Goal: Information Seeking & Learning: Learn about a topic

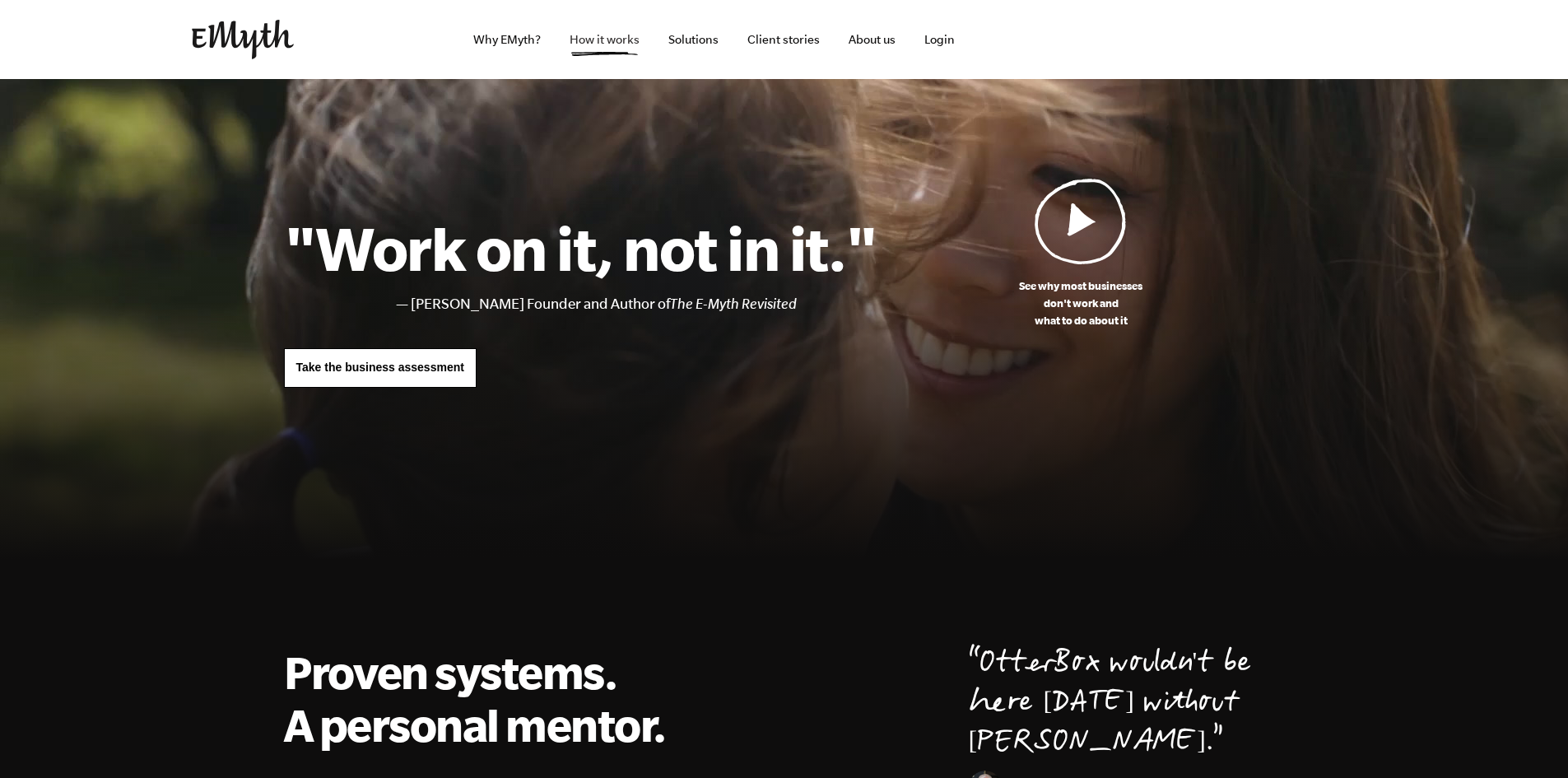
click at [599, 33] on link "How it works" at bounding box center [604, 39] width 96 height 79
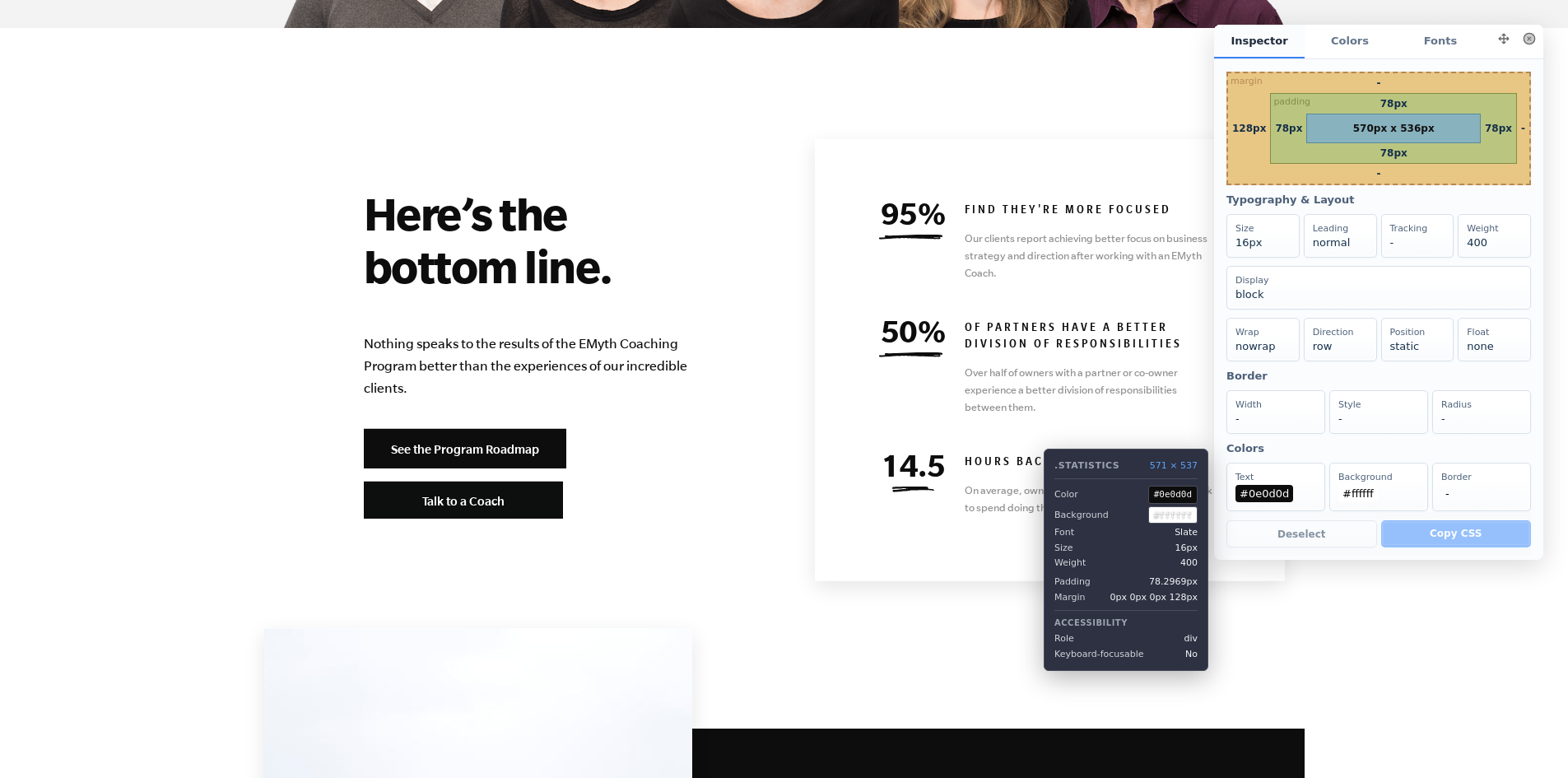
scroll to position [7058, 0]
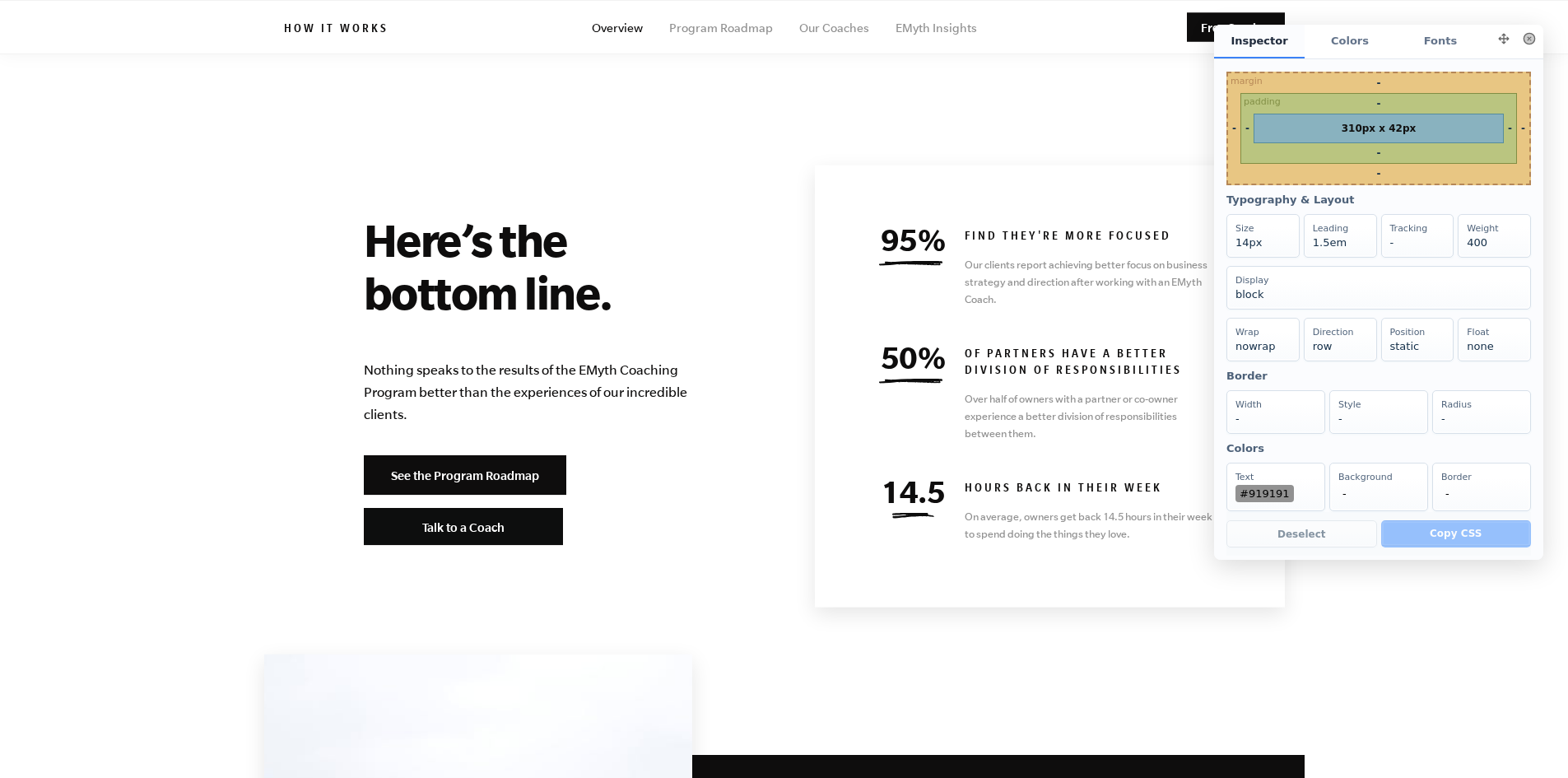
click at [1526, 37] on button at bounding box center [1529, 38] width 23 height 23
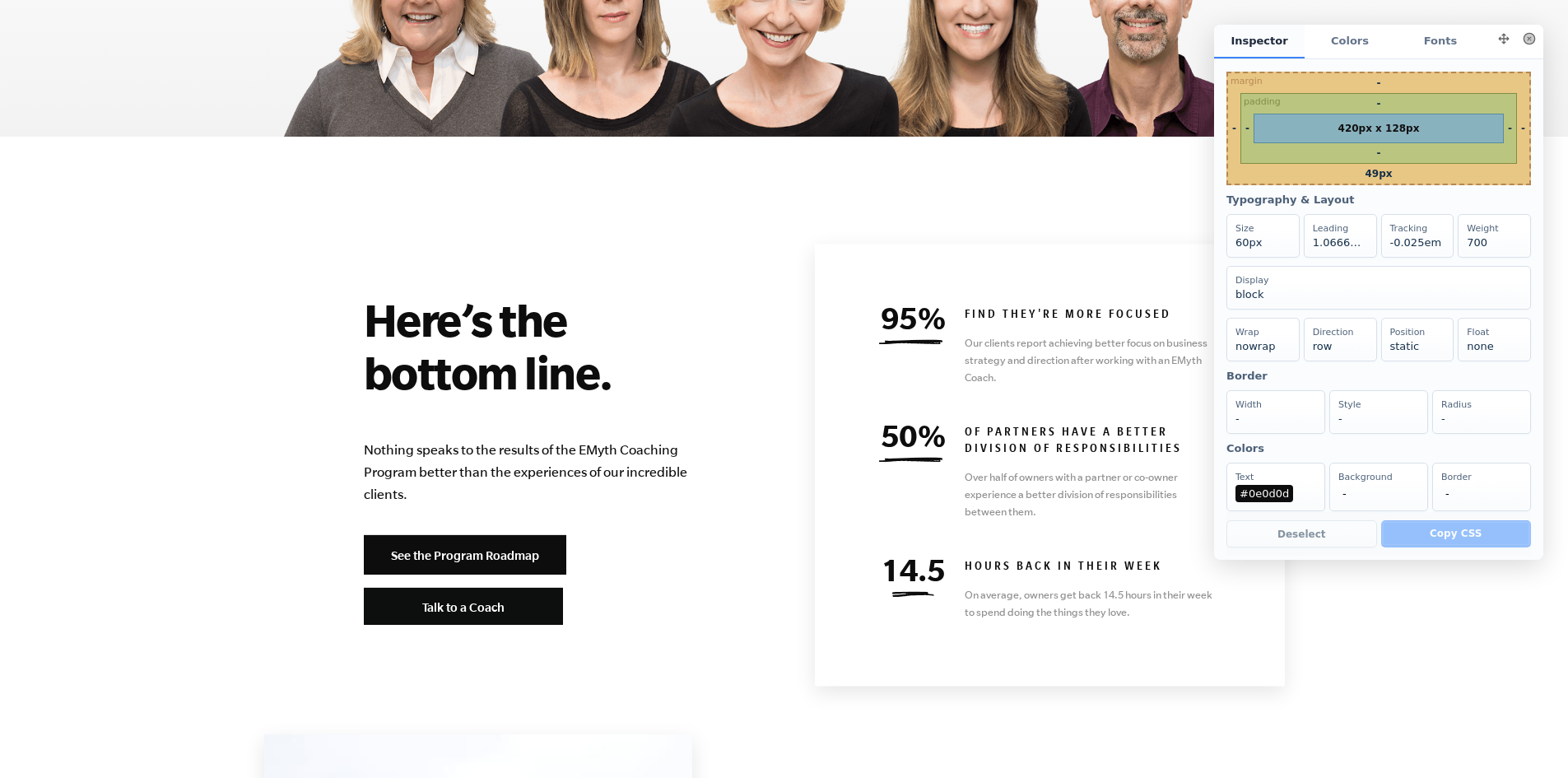
scroll to position [0, 0]
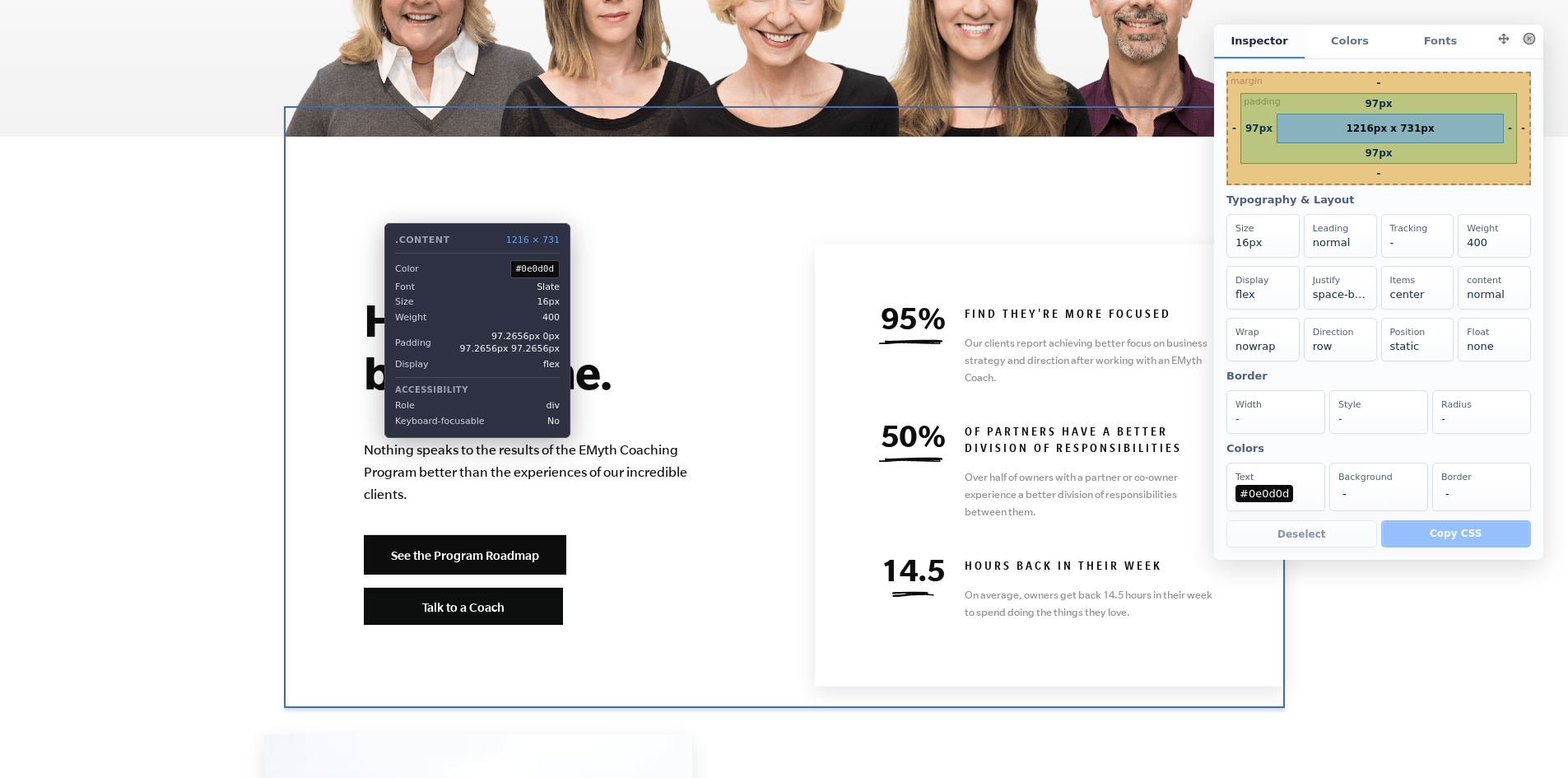
click at [373, 211] on div "Here’s the bottom line. Nothing speaks to the results of the EMyth Coaching Pro…" at bounding box center [784, 459] width 1001 height 601
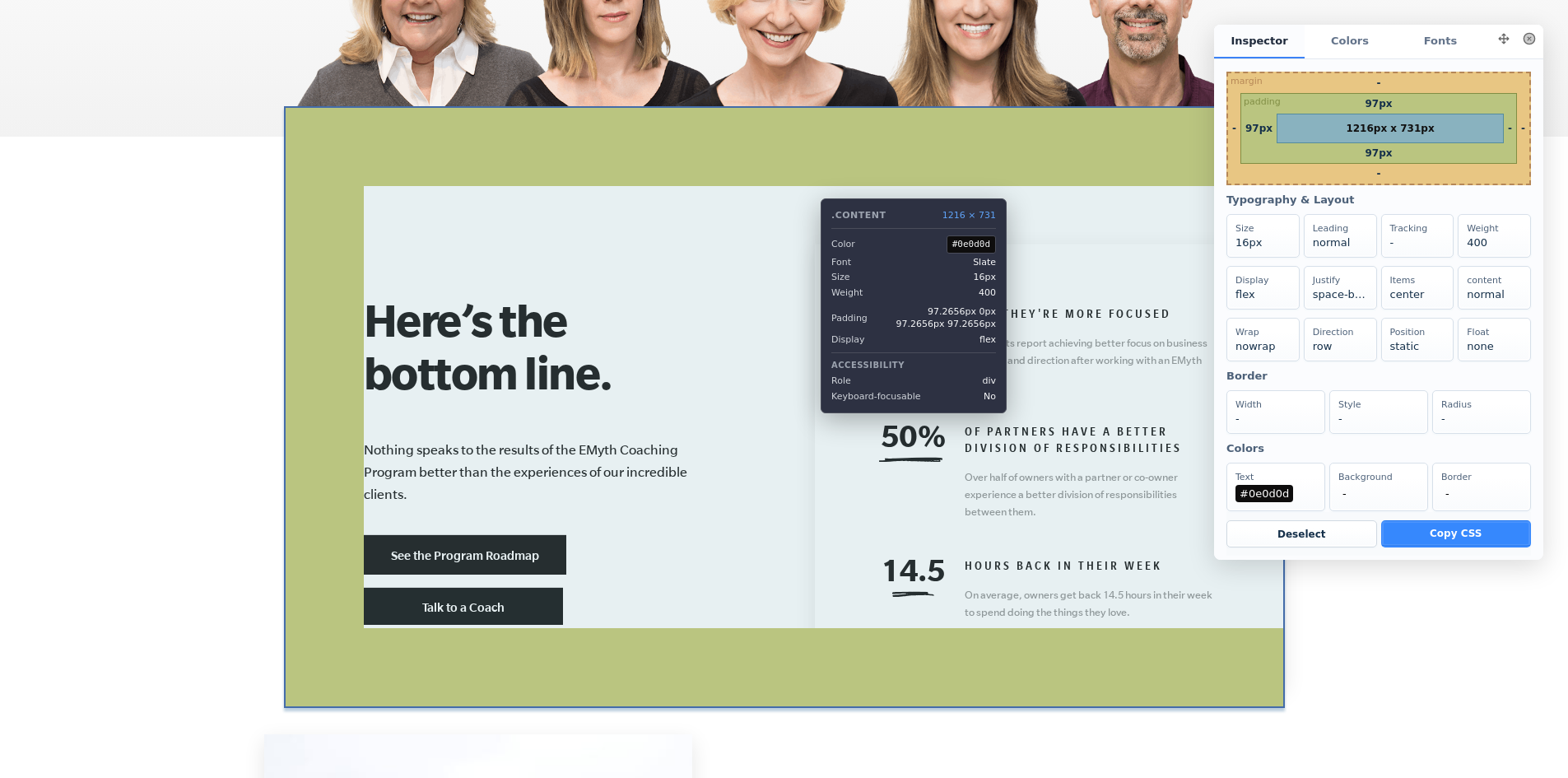
click at [808, 186] on div "Here’s the bottom line. Nothing speaks to the results of the EMyth Coaching Pro…" at bounding box center [784, 459] width 1001 height 601
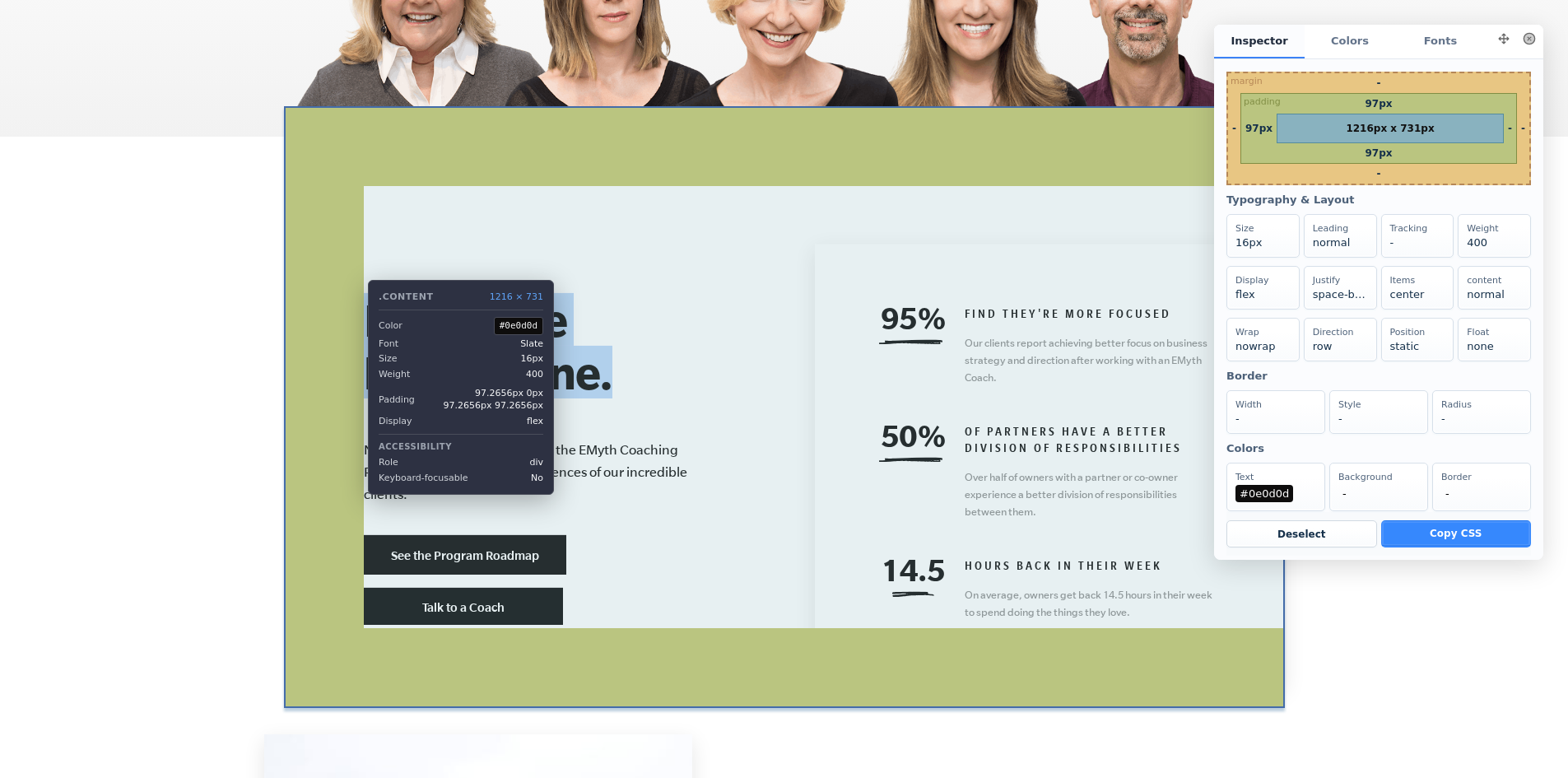
drag, startPoint x: 622, startPoint y: 331, endPoint x: 356, endPoint y: 267, distance: 273.6
click at [356, 267] on div "Here’s the bottom line. Nothing speaks to the results of the EMyth Coaching Pro…" at bounding box center [784, 459] width 1001 height 601
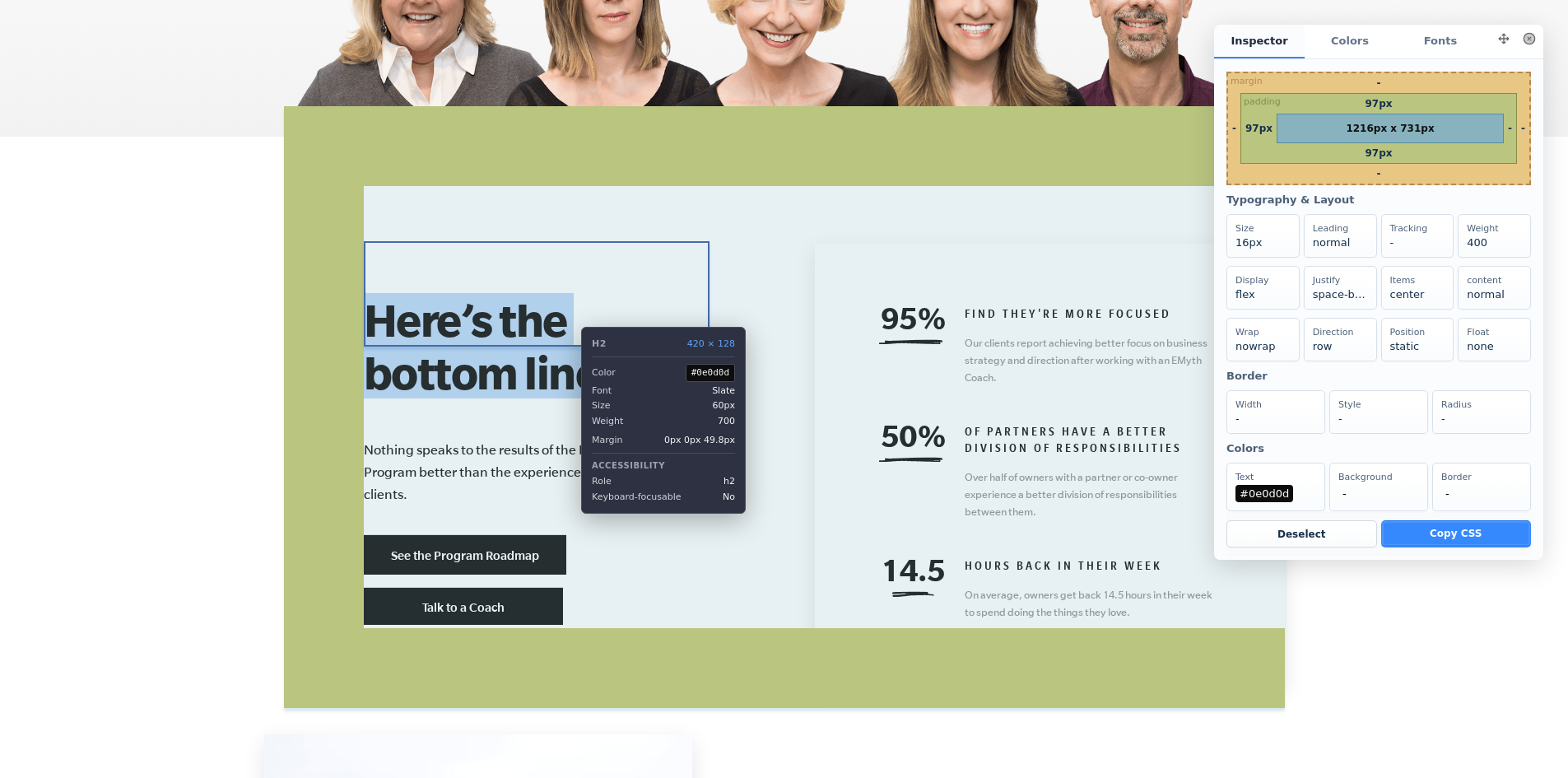
copy h2 "Here’s the bottom line."
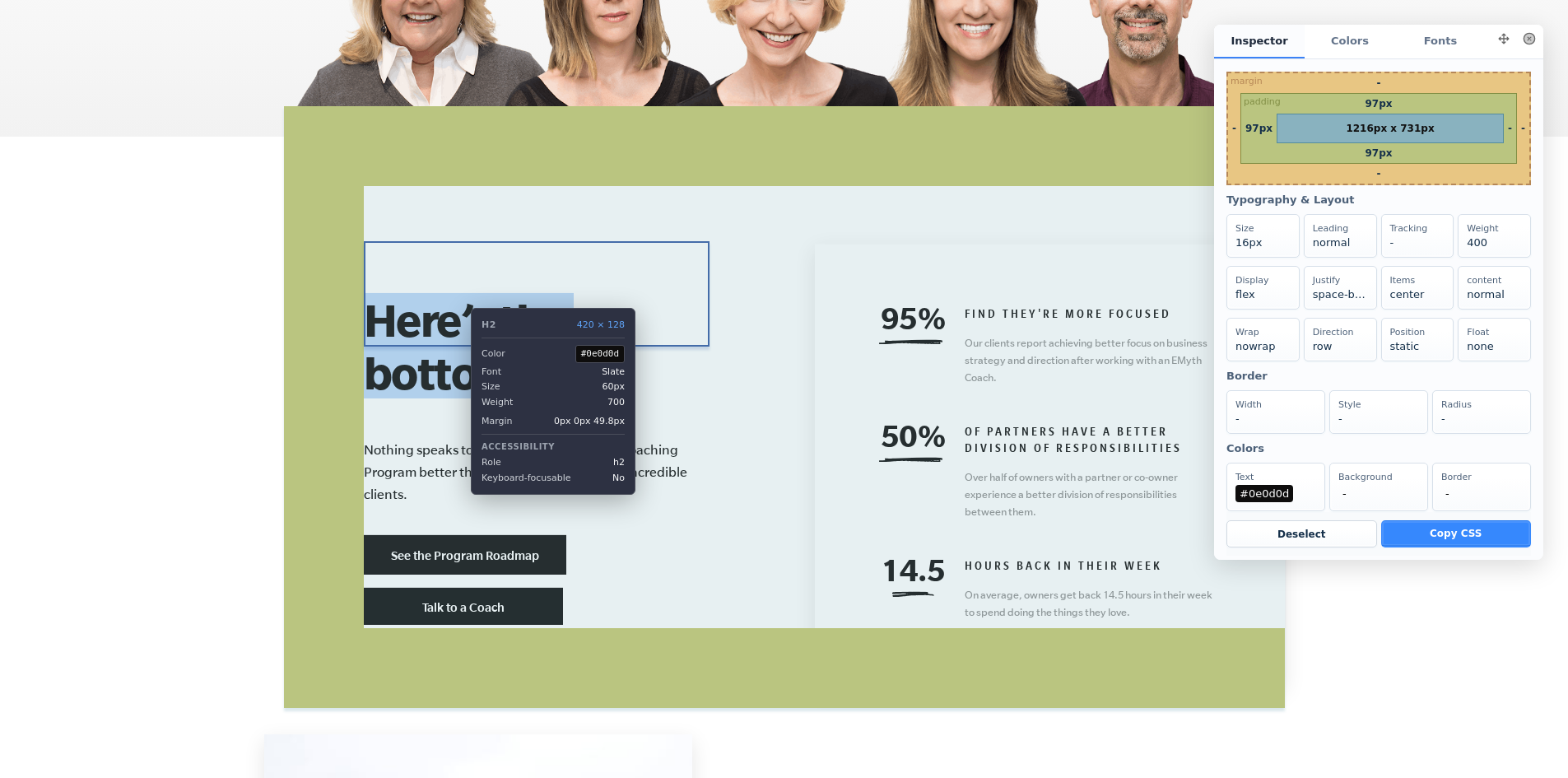
click at [459, 296] on h2 "Here’s the bottom line." at bounding box center [537, 345] width 346 height 105
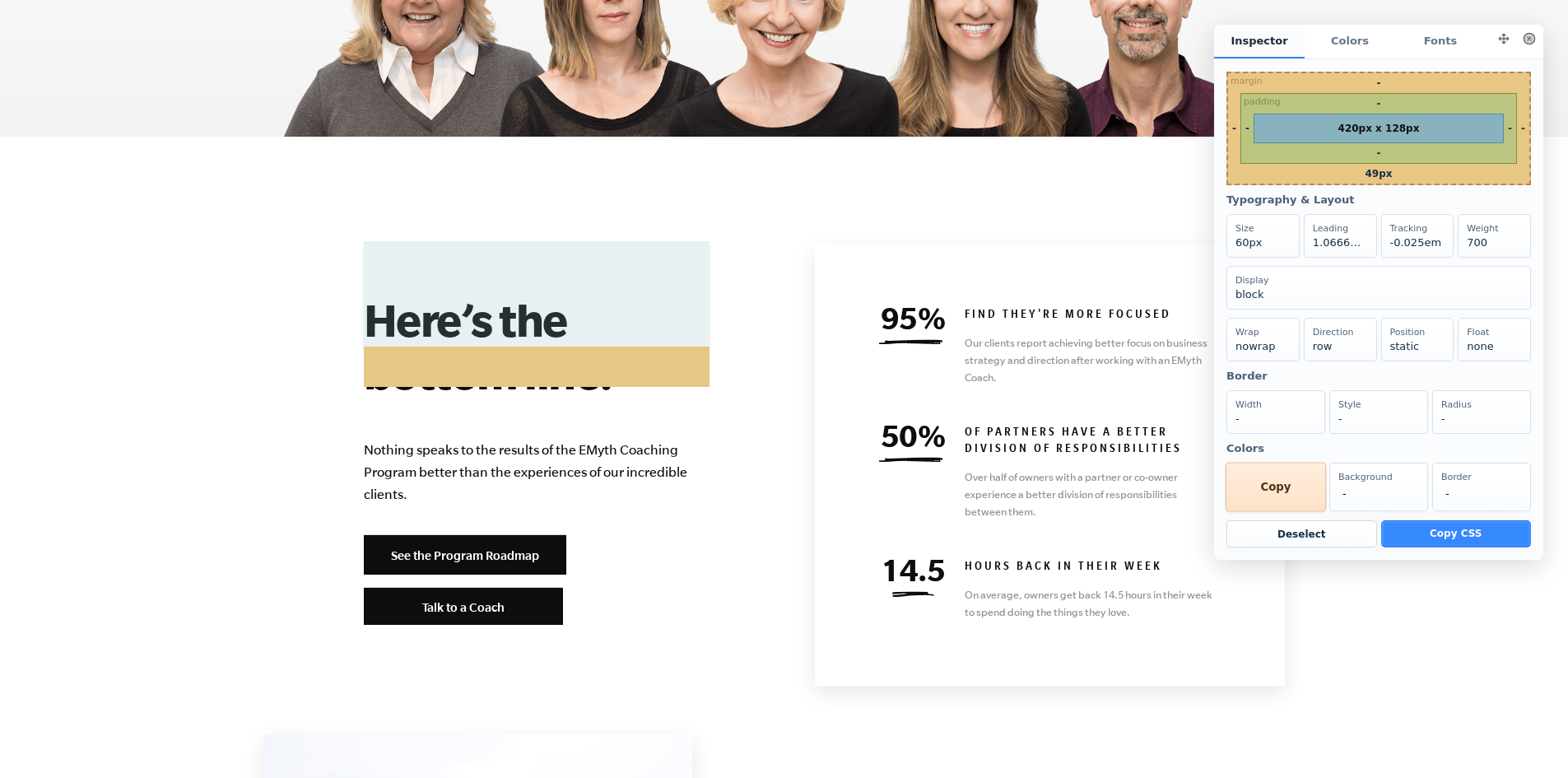
click at [1285, 512] on div "Text #0e0d0d Copy" at bounding box center [1276, 487] width 101 height 49
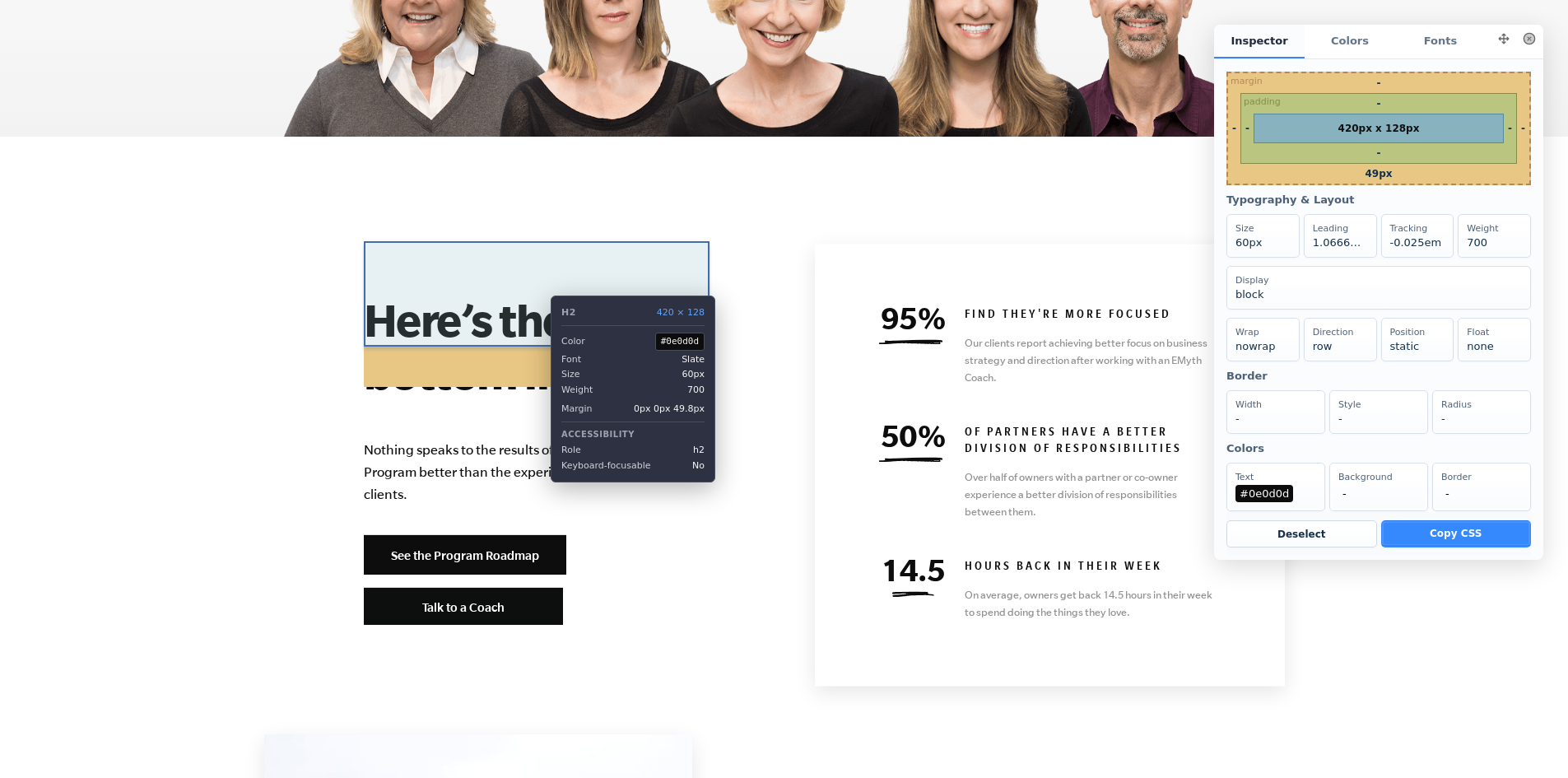
click at [538, 293] on h2 "Here’s the bottom line." at bounding box center [537, 345] width 346 height 105
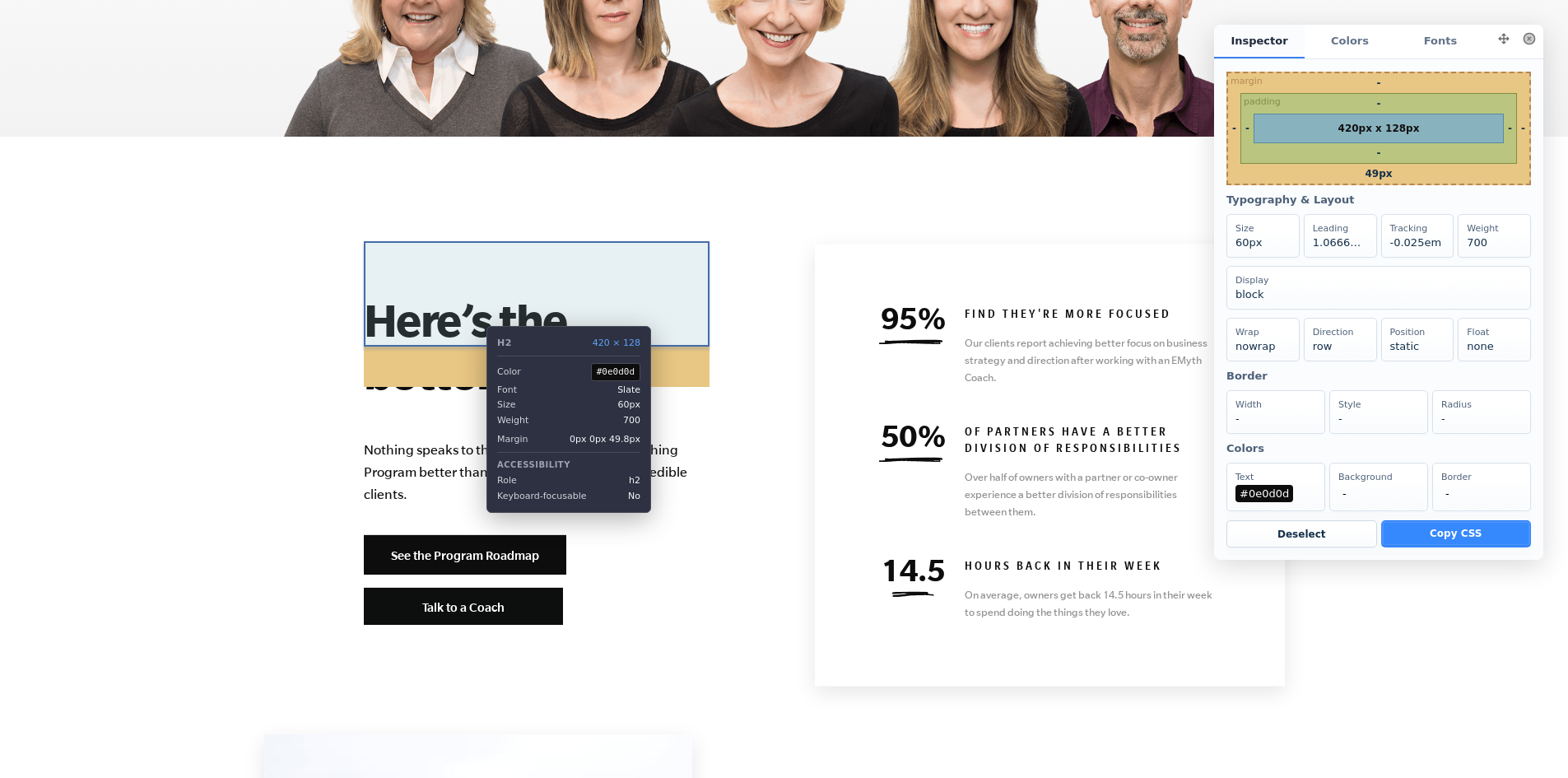
click at [474, 314] on h2 "Here’s the bottom line." at bounding box center [537, 345] width 346 height 105
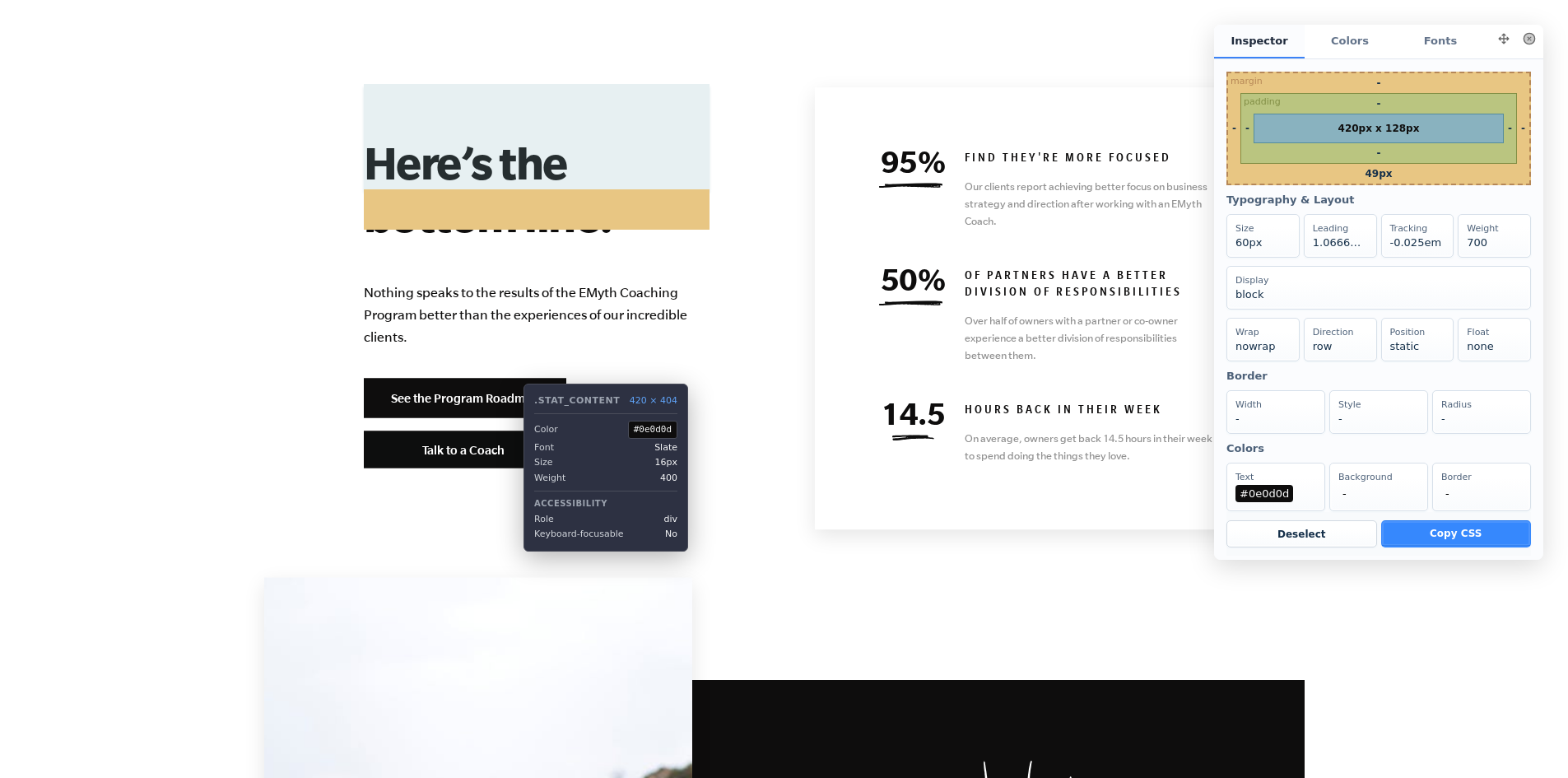
scroll to position [7140, 0]
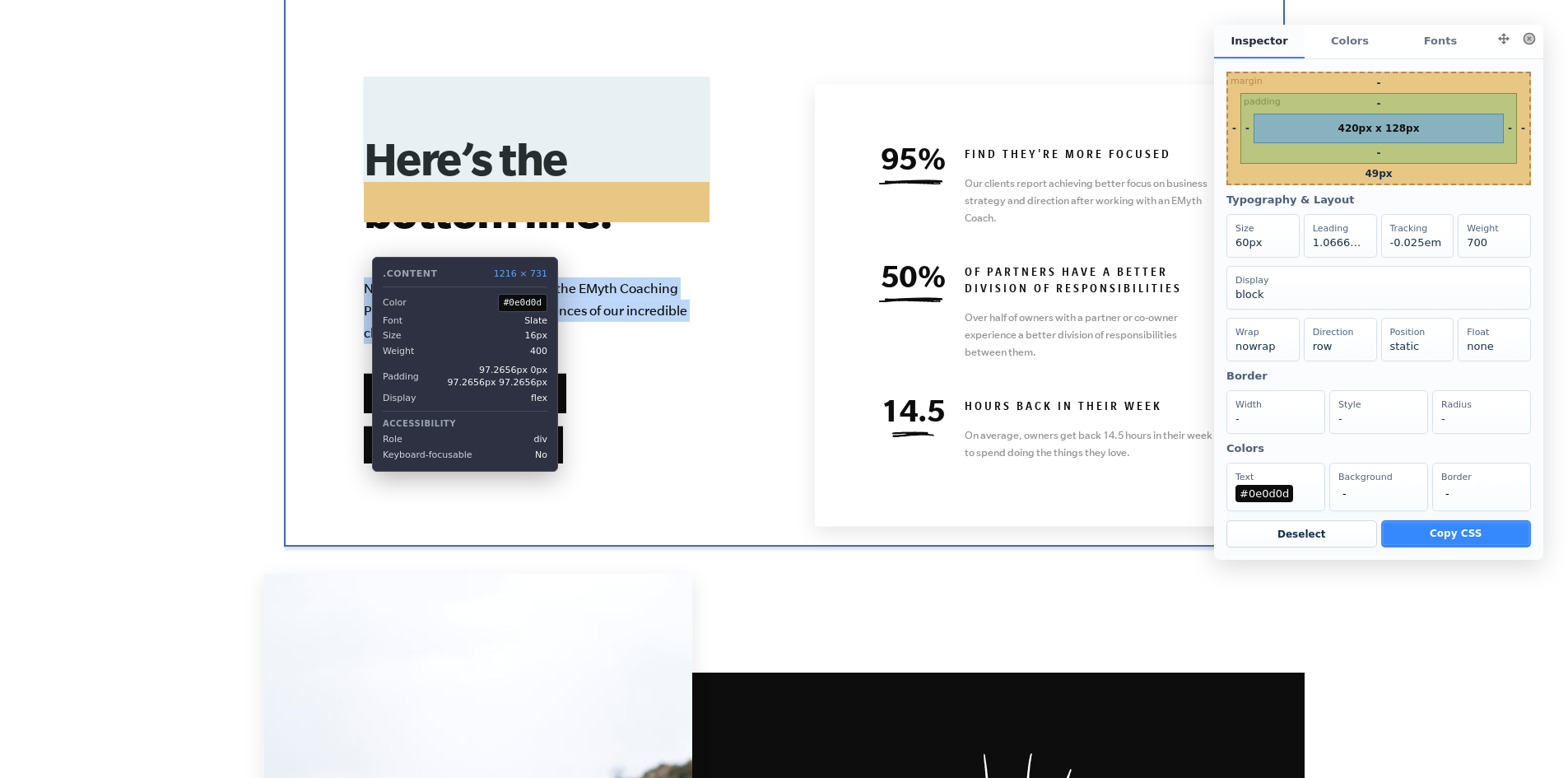
drag, startPoint x: 405, startPoint y: 283, endPoint x: 360, endPoint y: 244, distance: 59.5
click at [360, 244] on div "Here’s the bottom line. Nothing speaks to the results of the EMyth Coaching Pro…" at bounding box center [784, 297] width 1001 height 601
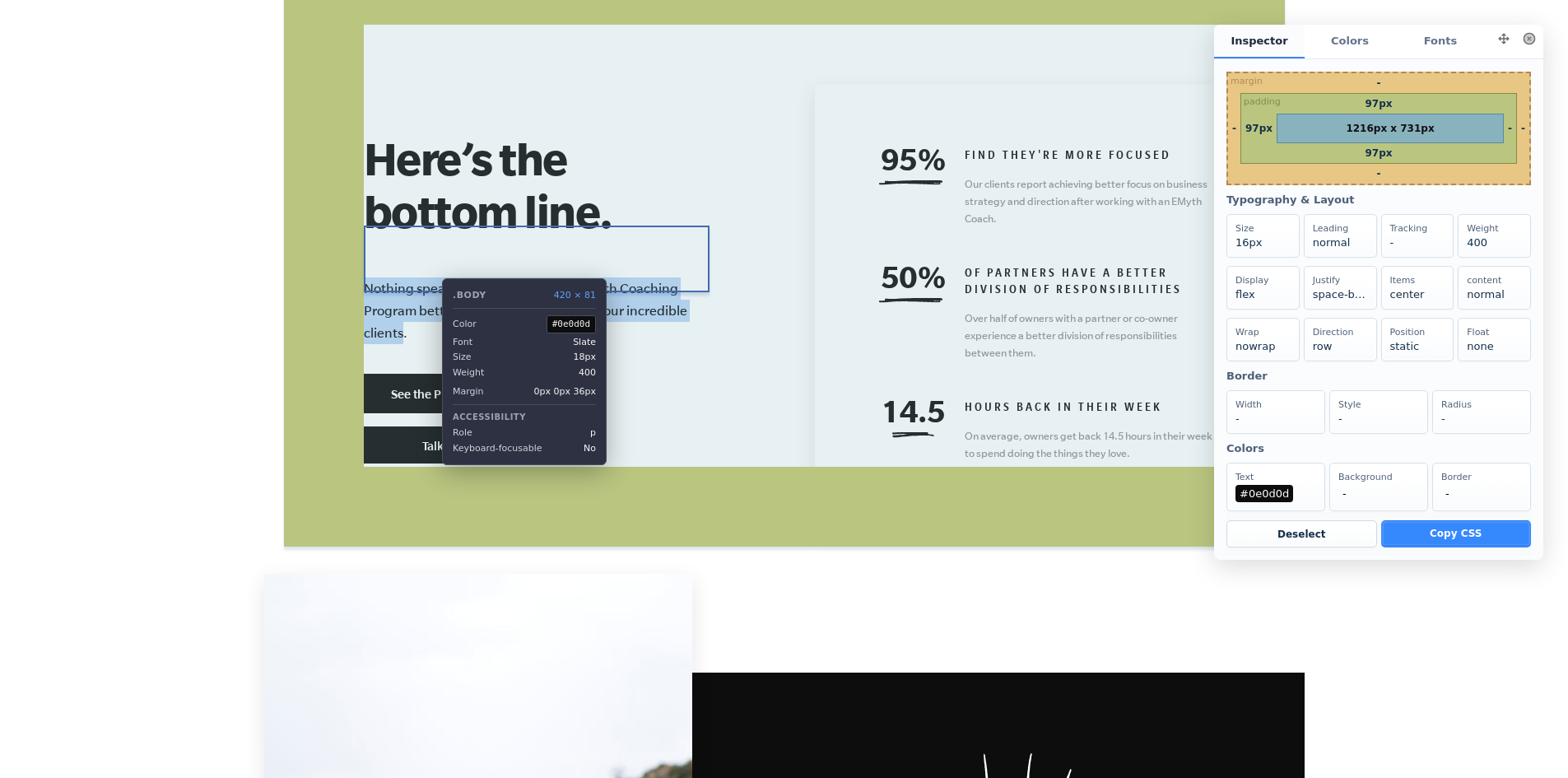
click at [429, 277] on p "Nothing speaks to the results of the EMyth Coaching Program better than the exp…" at bounding box center [537, 310] width 346 height 67
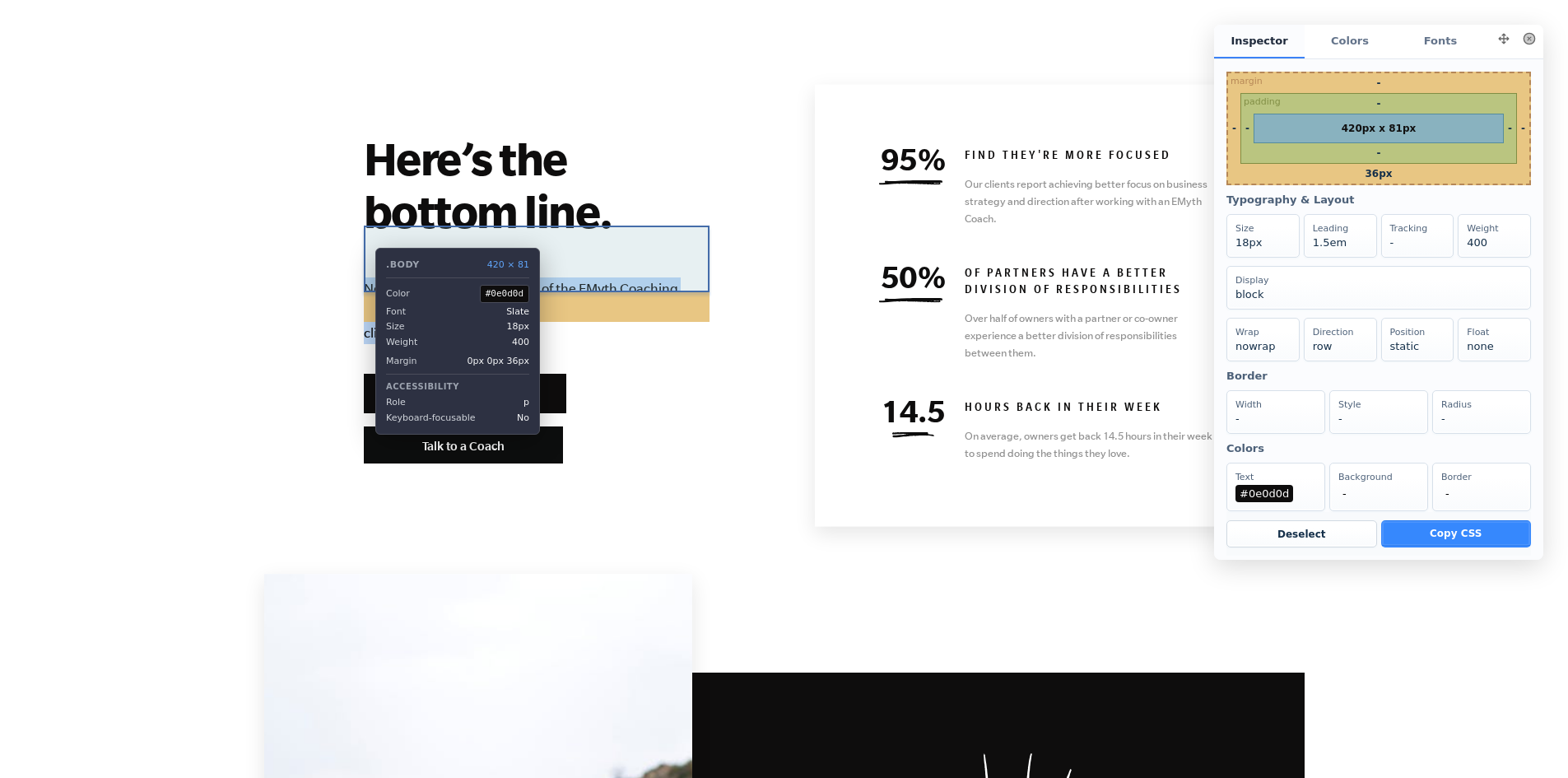
drag, startPoint x: 416, startPoint y: 286, endPoint x: 363, endPoint y: 235, distance: 73.6
click at [364, 277] on p "Nothing speaks to the results of the EMyth Coaching Program better than the exp…" at bounding box center [537, 310] width 346 height 67
copy p "Nothing speaks to the results of the EMyth Coaching Program better than the exp…"
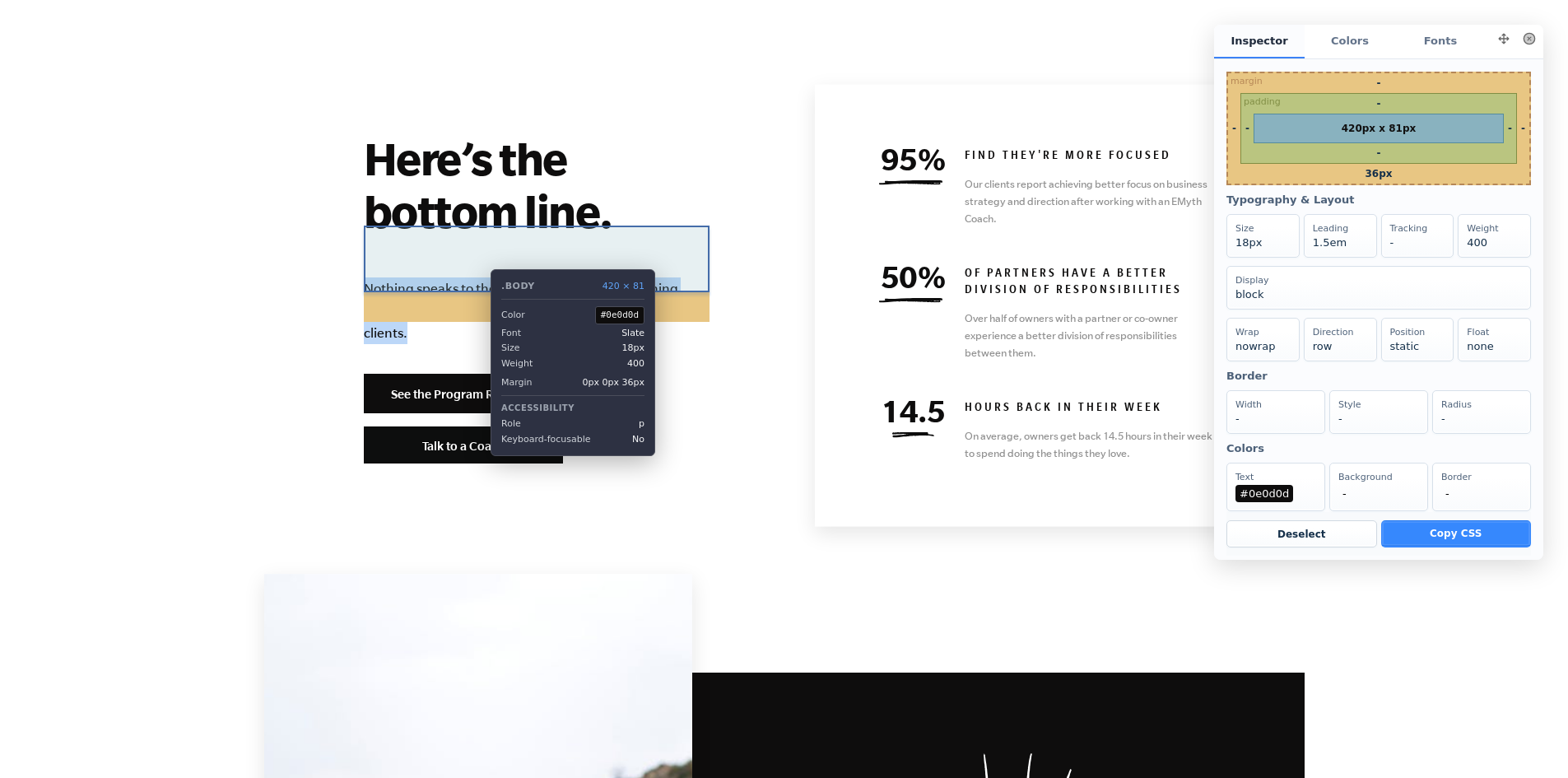
click at [479, 277] on p "Nothing speaks to the results of the EMyth Coaching Program better than the exp…" at bounding box center [537, 310] width 346 height 67
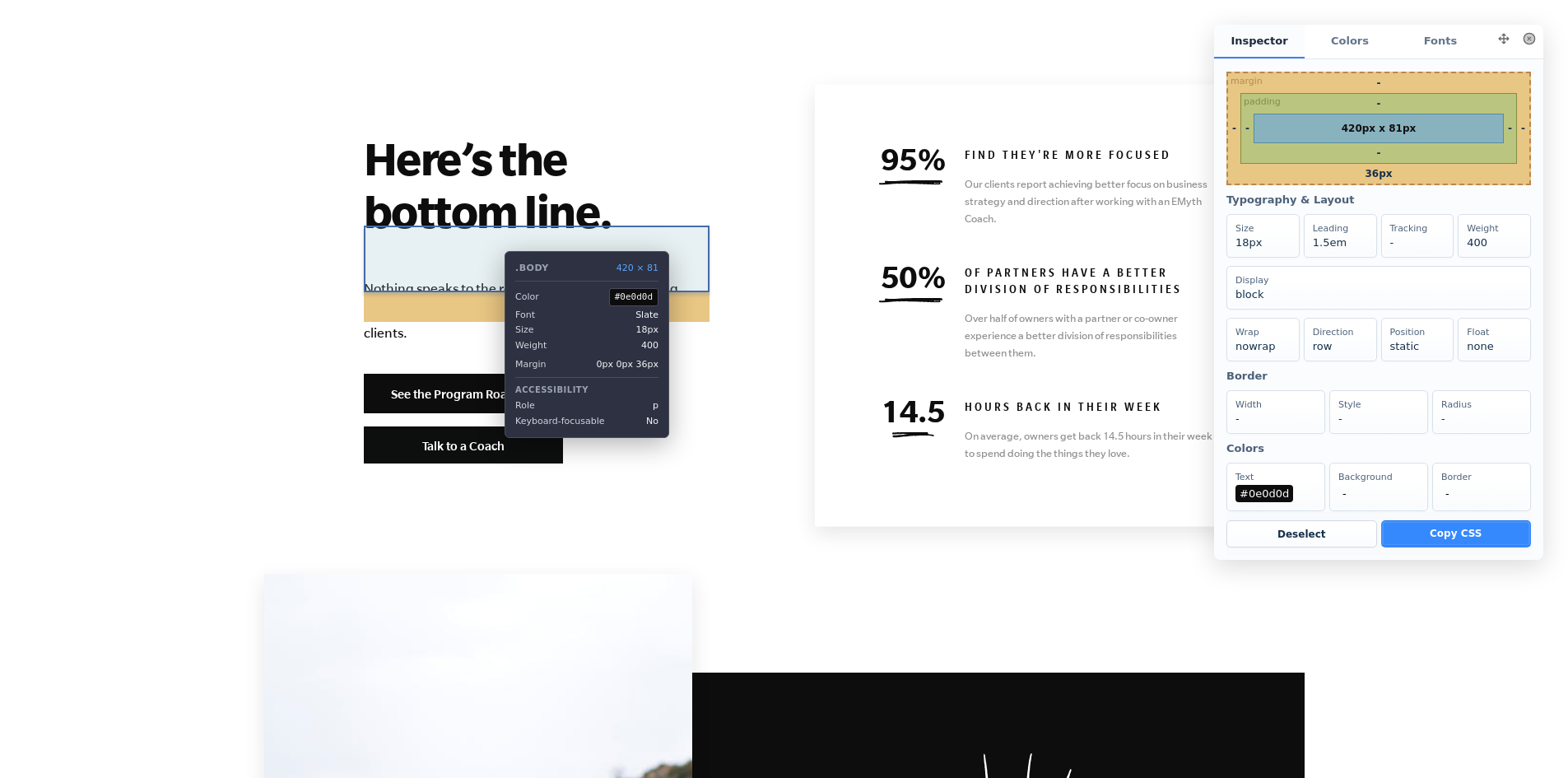
click at [492, 277] on p "Nothing speaks to the results of the EMyth Coaching Program better than the exp…" at bounding box center [537, 310] width 346 height 67
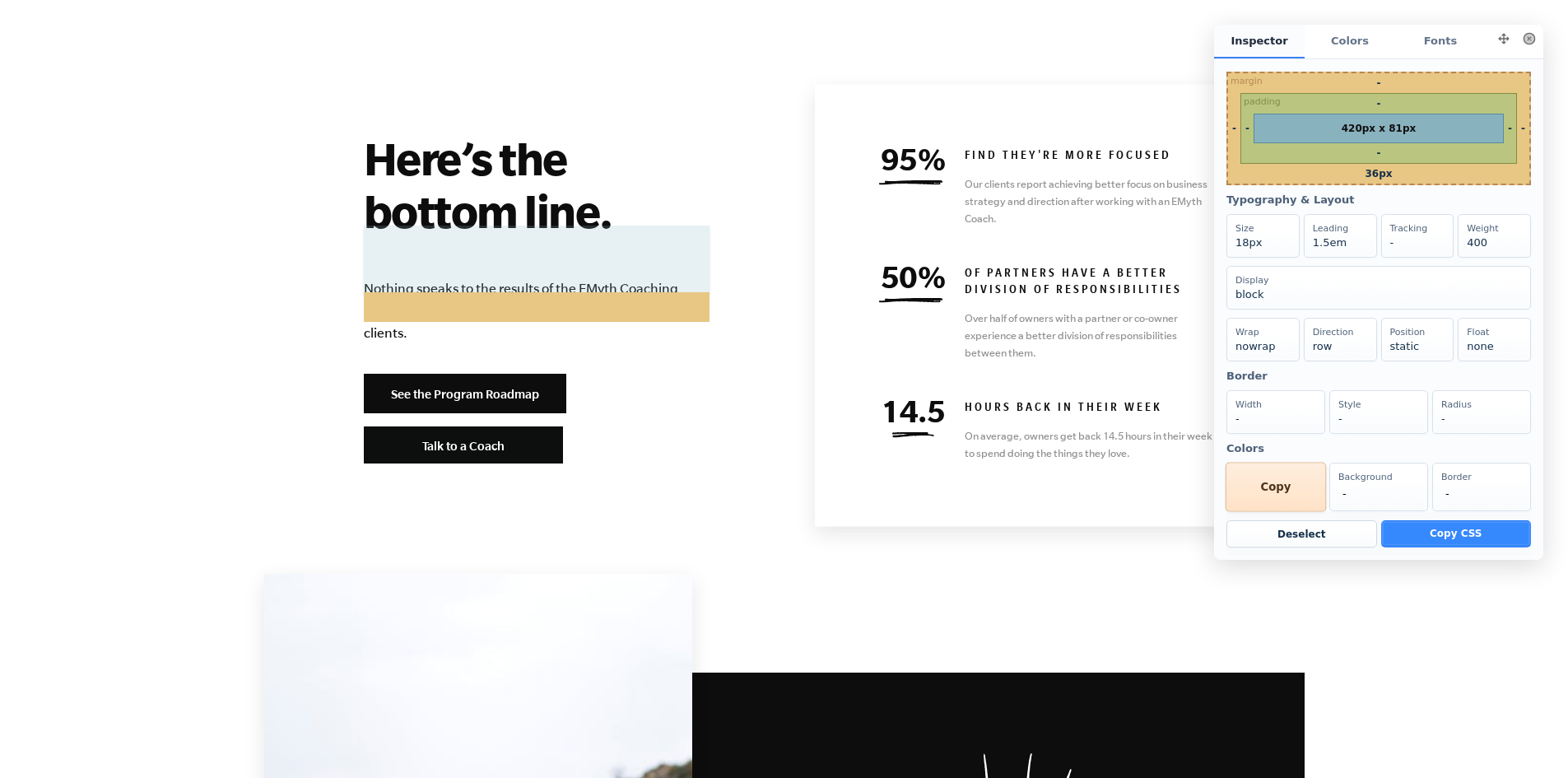
click at [1273, 499] on div "Text #0e0d0d Copy" at bounding box center [1276, 487] width 101 height 49
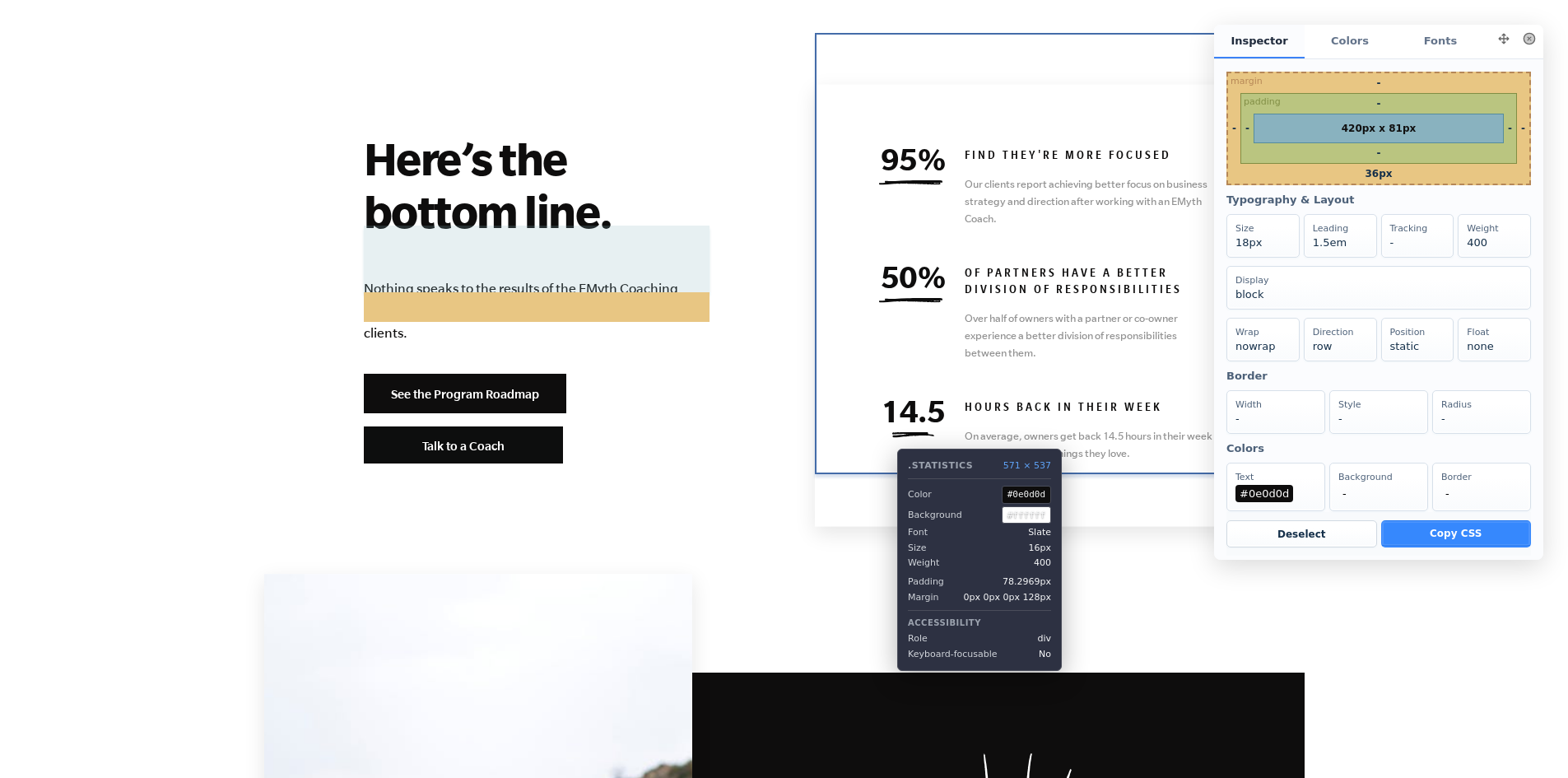
click at [885, 467] on div "95% find they're more focused Our clients report achieving better focus on busi…" at bounding box center [1050, 306] width 470 height 442
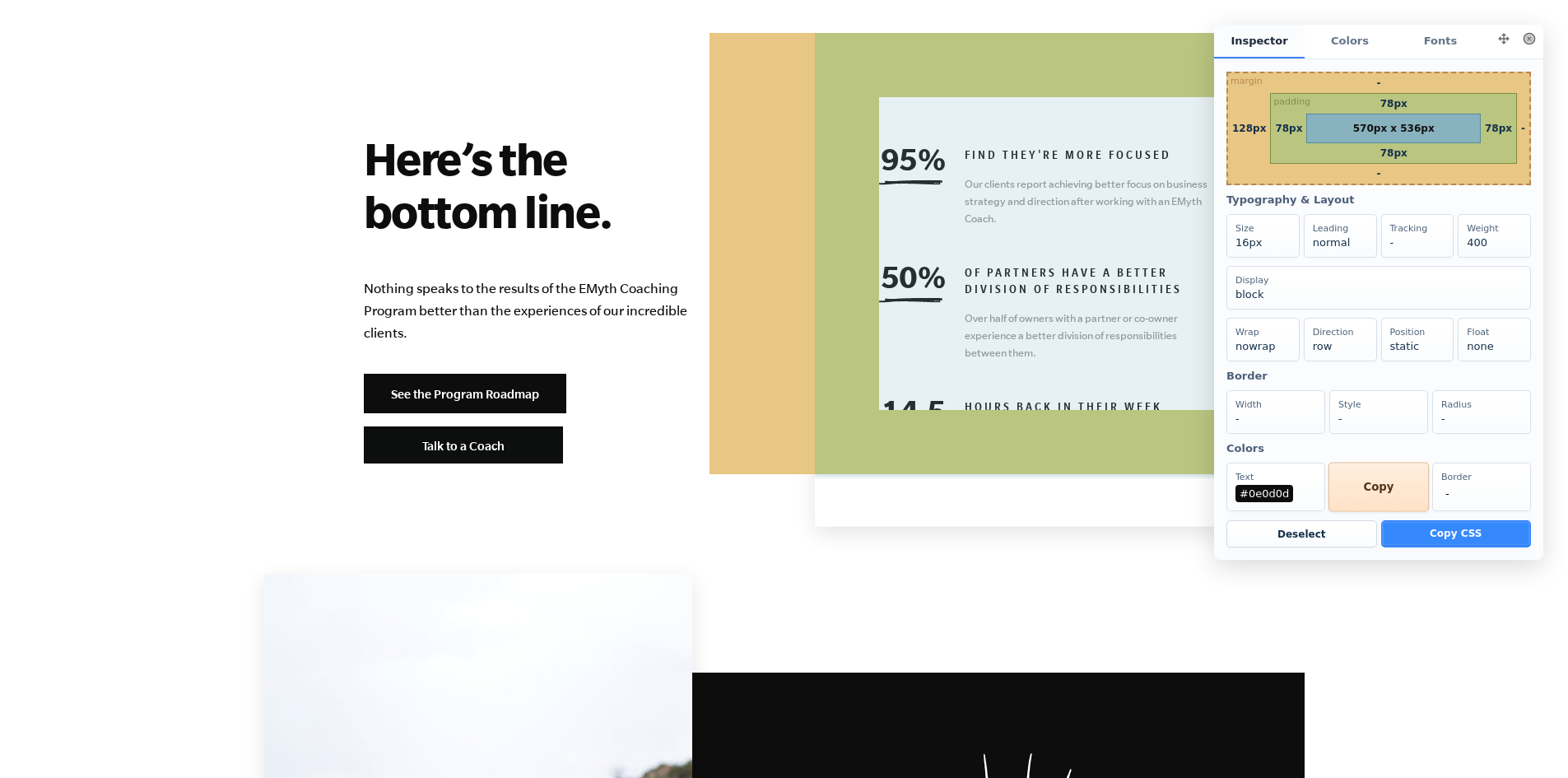
click at [1377, 507] on div "Background #ffffff Copy" at bounding box center [1379, 487] width 101 height 49
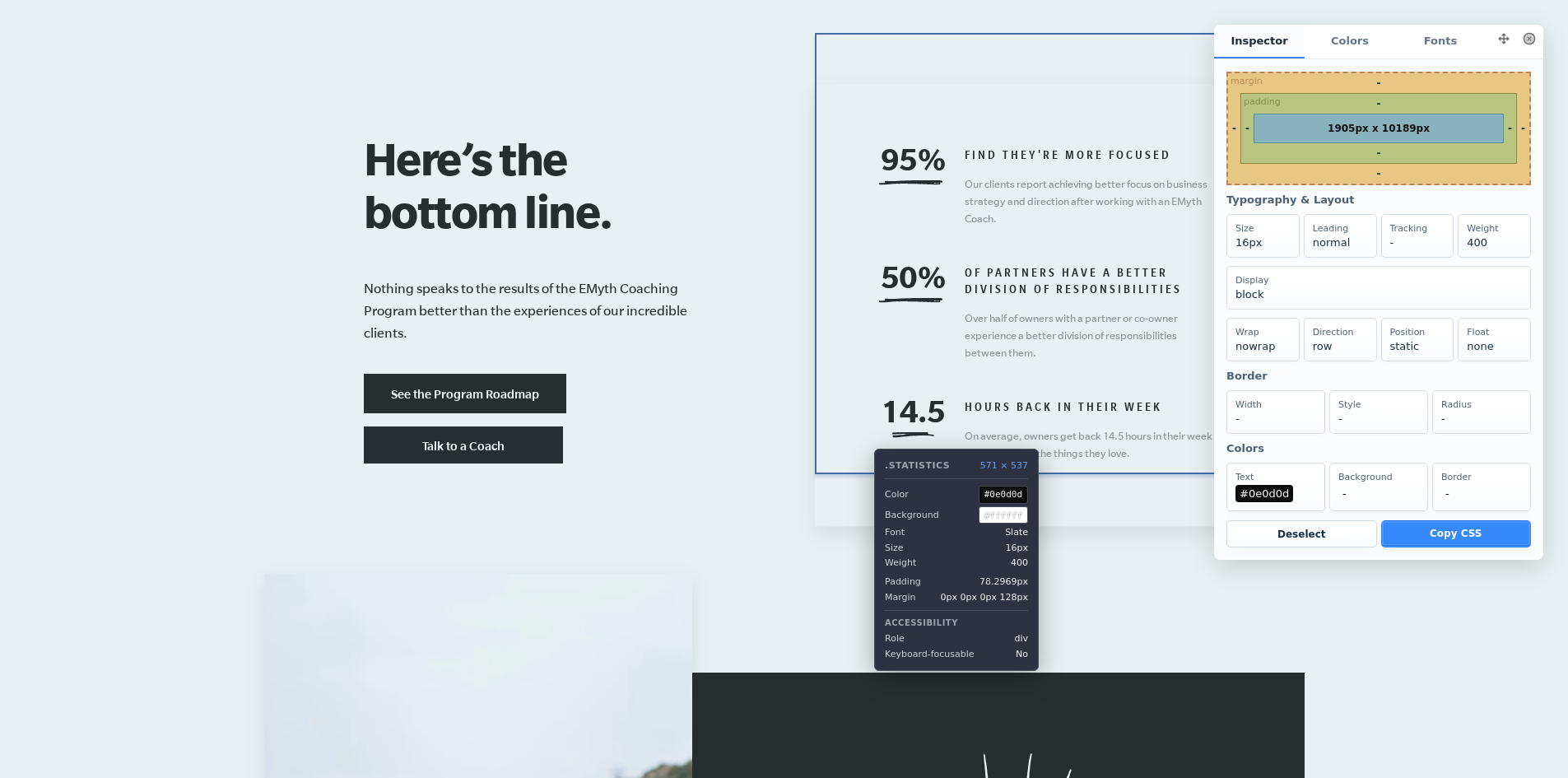
click at [862, 442] on div "95% find they're more focused Our clients report achieving better focus on busi…" at bounding box center [1050, 306] width 470 height 442
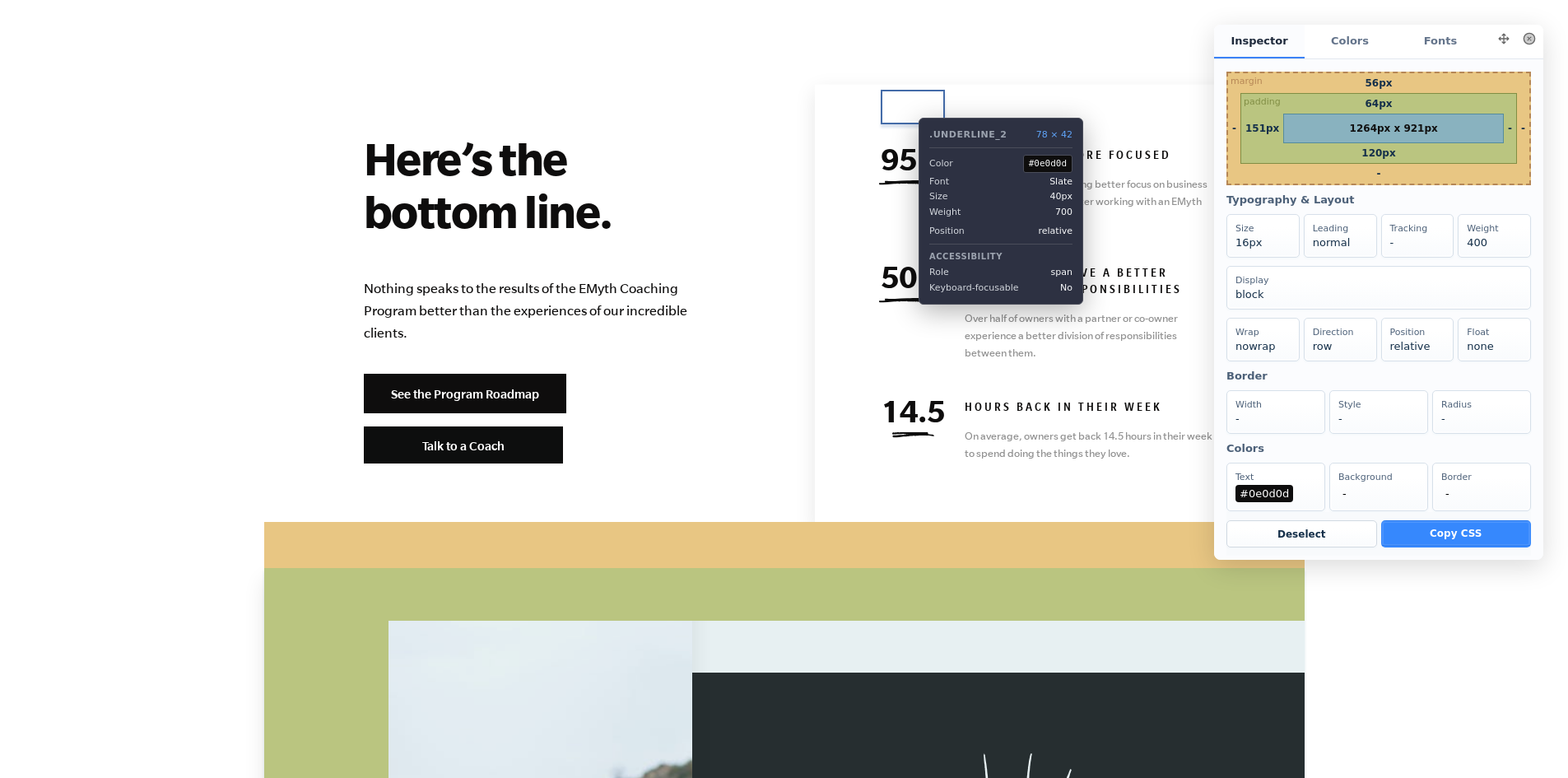
click at [906, 142] on span "95%" at bounding box center [913, 159] width 65 height 35
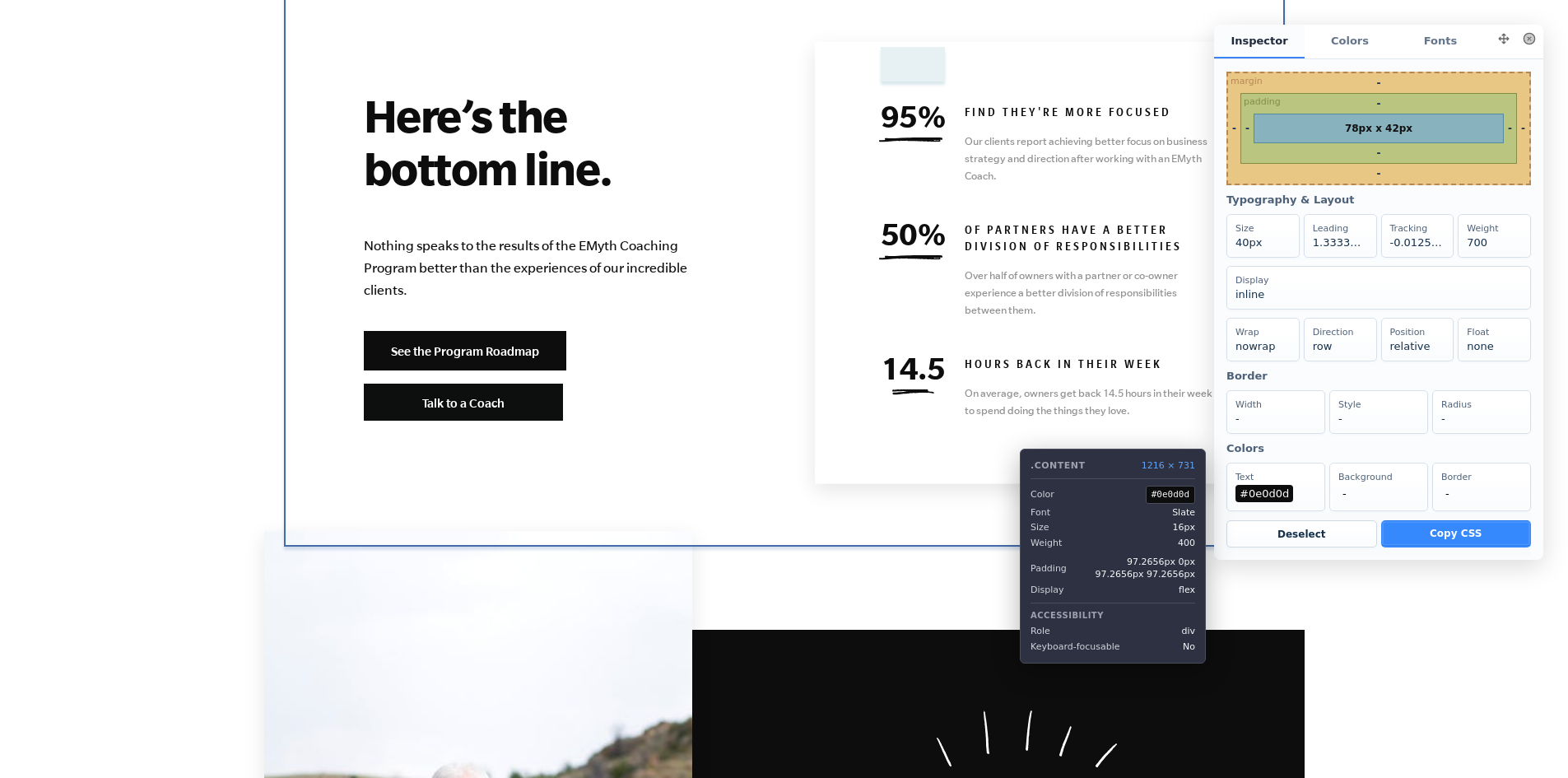
scroll to position [7223, 0]
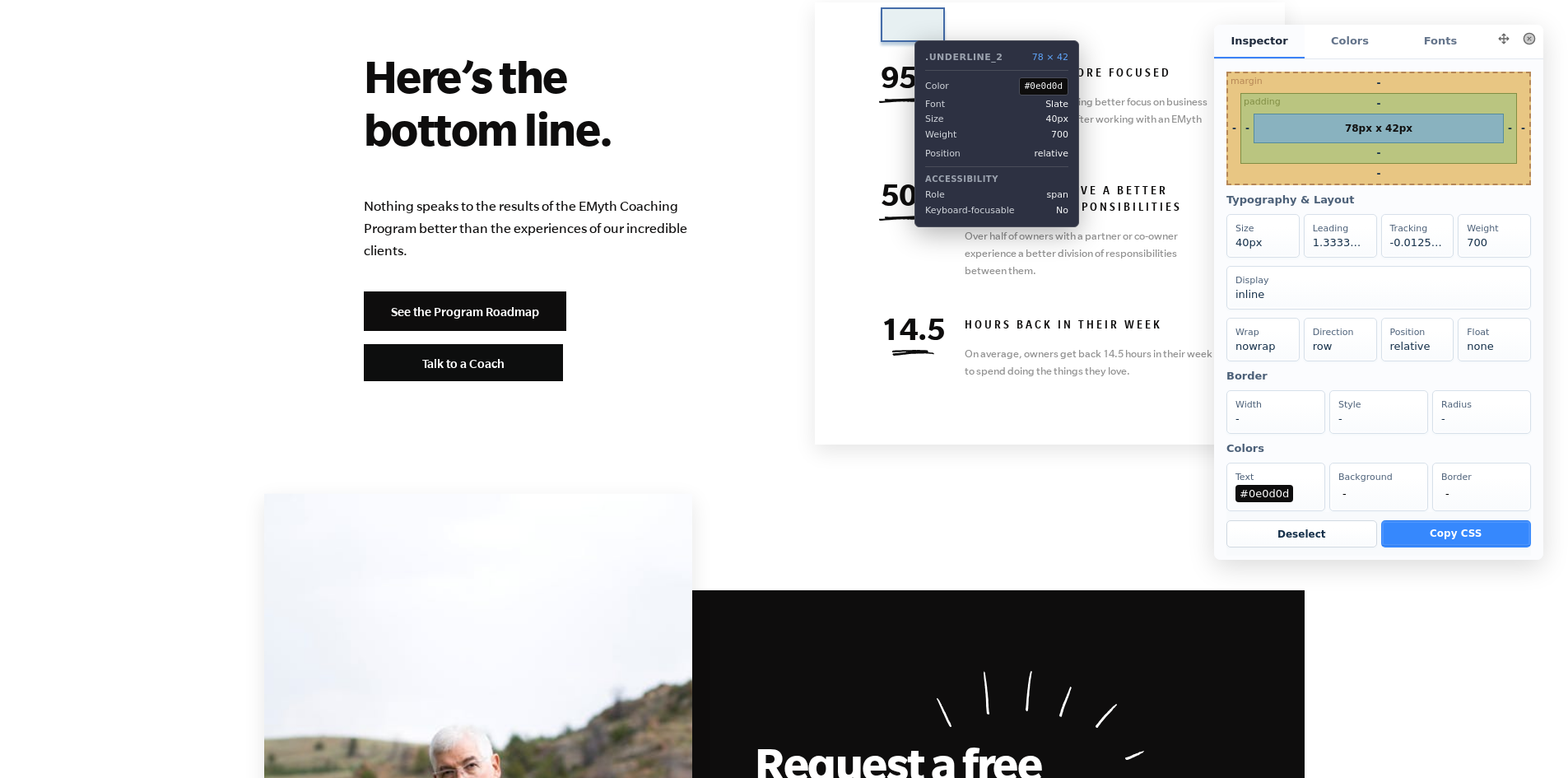
click at [903, 59] on span "95%" at bounding box center [913, 77] width 65 height 35
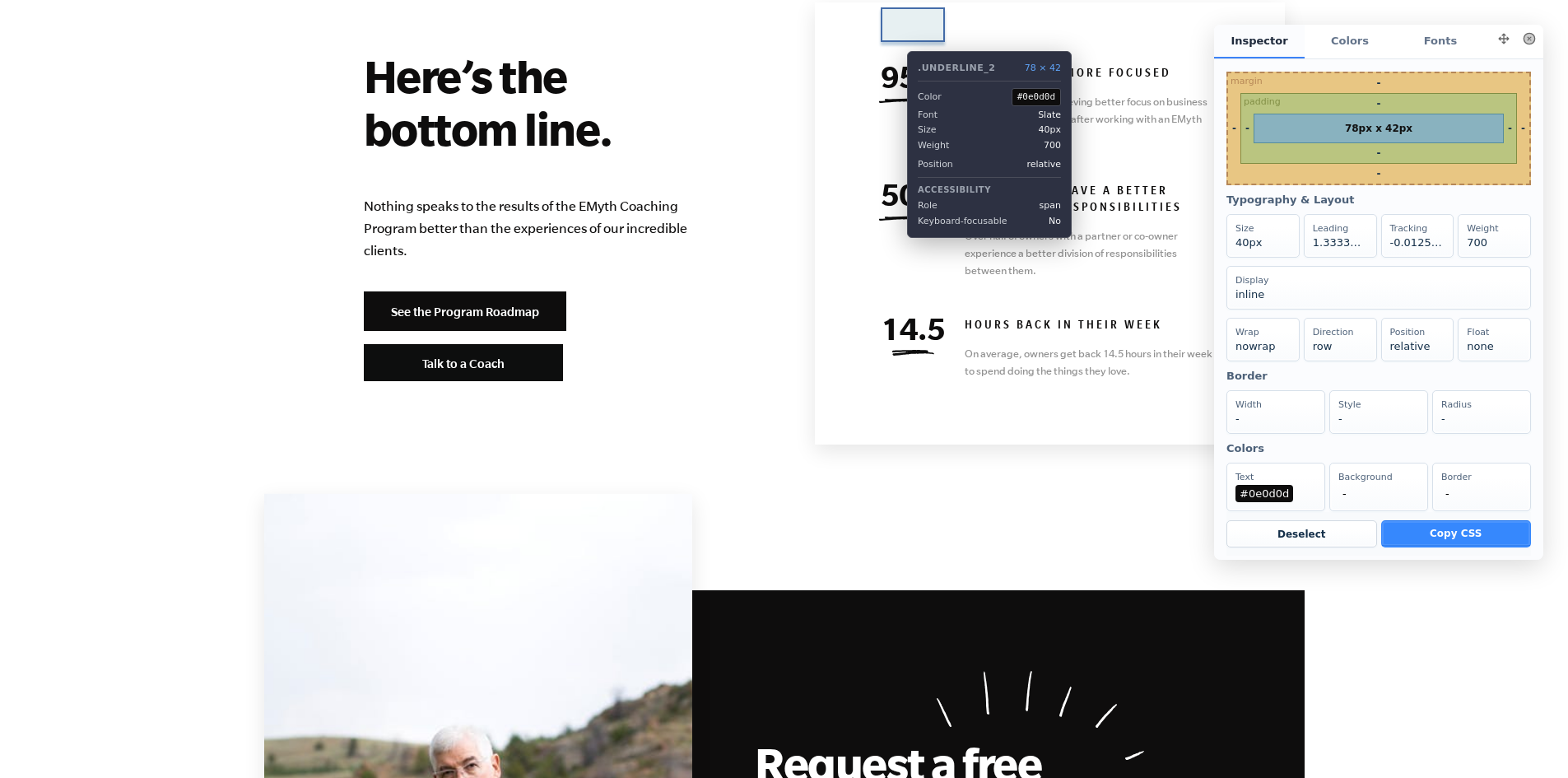
click at [895, 59] on span "95%" at bounding box center [913, 77] width 65 height 35
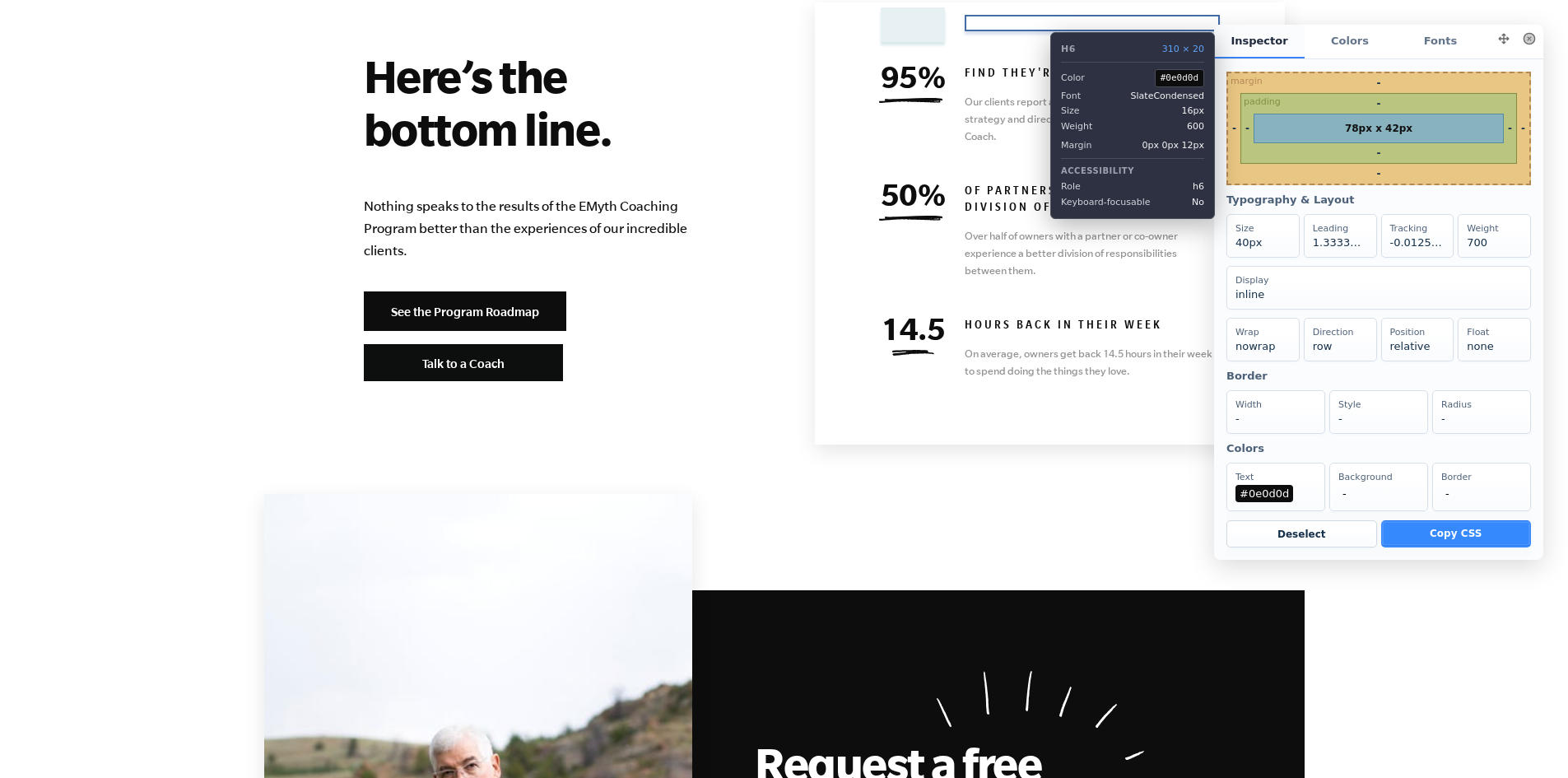
click at [1038, 67] on h6 "find they're more focused" at bounding box center [1092, 75] width 255 height 16
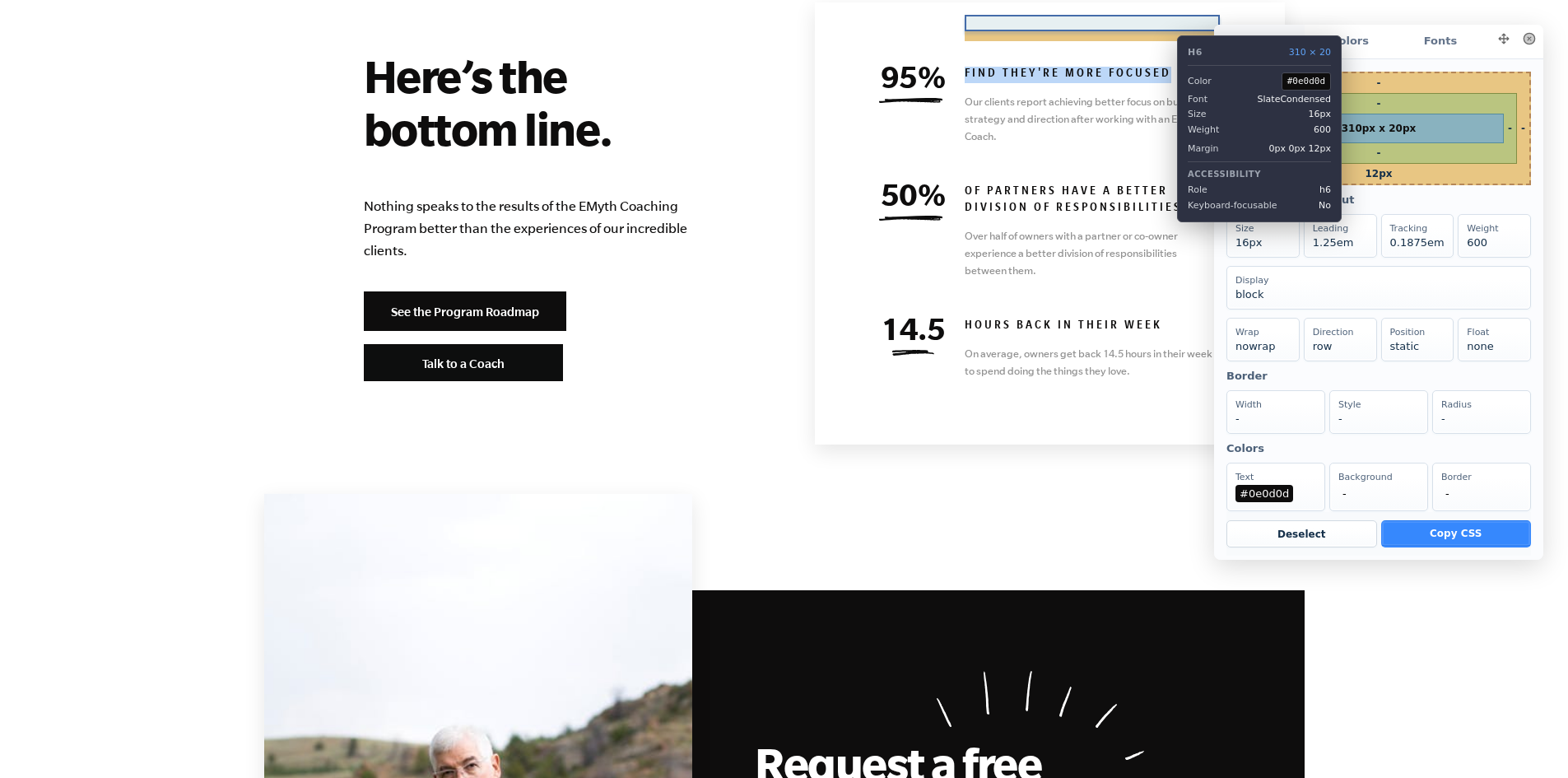
drag, startPoint x: 964, startPoint y: 23, endPoint x: 1165, endPoint y: 23, distance: 201.0
click at [1165, 67] on div "95% find they're more focused Our clients report achieving better focus on busi…" at bounding box center [1050, 105] width 341 height 78
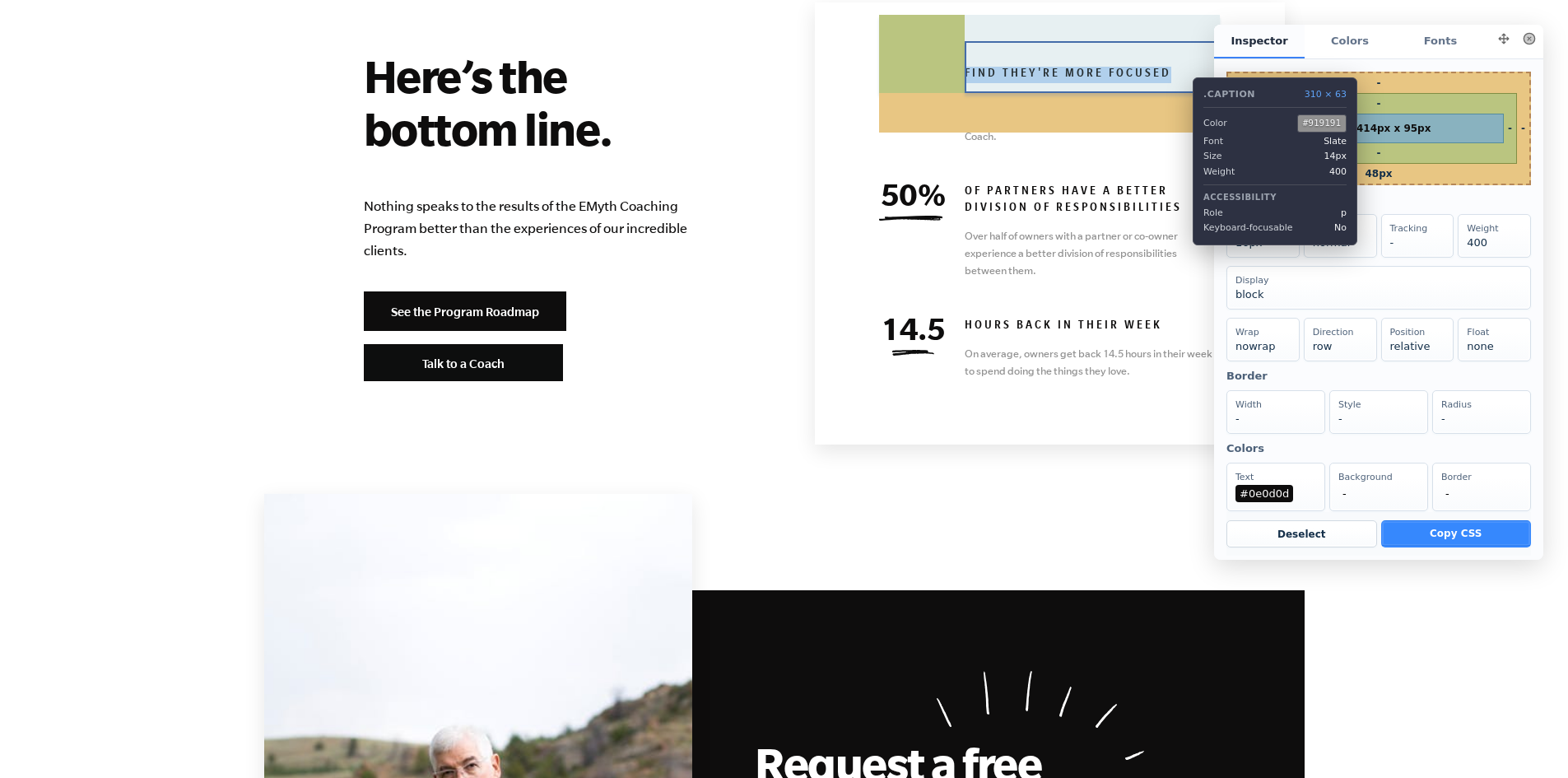
copy h6 "find they're more focused"
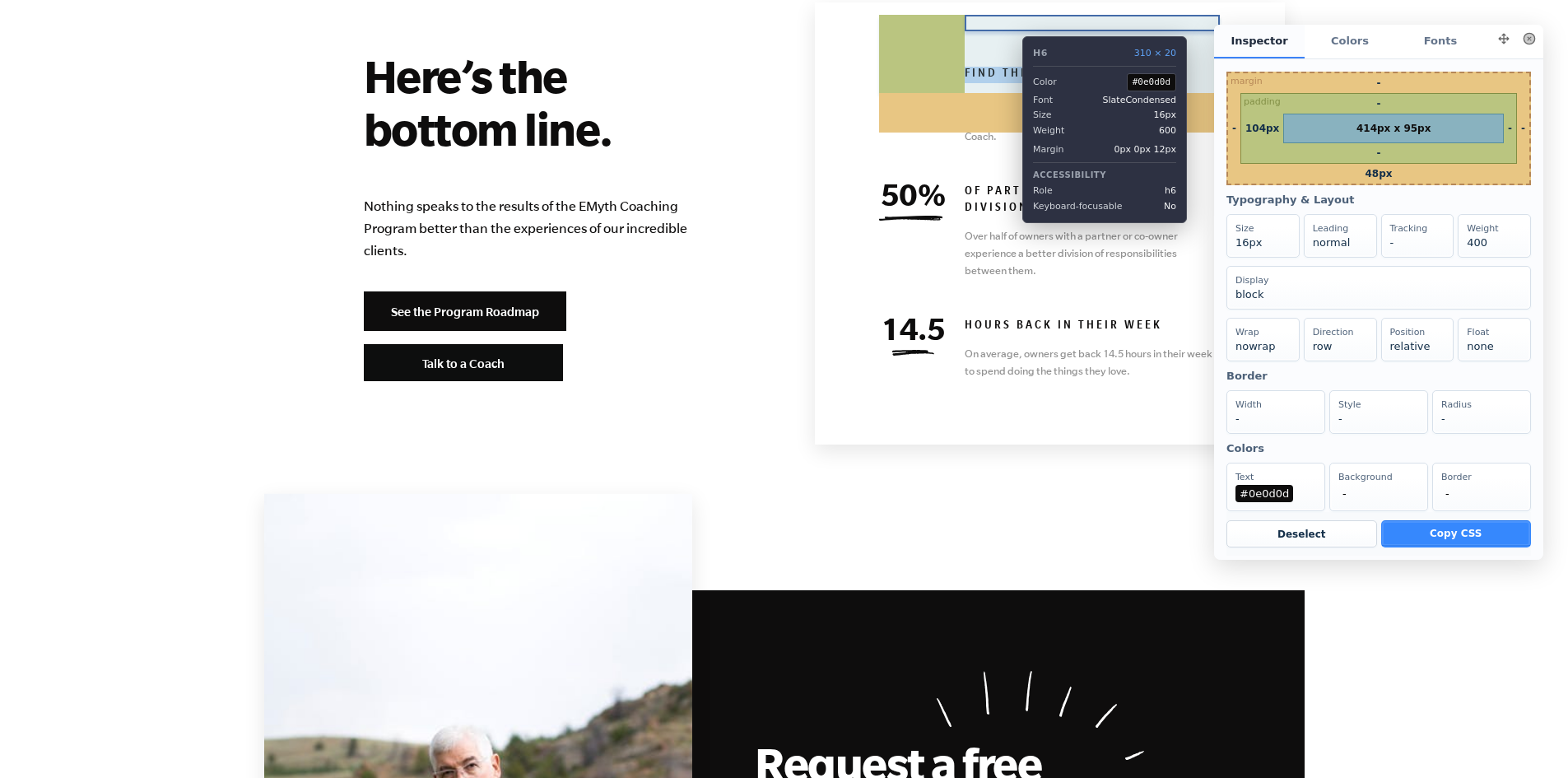
click at [1011, 67] on h6 "find they're more focused" at bounding box center [1092, 75] width 255 height 16
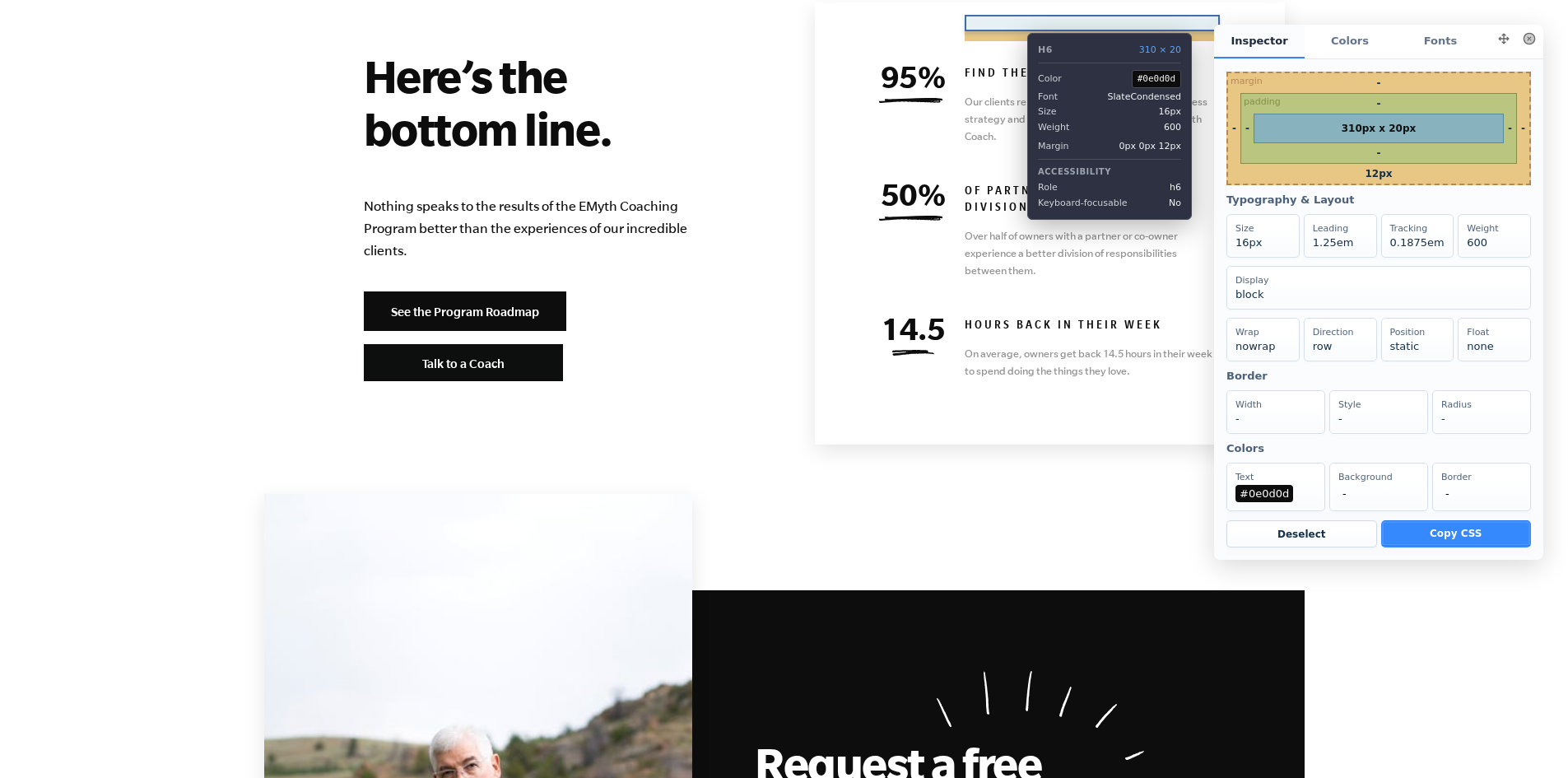
click at [1015, 67] on h6 "find they're more focused" at bounding box center [1092, 75] width 255 height 16
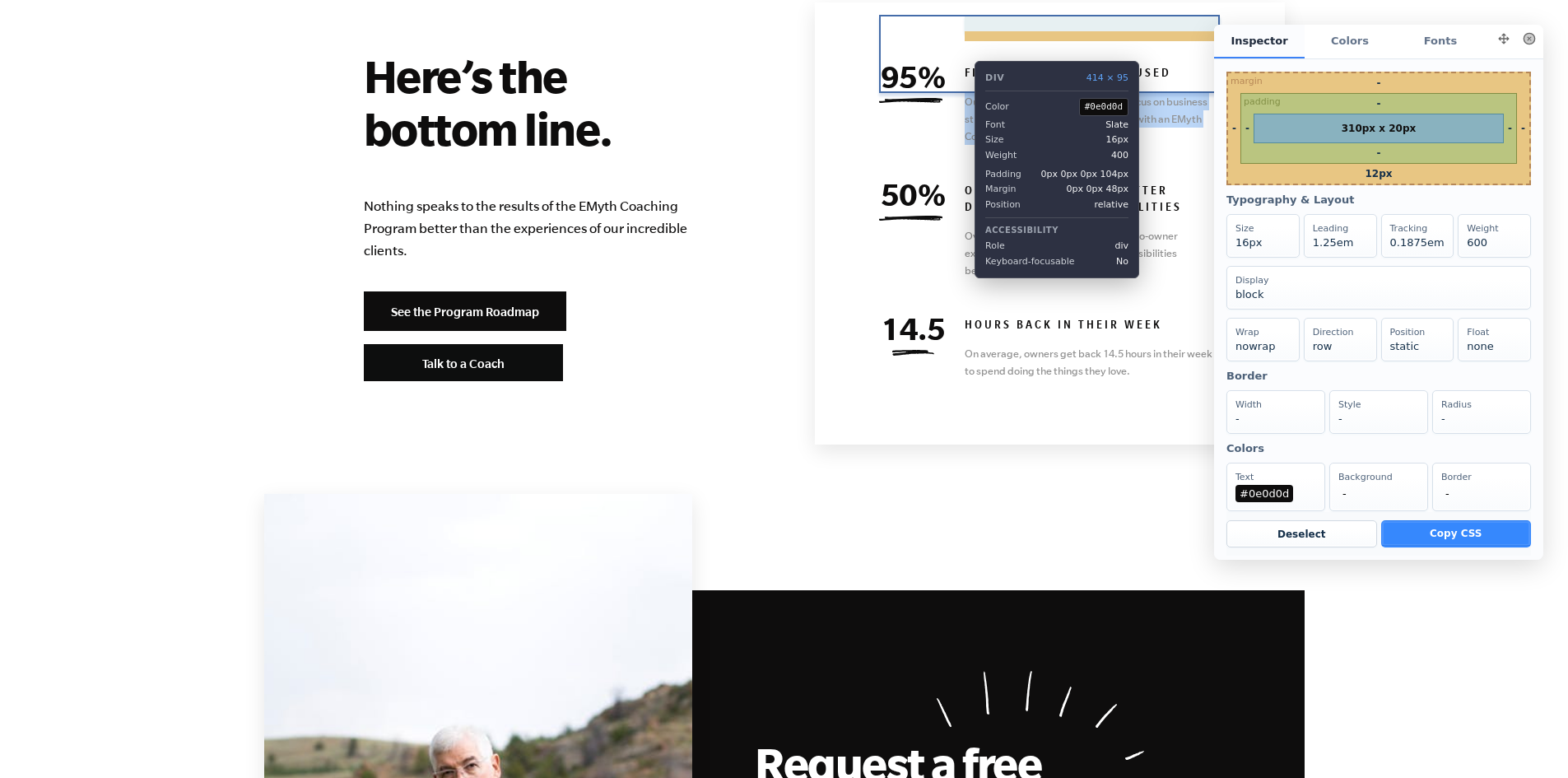
drag, startPoint x: 1000, startPoint y: 81, endPoint x: 976, endPoint y: 70, distance: 26.4
click at [962, 67] on div "95% find they're more focused Our clients report achieving better focus on busi…" at bounding box center [1050, 105] width 341 height 78
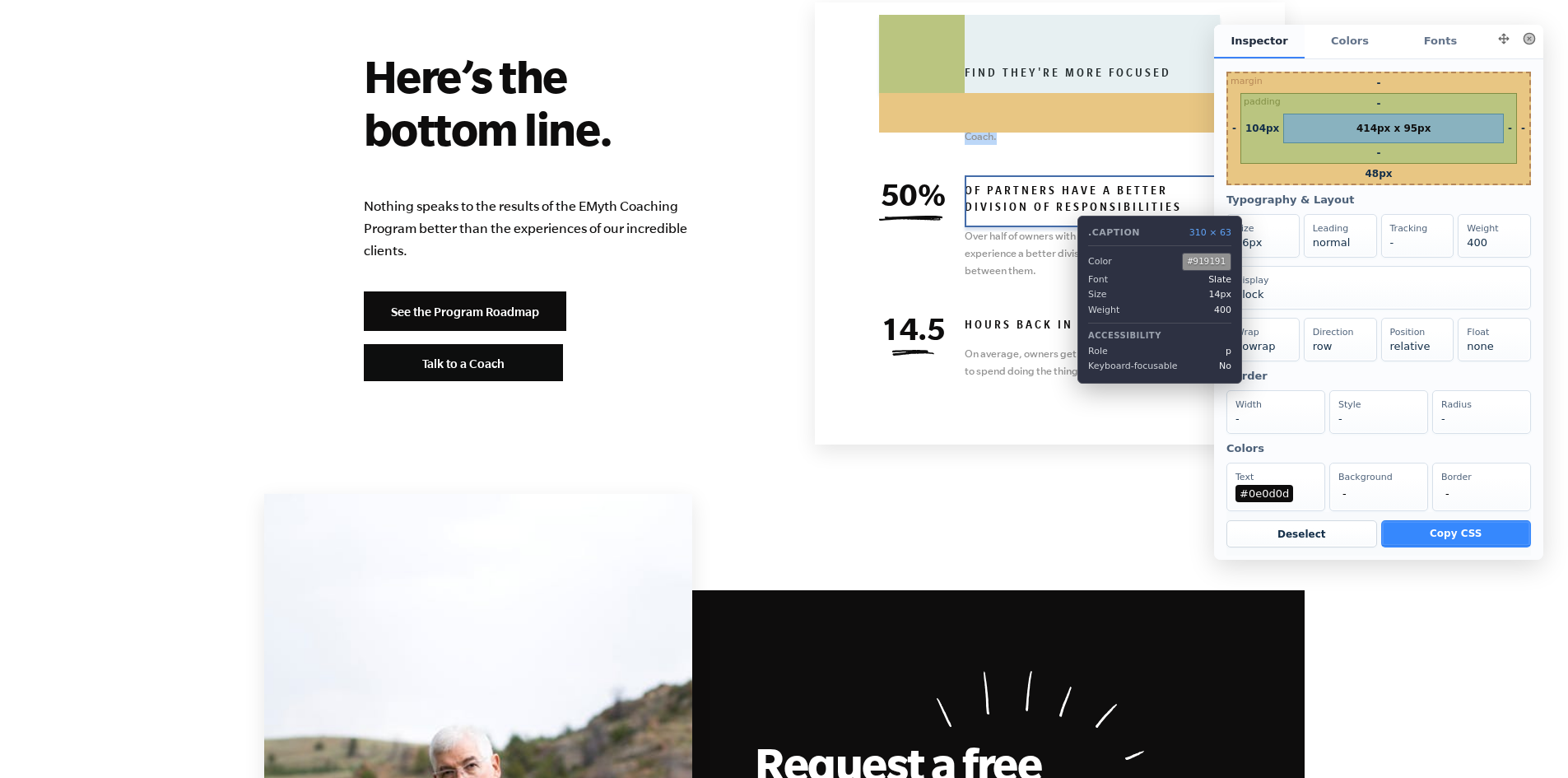
copy p "Our clients report achieving better focus on business strategy and direction af…"
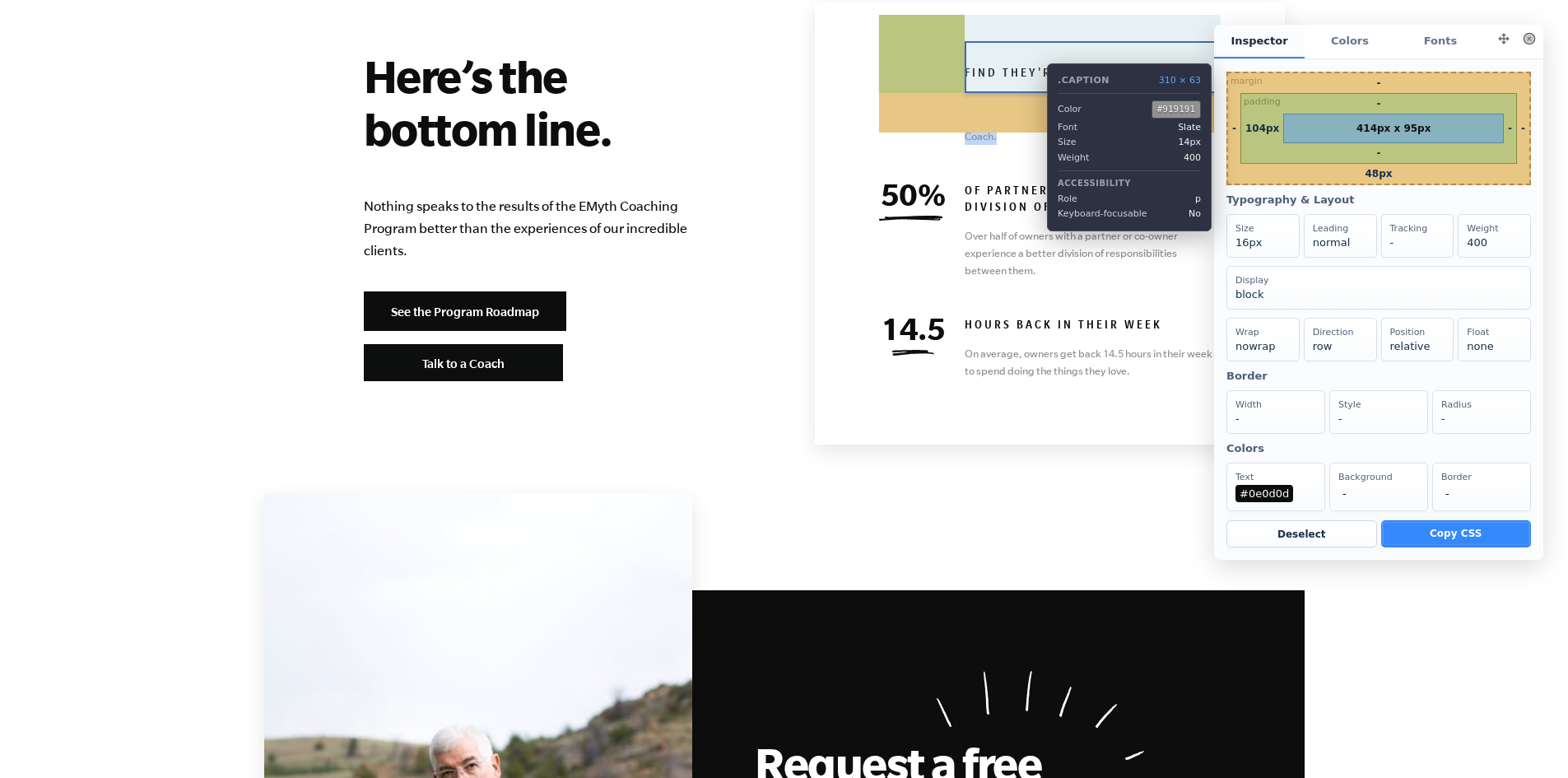
click at [1035, 93] on p "Our clients report achieving better focus on business strategy and direction af…" at bounding box center [1092, 119] width 255 height 52
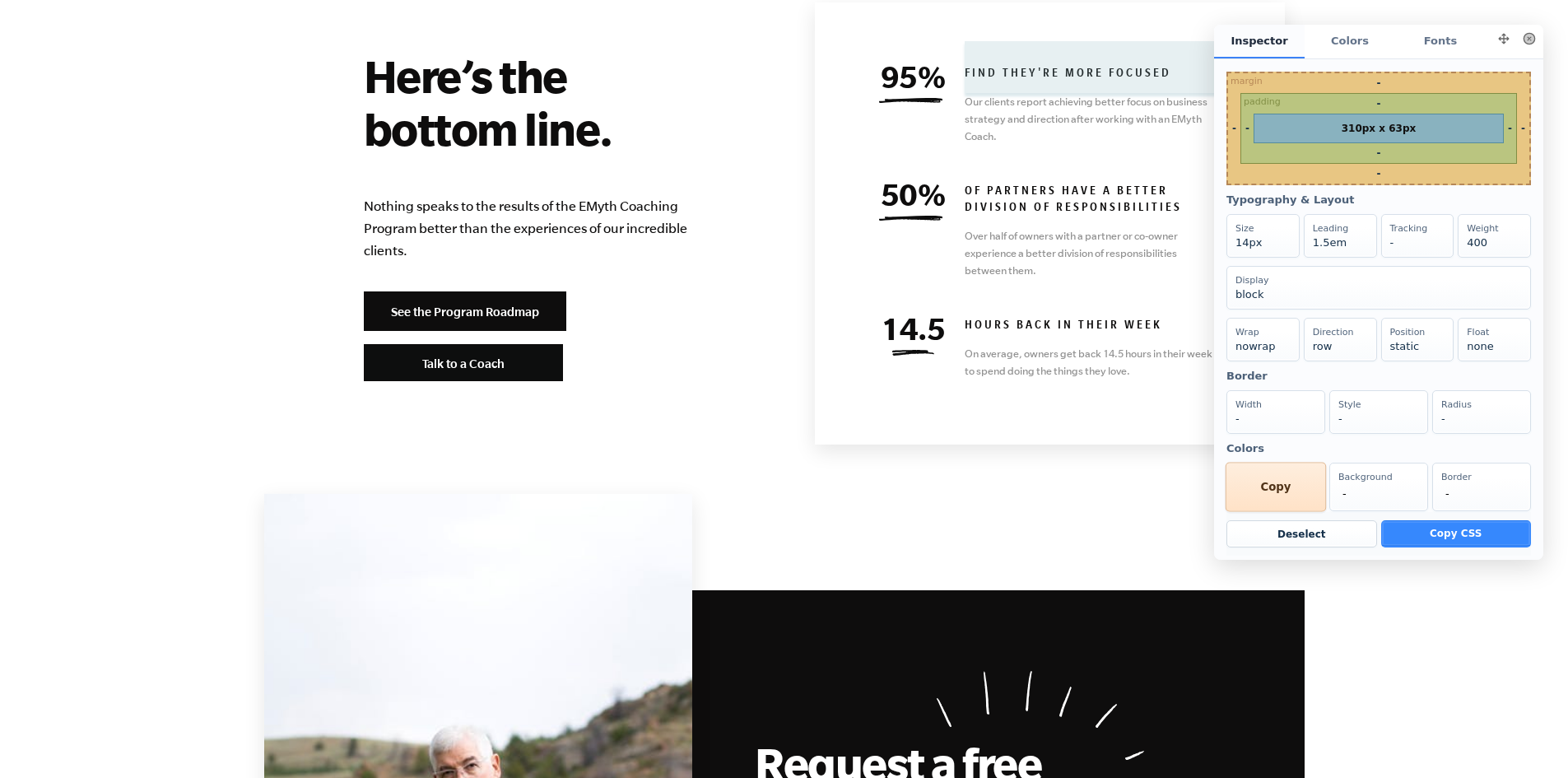
click at [1295, 512] on div "Text #919191 Copy" at bounding box center [1276, 487] width 101 height 49
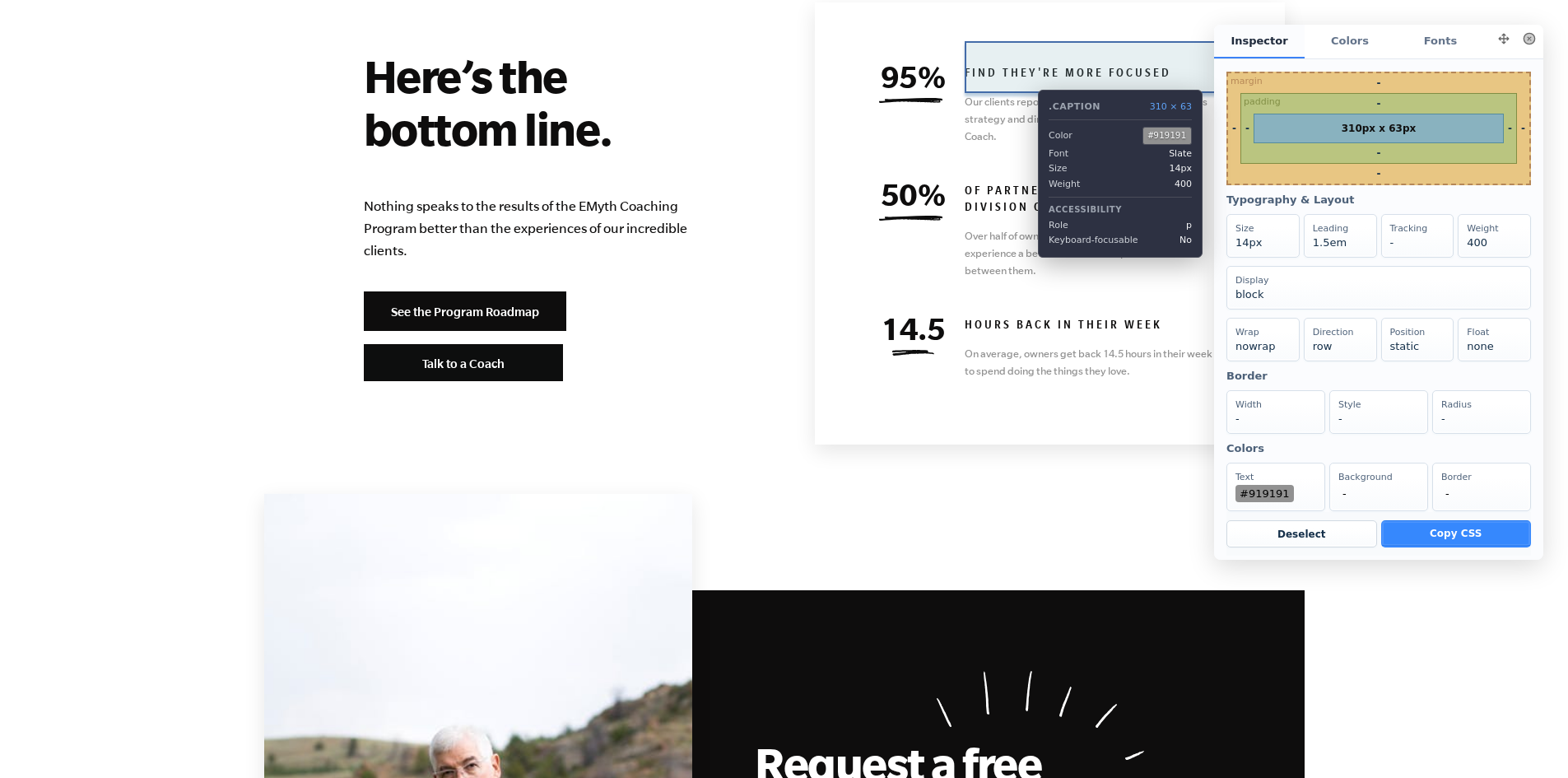
click at [1026, 93] on p "Our clients report achieving better focus on business strategy and direction af…" at bounding box center [1092, 119] width 255 height 52
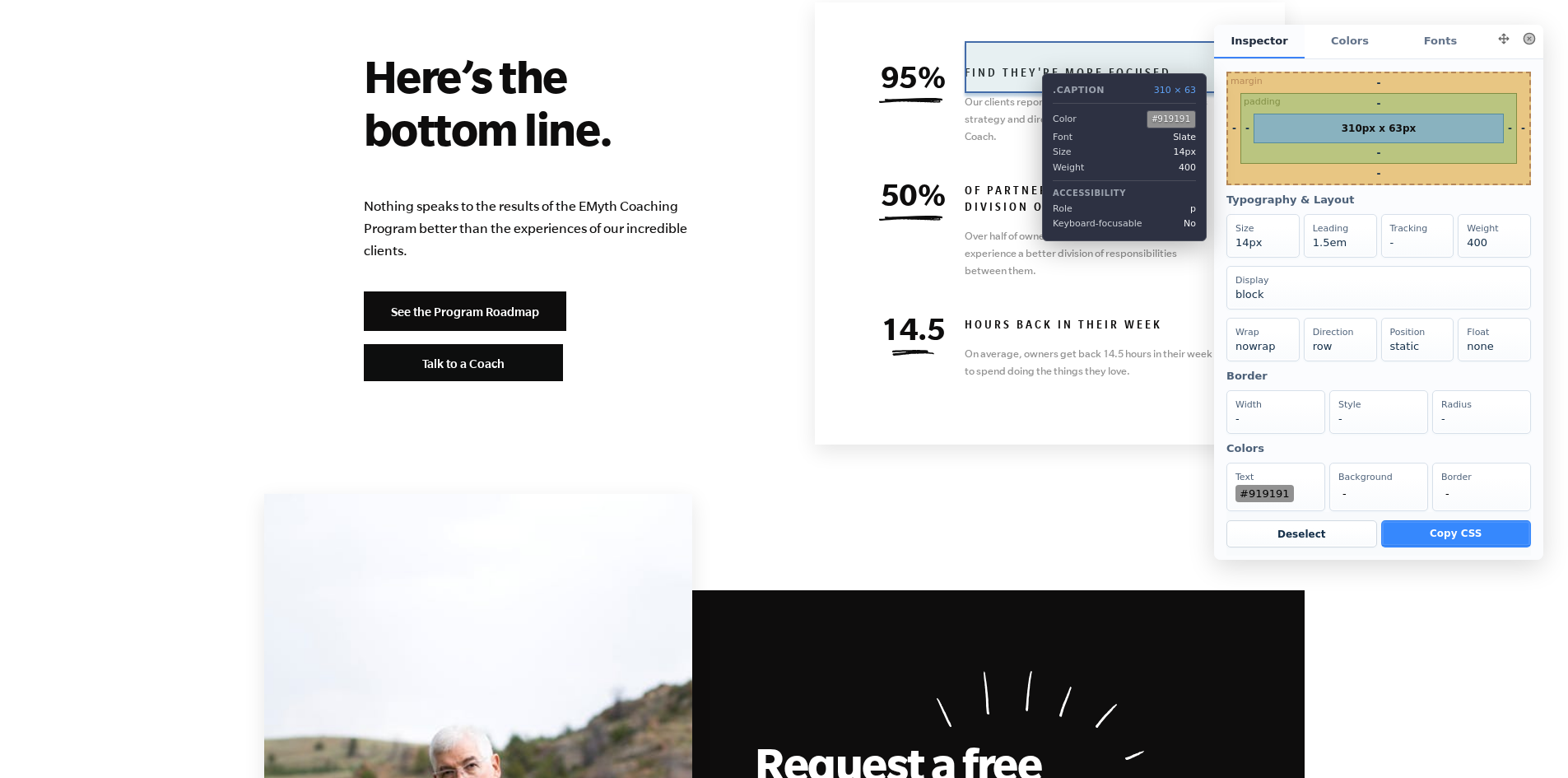
click at [1030, 93] on p "Our clients report achieving better focus on business strategy and direction af…" at bounding box center [1092, 119] width 255 height 52
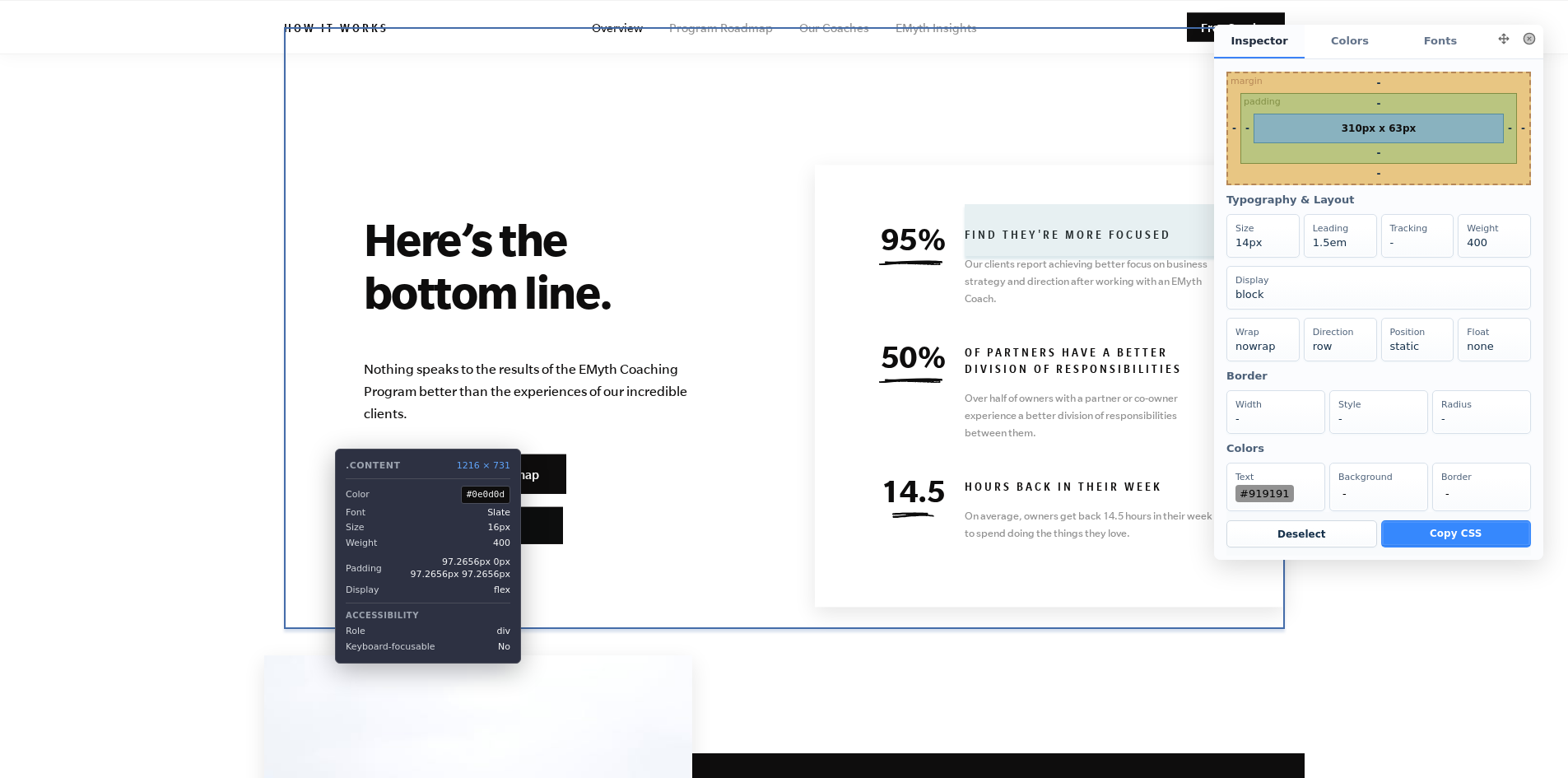
scroll to position [7058, 0]
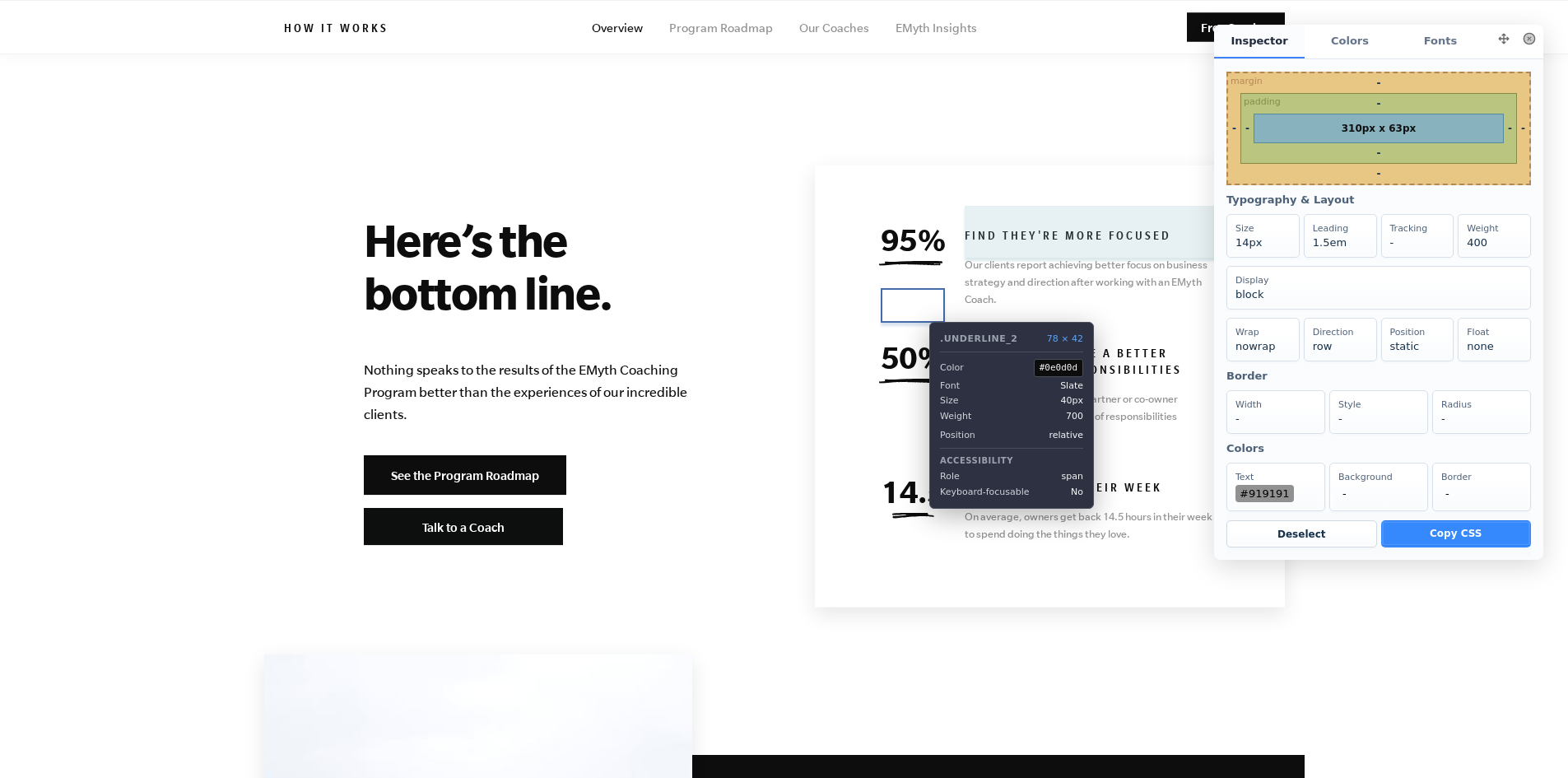
click at [917, 340] on span "50%" at bounding box center [913, 357] width 65 height 35
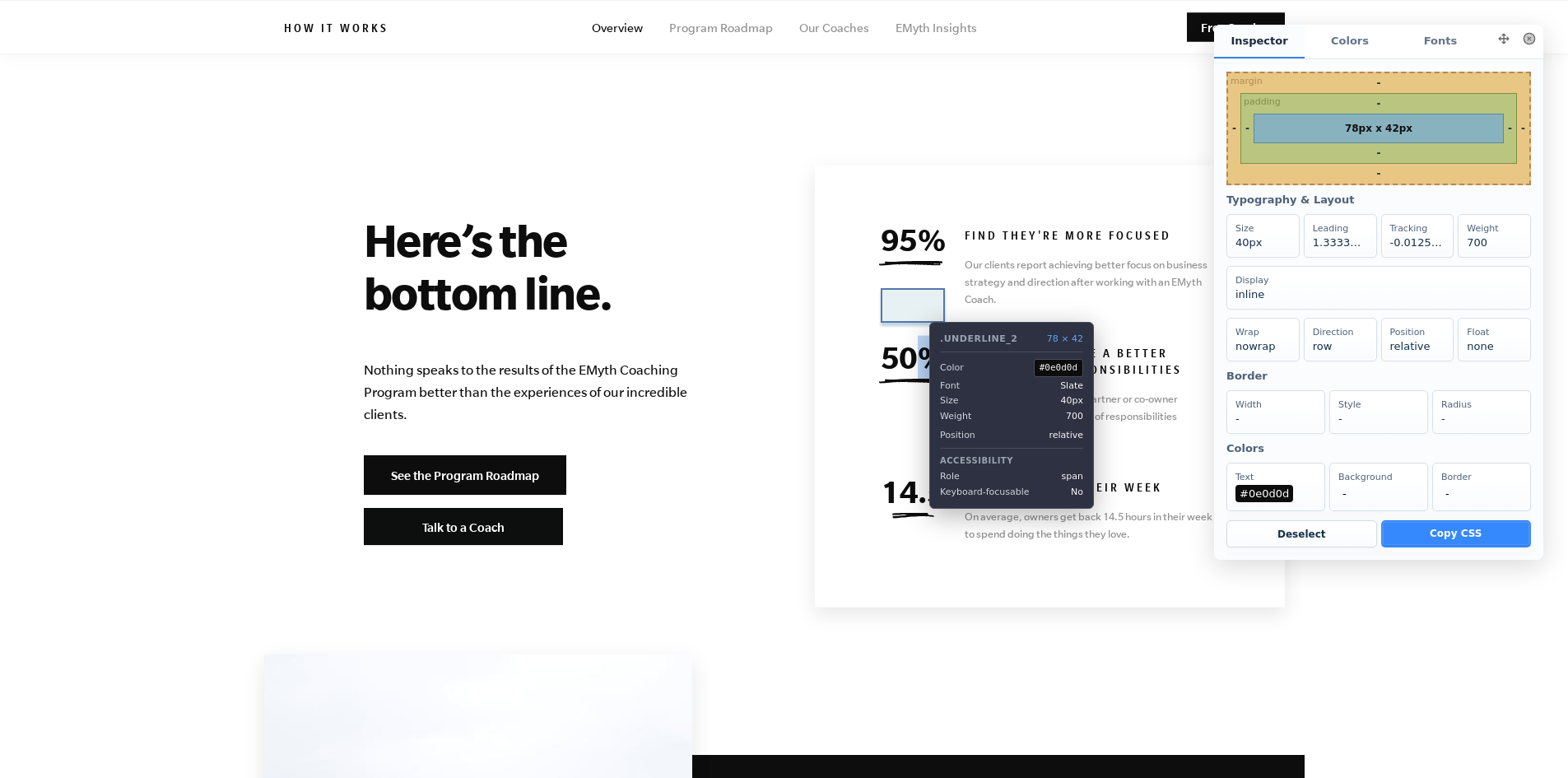
click at [917, 340] on span "50%" at bounding box center [913, 357] width 65 height 35
copy div "50%"
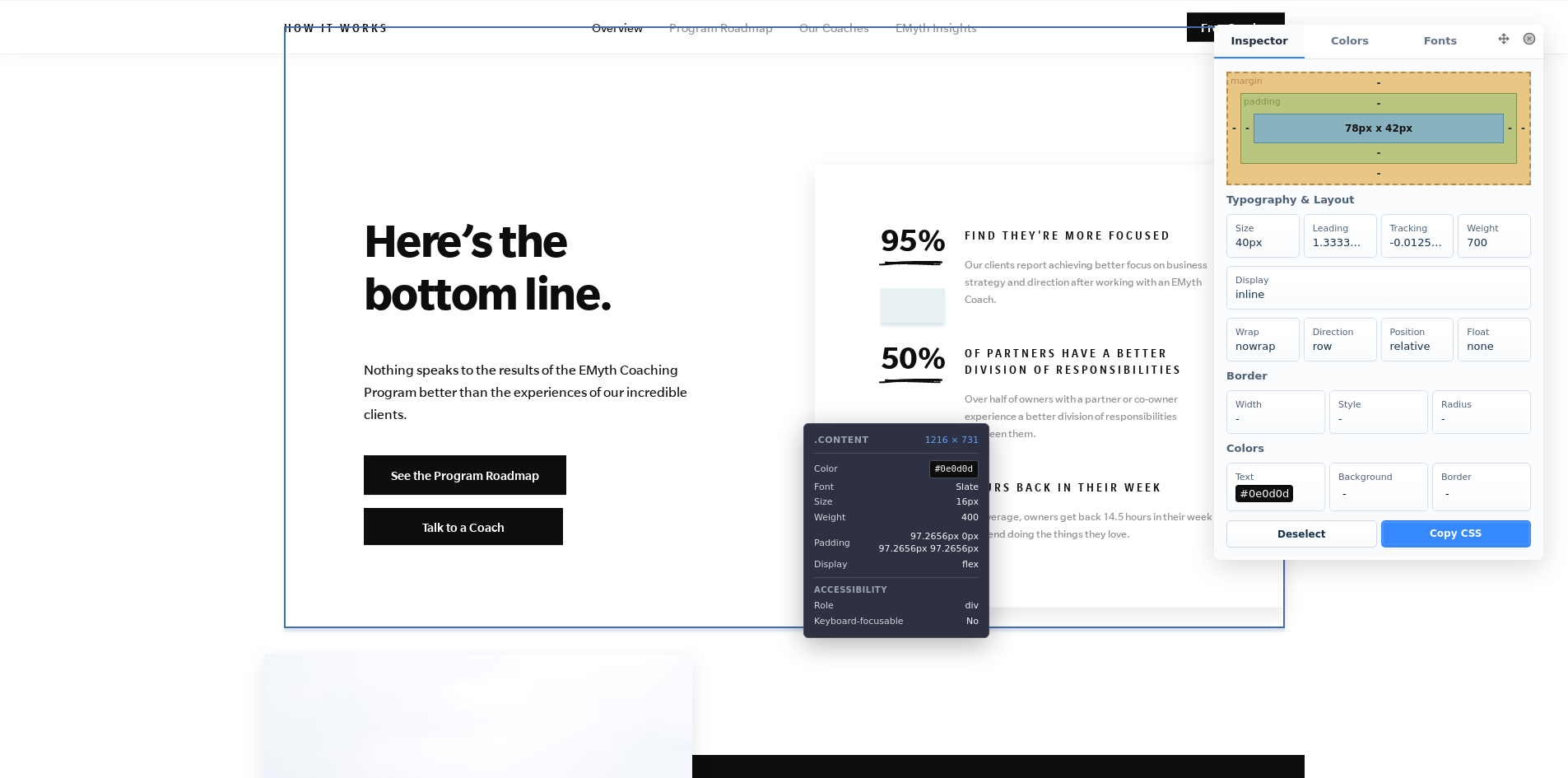
click at [791, 411] on div "Here’s the bottom line. Nothing speaks to the results of the EMyth Coaching Pro…" at bounding box center [784, 378] width 1001 height 601
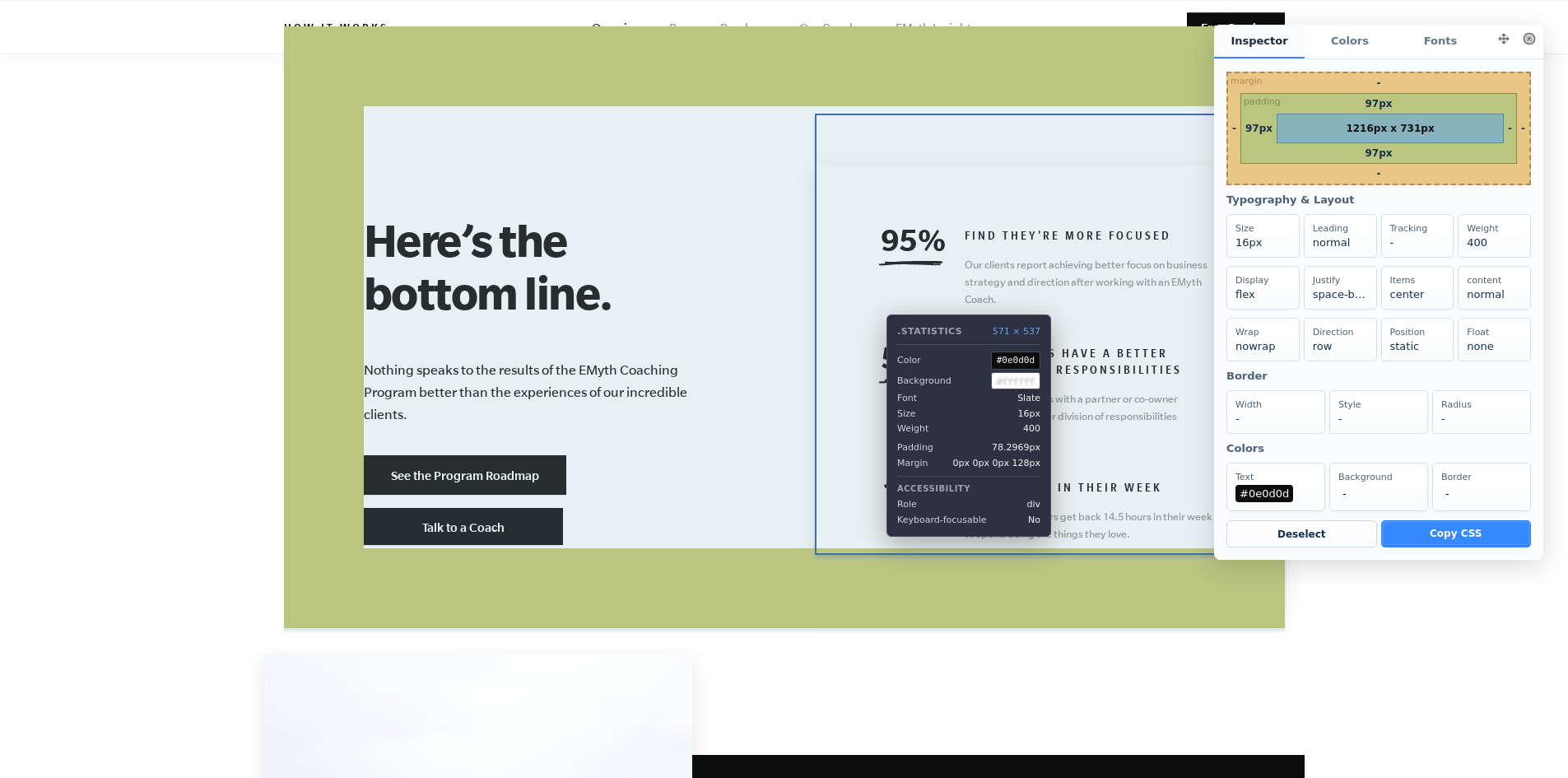
drag, startPoint x: 943, startPoint y: 307, endPoint x: 874, endPoint y: 302, distance: 69.2
click at [874, 302] on div "95% find they're more focused Our clients report achieving better focus on busi…" at bounding box center [1050, 386] width 470 height 442
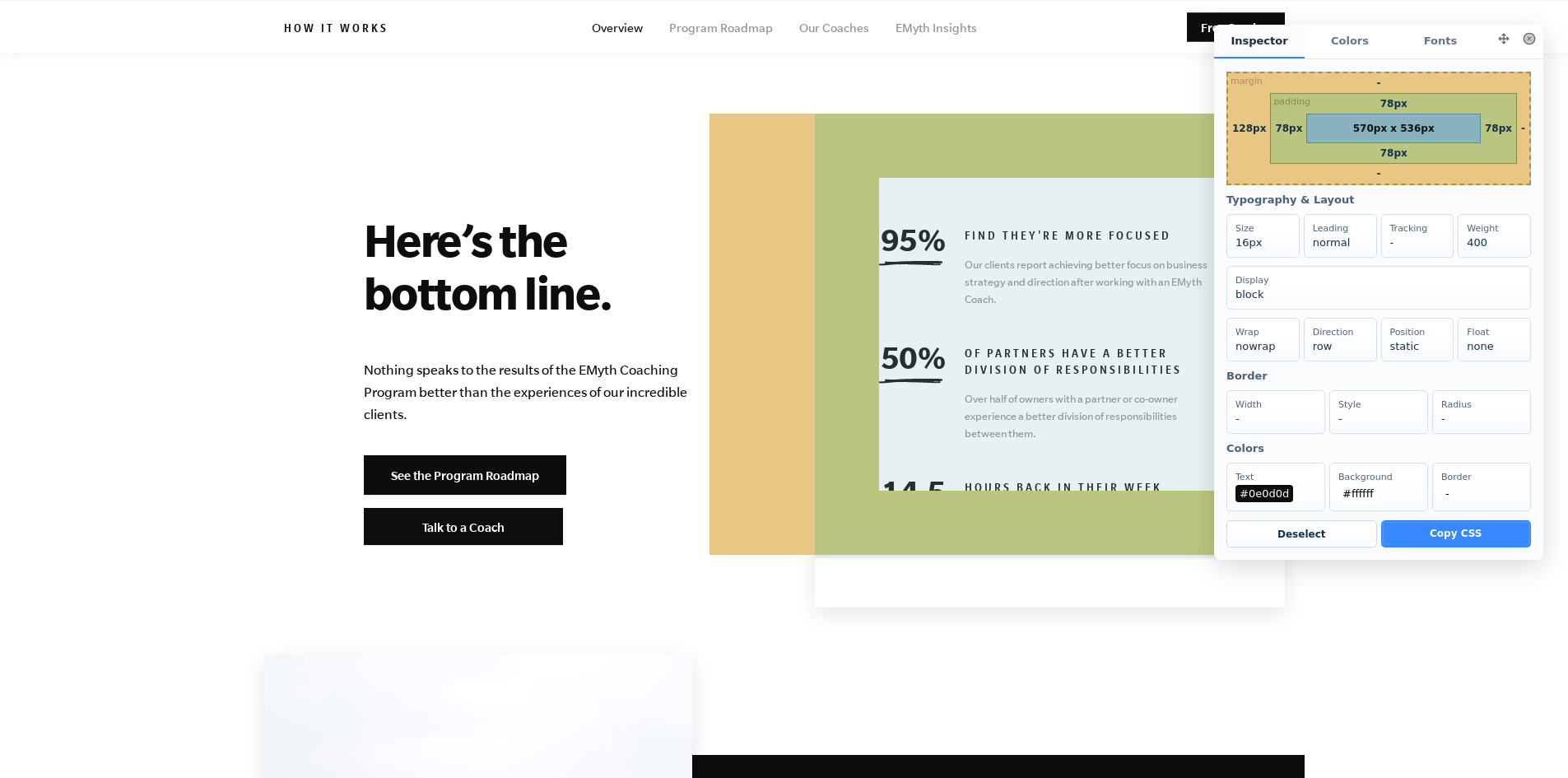
click at [1518, 38] on button at bounding box center [1529, 38] width 23 height 23
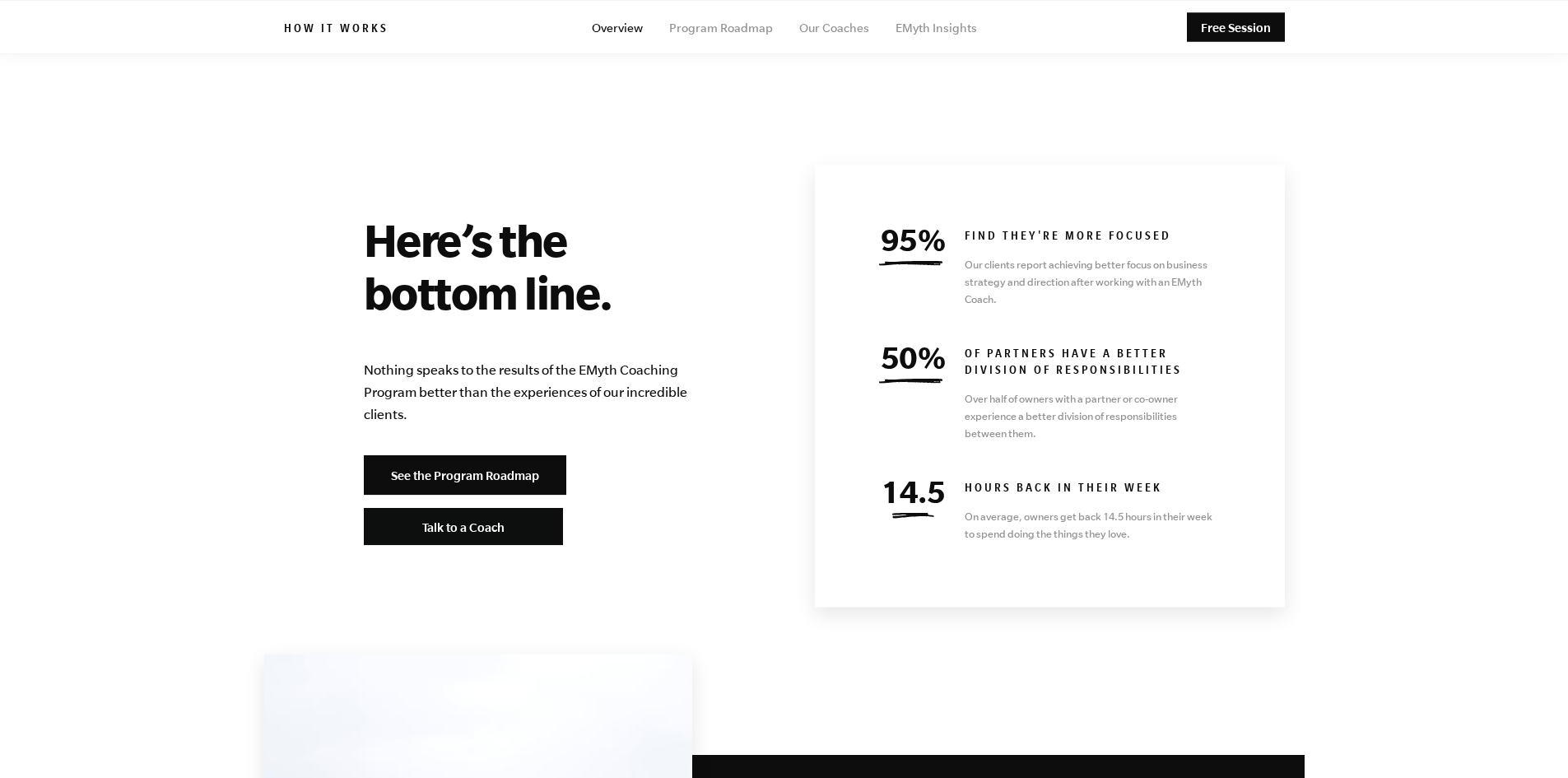
drag, startPoint x: 1476, startPoint y: 373, endPoint x: 1052, endPoint y: 328, distance: 426.4
drag, startPoint x: 941, startPoint y: 311, endPoint x: 884, endPoint y: 311, distance: 57.0
click at [884, 340] on span "50%" at bounding box center [913, 357] width 65 height 35
copy span "50%"
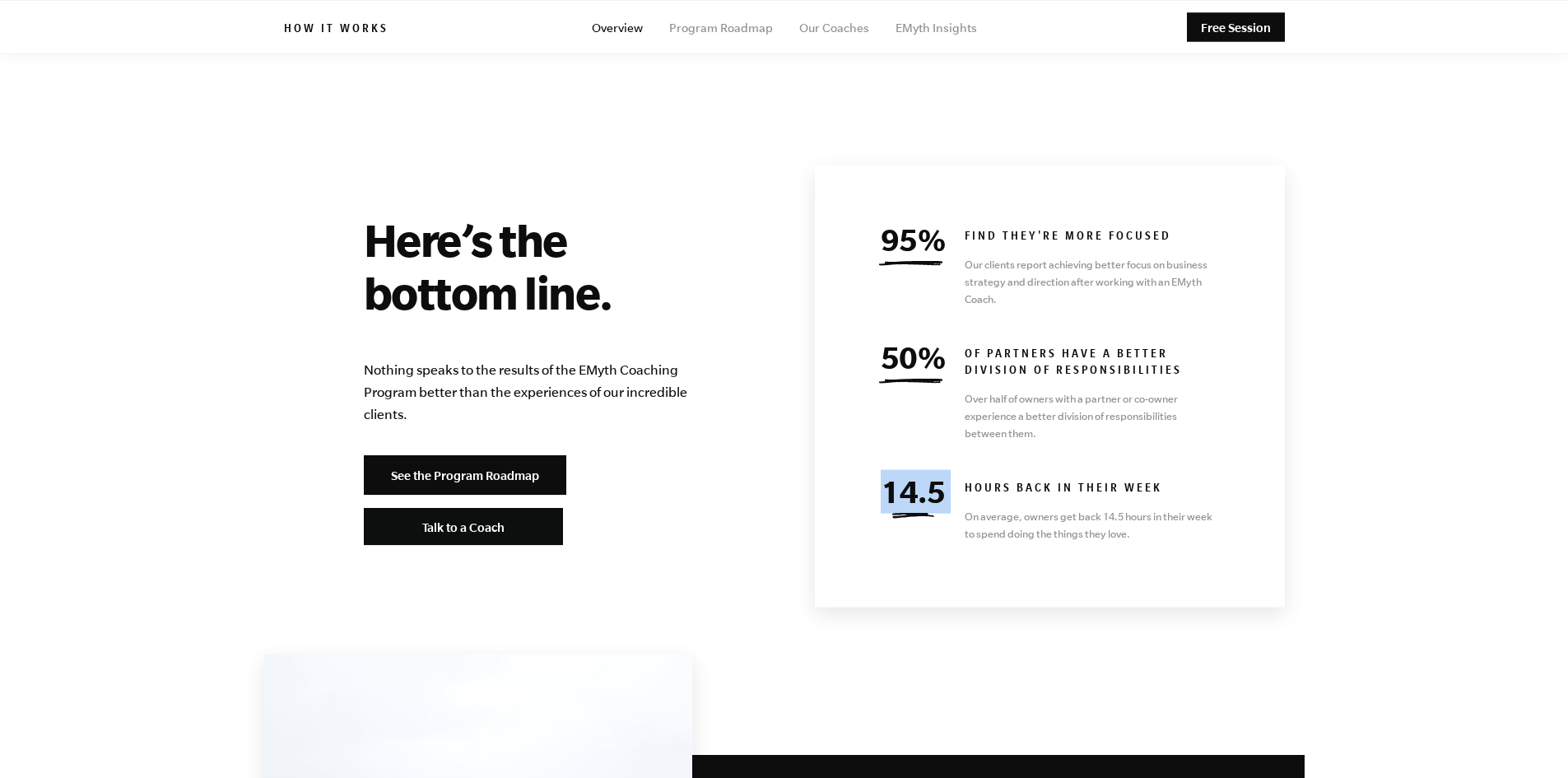
drag, startPoint x: 968, startPoint y: 437, endPoint x: 881, endPoint y: 441, distance: 87.1
click at [881, 481] on div "14.5 HOURS BACK IN THEIR WEEK On average, owners get back 14.5 hours in their w…" at bounding box center [1050, 512] width 341 height 61
copy div "14.5"
drag, startPoint x: 962, startPoint y: 304, endPoint x: 1189, endPoint y: 318, distance: 227.4
click at [1189, 348] on div "50% OF PARTNERS HAVE A BETTER DIVISION OF RESPONSIBILITIES Over half of owners …" at bounding box center [1050, 394] width 341 height 94
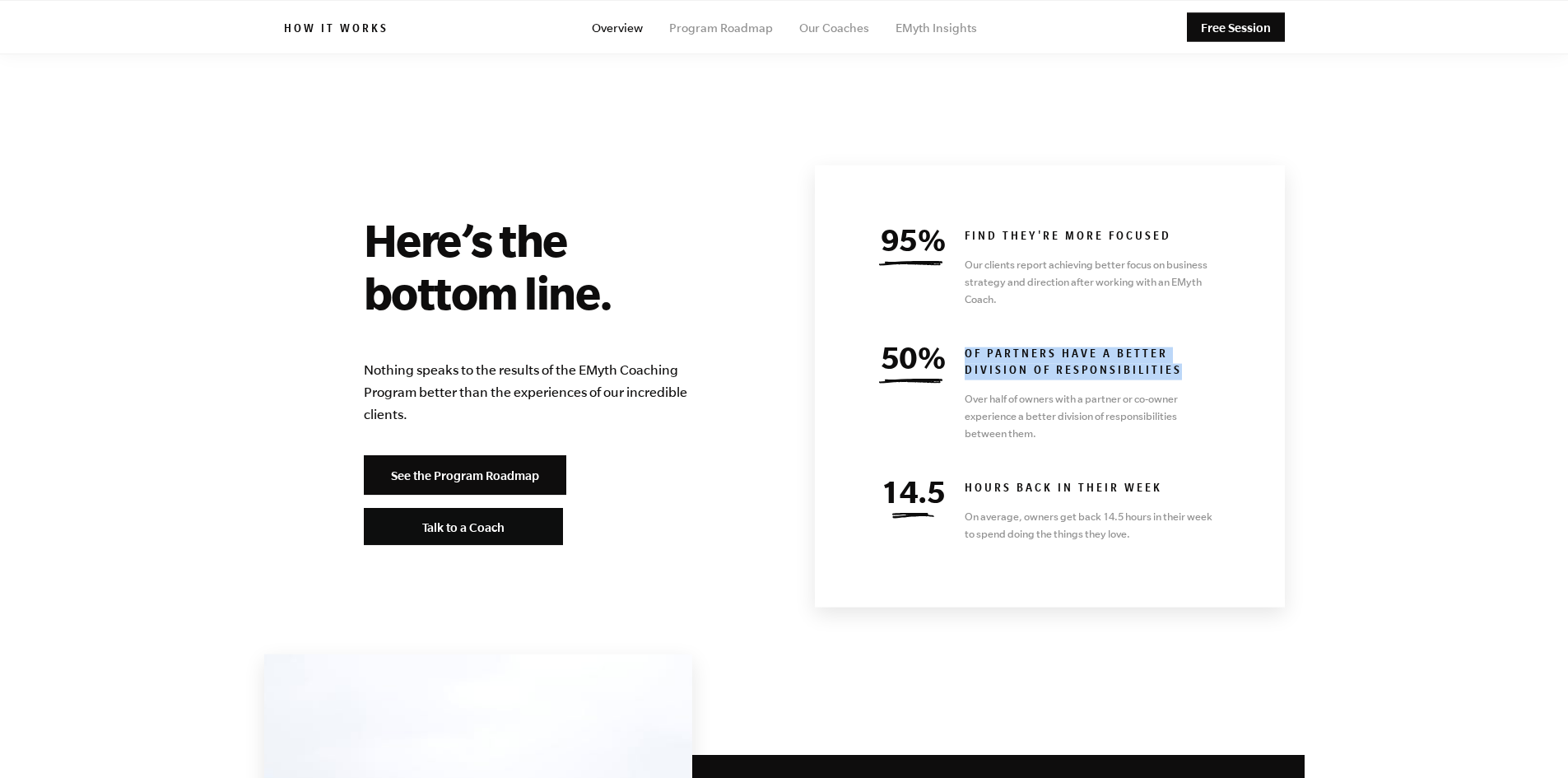
copy h6 "OF PARTNERS HAVE A BETTER DIVISION OF RESPONSIBILITIES"
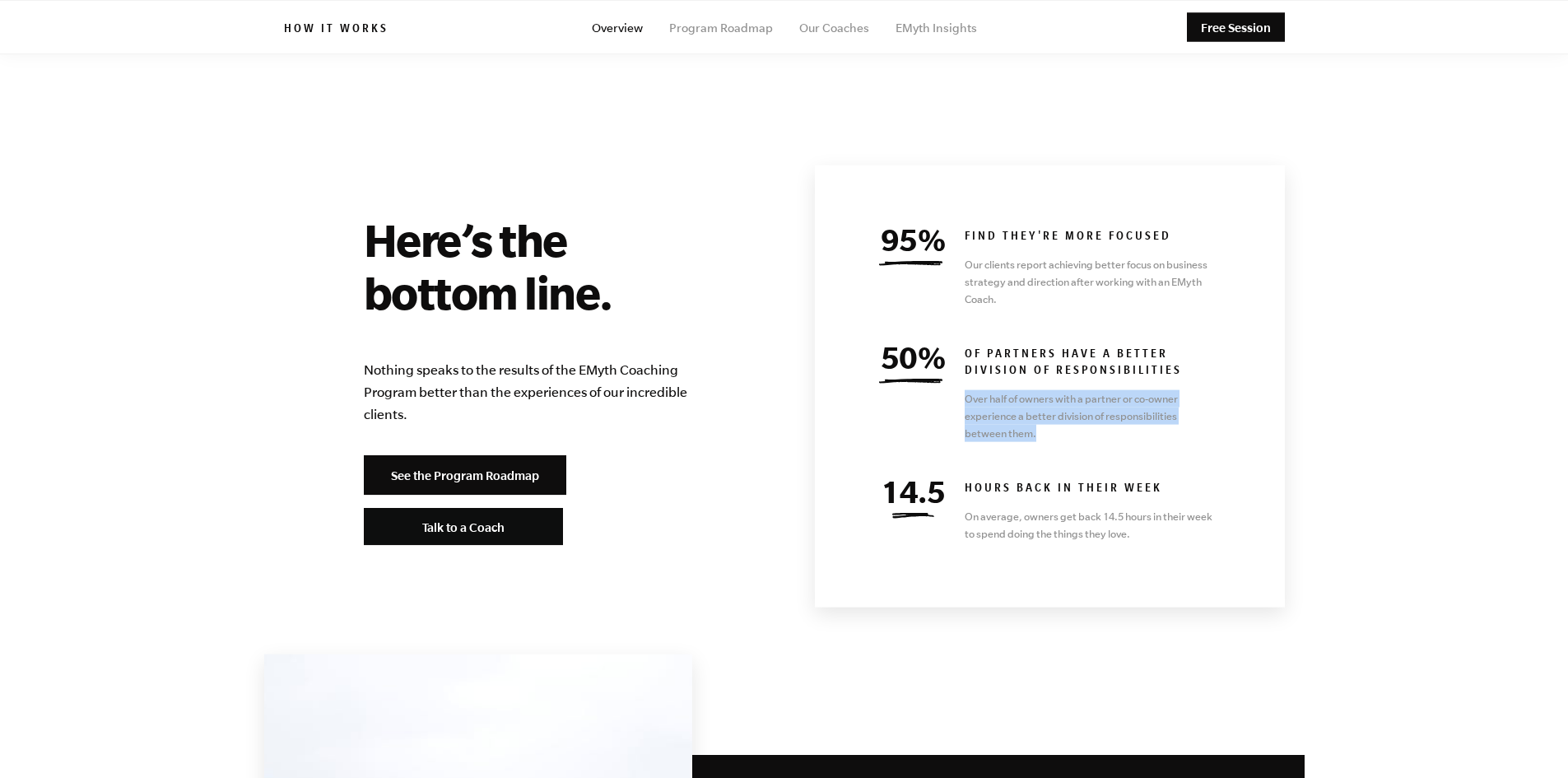
drag, startPoint x: 1050, startPoint y: 380, endPoint x: 964, endPoint y: 355, distance: 89.6
click at [963, 351] on div "50% OF PARTNERS HAVE A BETTER DIVISION OF RESPONSIBILITIES Over half of owners …" at bounding box center [1050, 394] width 341 height 94
copy p "Over half of owners with a partner or co-owner experience a better division of …"
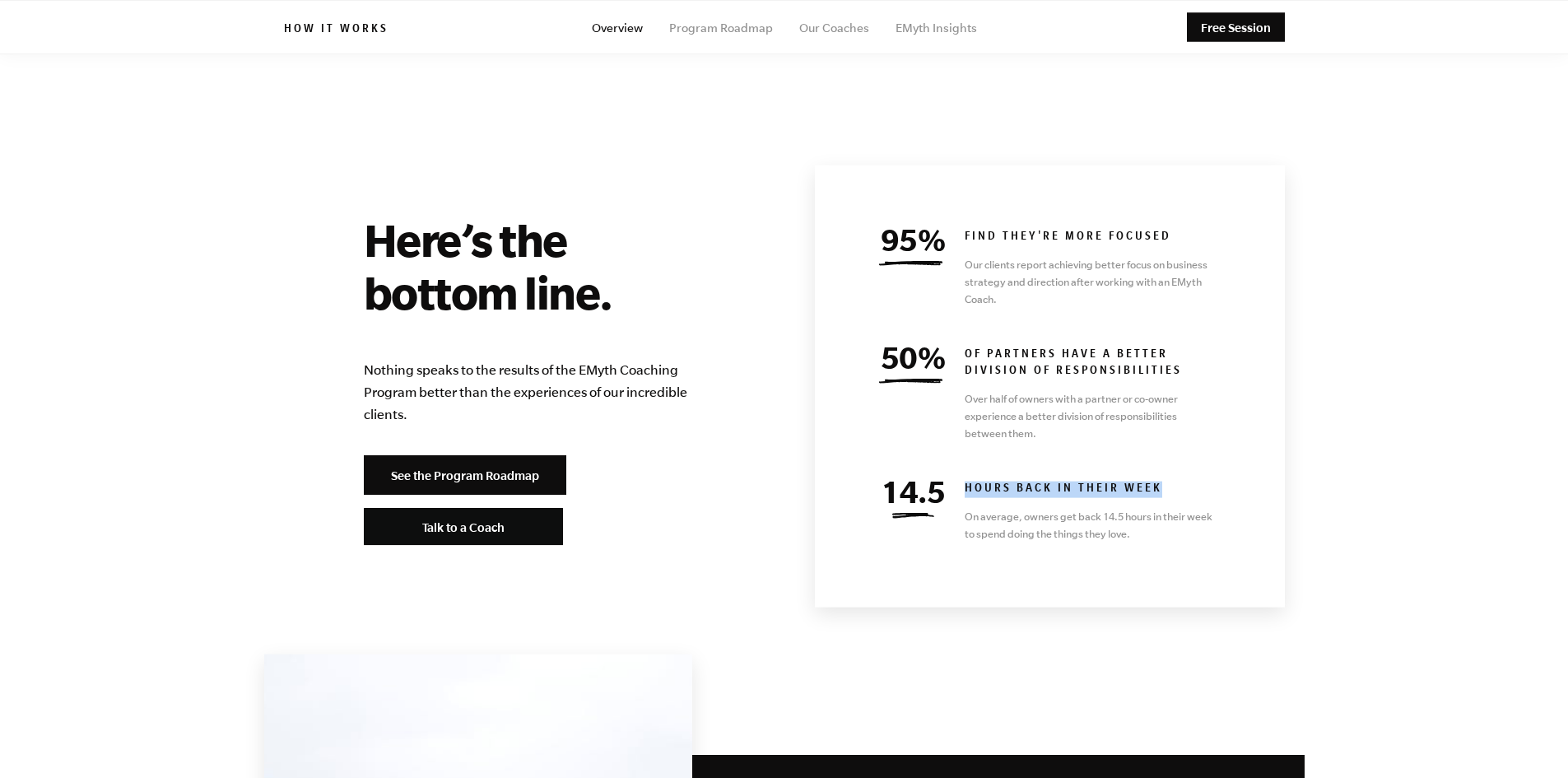
drag, startPoint x: 966, startPoint y: 431, endPoint x: 1171, endPoint y: 434, distance: 205.0
click at [1171, 481] on h6 "HOURS BACK IN THEIR WEEK" at bounding box center [1092, 490] width 255 height 16
copy h6 "HOURS BACK IN THEIR WEEK"
drag, startPoint x: 1141, startPoint y: 484, endPoint x: 968, endPoint y: 471, distance: 173.5
click at [968, 508] on p "On average, owners get back 14.5 hours in their week to spend doing the things …" at bounding box center [1092, 525] width 255 height 35
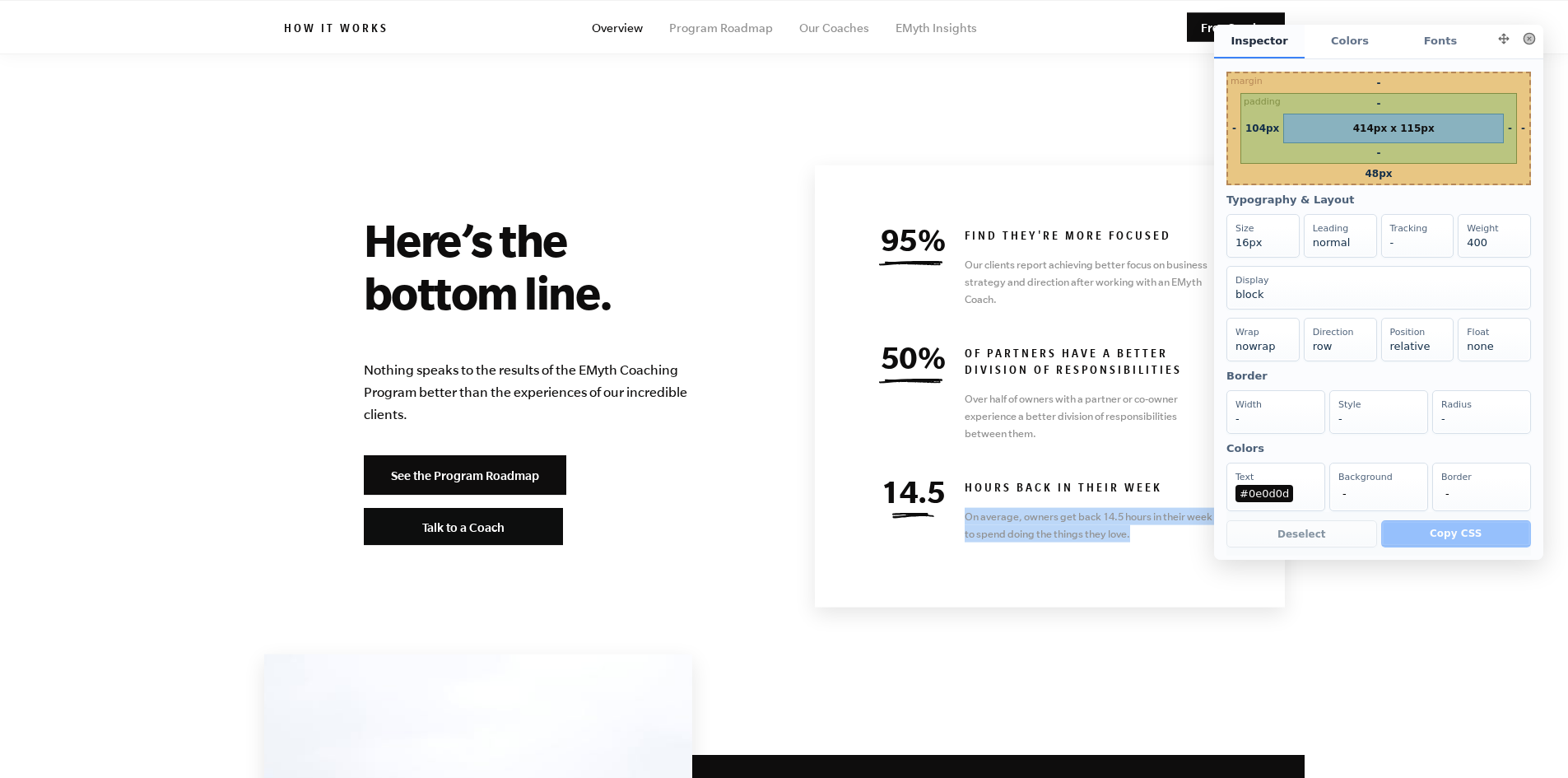
scroll to position [0, 0]
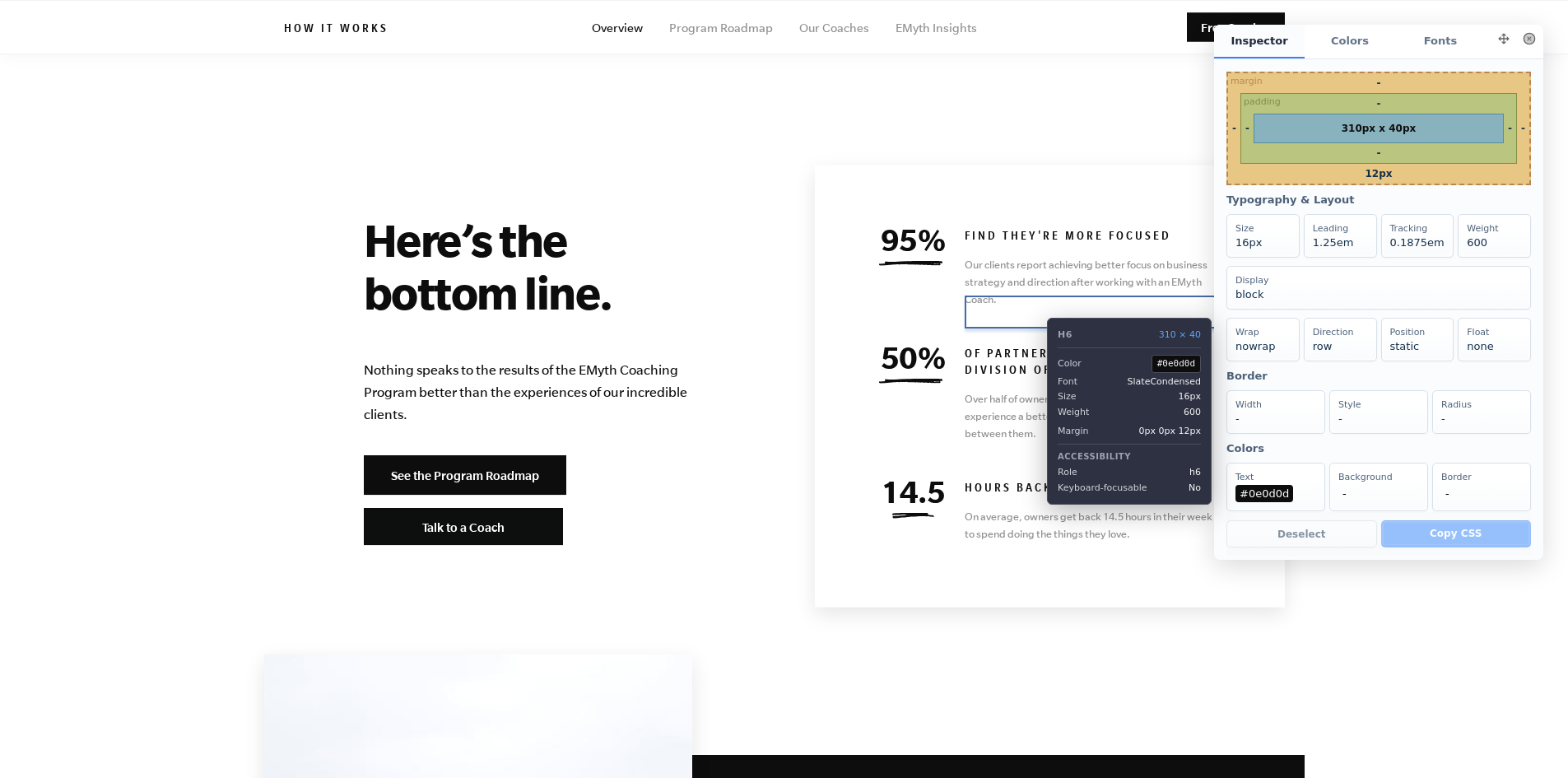
click at [1035, 348] on h6 "OF PARTNERS HAVE A BETTER DIVISION OF RESPONSIBILITIES" at bounding box center [1092, 364] width 255 height 33
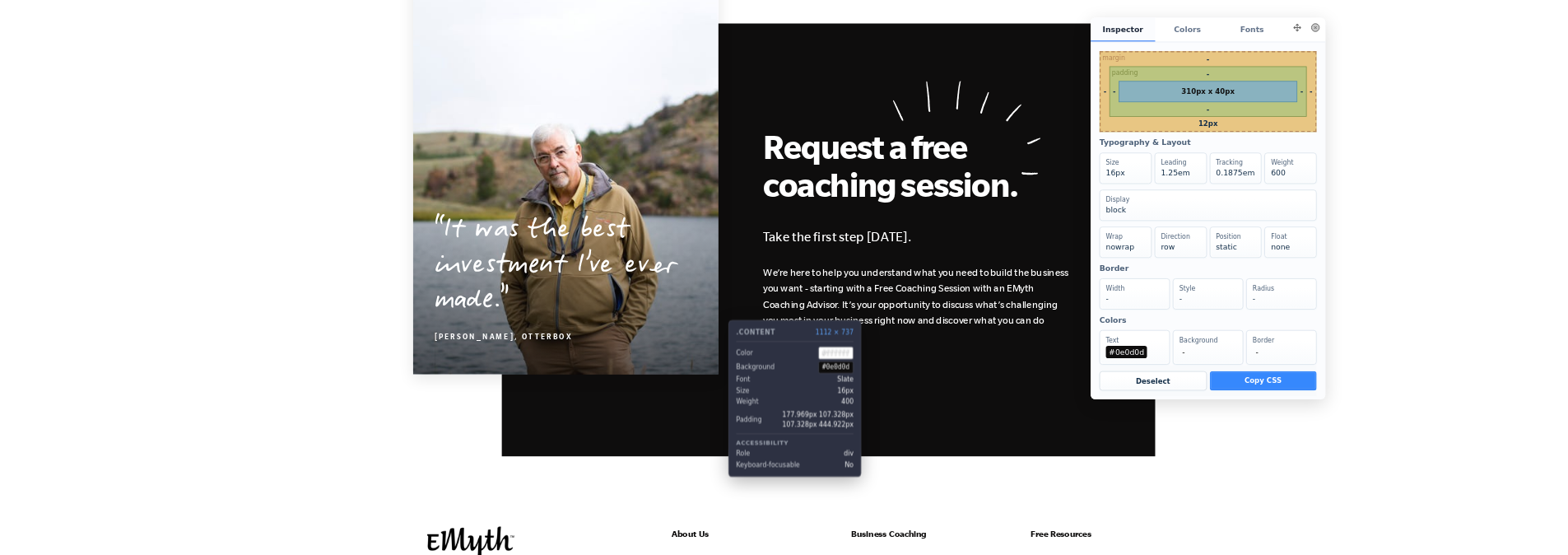
scroll to position [7804, 0]
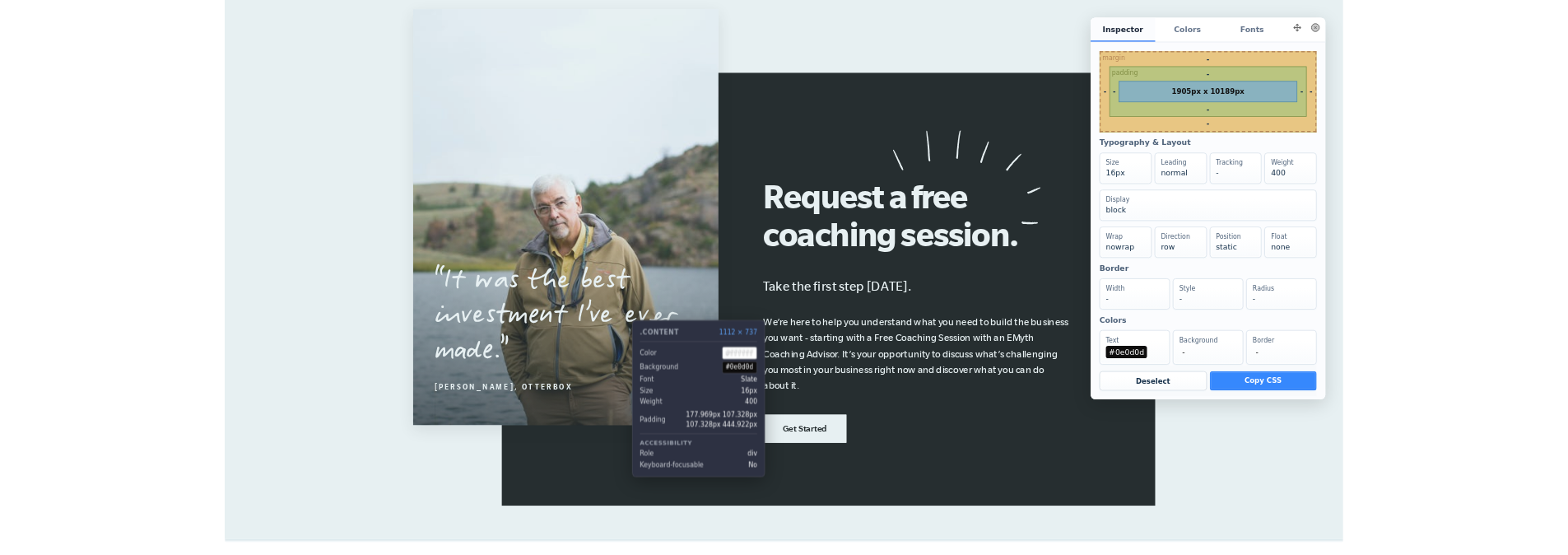
scroll to position [7721, 0]
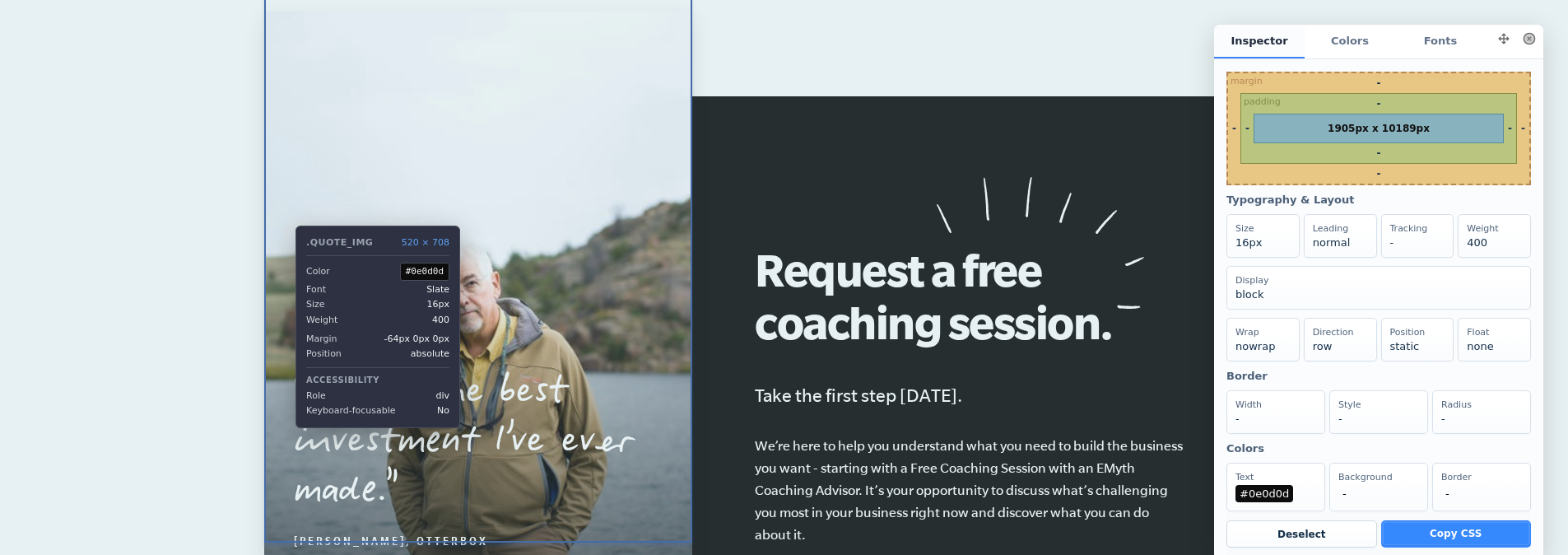
click at [283, 532] on div "It was the best investment I’ve ever made. Curt Richardson, OtterBox" at bounding box center [479, 303] width 428 height 583
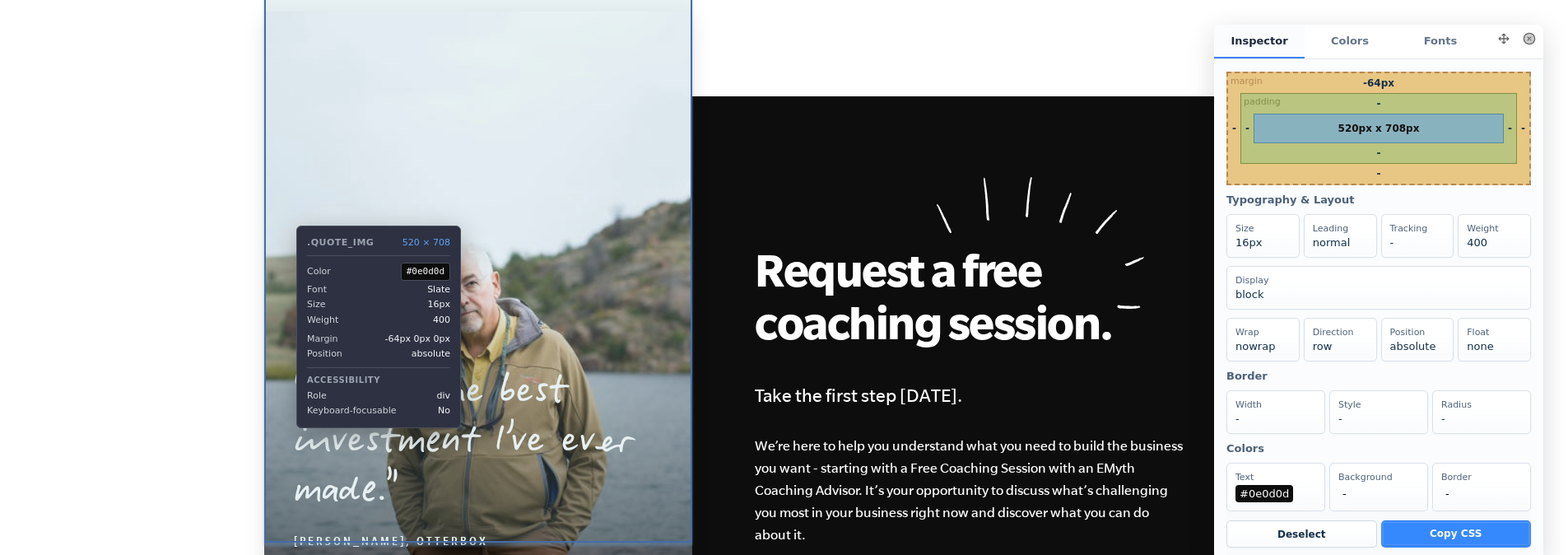
click at [284, 531] on div "It was the best investment I’ve ever made. Curt Richardson, OtterBox" at bounding box center [479, 303] width 428 height 583
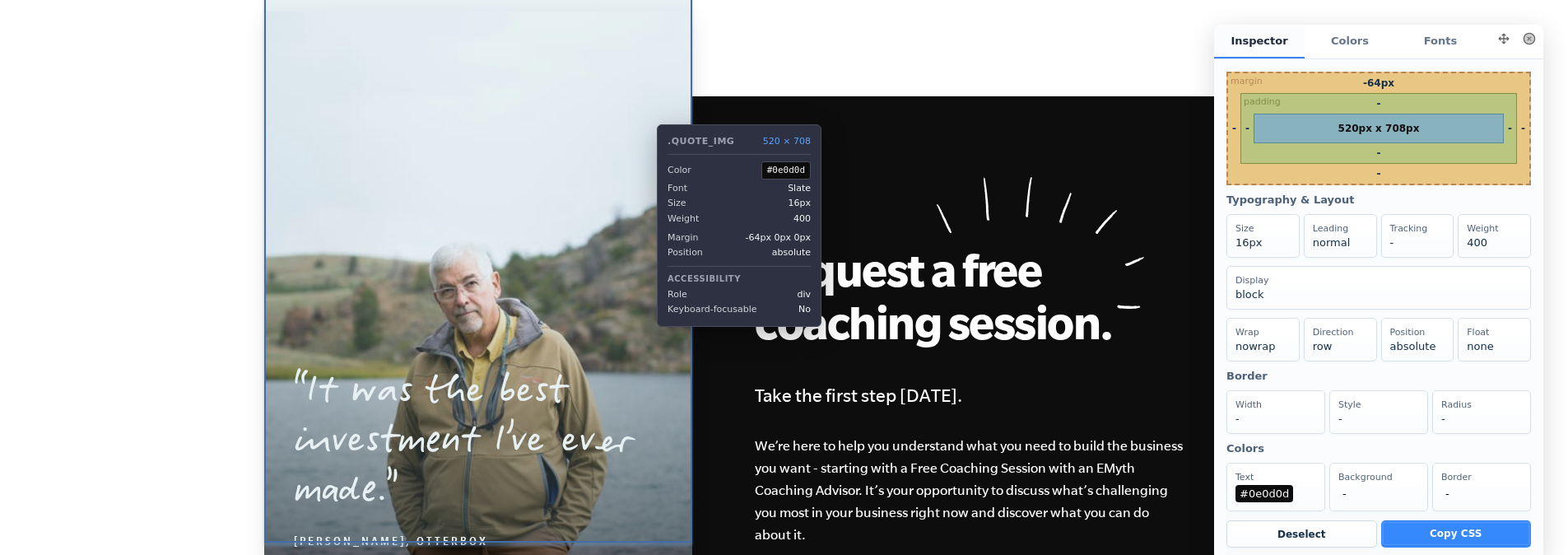
click at [644, 112] on div "It was the best investment I’ve ever made. Curt Richardson, OtterBox" at bounding box center [479, 303] width 428 height 583
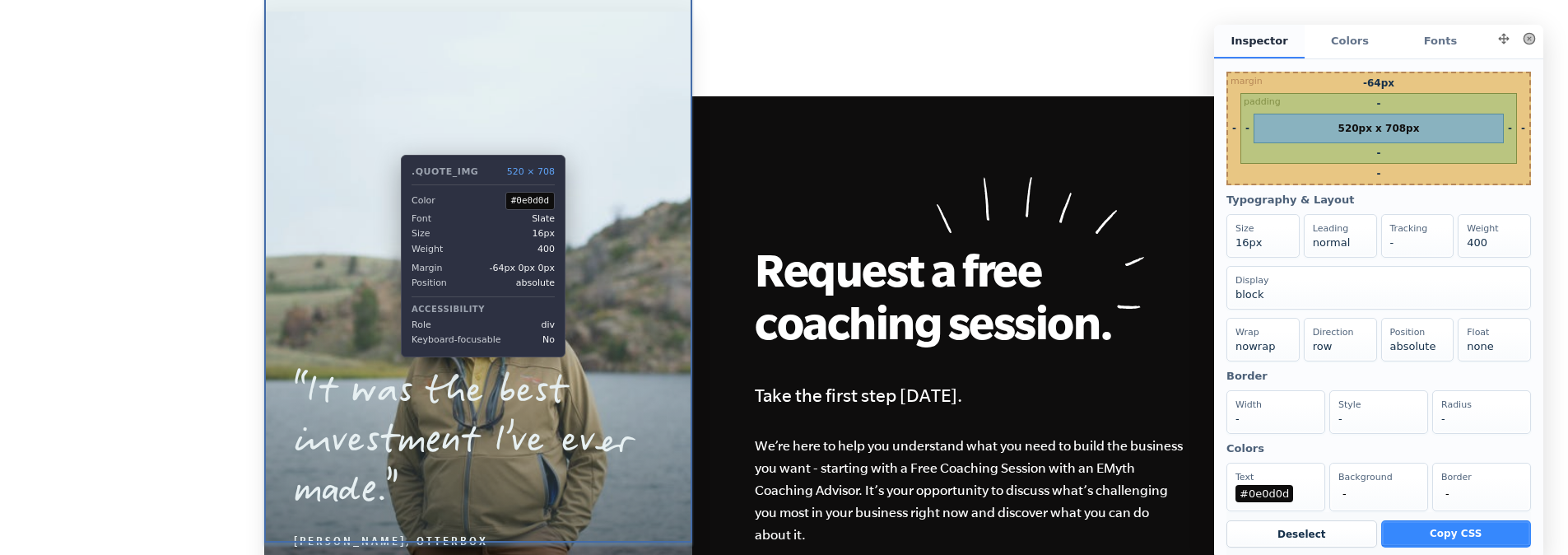
click at [389, 143] on div "It was the best investment I’ve ever made. Curt Richardson, OtterBox" at bounding box center [479, 303] width 428 height 583
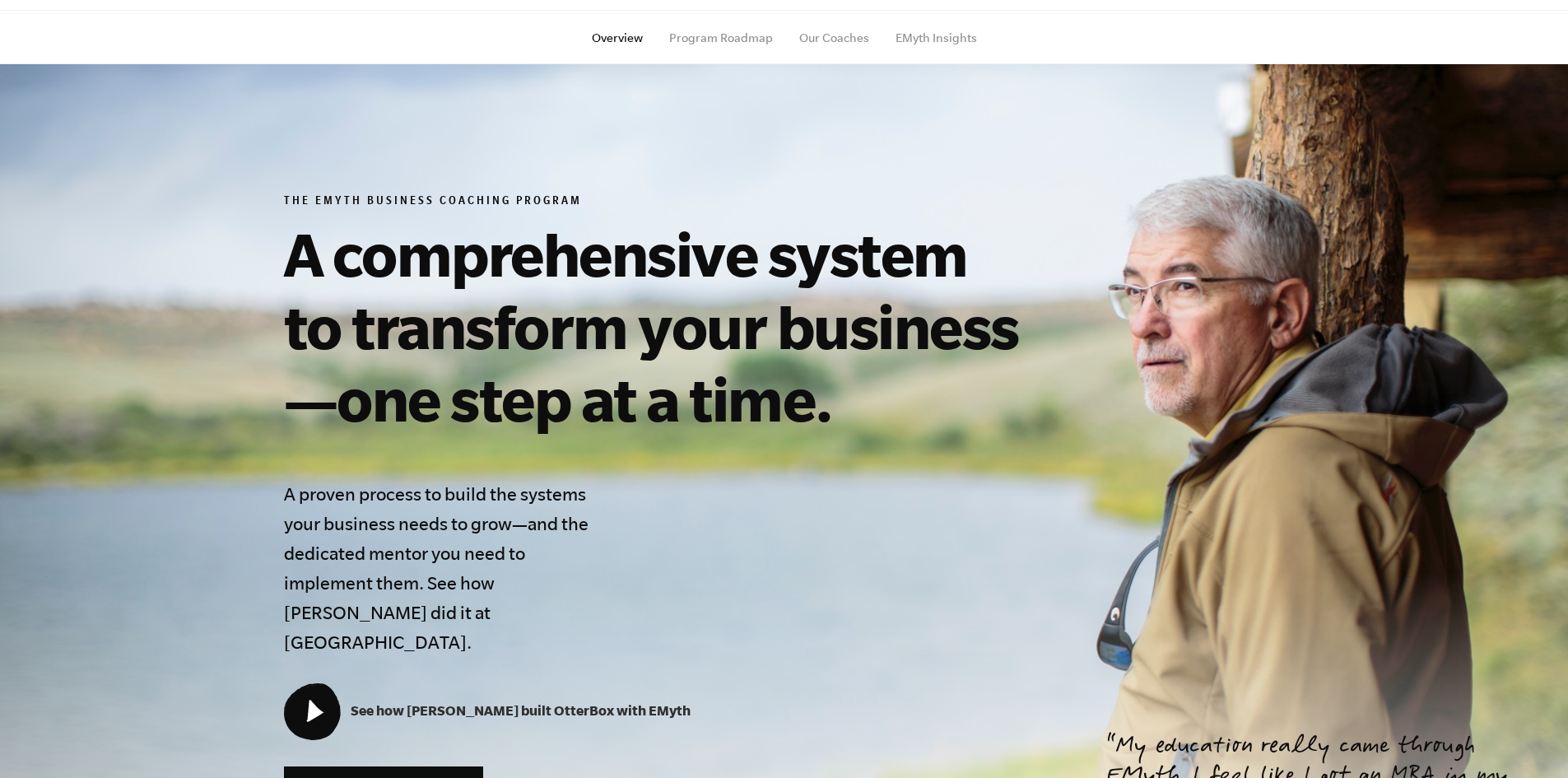
scroll to position [165, 0]
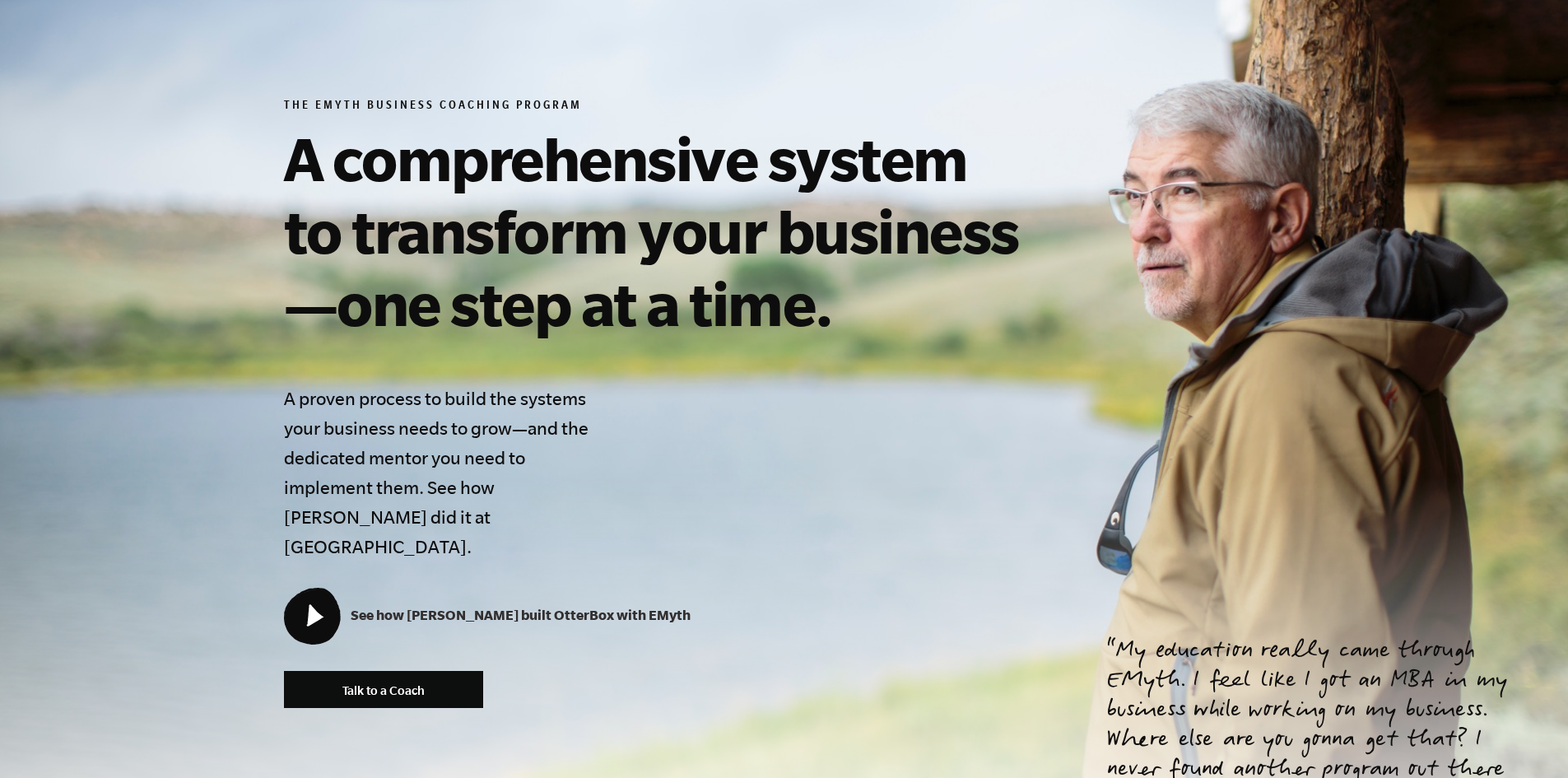
click at [406, 607] on link "See how [PERSON_NAME] built OtterBox with EMyth" at bounding box center [487, 614] width 406 height 16
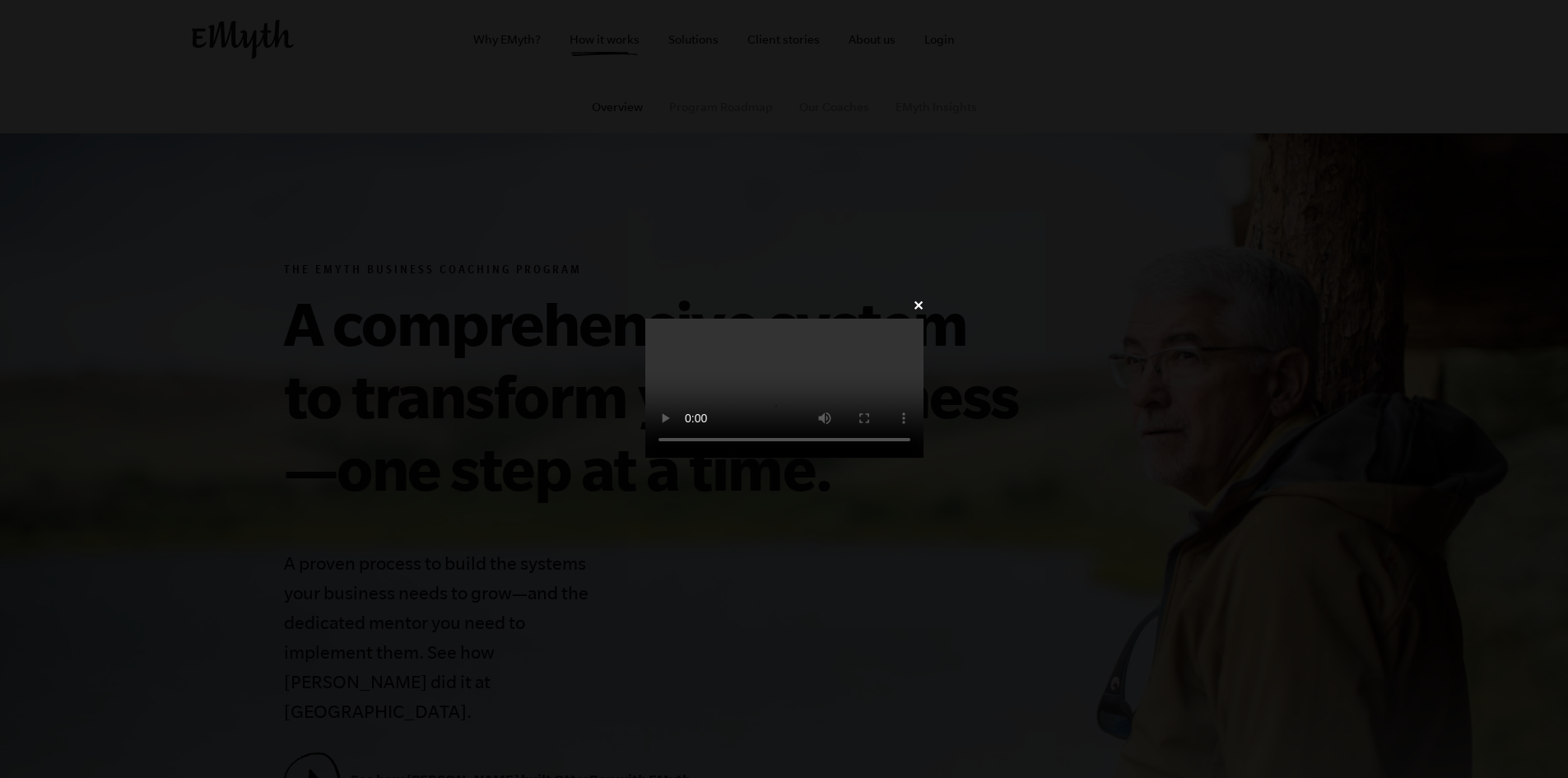
scroll to position [165, 0]
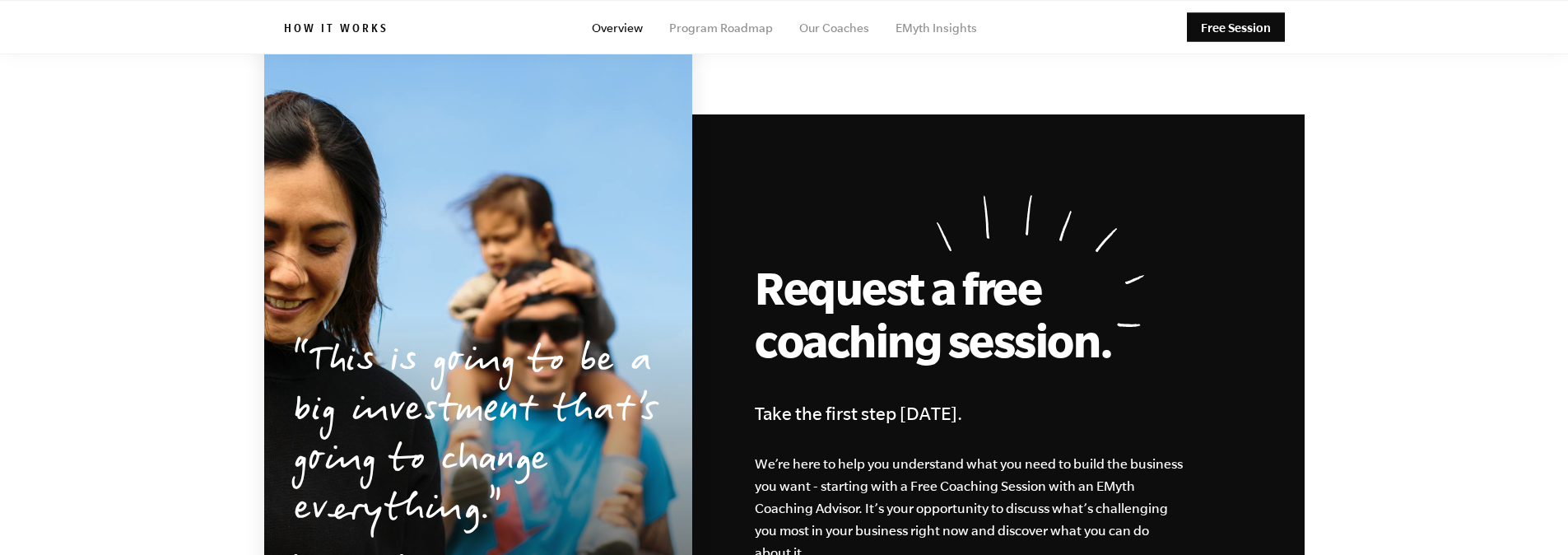
scroll to position [7661, 0]
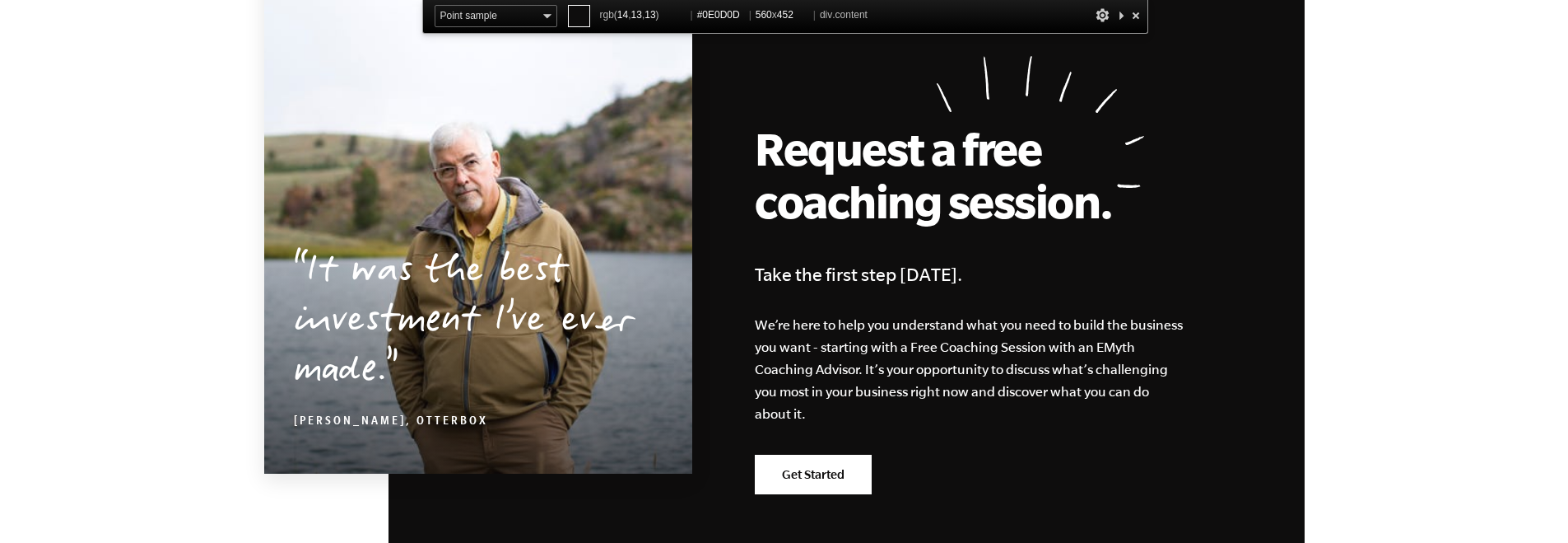
click at [1133, 11] on div at bounding box center [1136, 15] width 16 height 20
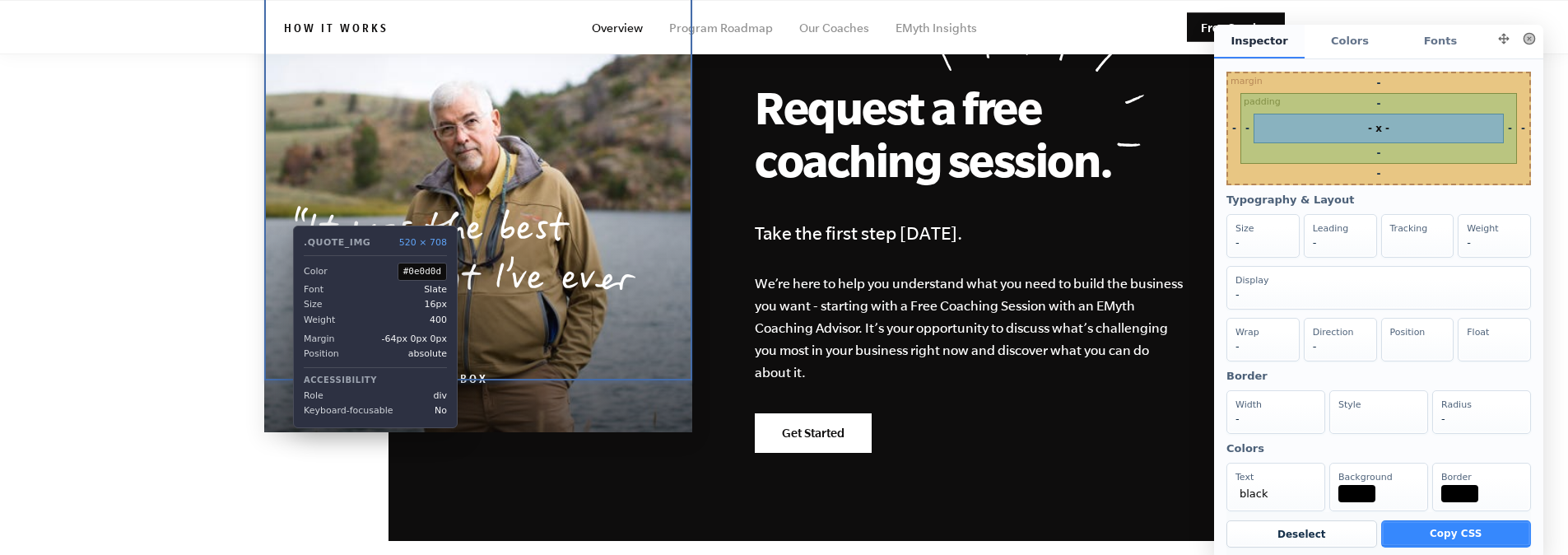
click at [281, 375] on div "It was the best investment I’ve ever made. Curt Richardson, OtterBox" at bounding box center [479, 140] width 428 height 583
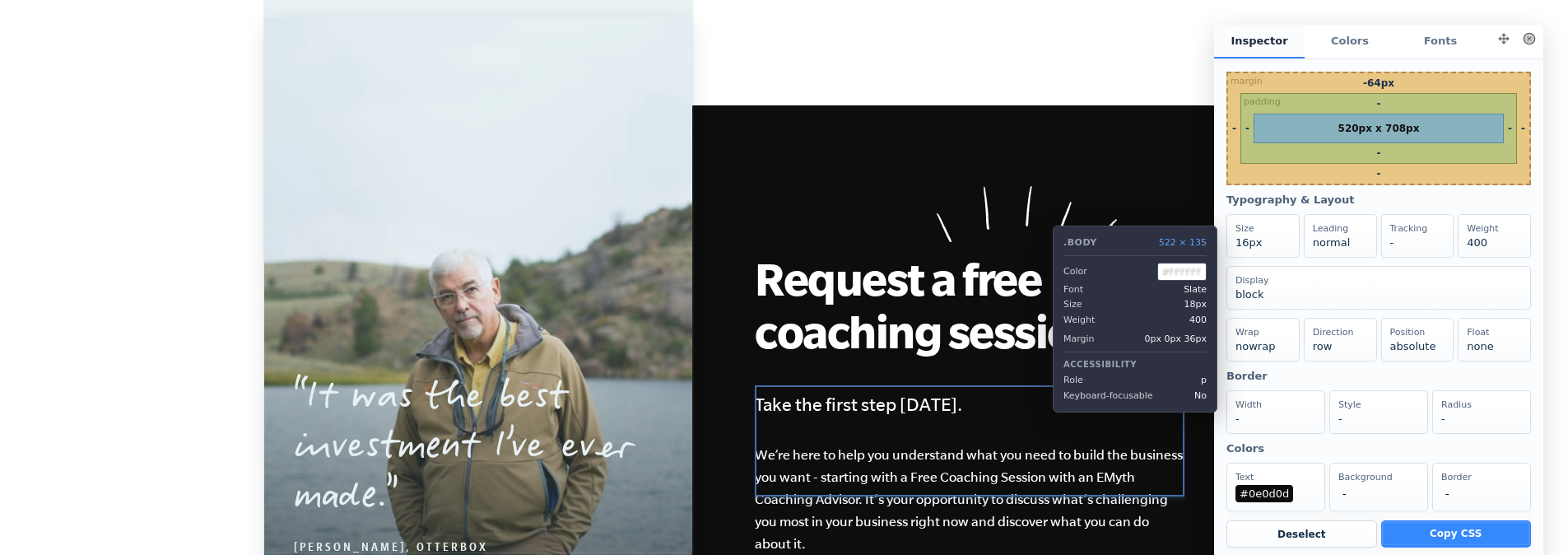
scroll to position [7719, 0]
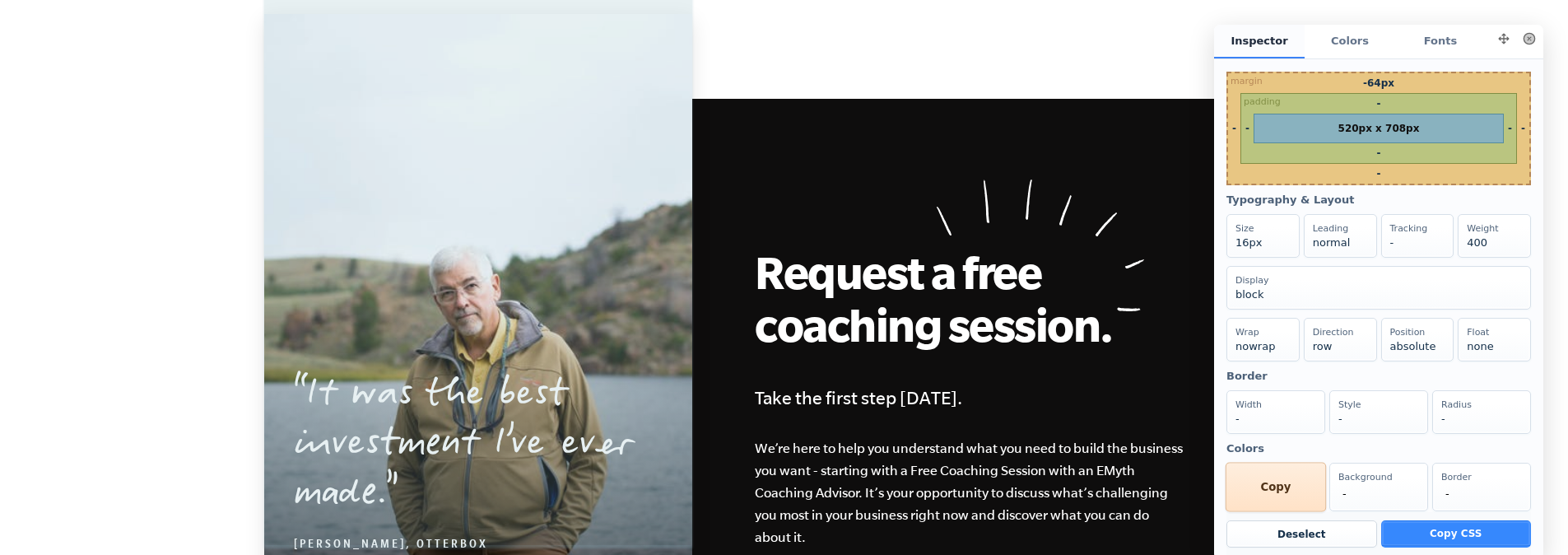
click at [1281, 512] on div "Text #0e0d0d Copy" at bounding box center [1276, 487] width 101 height 49
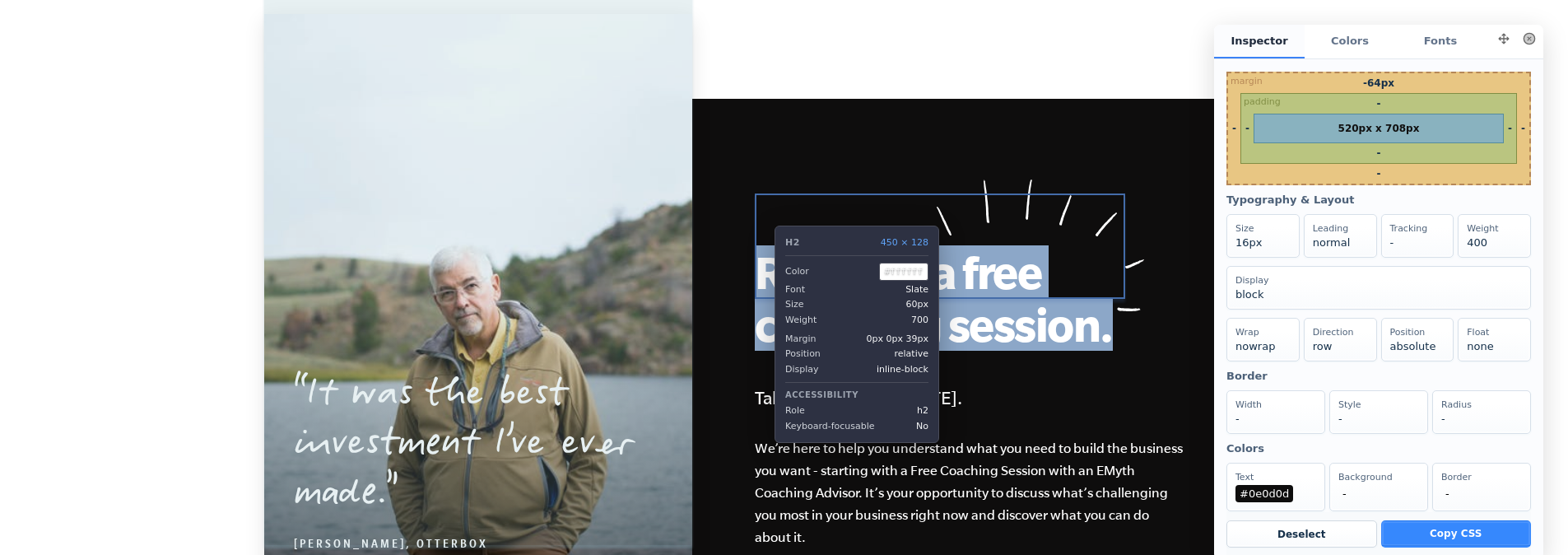
drag, startPoint x: 1115, startPoint y: 287, endPoint x: 762, endPoint y: 227, distance: 358.1
click at [762, 245] on h2 "Request a free coaching session." at bounding box center [940, 298] width 371 height 105
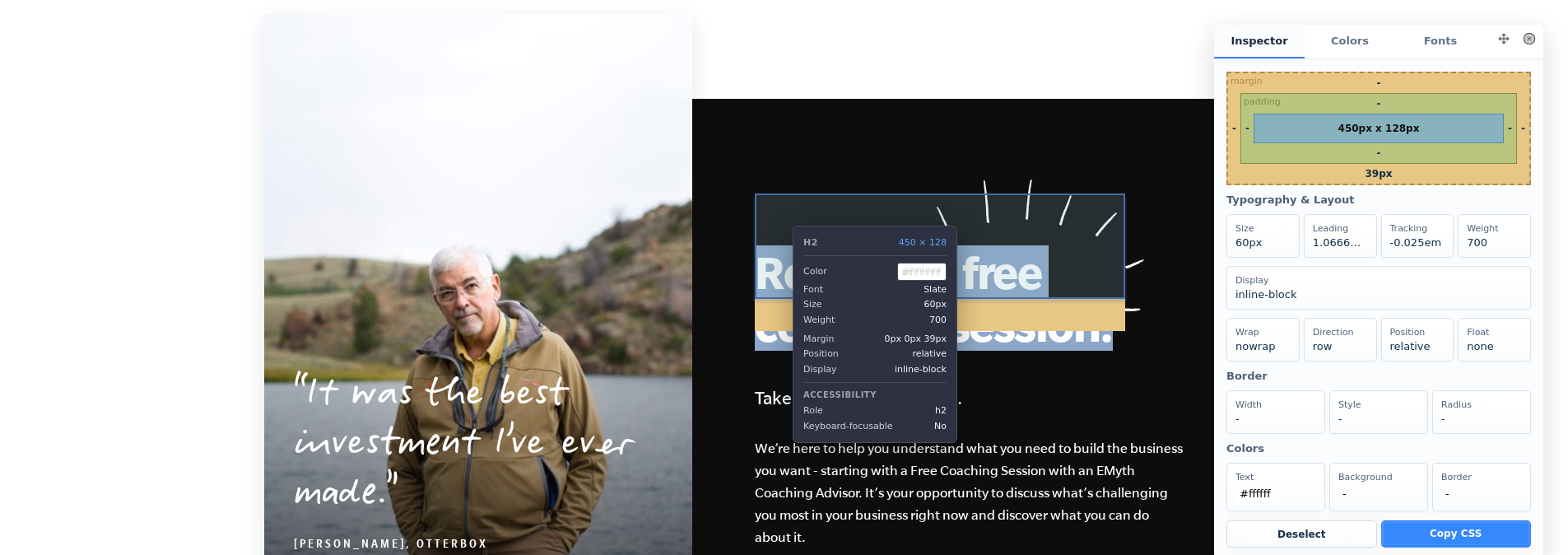
copy h2 "Request a free coaching session."
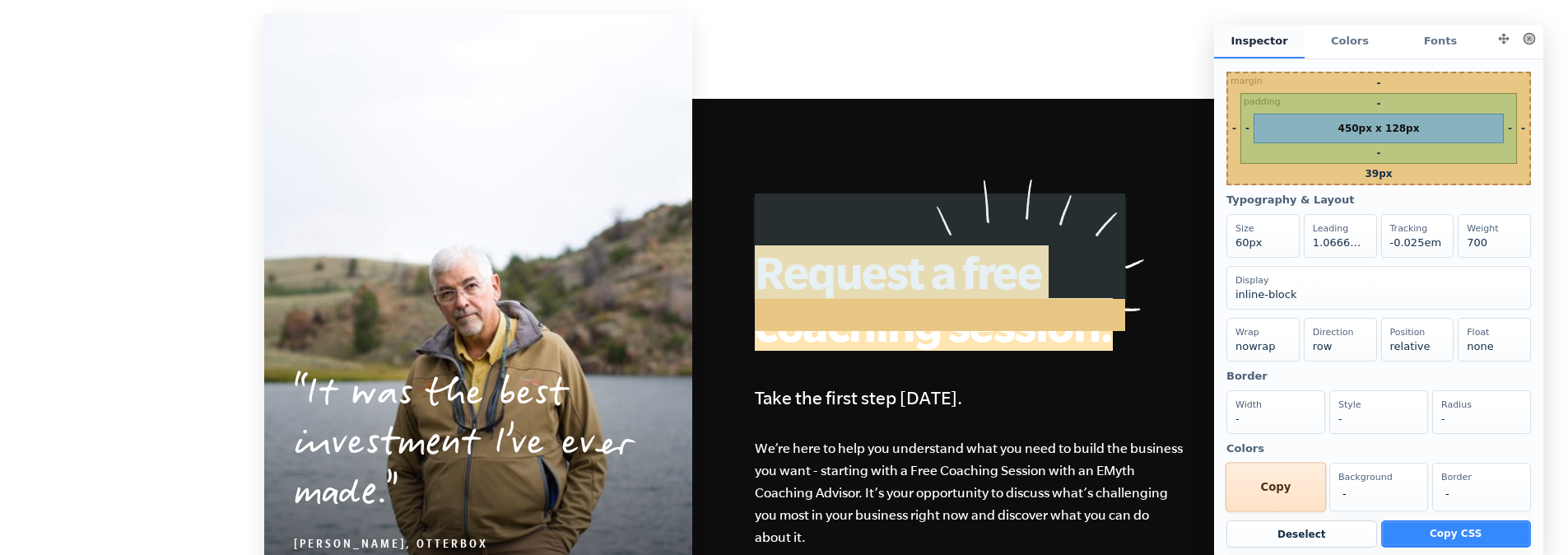
click at [1286, 507] on div "Text #ffffff Copy" at bounding box center [1276, 487] width 101 height 49
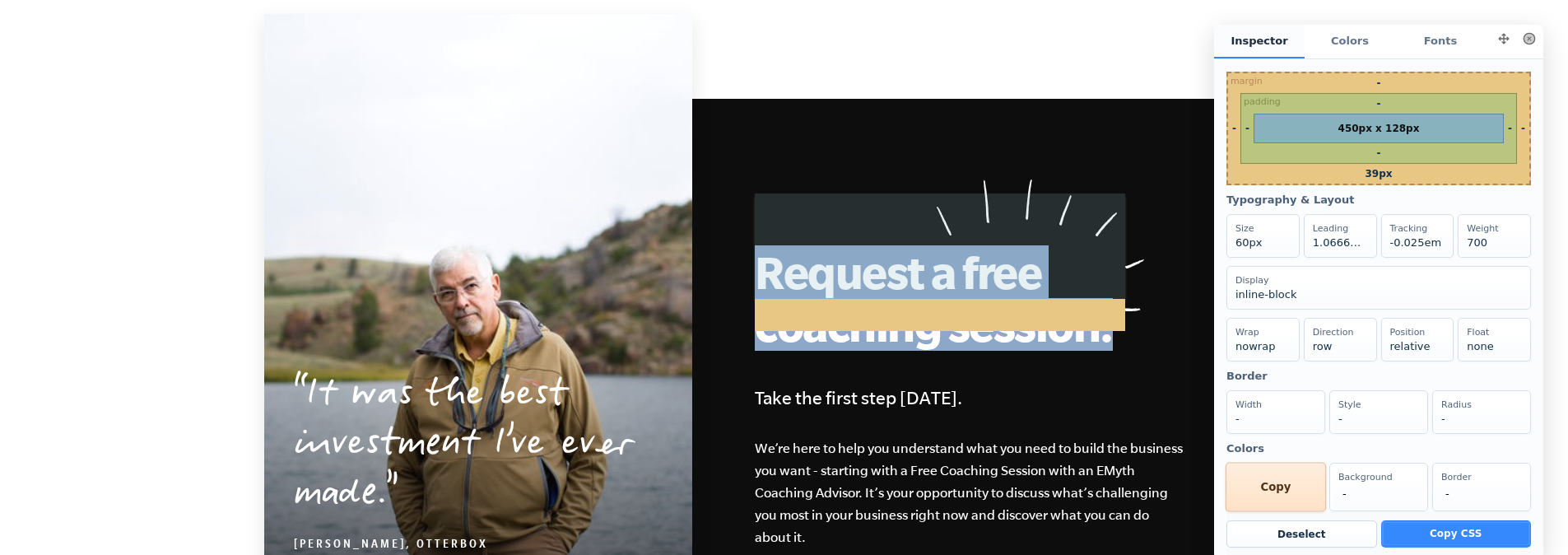
copy h2 "Request a free coaching session."
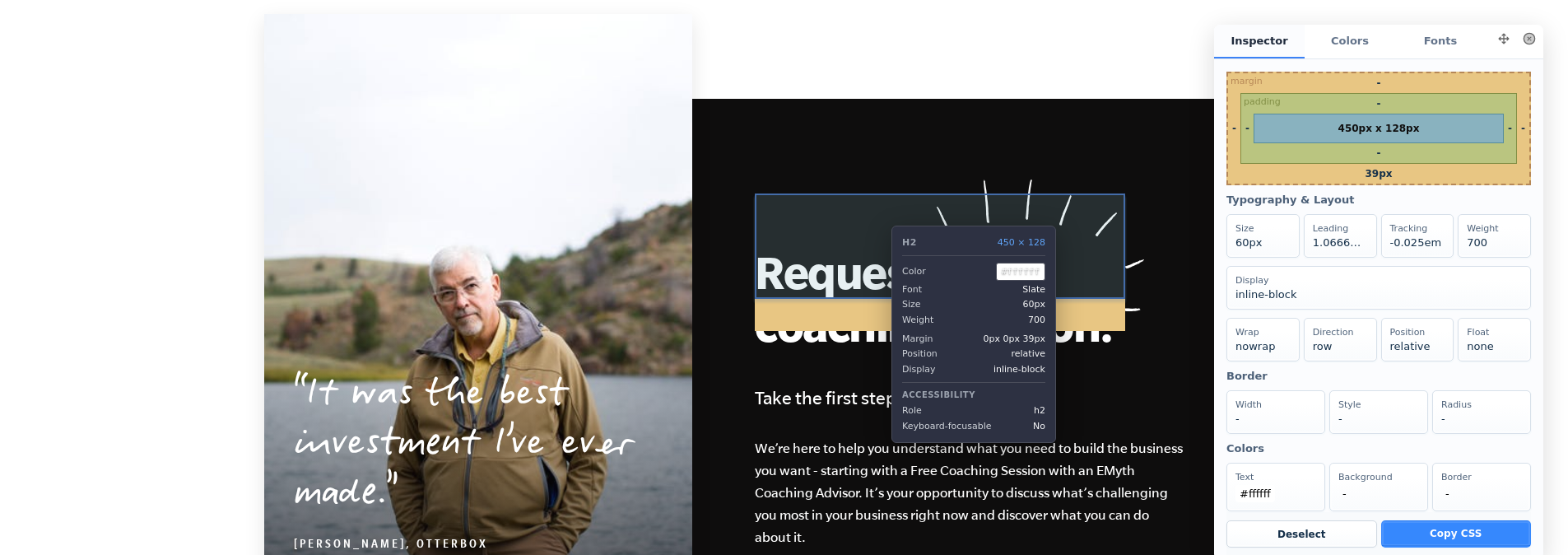
click at [880, 260] on h2 "Request a free coaching session." at bounding box center [940, 298] width 371 height 105
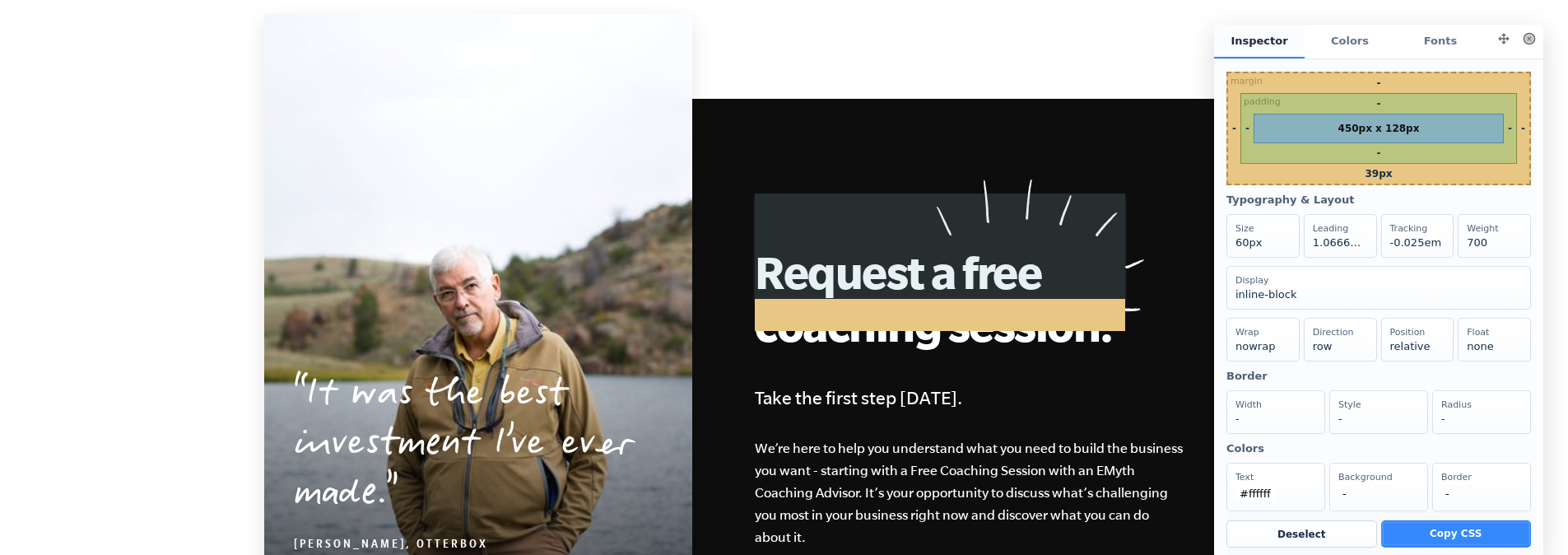
click at [1518, 39] on button at bounding box center [1529, 38] width 23 height 23
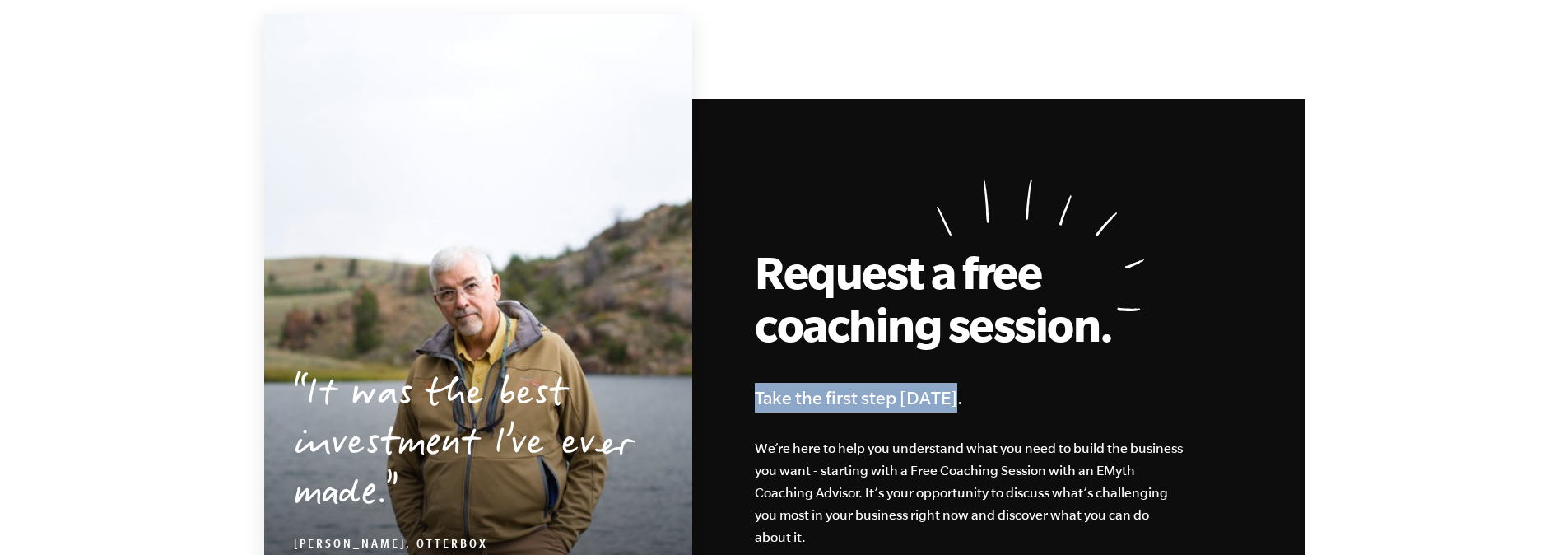
drag, startPoint x: 1000, startPoint y: 353, endPoint x: 748, endPoint y: 349, distance: 252.0
click at [748, 349] on div "Request a free coaching session. Take the first step today. We’re here to help …" at bounding box center [847, 402] width 915 height 607
copy h4 "Take the first step [DATE]."
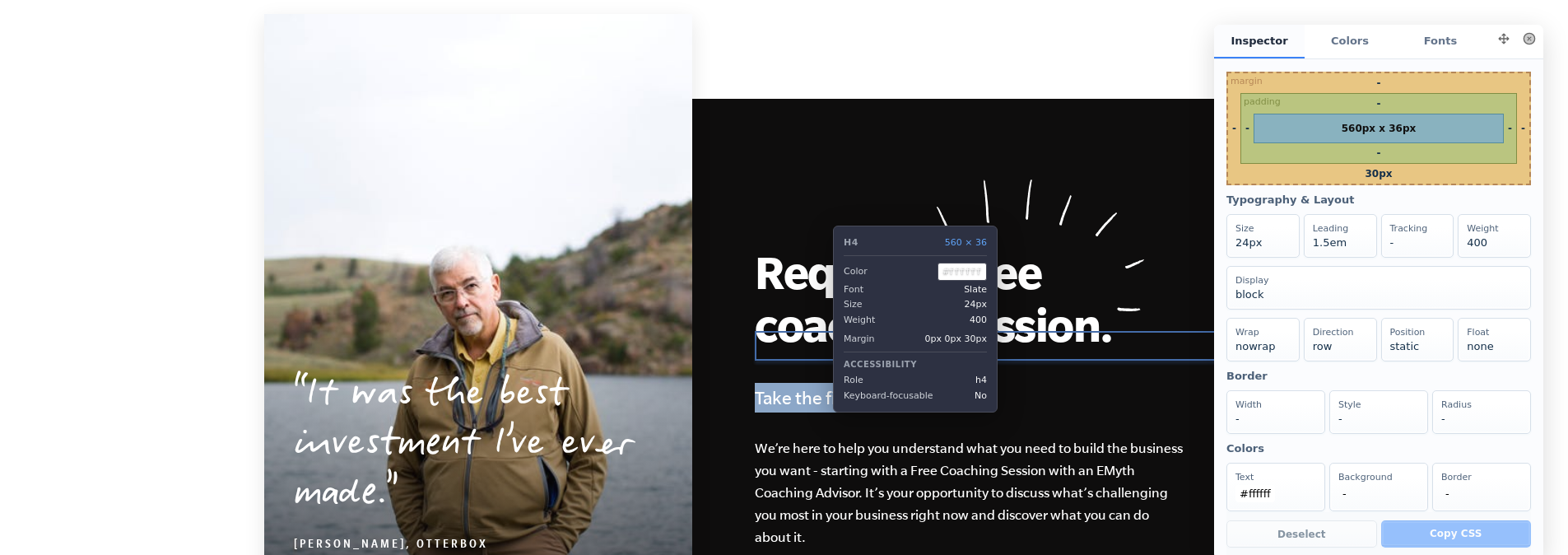
scroll to position [0, 0]
click at [816, 383] on h4 "Take the first step [DATE]." at bounding box center [986, 397] width 461 height 29
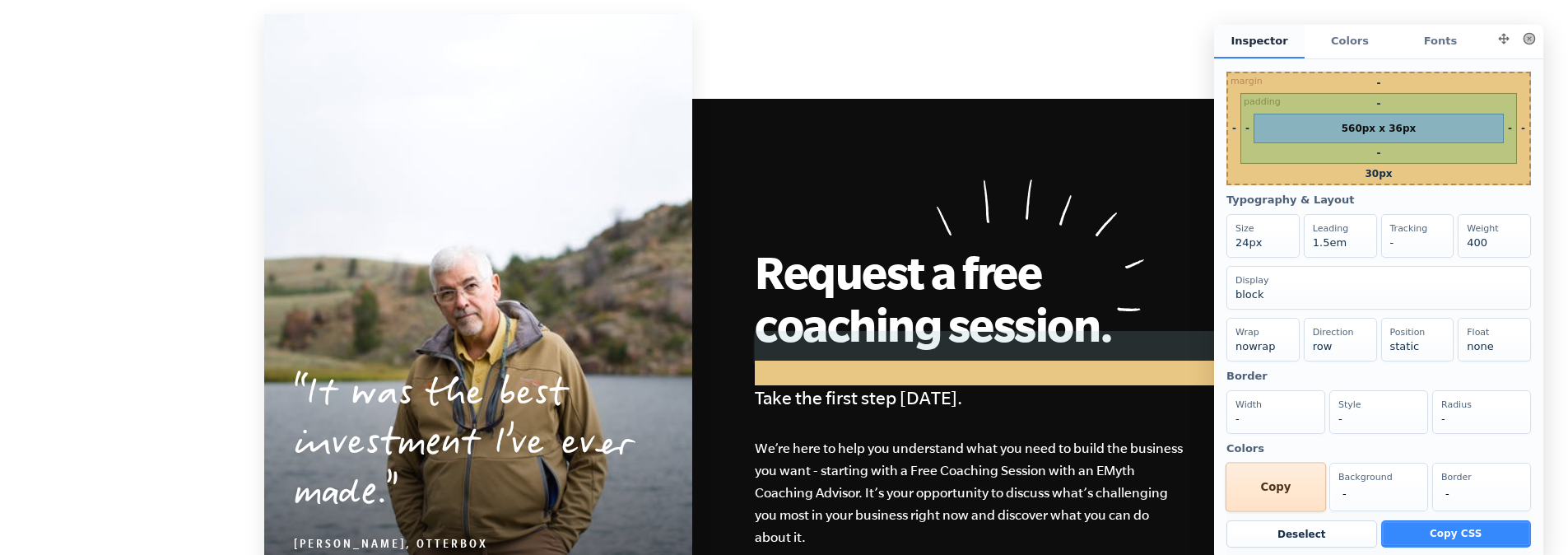
drag, startPoint x: 1258, startPoint y: 504, endPoint x: 2504, endPoint y: 569, distance: 1247.7
click at [1258, 504] on div "Text #ffffff Copy" at bounding box center [1276, 487] width 101 height 49
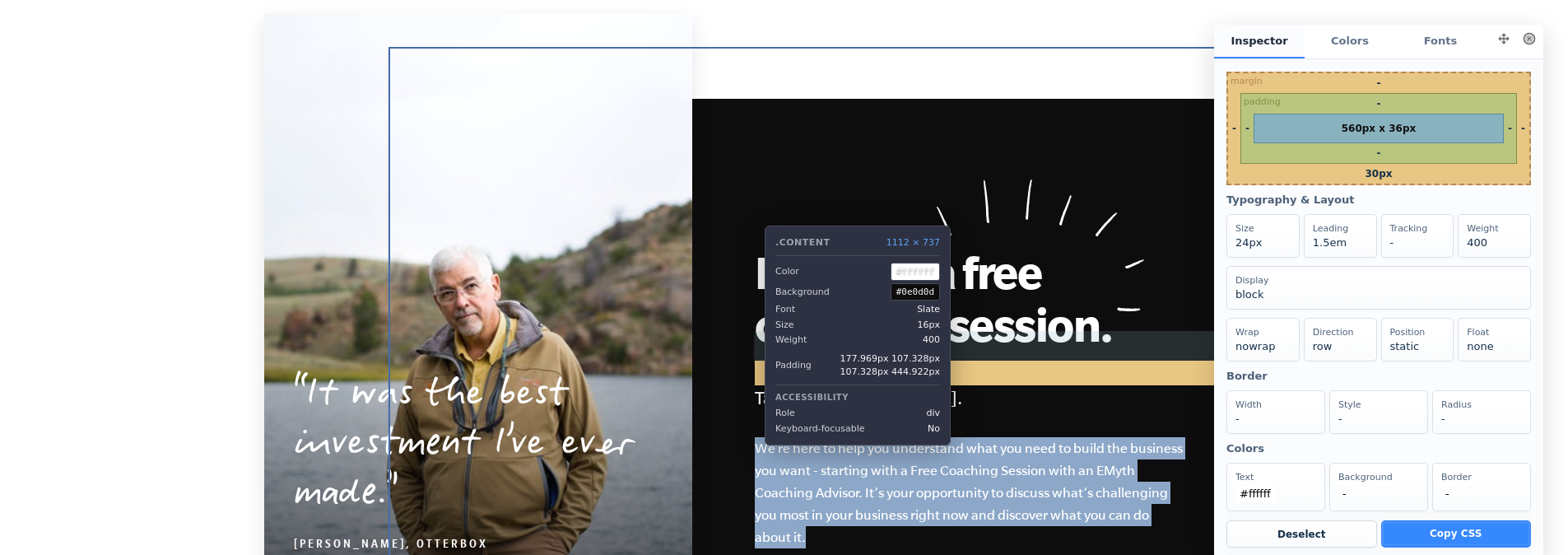
drag, startPoint x: 787, startPoint y: 460, endPoint x: 752, endPoint y: 397, distance: 72.1
click at [752, 397] on div "Request a free coaching session. Take the first step today. We’re here to help …" at bounding box center [847, 402] width 915 height 607
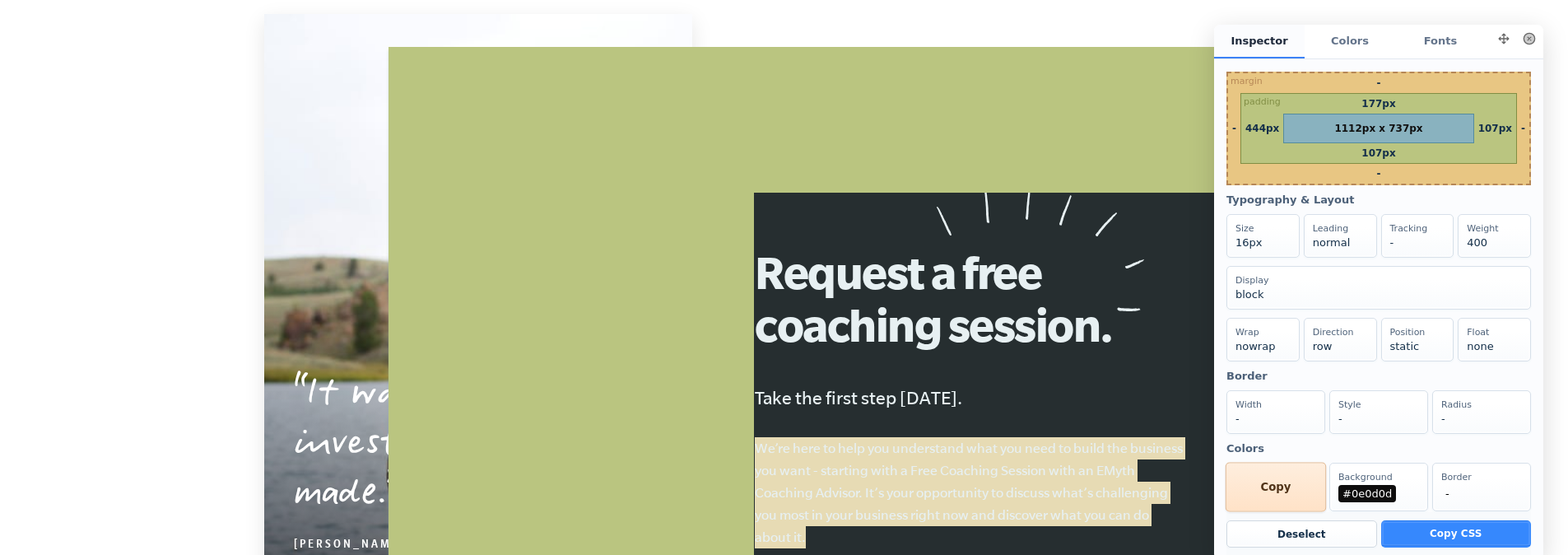
click at [1280, 512] on div "Text #ffffff Copy" at bounding box center [1276, 487] width 101 height 49
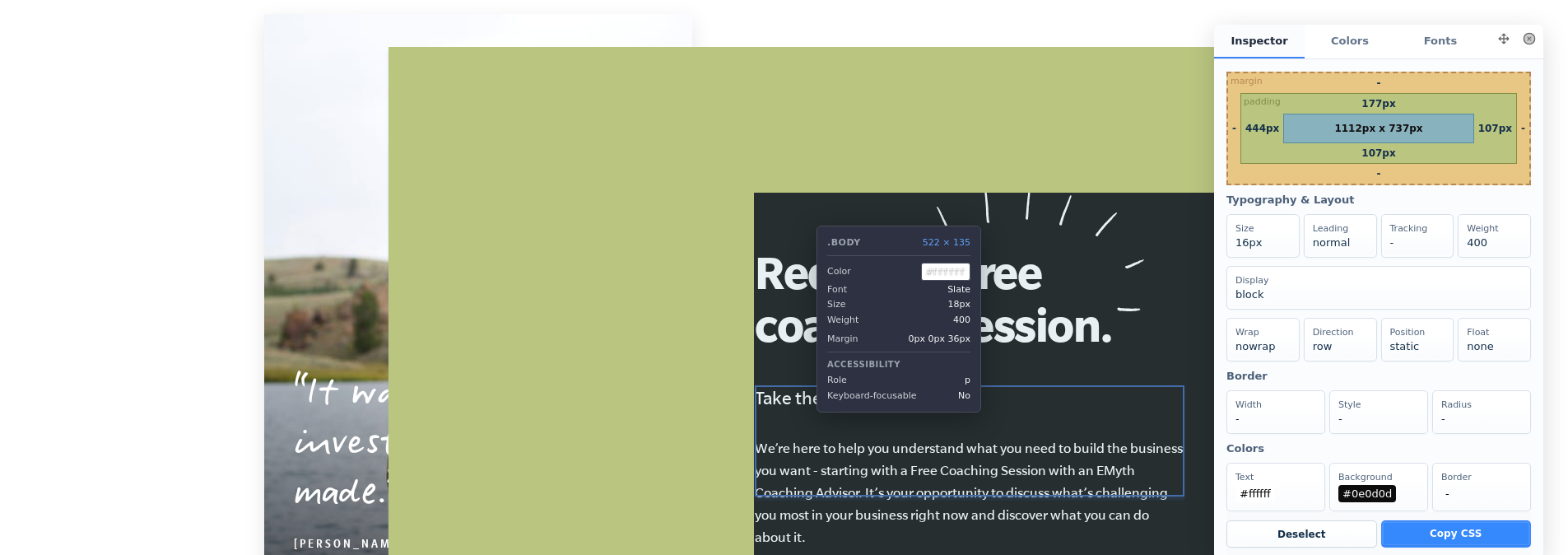
click at [805, 453] on p "We’re here to help you understand what you need to build the business you want …" at bounding box center [969, 493] width 429 height 111
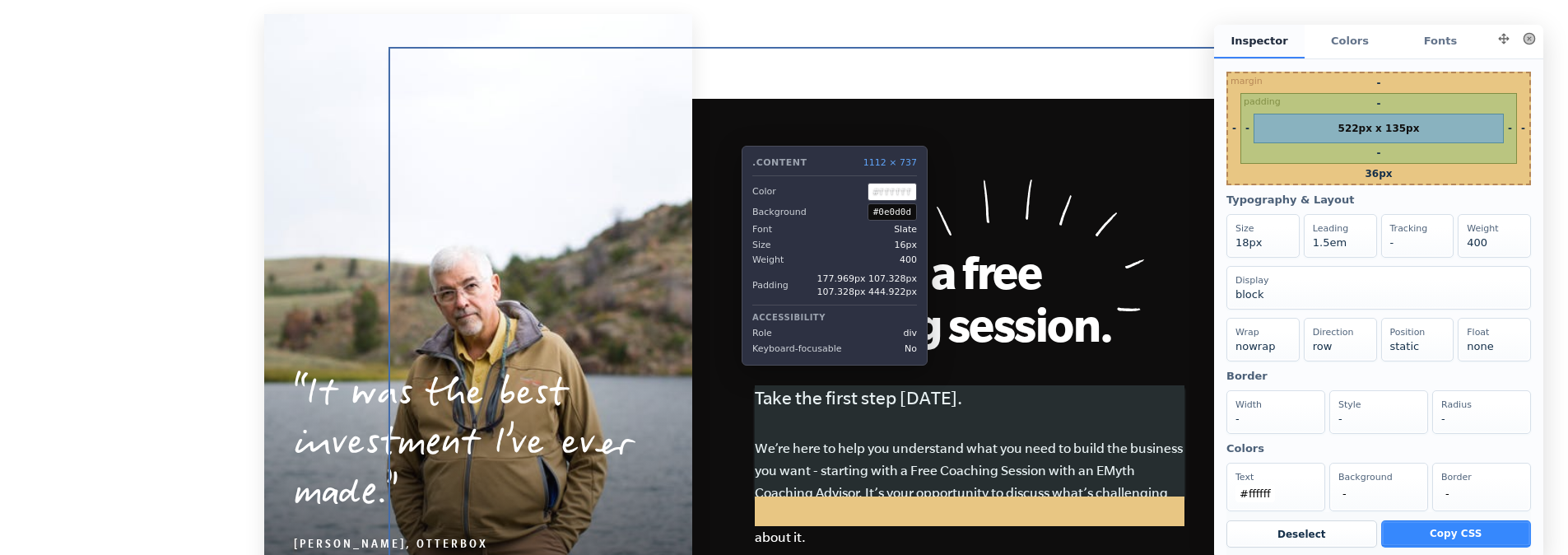
click at [730, 134] on div "Request a free coaching session. Take the first step today. We’re here to help …" at bounding box center [847, 402] width 915 height 607
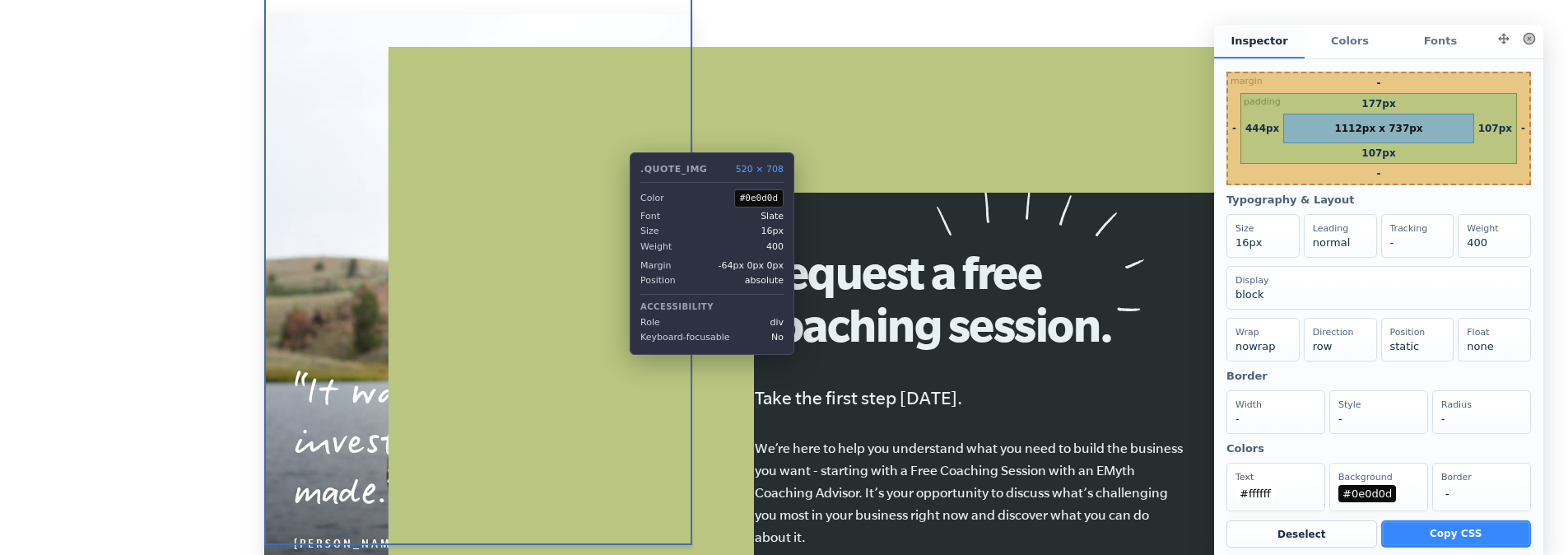
click at [618, 140] on div "It was the best investment I’ve ever made. [PERSON_NAME], OtterBox" at bounding box center [479, 305] width 428 height 583
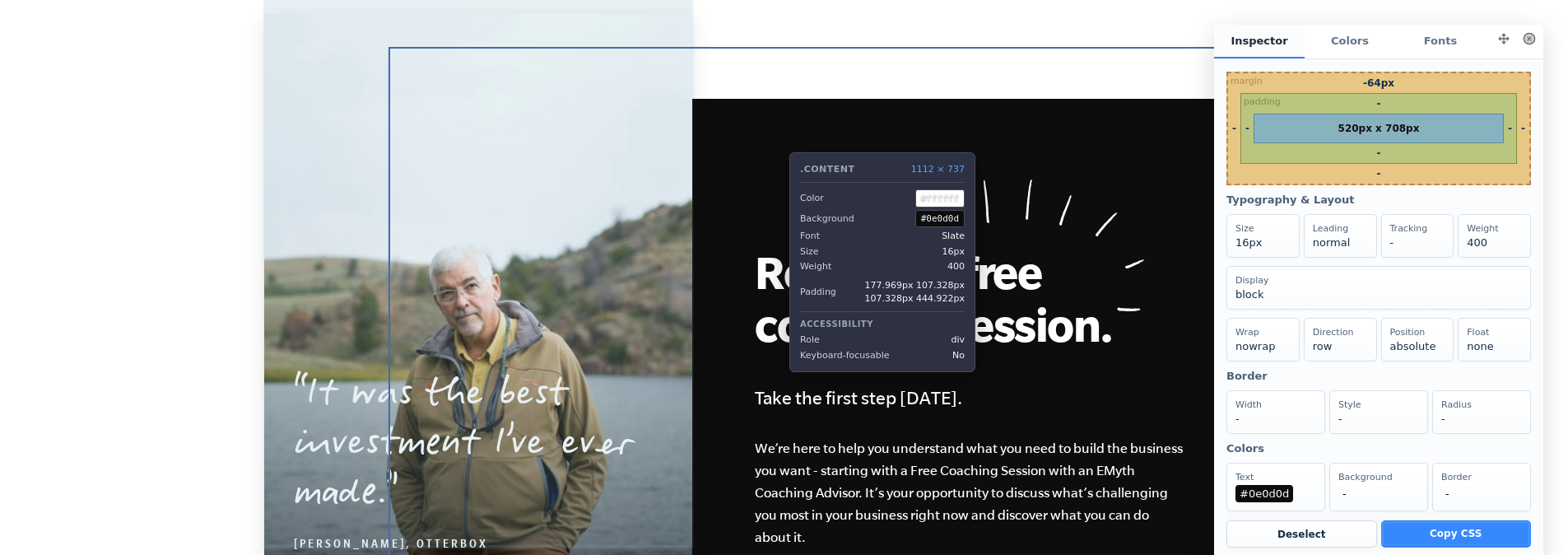
click at [777, 140] on div "Request a free coaching session. Take the first step today. We’re here to help …" at bounding box center [847, 402] width 915 height 607
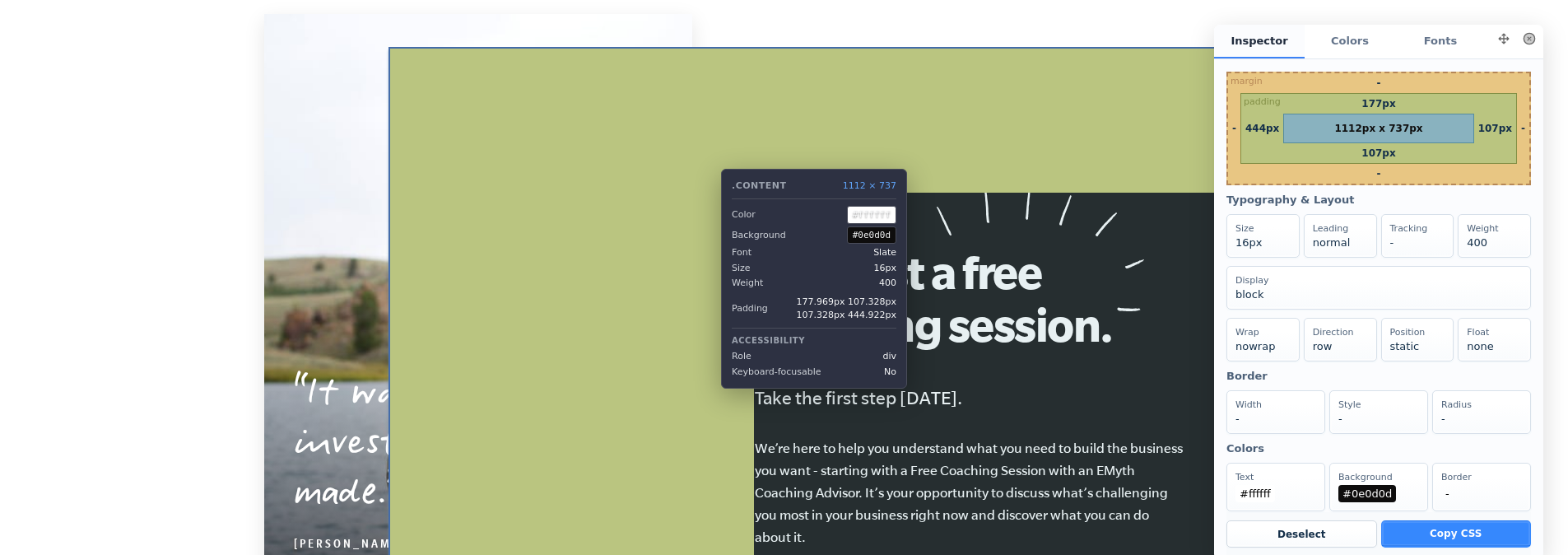
click at [708, 157] on div "Request a free coaching session. Take the first step today. We’re here to help …" at bounding box center [847, 402] width 915 height 607
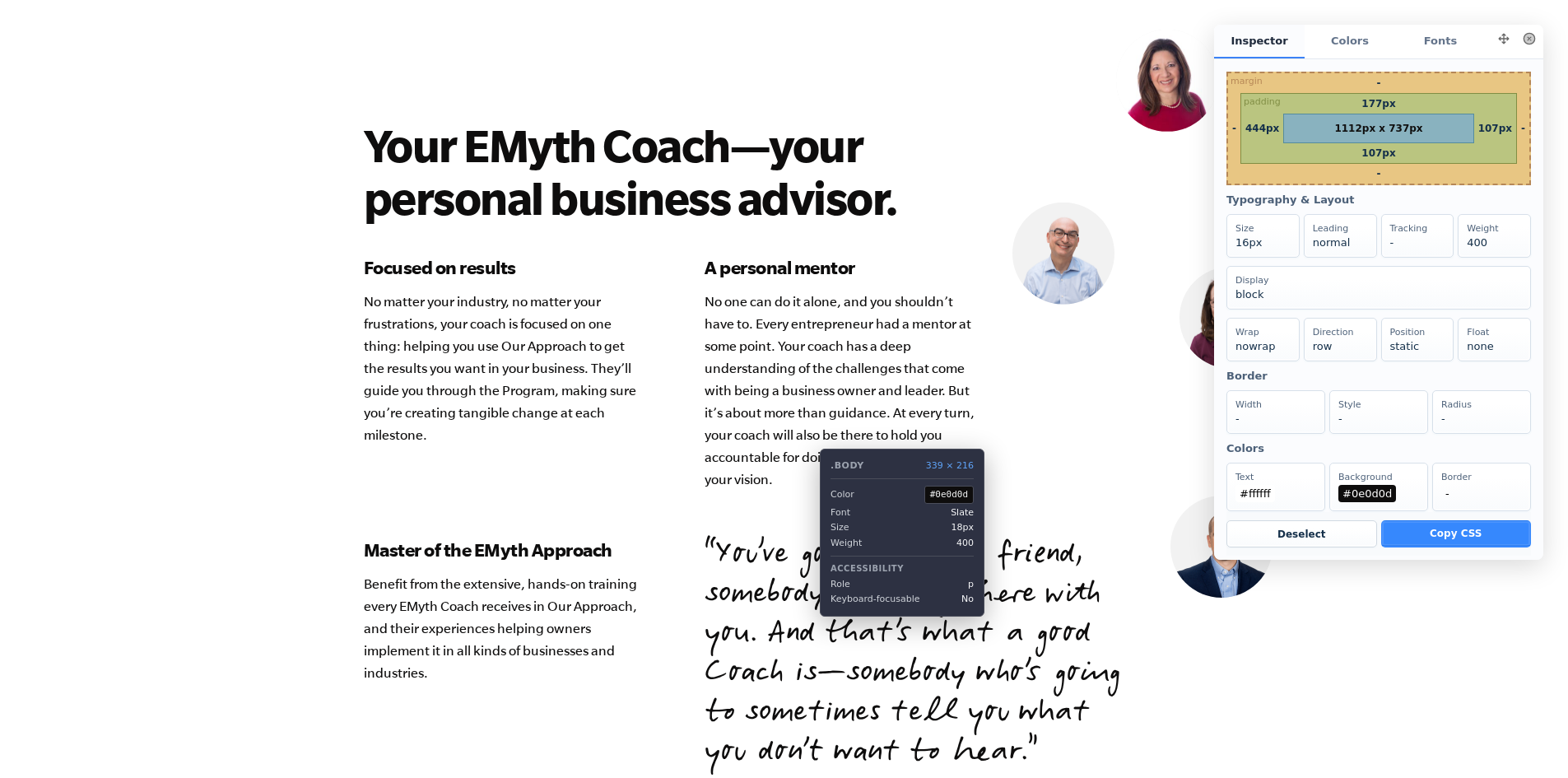
scroll to position [4610, 0]
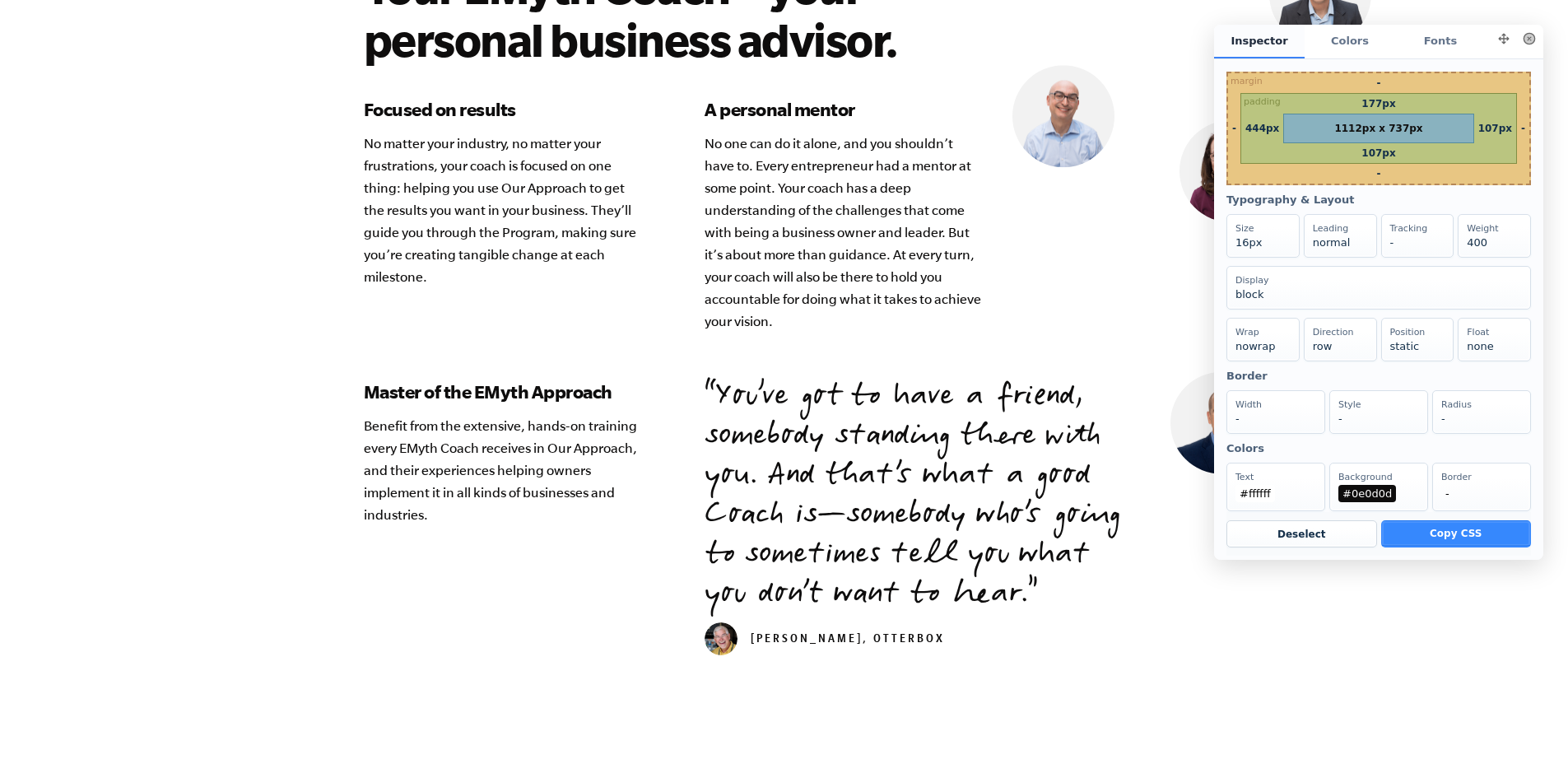
click at [1533, 43] on button at bounding box center [1529, 38] width 23 height 23
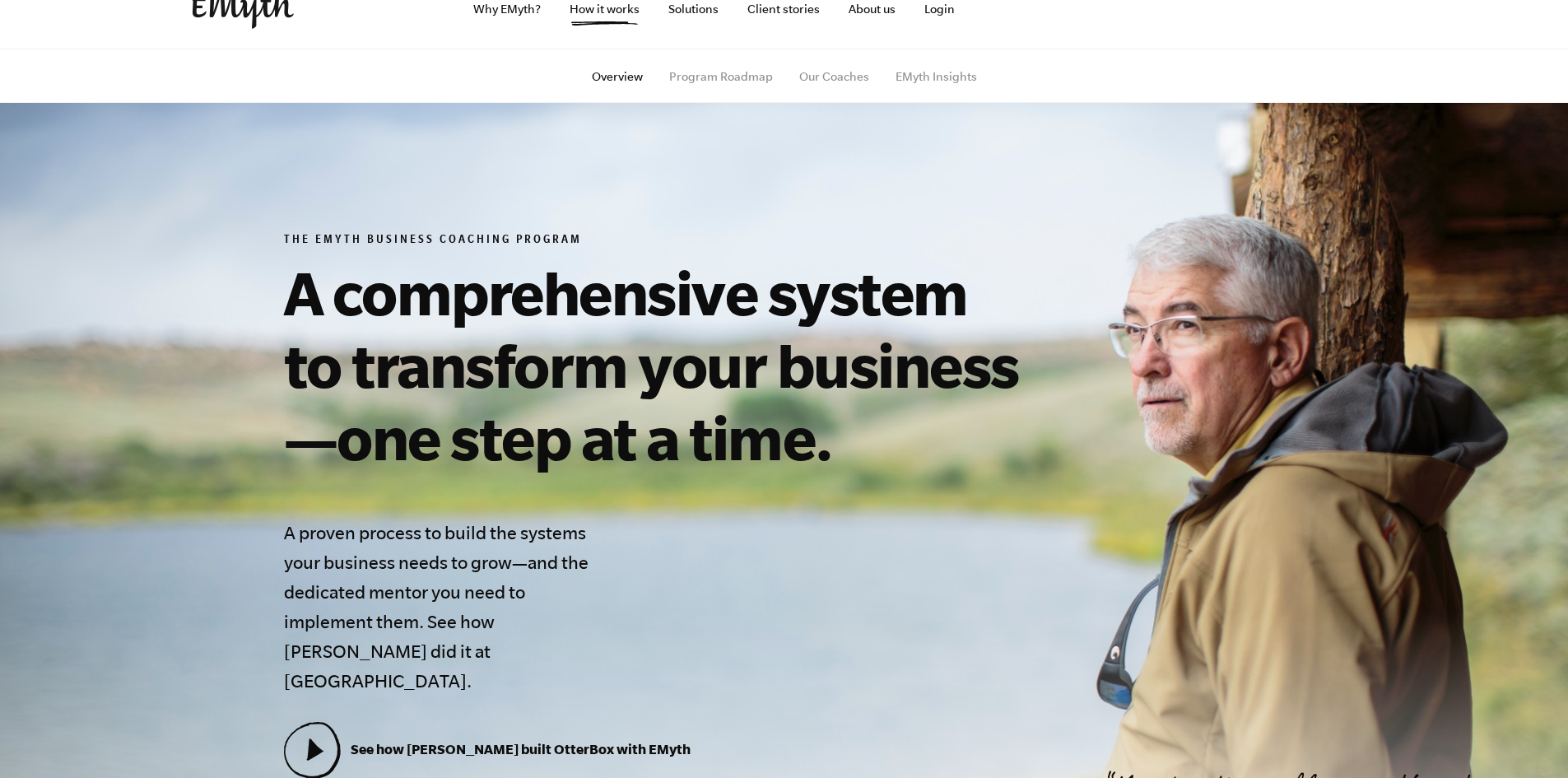
scroll to position [0, 0]
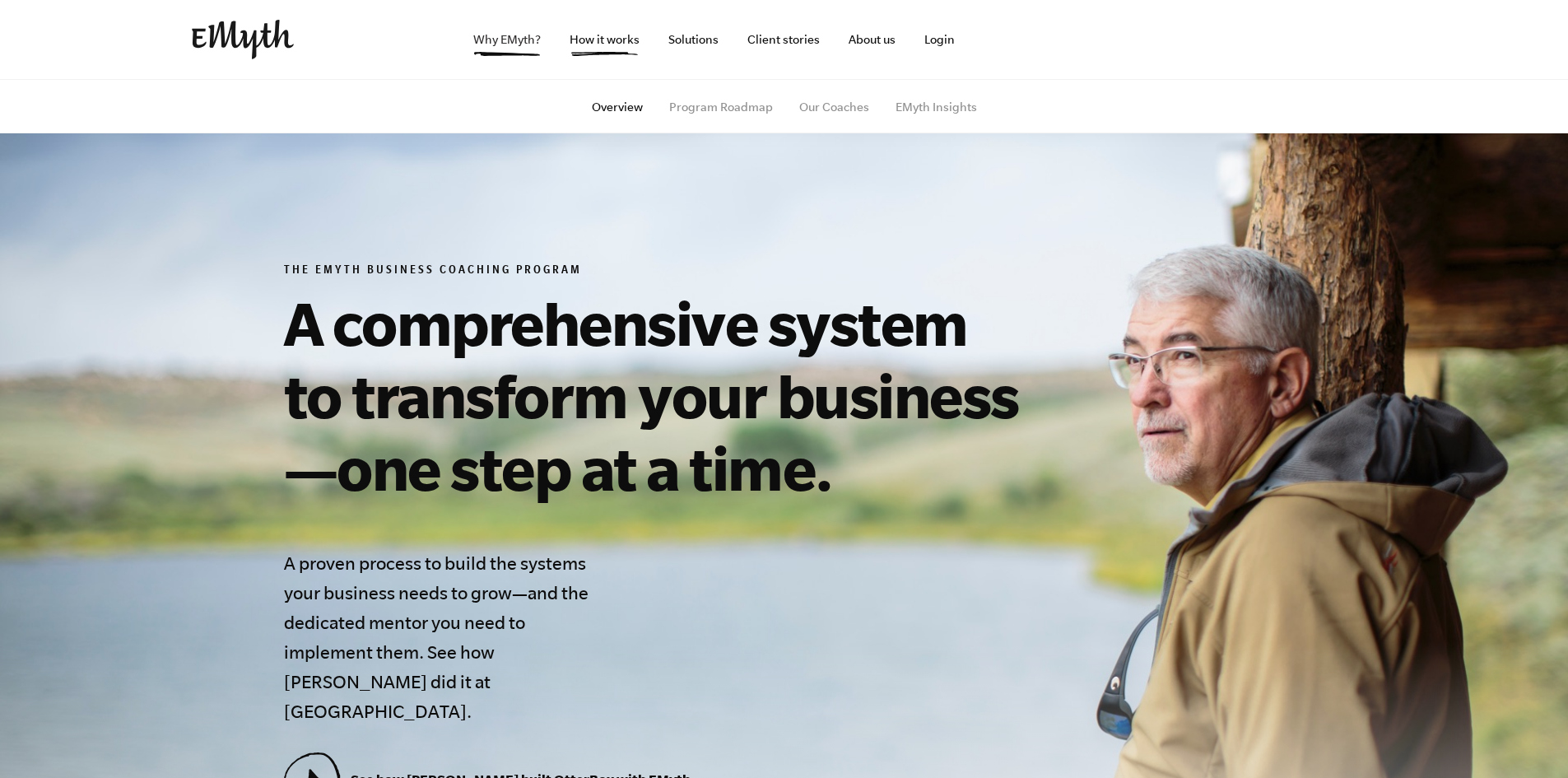
click at [514, 45] on link "Why EMyth?" at bounding box center [507, 39] width 94 height 79
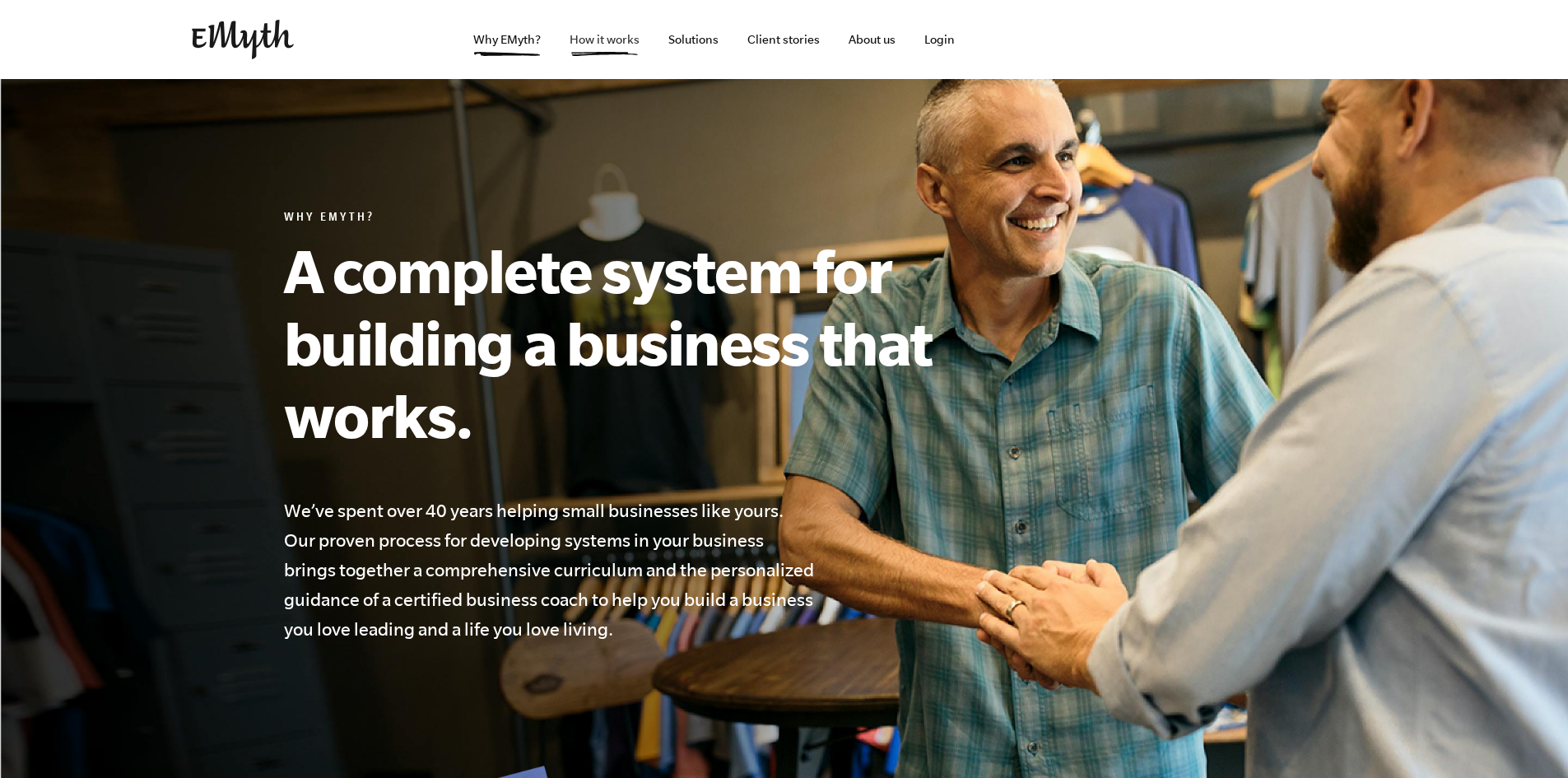
click at [611, 38] on link "How it works" at bounding box center [604, 39] width 96 height 79
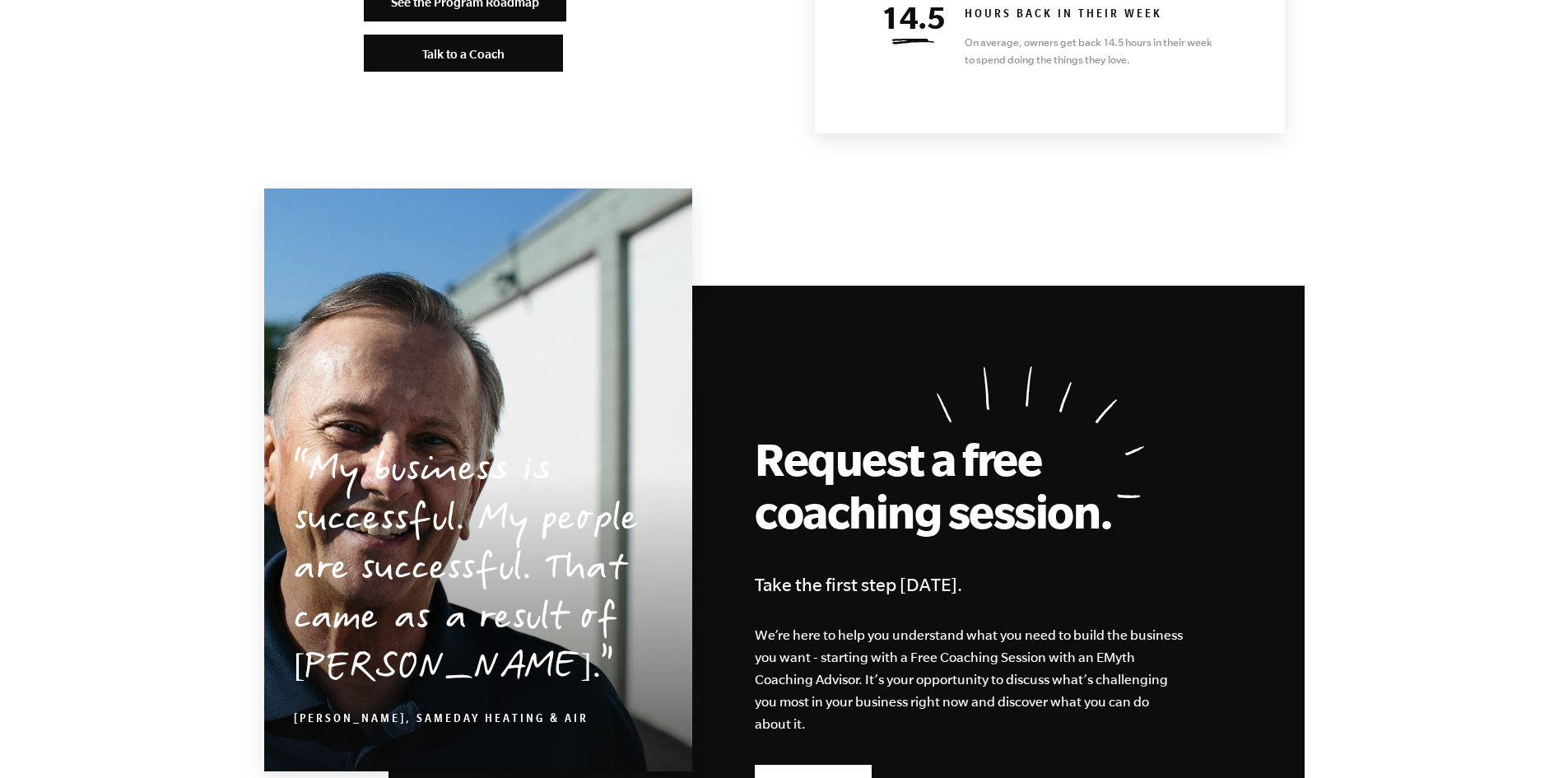
scroll to position [7701, 0]
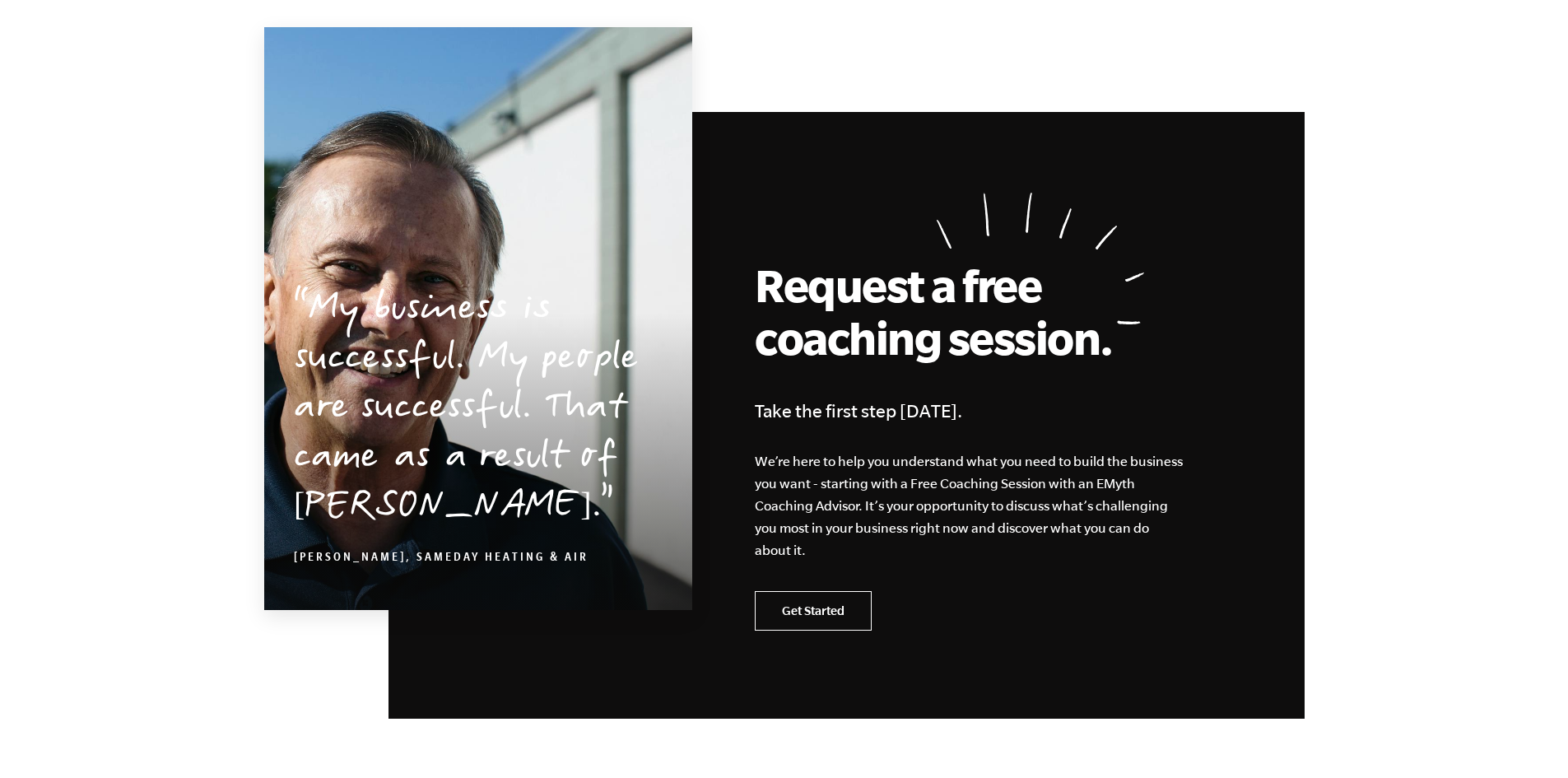
click at [822, 591] on link "Get Started" at bounding box center [814, 611] width 117 height 39
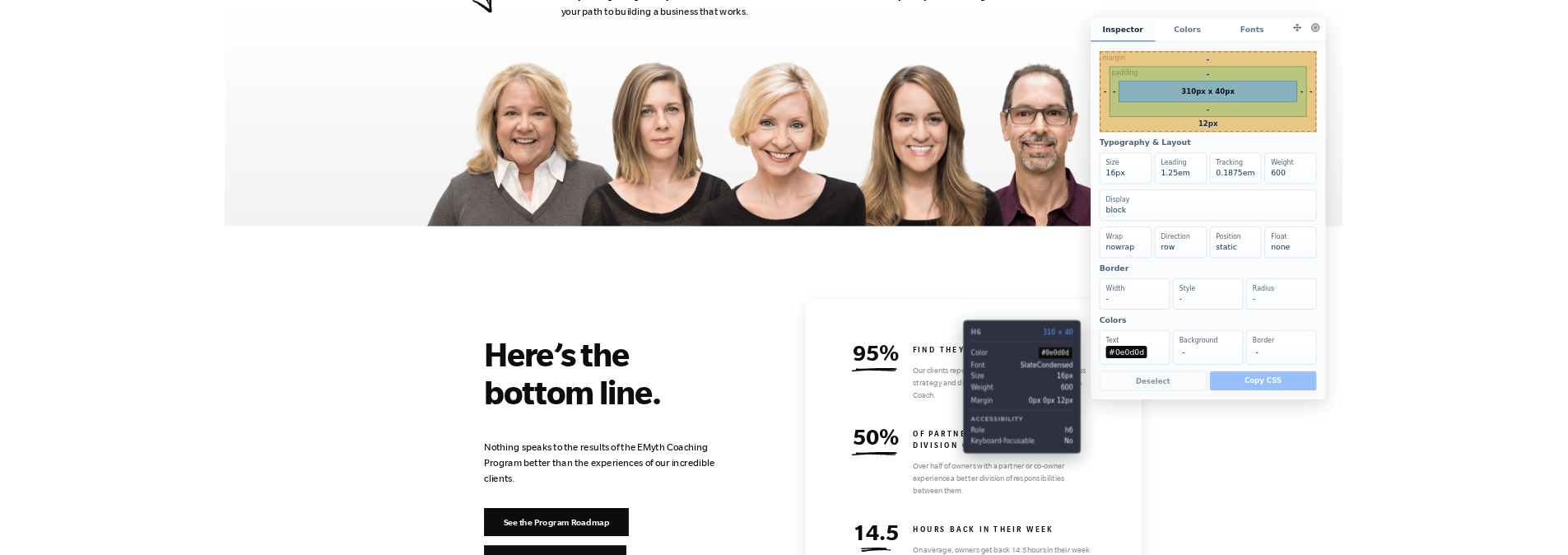
scroll to position [7046, 0]
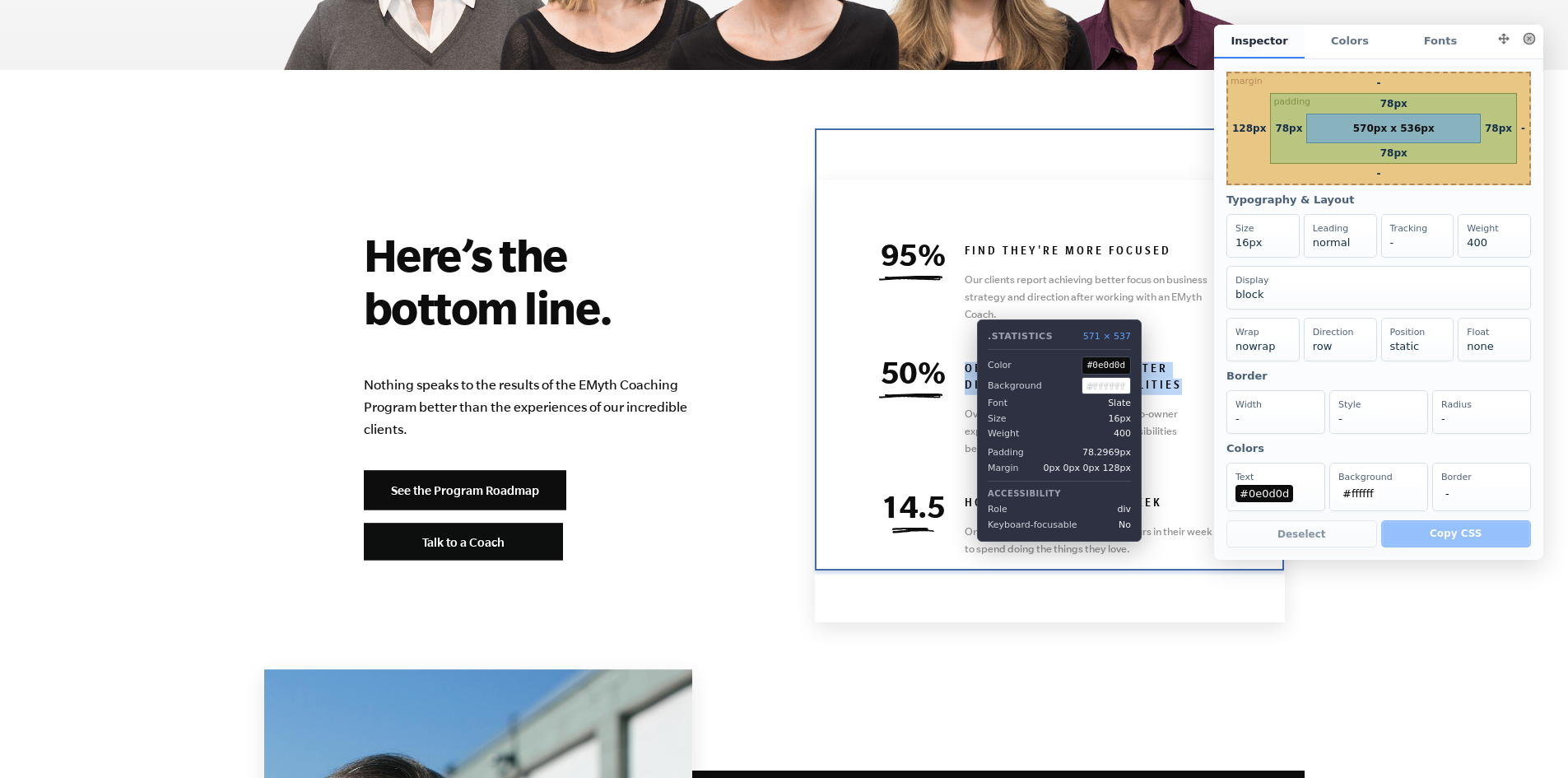
drag, startPoint x: 1187, startPoint y: 334, endPoint x: 965, endPoint y: 307, distance: 223.6
click at [965, 307] on div "95% find they're more focused Our clients report achieving better focus on busi…" at bounding box center [1050, 401] width 470 height 442
copy h6 "OF PARTNERS HAVE A BETTER DIVISION OF RESPONSIBILITIES"
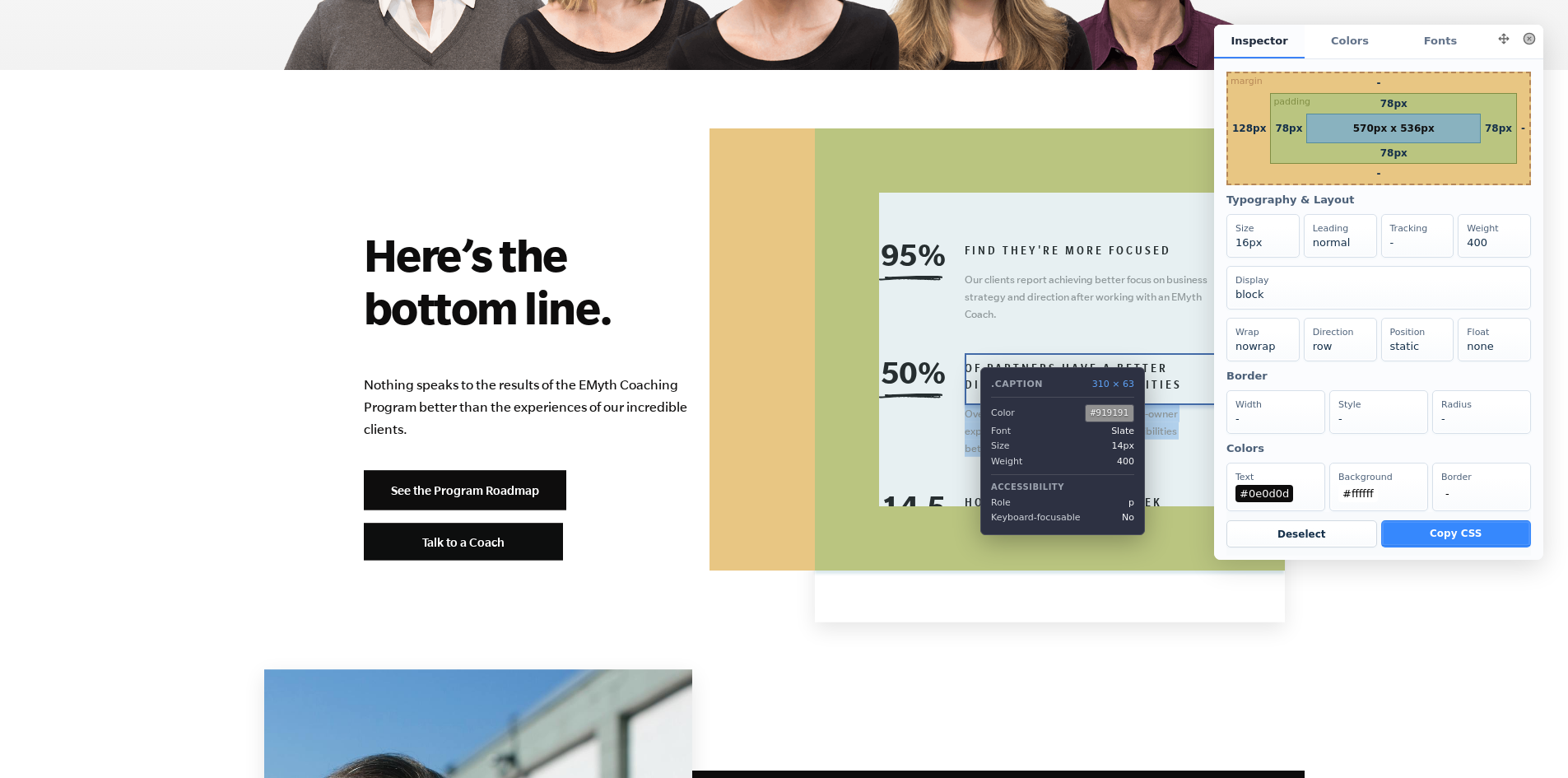
drag, startPoint x: 1058, startPoint y: 393, endPoint x: 968, endPoint y: 355, distance: 97.7
click at [968, 405] on p "Over half of owners with a partner or co-owner experience a better division of …" at bounding box center [1092, 430] width 255 height 52
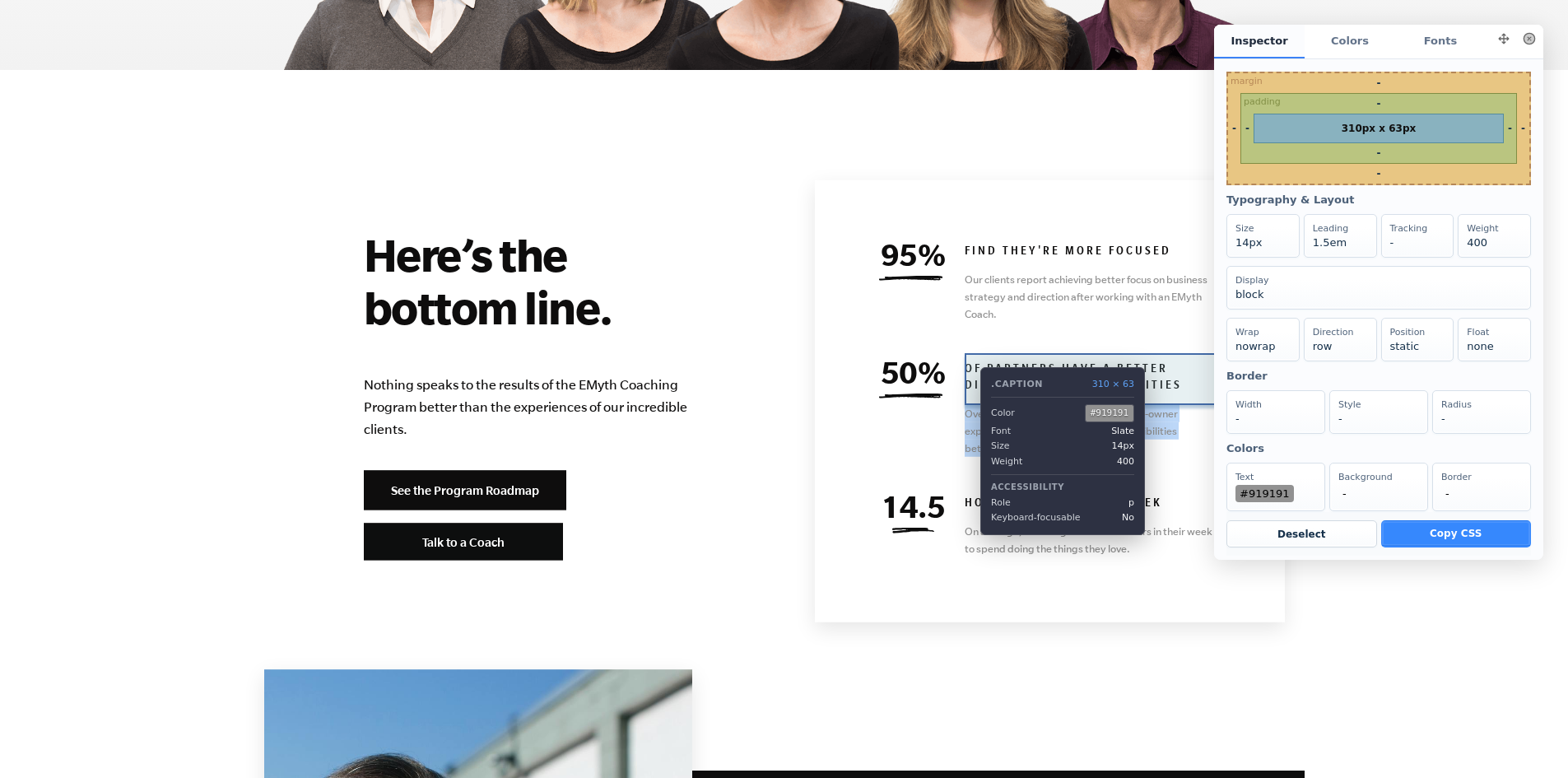
copy p "Over half of owners with a partner or co-owner experience a better division of …"
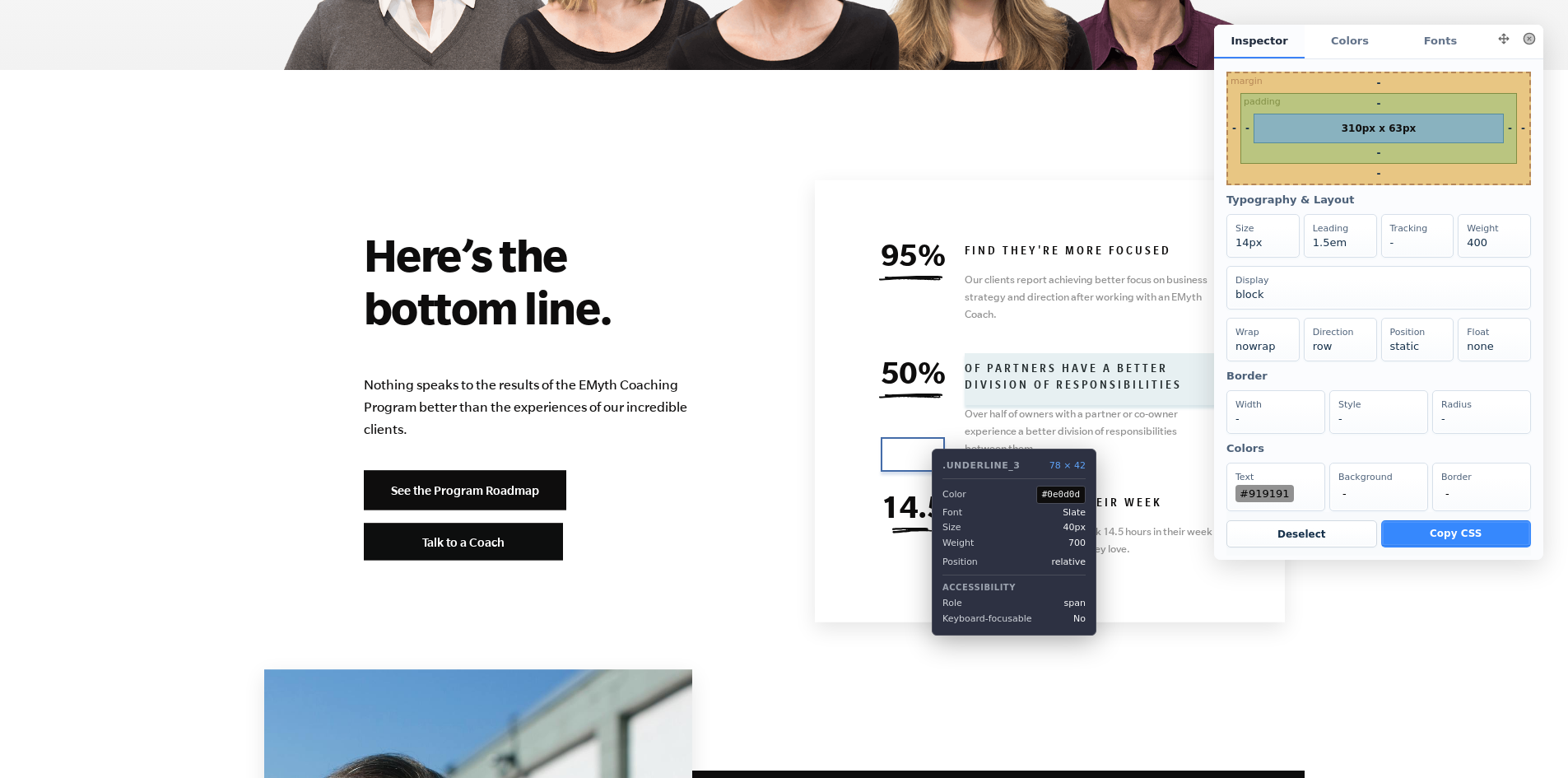
click at [920, 489] on span "14.5" at bounding box center [913, 506] width 64 height 35
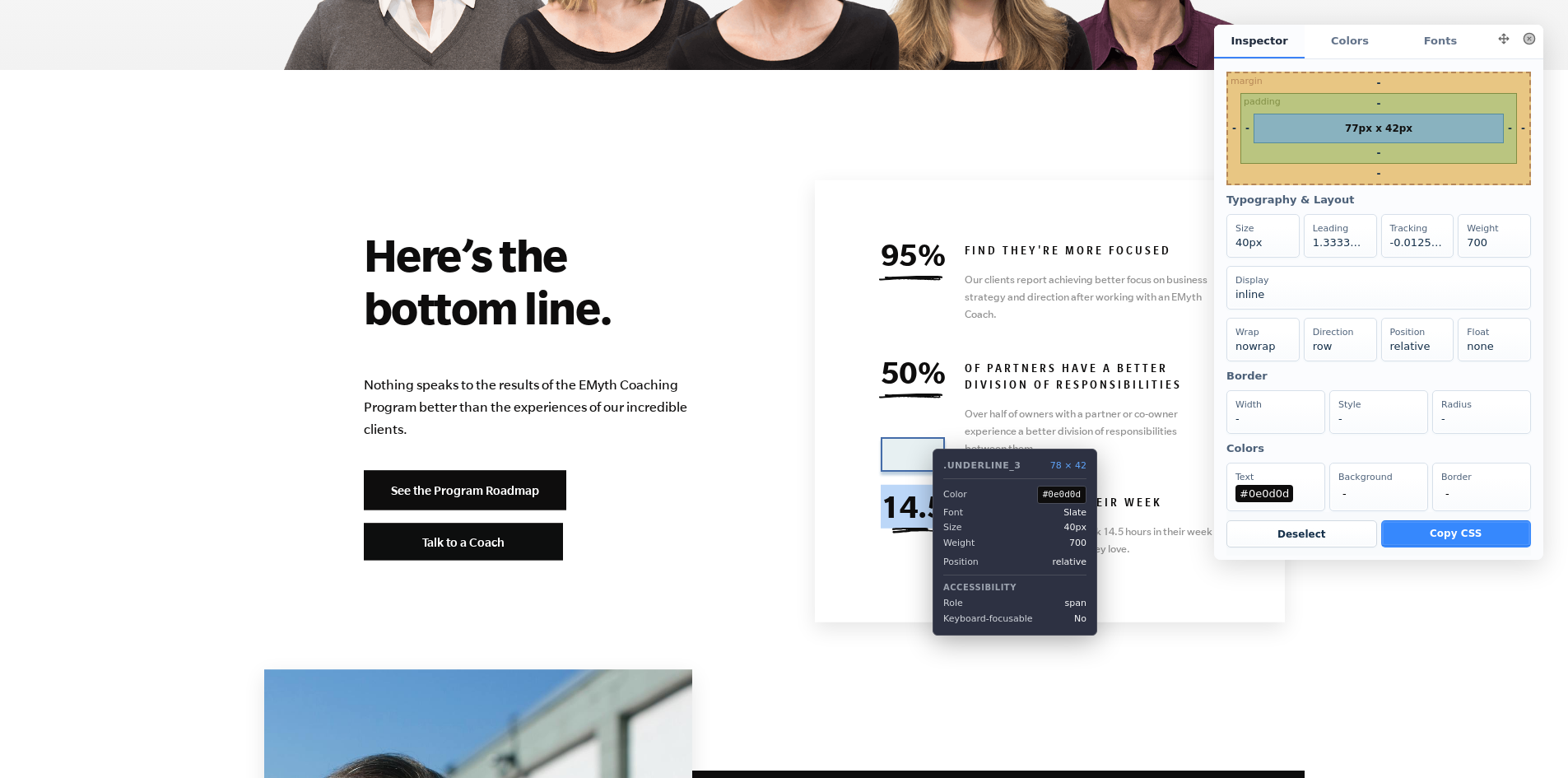
click at [921, 489] on span "14.5" at bounding box center [913, 506] width 64 height 35
copy span "14.5"
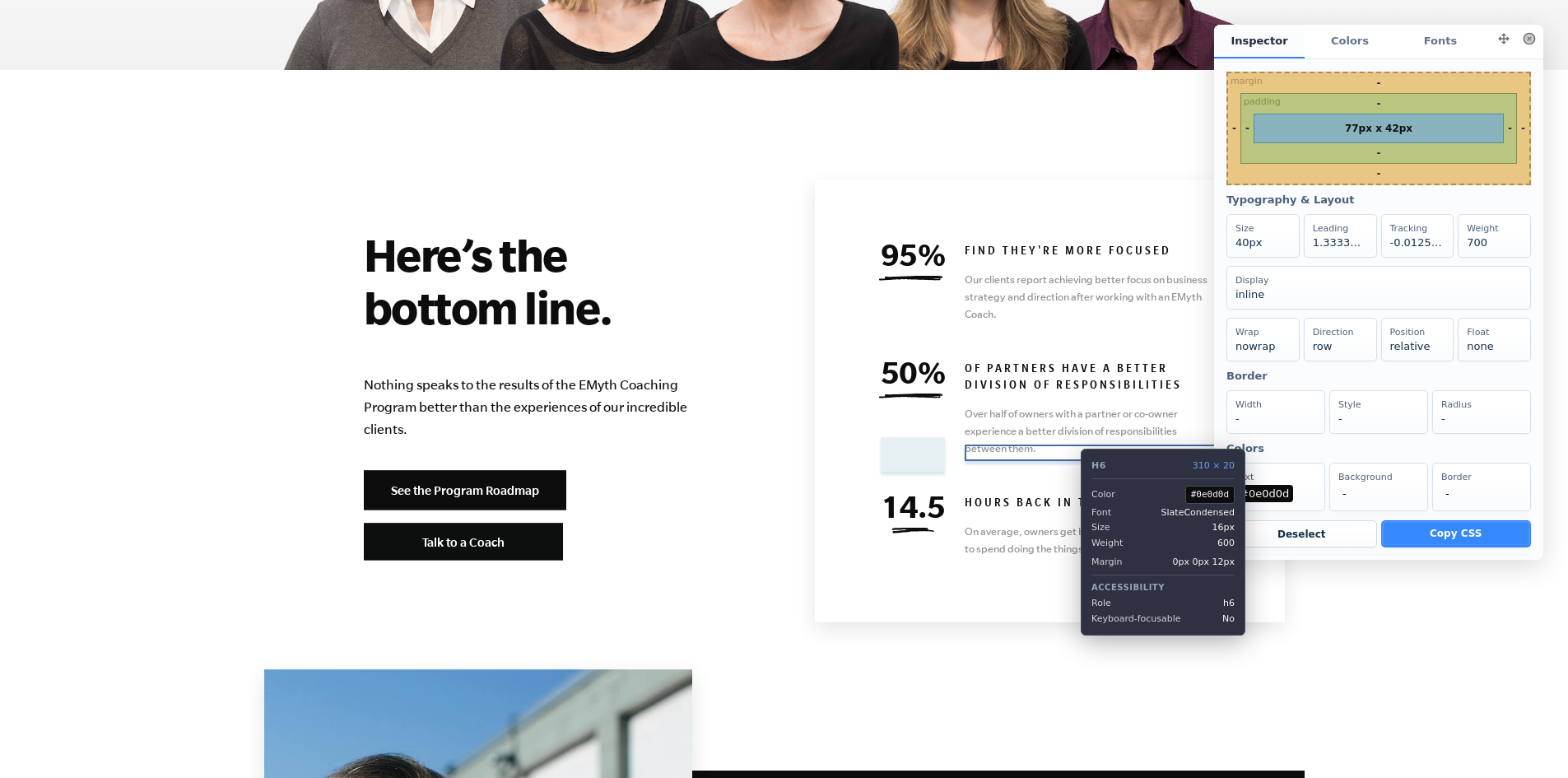
click at [1067, 496] on h6 "HOURS BACK IN THEIR WEEK" at bounding box center [1092, 504] width 255 height 16
copy div "HOURS BACK IN THEIR WEEK"
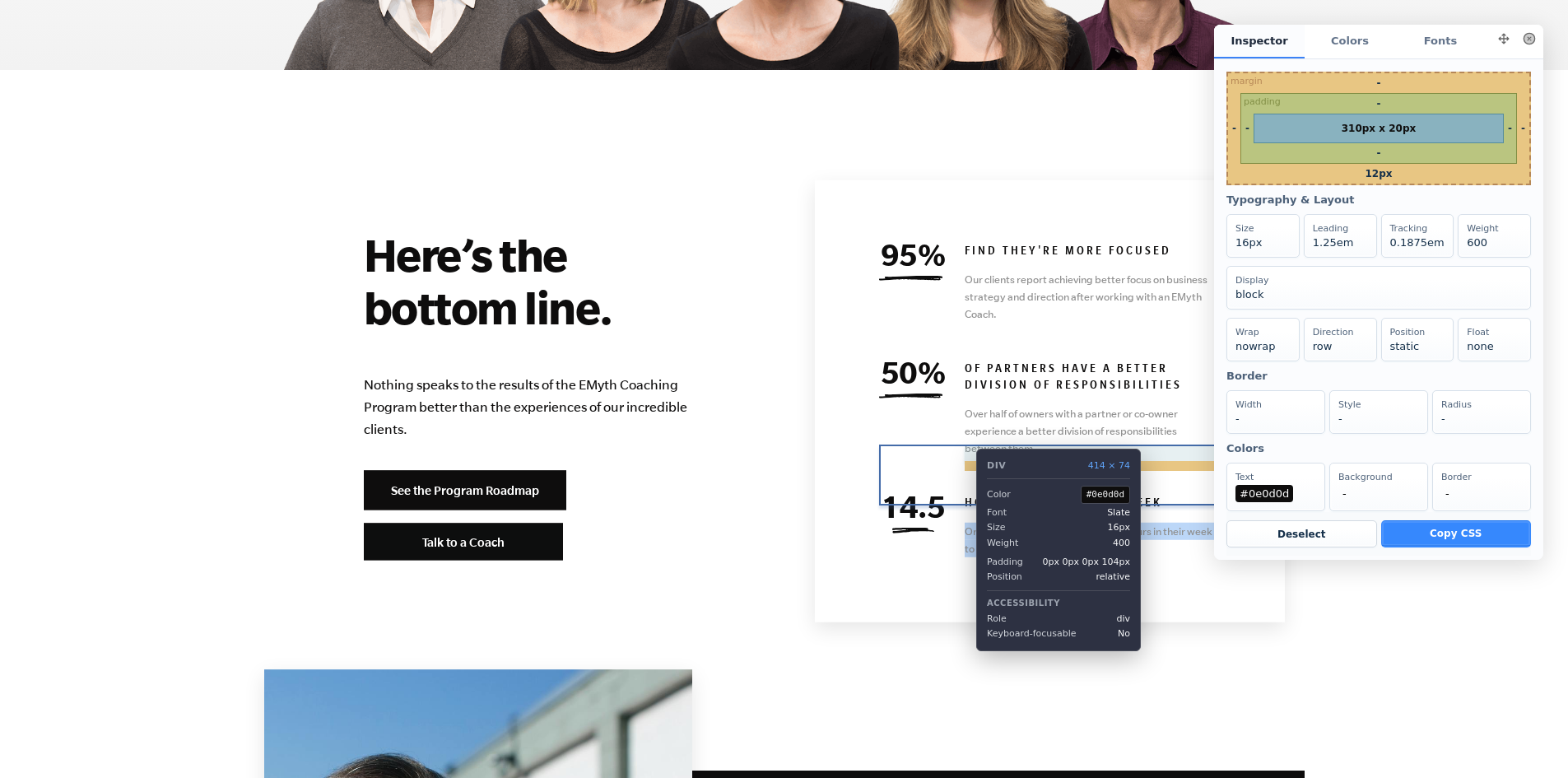
drag, startPoint x: 1149, startPoint y: 500, endPoint x: 964, endPoint y: 479, distance: 186.2
click at [964, 496] on div "14.5 HOURS BACK IN THEIR WEEK On average, owners get back 14.5 hours in their w…" at bounding box center [1050, 526] width 341 height 61
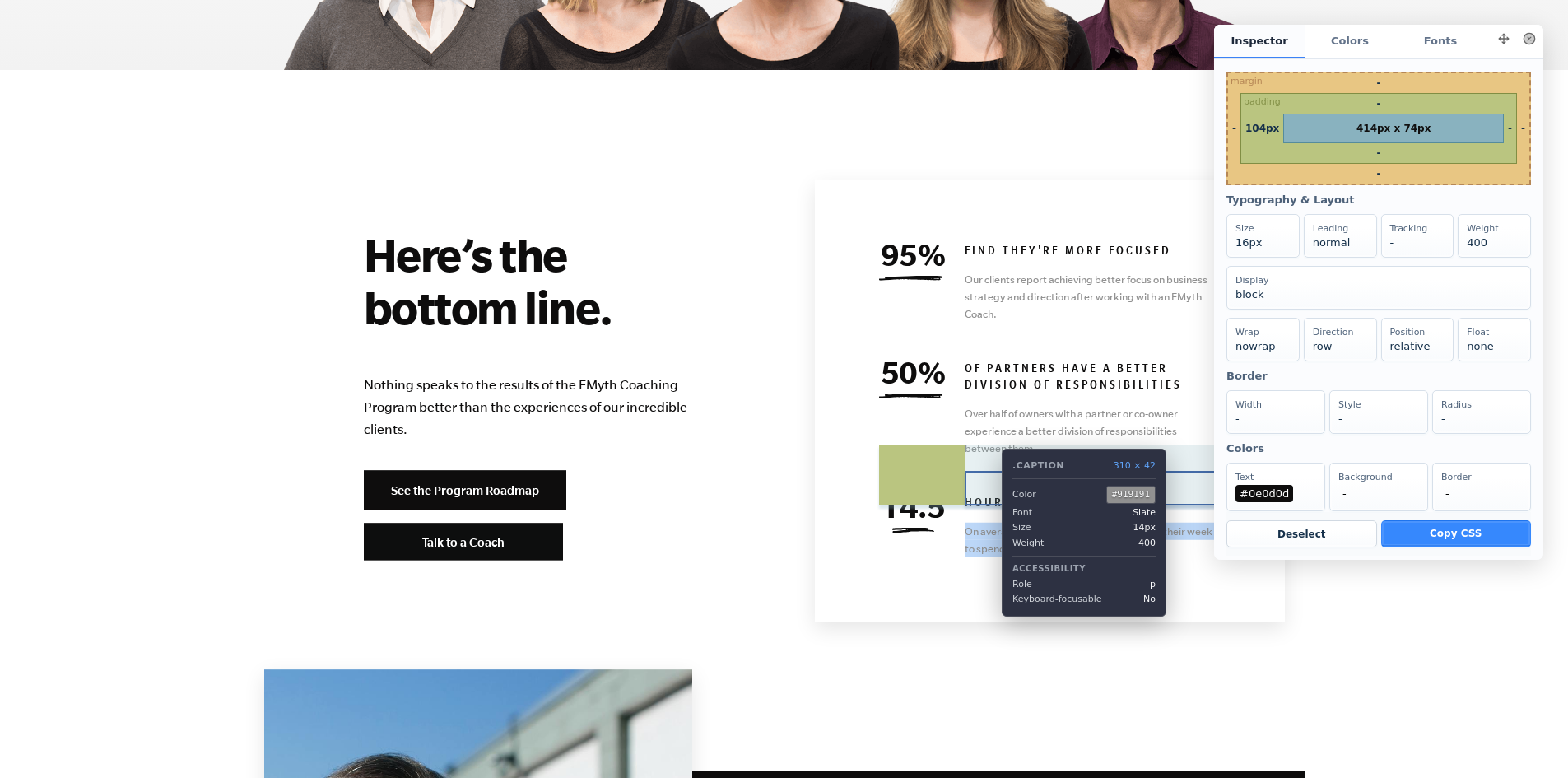
copy p "On average, owners get back 14.5 hours in their week to spend doing the things …"
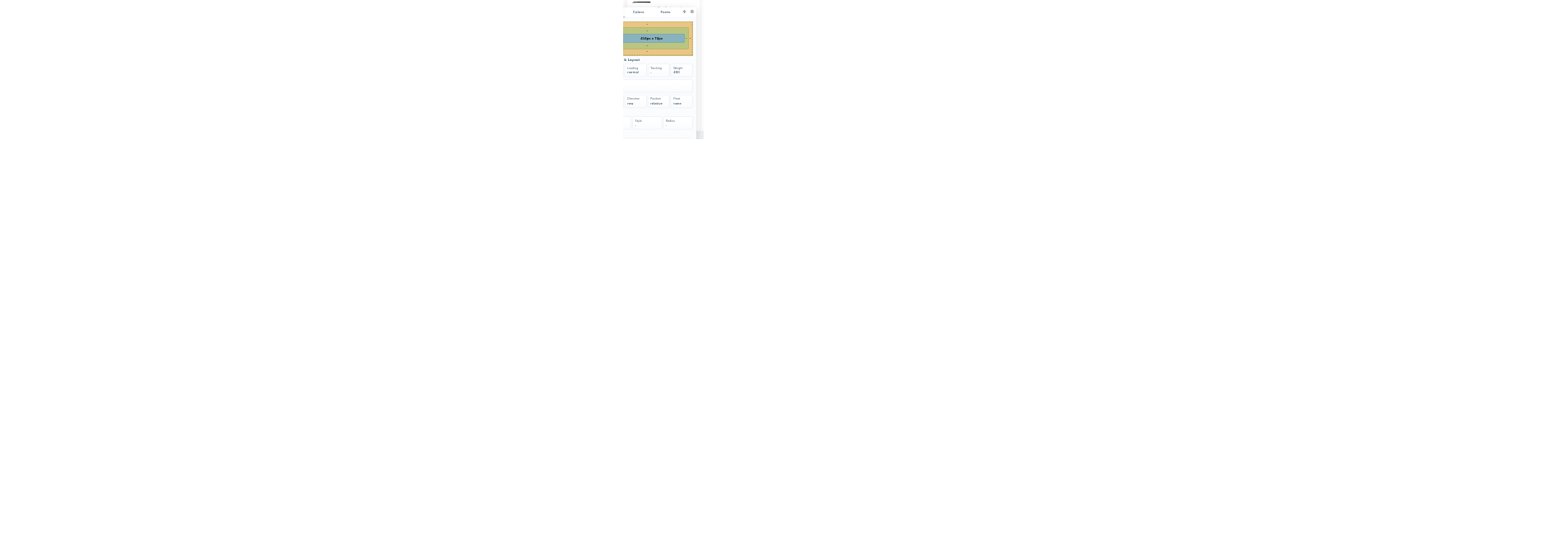
scroll to position [8320, 0]
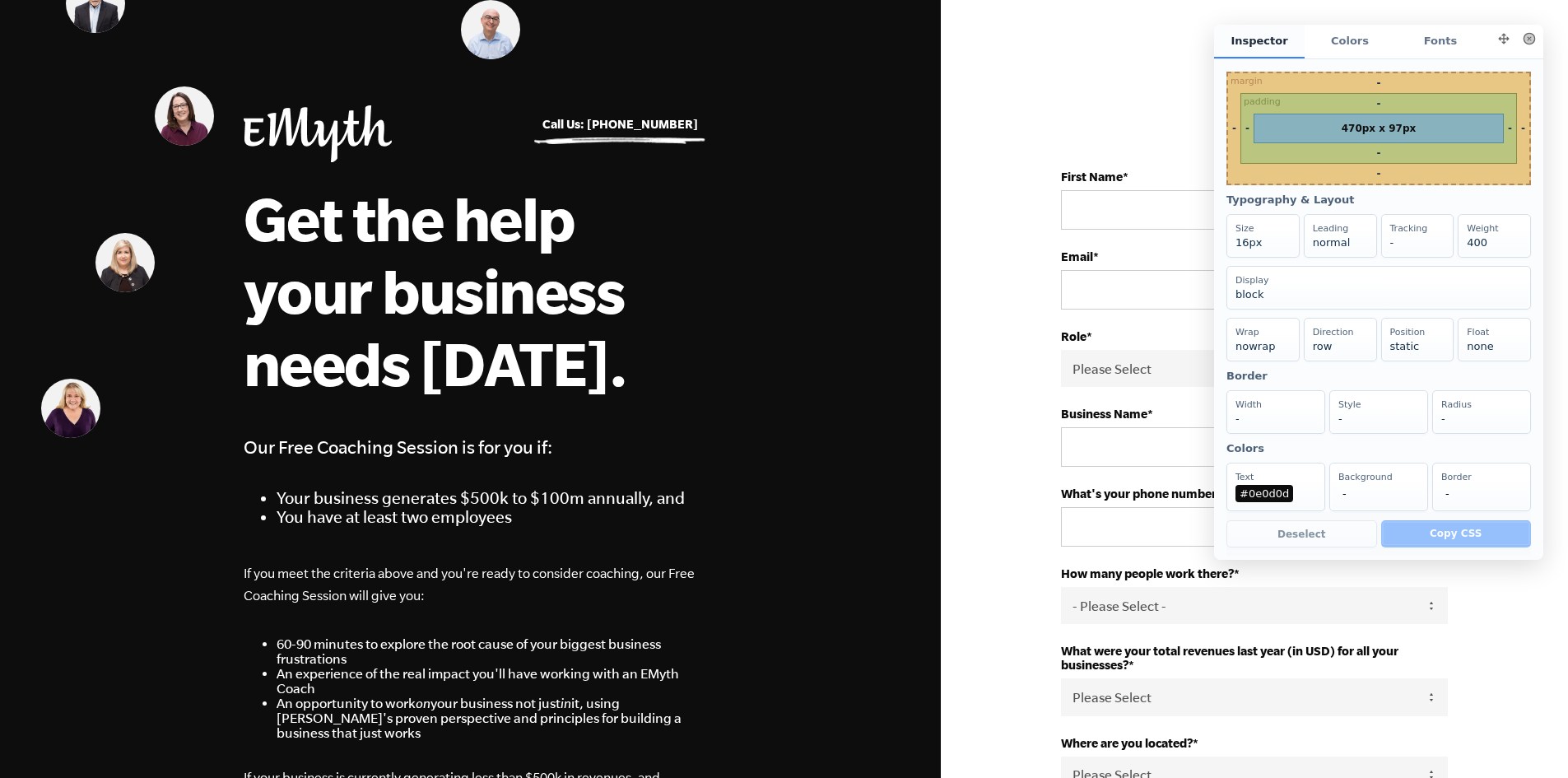
click at [1520, 38] on button at bounding box center [1529, 38] width 23 height 23
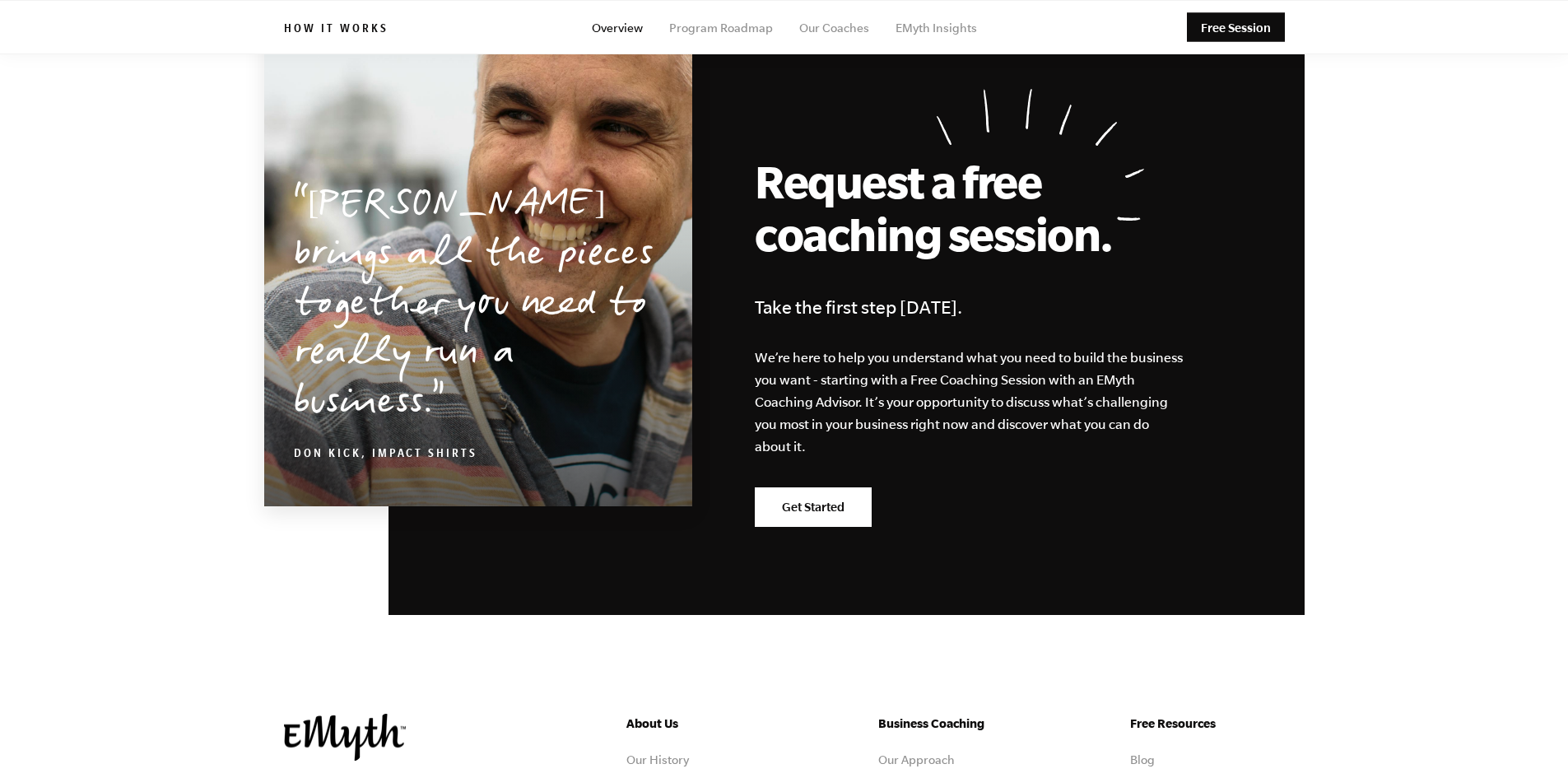
scroll to position [7763, 0]
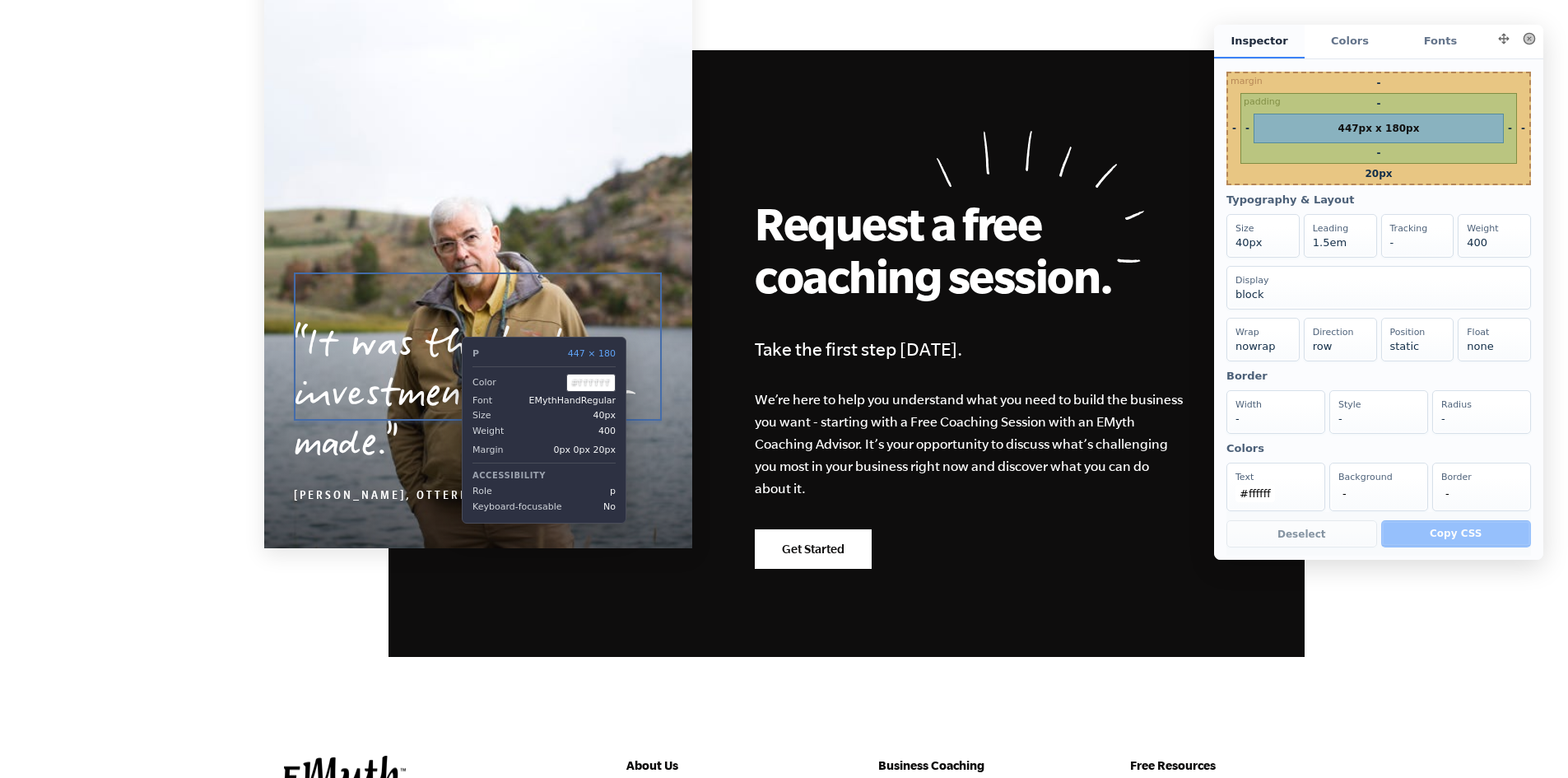
click at [449, 324] on p "It was the best investment I’ve ever made." at bounding box center [478, 397] width 368 height 148
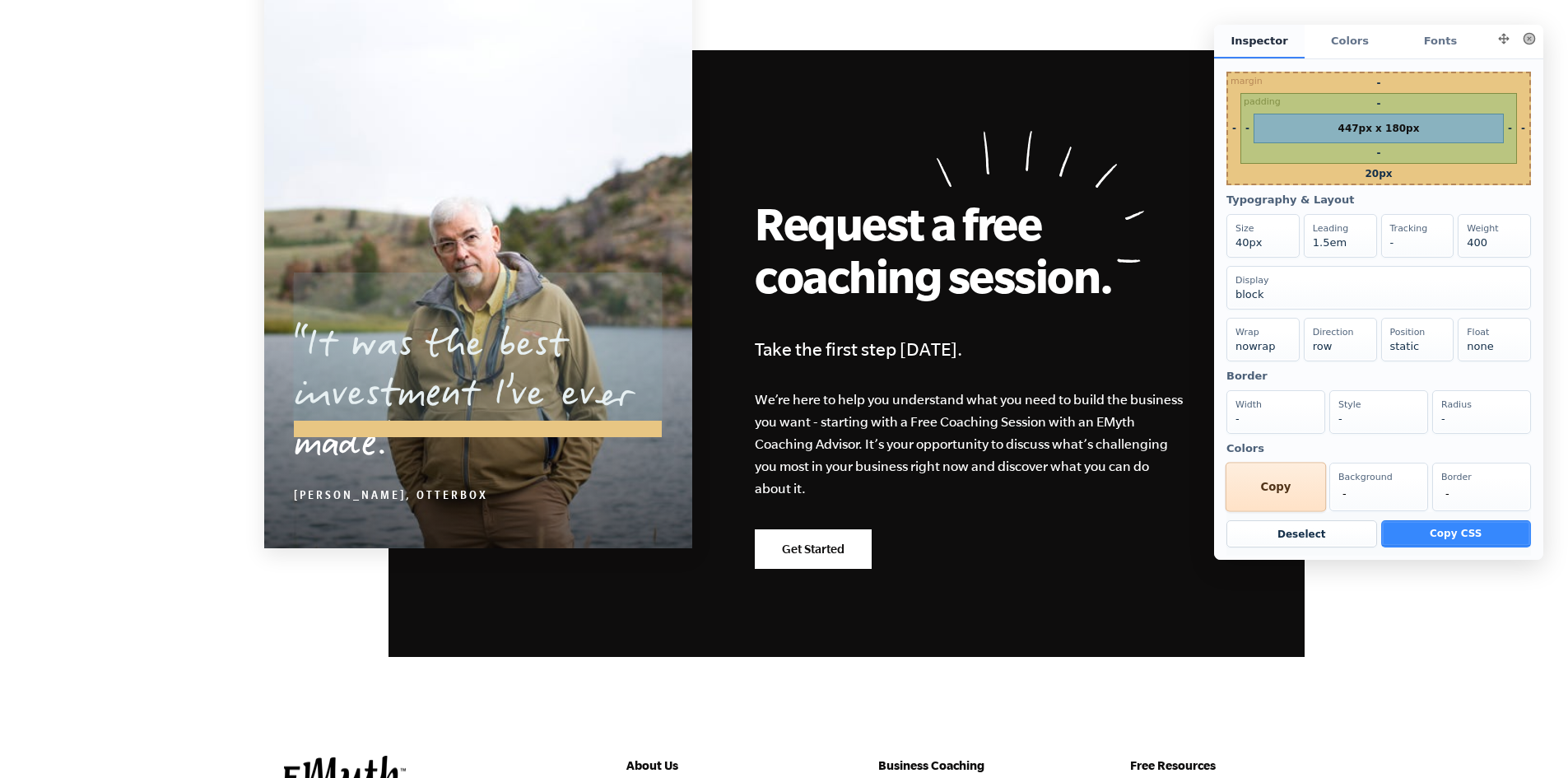
click at [1267, 512] on div "Text #ffffff Copy" at bounding box center [1276, 487] width 101 height 49
click at [1275, 512] on div "Text #ffffff Copy" at bounding box center [1276, 487] width 101 height 49
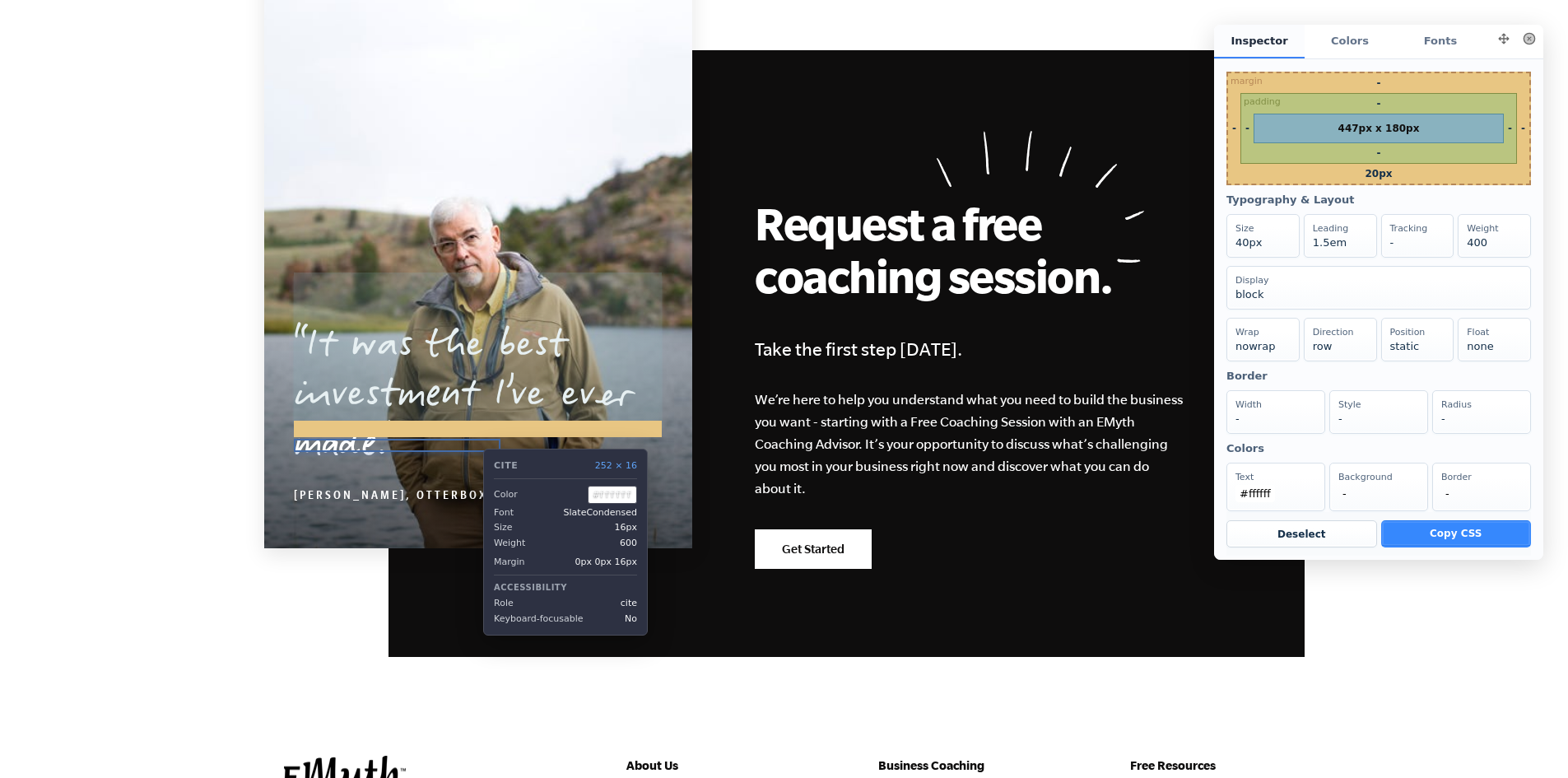
click at [470, 491] on cite "[PERSON_NAME], OtterBox" at bounding box center [391, 497] width 194 height 13
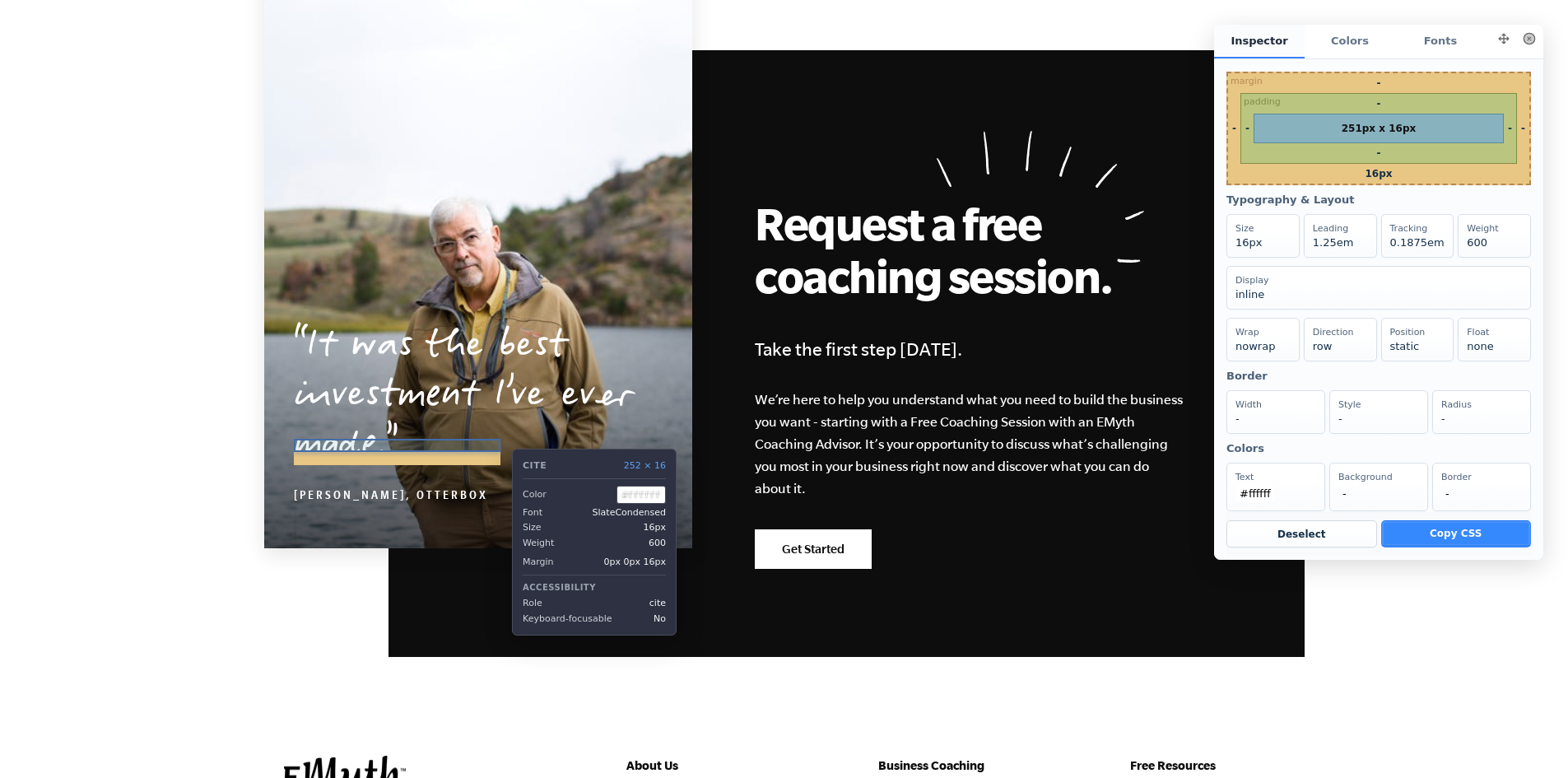
drag, startPoint x: 292, startPoint y: 446, endPoint x: 500, endPoint y: 439, distance: 208.1
click at [500, 439] on blockquote "It was the best investment I’ve ever made. Curt Richardson, OtterBox" at bounding box center [479, 414] width 428 height 242
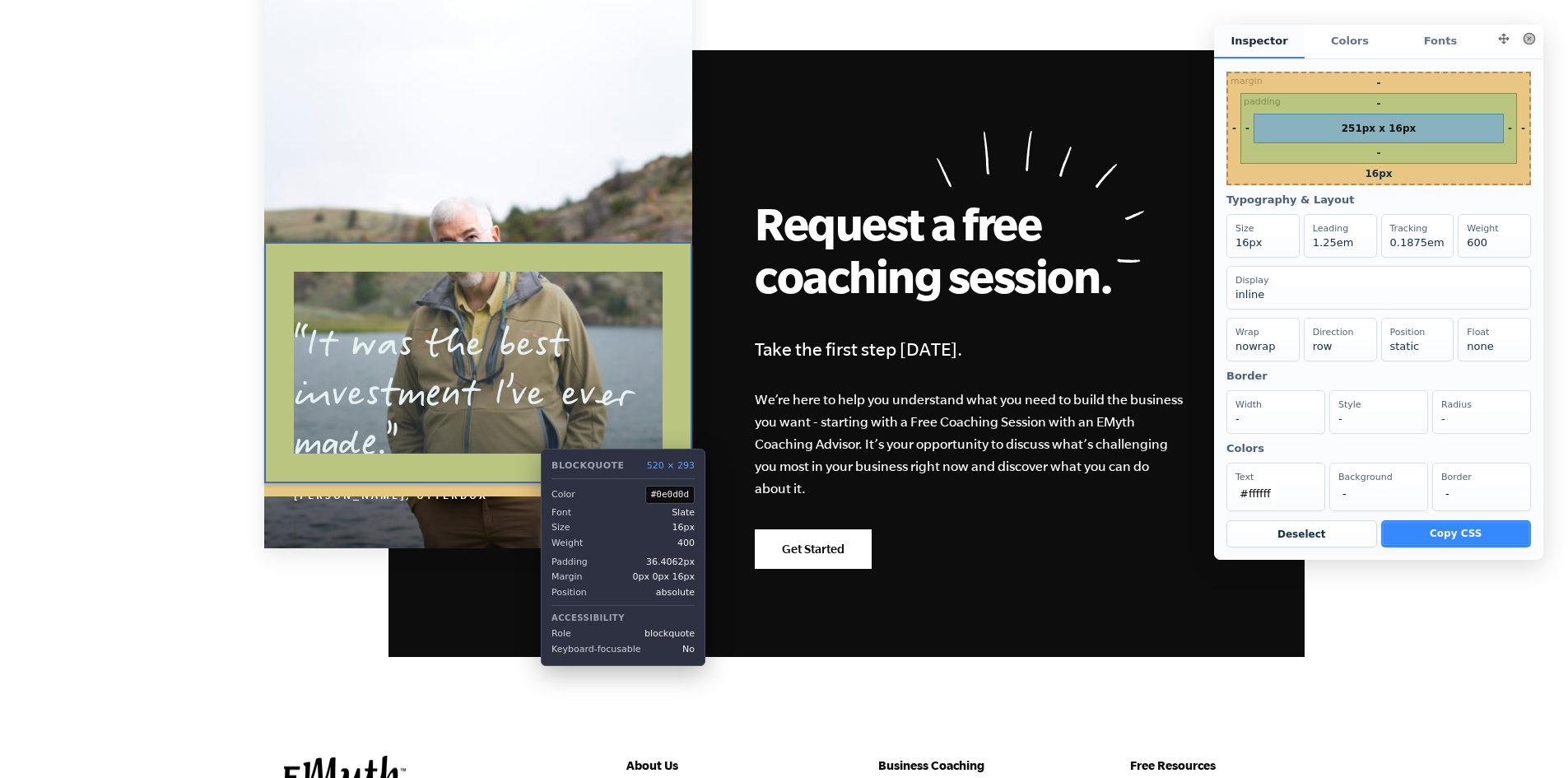
copy cite "[PERSON_NAME], OtterBox"
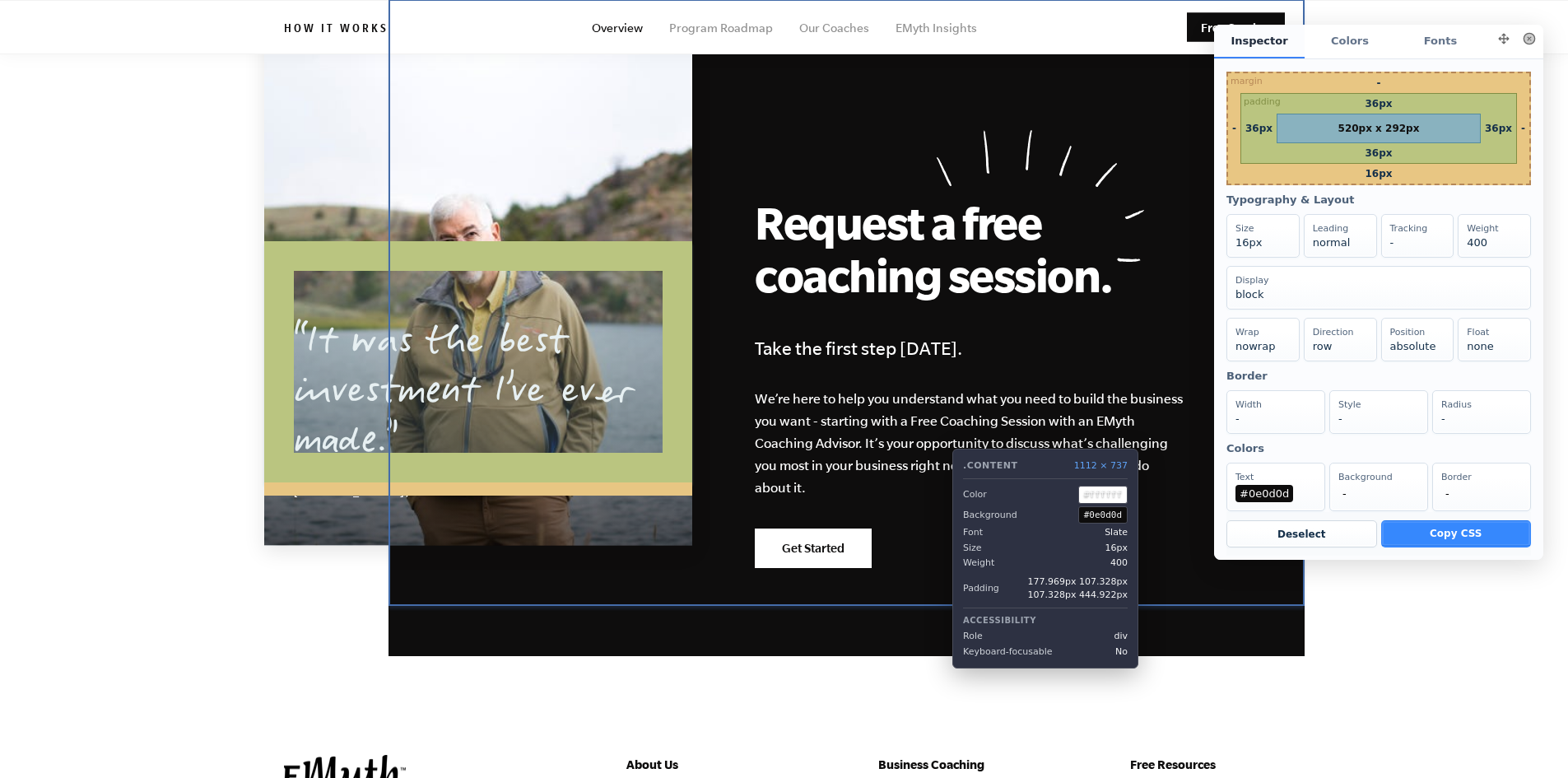
scroll to position [7762, 0]
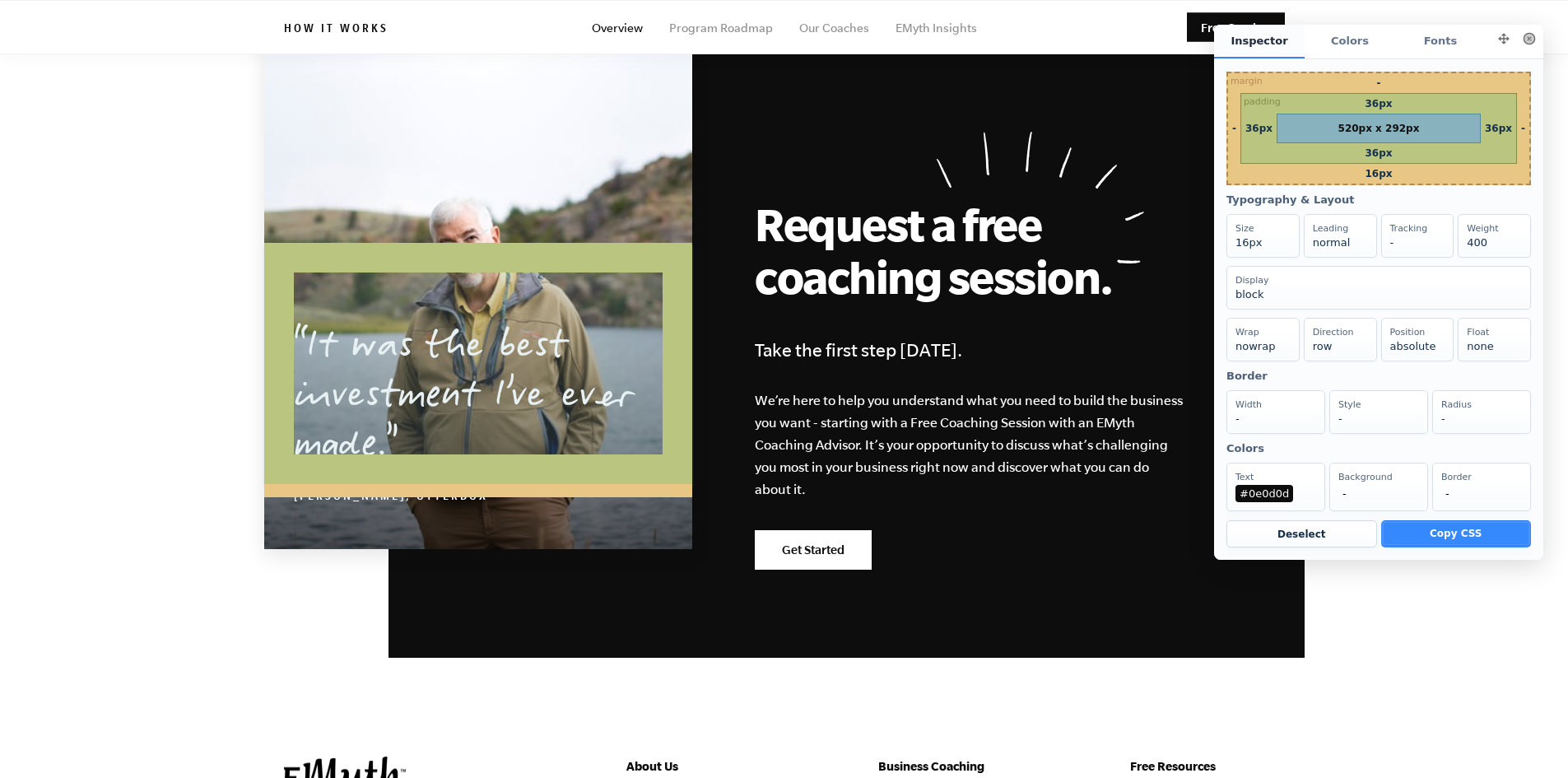
drag, startPoint x: 1530, startPoint y: 46, endPoint x: 1407, endPoint y: 70, distance: 125.3
click at [1530, 46] on button at bounding box center [1529, 38] width 23 height 23
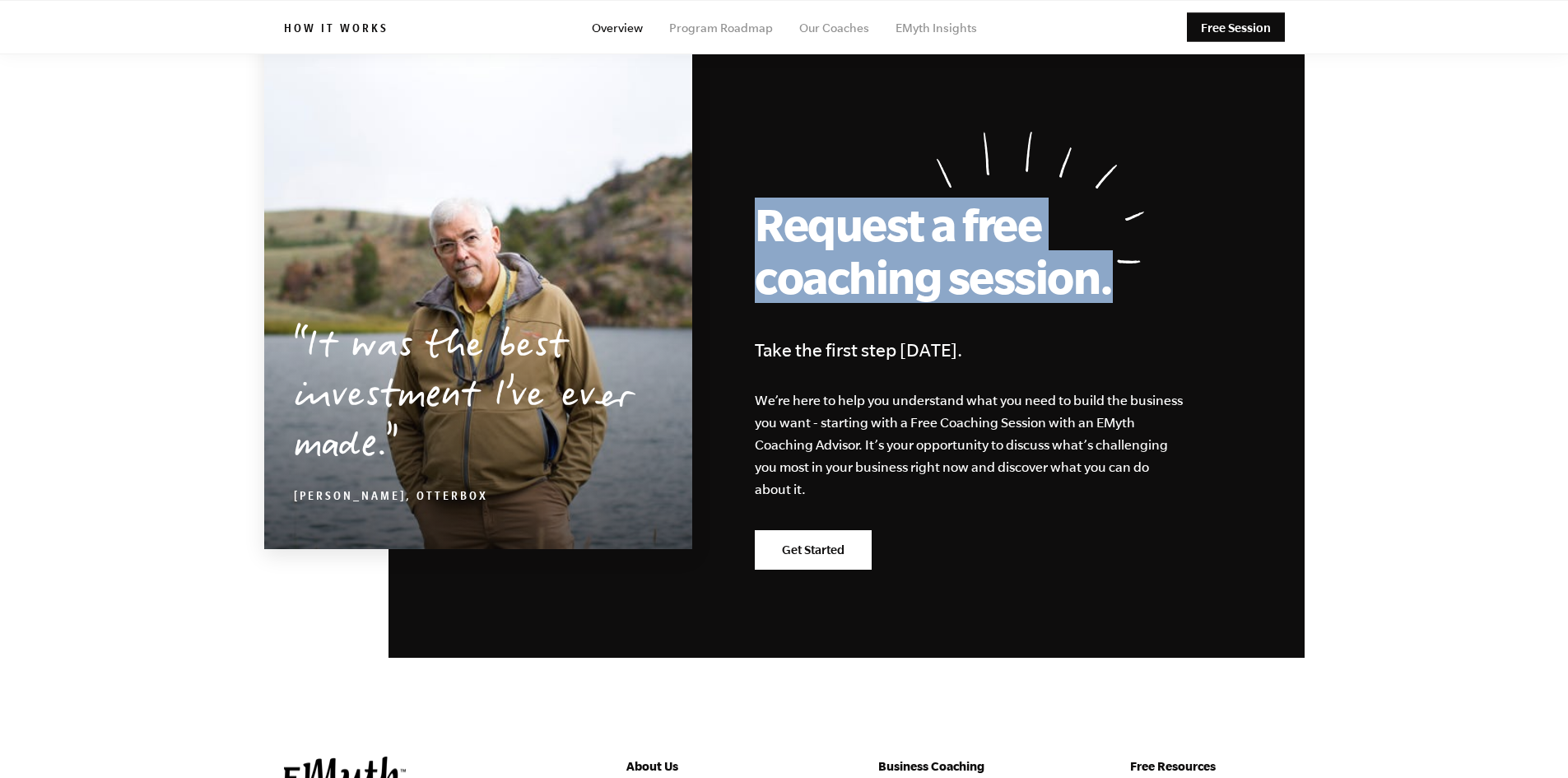
drag, startPoint x: 1125, startPoint y: 230, endPoint x: 763, endPoint y: 176, distance: 366.0
click at [763, 198] on h2 "Request a free coaching session." at bounding box center [940, 250] width 371 height 105
copy h2 "Request a free coaching session."
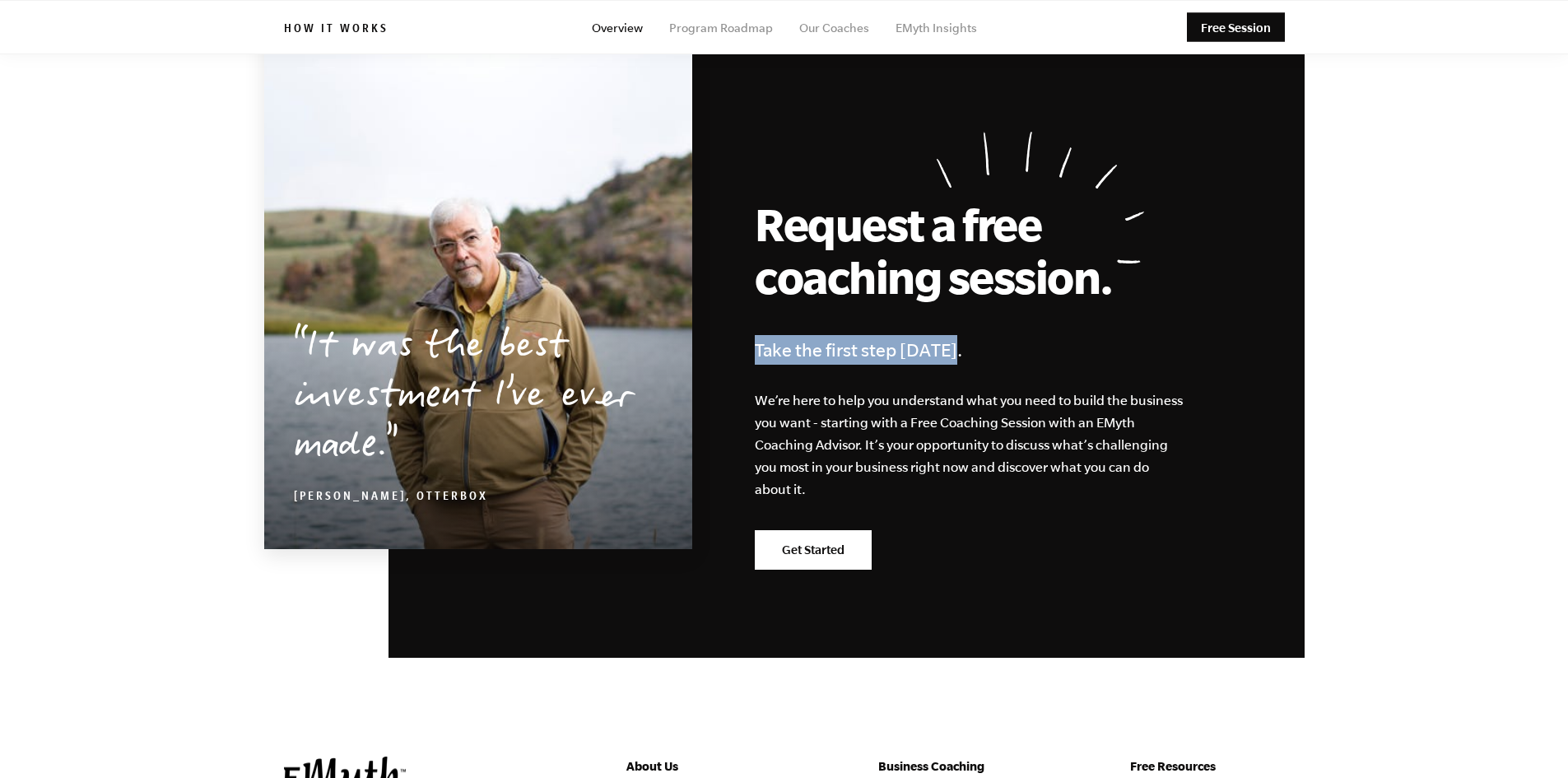
drag, startPoint x: 958, startPoint y: 299, endPoint x: 756, endPoint y: 304, distance: 202.1
click at [756, 335] on h4 "Take the first step [DATE]." at bounding box center [986, 350] width 461 height 29
copy h4 "Take the first step [DATE]."
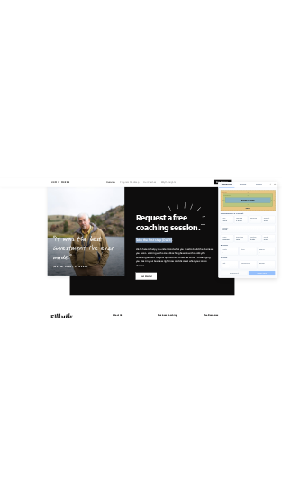
scroll to position [0, 0]
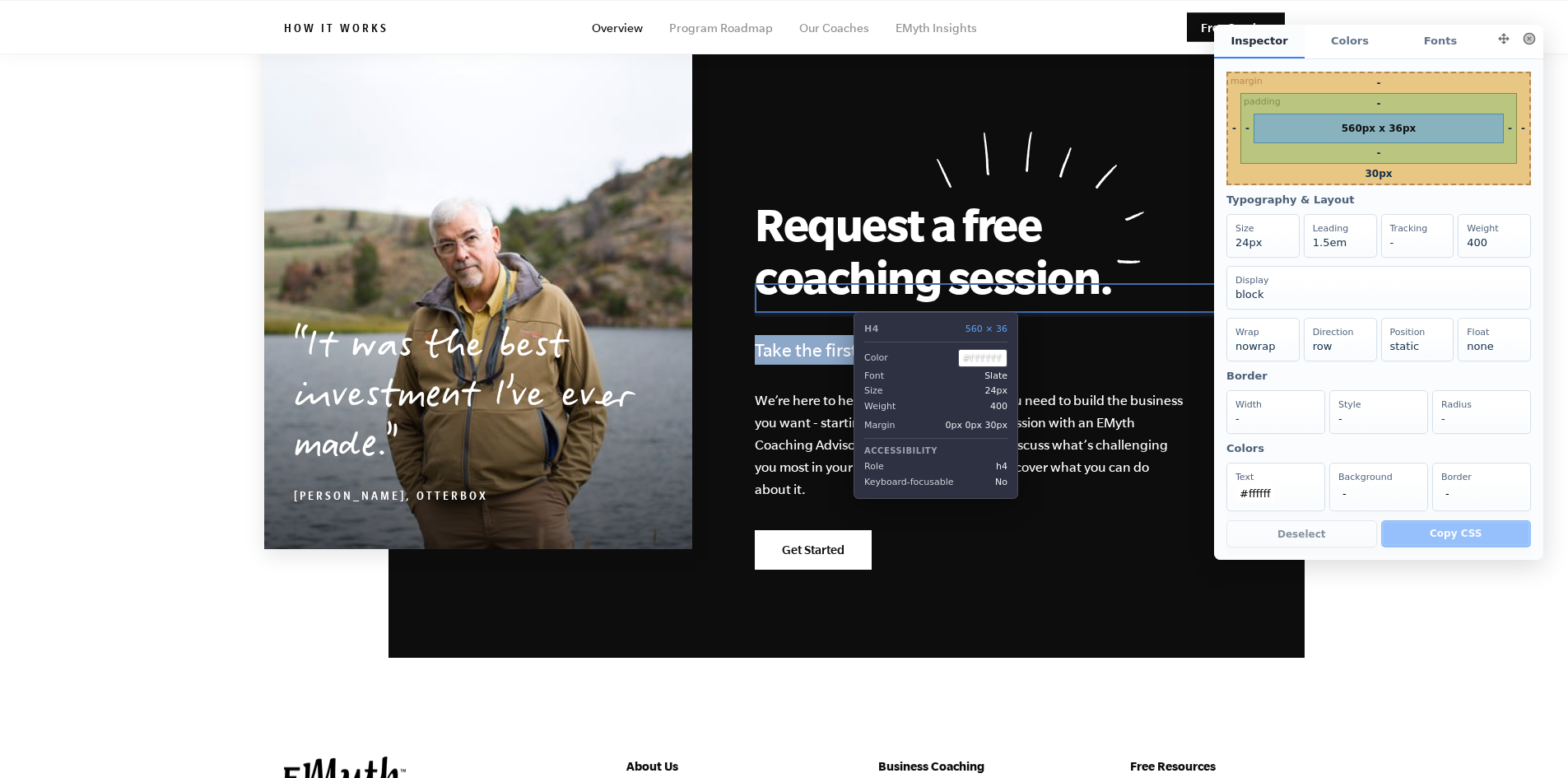
click at [841, 335] on h4 "Take the first step [DATE]." at bounding box center [986, 350] width 461 height 29
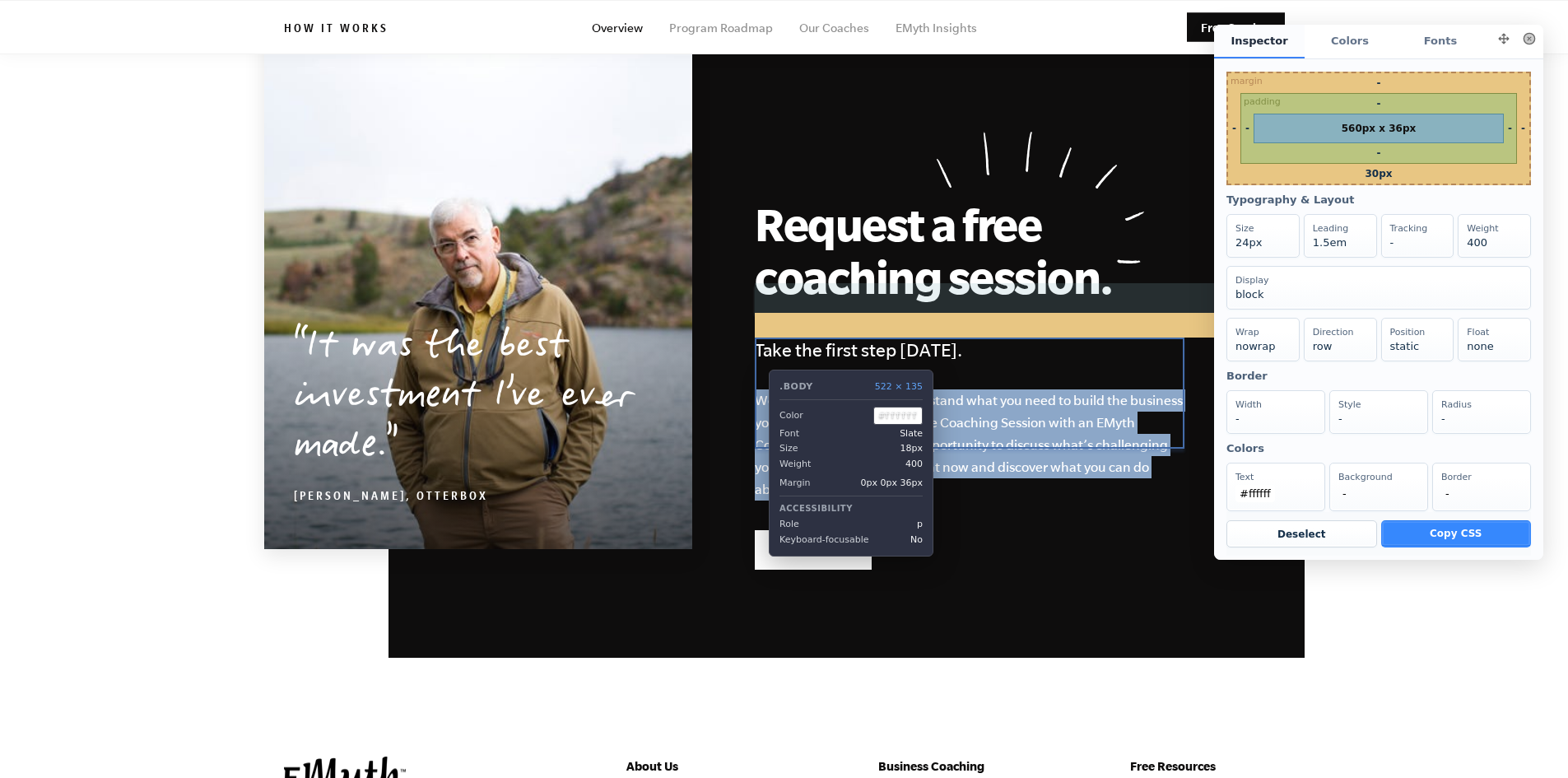
drag, startPoint x: 817, startPoint y: 436, endPoint x: 757, endPoint y: 357, distance: 99.2
click at [757, 389] on p "We’re here to help you understand what you need to build the business you want …" at bounding box center [969, 444] width 429 height 111
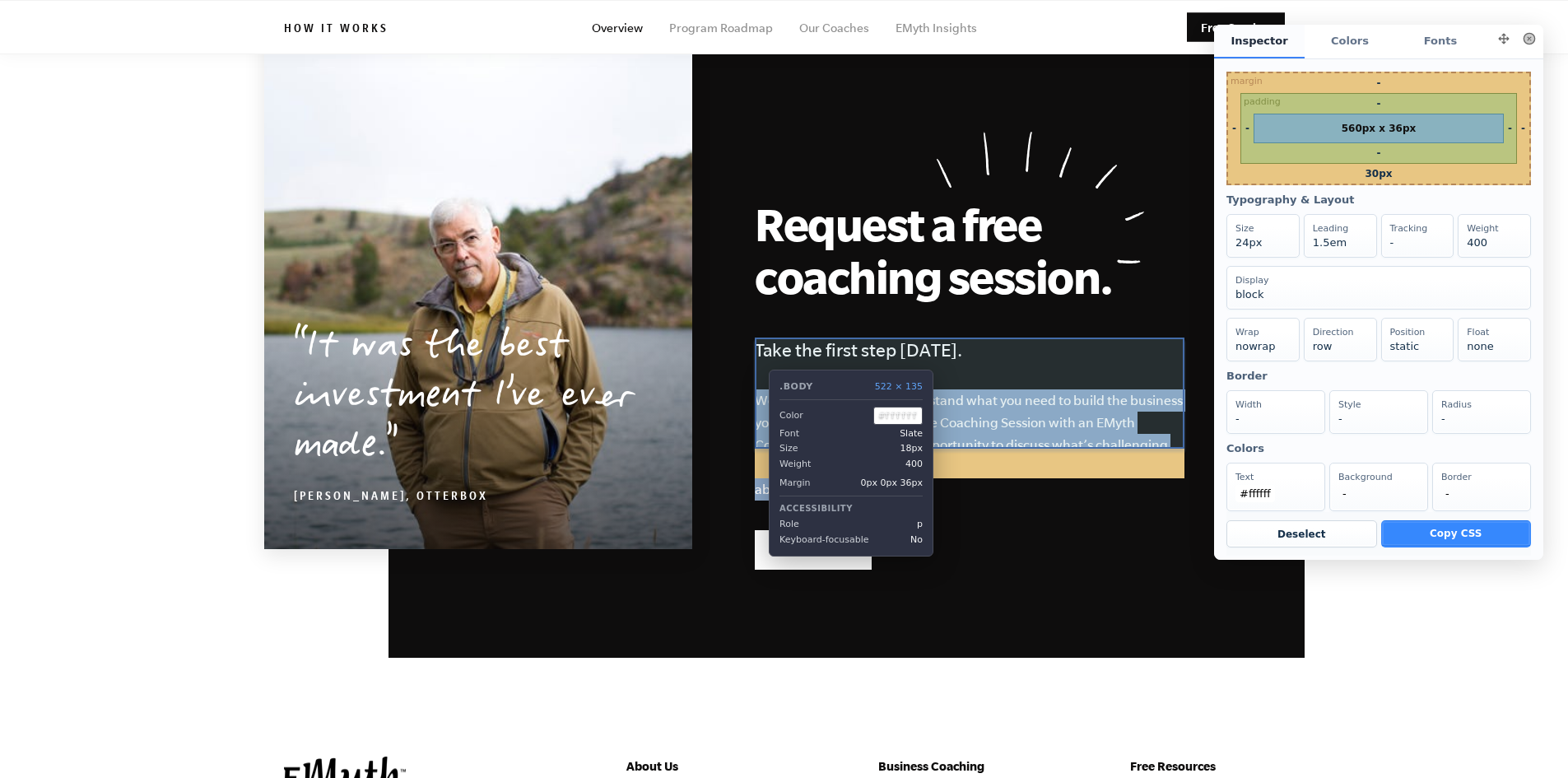
copy p "We’re here to help you understand what you need to build the business you want …"
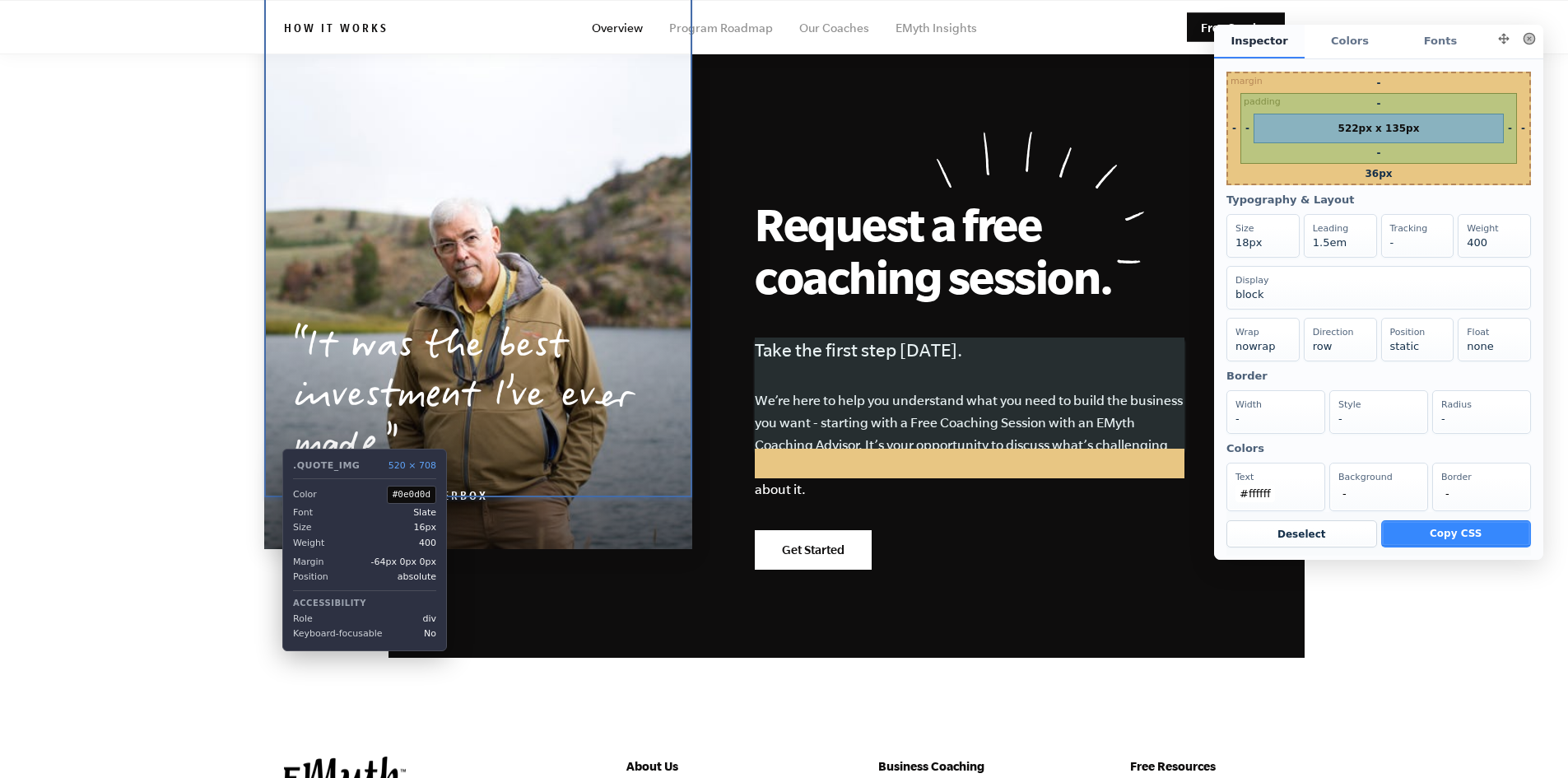
drag, startPoint x: 270, startPoint y: 485, endPoint x: 363, endPoint y: 475, distance: 93.5
click at [363, 475] on blockquote "It was the best investment I’ve ever made. Curt Richardson, OtterBox" at bounding box center [479, 415] width 428 height 242
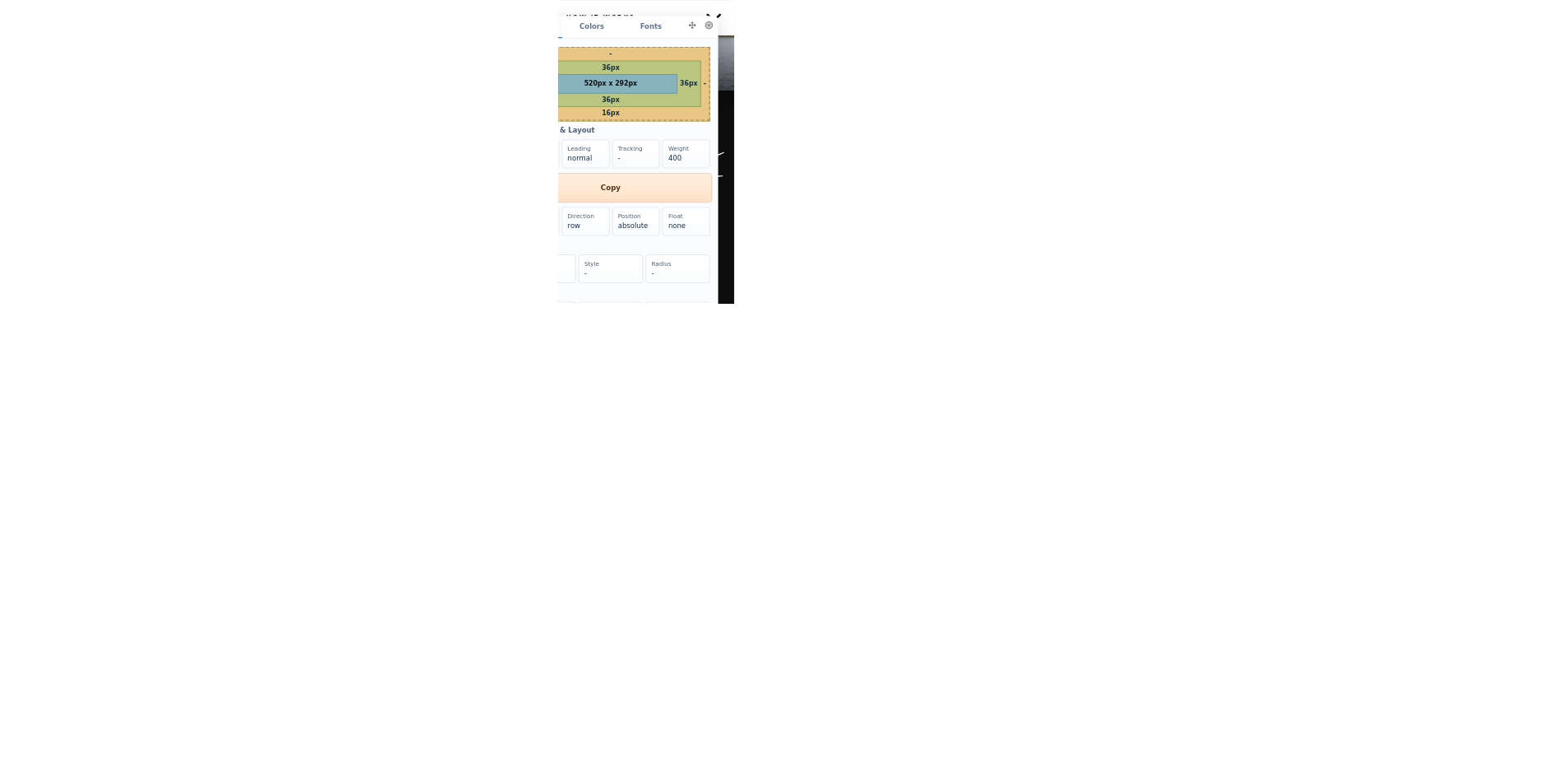
scroll to position [7923, 0]
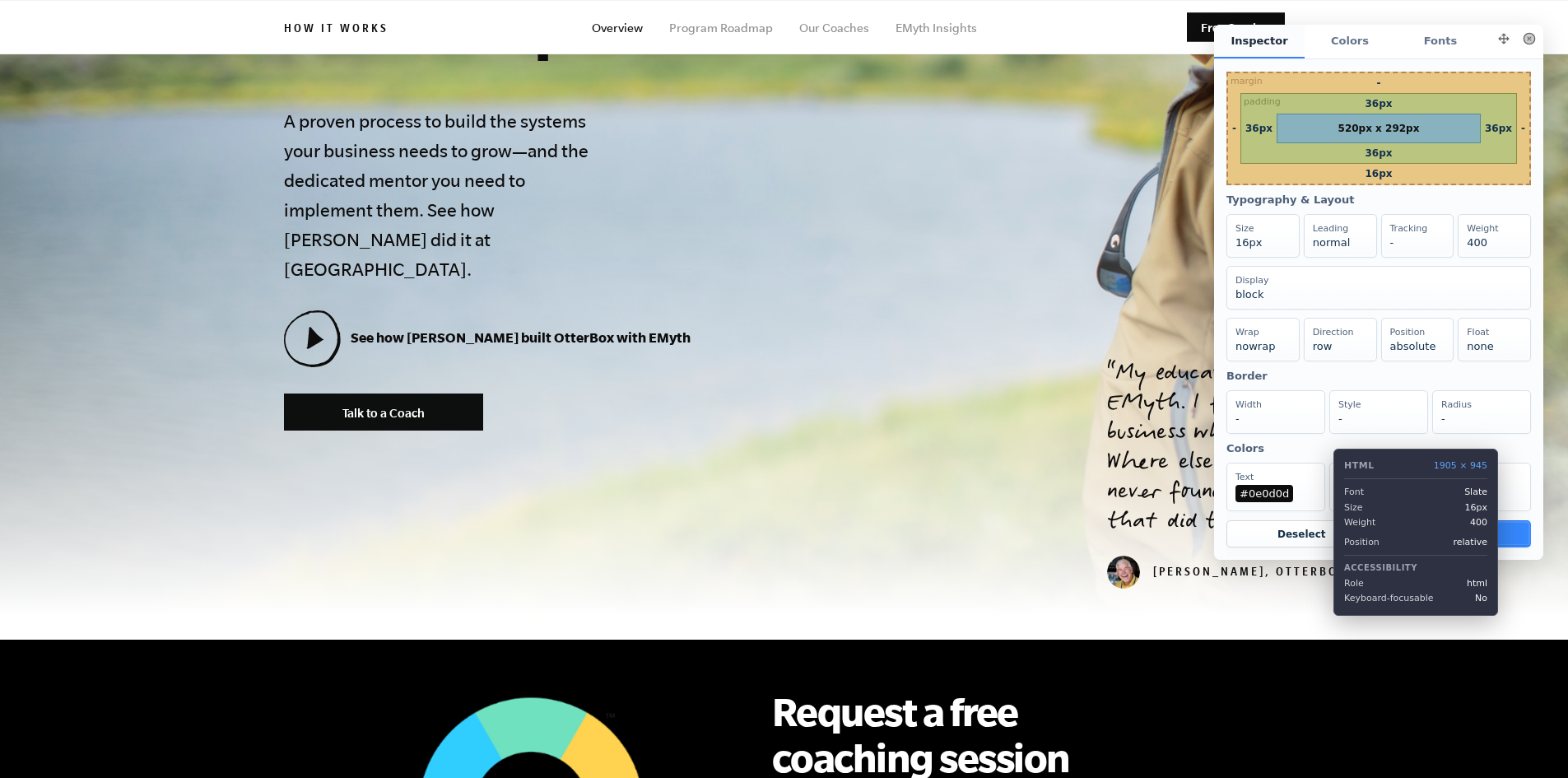
drag, startPoint x: 1580, startPoint y: 682, endPoint x: 134, endPoint y: 59, distance: 1574.5
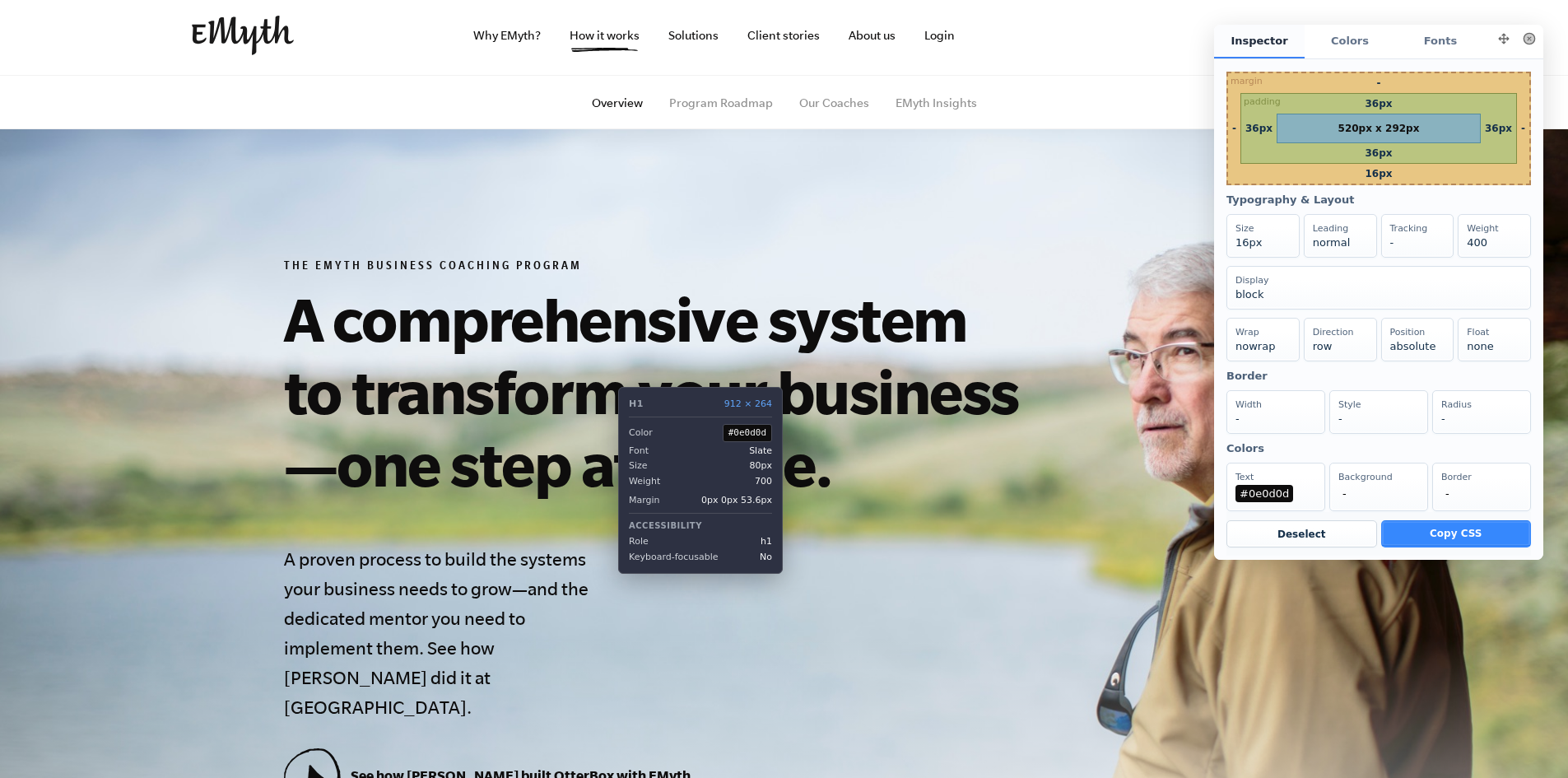
scroll to position [0, 0]
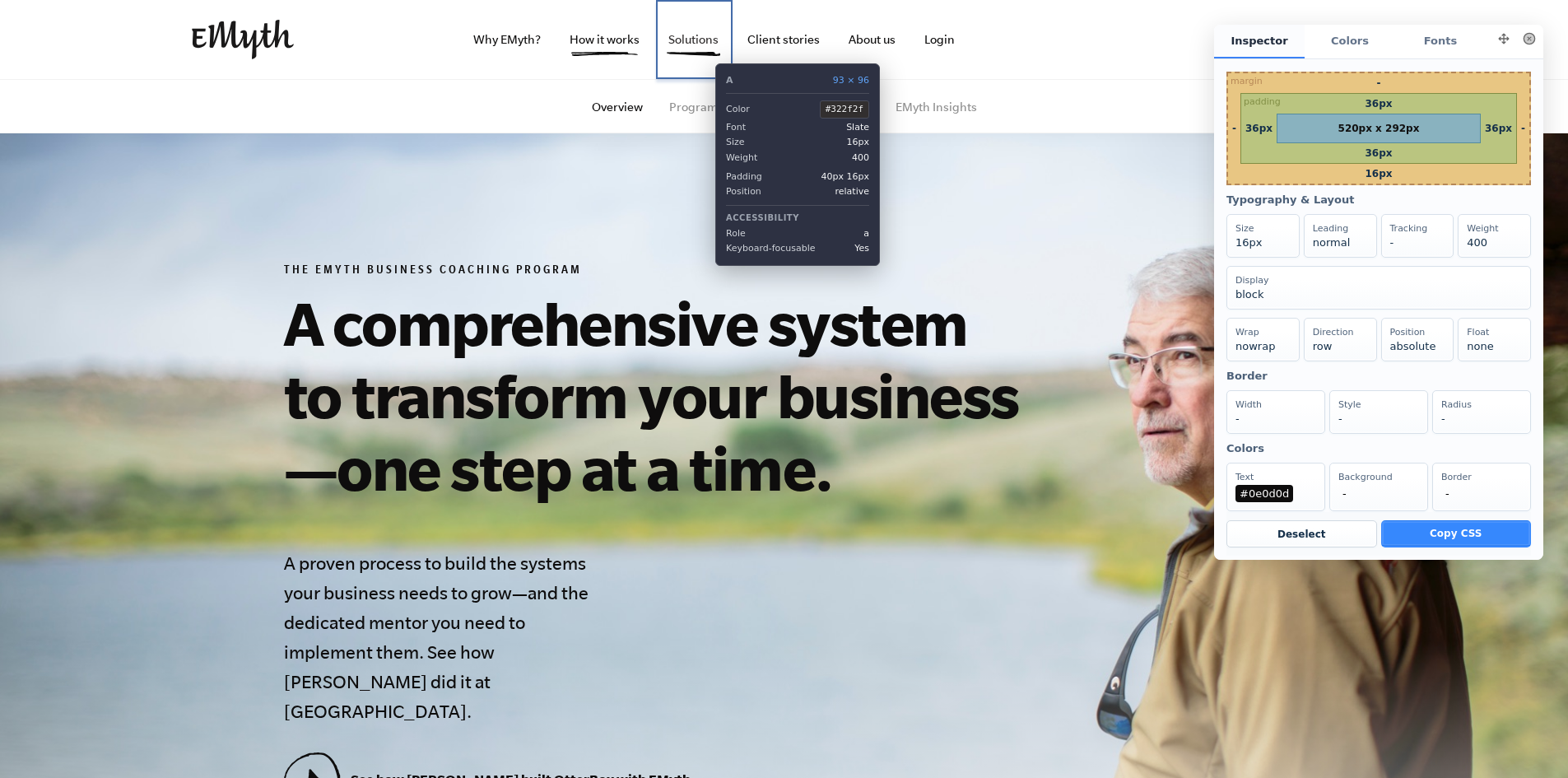
click at [703, 51] on link "Solutions" at bounding box center [694, 39] width 77 height 79
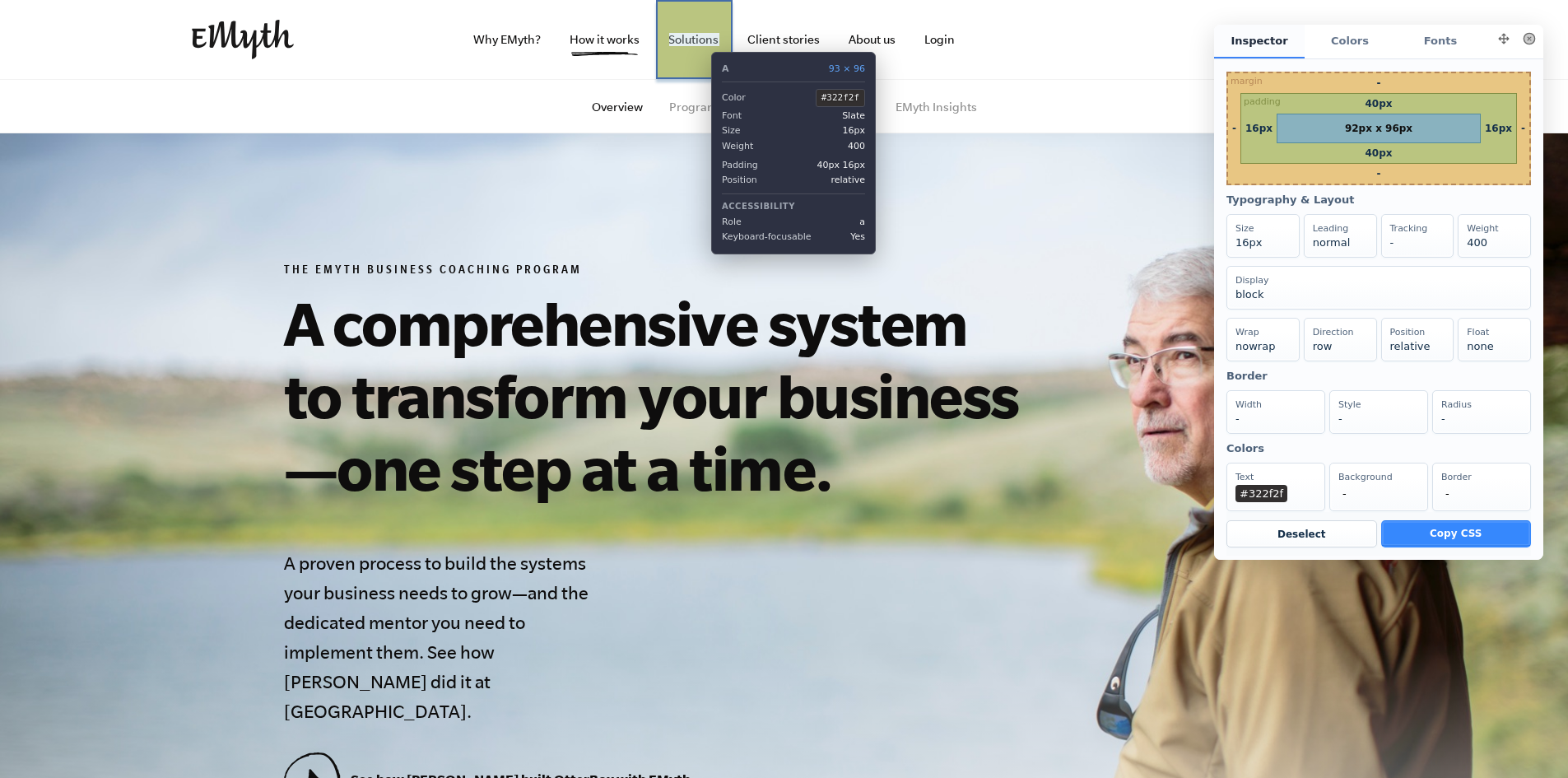
click at [699, 39] on link "Solutions" at bounding box center [694, 39] width 77 height 79
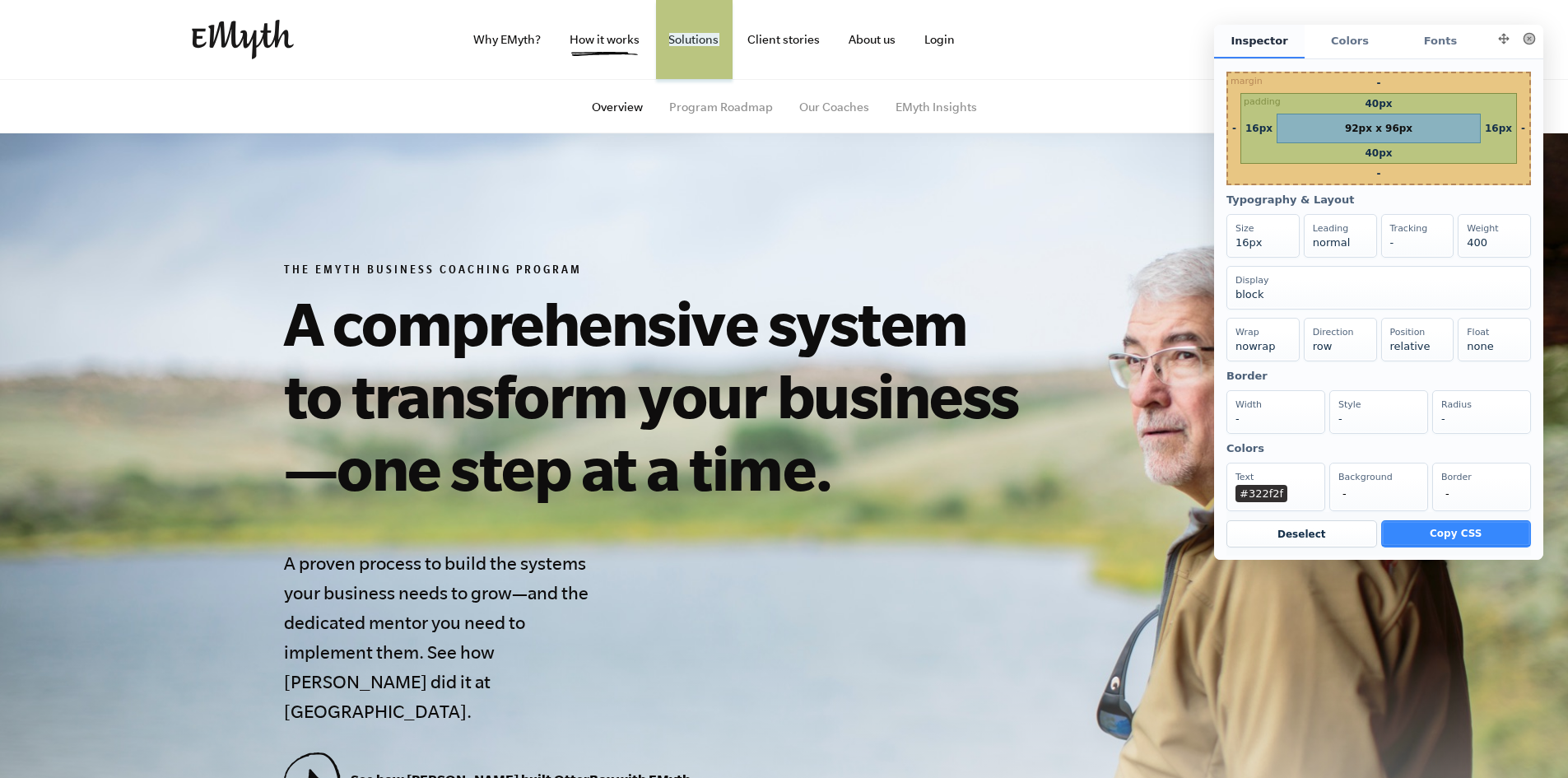
click at [1526, 46] on button at bounding box center [1529, 38] width 23 height 23
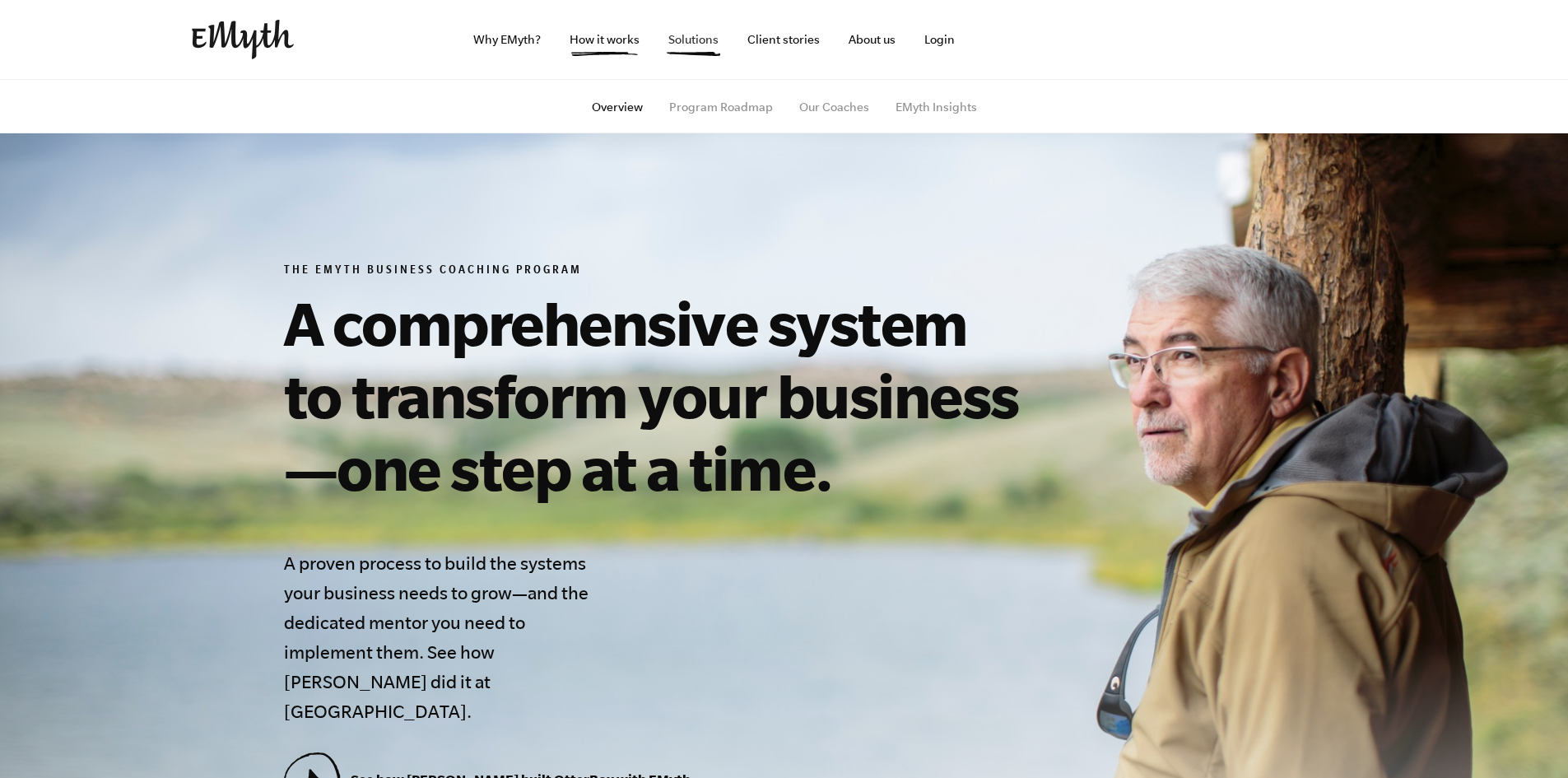
click at [687, 45] on link "Solutions" at bounding box center [694, 39] width 77 height 79
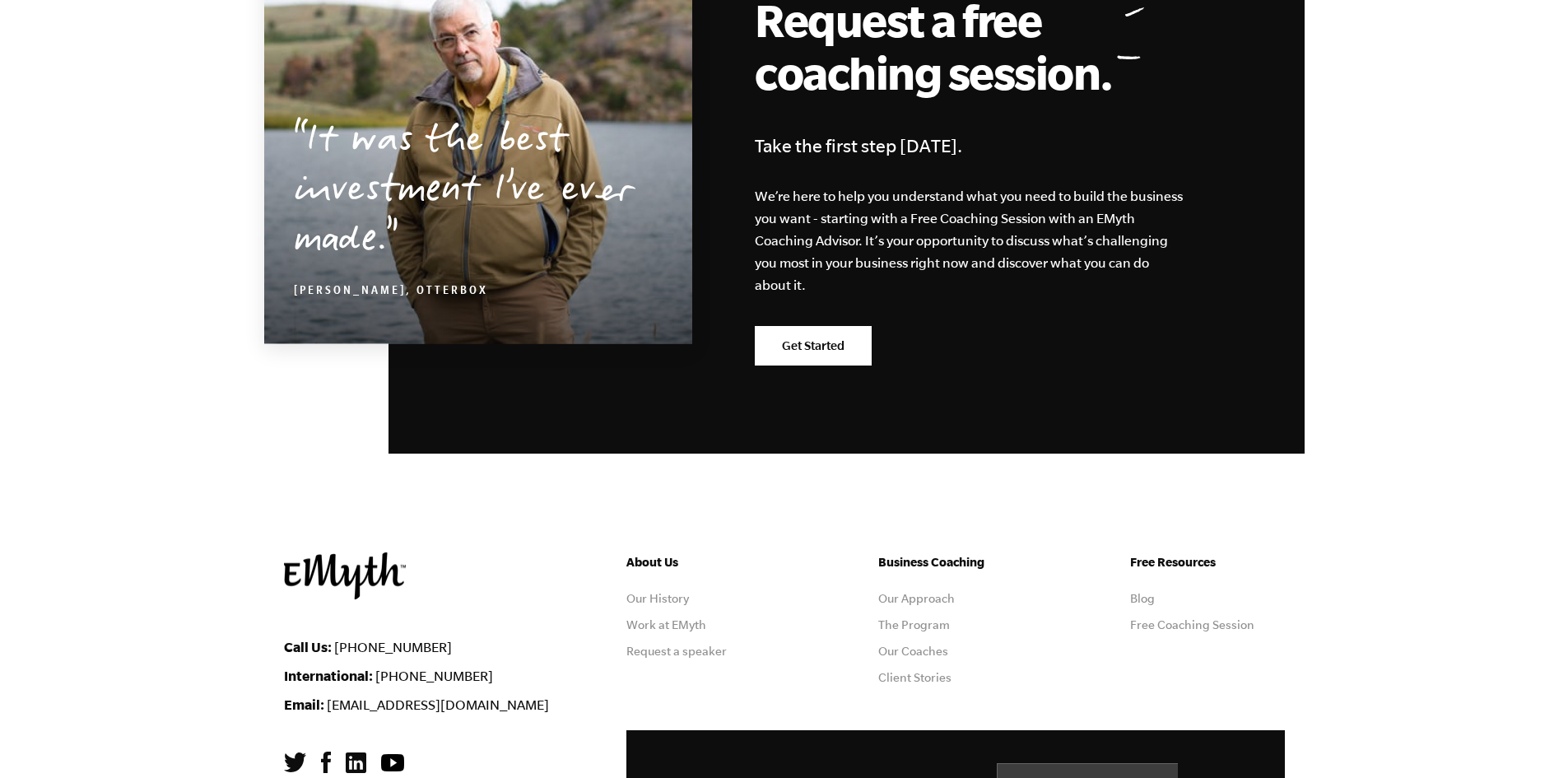
scroll to position [2682, 0]
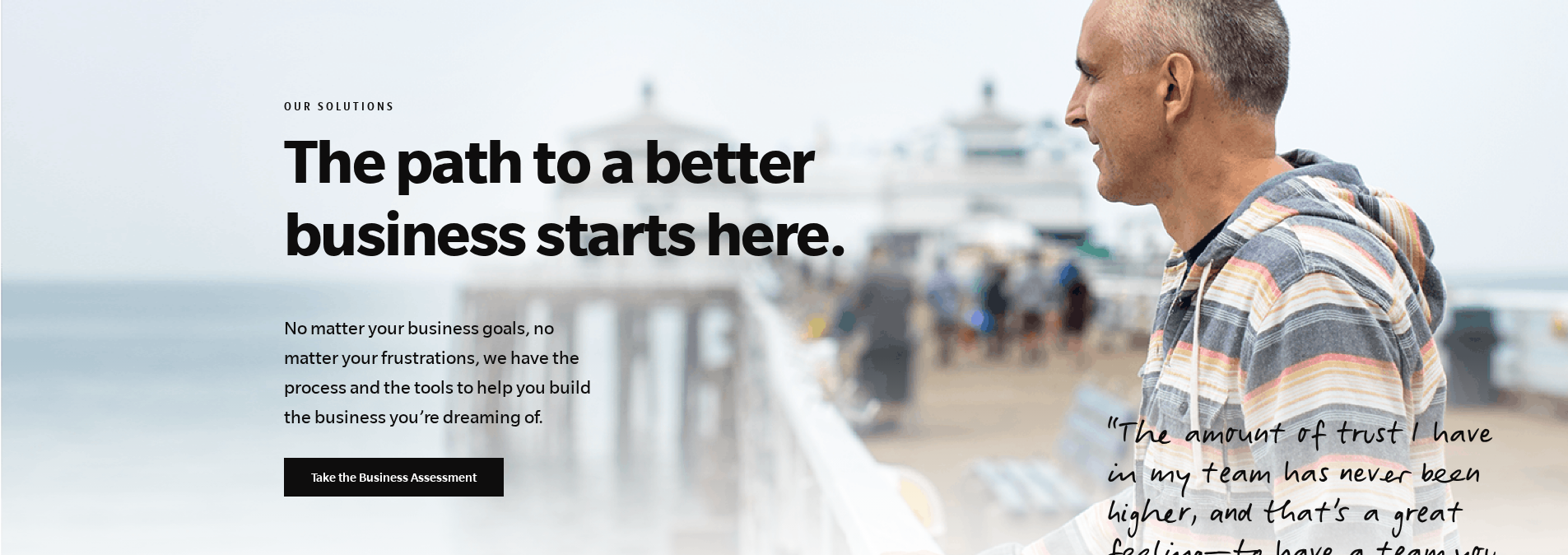
scroll to position [165, 0]
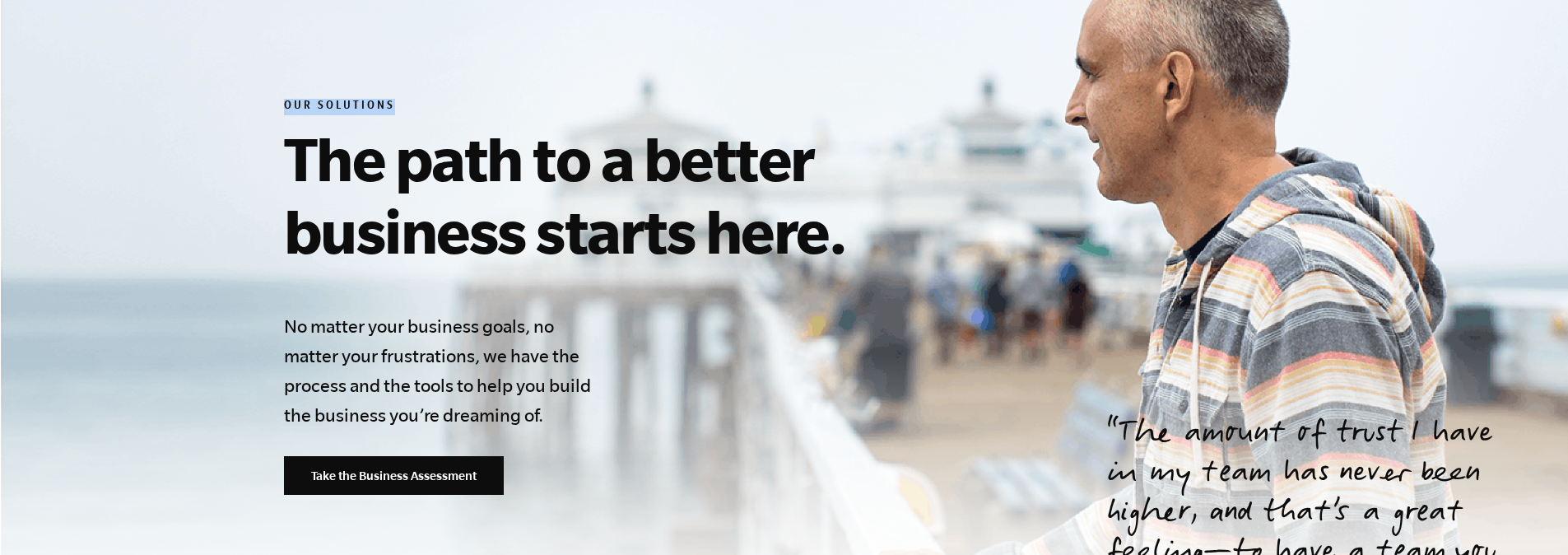
drag, startPoint x: 413, startPoint y: 102, endPoint x: 284, endPoint y: 103, distance: 129.0
click at [284, 103] on h6 "Our Solutions" at bounding box center [659, 107] width 751 height 16
copy h6 "Our Solutions"
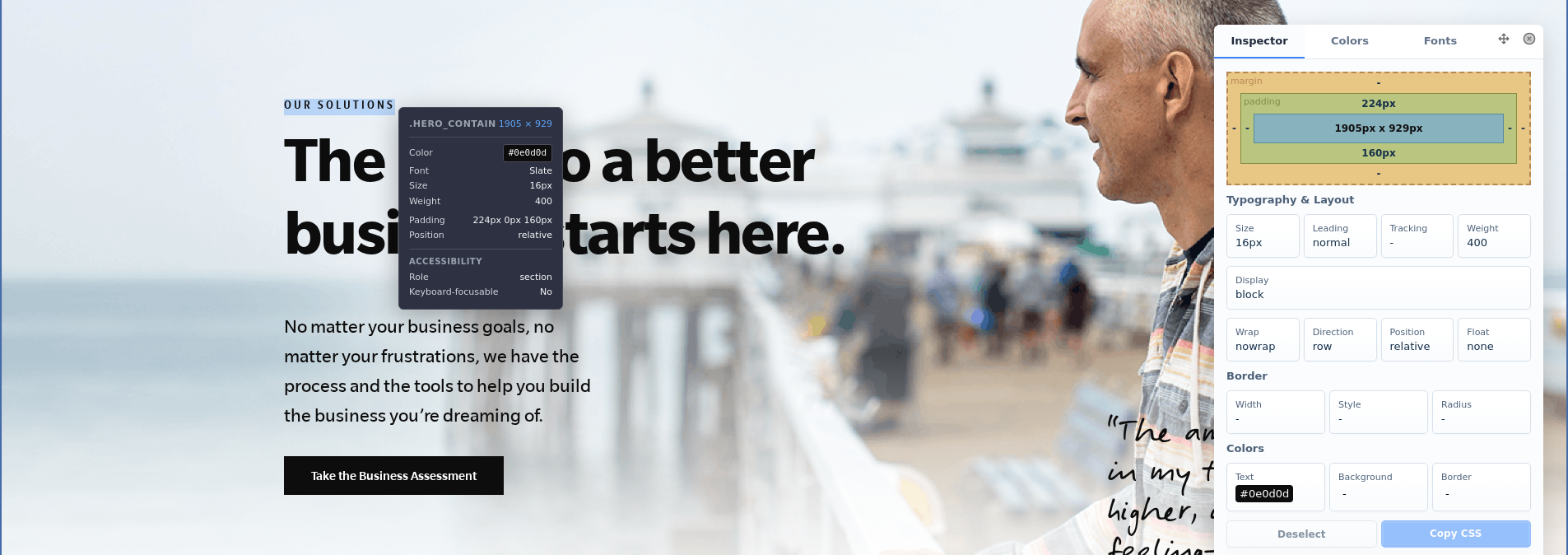
scroll to position [0, 0]
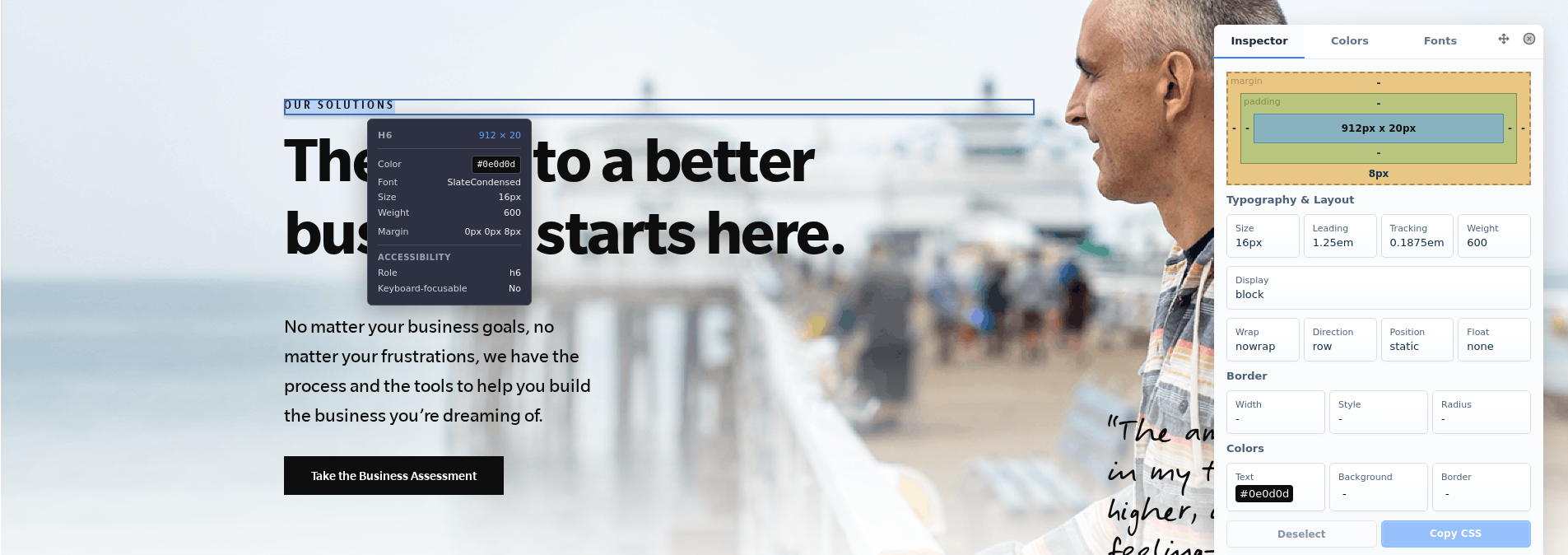
click at [355, 106] on h6 "Our Solutions" at bounding box center [659, 107] width 751 height 16
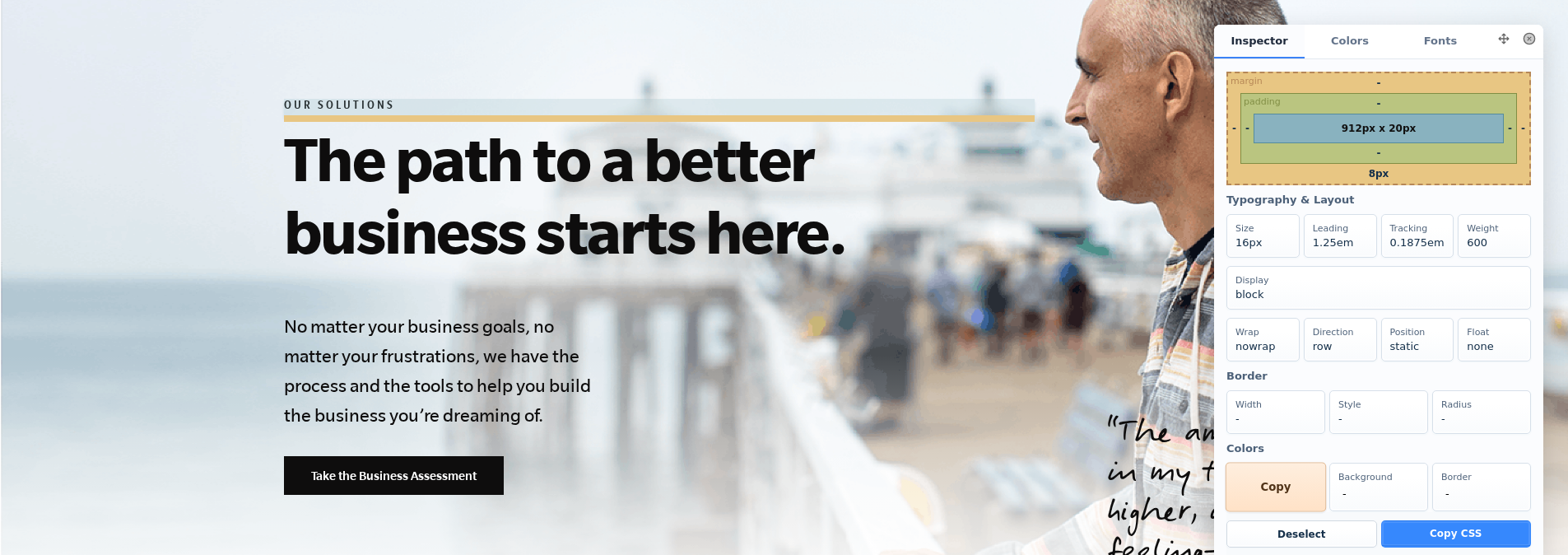
click at [1281, 512] on div "Text #0e0d0d Copy" at bounding box center [1276, 487] width 101 height 49
click at [1254, 255] on div "Copy Size 16px" at bounding box center [1263, 235] width 75 height 45
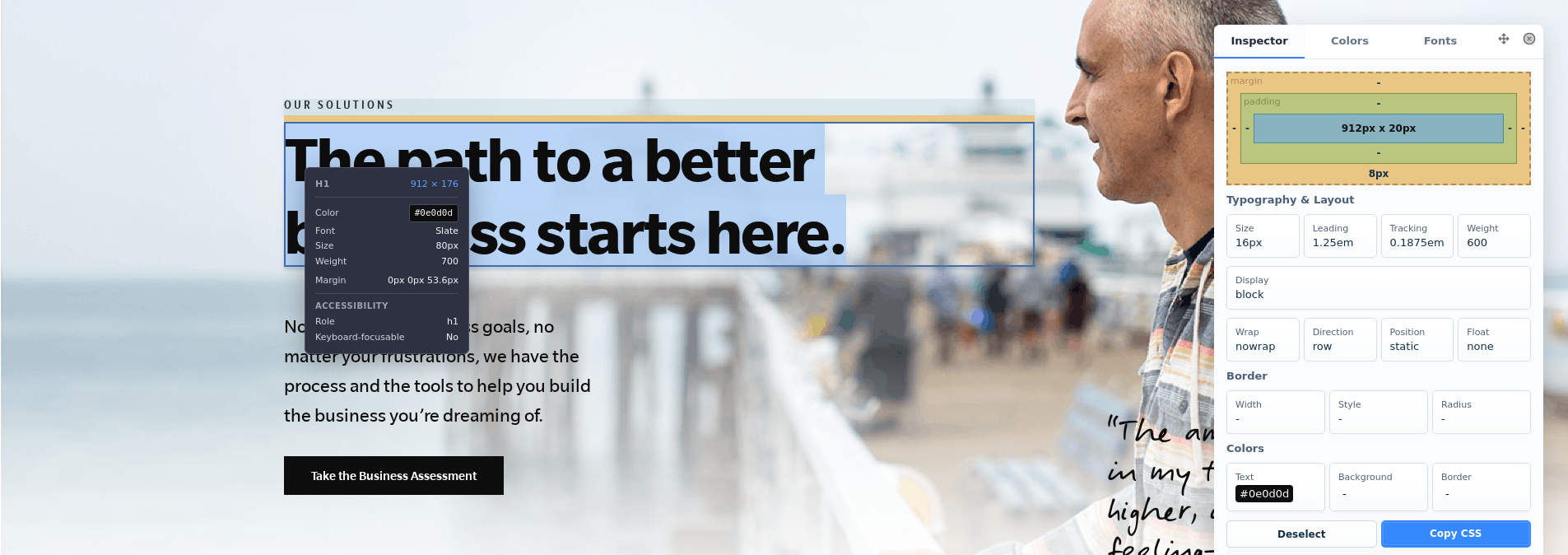
drag, startPoint x: 855, startPoint y: 254, endPoint x: 292, endPoint y: 155, distance: 571.6
click at [292, 155] on h1 "The path to a better business starts here." at bounding box center [659, 194] width 751 height 145
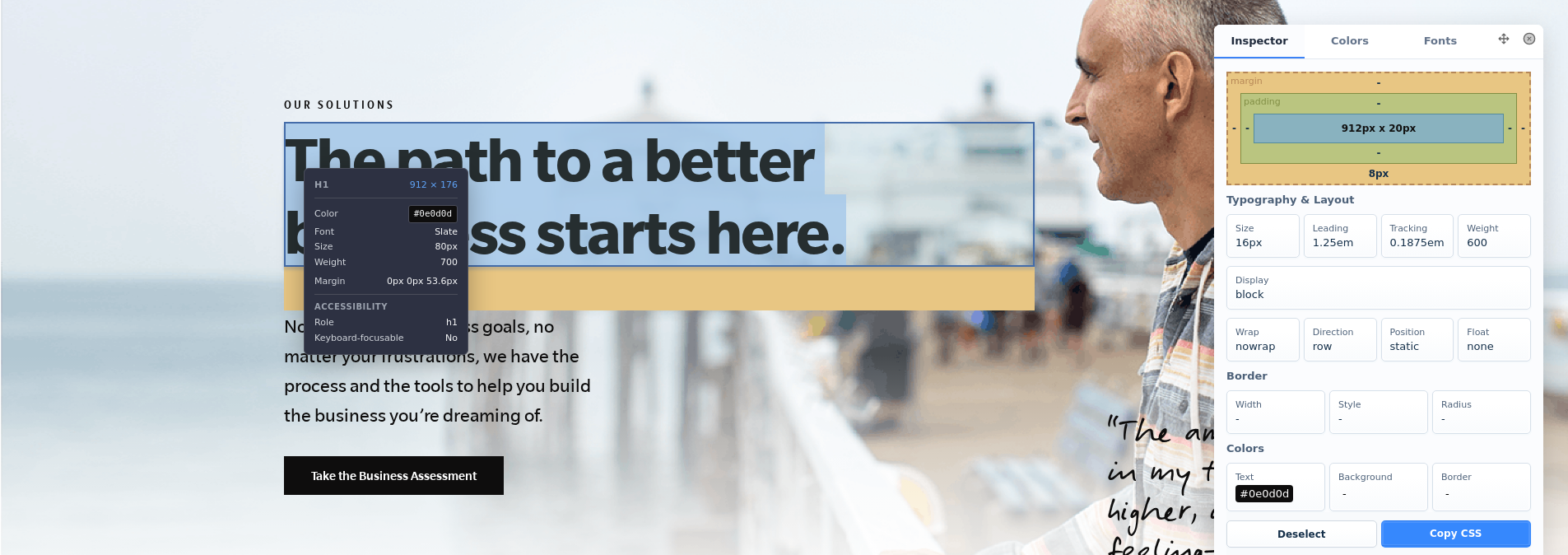
copy h1 "The path to a better business starts here."
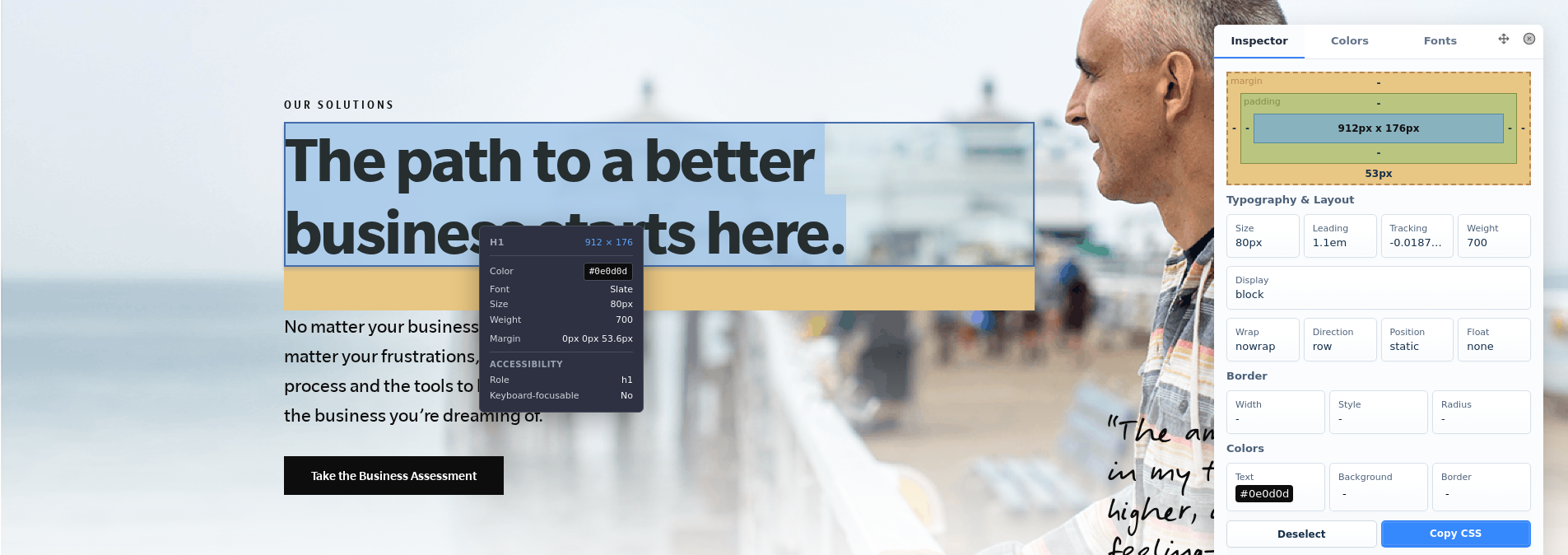
click at [467, 216] on h1 "The path to a better business starts here." at bounding box center [659, 194] width 751 height 145
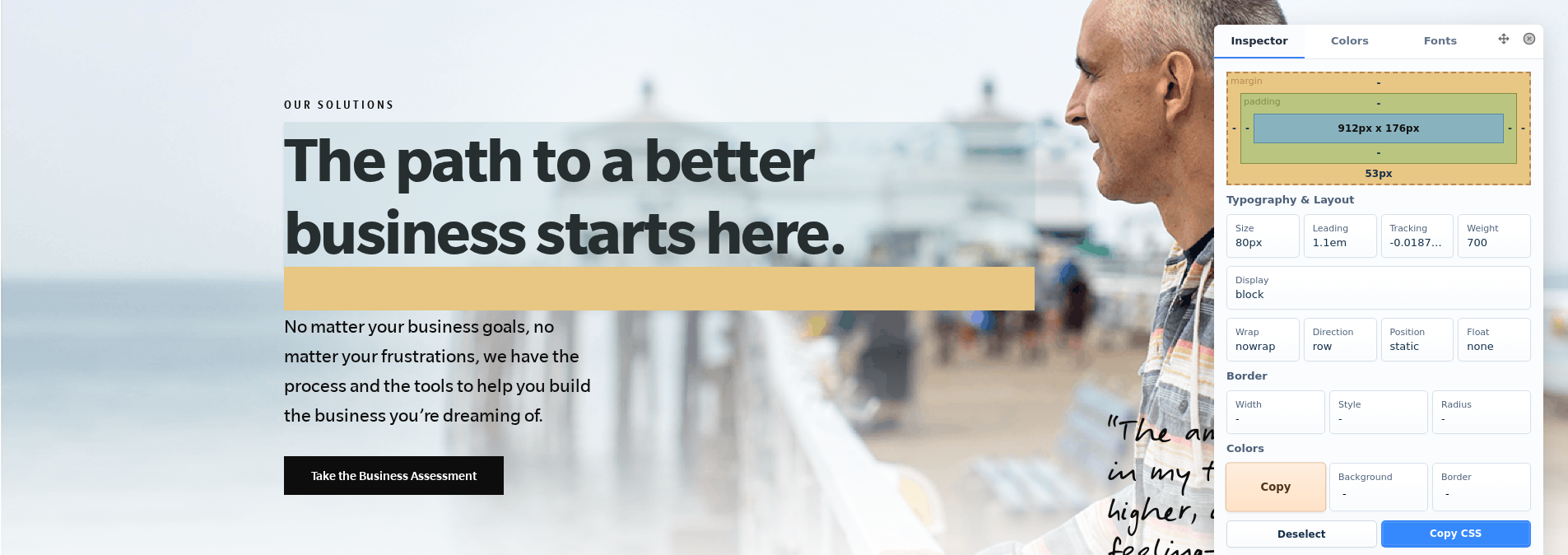
click at [1288, 499] on div "Text #0e0d0d Copy" at bounding box center [1276, 487] width 101 height 49
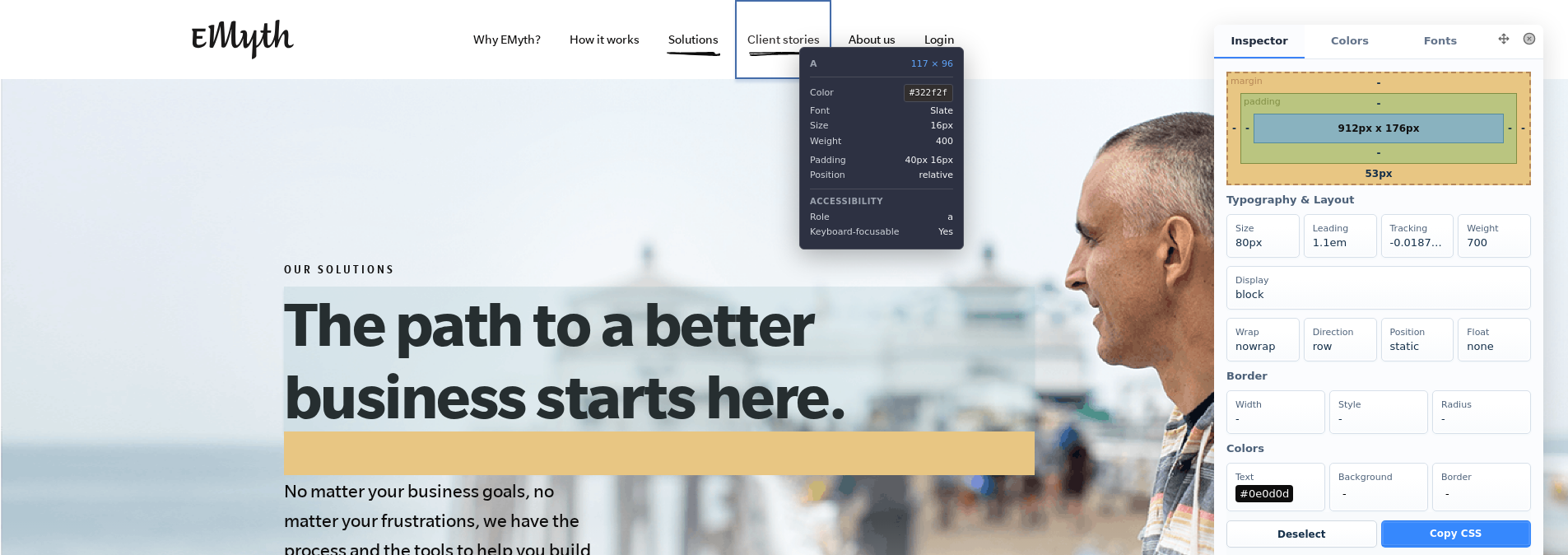
click at [787, 35] on link "Client stories" at bounding box center [784, 39] width 99 height 79
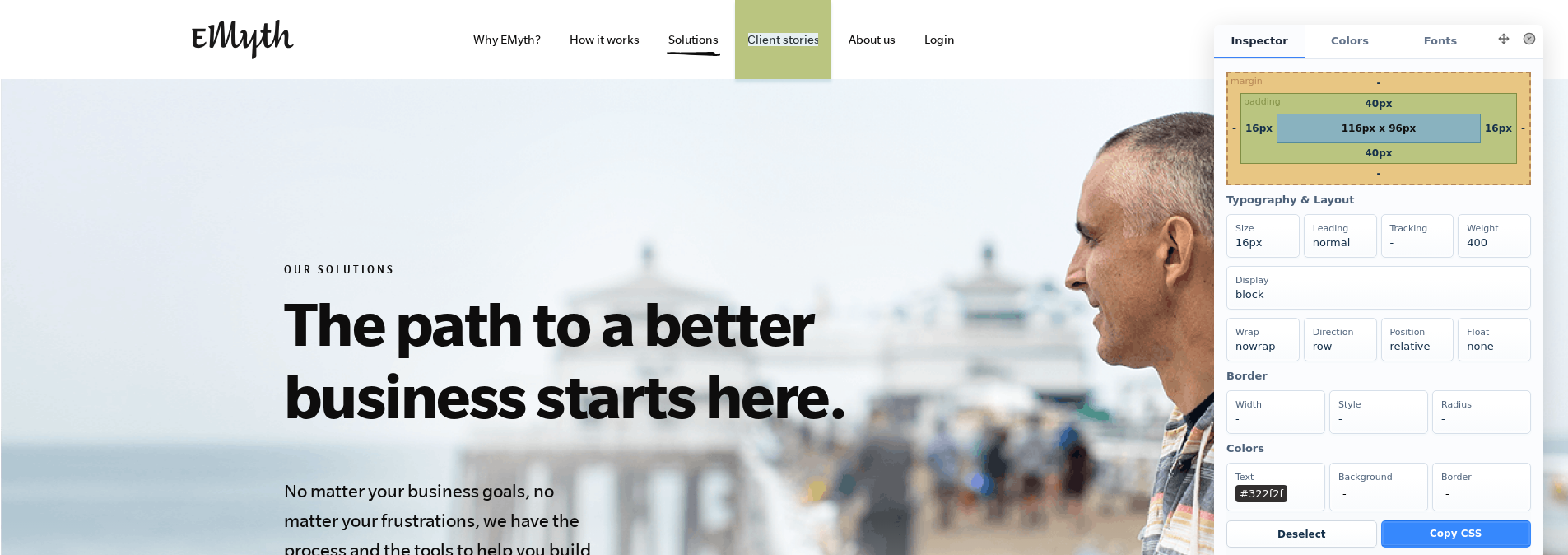
click at [1519, 46] on button at bounding box center [1529, 38] width 23 height 23
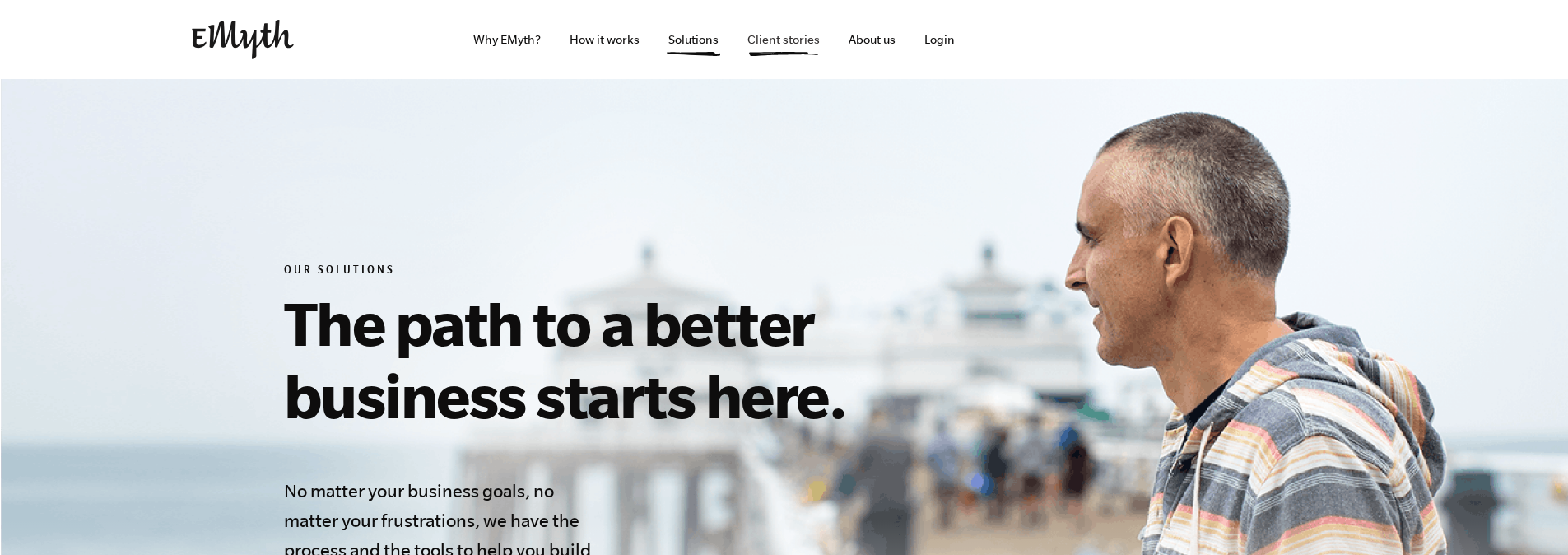
click at [773, 42] on link "Client stories" at bounding box center [784, 39] width 99 height 79
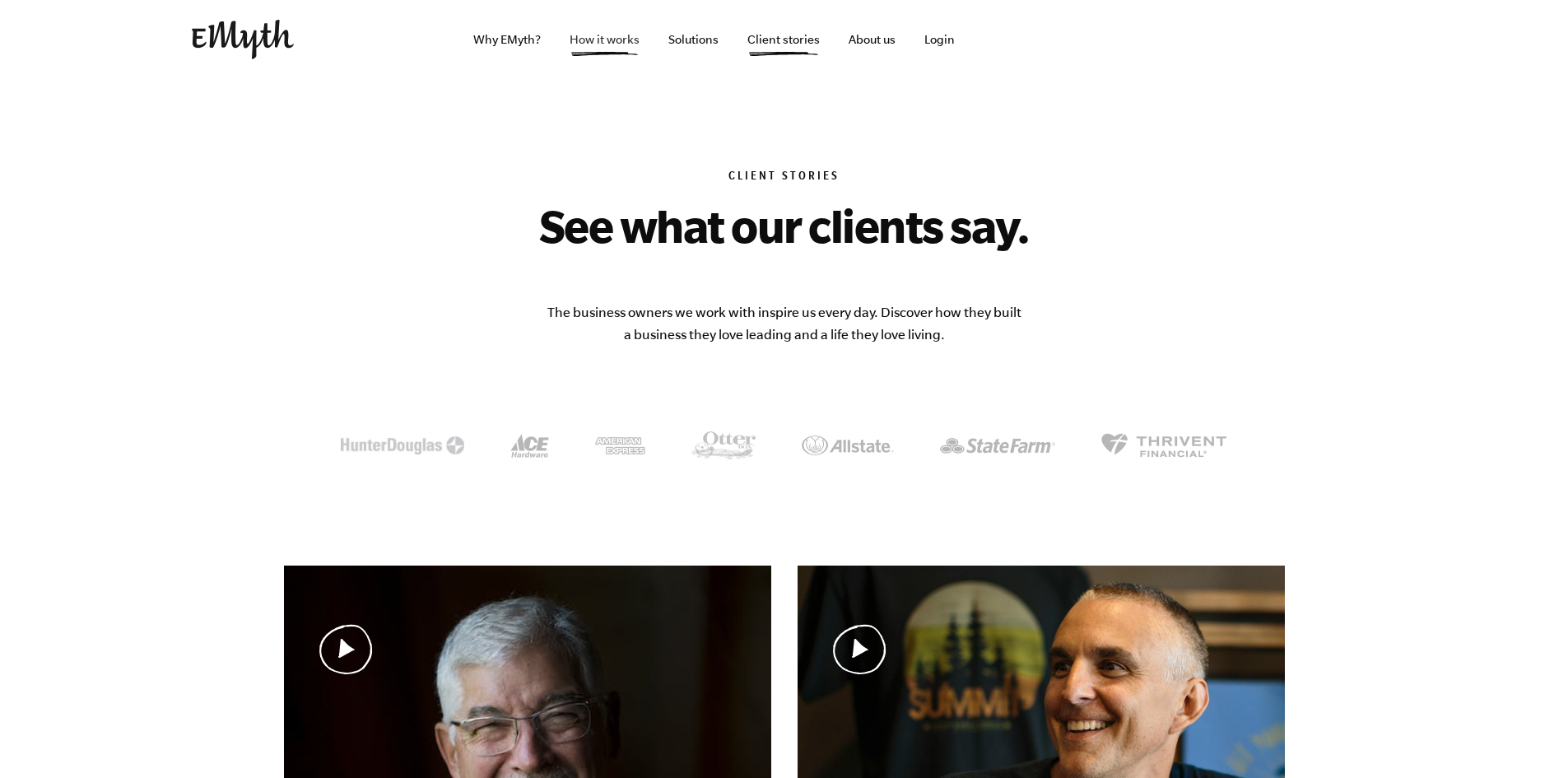
click at [610, 39] on link "How it works" at bounding box center [604, 39] width 96 height 79
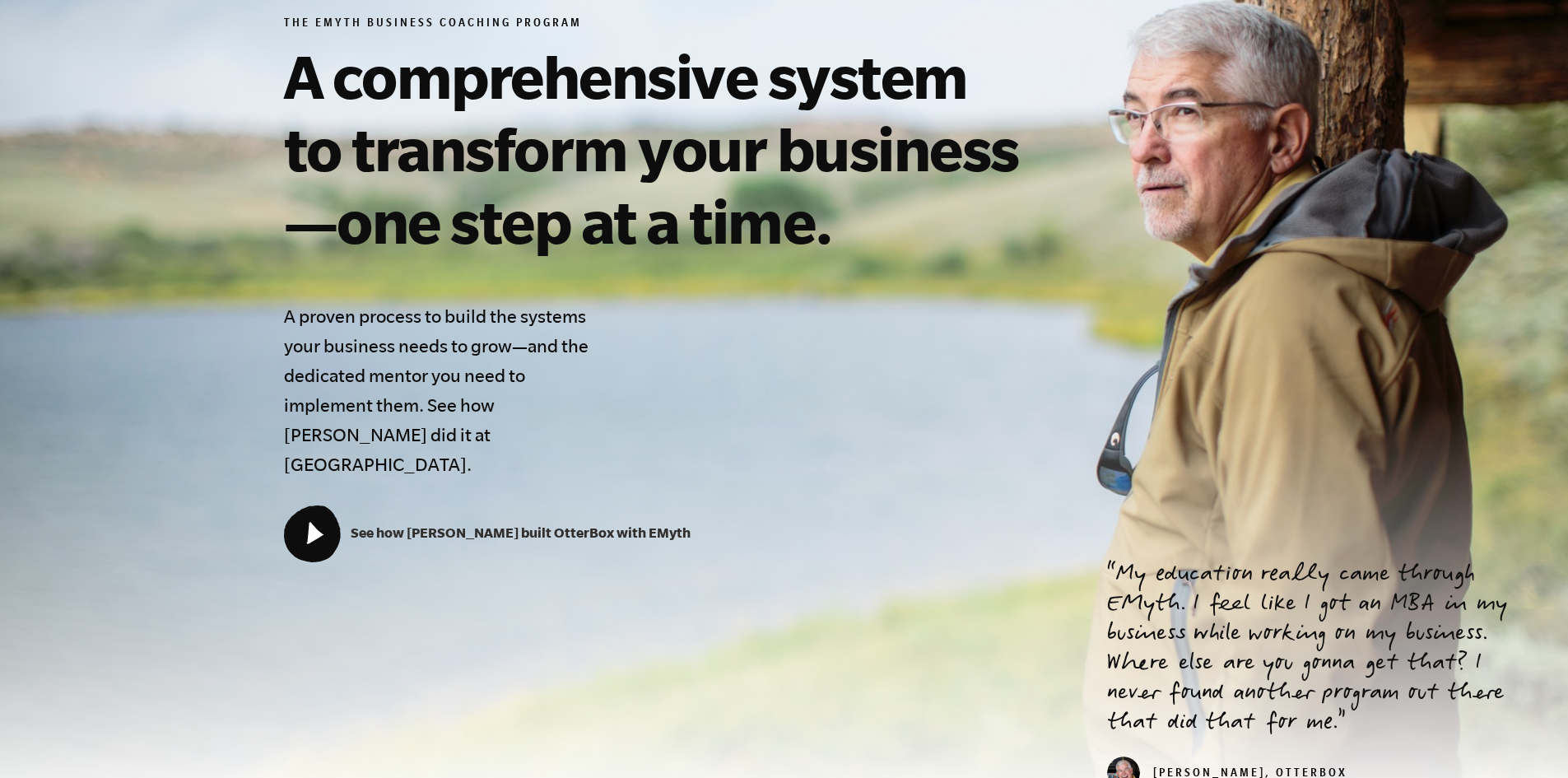
click at [384, 524] on link "See how [PERSON_NAME] built OtterBox with EMyth" at bounding box center [487, 532] width 406 height 16
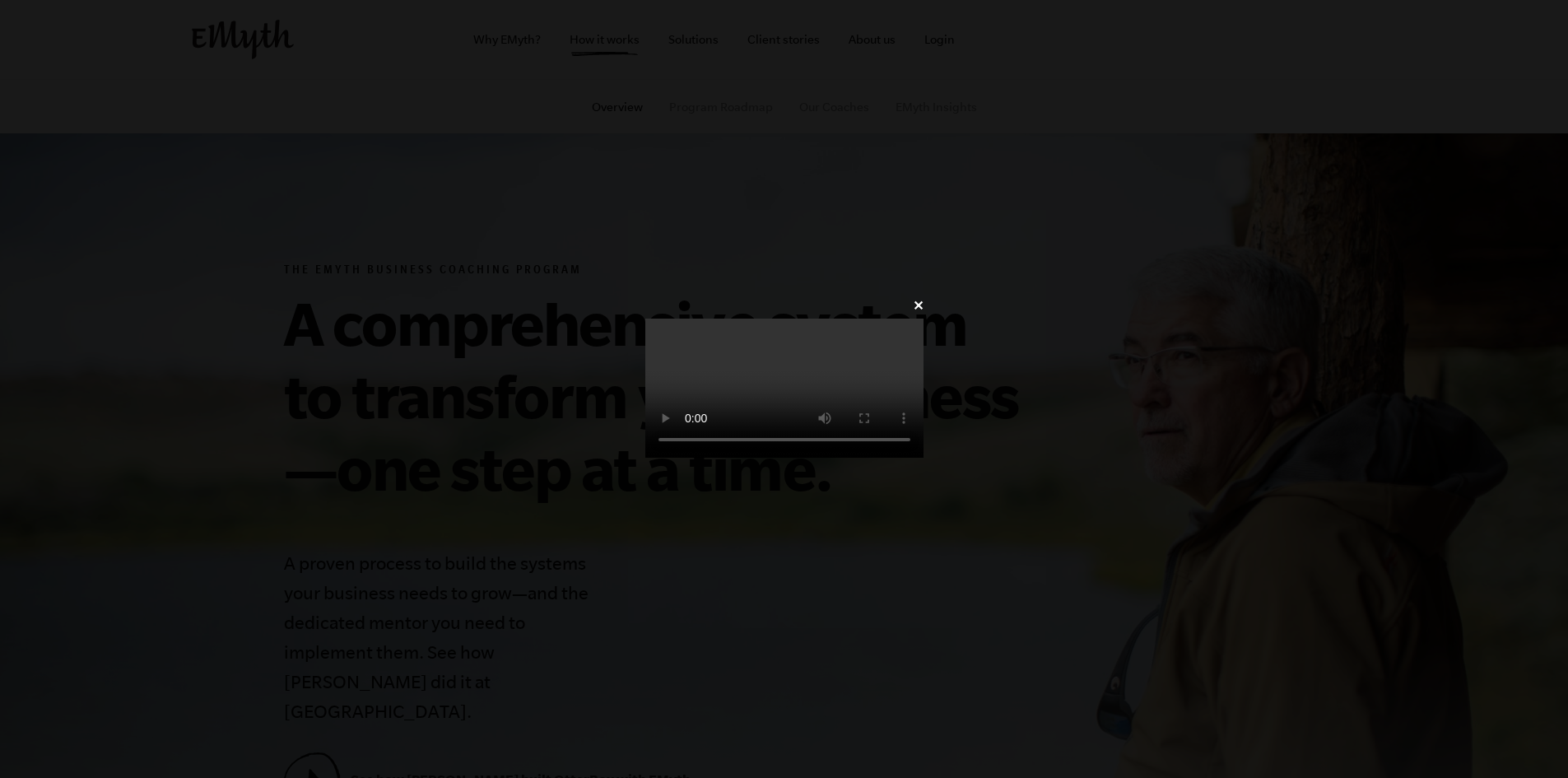
scroll to position [247, 0]
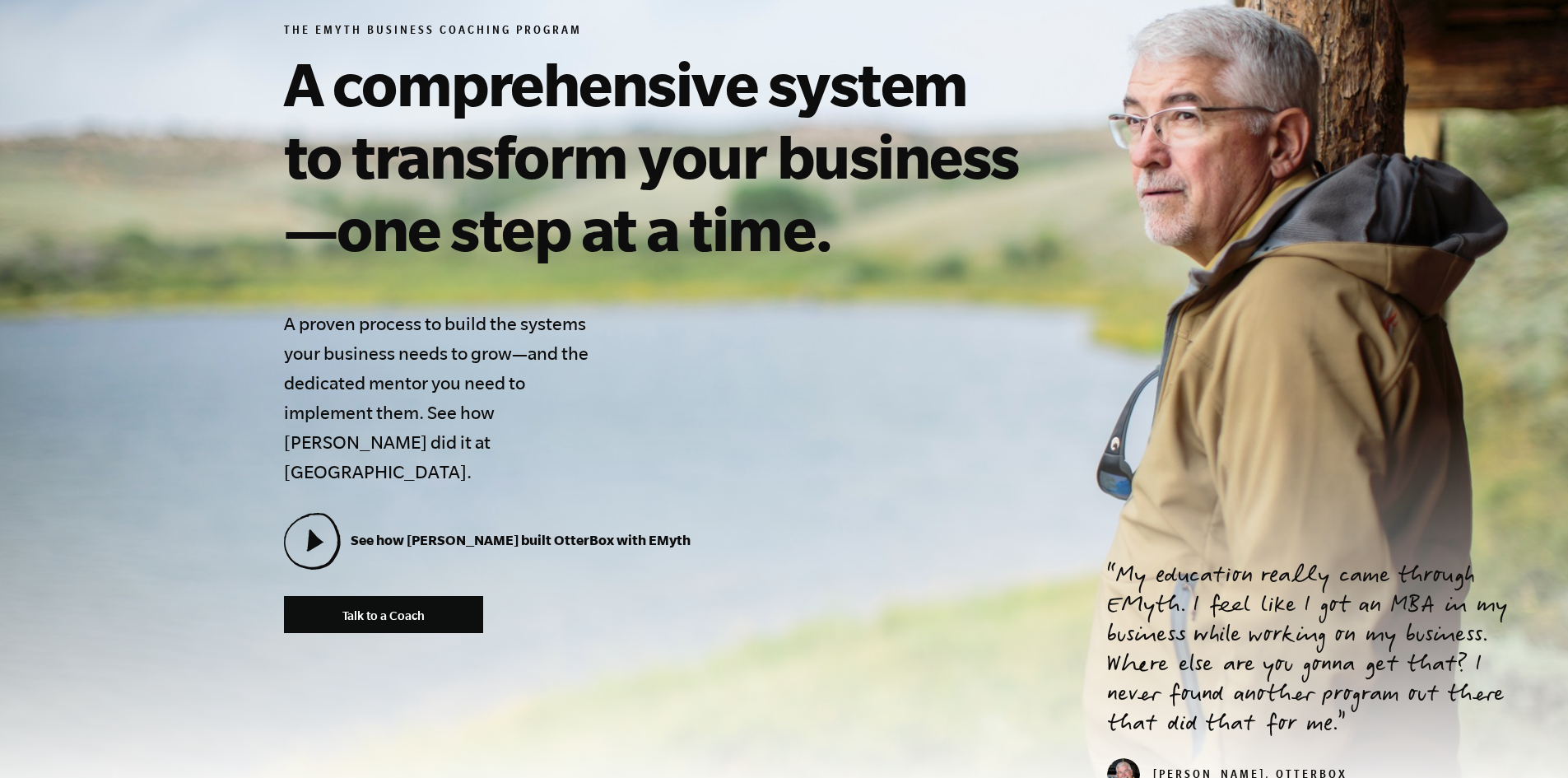
scroll to position [247, 0]
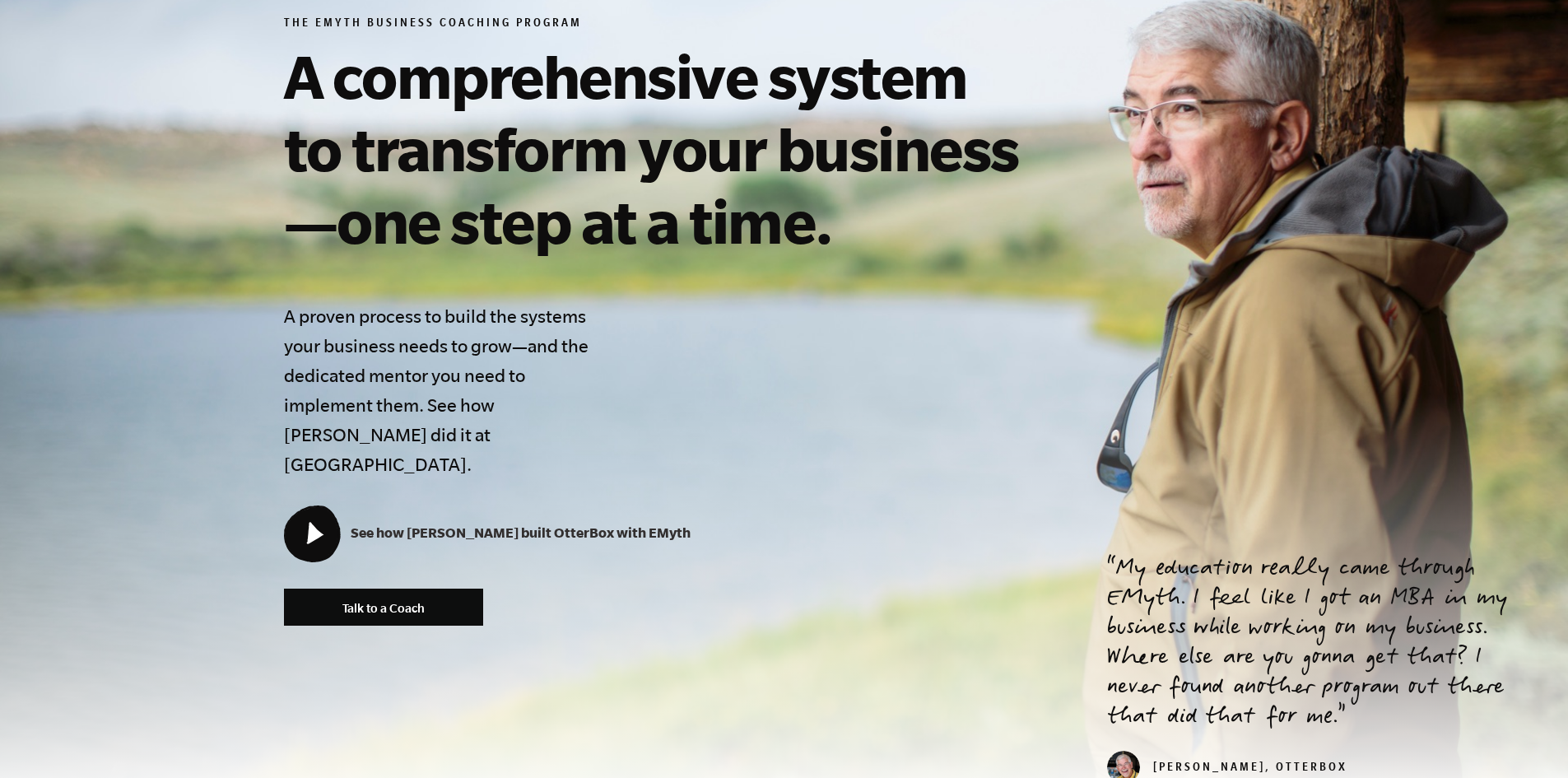
click at [329, 506] on icon at bounding box center [311, 533] width 53 height 53
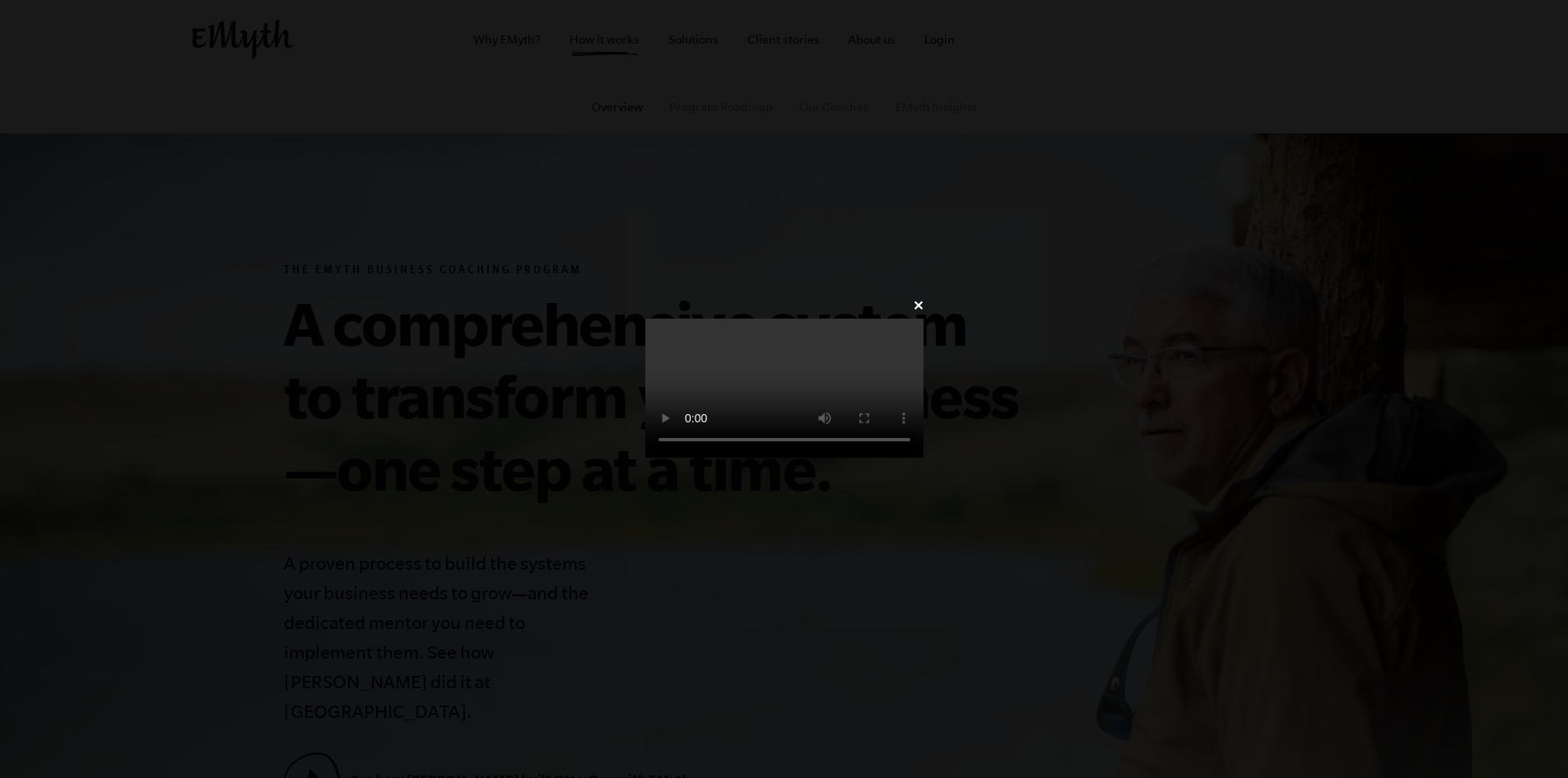
scroll to position [247, 0]
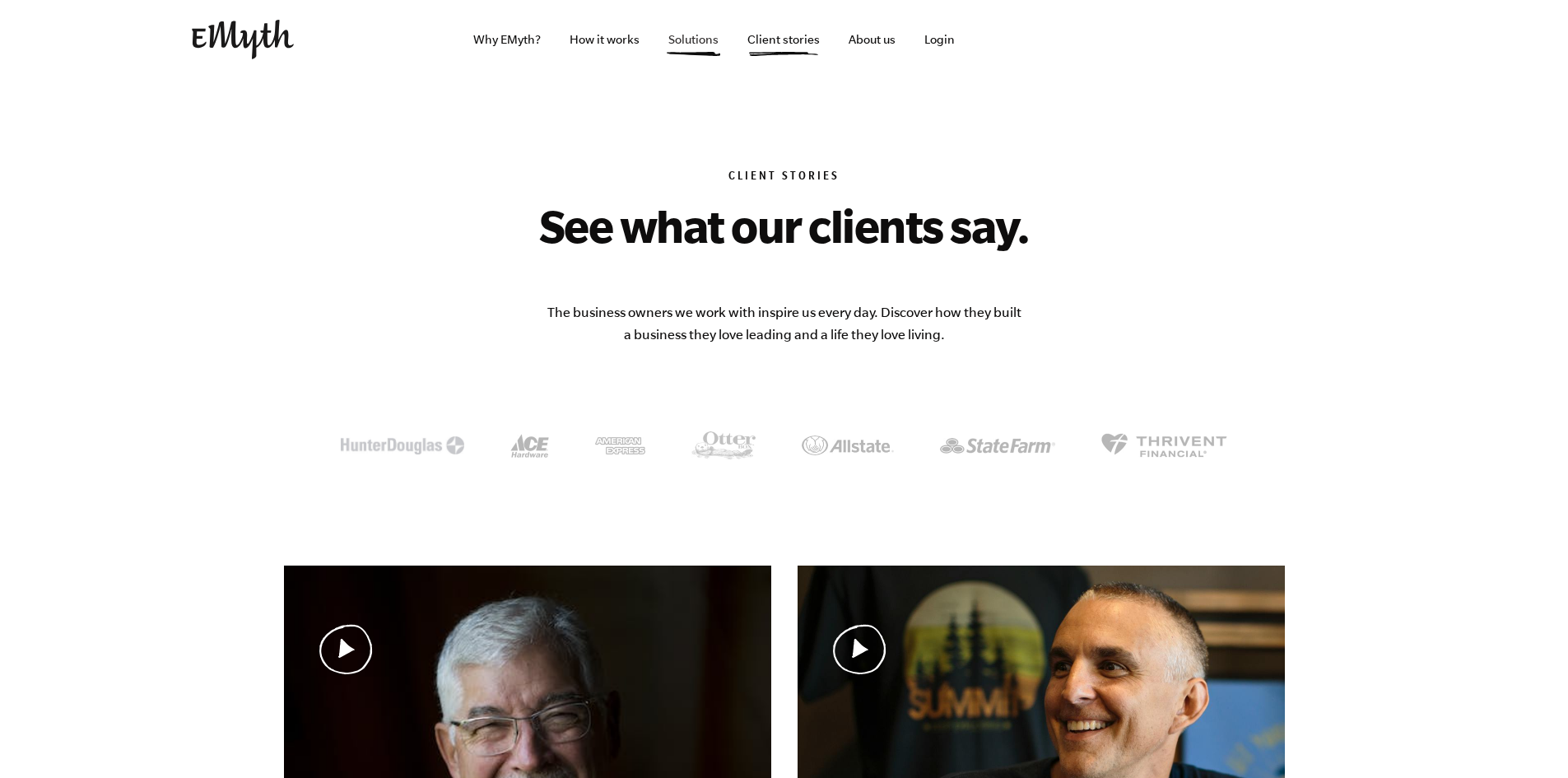
click at [684, 35] on link "Solutions" at bounding box center [694, 39] width 77 height 79
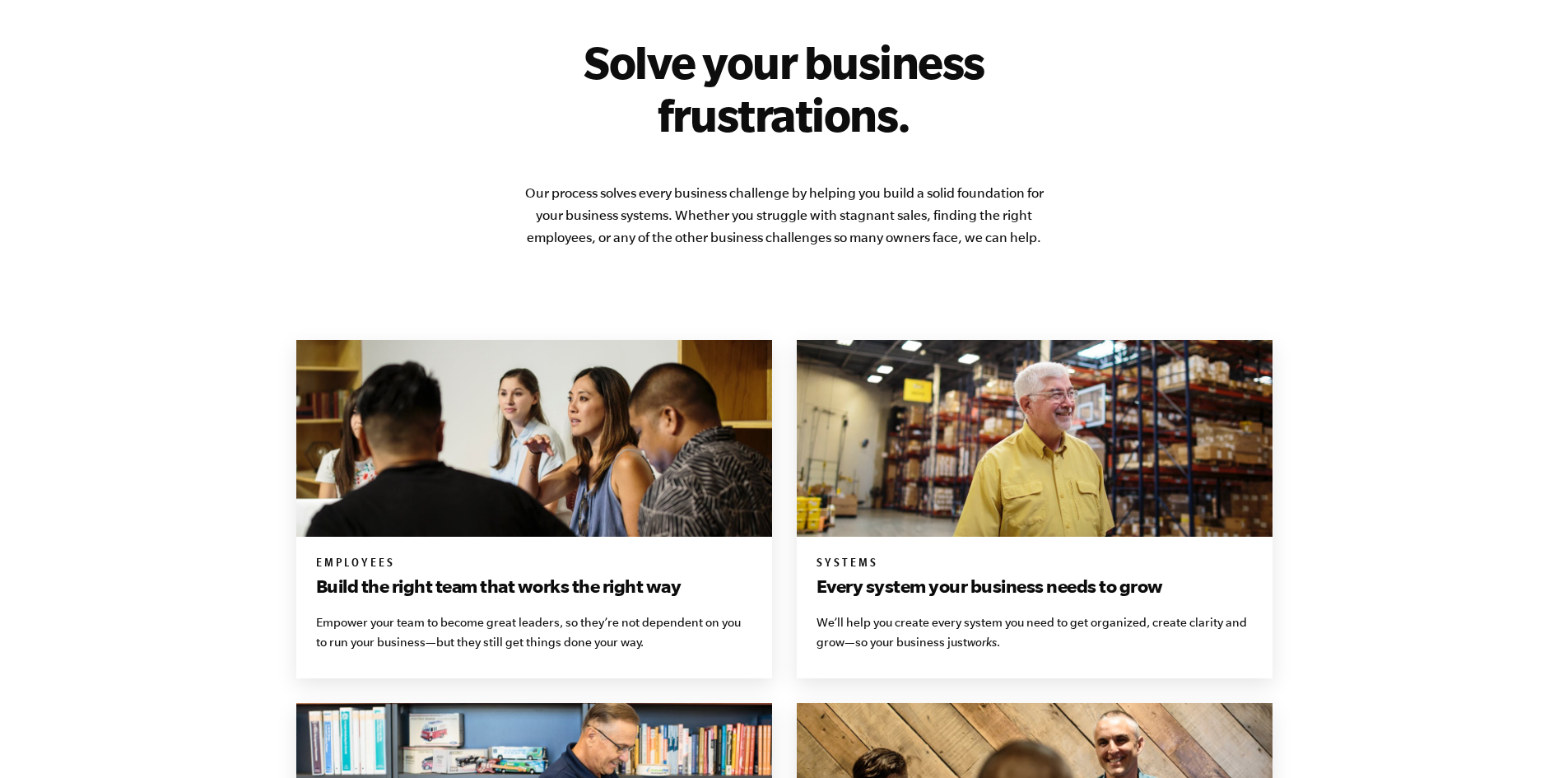
scroll to position [902, 0]
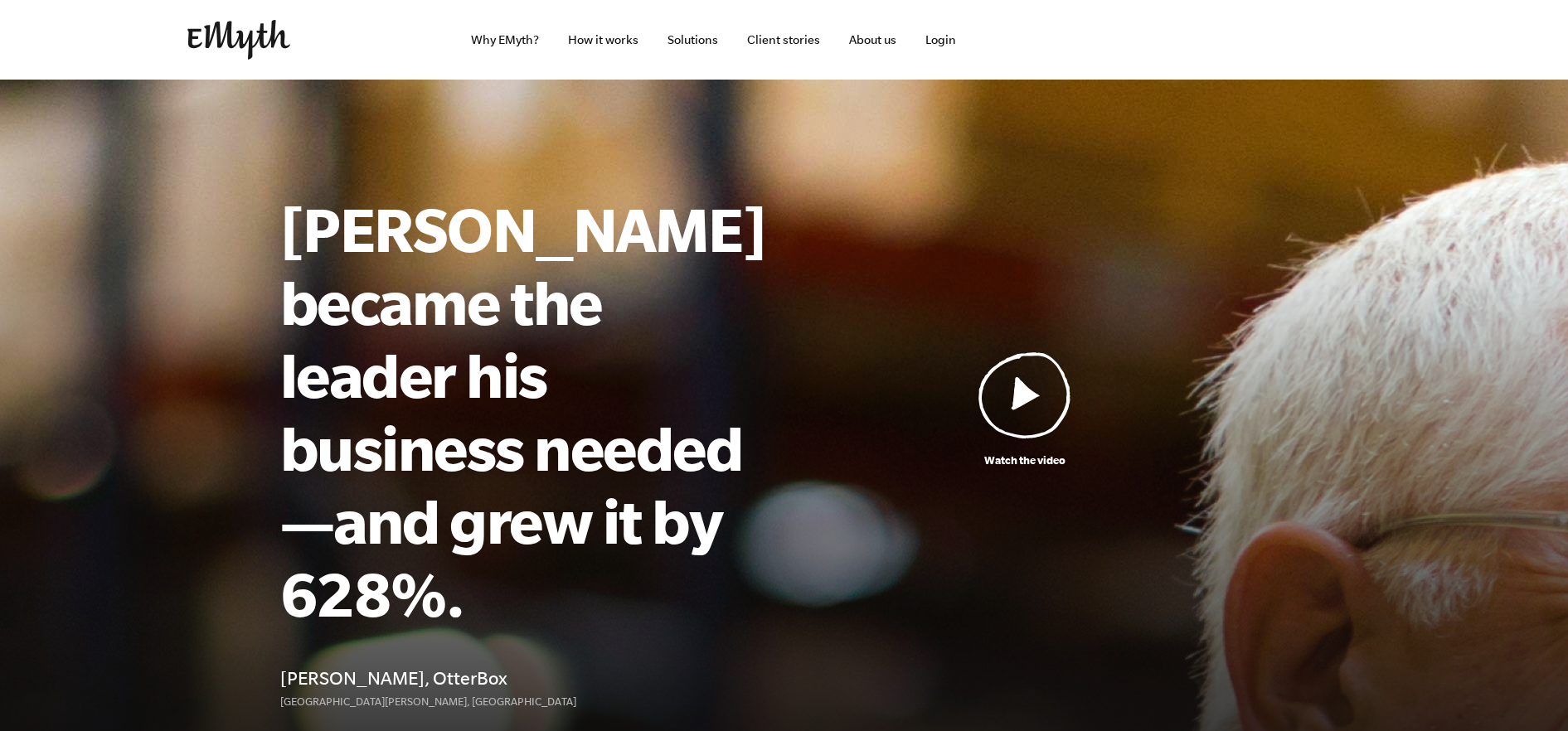
scroll to position [581, 0]
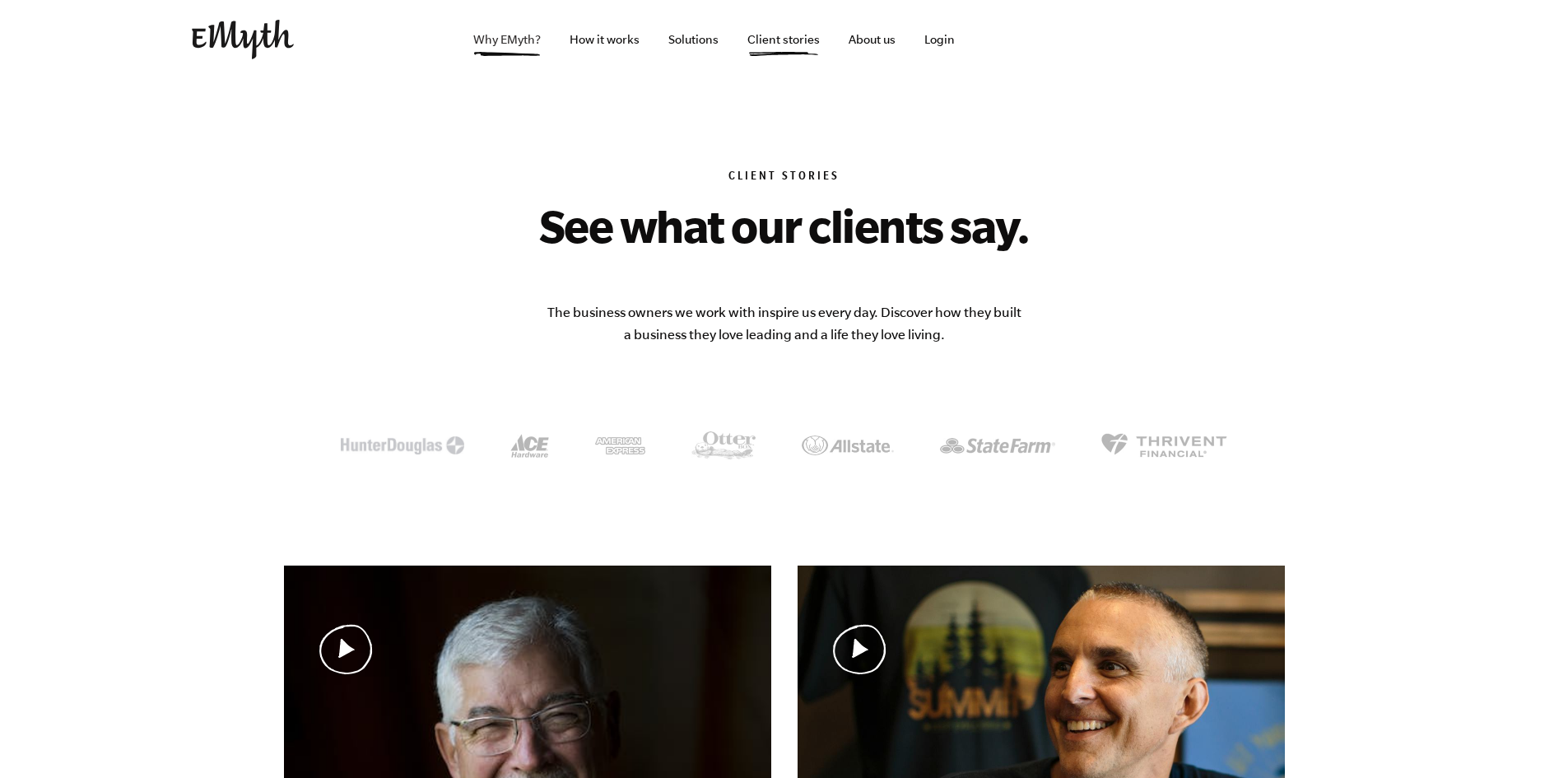
click at [538, 42] on link "Why EMyth?" at bounding box center [507, 39] width 94 height 79
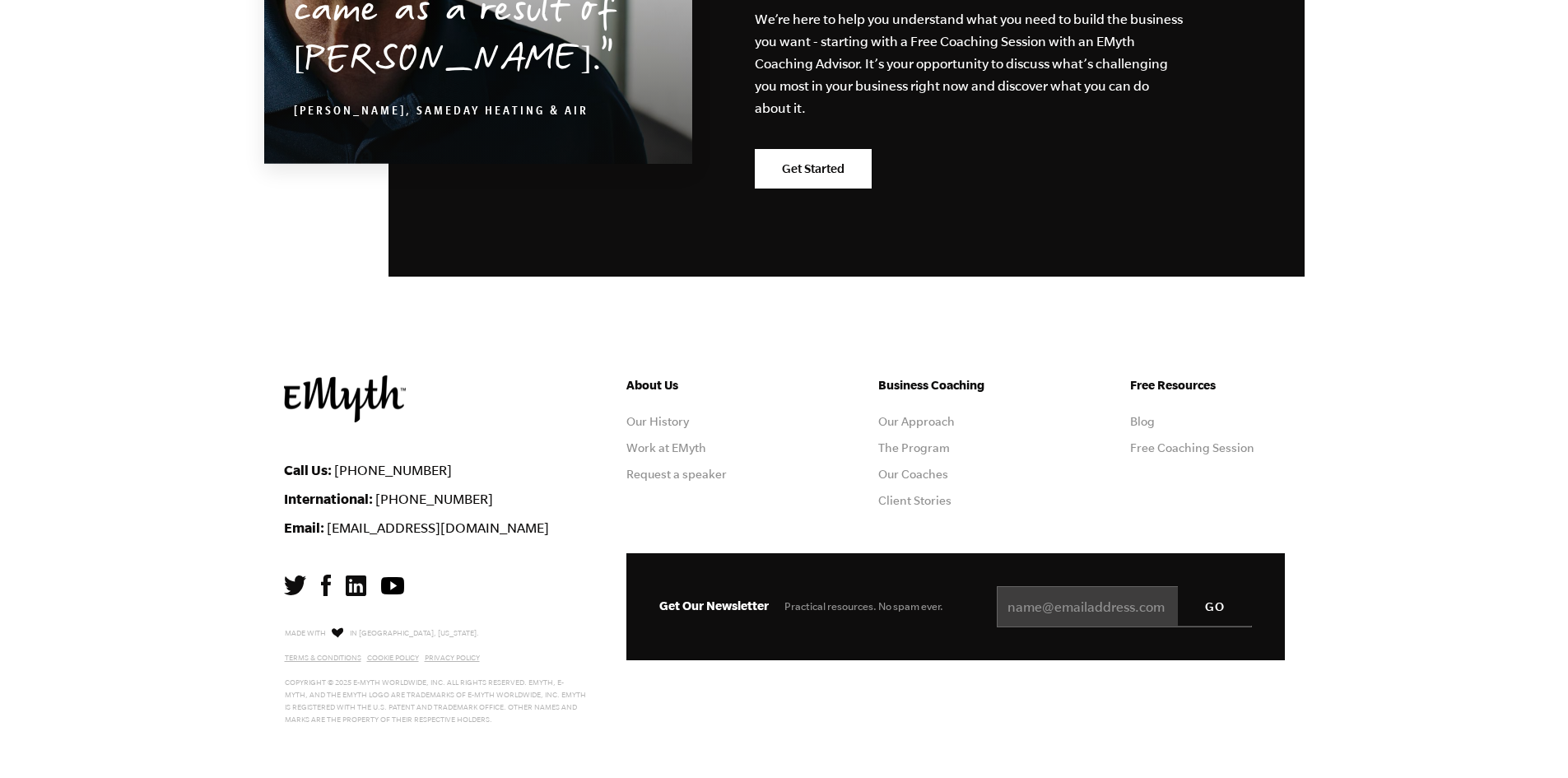
scroll to position [5148, 0]
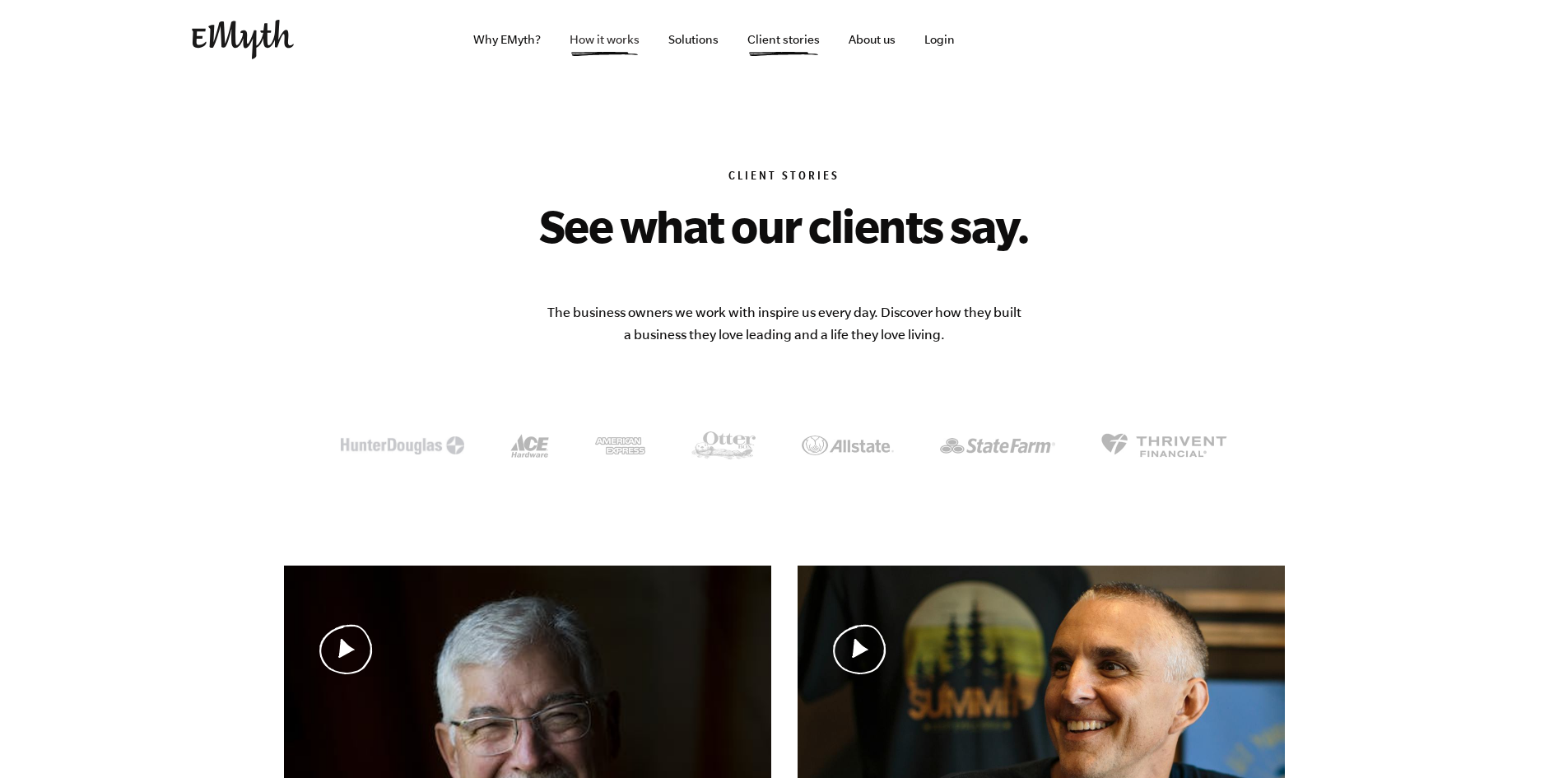
click at [622, 27] on link "How it works" at bounding box center [604, 39] width 96 height 79
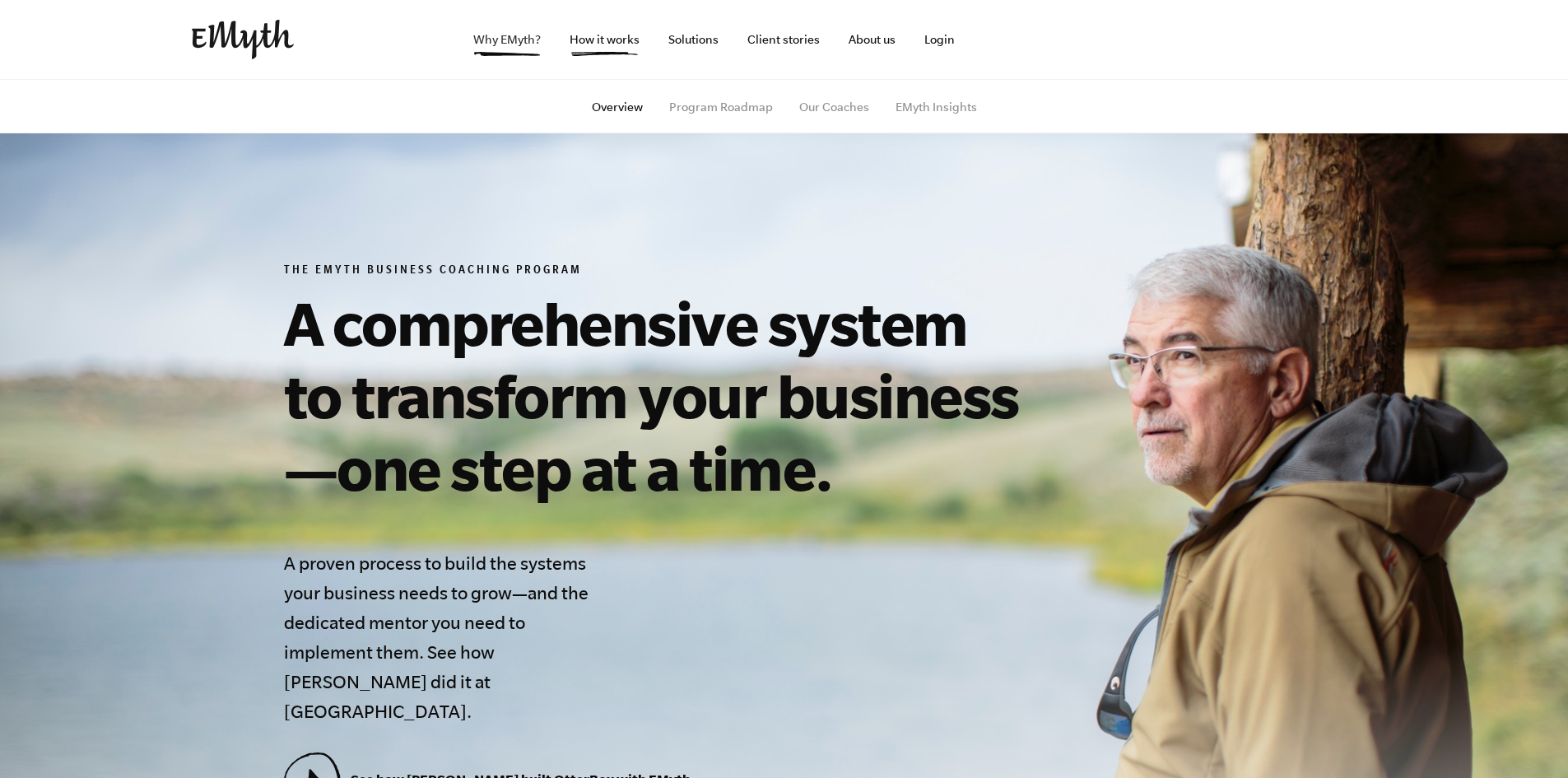
click at [490, 30] on link "Why EMyth?" at bounding box center [507, 39] width 94 height 79
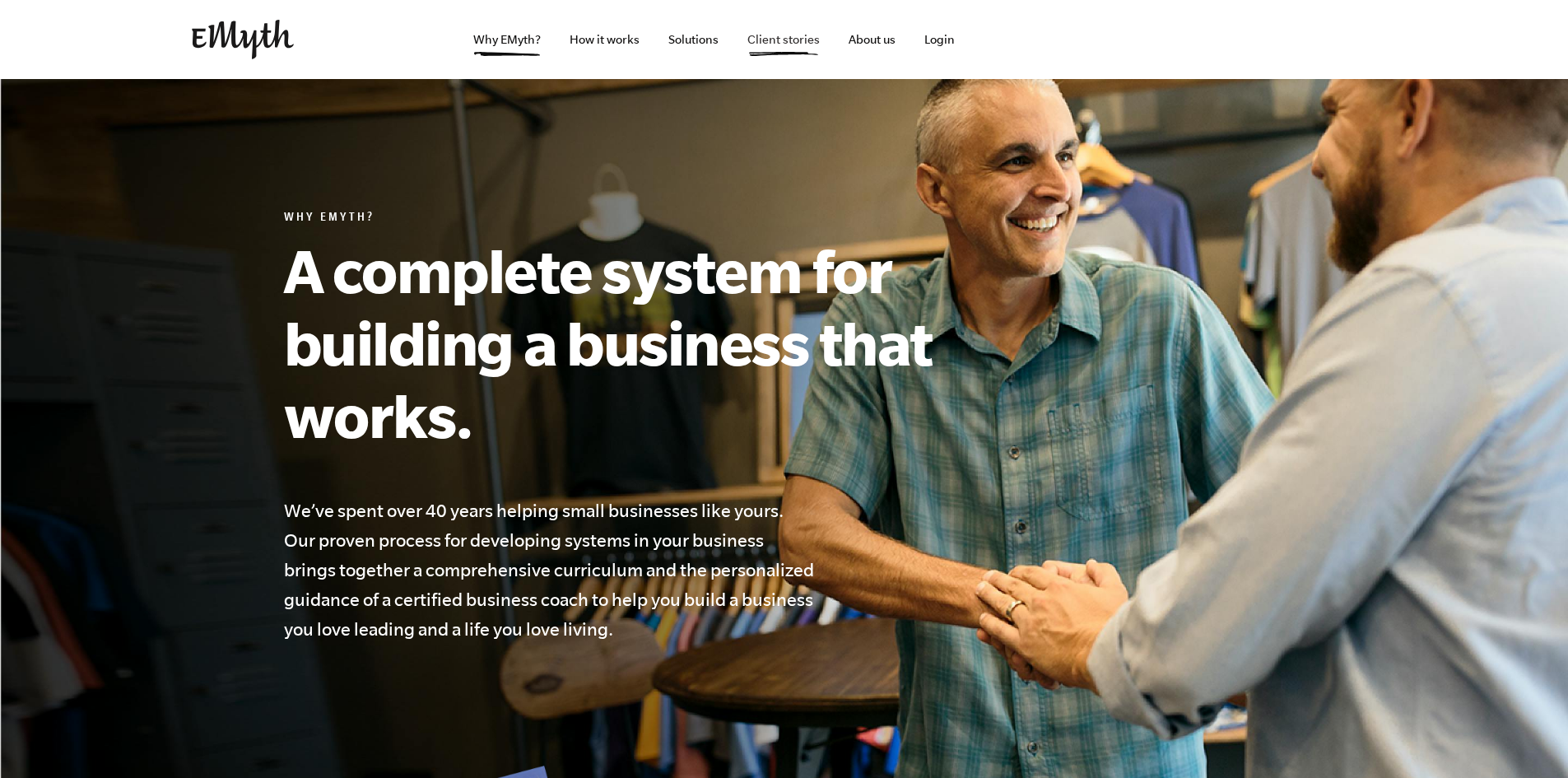
click at [806, 36] on link "Client stories" at bounding box center [784, 39] width 99 height 79
click at [721, 46] on link "Solutions" at bounding box center [694, 39] width 77 height 79
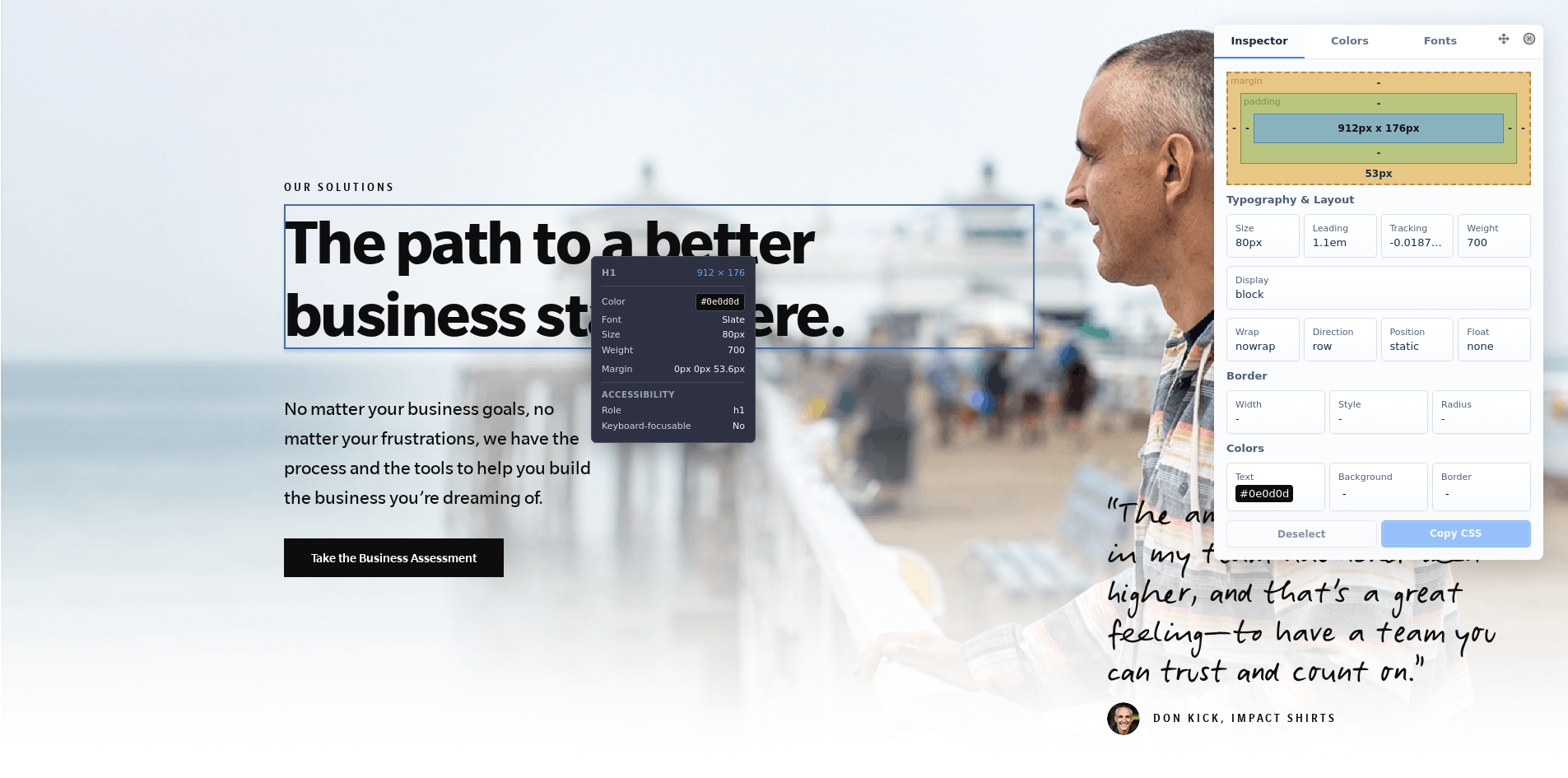
click at [579, 243] on h1 "The path to a better business starts here." at bounding box center [659, 276] width 751 height 145
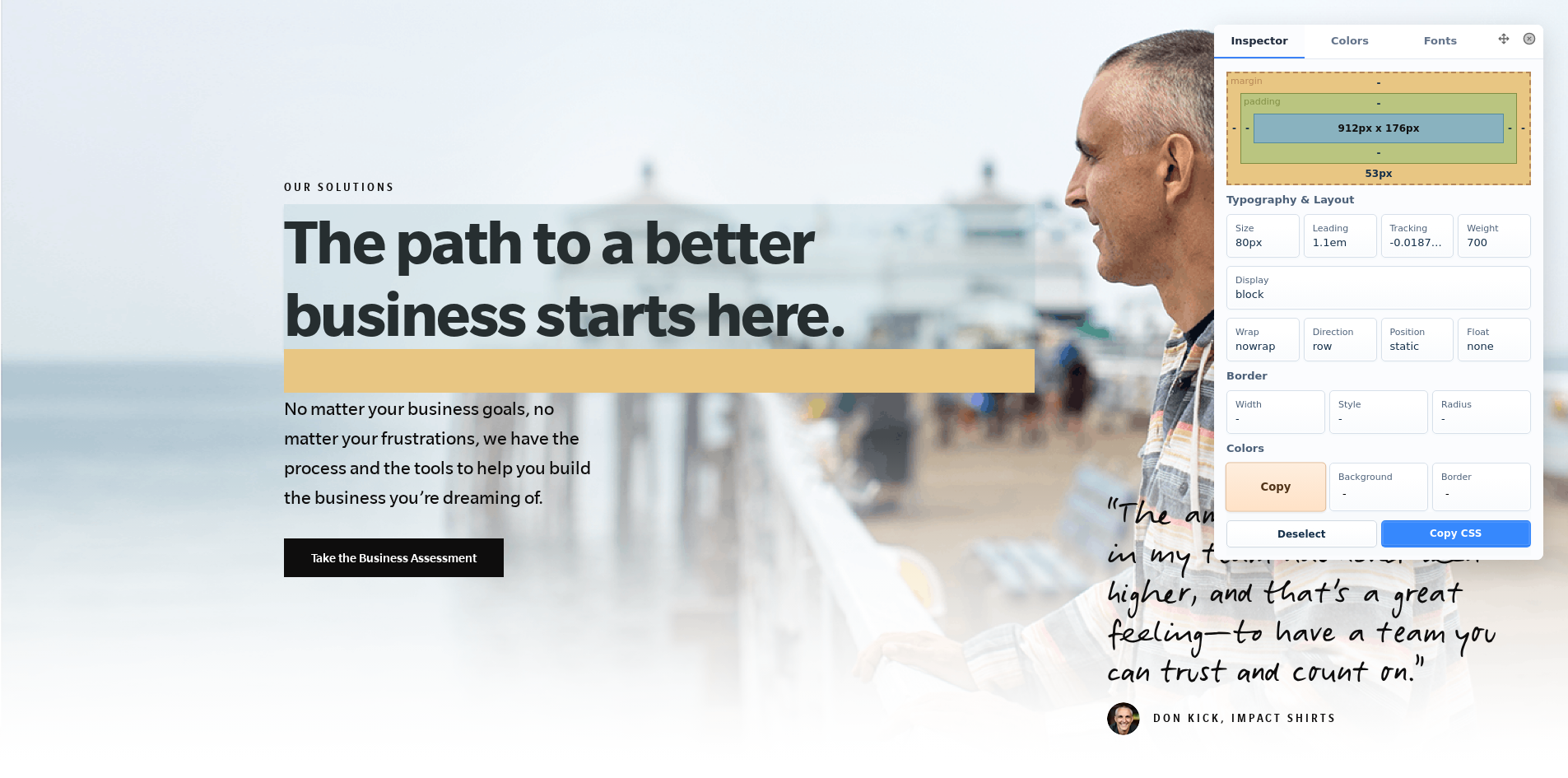
click at [1264, 512] on div "Text #0e0d0d Copy" at bounding box center [1276, 487] width 101 height 49
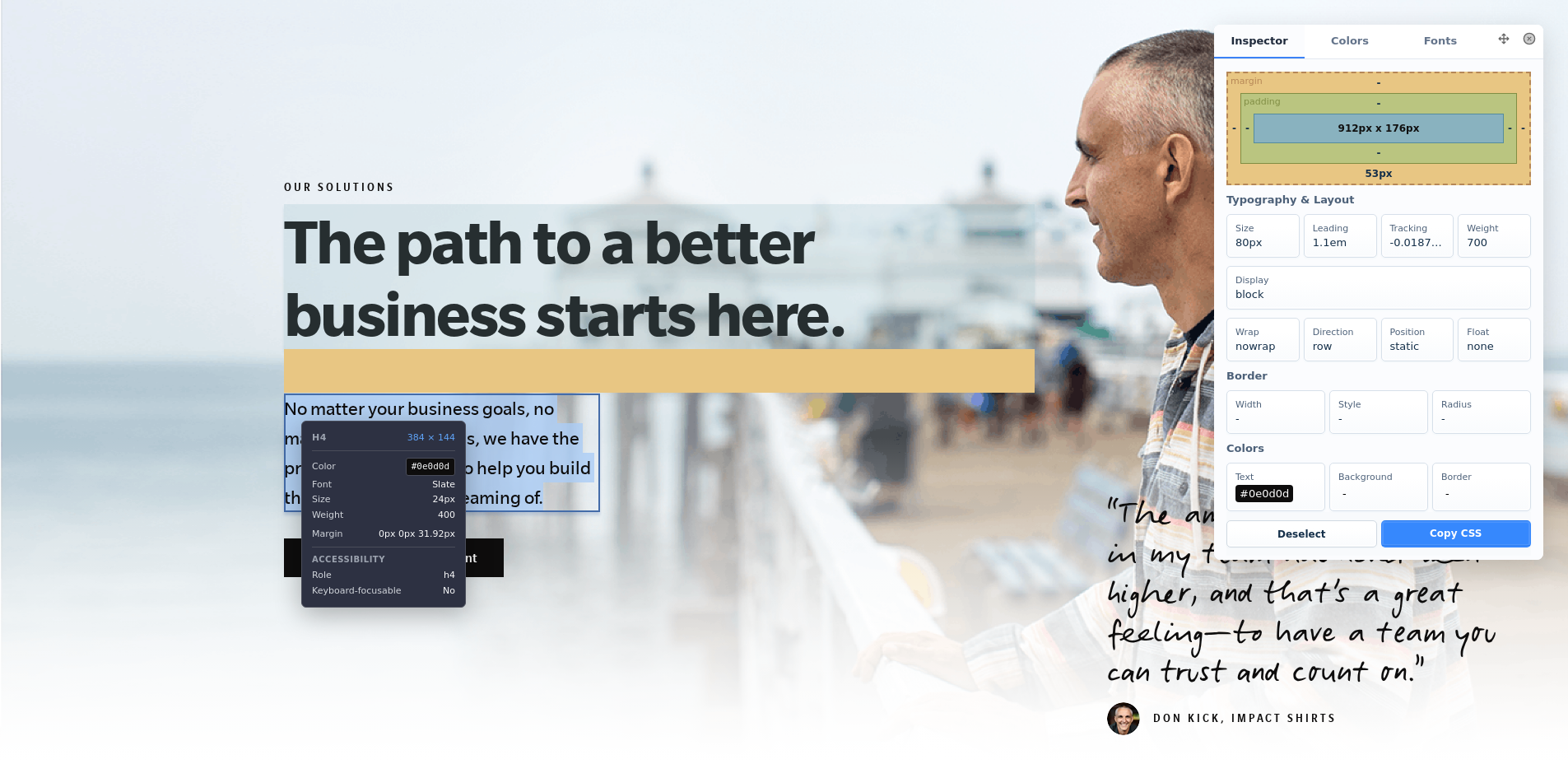
drag, startPoint x: 554, startPoint y: 502, endPoint x: 289, endPoint y: 408, distance: 281.2
click at [289, 408] on h4 "No matter your business goals, no matter your frustrations, we have the process…" at bounding box center [441, 453] width 316 height 119
copy h4 "No matter your business goals, no matter your frustrations, we have the process…"
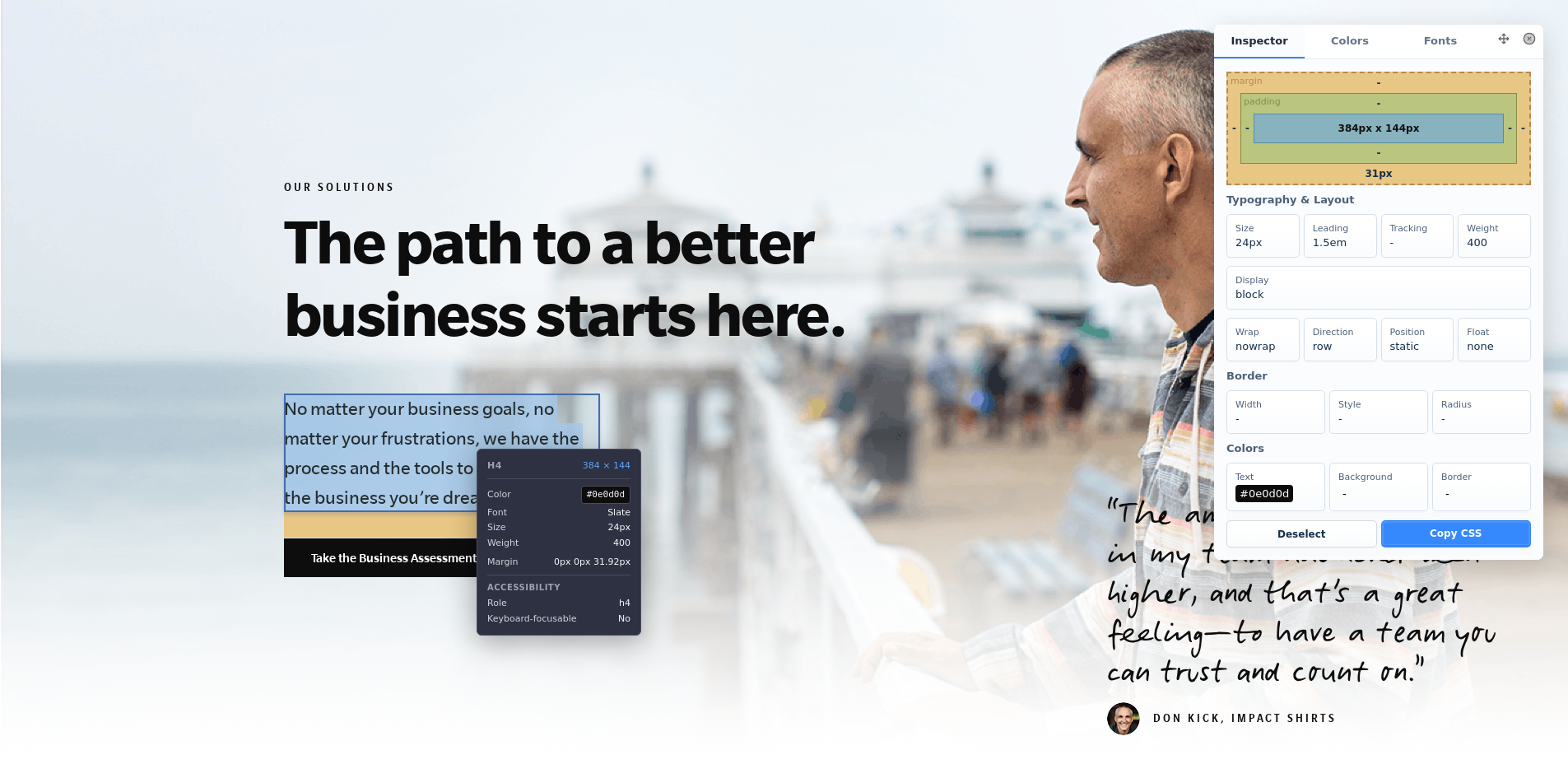
click at [464, 450] on h4 "No matter your business goals, no matter your frustrations, we have the process…" at bounding box center [441, 453] width 316 height 119
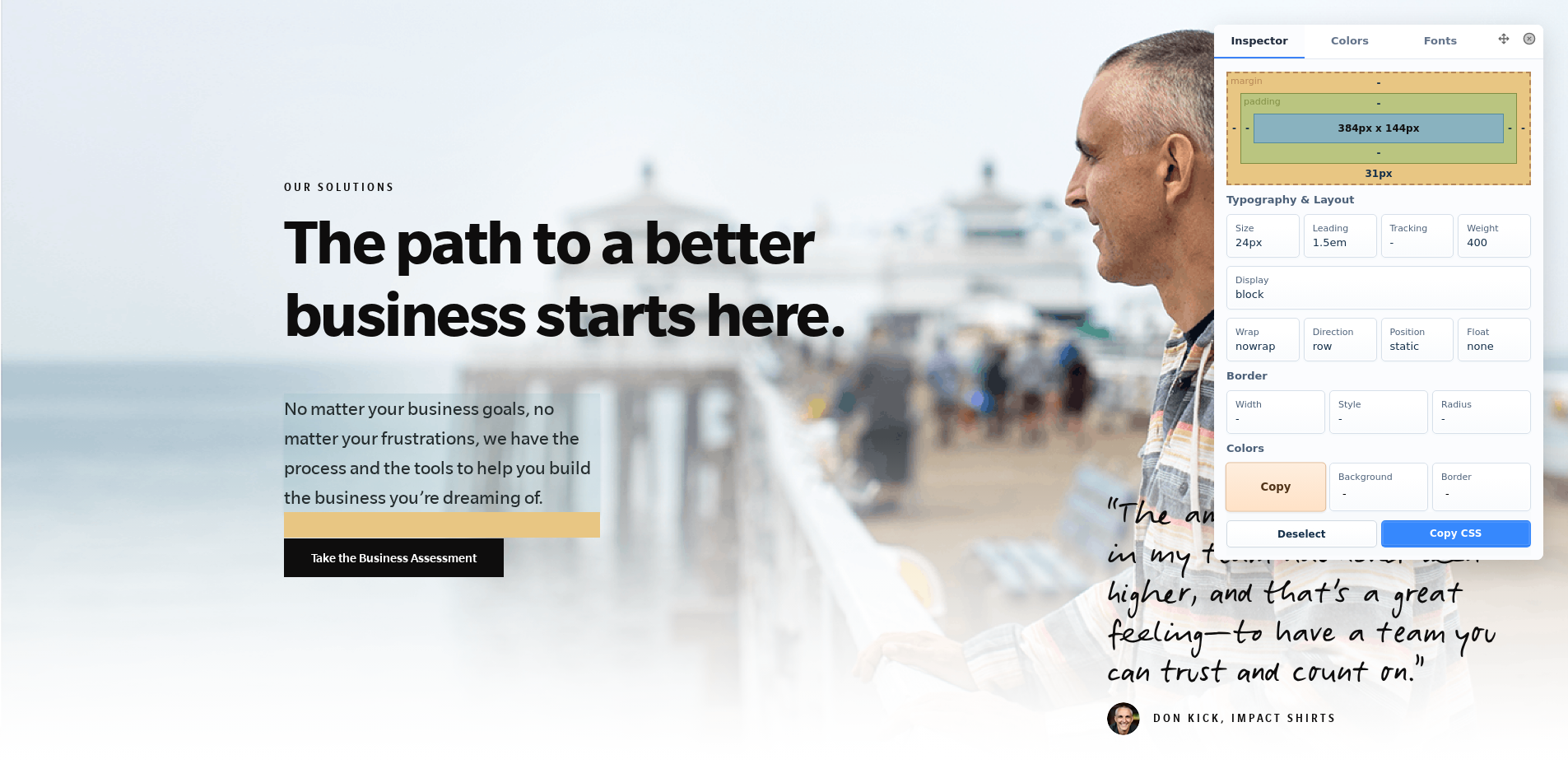
click at [1264, 511] on div "Text #0e0d0d Copy" at bounding box center [1276, 487] width 101 height 49
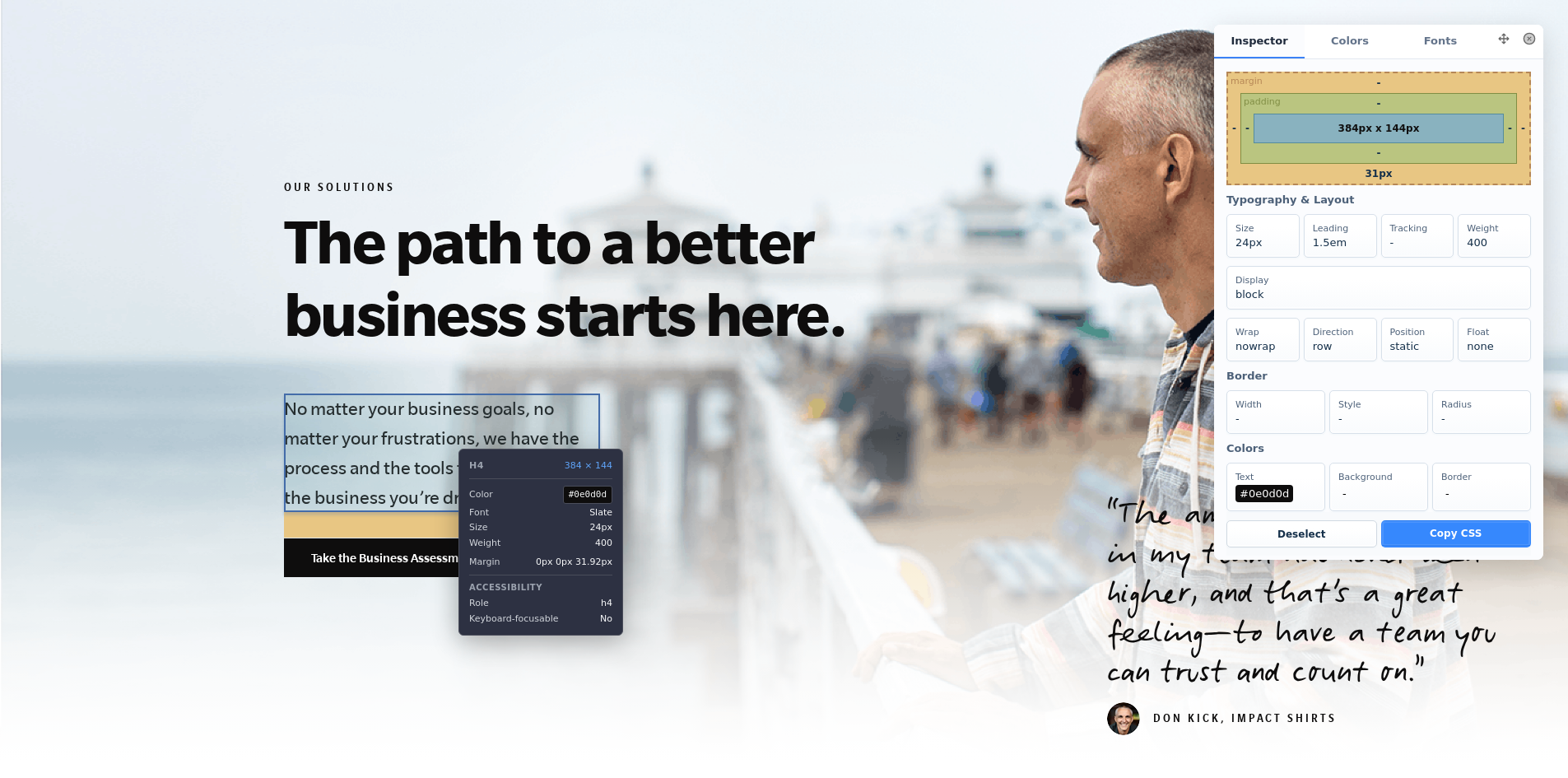
click at [446, 467] on h4 "No matter your business goals, no matter your frustrations, we have the process…" at bounding box center [441, 453] width 316 height 119
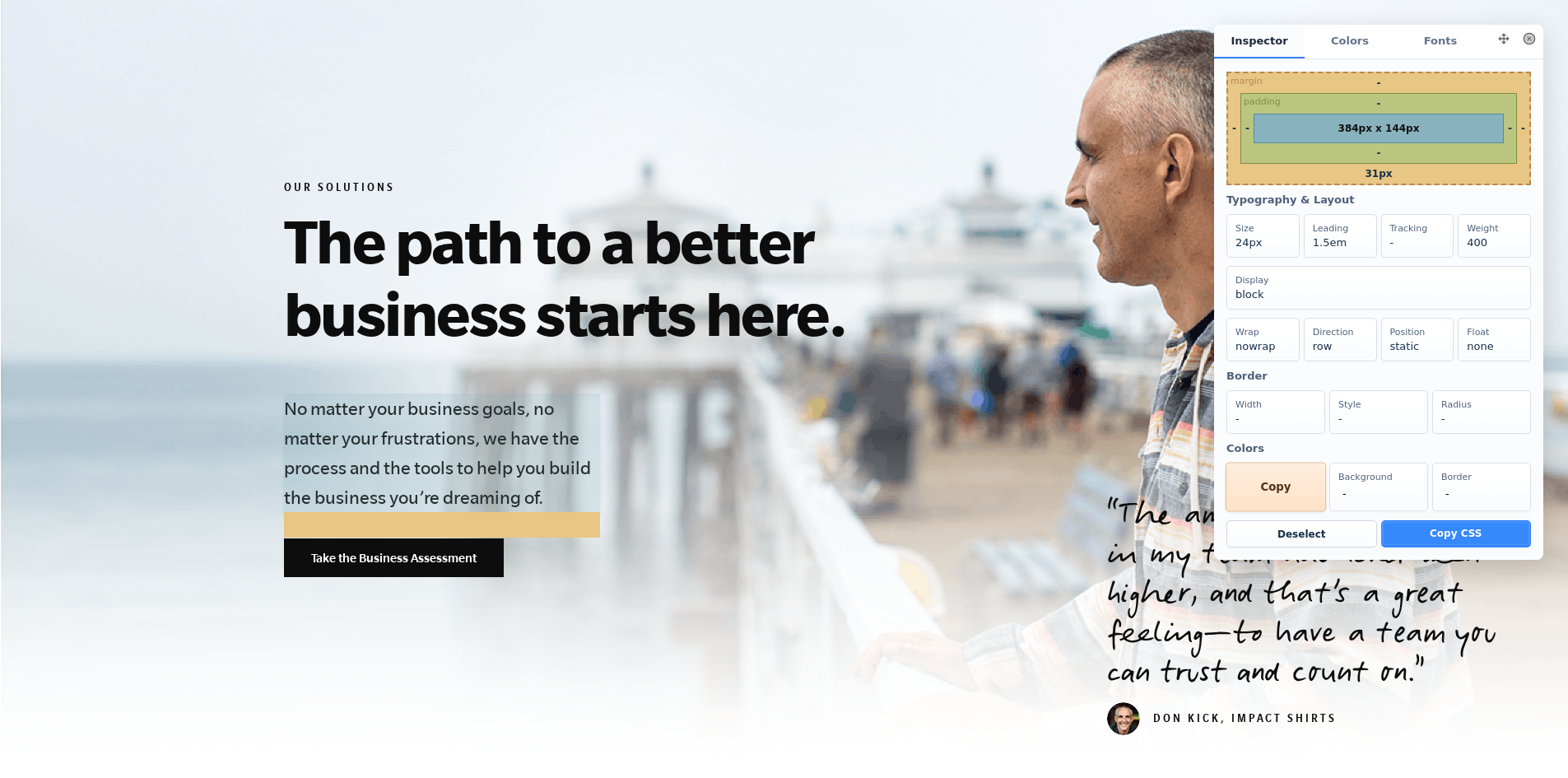
click at [1281, 512] on div "Text #0e0d0d Copy" at bounding box center [1276, 487] width 101 height 49
click at [1253, 512] on div "Text #0e0d0d Copy" at bounding box center [1276, 487] width 101 height 49
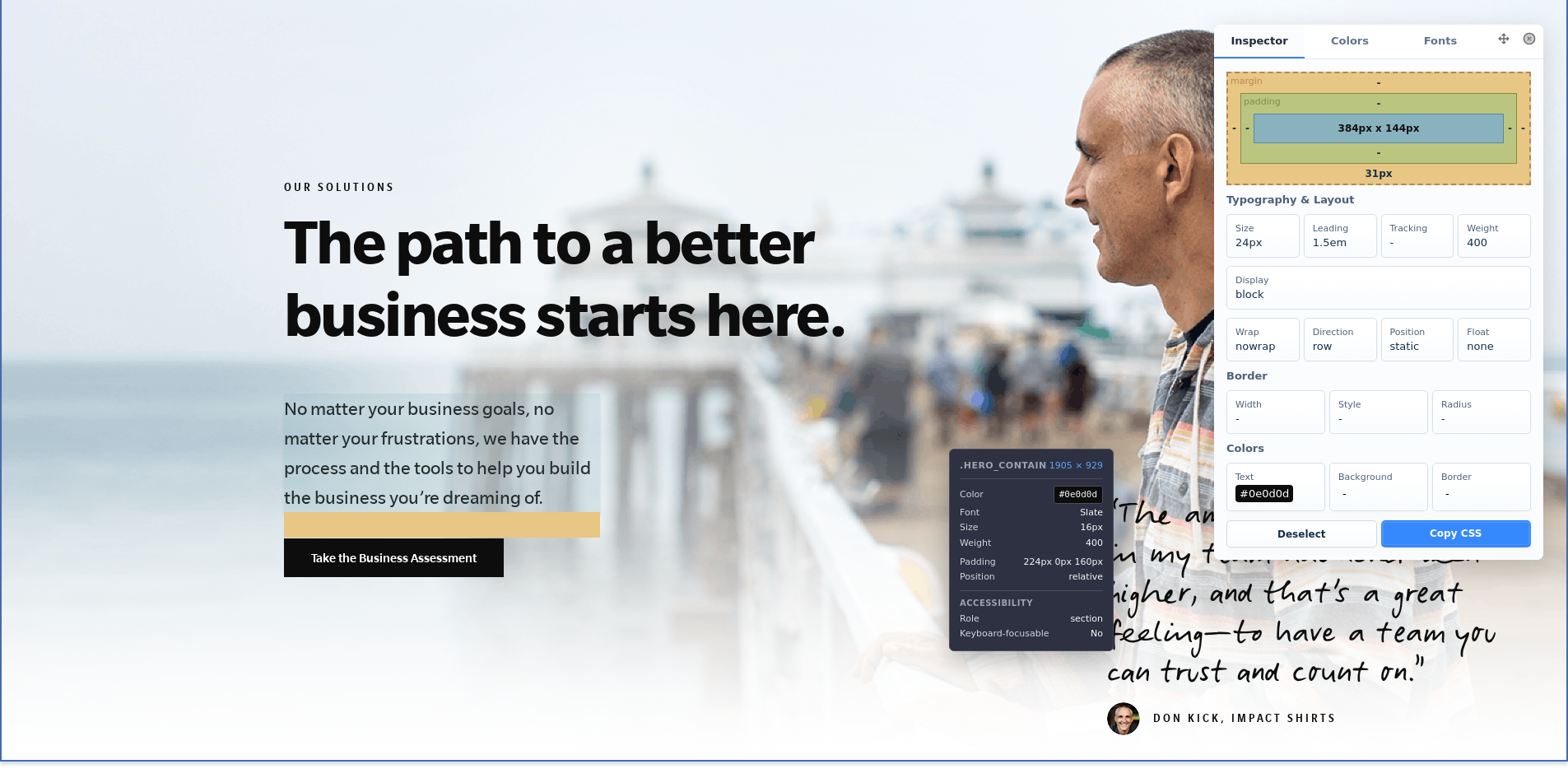
click at [936, 635] on section "Our Solutions The path to a better business starts here. No matter your busines…" at bounding box center [784, 379] width 1568 height 765
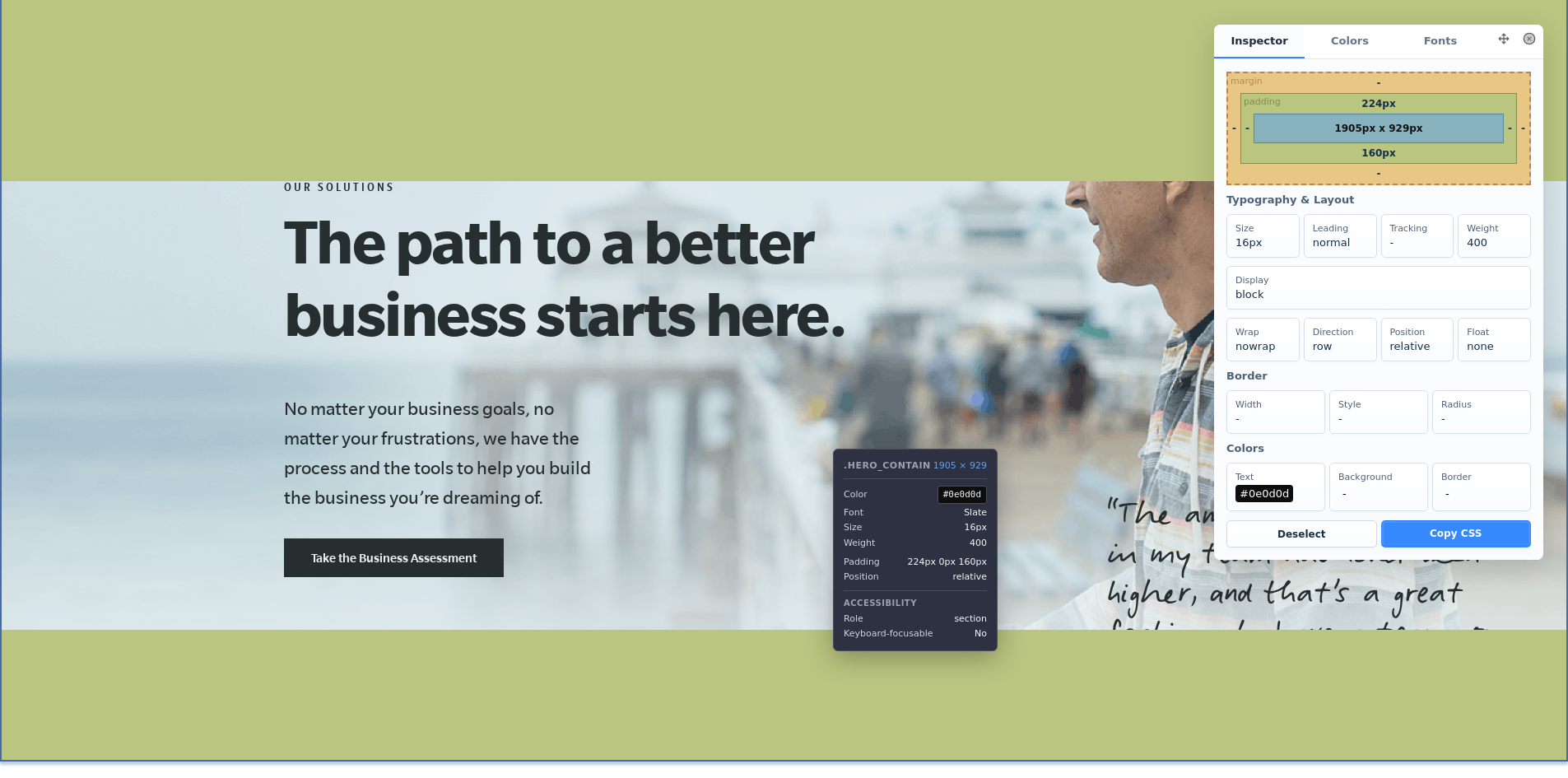
click at [818, 679] on section "Our Solutions The path to a better business starts here. No matter your busines…" at bounding box center [784, 379] width 1568 height 765
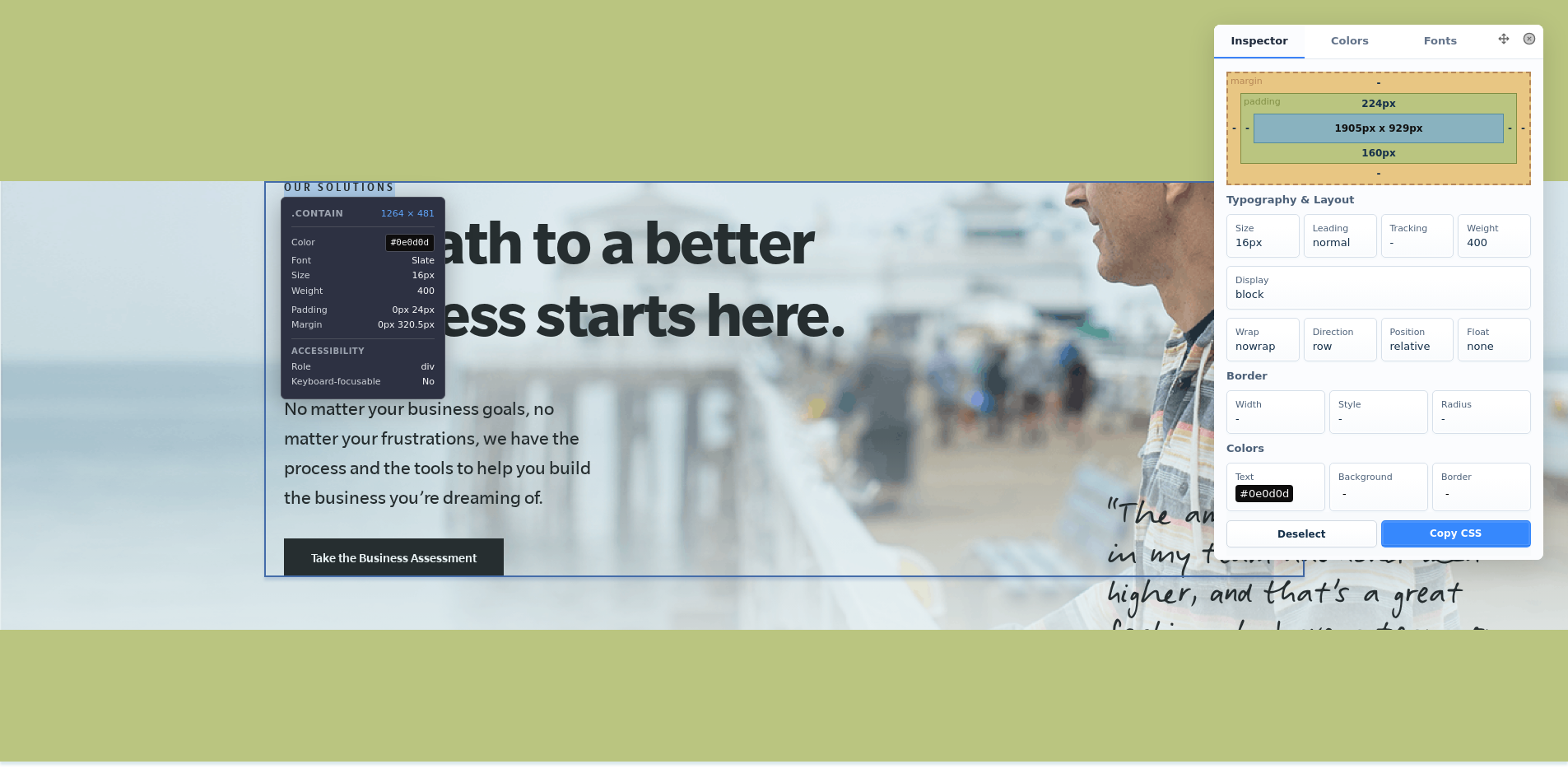
drag, startPoint x: 401, startPoint y: 192, endPoint x: 268, endPoint y: 184, distance: 133.2
click at [268, 184] on div "Our Solutions The path to a better business starts here. No matter your busines…" at bounding box center [784, 379] width 1041 height 396
copy h6 "Our Solutions"
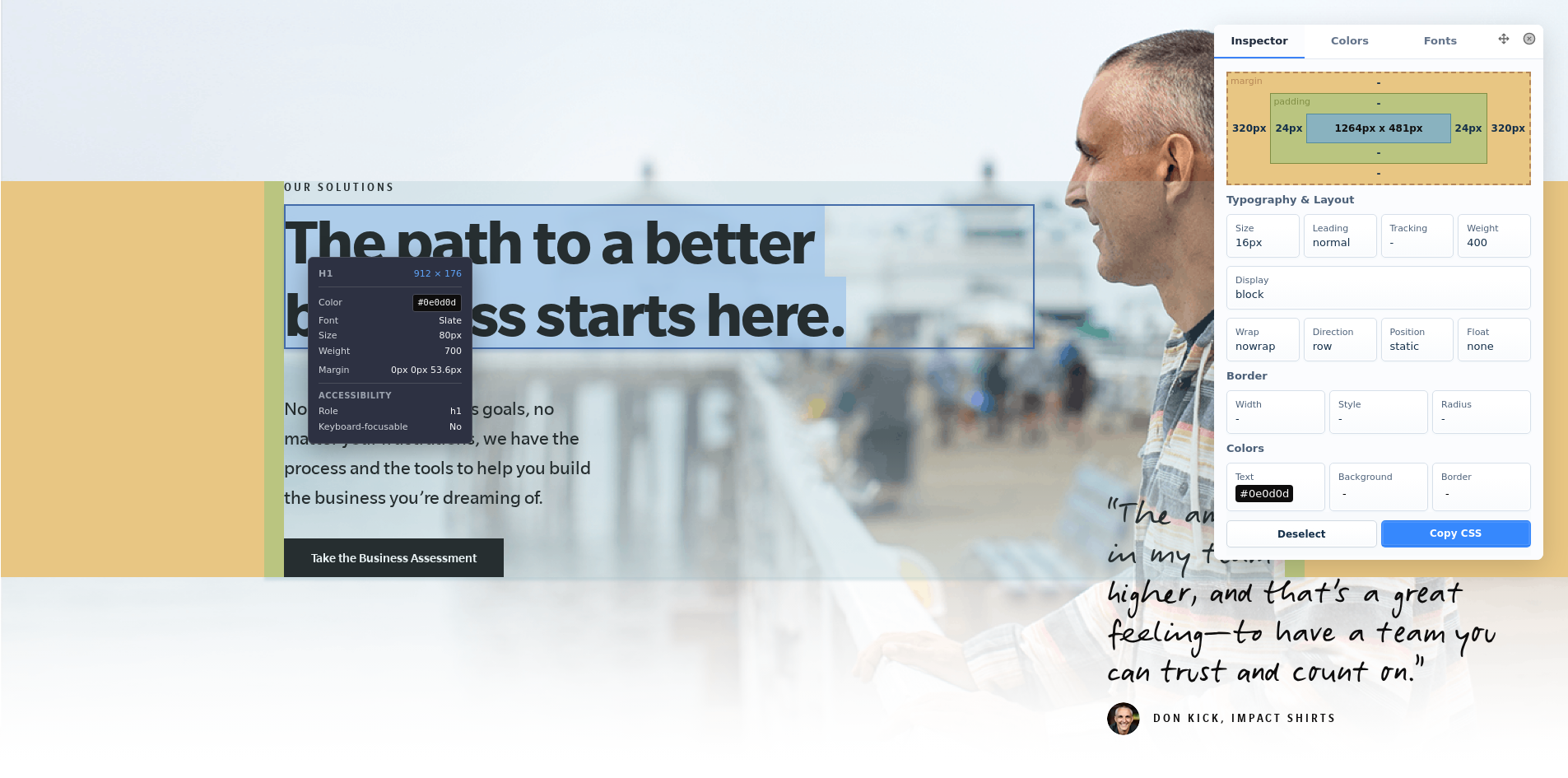
drag, startPoint x: 898, startPoint y: 315, endPoint x: 296, endPoint y: 244, distance: 606.2
click at [296, 244] on h1 "The path to a better business starts here." at bounding box center [659, 276] width 751 height 145
copy h1 "The path to a better business starts here."
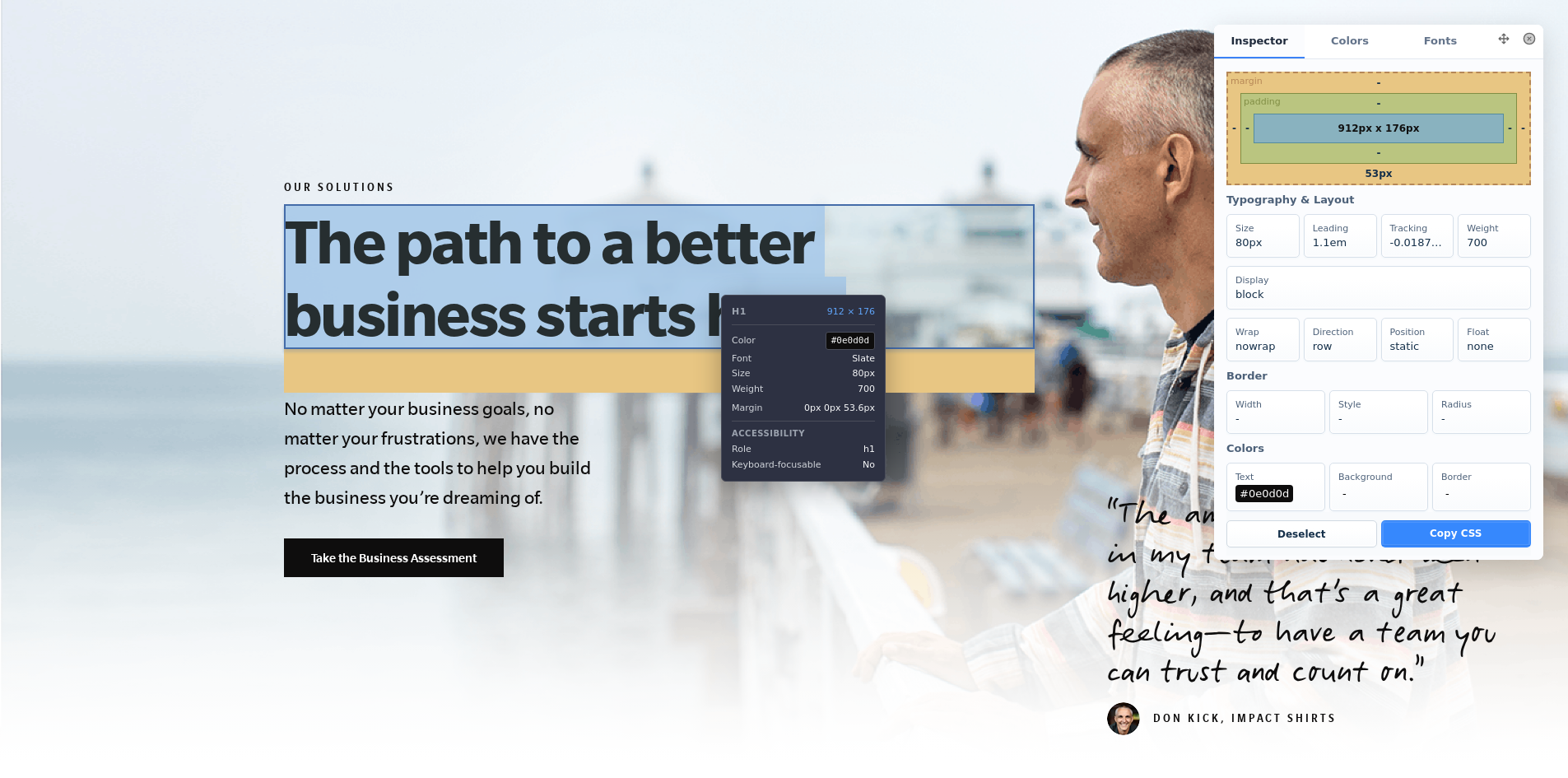
click at [708, 282] on h1 "The path to a better business starts here." at bounding box center [659, 276] width 751 height 145
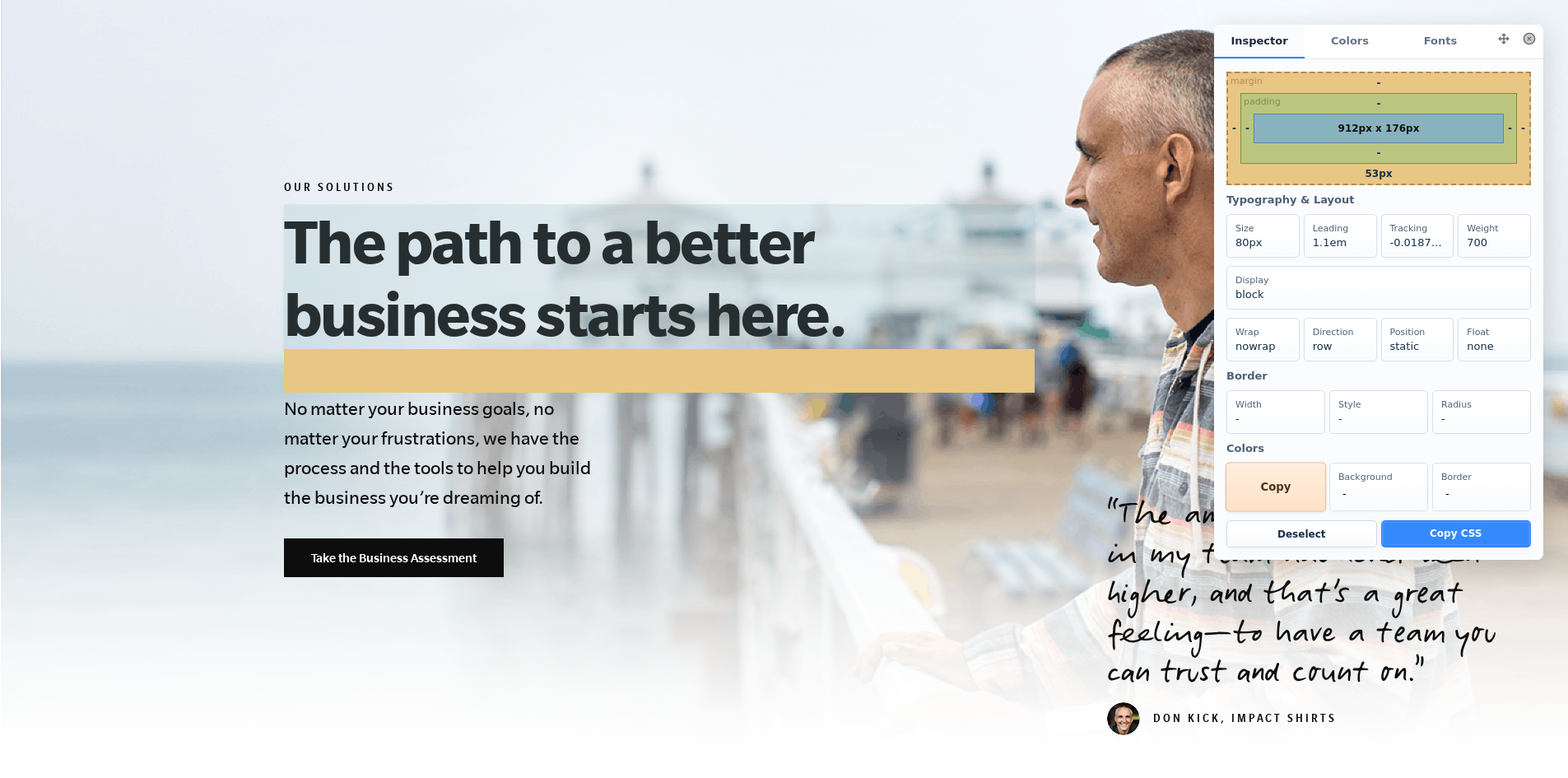
click at [1264, 512] on div "Text #0e0d0d Copy" at bounding box center [1276, 487] width 101 height 49
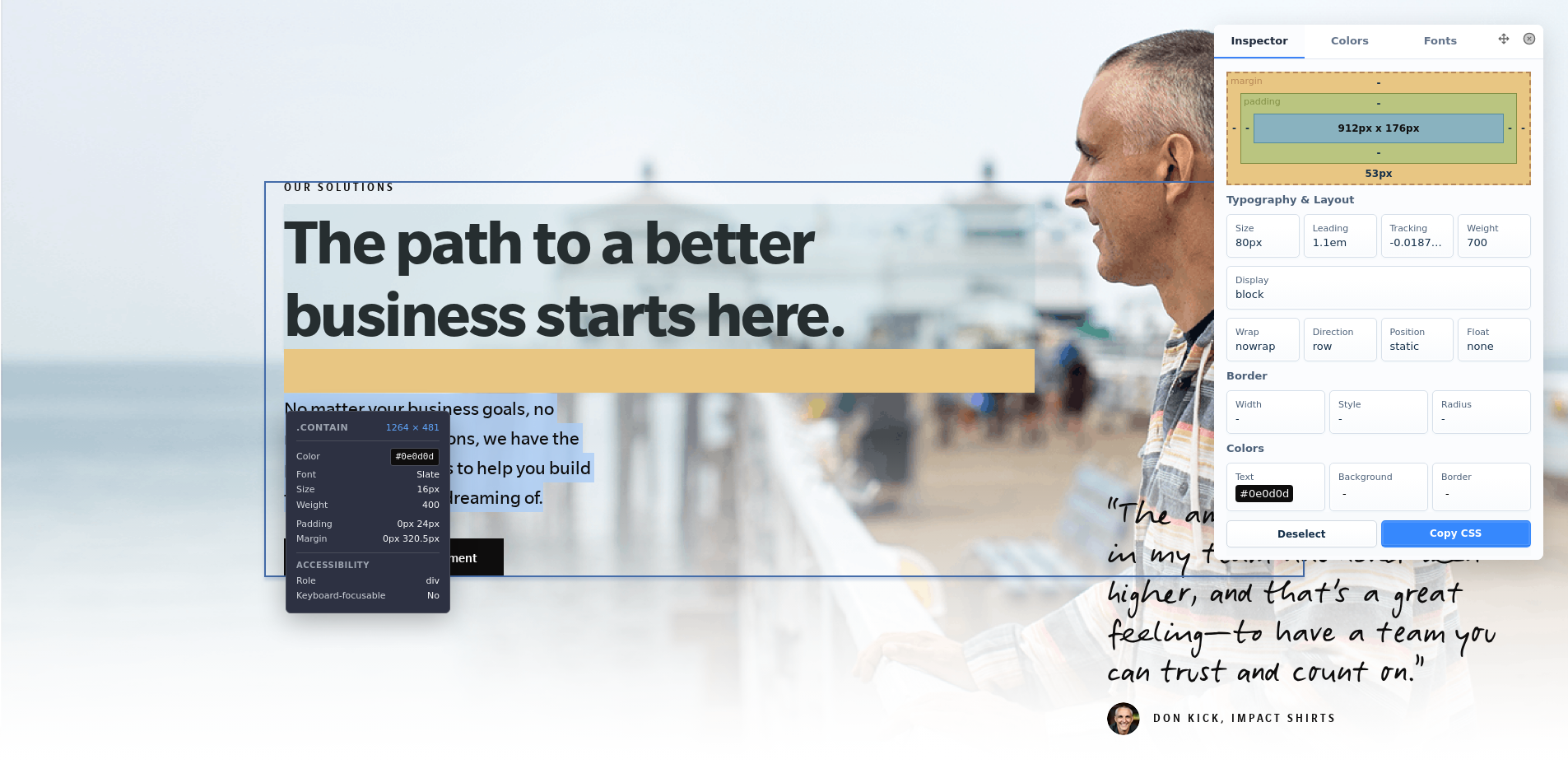
drag, startPoint x: 569, startPoint y: 496, endPoint x: 274, endPoint y: 398, distance: 310.9
click at [274, 398] on div "Our Solutions The path to a better business starts here. No matter your busines…" at bounding box center [784, 379] width 1041 height 396
copy h4 "No matter your business goals, no matter your frustrations, we have the process…"
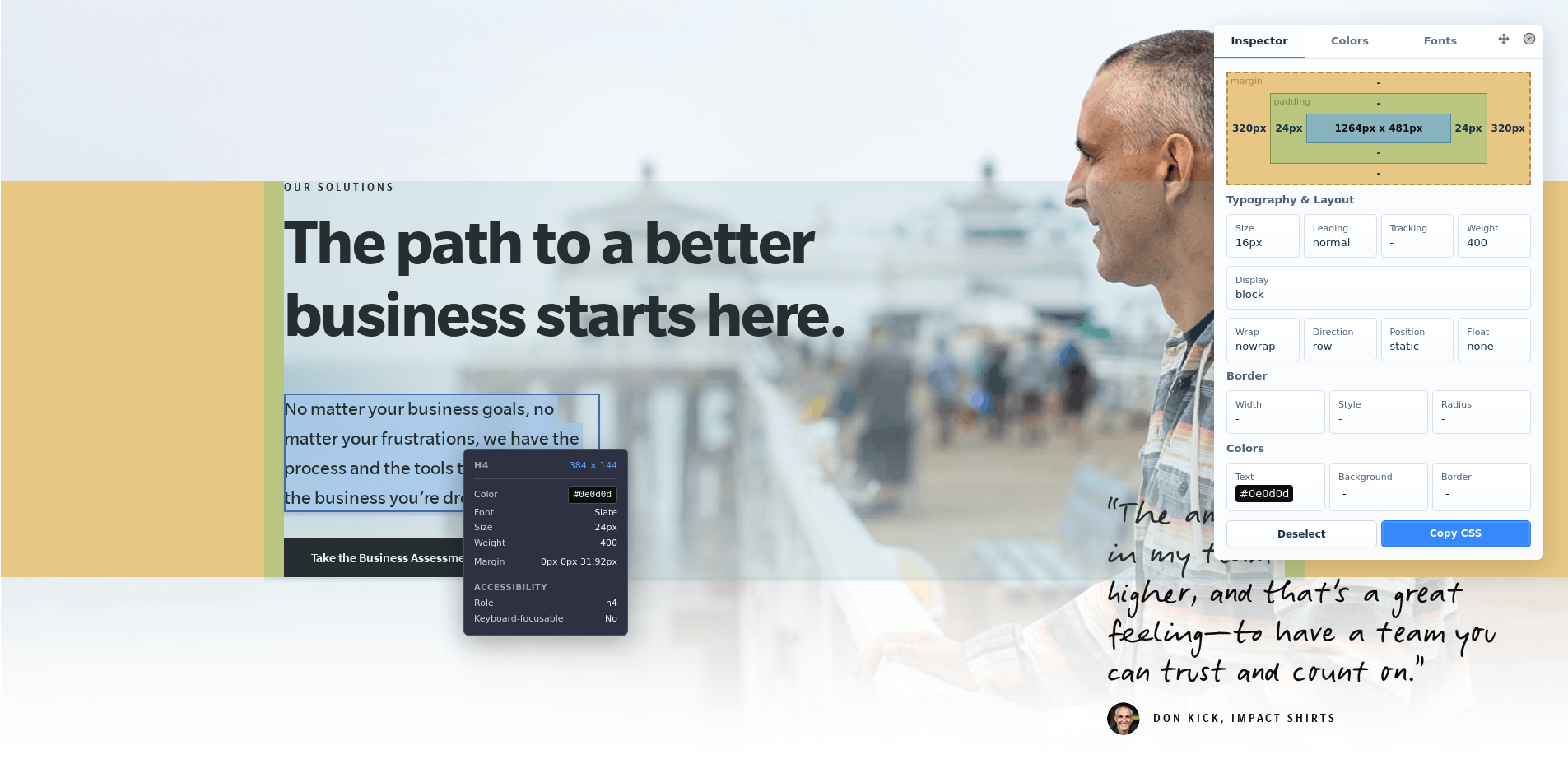
click at [451, 453] on h4 "No matter your business goals, no matter your frustrations, we have the process…" at bounding box center [441, 453] width 316 height 119
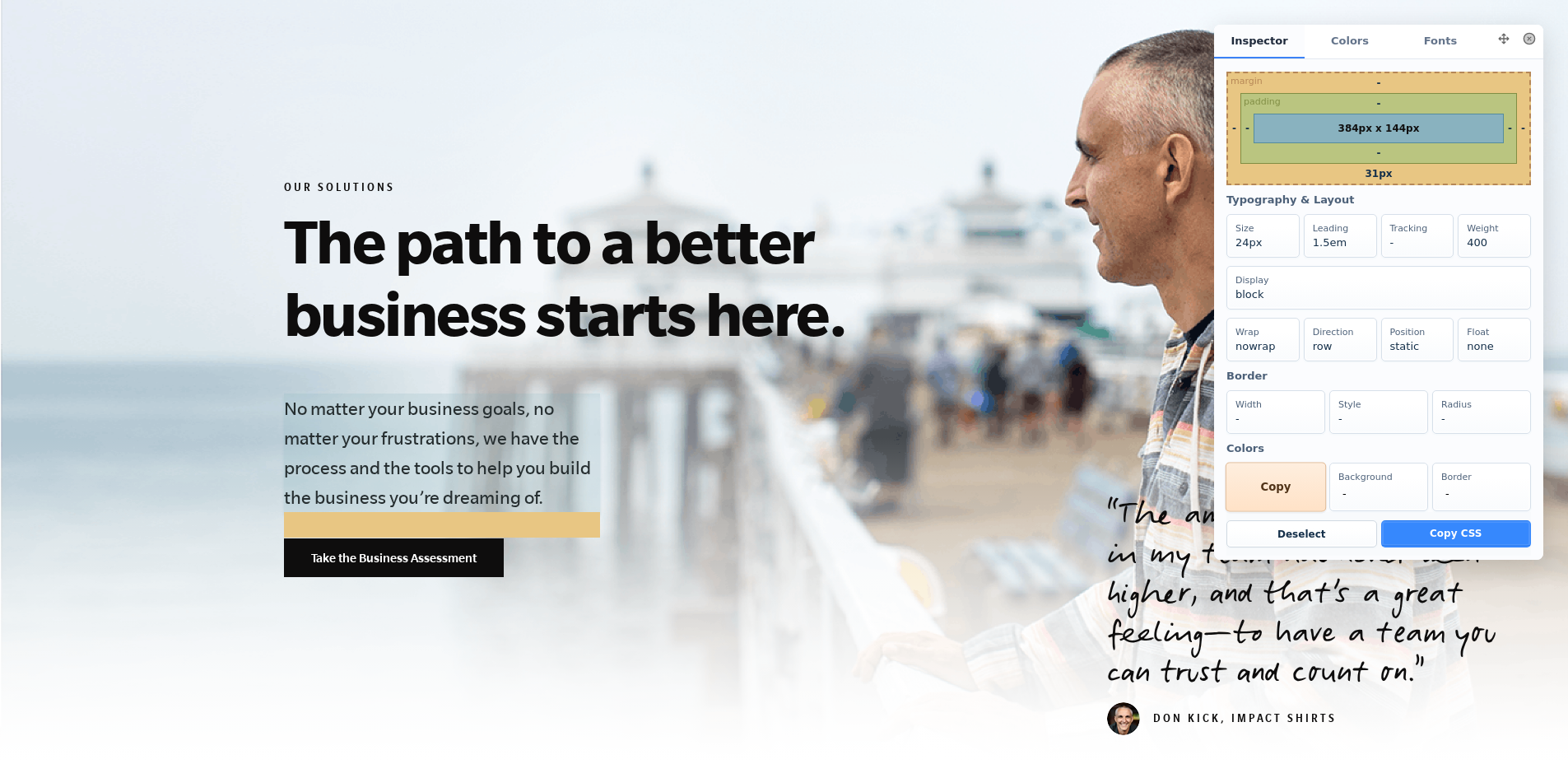
click at [1264, 512] on div "Text #0e0d0d Copy" at bounding box center [1276, 487] width 101 height 49
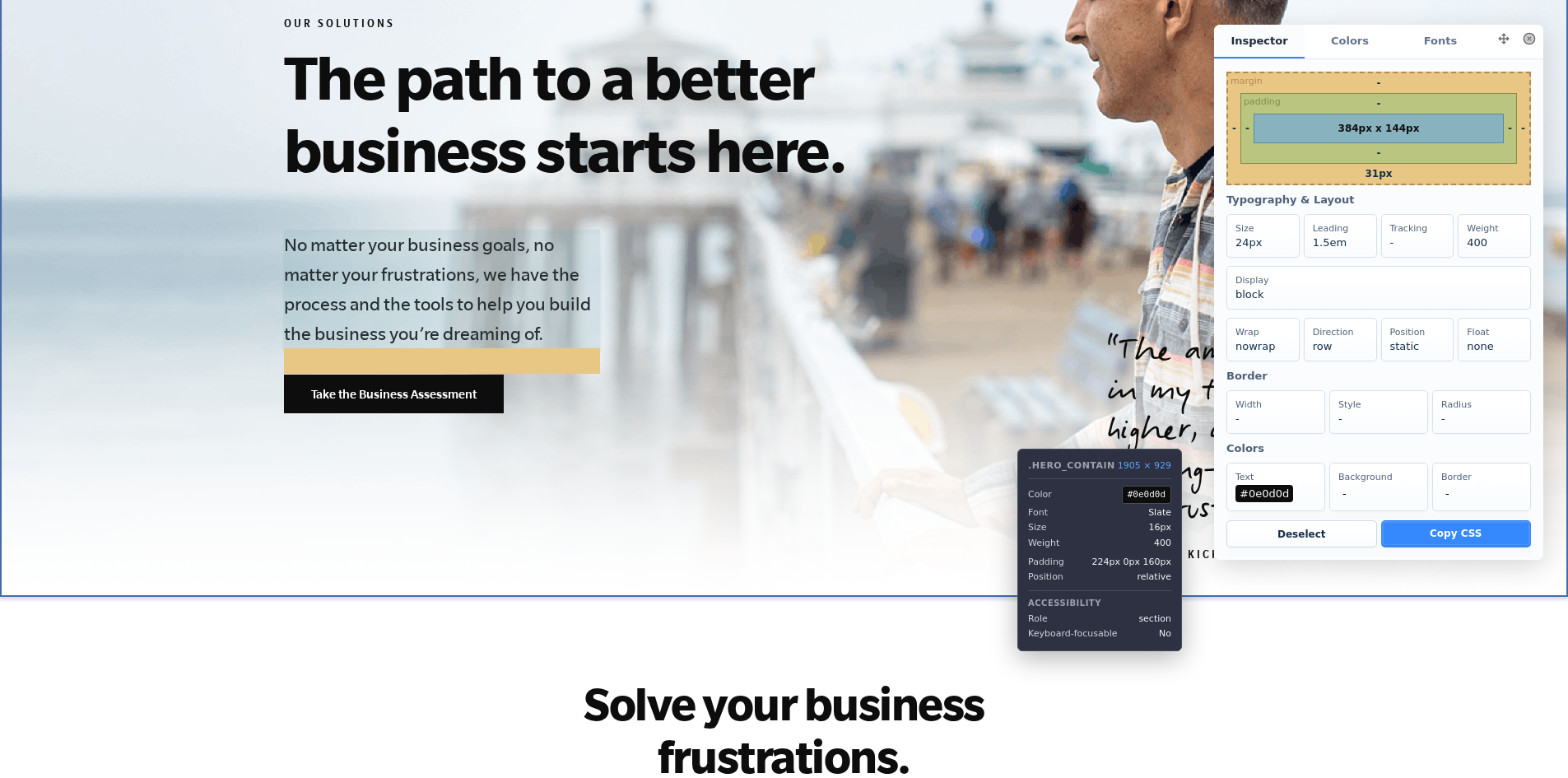
scroll to position [247, 0]
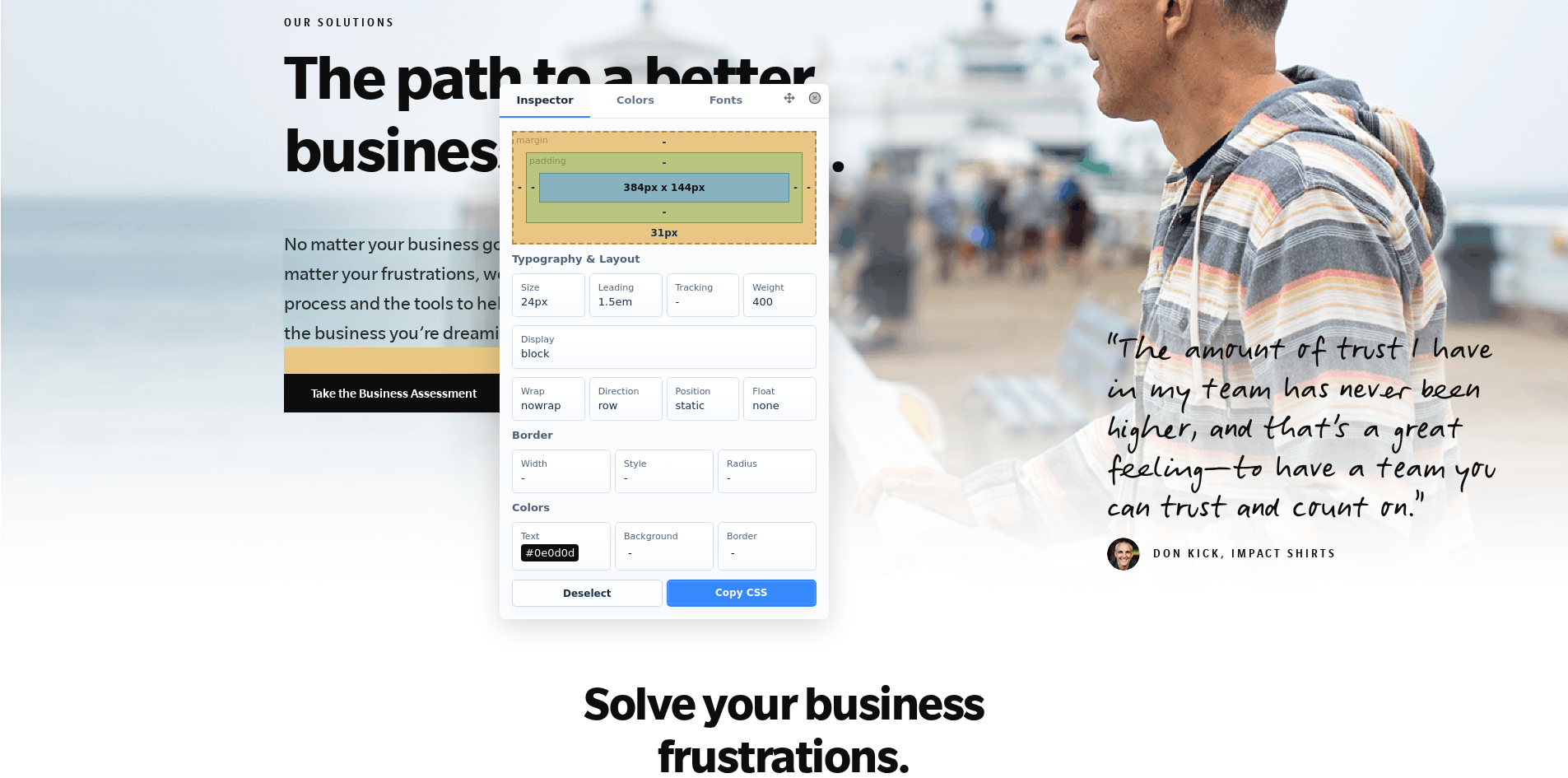
drag, startPoint x: 1501, startPoint y: 38, endPoint x: 787, endPoint y: 97, distance: 716.4
click at [787, 97] on icon at bounding box center [789, 98] width 13 height 13
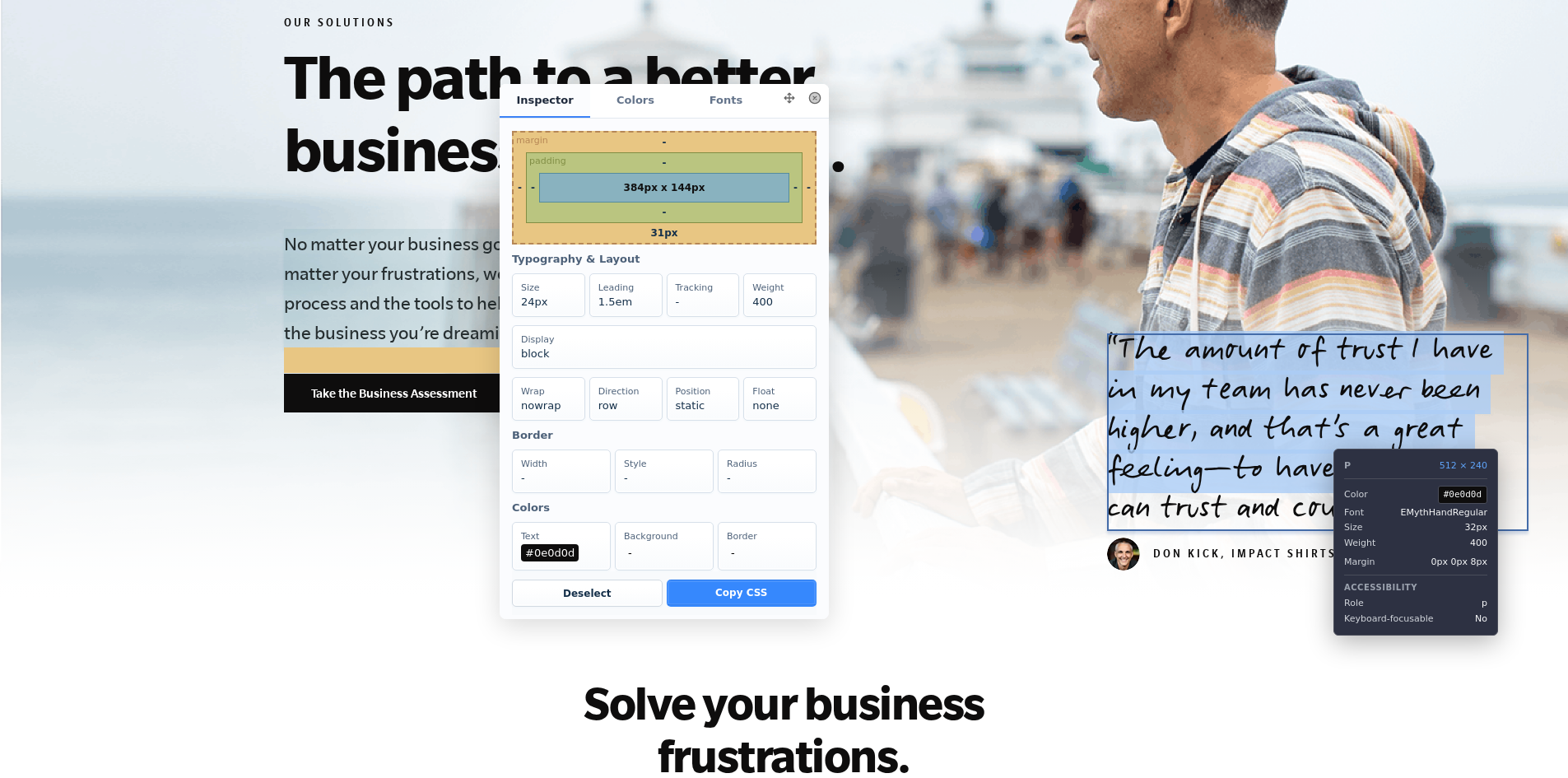
drag, startPoint x: 1129, startPoint y: 346, endPoint x: 1287, endPoint y: 438, distance: 182.8
click at [1362, 469] on p "The amount of trust I have in my team has never been higher, and that’s a great…" at bounding box center [1318, 432] width 421 height 198
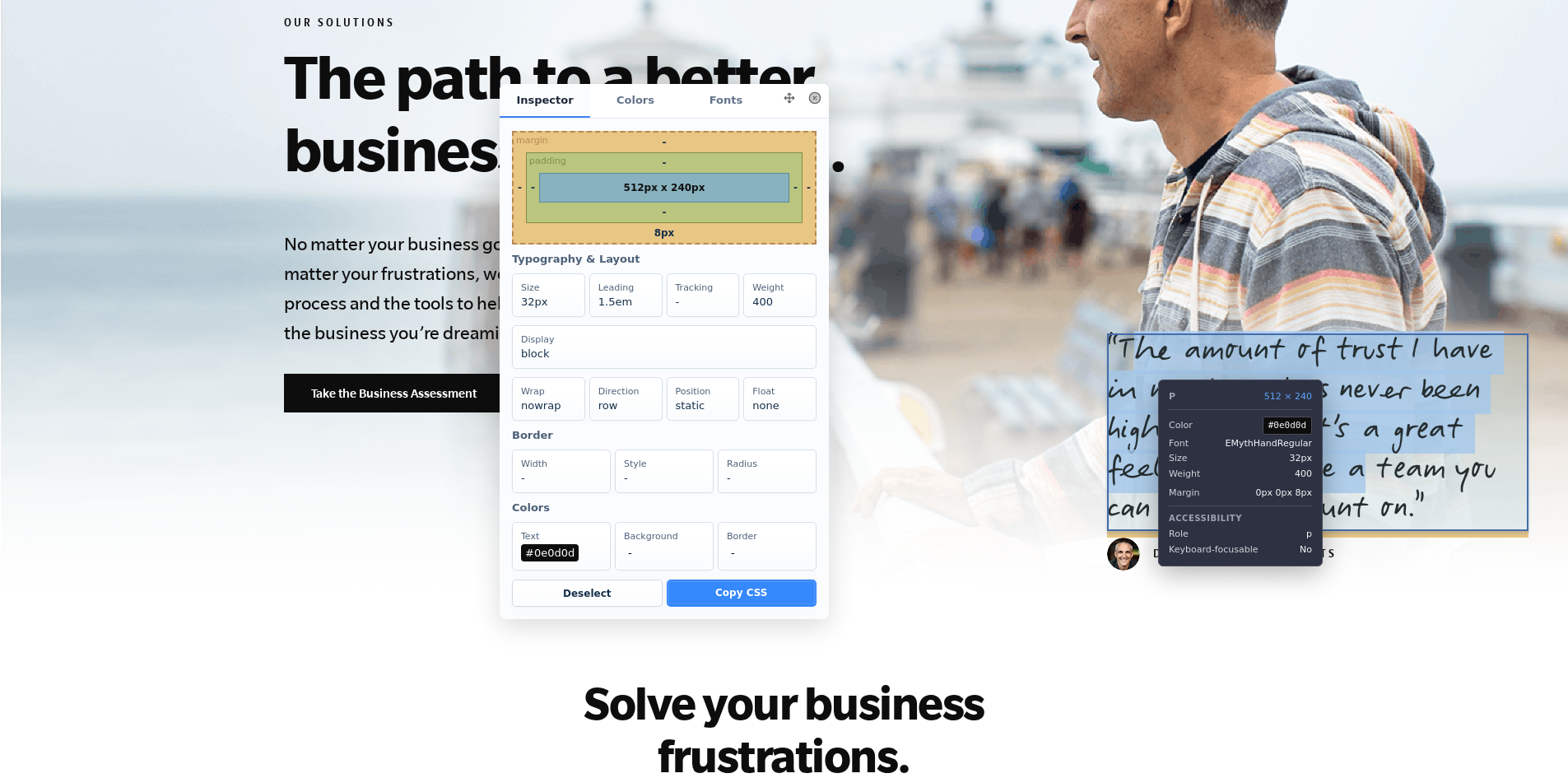
click at [1146, 367] on p "The amount of trust I have in my team has never been higher, and that’s a great…" at bounding box center [1318, 432] width 421 height 198
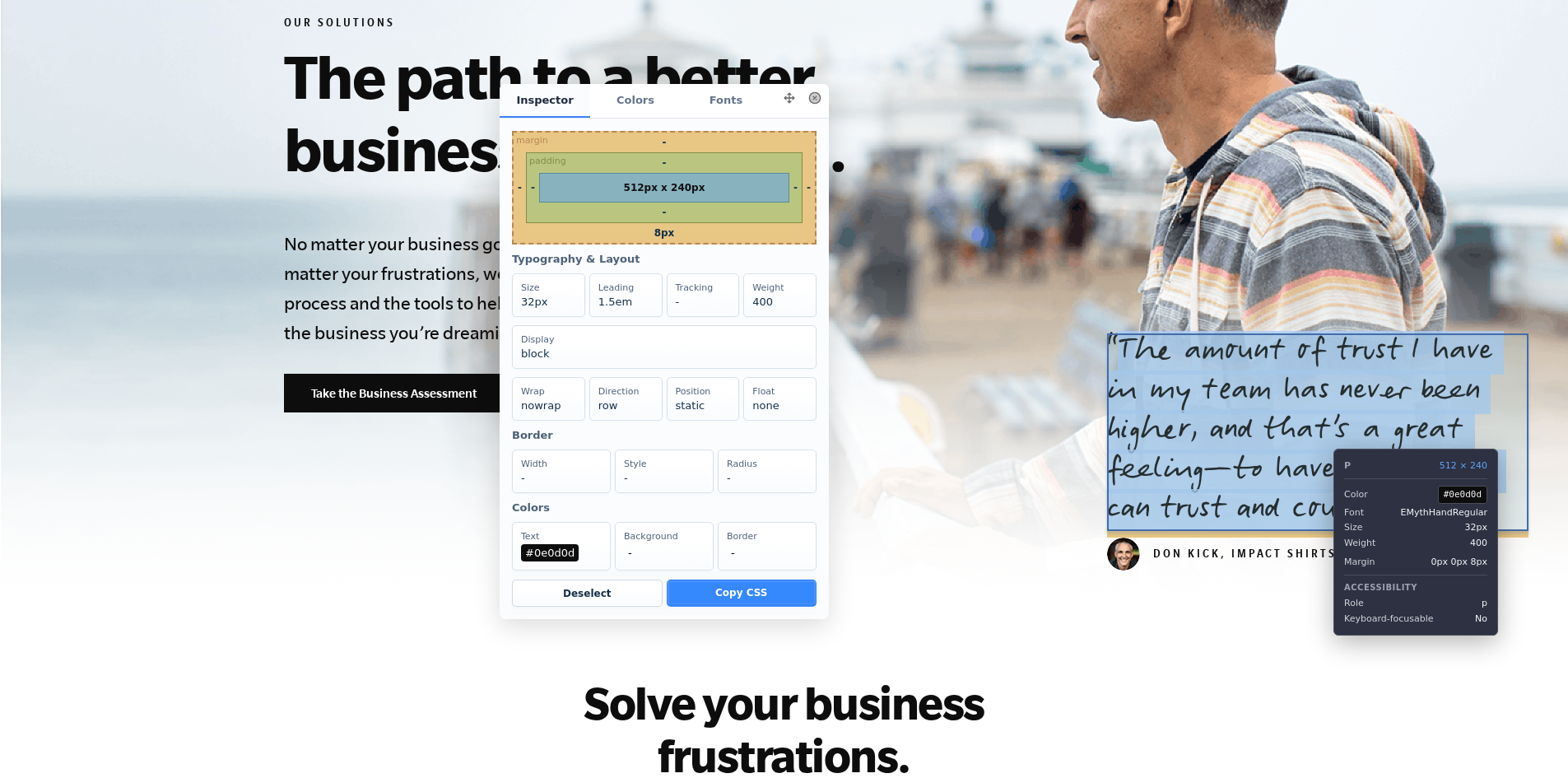
drag, startPoint x: 1119, startPoint y: 338, endPoint x: 1431, endPoint y: 531, distance: 366.9
click at [1431, 531] on p "The amount of trust I have in my team has never been higher, and that’s a great…" at bounding box center [1318, 432] width 421 height 198
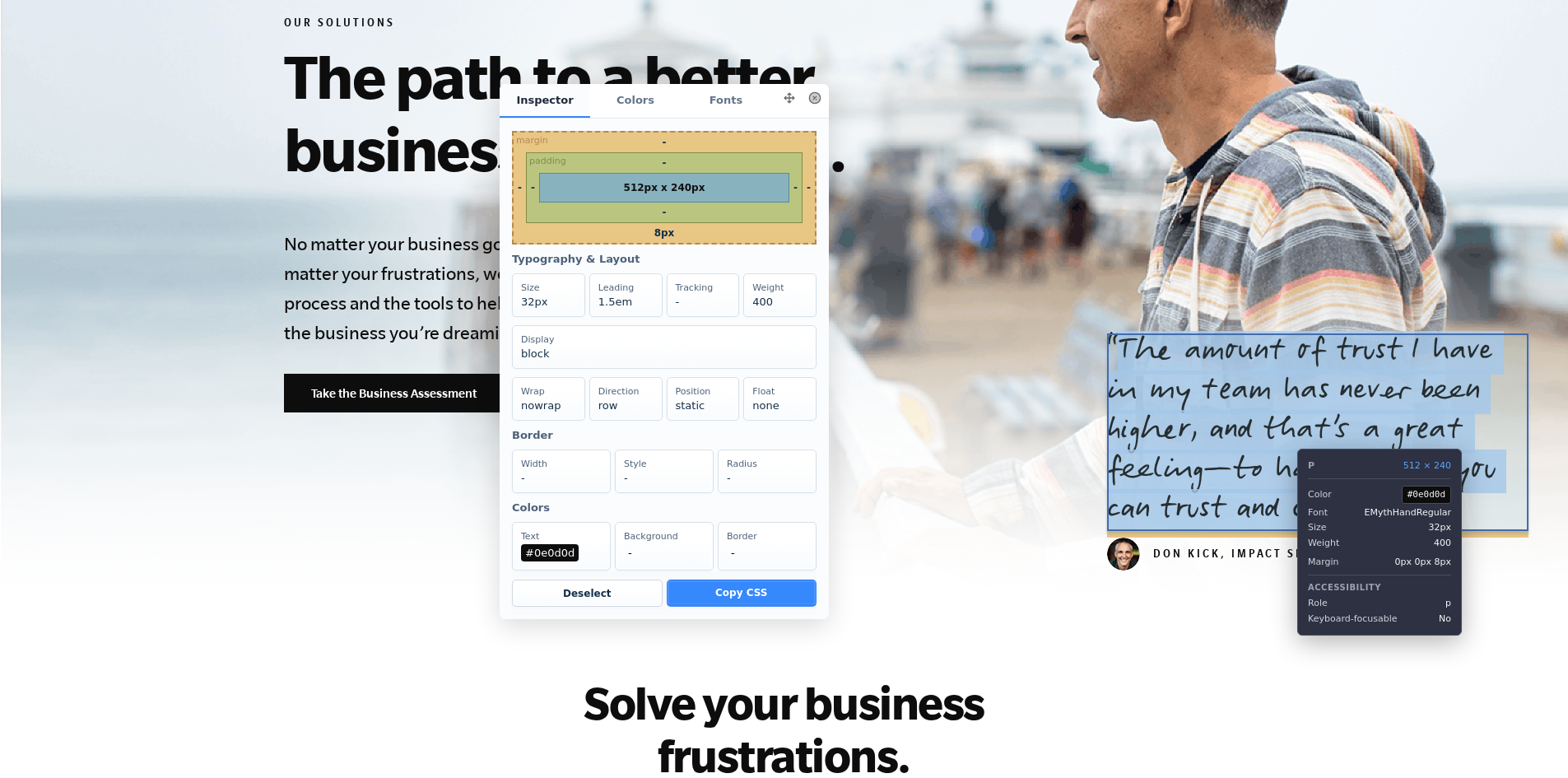
copy p "The amount of trust I have in my team has never been higher, and that’s a great…"
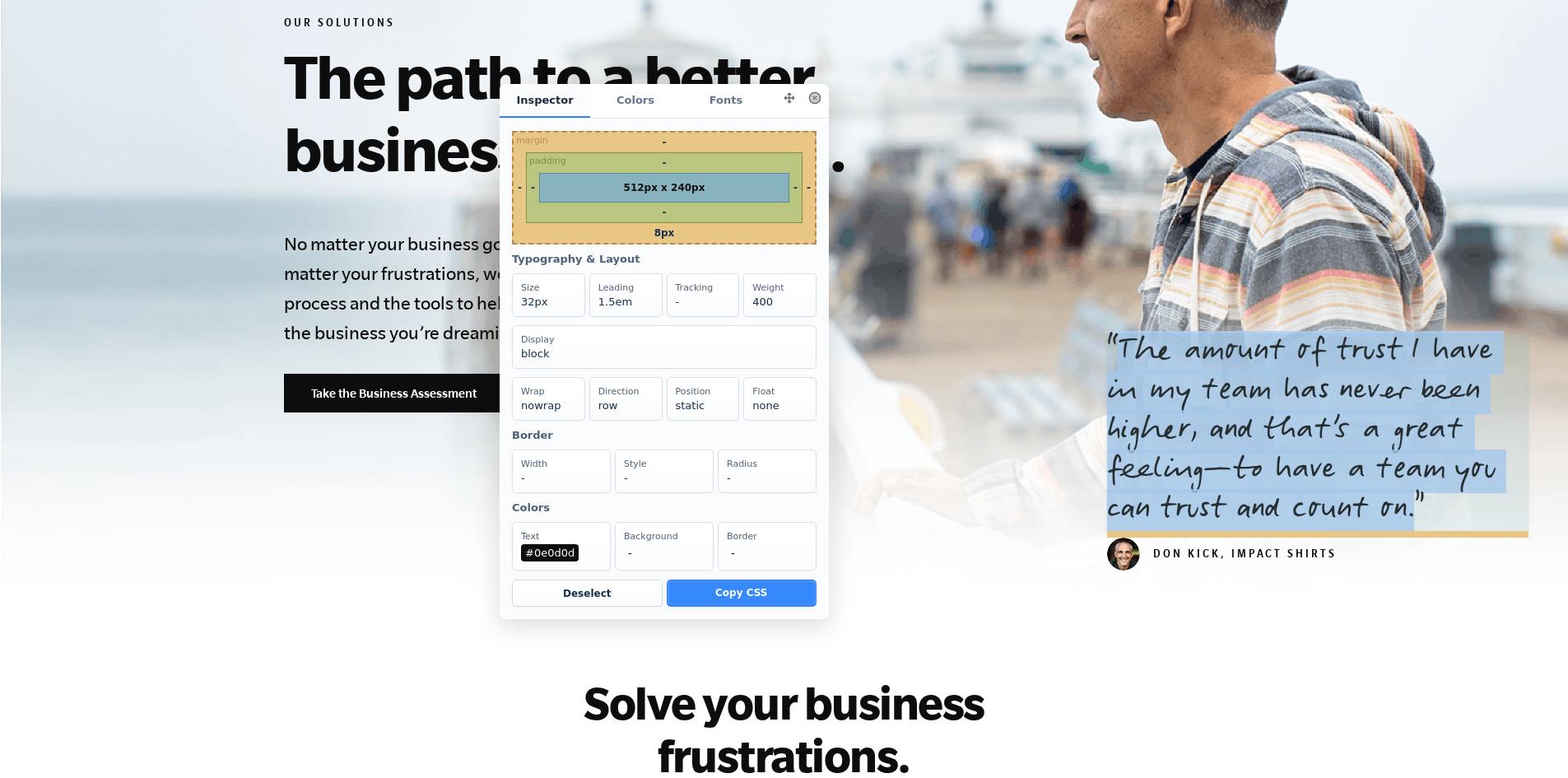
click at [811, 106] on button at bounding box center [815, 97] width 23 height 23
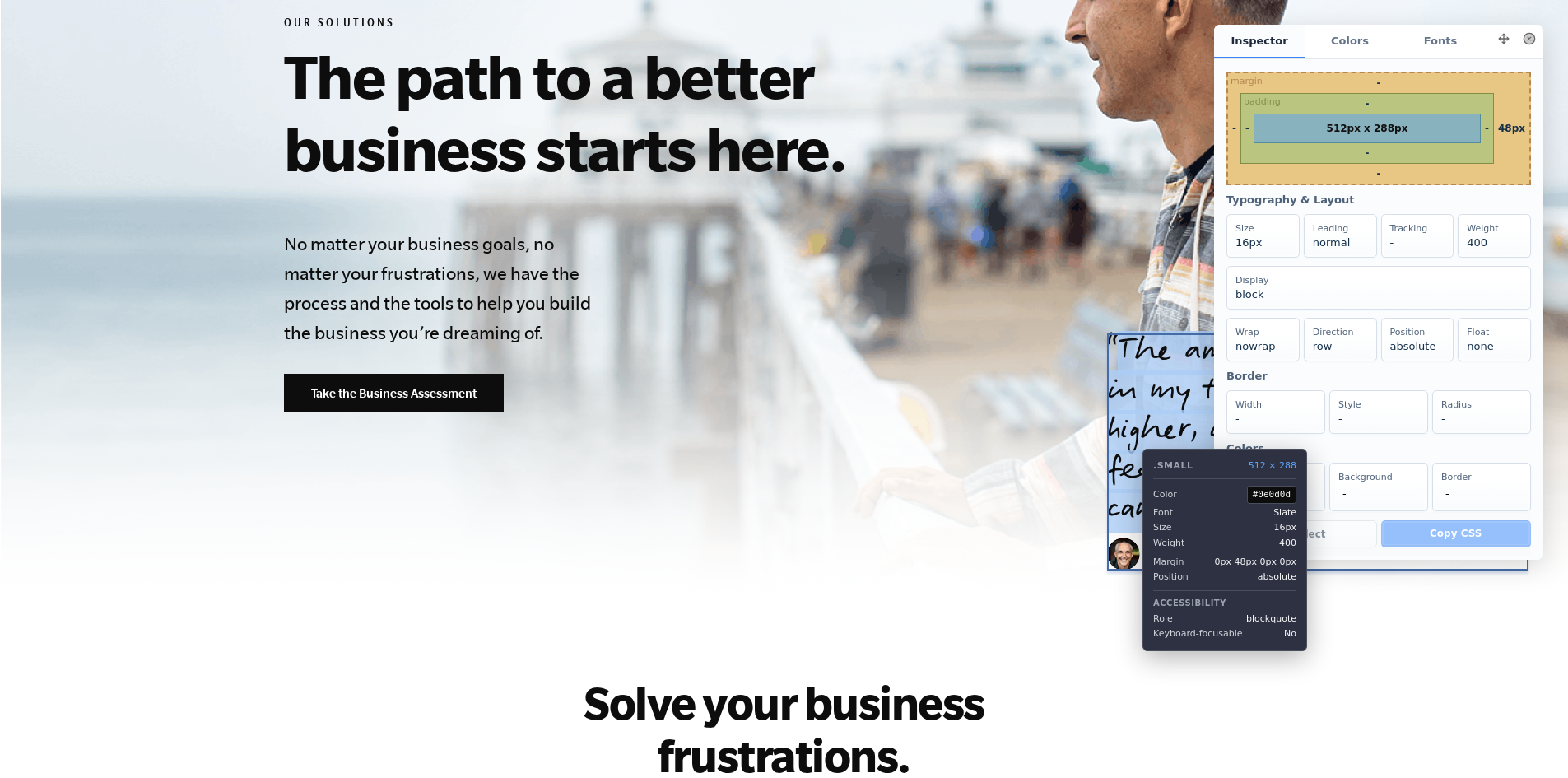
scroll to position [0, 0]
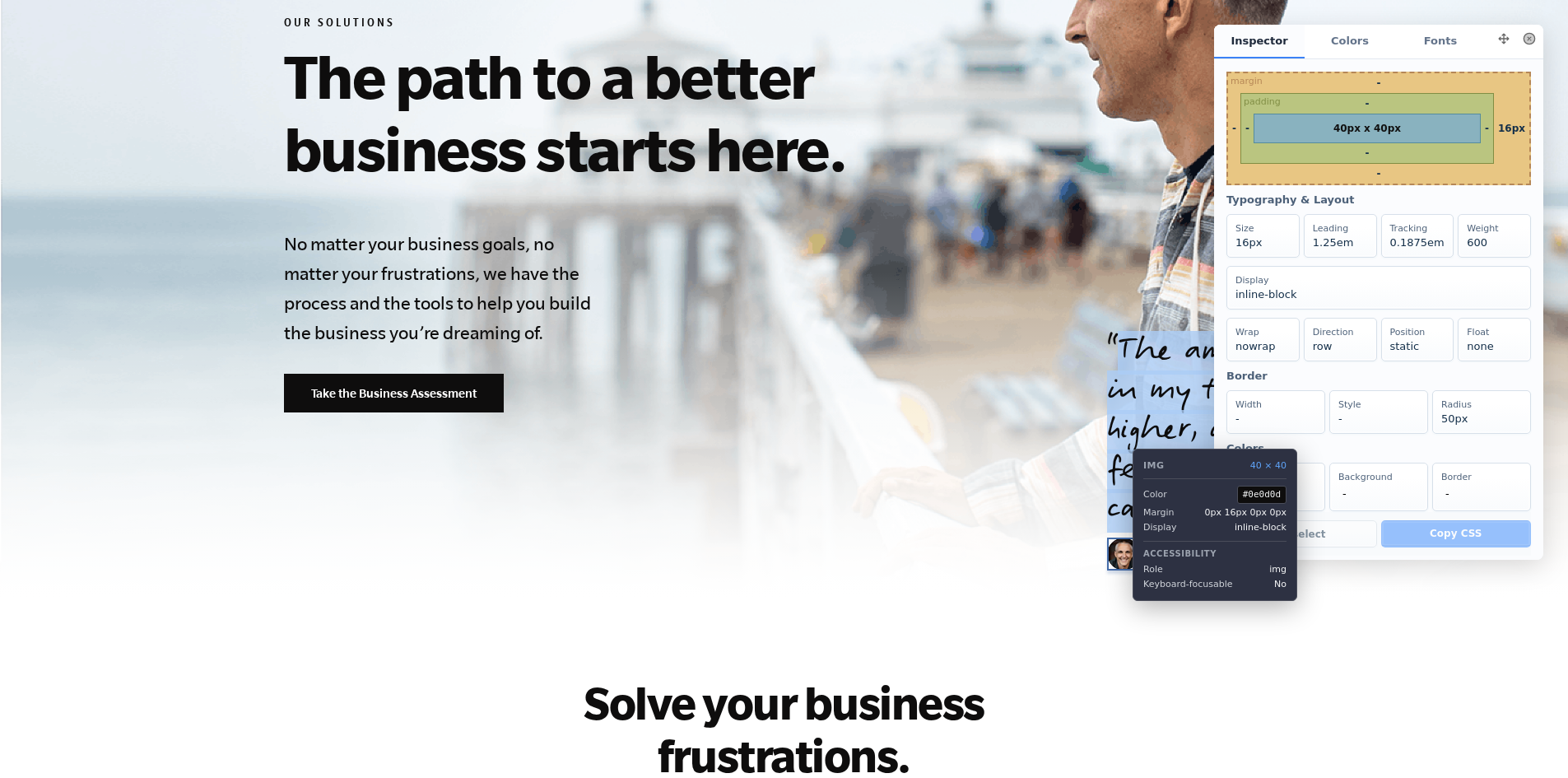
click at [1120, 545] on img at bounding box center [1124, 554] width 33 height 33
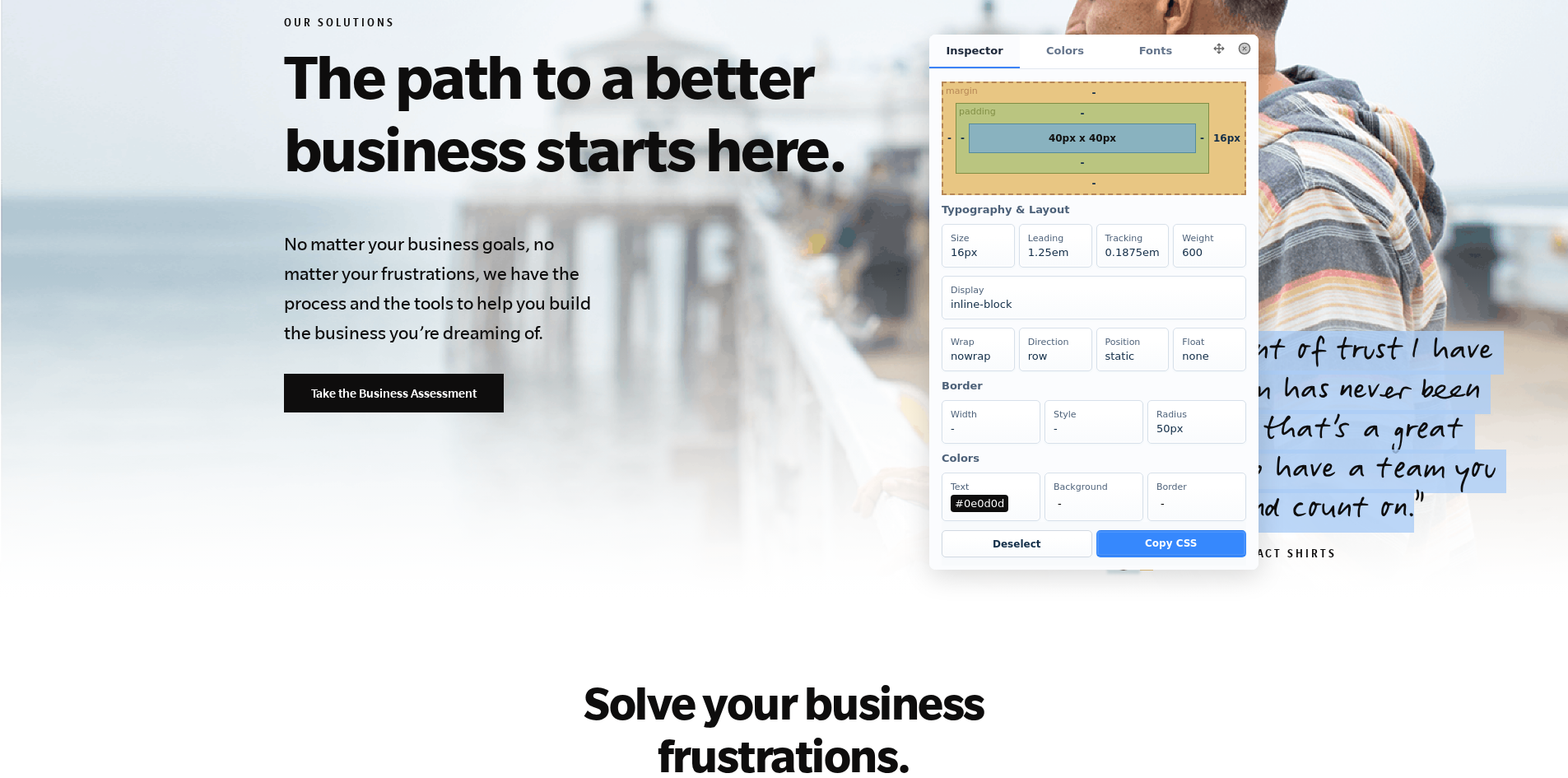
drag, startPoint x: 2422, startPoint y: 78, endPoint x: 961, endPoint y: 53, distance: 1461.2
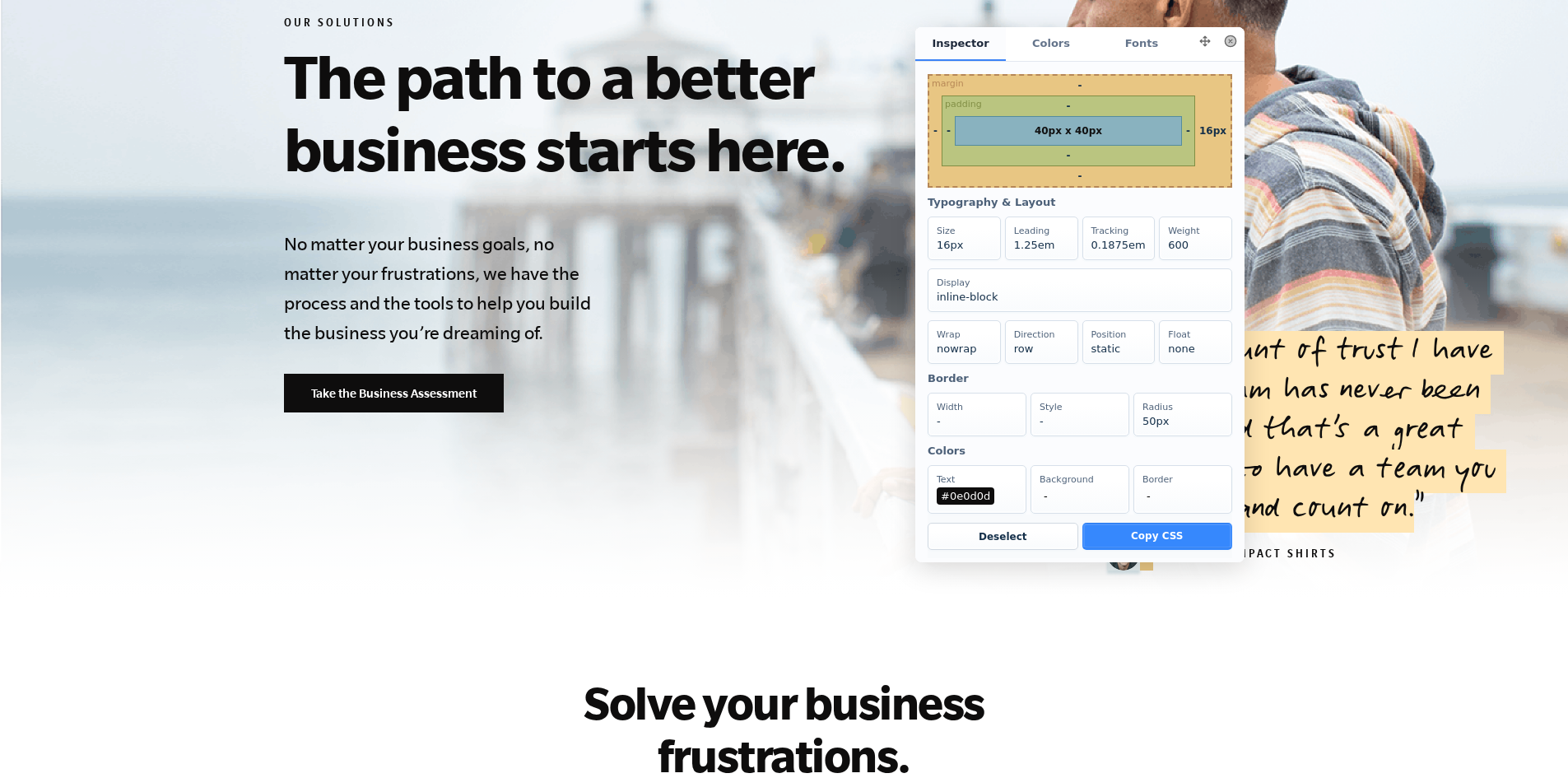
drag, startPoint x: 1150, startPoint y: 52, endPoint x: 678, endPoint y: 62, distance: 472.1
click html "Inspector Colors Fonts margin - - padding - - 40px x 40px - - 16px - Inspect El…"
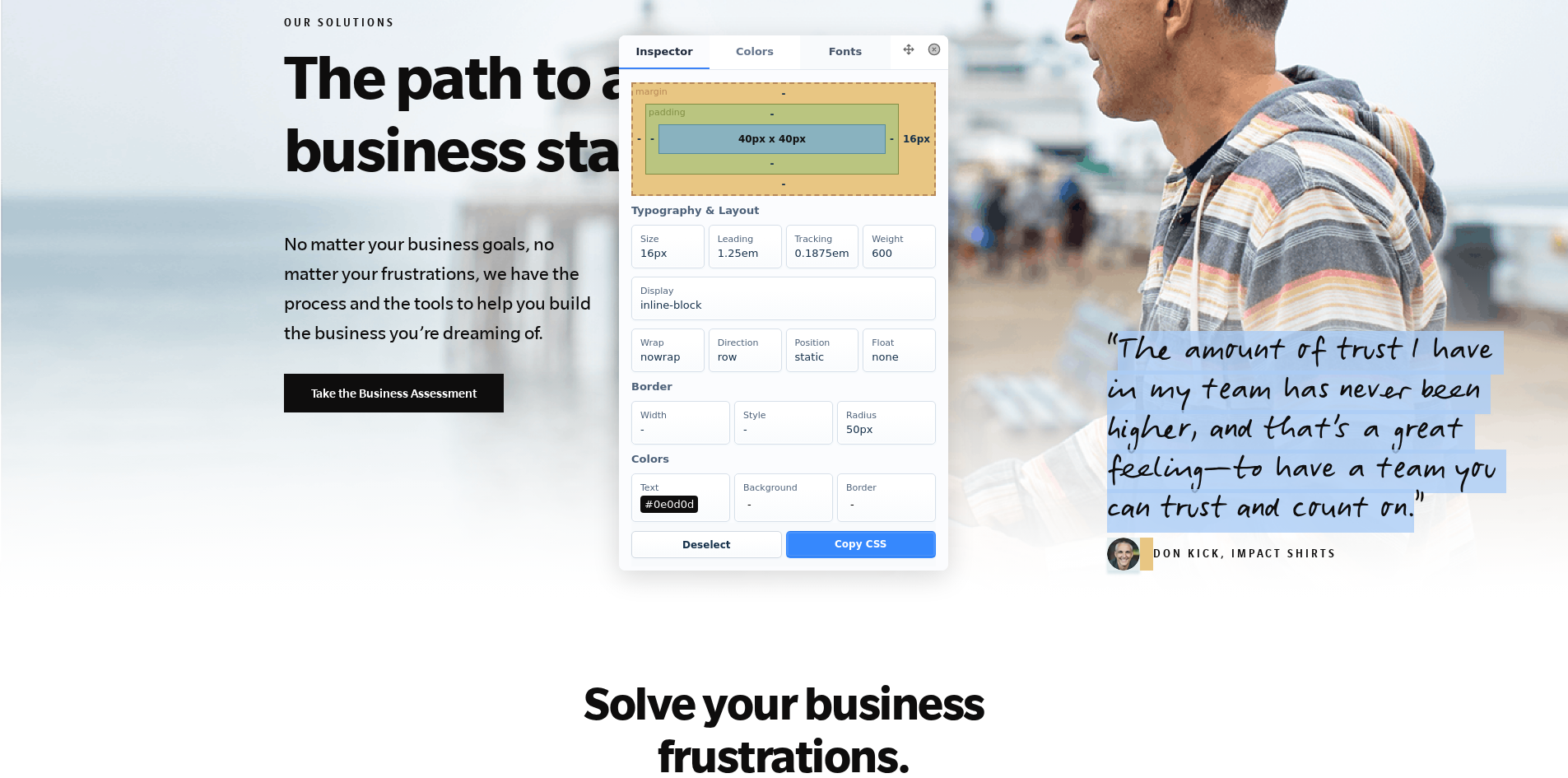
drag, startPoint x: 1819, startPoint y: 81, endPoint x: 824, endPoint y: 53, distance: 995.4
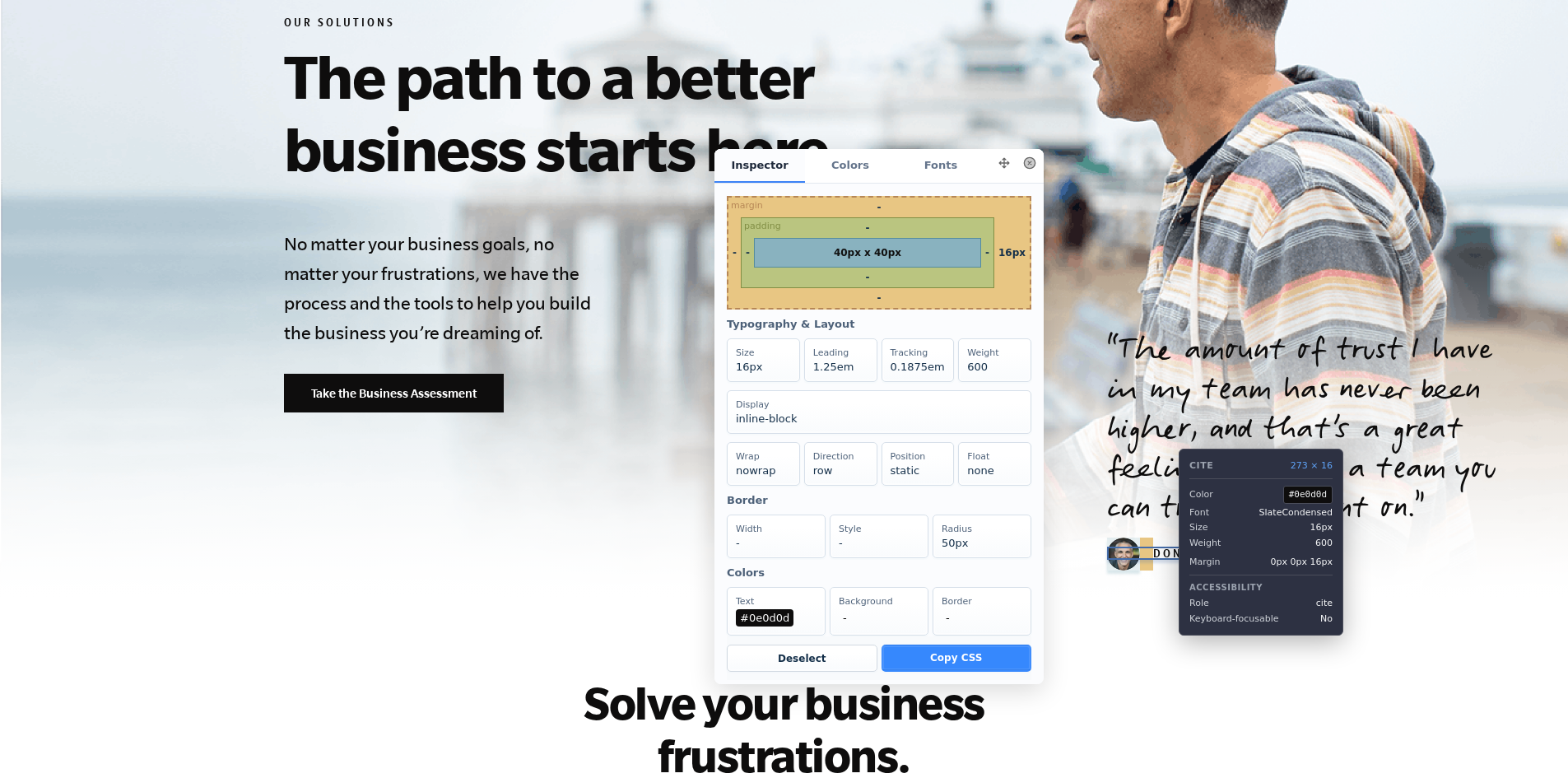
drag, startPoint x: 1166, startPoint y: 553, endPoint x: 1320, endPoint y: 565, distance: 154.5
click at [1170, 558] on cite "Don Kick, Impact Shirts" at bounding box center [1222, 556] width 230 height 13
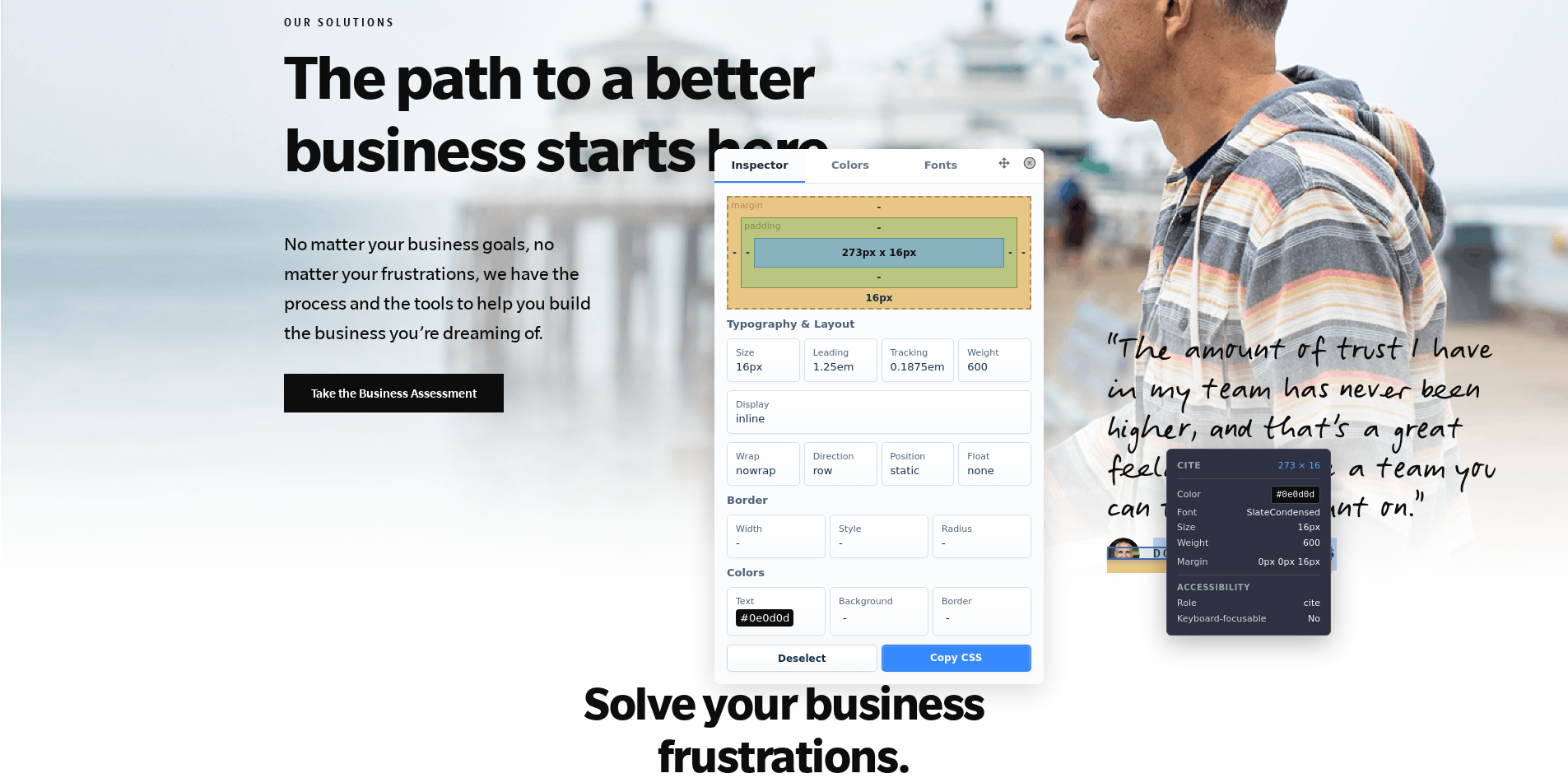
drag, startPoint x: 1370, startPoint y: 558, endPoint x: 1154, endPoint y: 554, distance: 216.0
click at [1154, 554] on blockquote "The amount of trust I have in my team has never been higher, and that’s a great…" at bounding box center [1318, 451] width 421 height 237
copy cite "Don Kick, Impact Shirts"
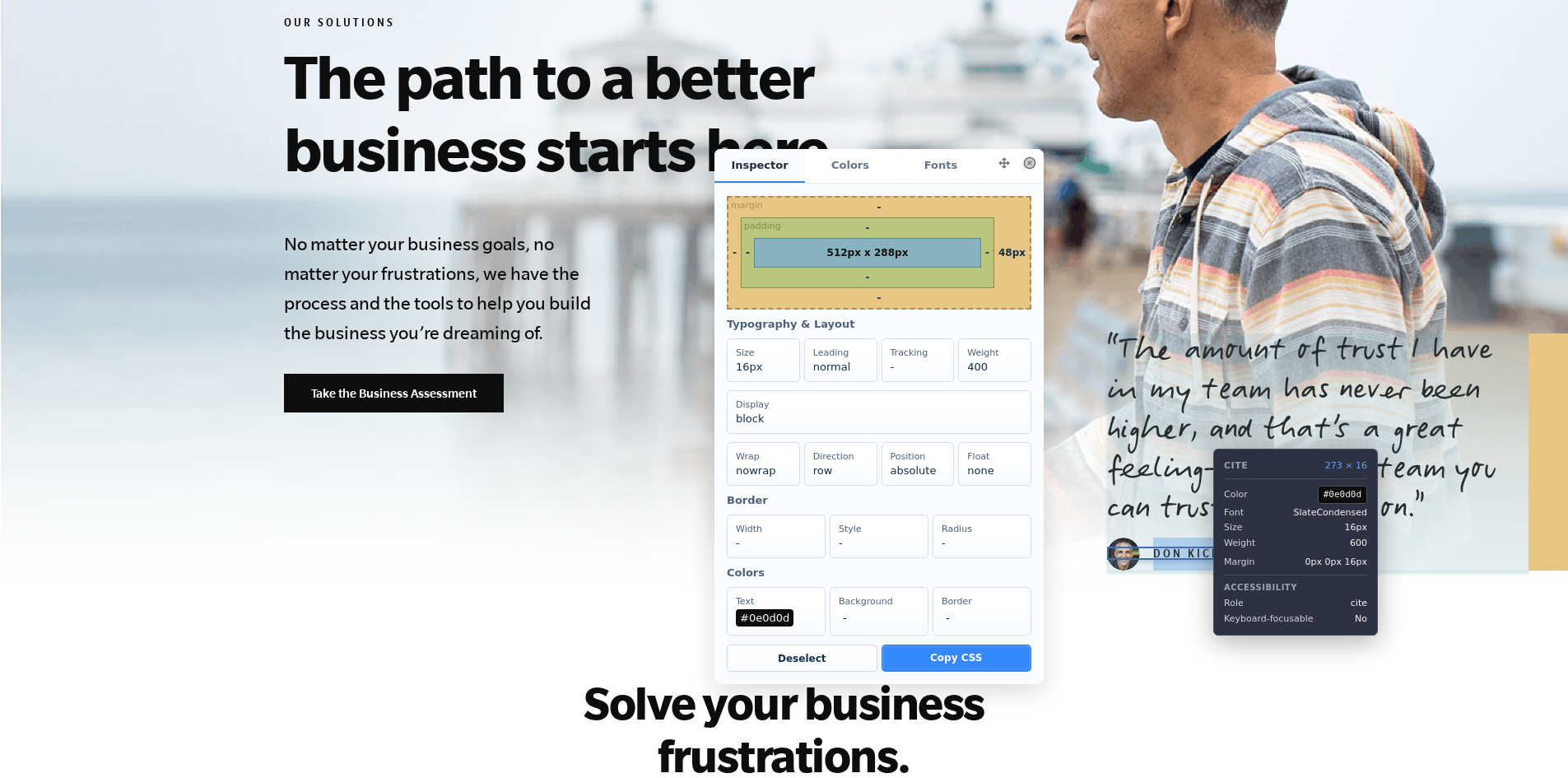
click at [1201, 559] on cite "Don Kick, Impact Shirts" at bounding box center [1222, 556] width 230 height 13
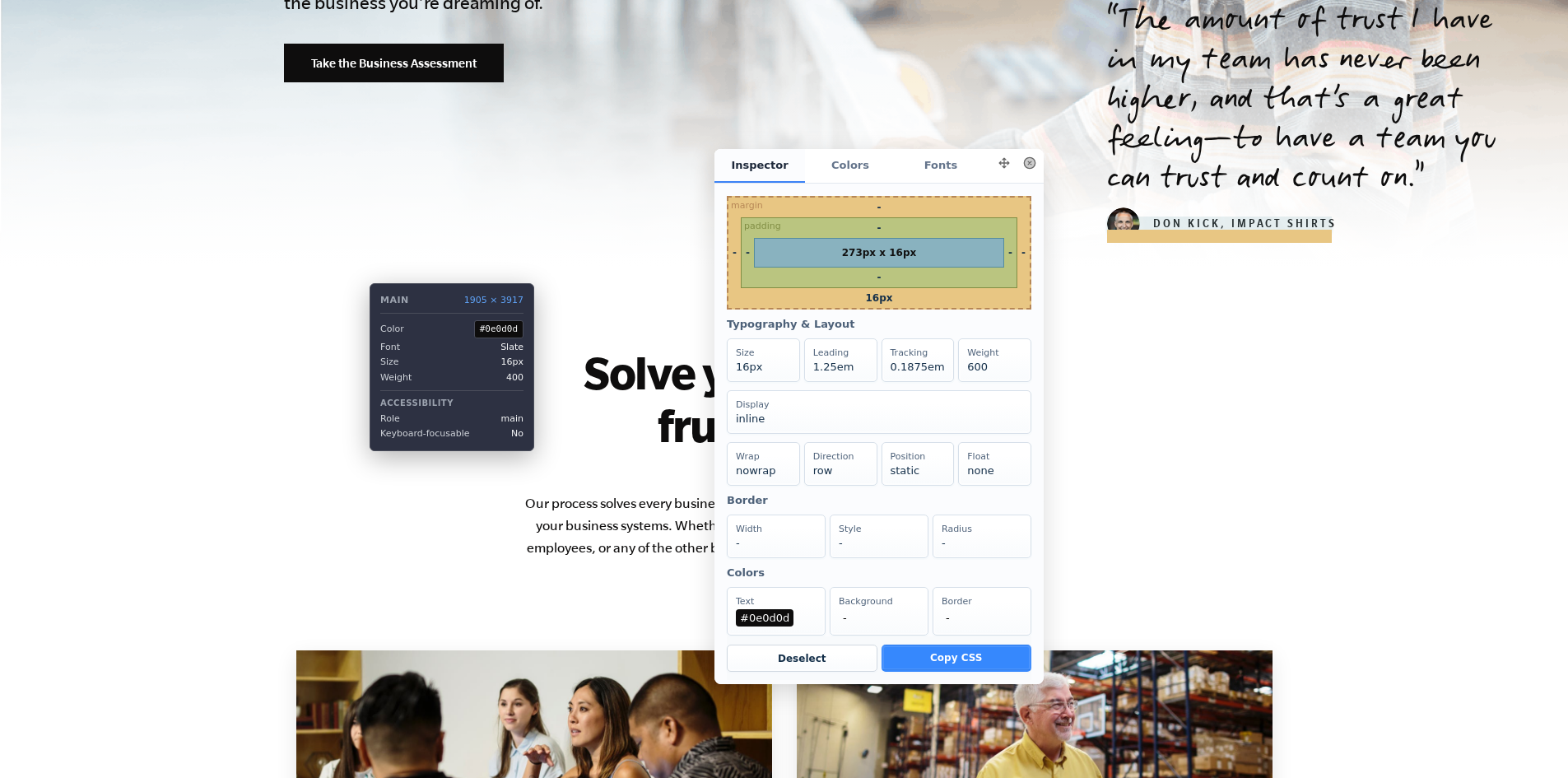
scroll to position [577, 0]
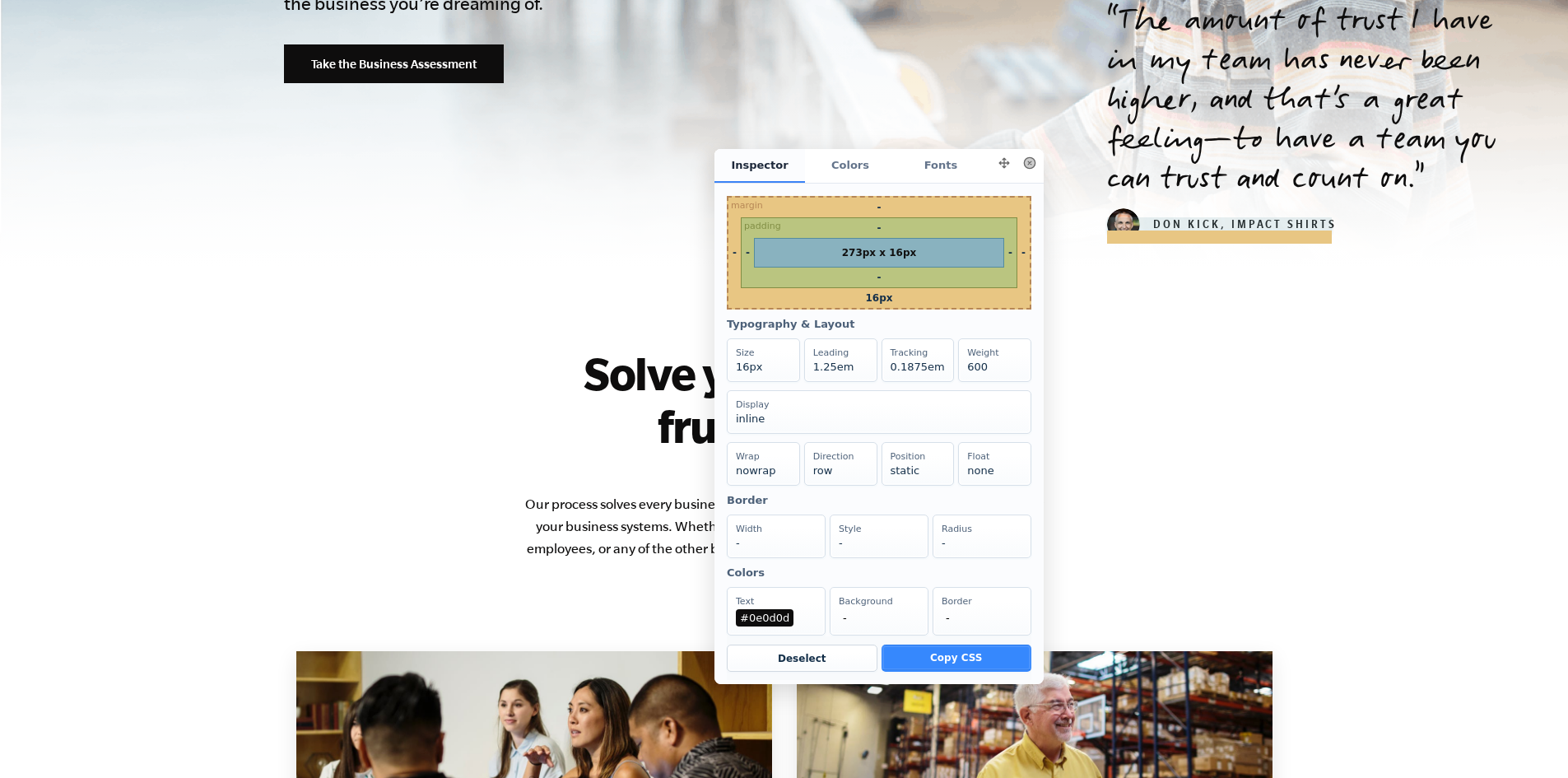
click at [1026, 169] on button at bounding box center [1030, 162] width 23 height 23
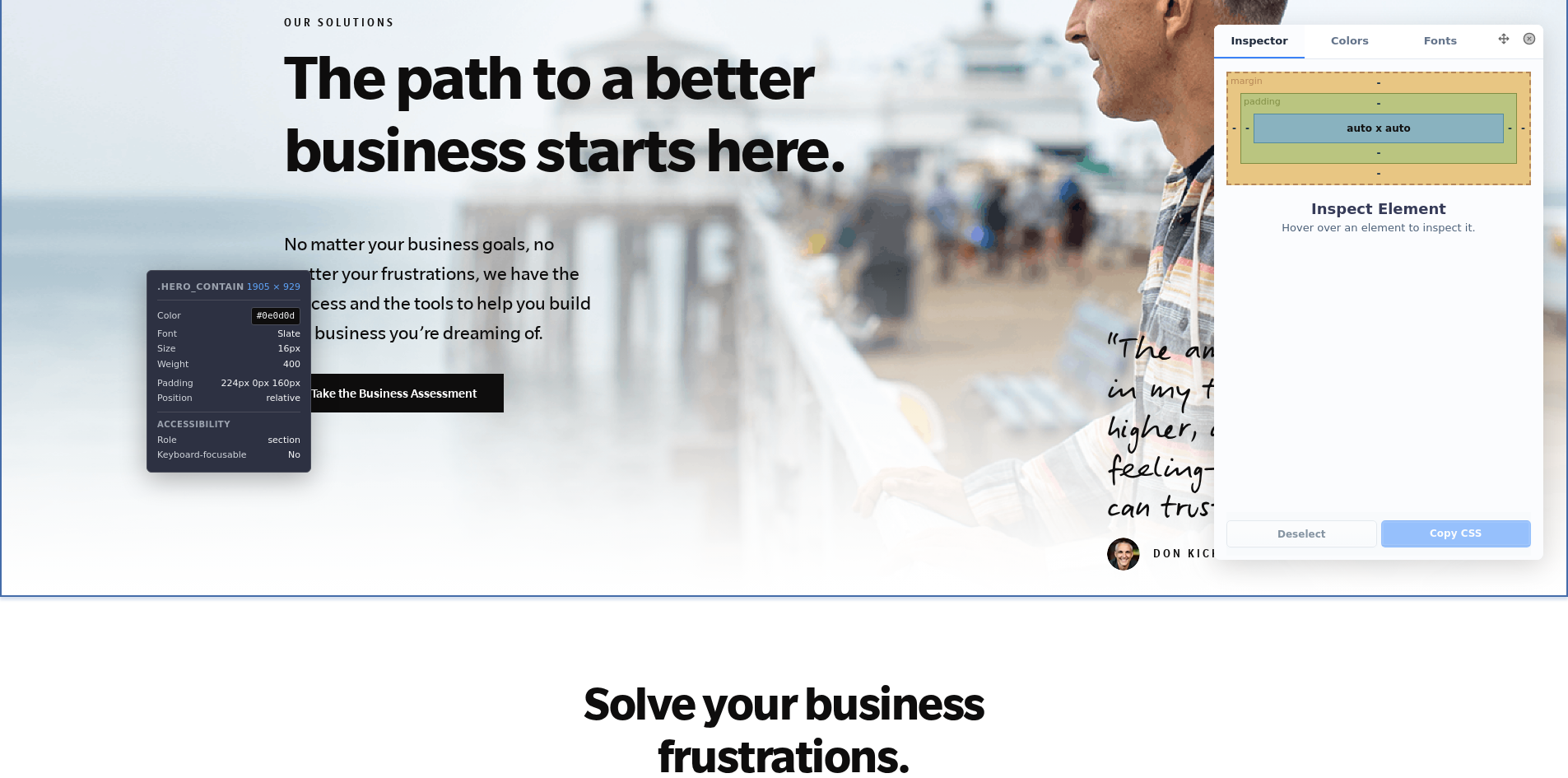
scroll to position [0, 0]
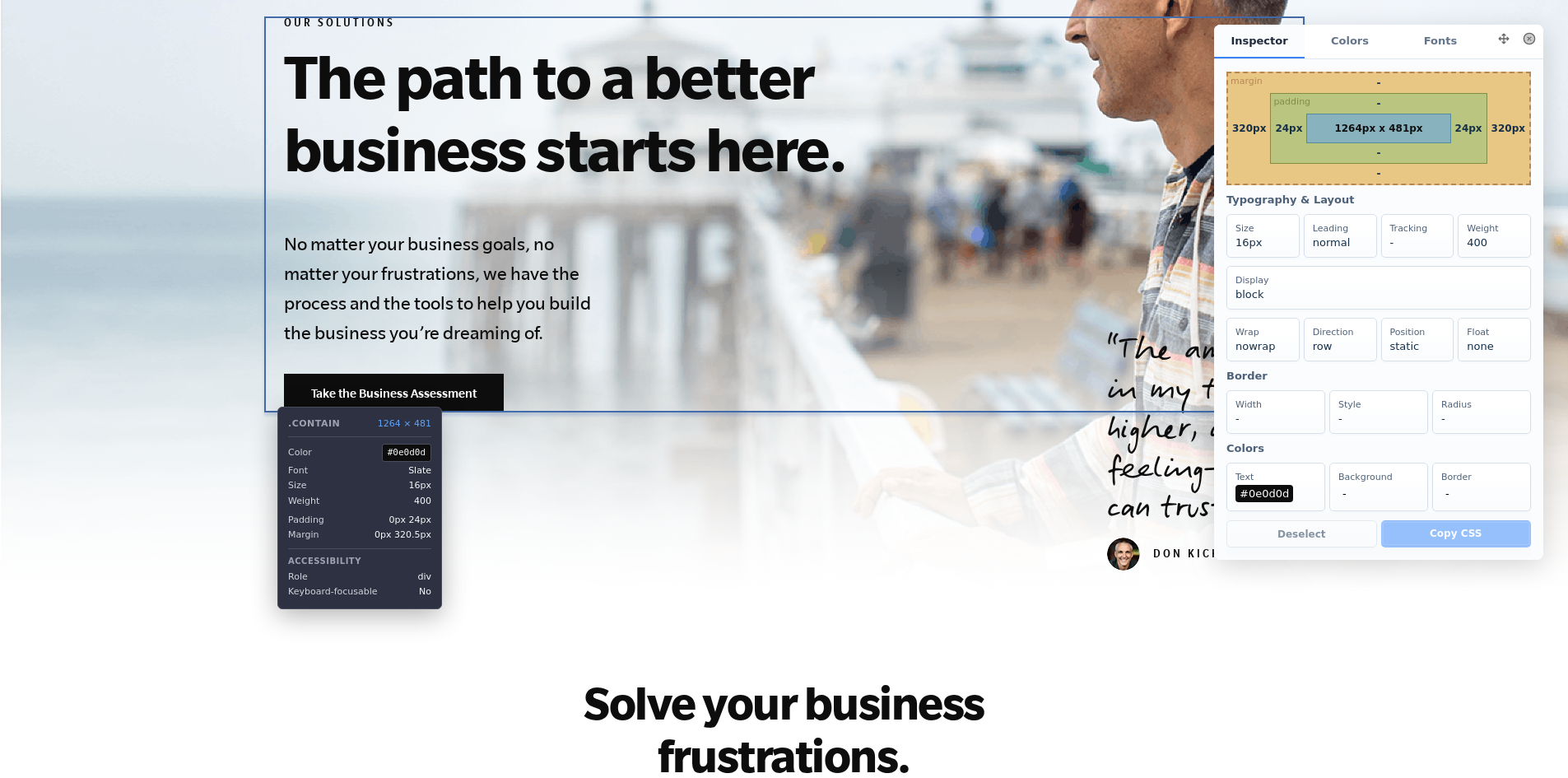
click at [265, 394] on div "Our Solutions The path to a better business starts here. No matter your busines…" at bounding box center [784, 214] width 1041 height 396
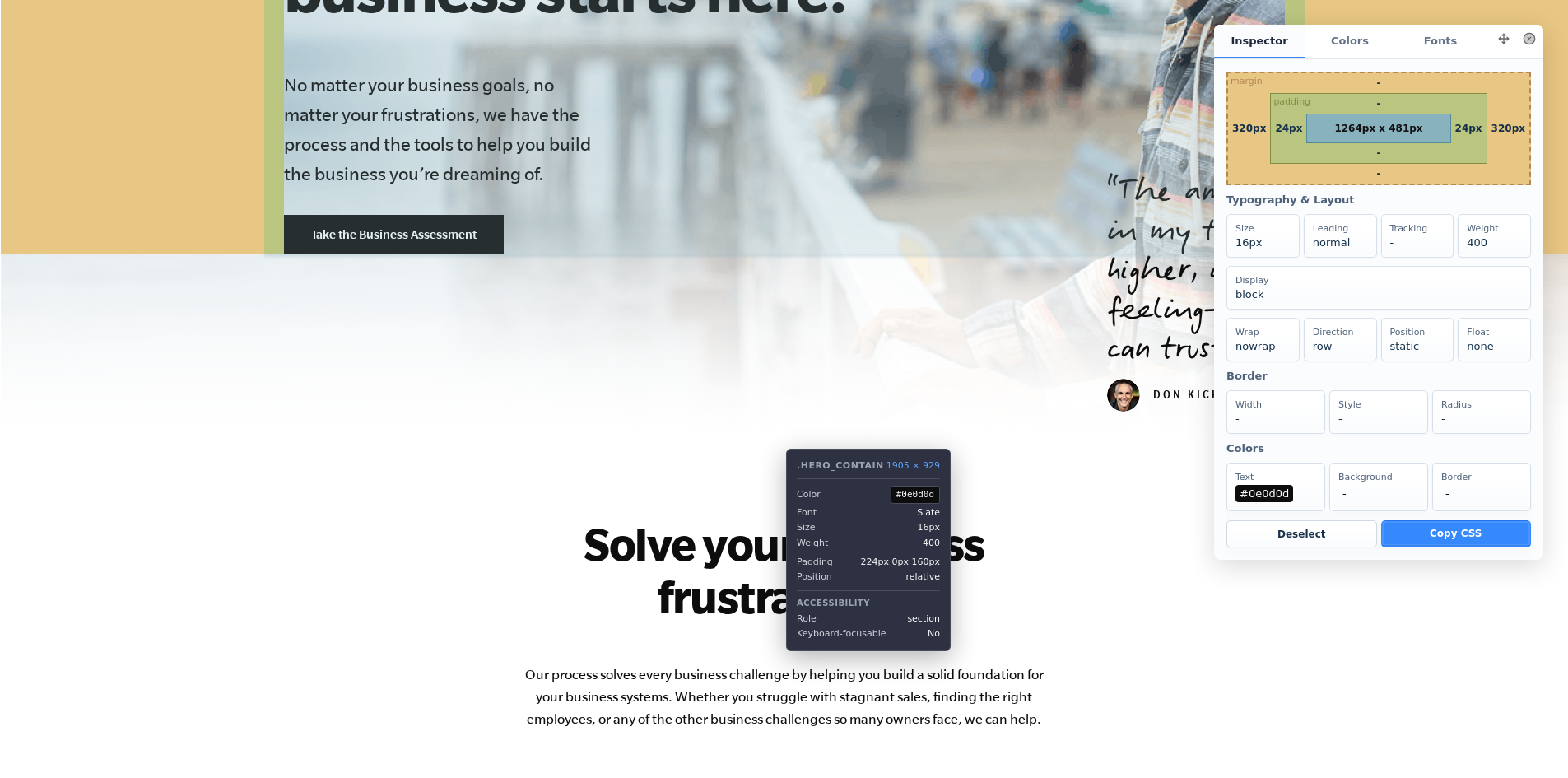
scroll to position [412, 0]
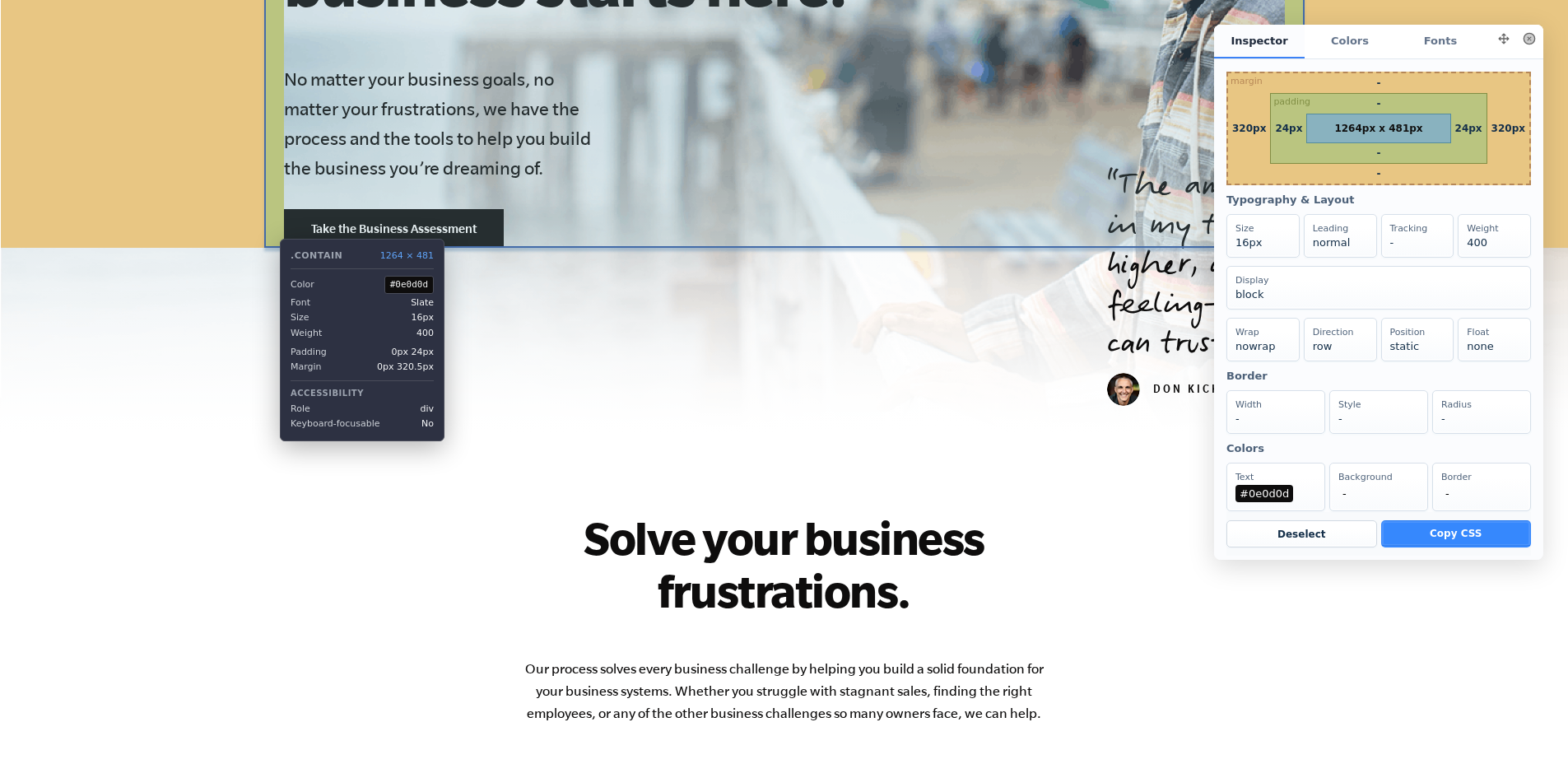
click at [267, 226] on div "Our Solutions The path to a better business starts here. No matter your busines…" at bounding box center [784, 49] width 1041 height 396
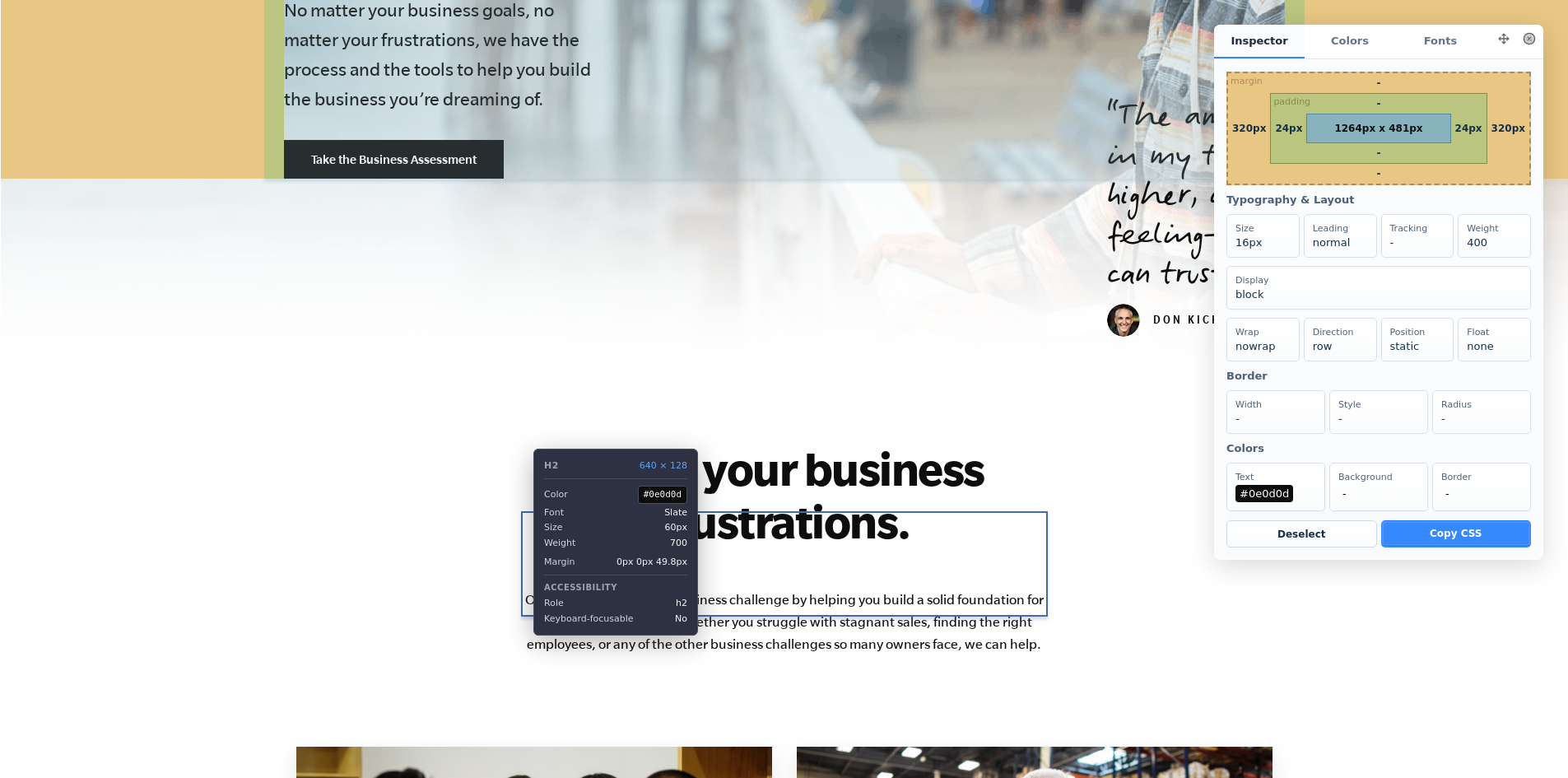
scroll to position [577, 0]
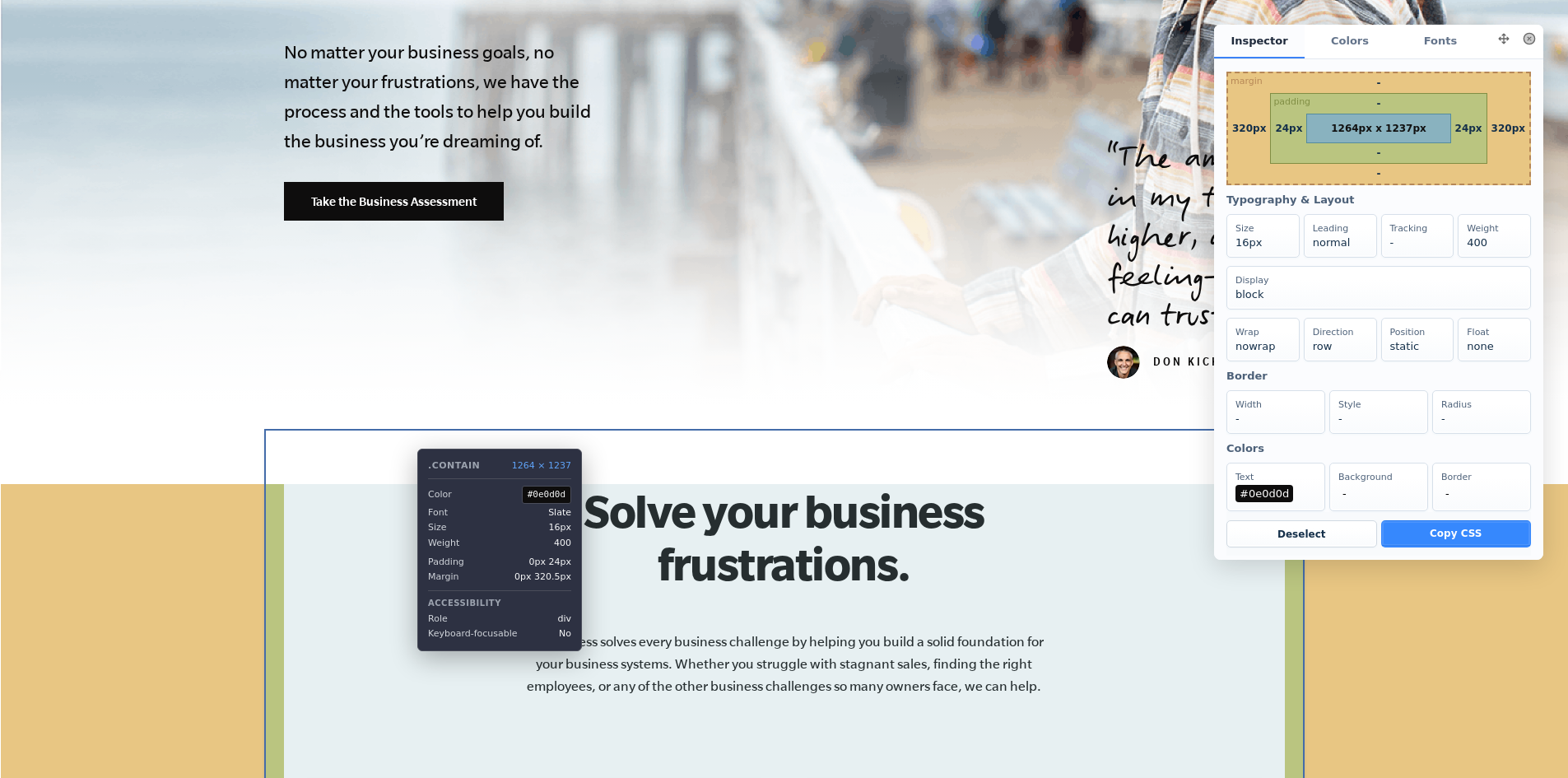
scroll to position [494, 0]
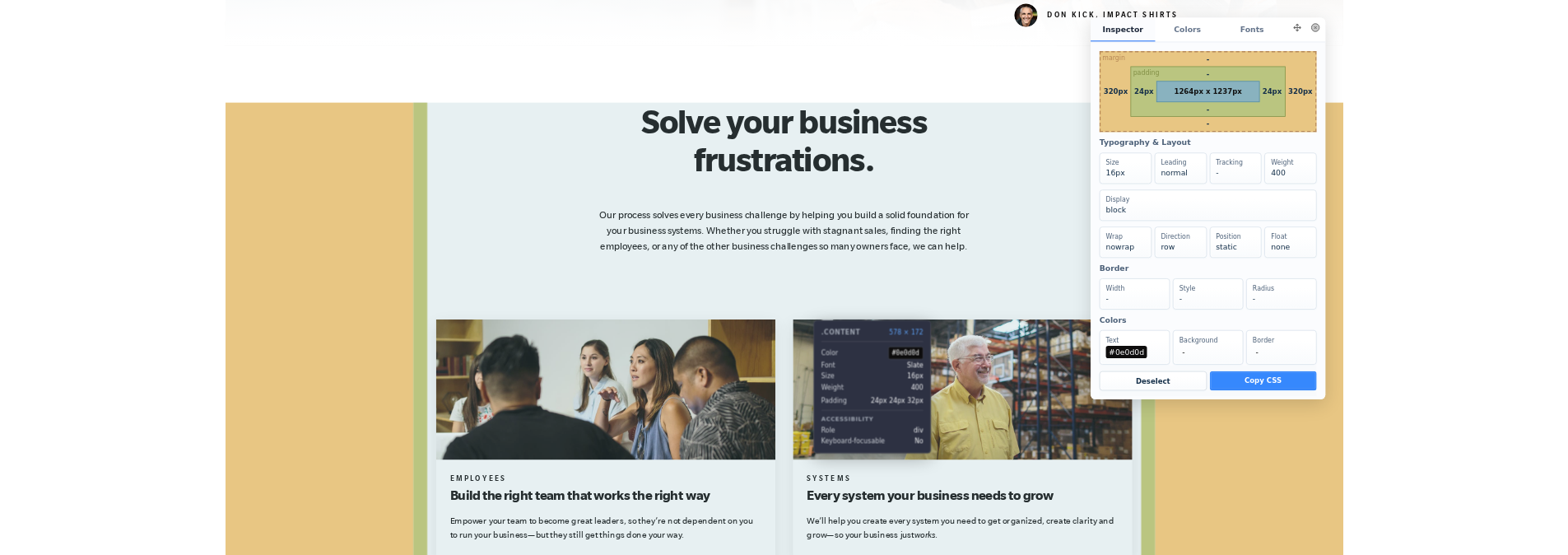
scroll to position [823, 0]
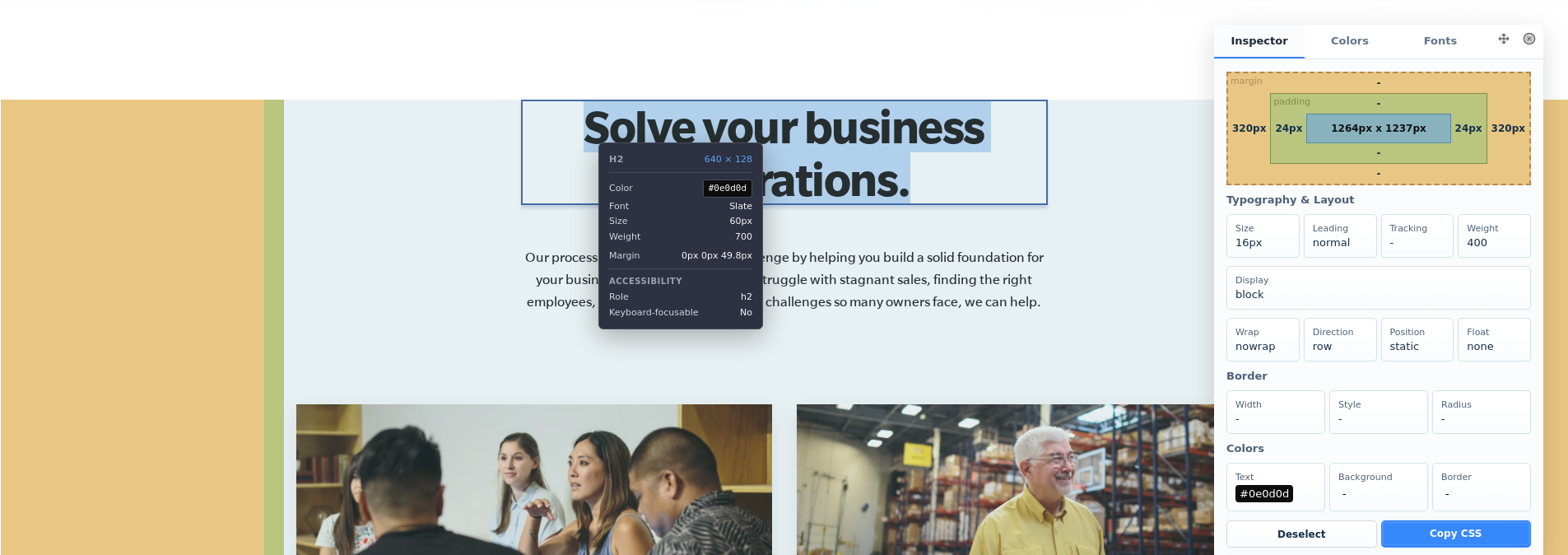
drag, startPoint x: 939, startPoint y: 188, endPoint x: 586, endPoint y: 130, distance: 357.7
click at [586, 130] on h2 "Solve your business frustrations." at bounding box center [784, 152] width 527 height 105
copy h2 "Solve your business frustrations."
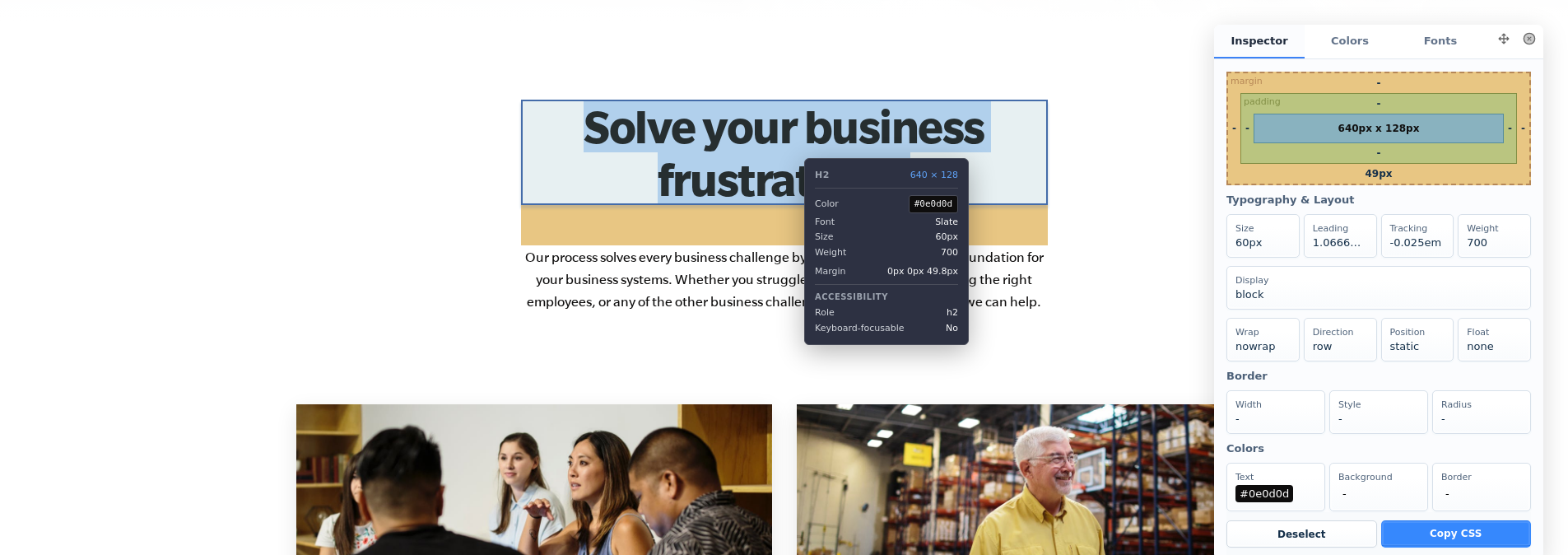
click at [792, 146] on h2 "Solve your business frustrations." at bounding box center [784, 152] width 527 height 105
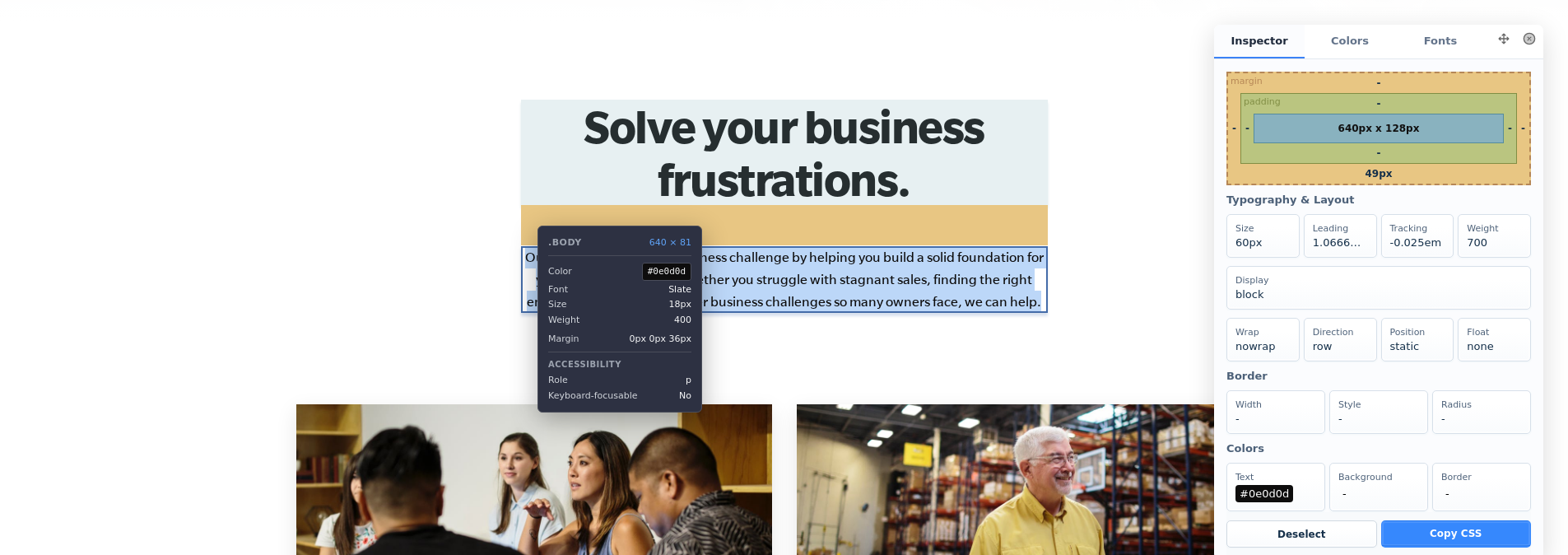
drag, startPoint x: 1049, startPoint y: 301, endPoint x: 525, endPoint y: 248, distance: 526.7
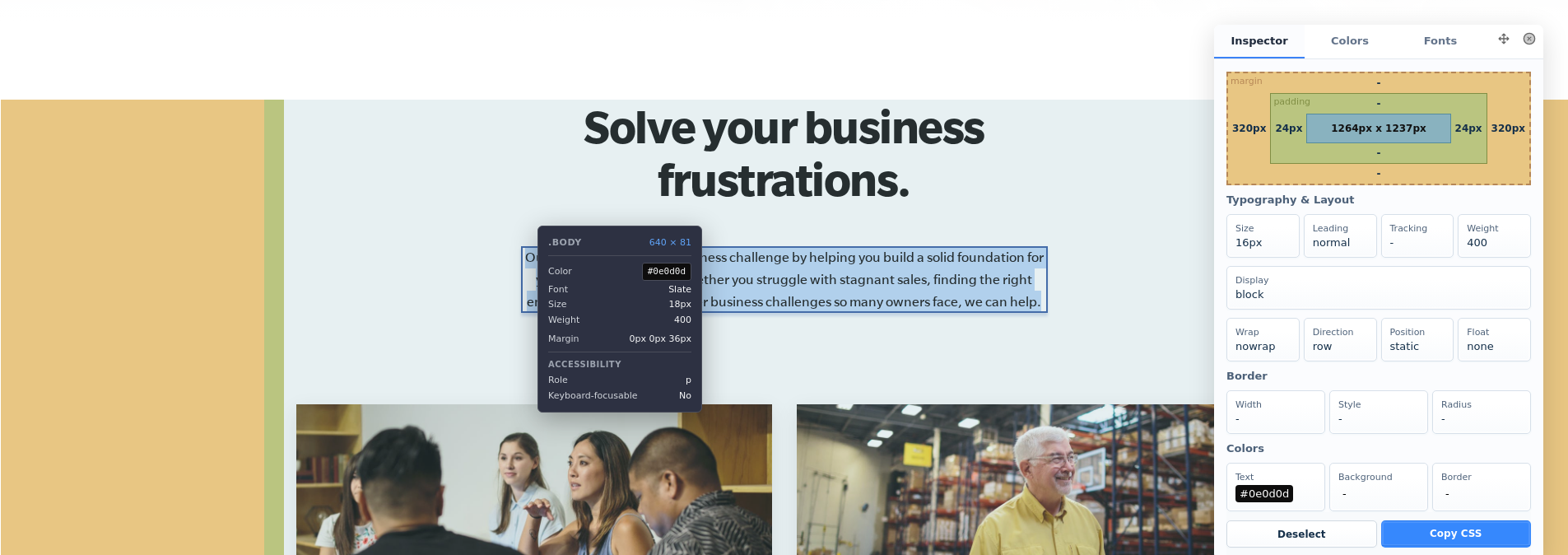
copy p "Our process solves every business challenge by helping you build a solid founda…"
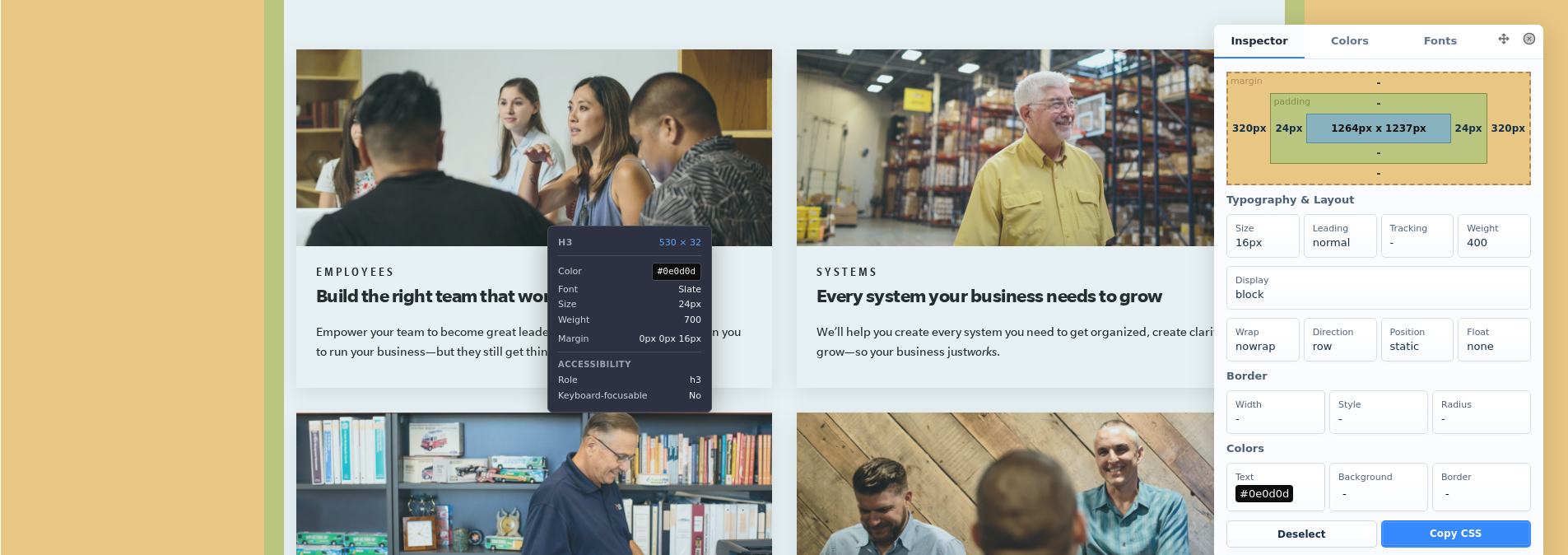
scroll to position [1153, 0]
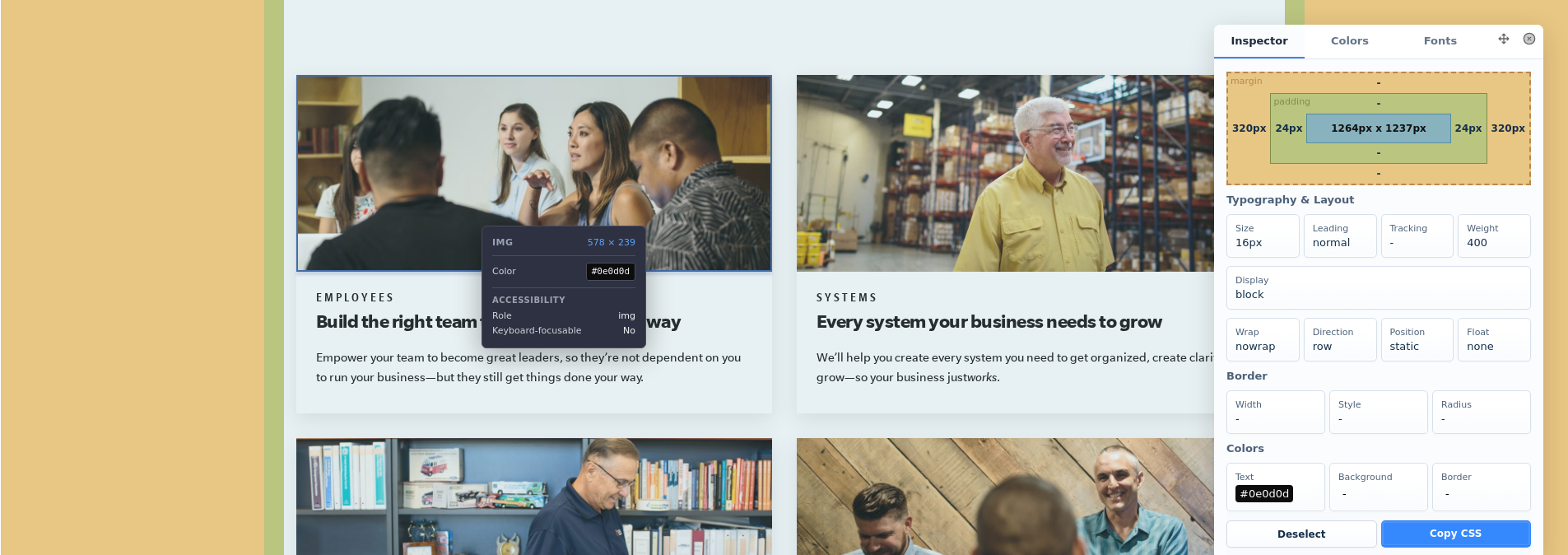
click at [470, 230] on img at bounding box center [535, 173] width 476 height 197
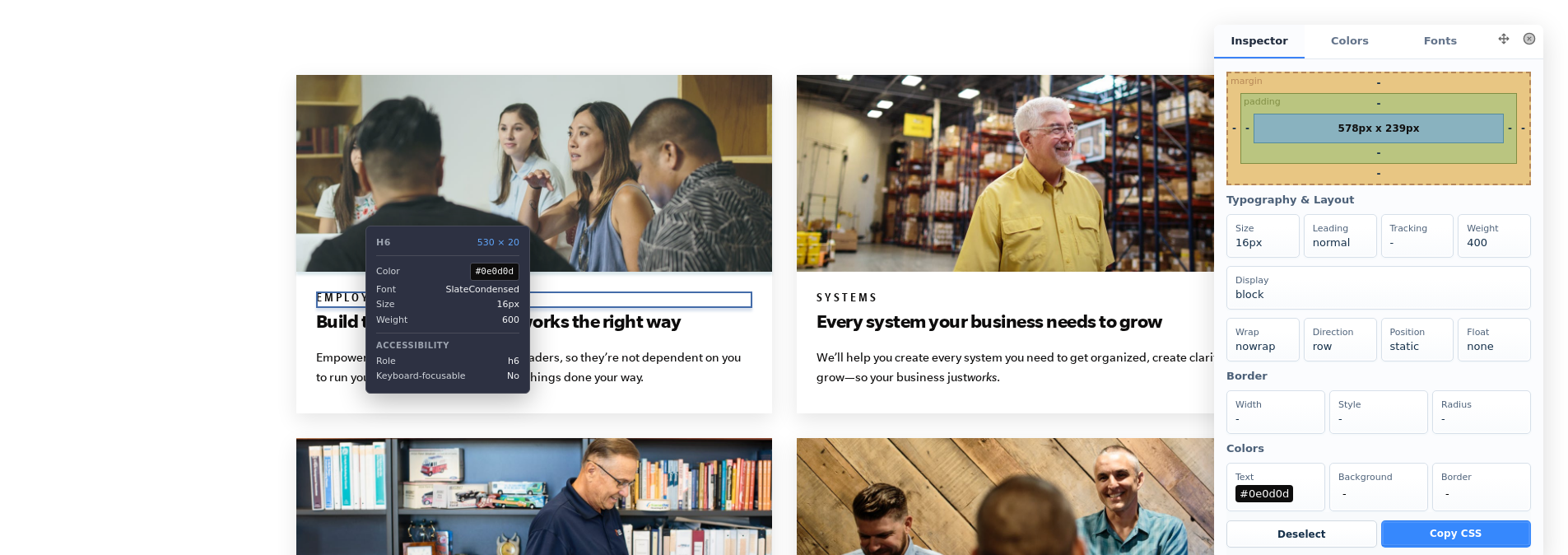
click at [353, 299] on h6 "Employees" at bounding box center [534, 299] width 437 height 16
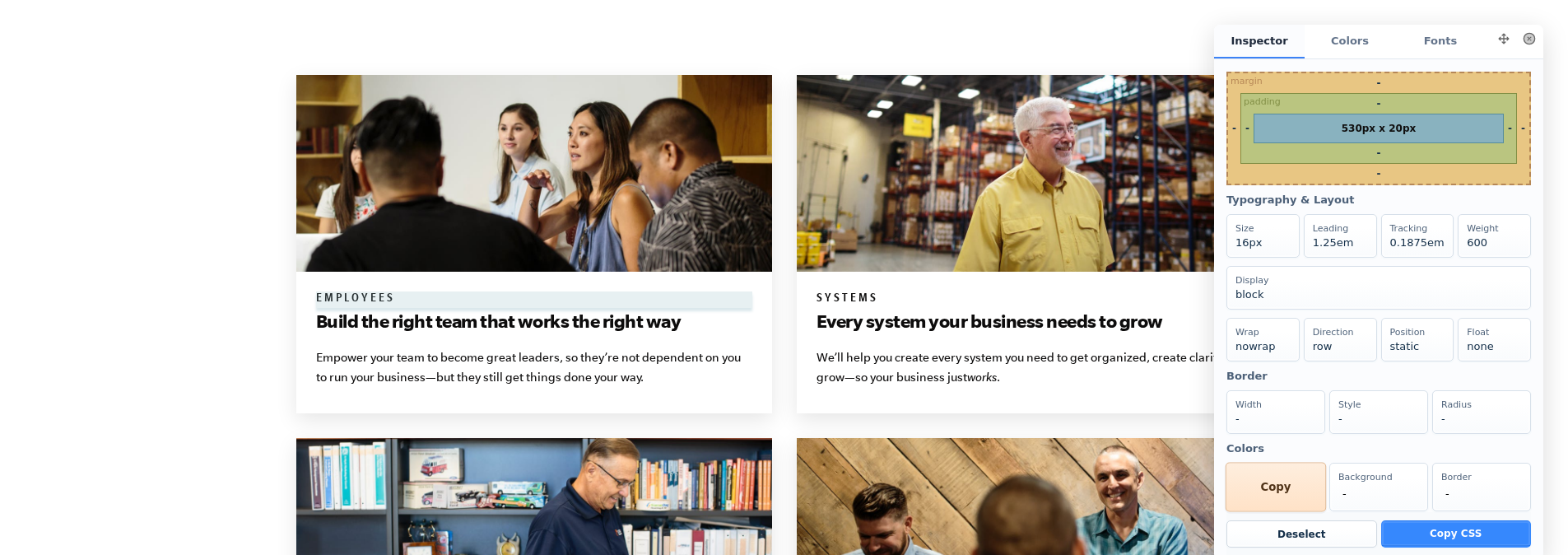
click at [1254, 501] on div "Text #0e0d0d Copy" at bounding box center [1276, 487] width 101 height 49
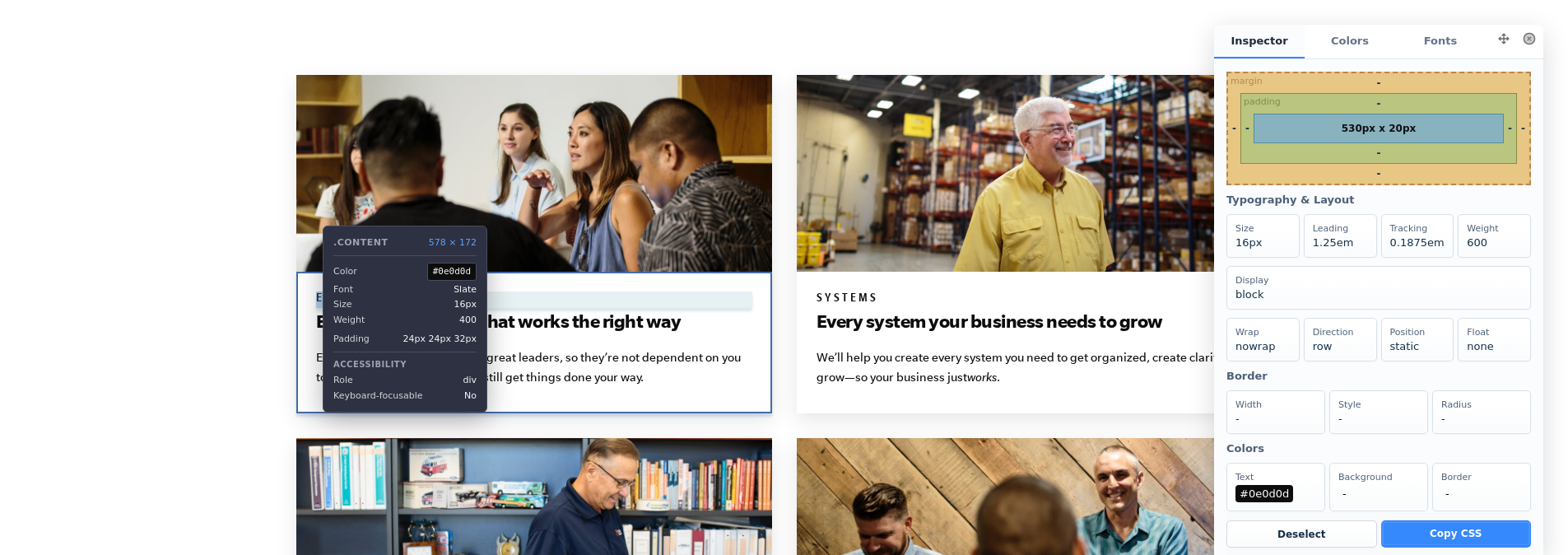
drag, startPoint x: 432, startPoint y: 299, endPoint x: 310, endPoint y: 299, distance: 122.0
click at [310, 299] on div "Employees Build the right team that works the right way Empower your team to be…" at bounding box center [535, 343] width 476 height 142
copy h6 "Employees"
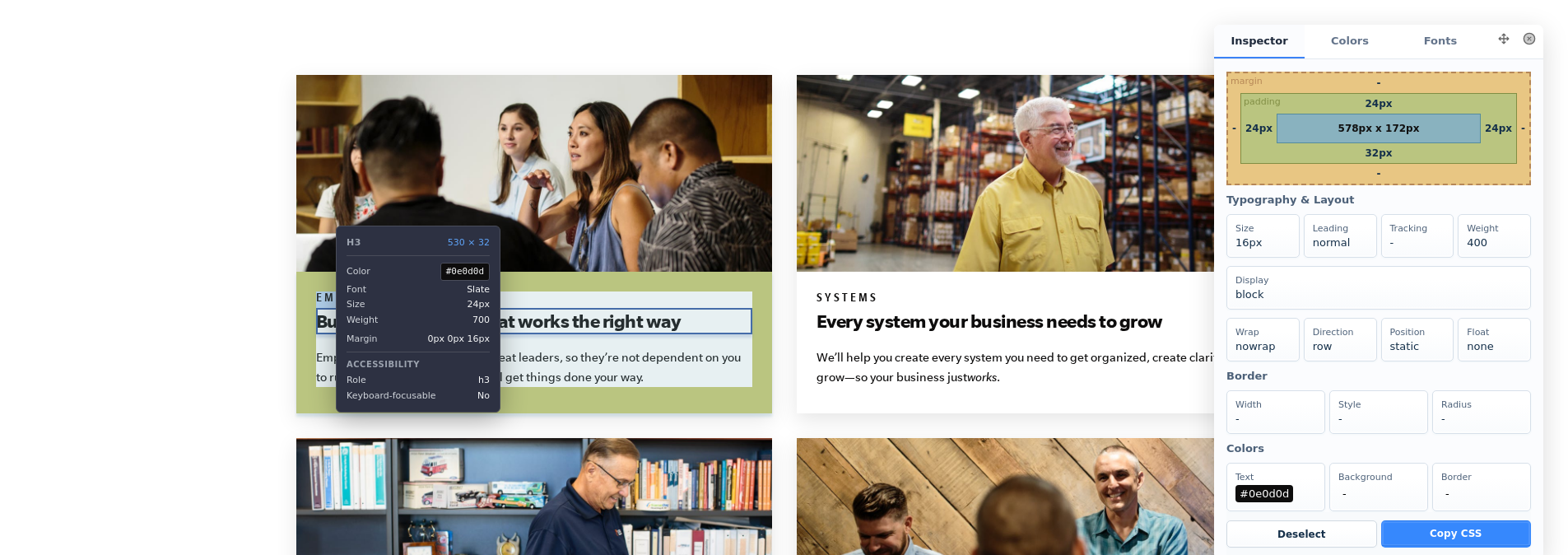
drag, startPoint x: 695, startPoint y: 328, endPoint x: 319, endPoint y: 323, distance: 376.0
click at [319, 322] on h3 "Build the right team that works the right way" at bounding box center [534, 321] width 437 height 27
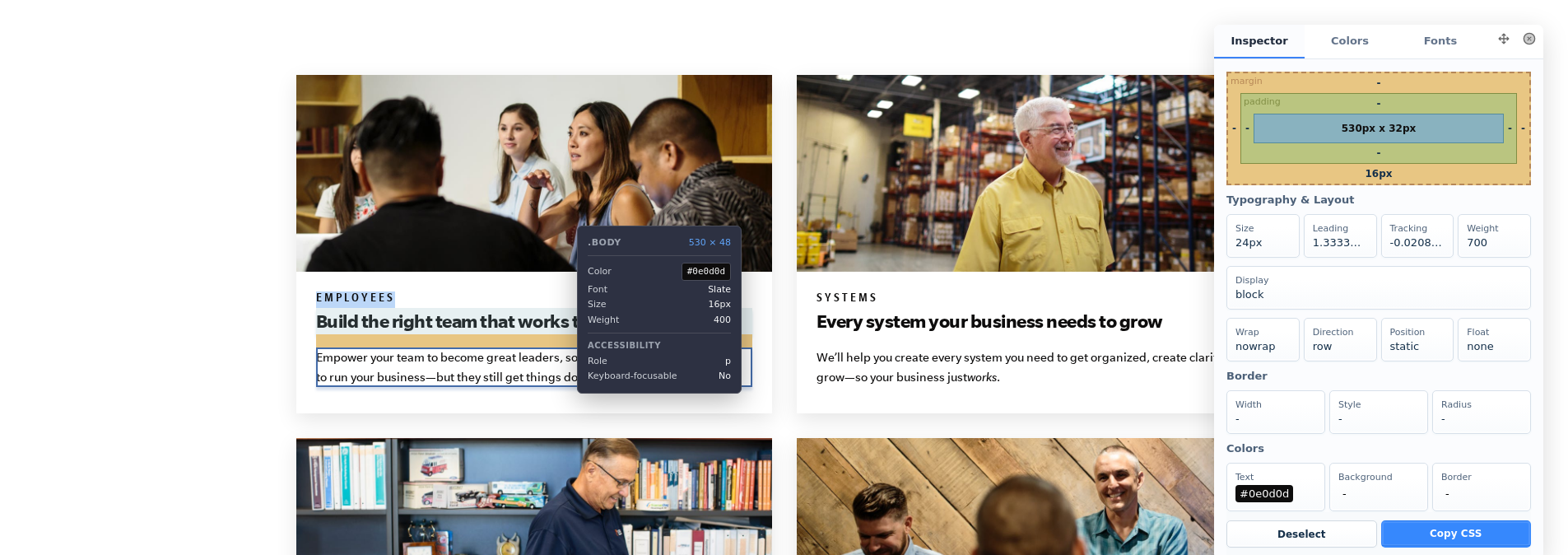
copy h3 "Build the right team that works the right way"
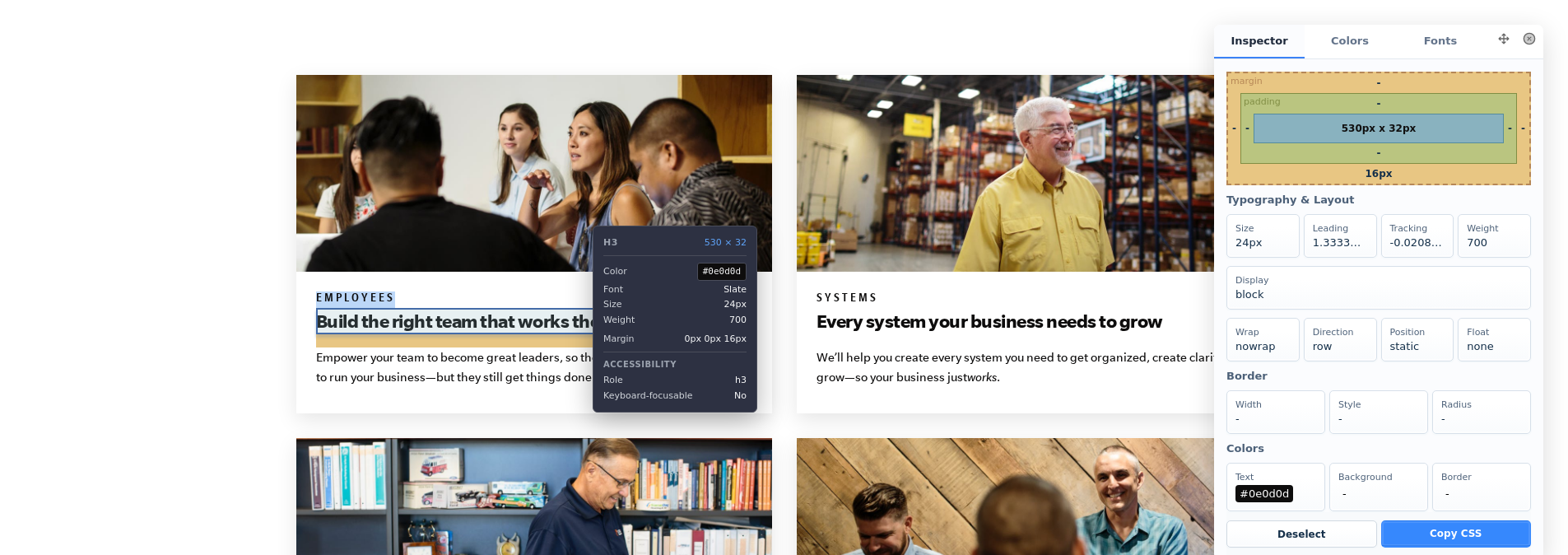
click at [580, 323] on h3 "Build the right team that works the right way" at bounding box center [534, 321] width 437 height 27
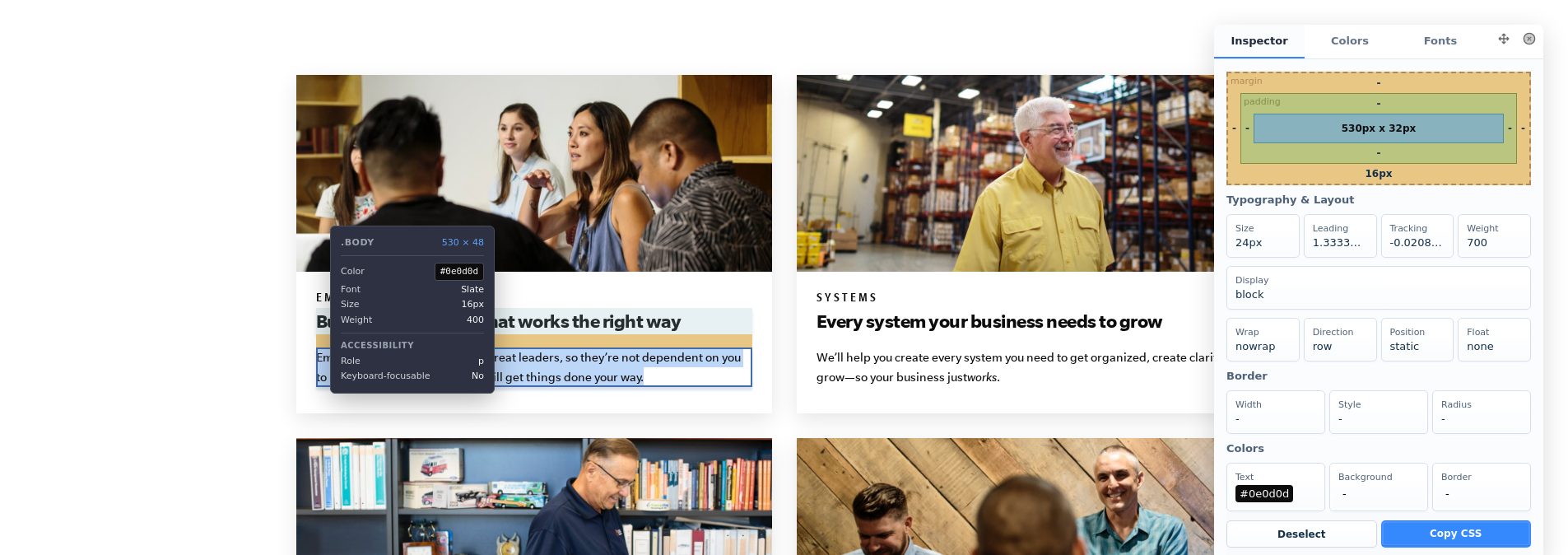
drag, startPoint x: 631, startPoint y: 386, endPoint x: 318, endPoint y: 359, distance: 314.2
click at [318, 359] on p "Empower your team to become great leaders, so they’re not dependent on you to r…" at bounding box center [534, 367] width 437 height 39
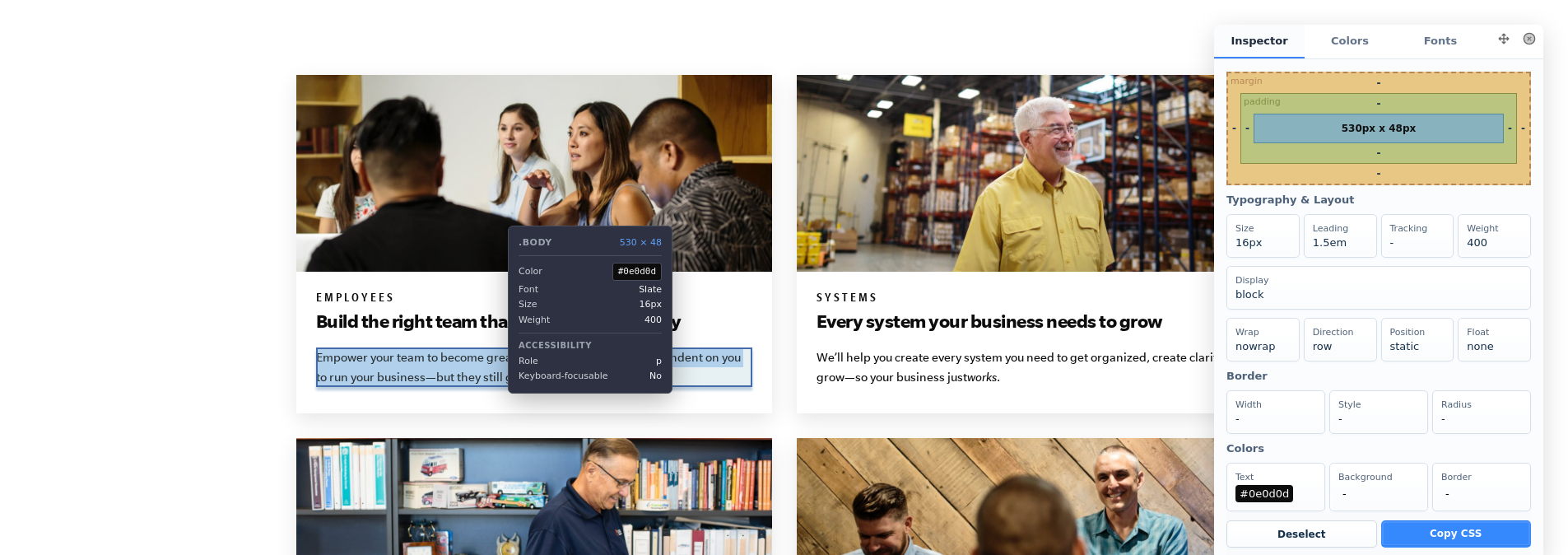
click at [495, 373] on p "Empower your team to become great leaders, so they’re not dependent on you to r…" at bounding box center [534, 367] width 437 height 39
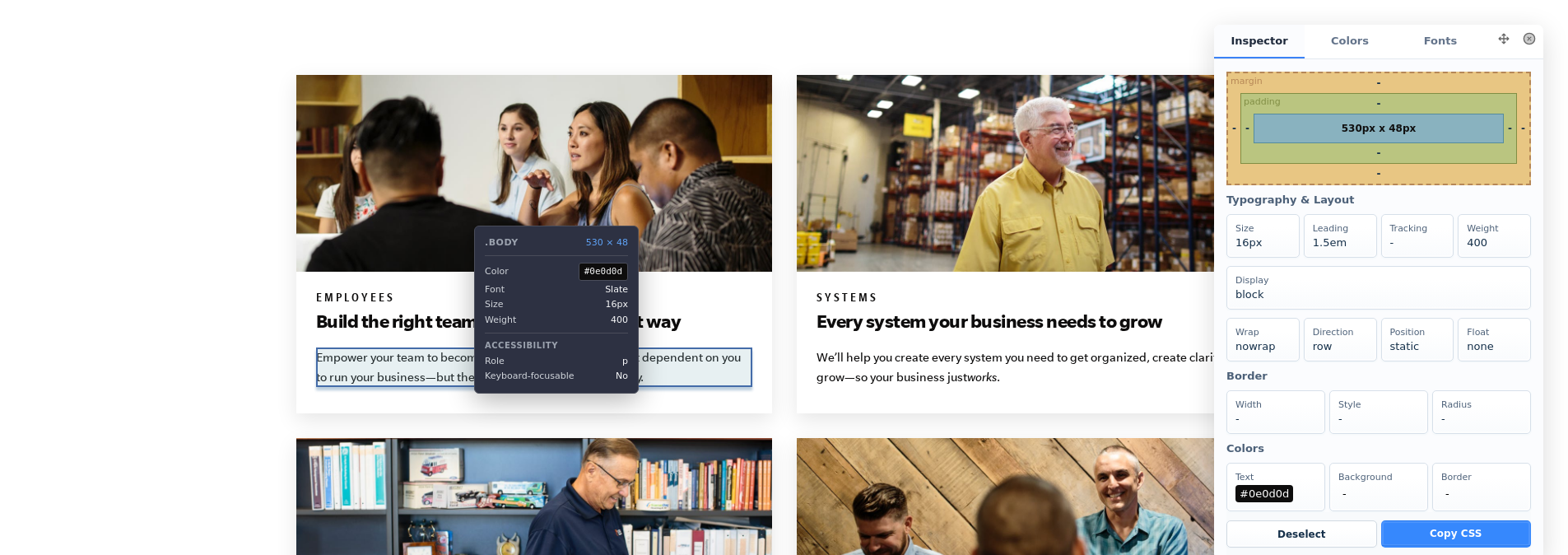
click at [462, 372] on p "Empower your team to become great leaders, so they’re not dependent on you to r…" at bounding box center [534, 367] width 437 height 39
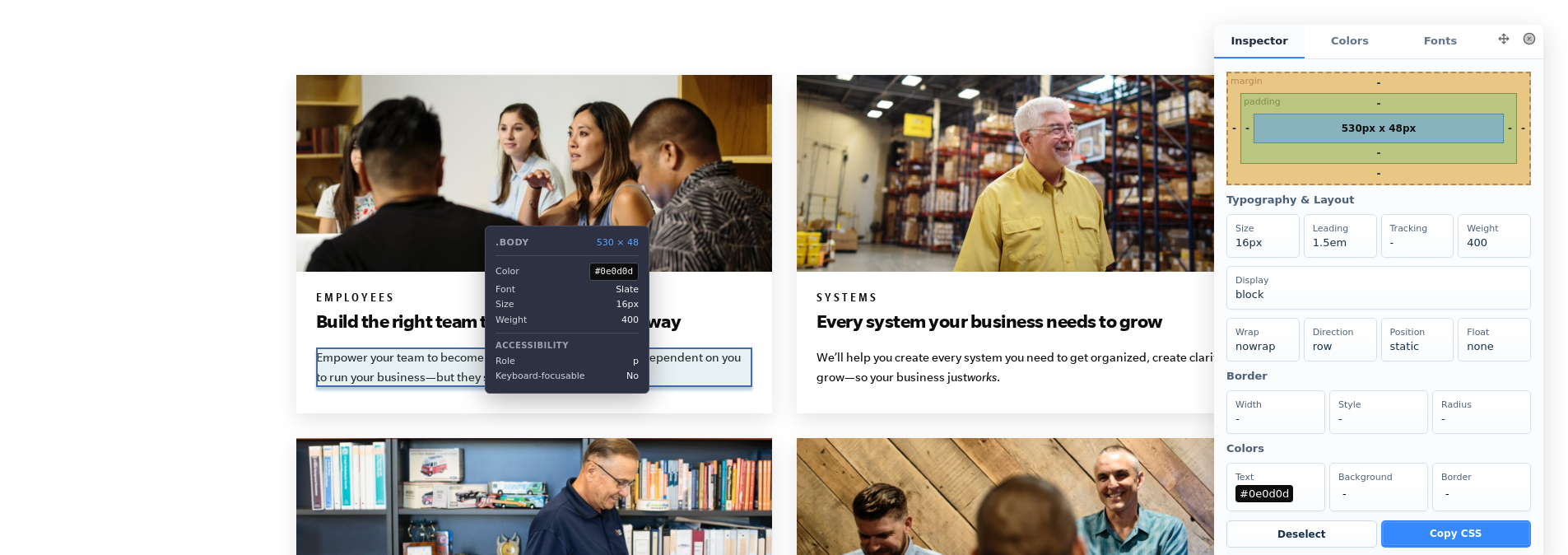
click at [472, 367] on p "Empower your team to become great leaders, so they’re not dependent on you to r…" at bounding box center [534, 367] width 437 height 39
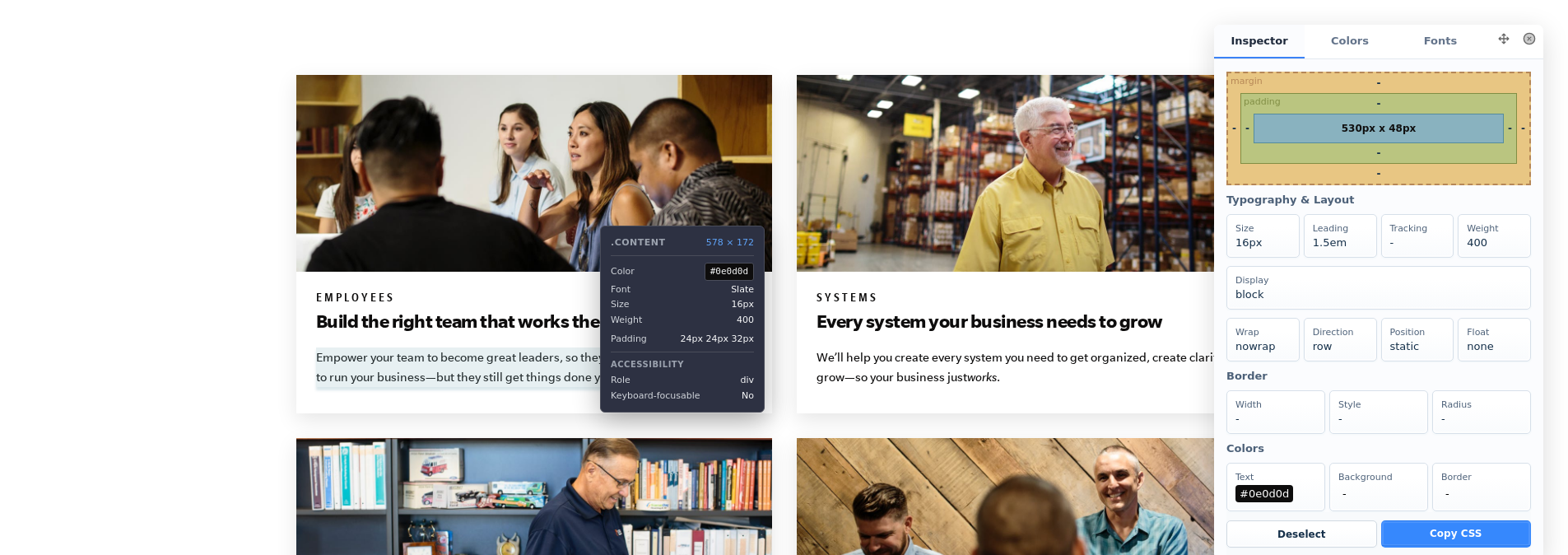
scroll to position [1318, 0]
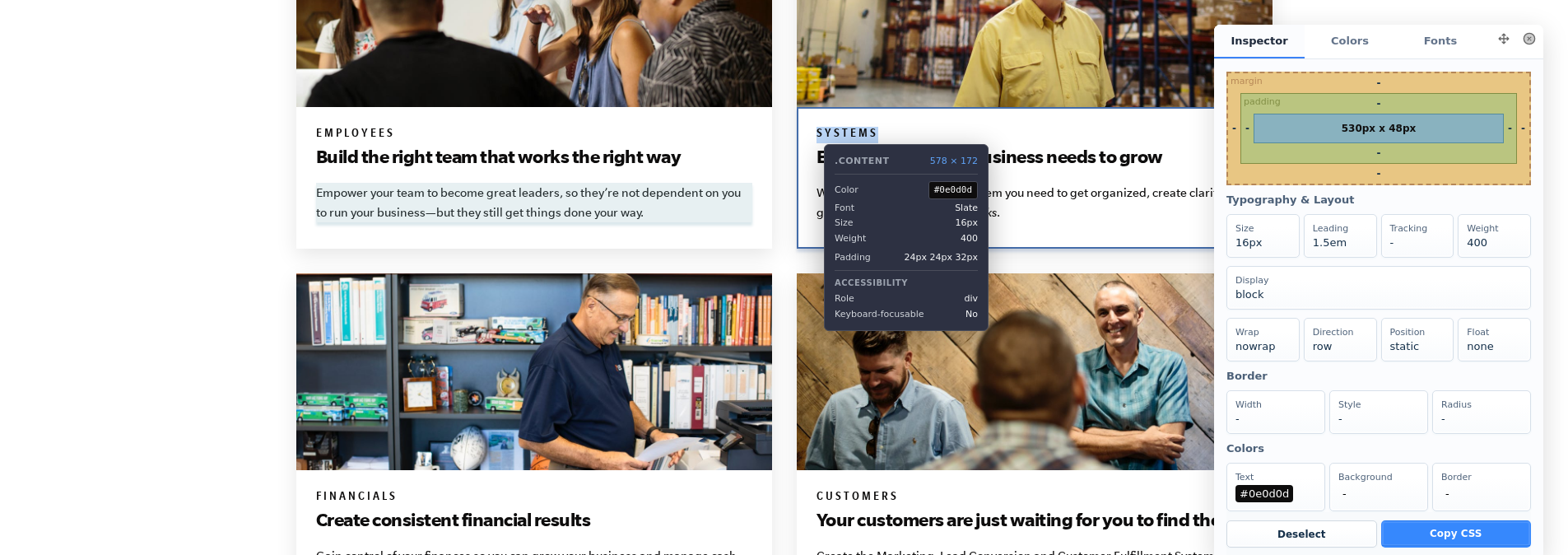
drag, startPoint x: 894, startPoint y: 135, endPoint x: 812, endPoint y: 132, distance: 82.1
click at [812, 132] on div "Systems Every system your business needs to grow We’ll help you create every sy…" at bounding box center [1035, 178] width 476 height 142
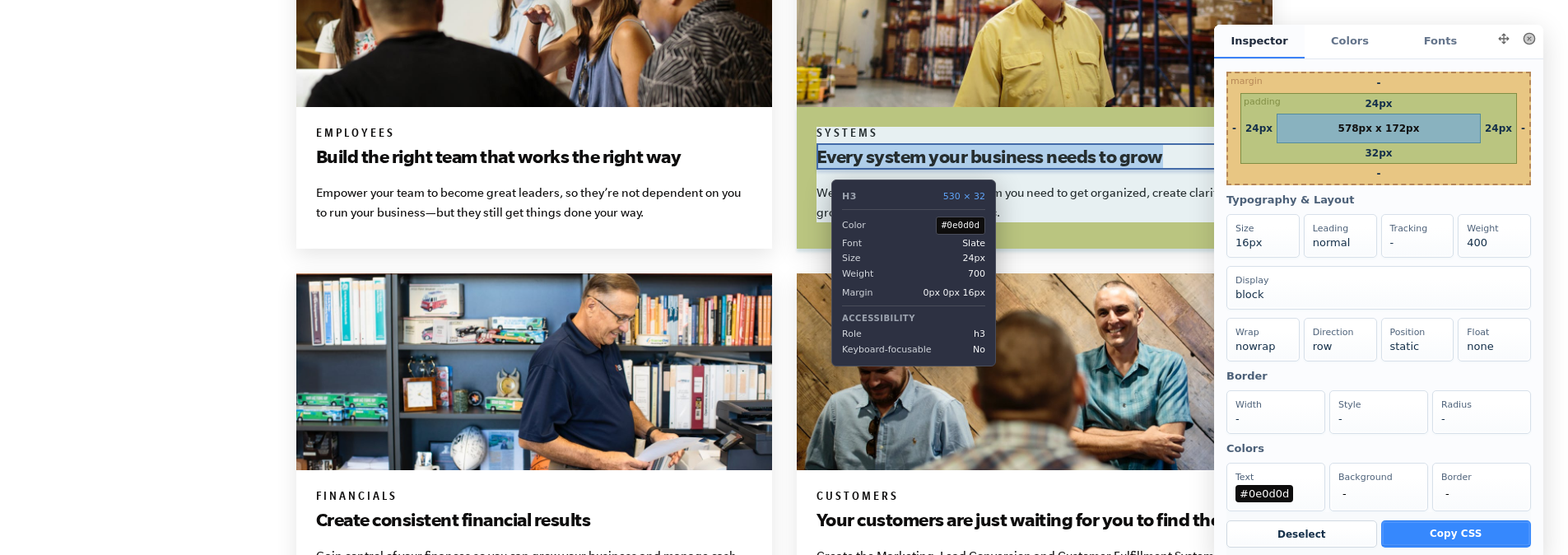
drag, startPoint x: 1150, startPoint y: 158, endPoint x: 819, endPoint y: 168, distance: 331.2
click at [819, 168] on h3 "Every system your business needs to grow" at bounding box center [1034, 156] width 437 height 27
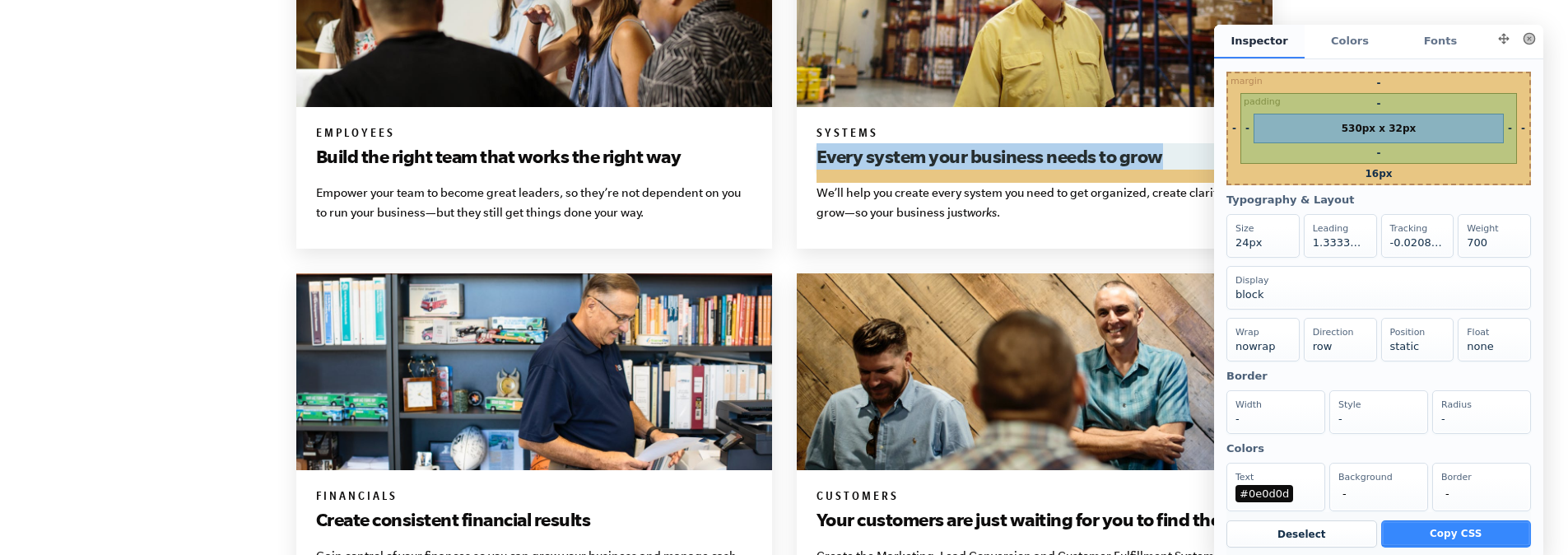
click at [1520, 40] on button at bounding box center [1529, 38] width 23 height 23
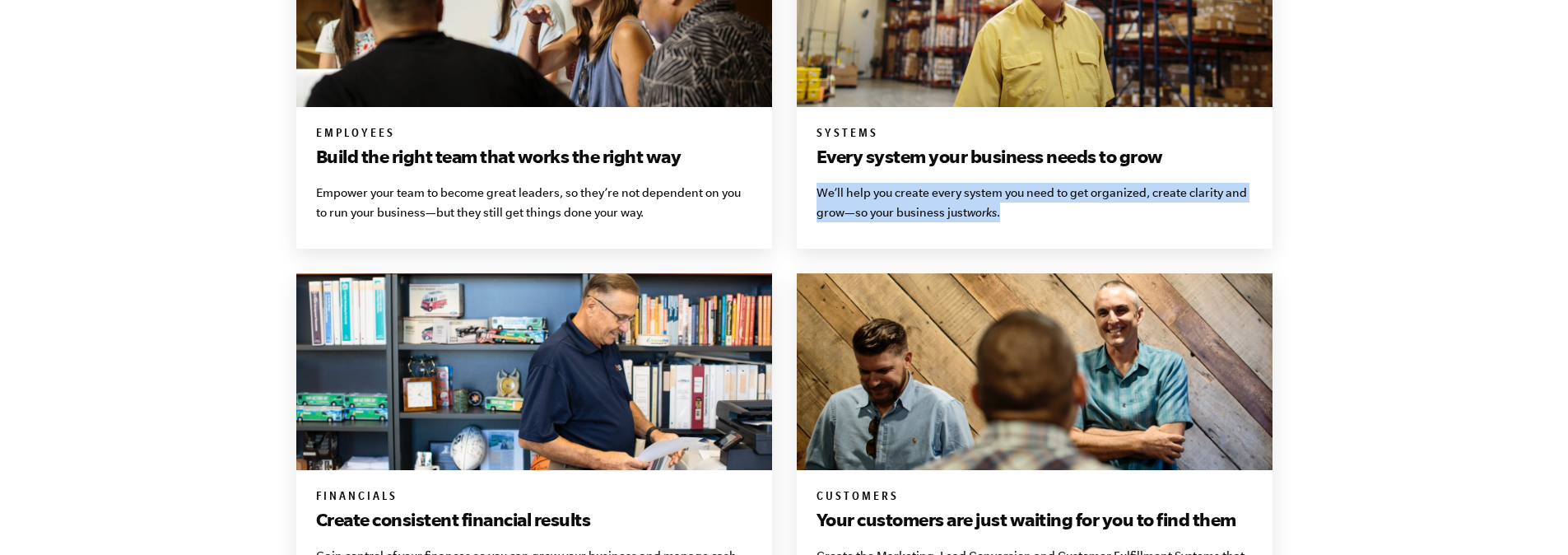
drag, startPoint x: 973, startPoint y: 216, endPoint x: 820, endPoint y: 191, distance: 155.0
click at [820, 191] on p "We’ll help you create every system you need to get organized, create clarity an…" at bounding box center [1034, 202] width 437 height 39
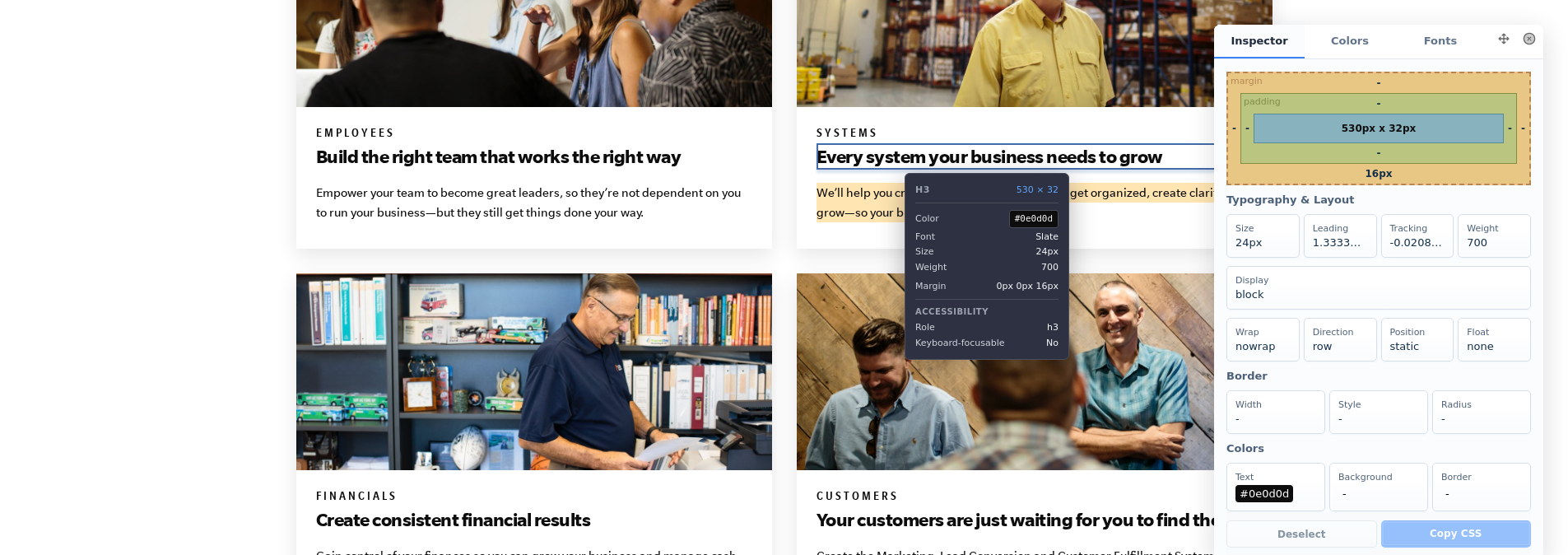
scroll to position [0, 0]
click at [892, 159] on h3 "Every system your business needs to grow" at bounding box center [1034, 156] width 437 height 27
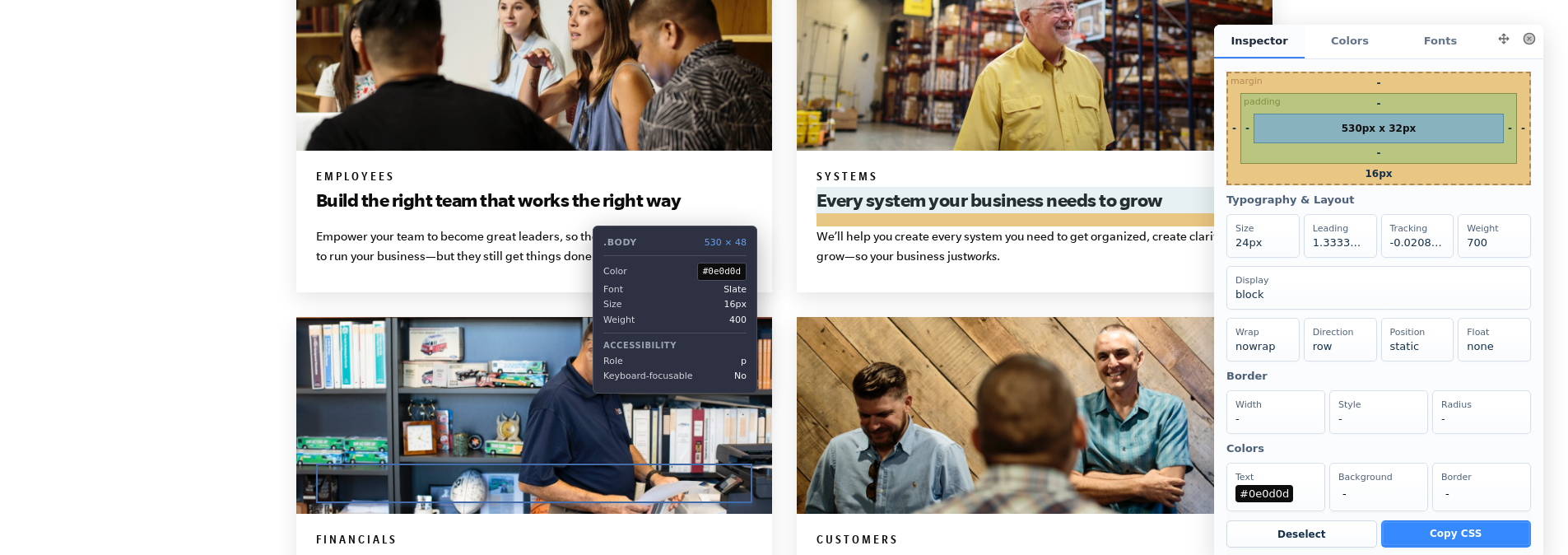
scroll to position [1400, 0]
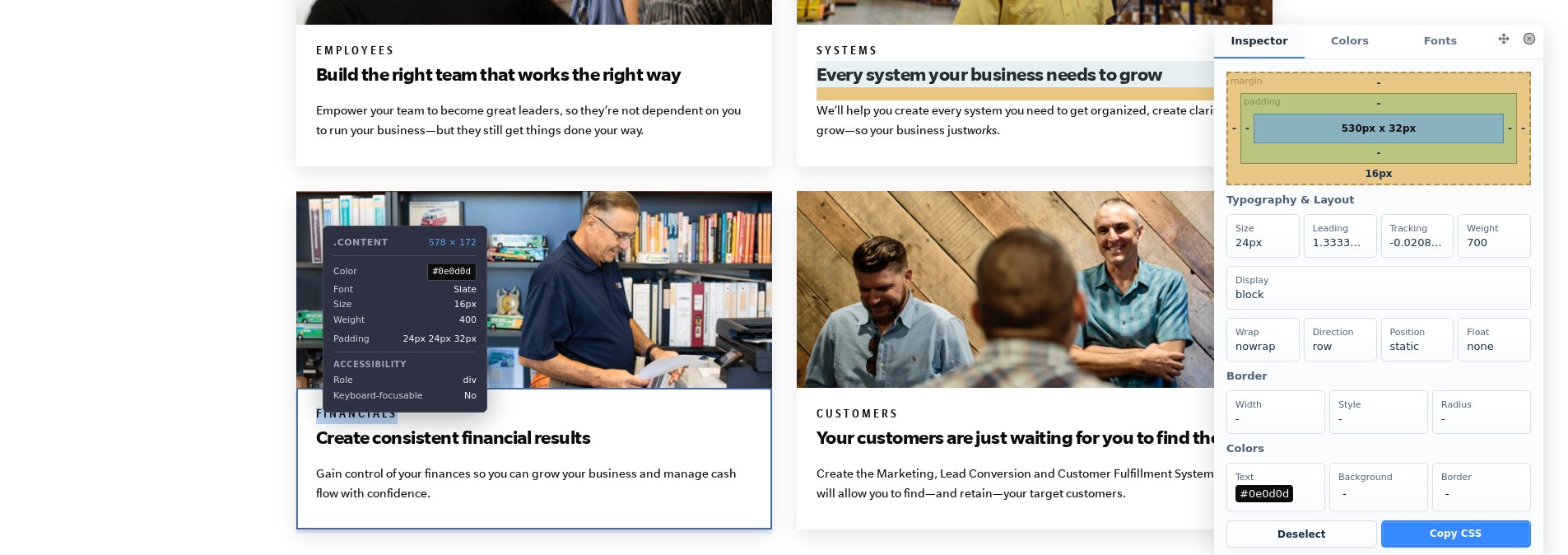
drag, startPoint x: 419, startPoint y: 408, endPoint x: 310, endPoint y: 413, distance: 109.1
click at [310, 413] on div "Financials Create consistent financial results Gain control of your finances so…" at bounding box center [535, 459] width 476 height 142
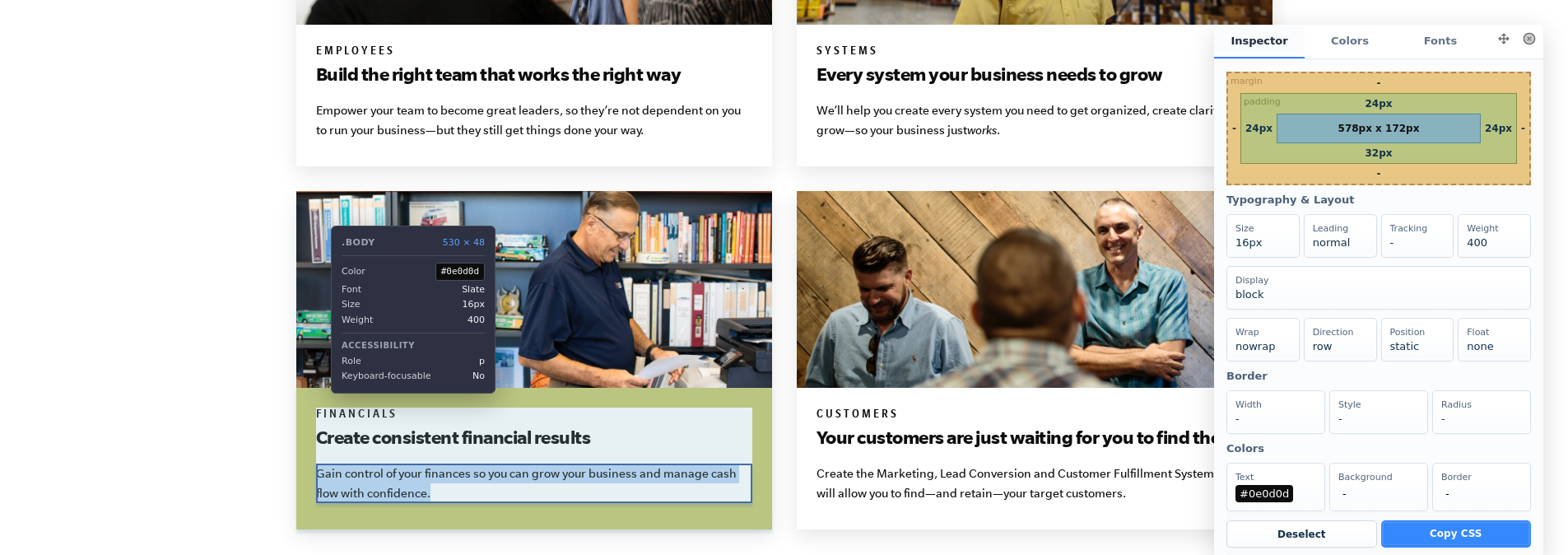
drag, startPoint x: 361, startPoint y: 478, endPoint x: 319, endPoint y: 471, distance: 42.6
click at [319, 471] on p "Gain control of your finances so you can grow your business and manage cash flo…" at bounding box center [534, 483] width 437 height 39
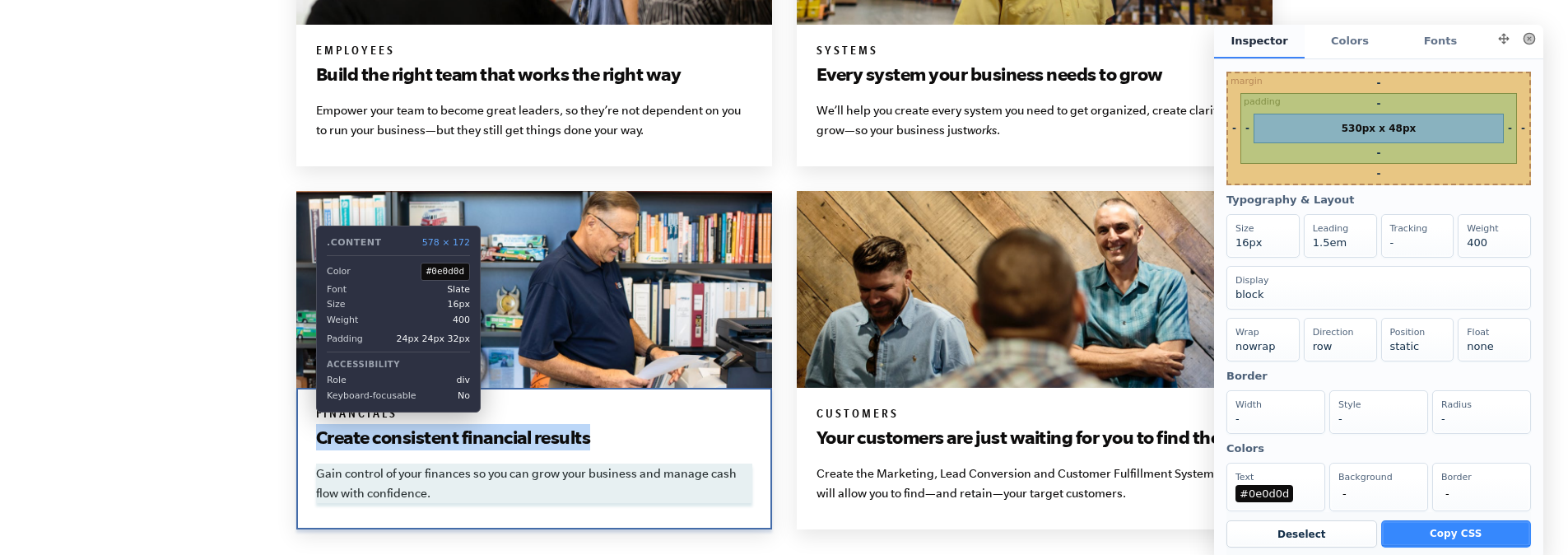
drag, startPoint x: 609, startPoint y: 436, endPoint x: 305, endPoint y: 441, distance: 304.0
click at [305, 441] on div "Financials Create consistent financial results Gain control of your finances so…" at bounding box center [535, 459] width 476 height 142
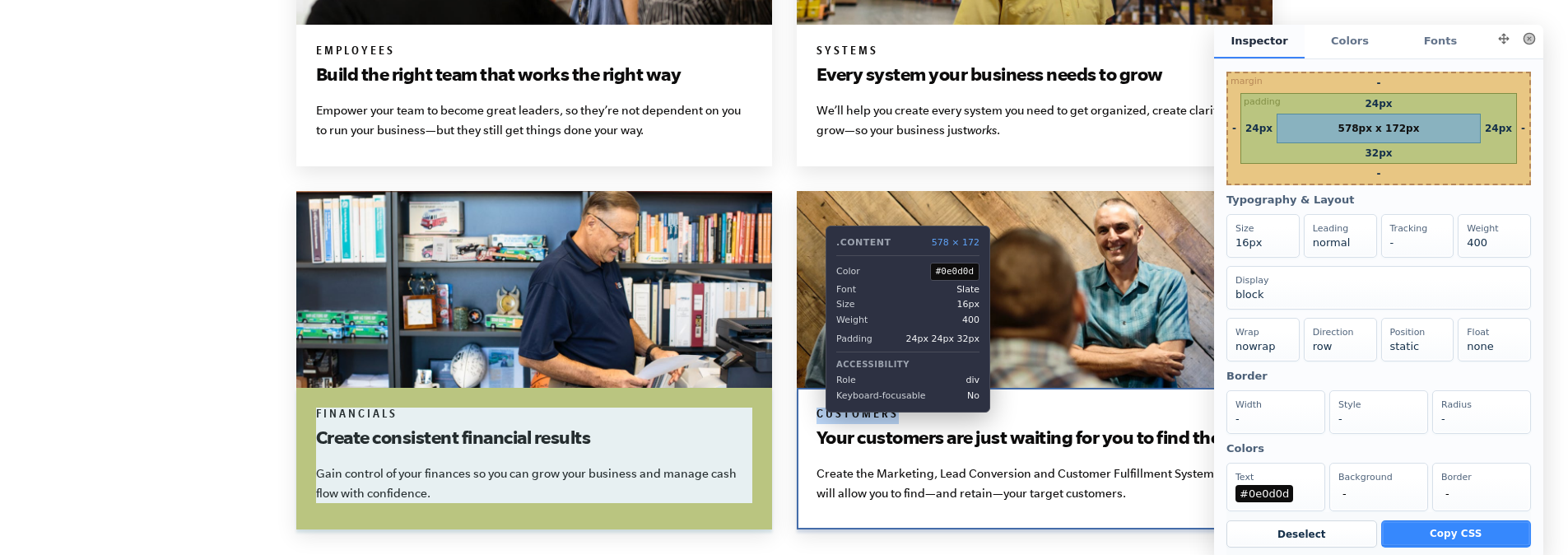
drag, startPoint x: 844, startPoint y: 425, endPoint x: 814, endPoint y: 416, distance: 31.3
click at [814, 416] on div "Customers Your customers are just waiting for you to find them Create the Marke…" at bounding box center [1035, 459] width 476 height 142
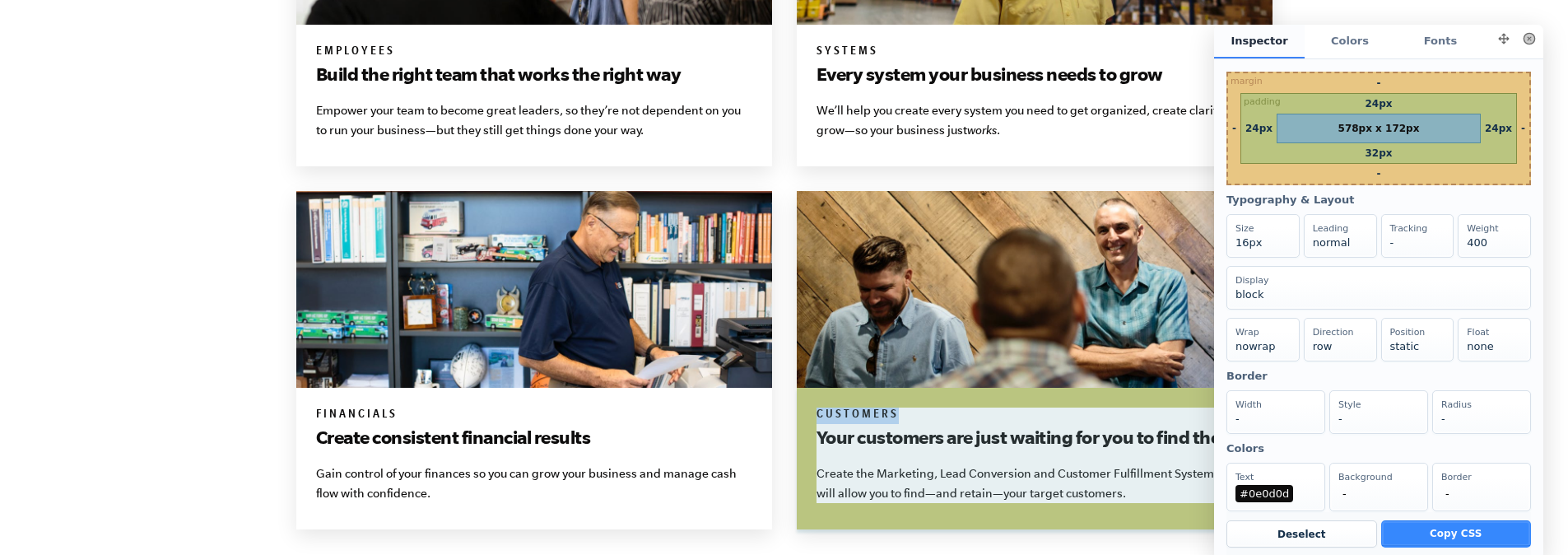
click at [1531, 50] on button at bounding box center [1529, 38] width 23 height 23
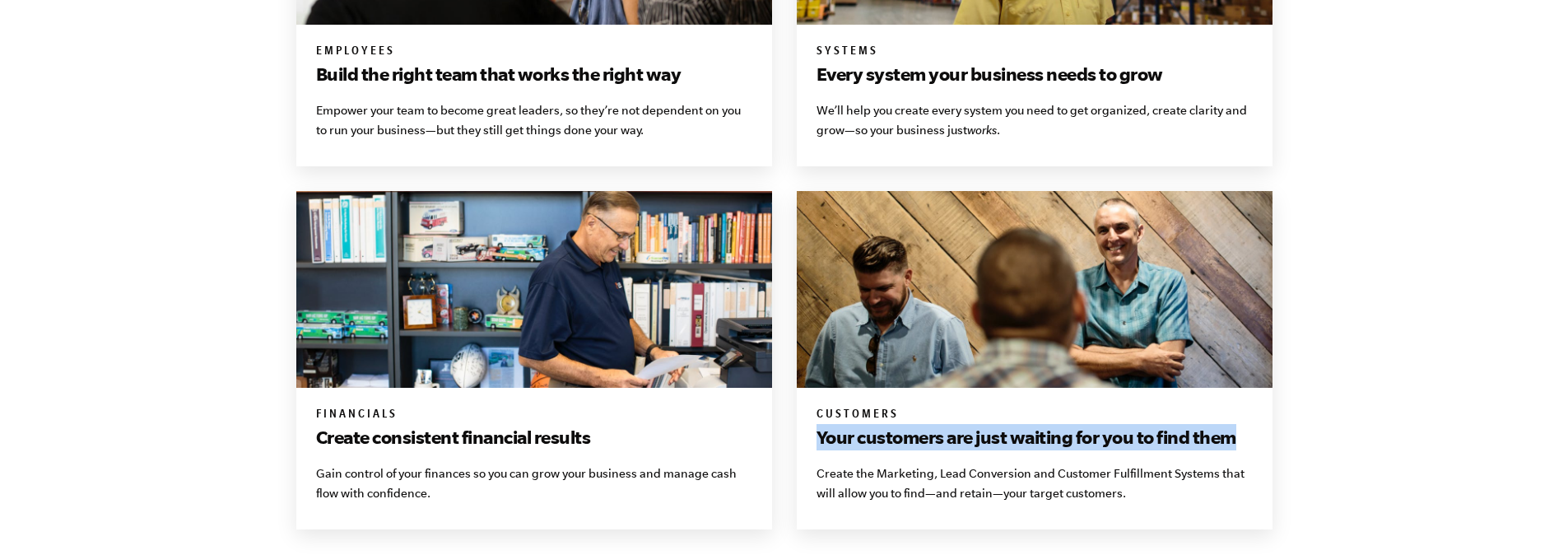
drag, startPoint x: 1254, startPoint y: 433, endPoint x: 797, endPoint y: 440, distance: 457.1
click at [797, 440] on div "Customers Your customers are just waiting for you to find them Create the Marke…" at bounding box center [1035, 459] width 476 height 142
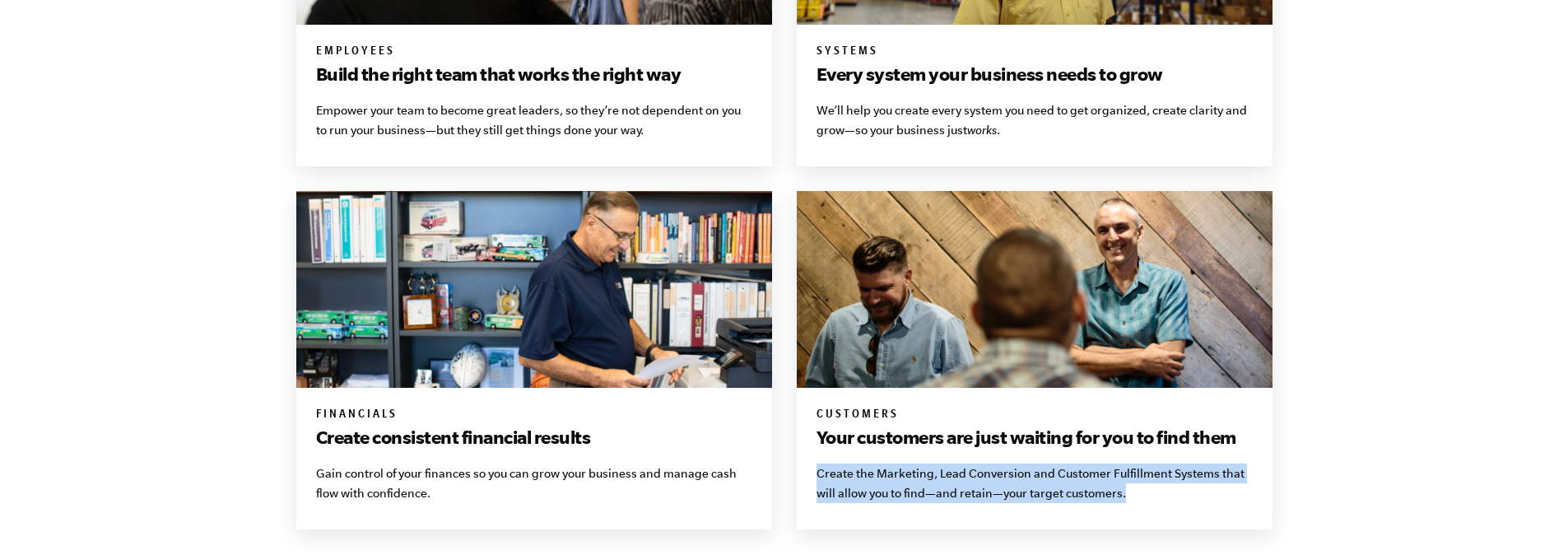
drag, startPoint x: 1159, startPoint y: 491, endPoint x: 813, endPoint y: 470, distance: 346.6
click at [813, 470] on div "Customers Your customers are just waiting for you to find them Create the Marke…" at bounding box center [1035, 459] width 476 height 142
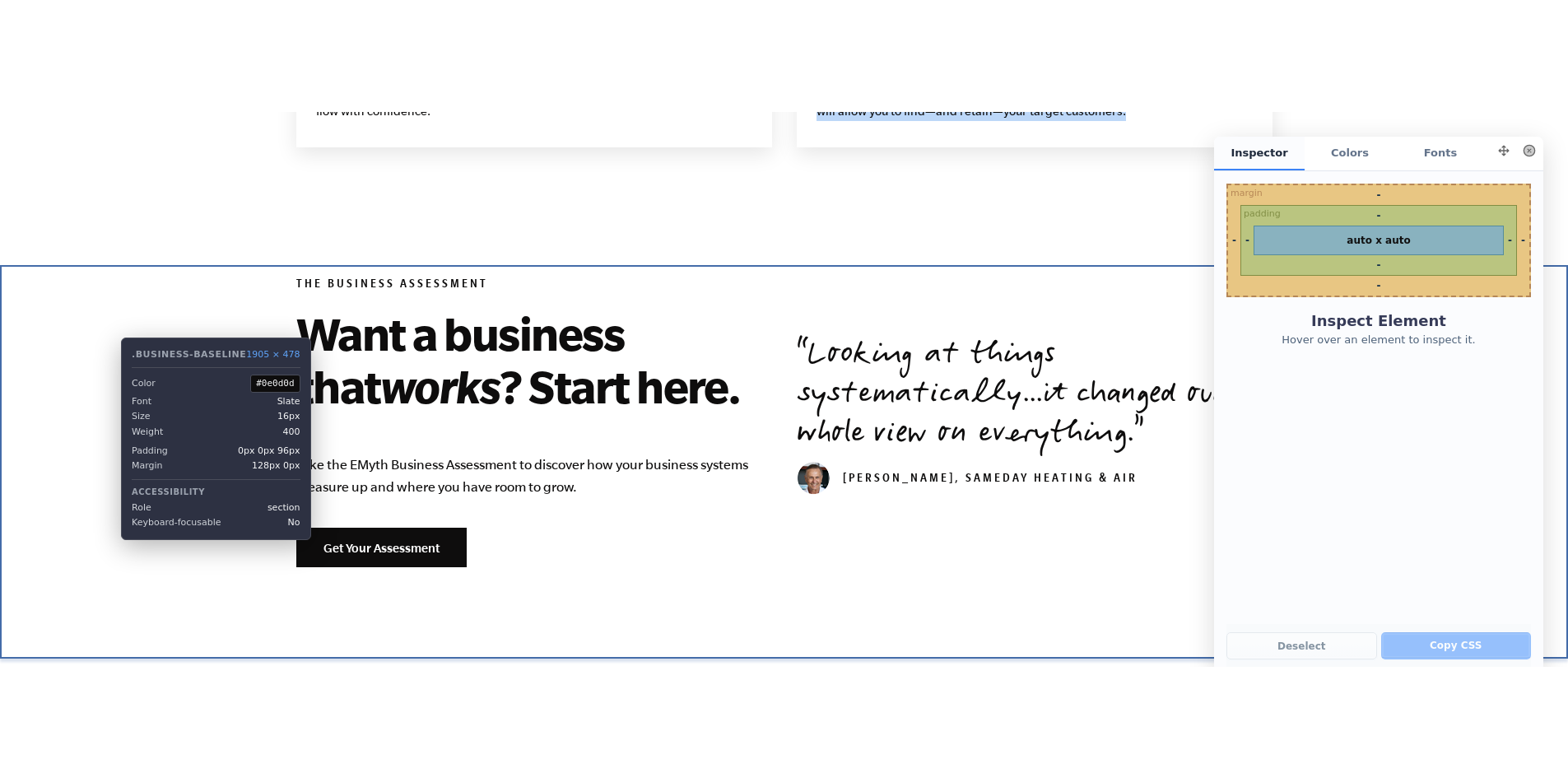
scroll to position [0, 0]
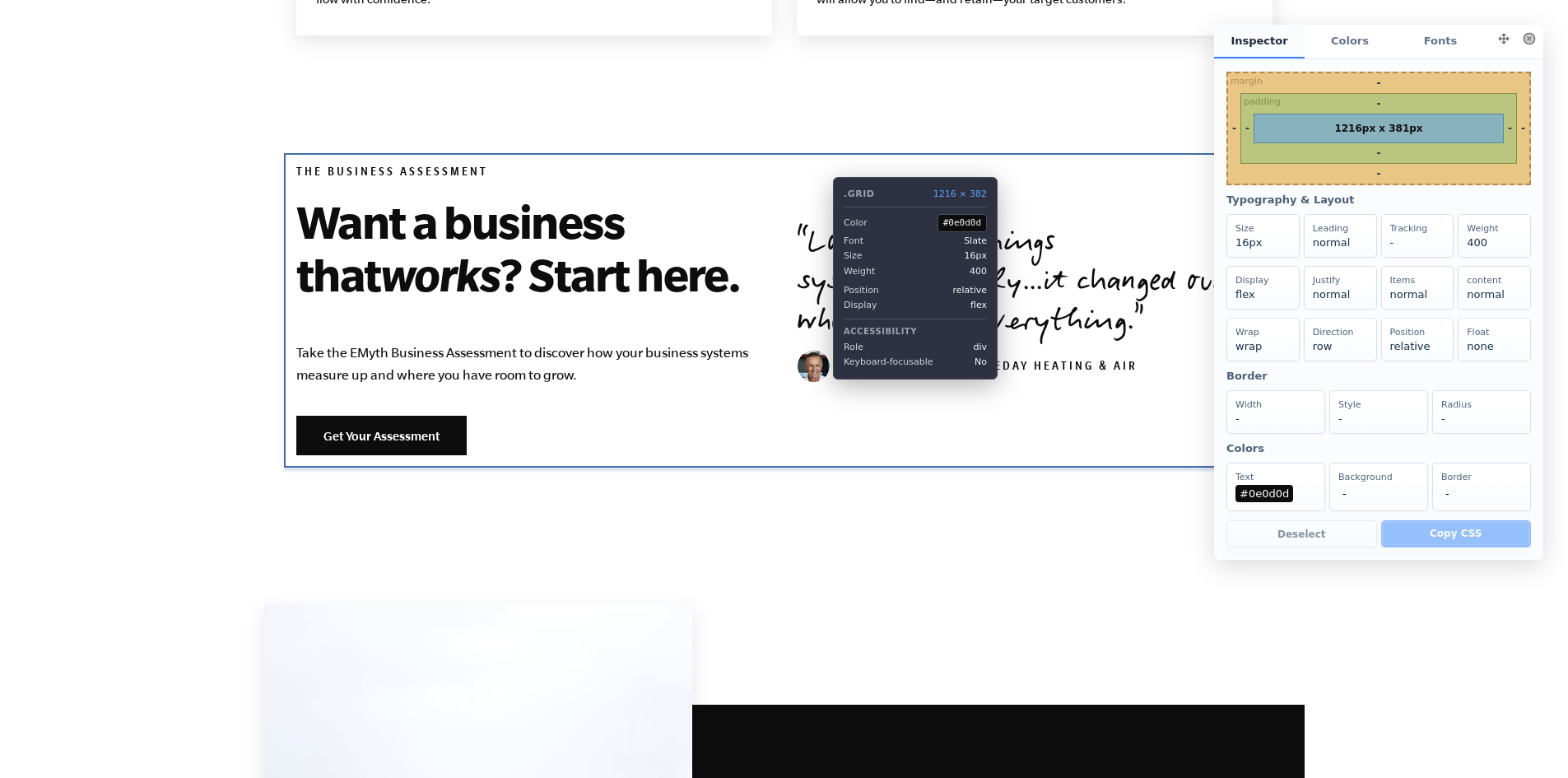
click at [821, 165] on div "The Business Assessment Want a business that works ? Start here. Take the EMyth…" at bounding box center [784, 310] width 1001 height 315
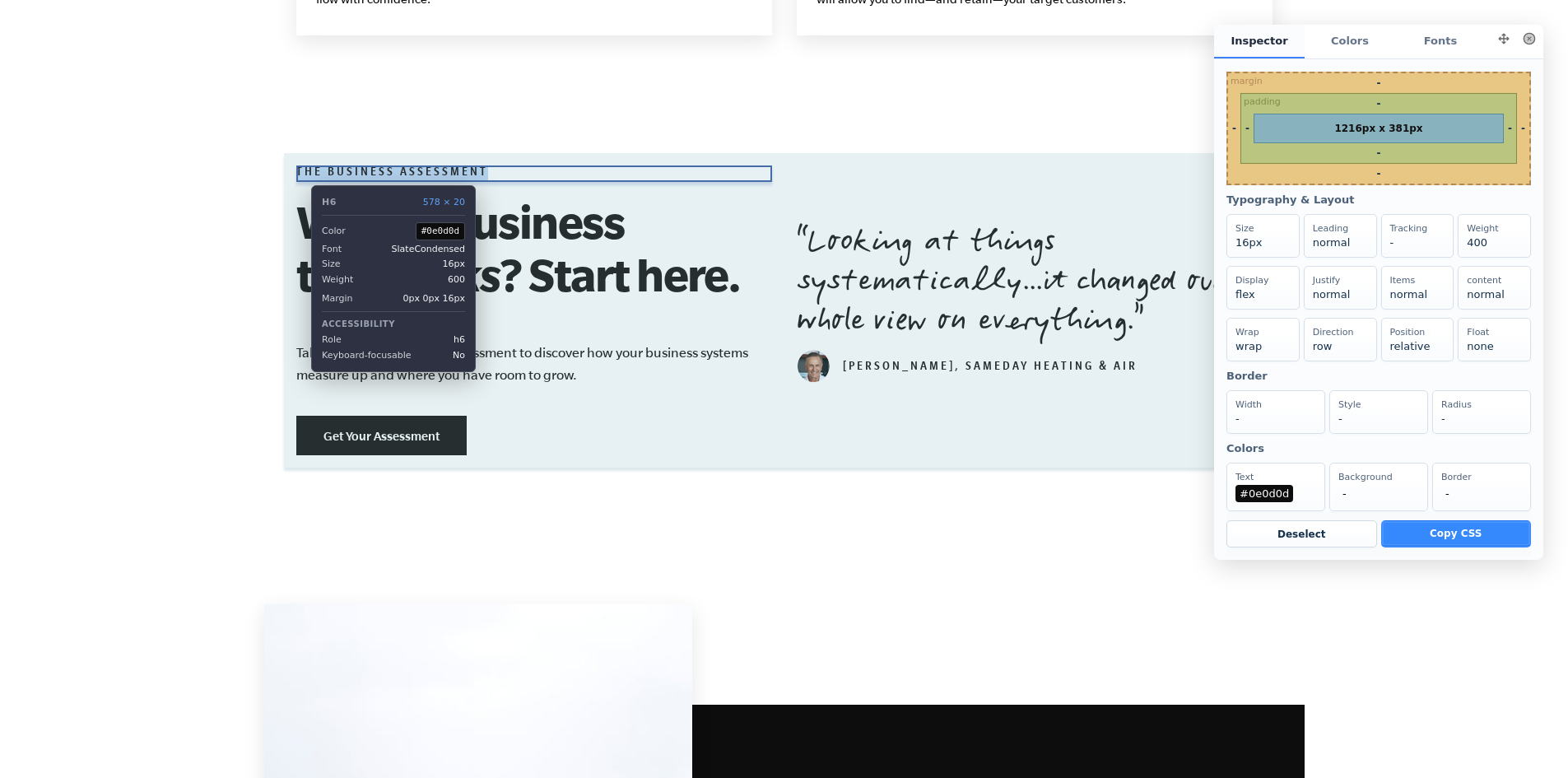
drag, startPoint x: 503, startPoint y: 175, endPoint x: 298, endPoint y: 173, distance: 205.0
click at [298, 173] on h6 "The Business Assessment" at bounding box center [535, 174] width 476 height 16
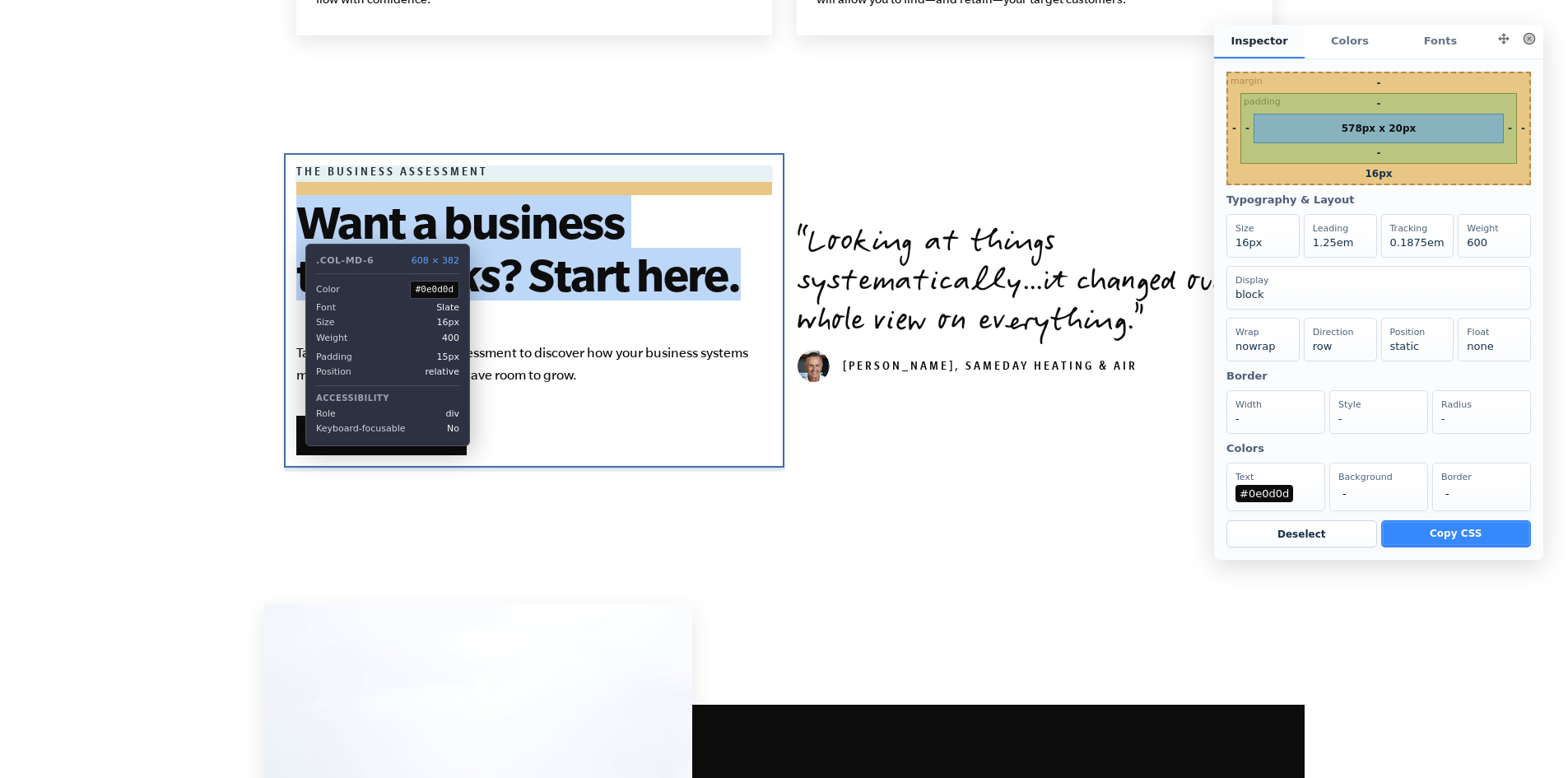
drag, startPoint x: 674, startPoint y: 286, endPoint x: 294, endPoint y: 231, distance: 384.0
click at [294, 231] on div "The Business Assessment Want a business that works ? Start here. Take the EMyth…" at bounding box center [534, 310] width 501 height 315
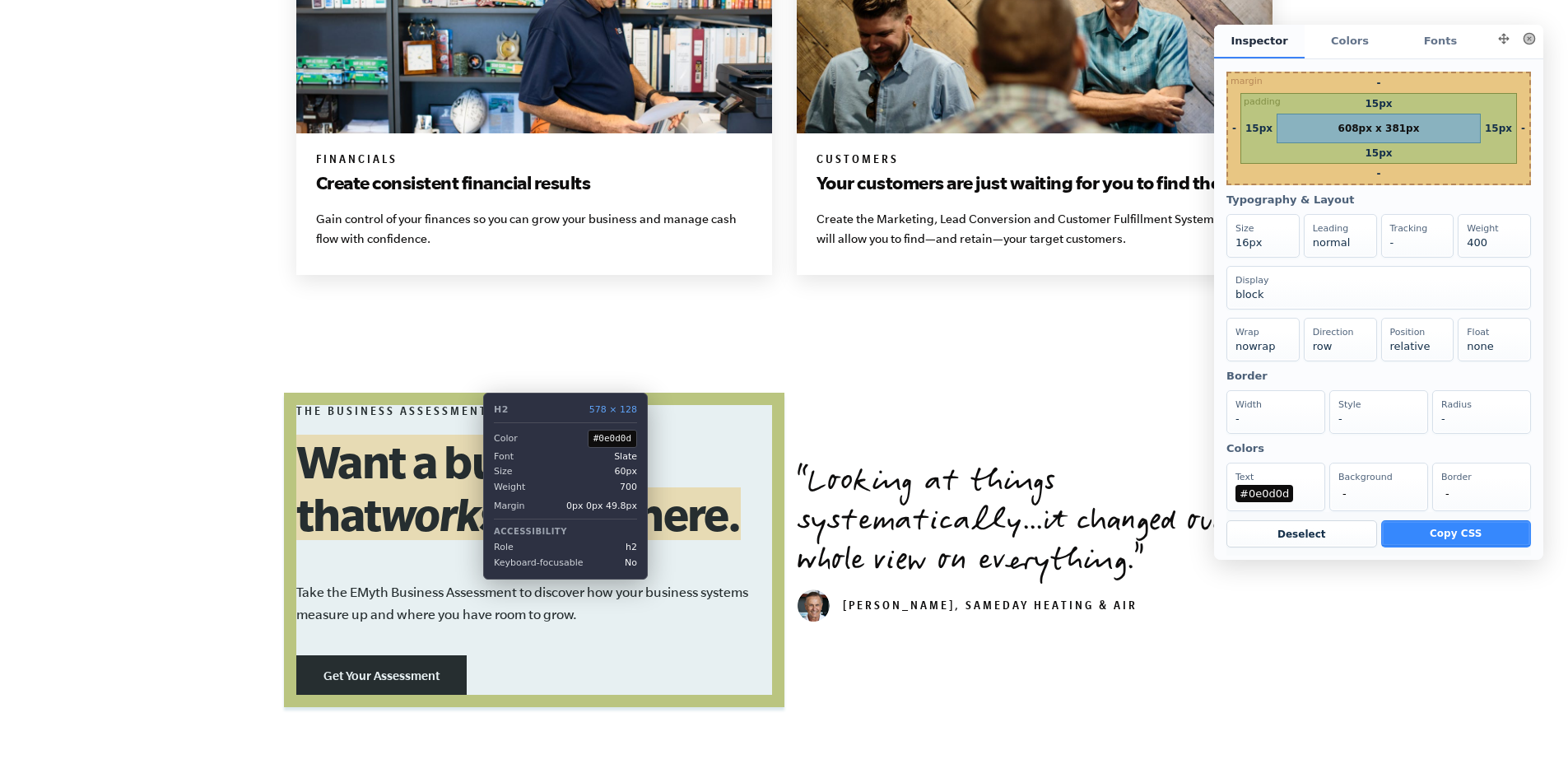
scroll to position [1647, 0]
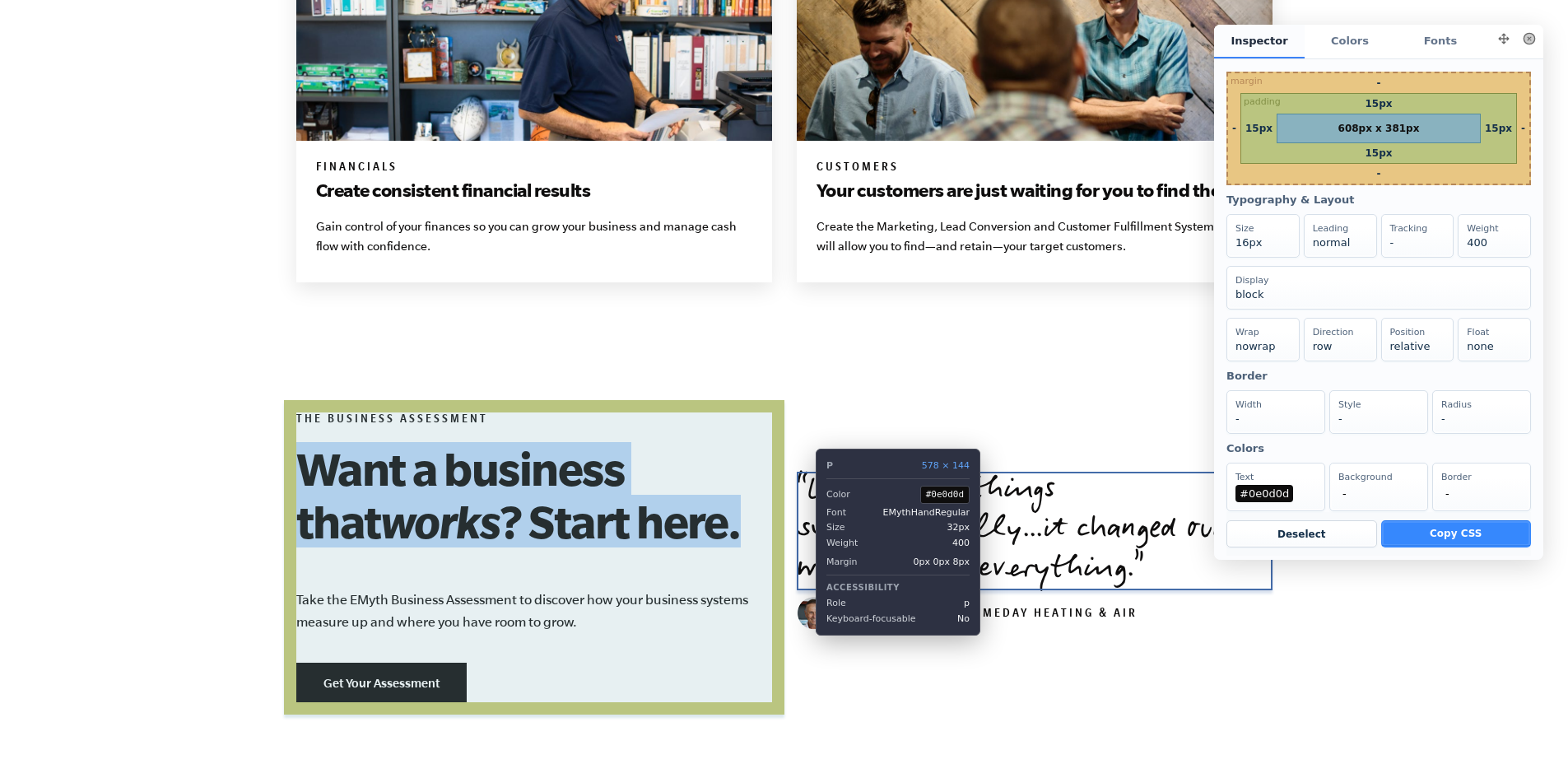
drag, startPoint x: 1158, startPoint y: 564, endPoint x: 804, endPoint y: 487, distance: 362.3
click at [804, 487] on p "Looking at things systematically...it changed our whole view on everything." at bounding box center [1035, 531] width 476 height 119
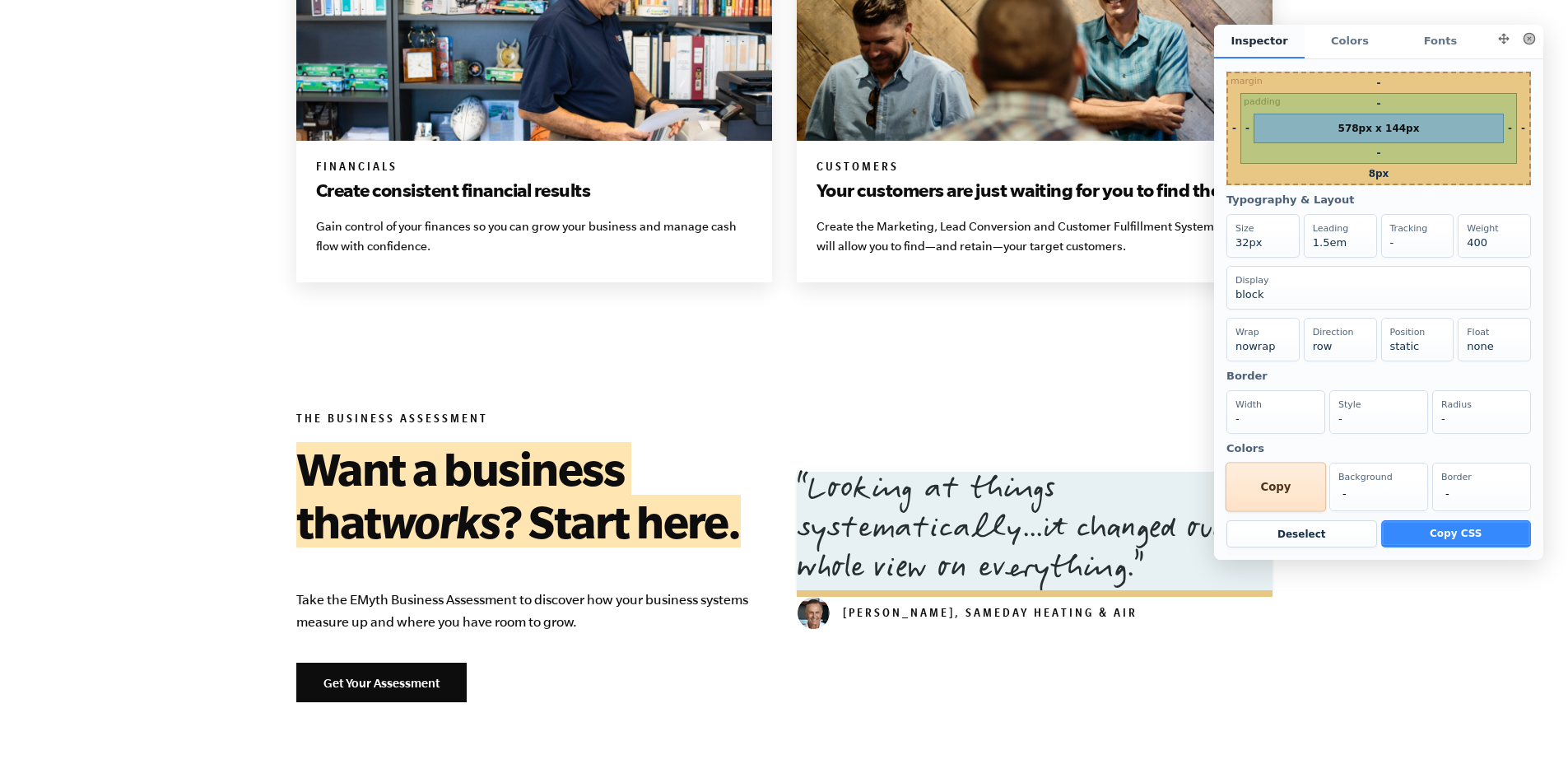
click at [1271, 512] on div "Text #0e0d0d Copy" at bounding box center [1276, 487] width 101 height 49
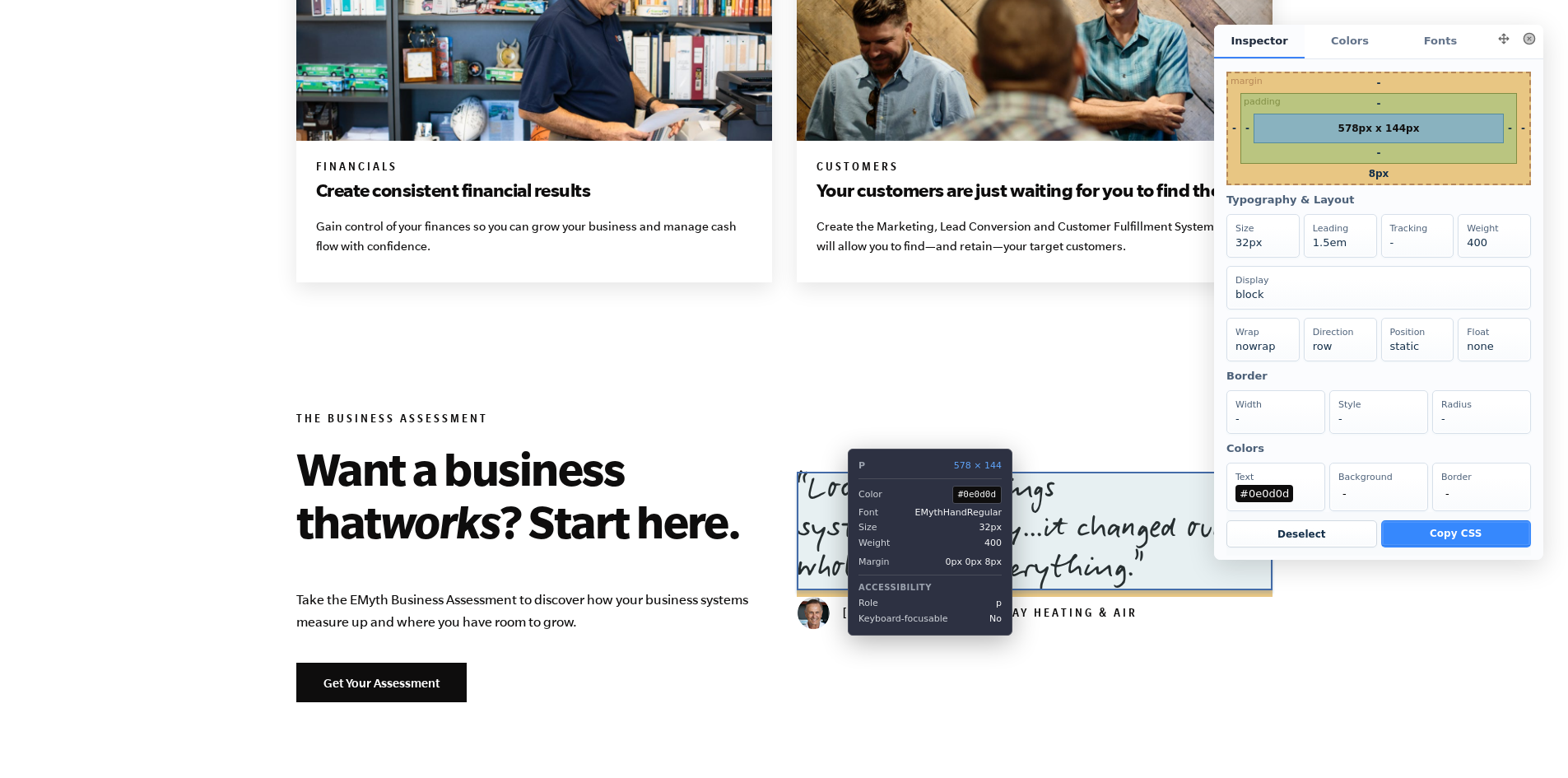
click at [836, 495] on p "Looking at things systematically...it changed our whole view on everything." at bounding box center [1035, 531] width 476 height 119
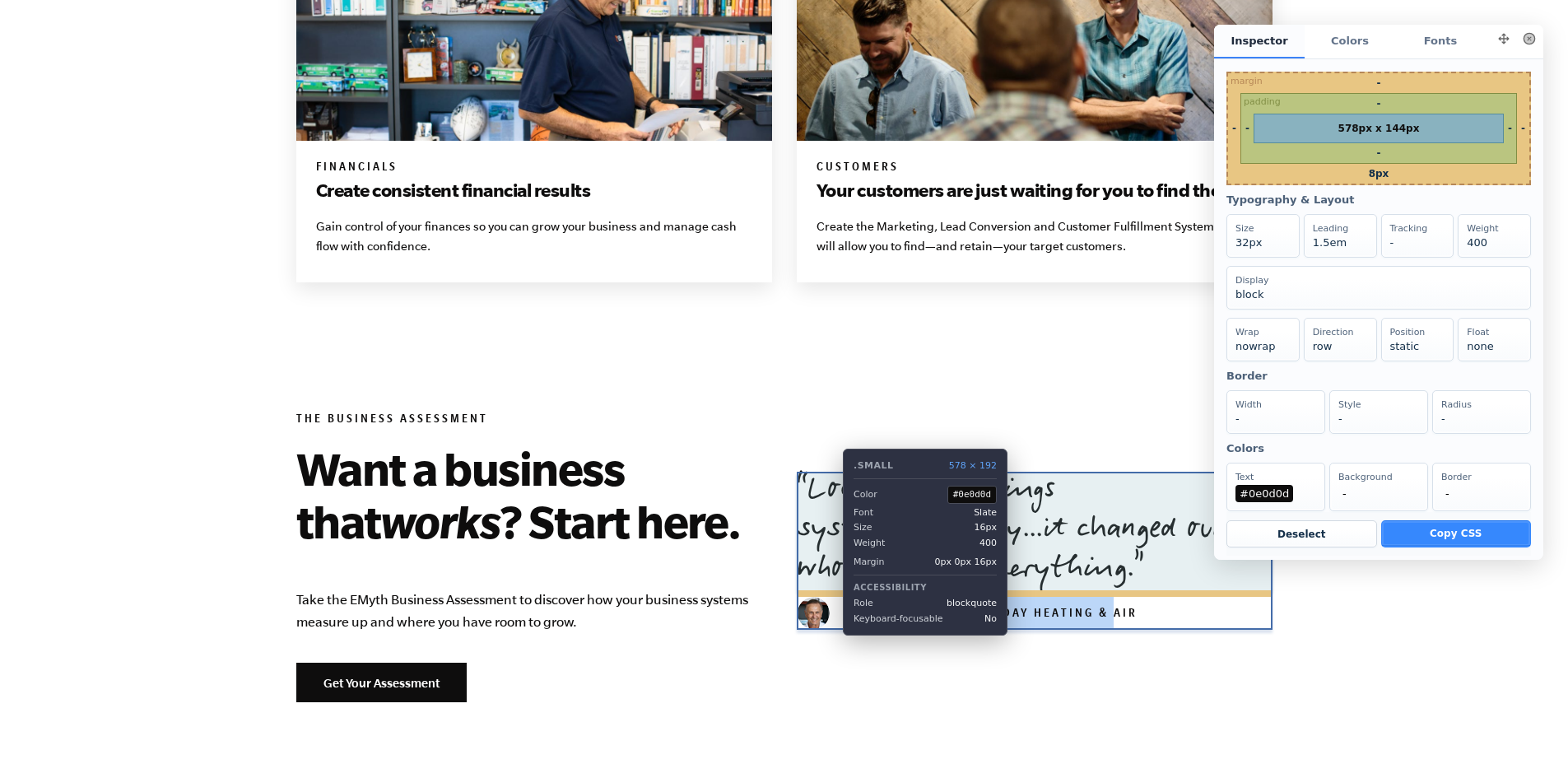
drag, startPoint x: 1141, startPoint y: 609, endPoint x: 840, endPoint y: 607, distance: 301.0
click at [835, 606] on blockquote "Looking at things systematically...it changed our whole view on everything. Dan…" at bounding box center [1035, 550] width 476 height 158
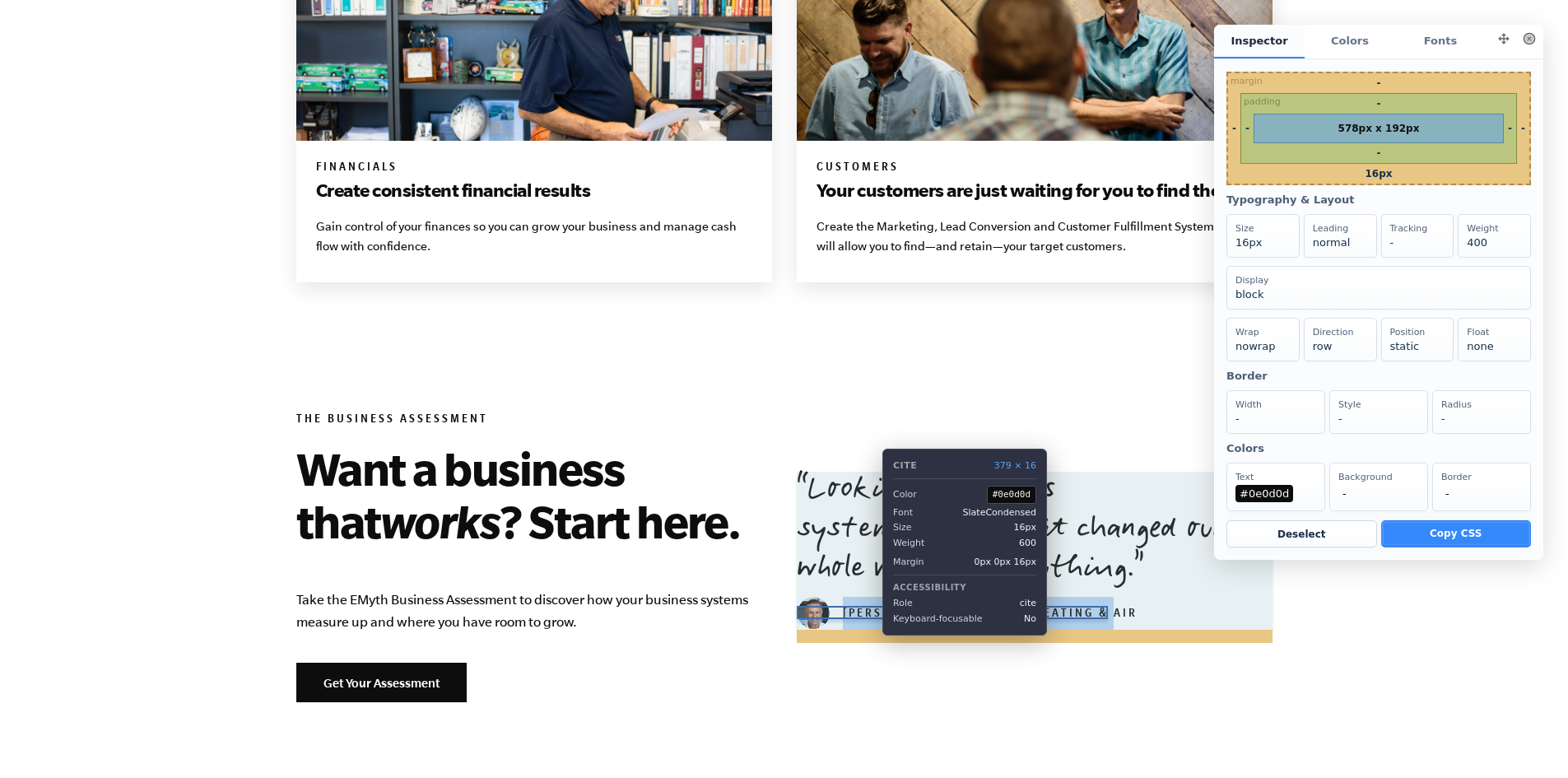
click at [871, 609] on cite "Dan Weaver, SameDay Heating & Air" at bounding box center [968, 615] width 341 height 13
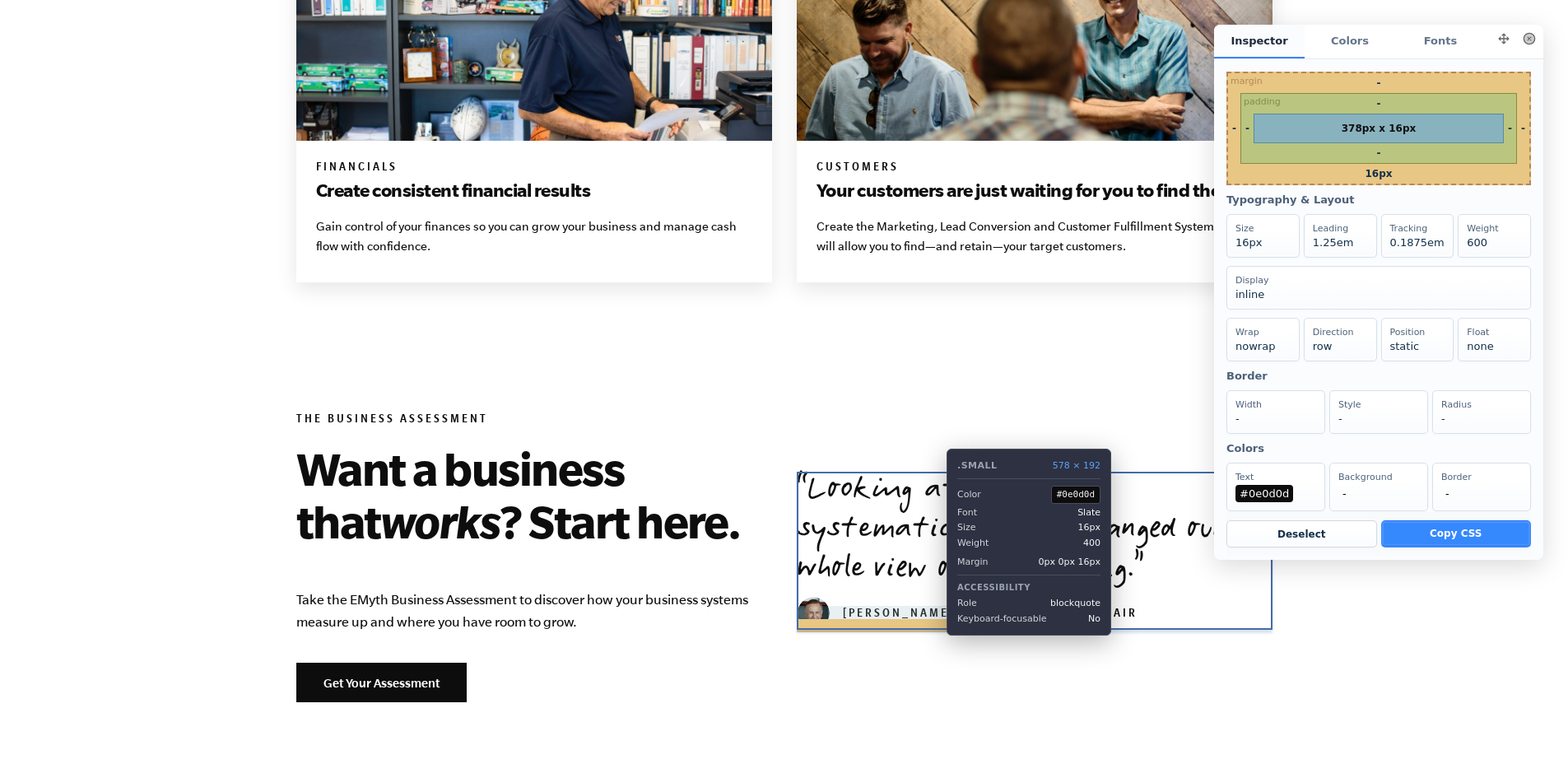
click at [935, 598] on blockquote "Looking at things systematically...it changed our whole view on everything. Dan…" at bounding box center [1035, 550] width 476 height 158
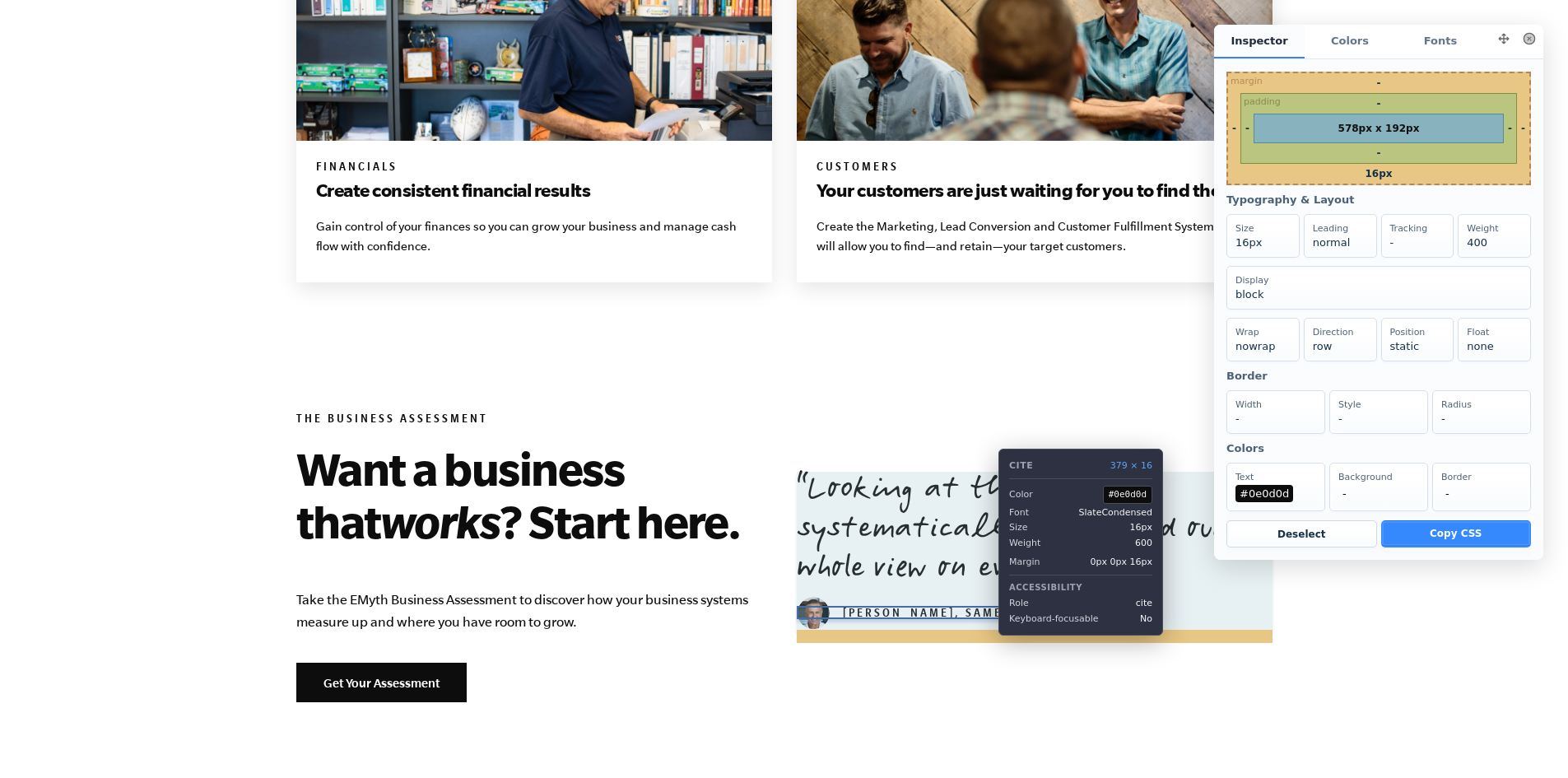
click at [986, 609] on cite "Dan Weaver, SameDay Heating & Air" at bounding box center [968, 615] width 341 height 13
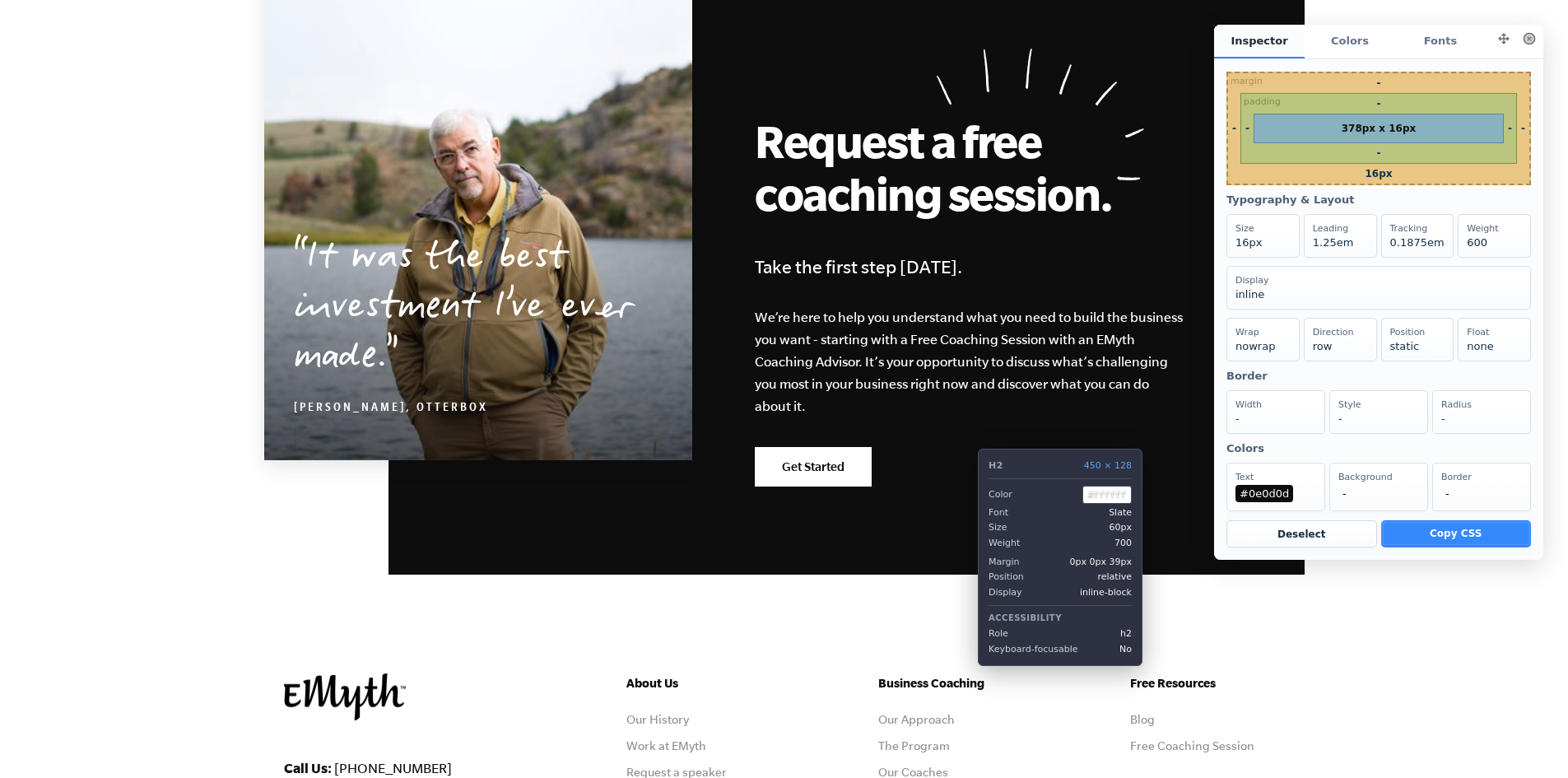
scroll to position [2634, 0]
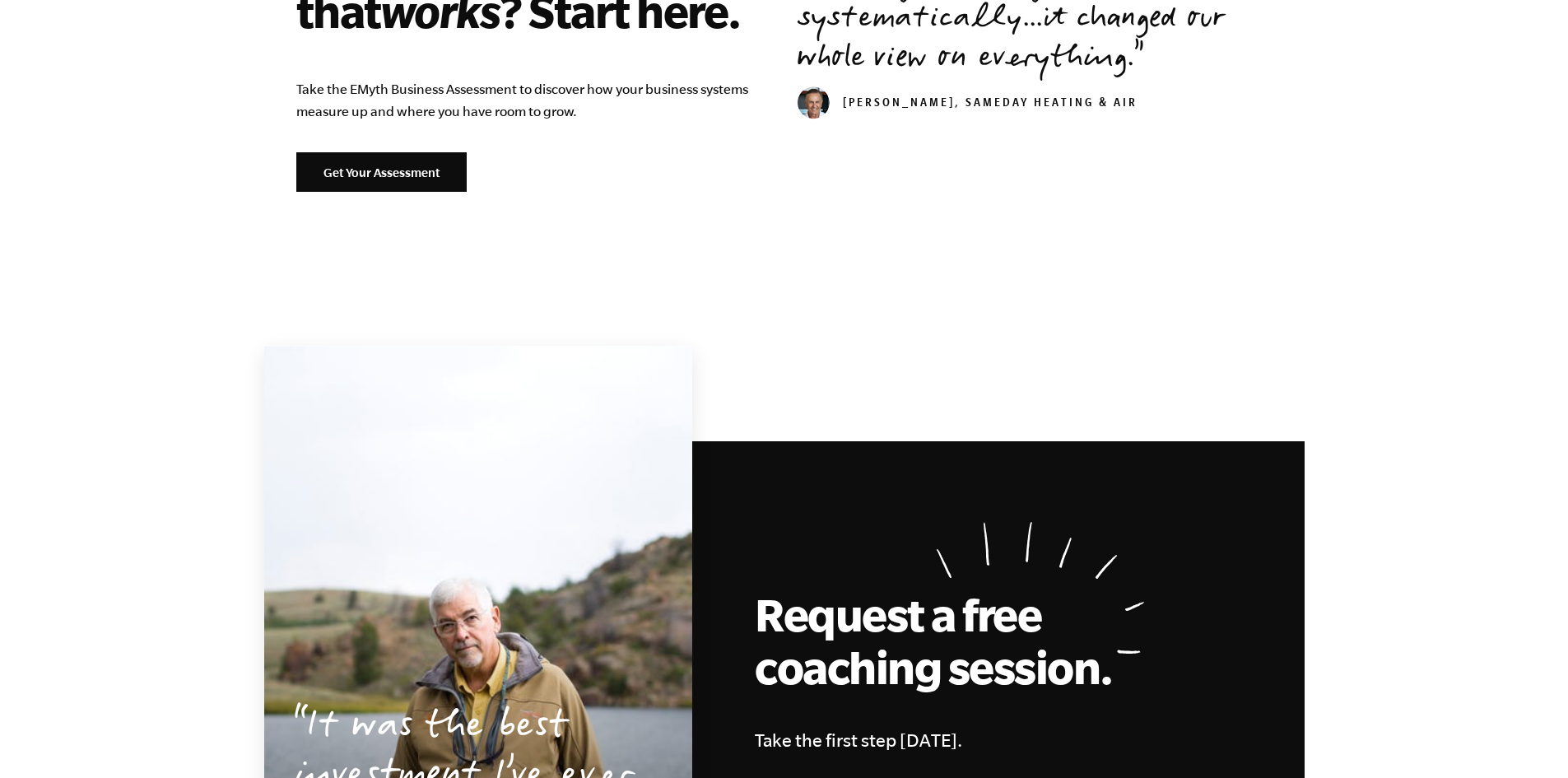
scroll to position [2387, 0]
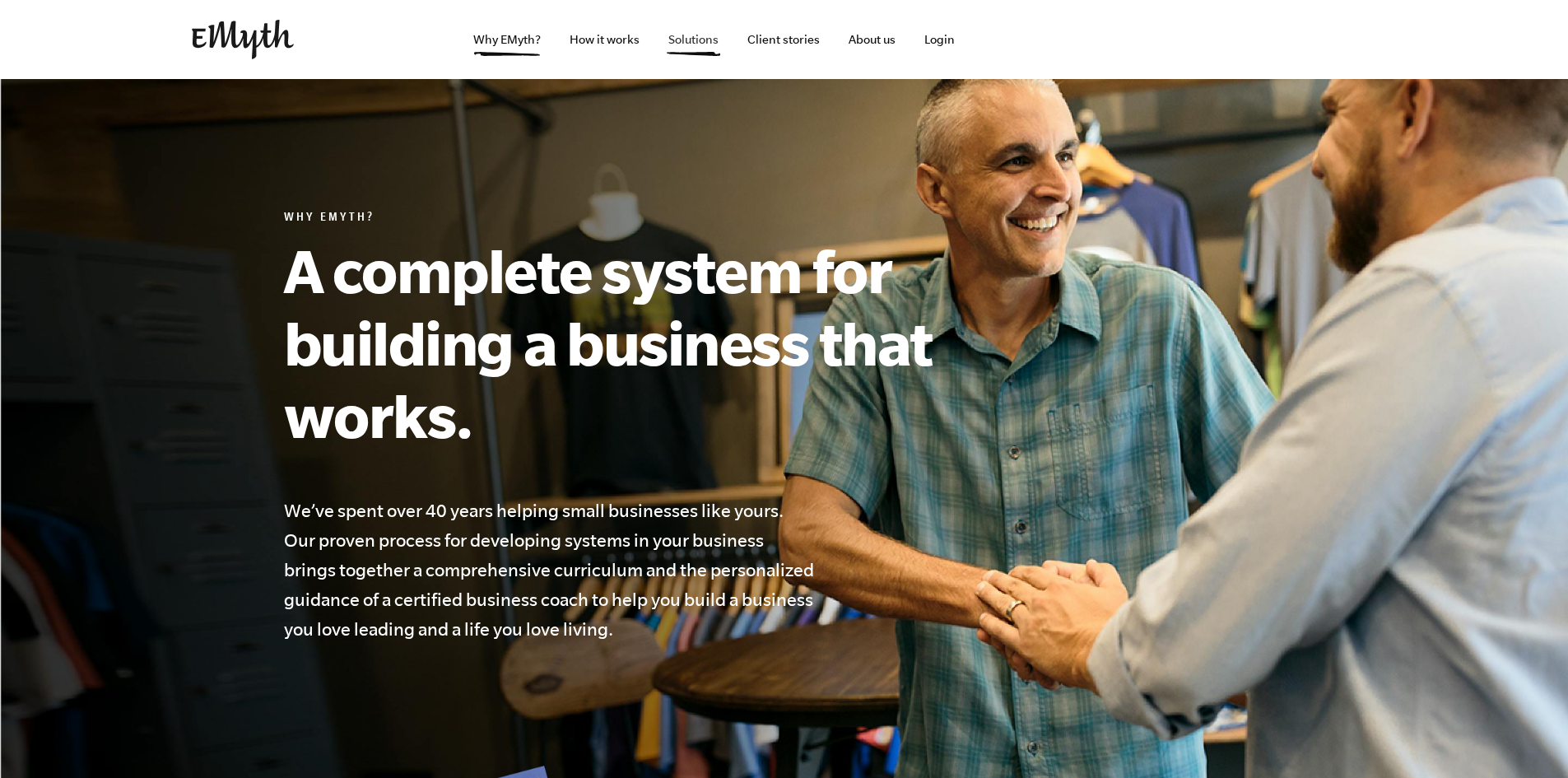
click at [698, 37] on link "Solutions" at bounding box center [694, 39] width 77 height 79
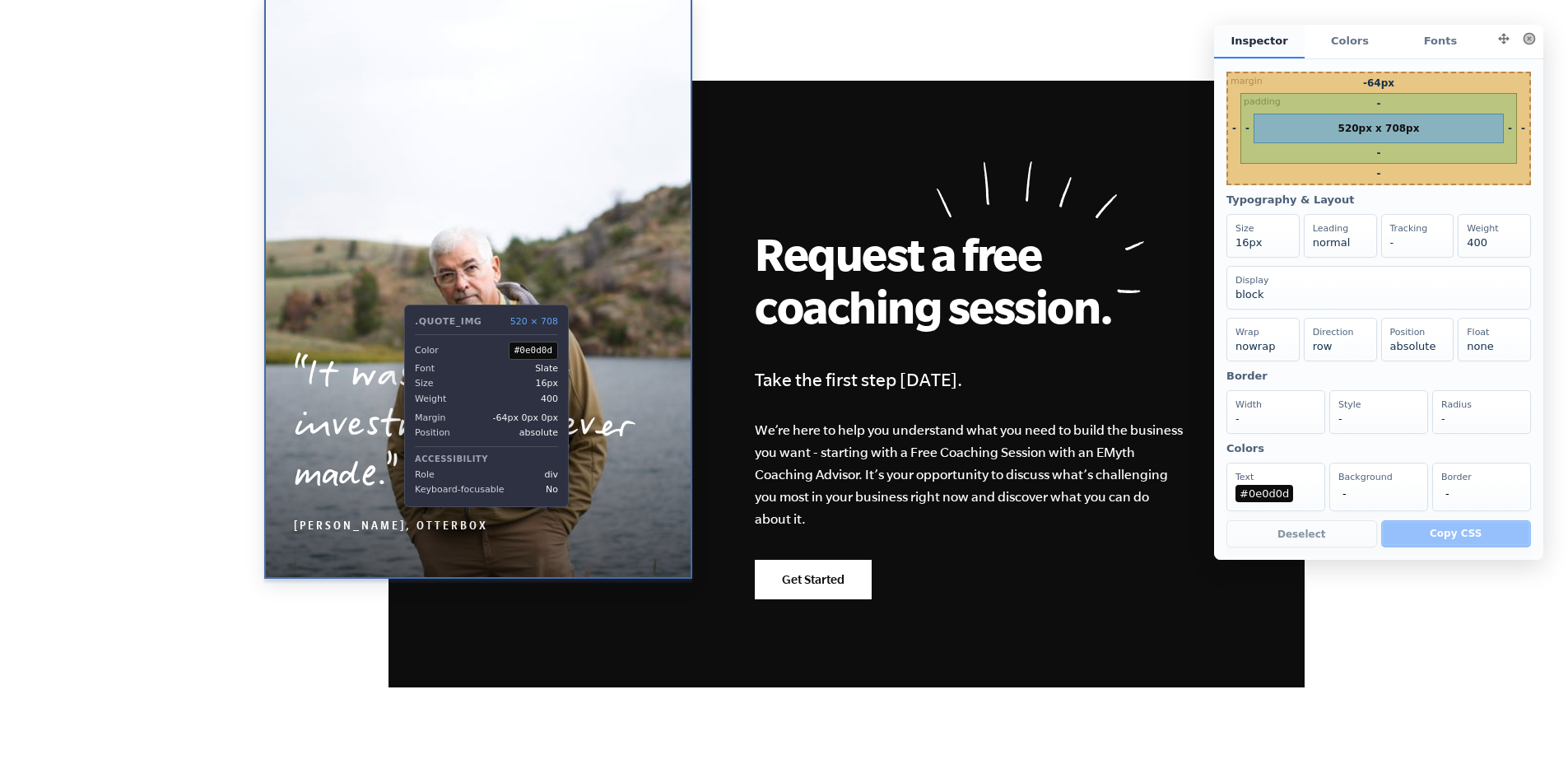
click at [392, 292] on div "It was the best investment I’ve ever made. Curt Richardson, OtterBox" at bounding box center [479, 287] width 428 height 583
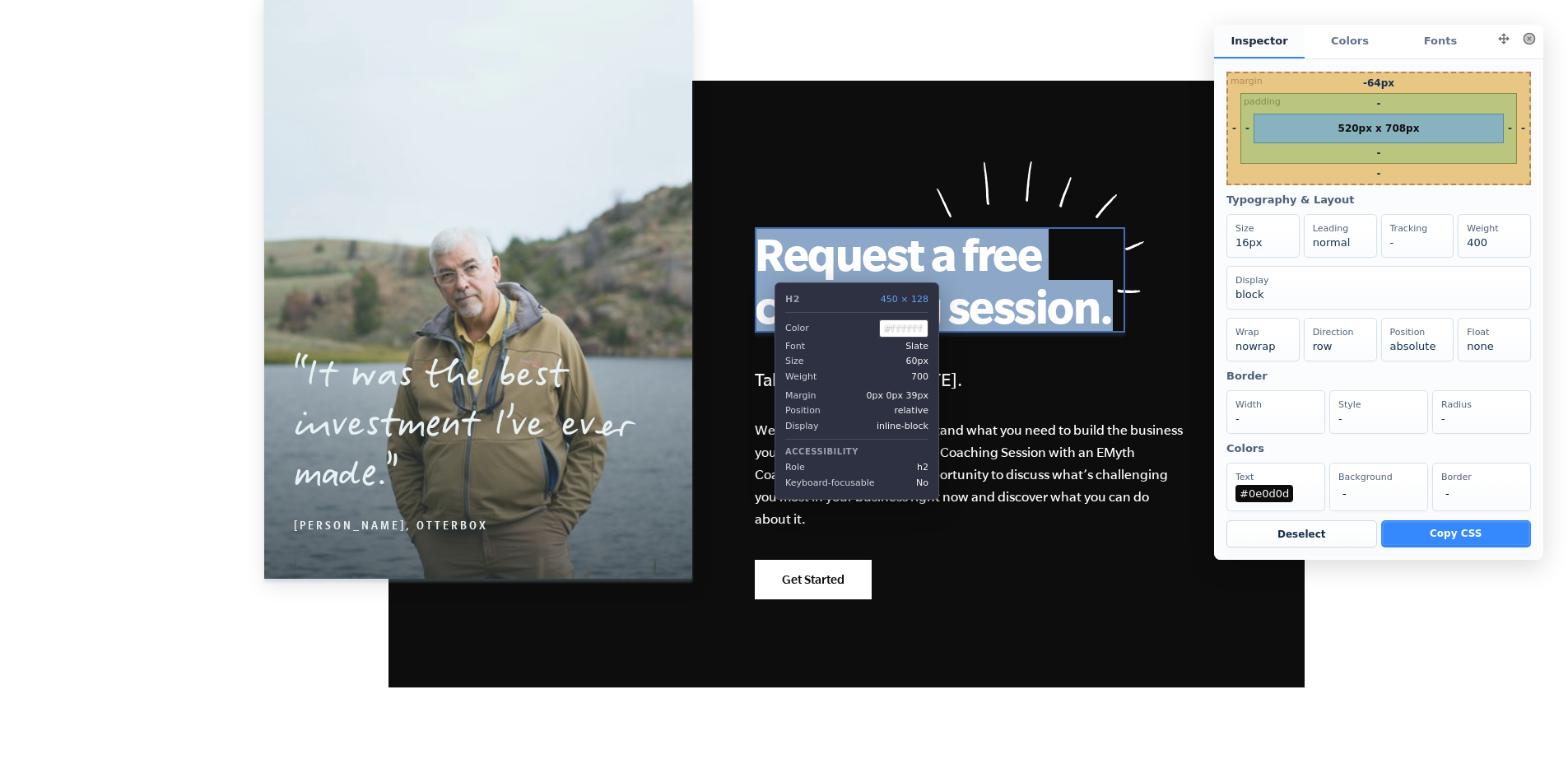
drag, startPoint x: 1115, startPoint y: 309, endPoint x: 762, endPoint y: 270, distance: 355.1
click at [762, 270] on h2 "Request a free coaching session." at bounding box center [940, 279] width 371 height 105
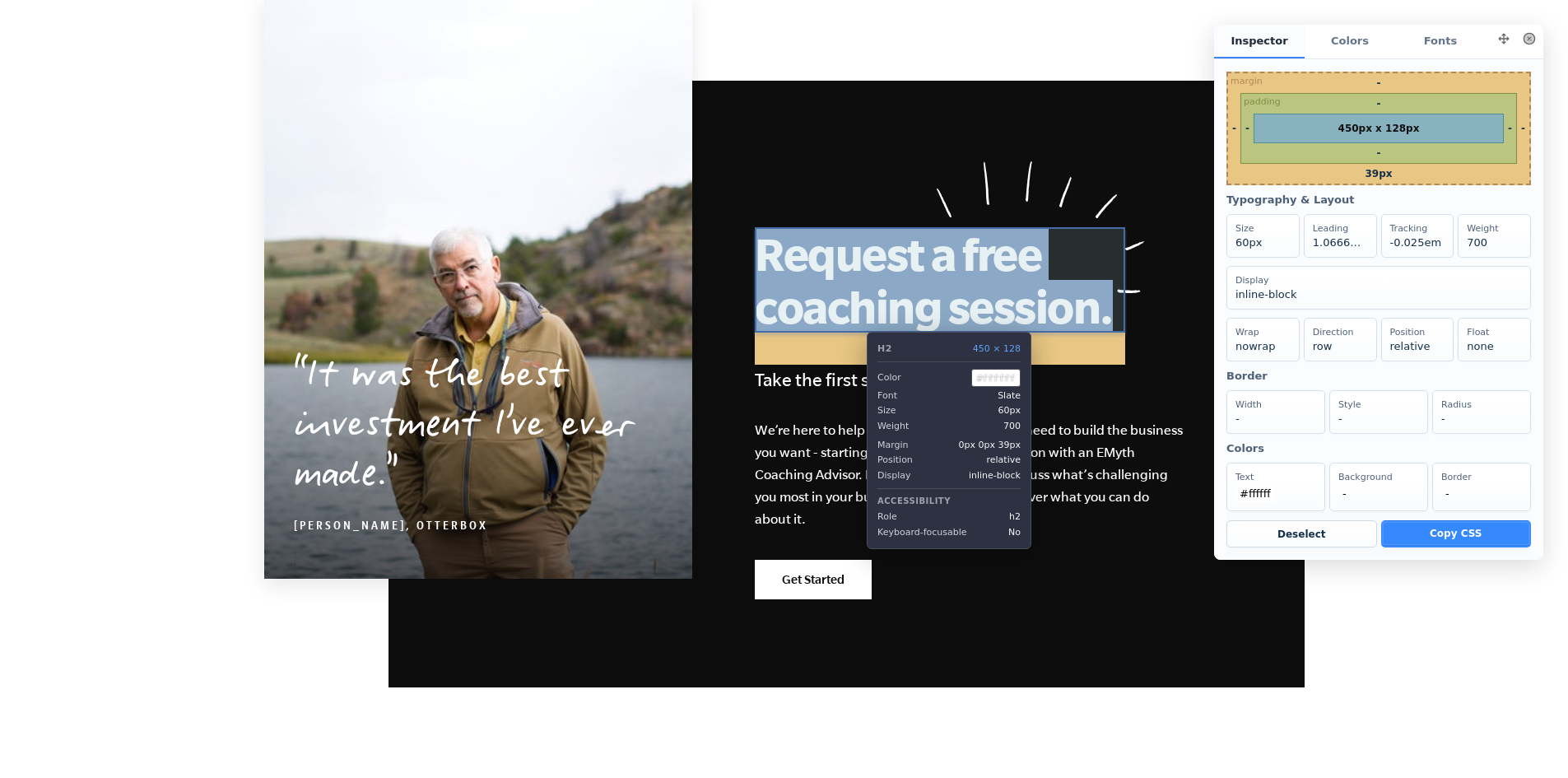
copy h2 "Request a free coaching session."
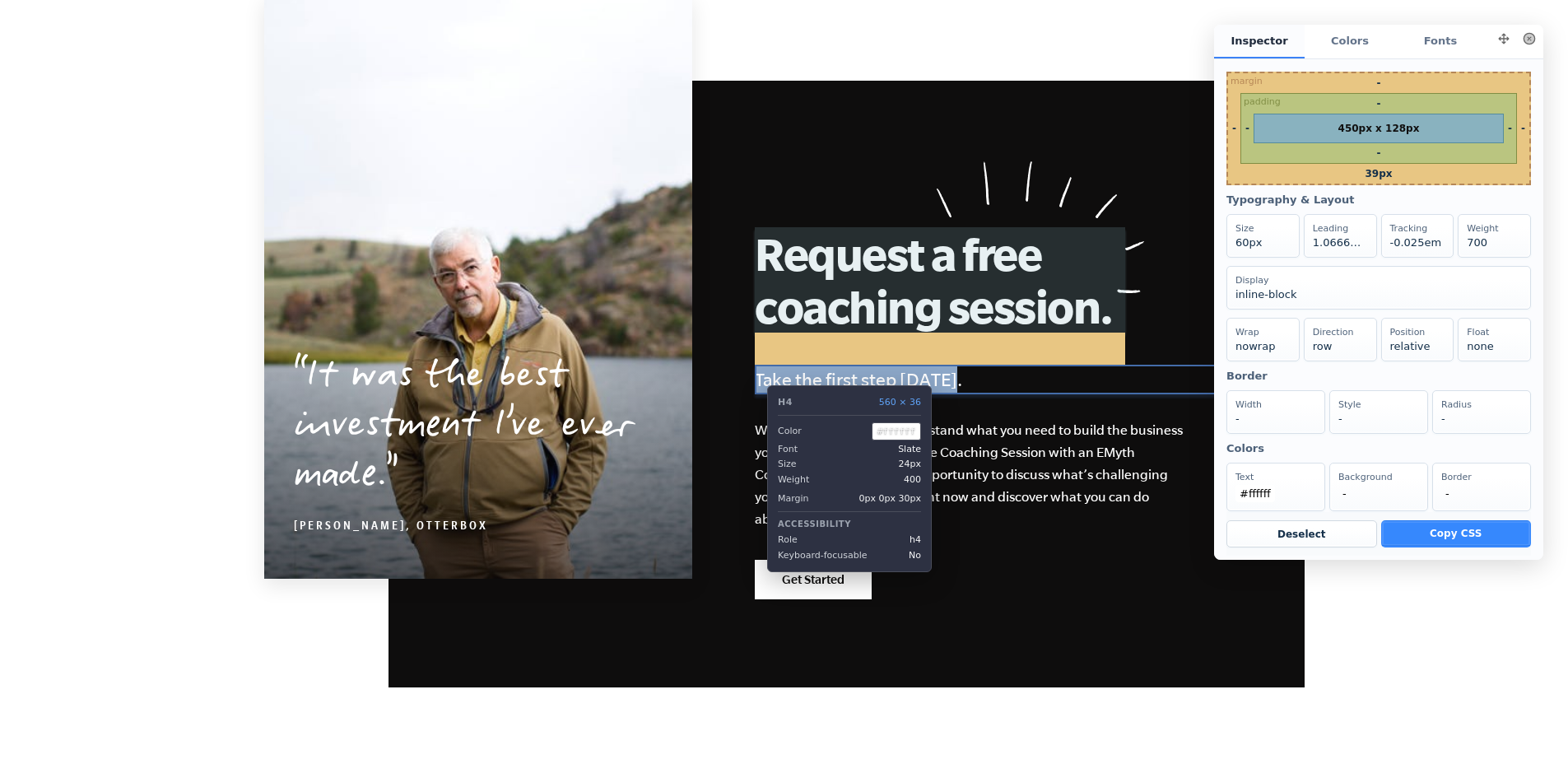
drag, startPoint x: 939, startPoint y: 372, endPoint x: 755, endPoint y: 373, distance: 184.0
click at [755, 373] on h4 "Take the first step [DATE]." at bounding box center [986, 379] width 461 height 29
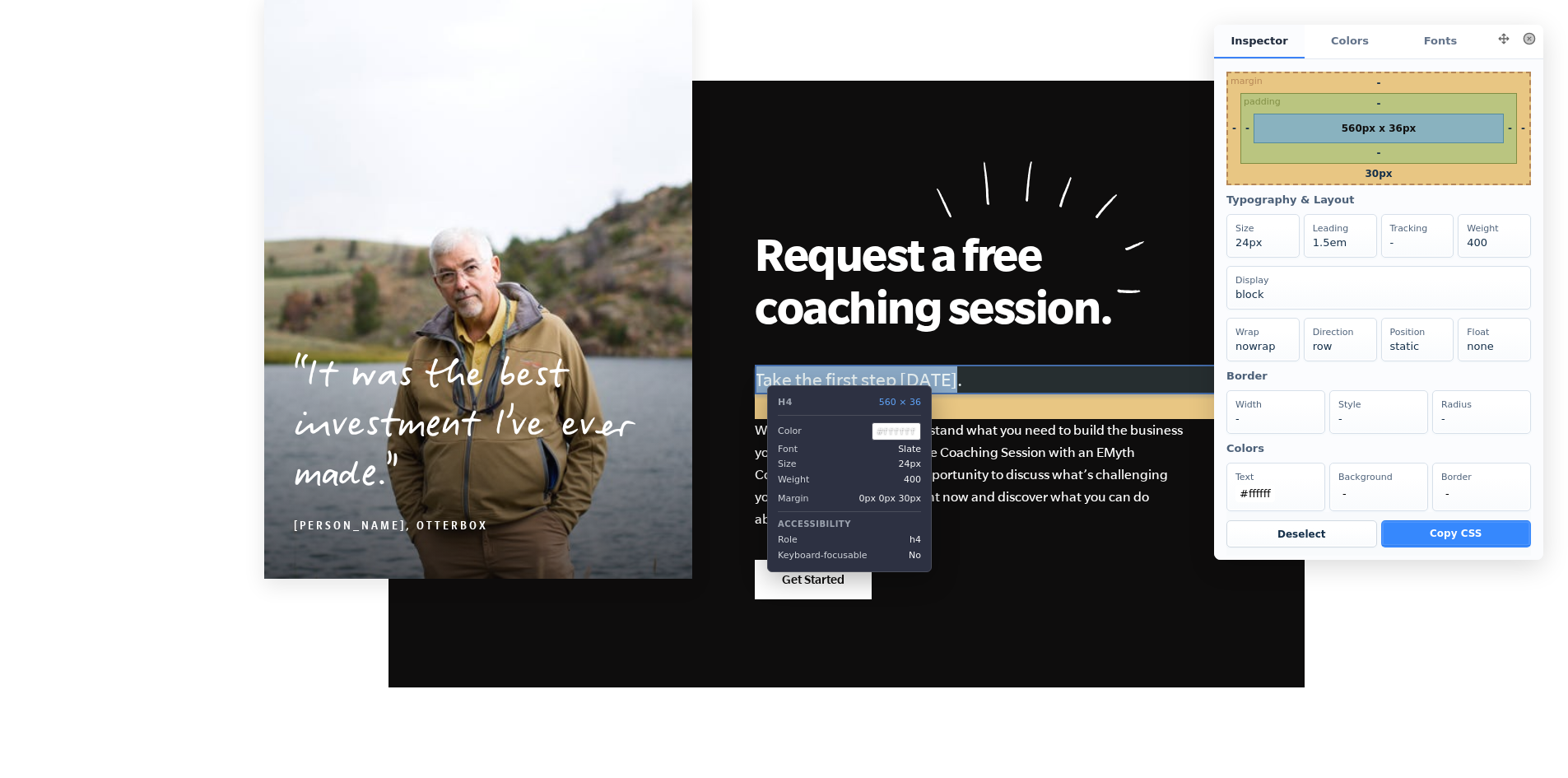
copy h4 "Take the first step [DATE]."
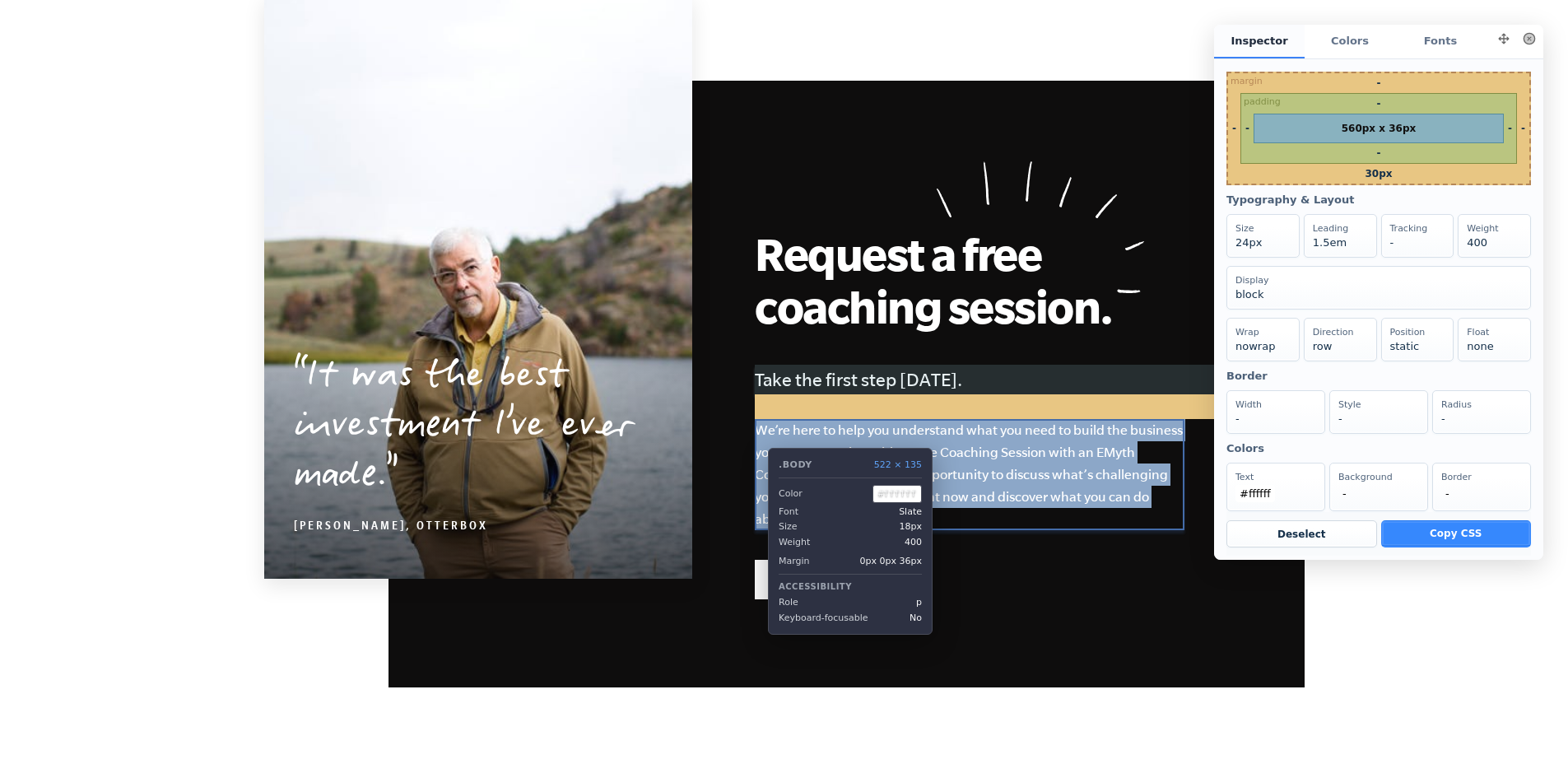
drag, startPoint x: 815, startPoint y: 524, endPoint x: 756, endPoint y: 436, distance: 105.9
click at [756, 436] on p "We’re here to help you understand what you need to build the business you want …" at bounding box center [969, 474] width 429 height 111
copy p "We’re here to help you understand what you need to build the business you want …"
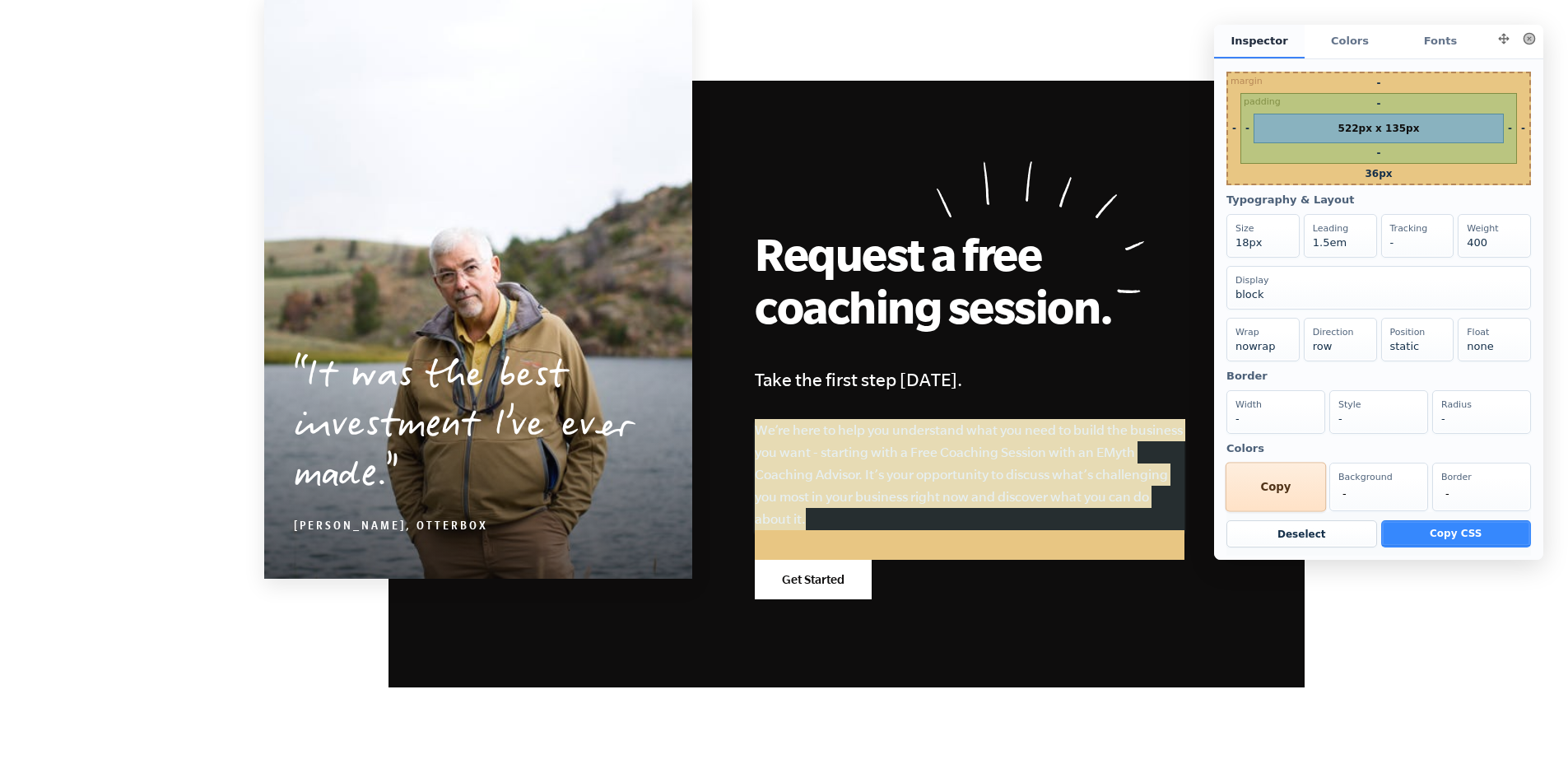
click at [1272, 512] on div "Text #ffffff Copy" at bounding box center [1276, 487] width 101 height 49
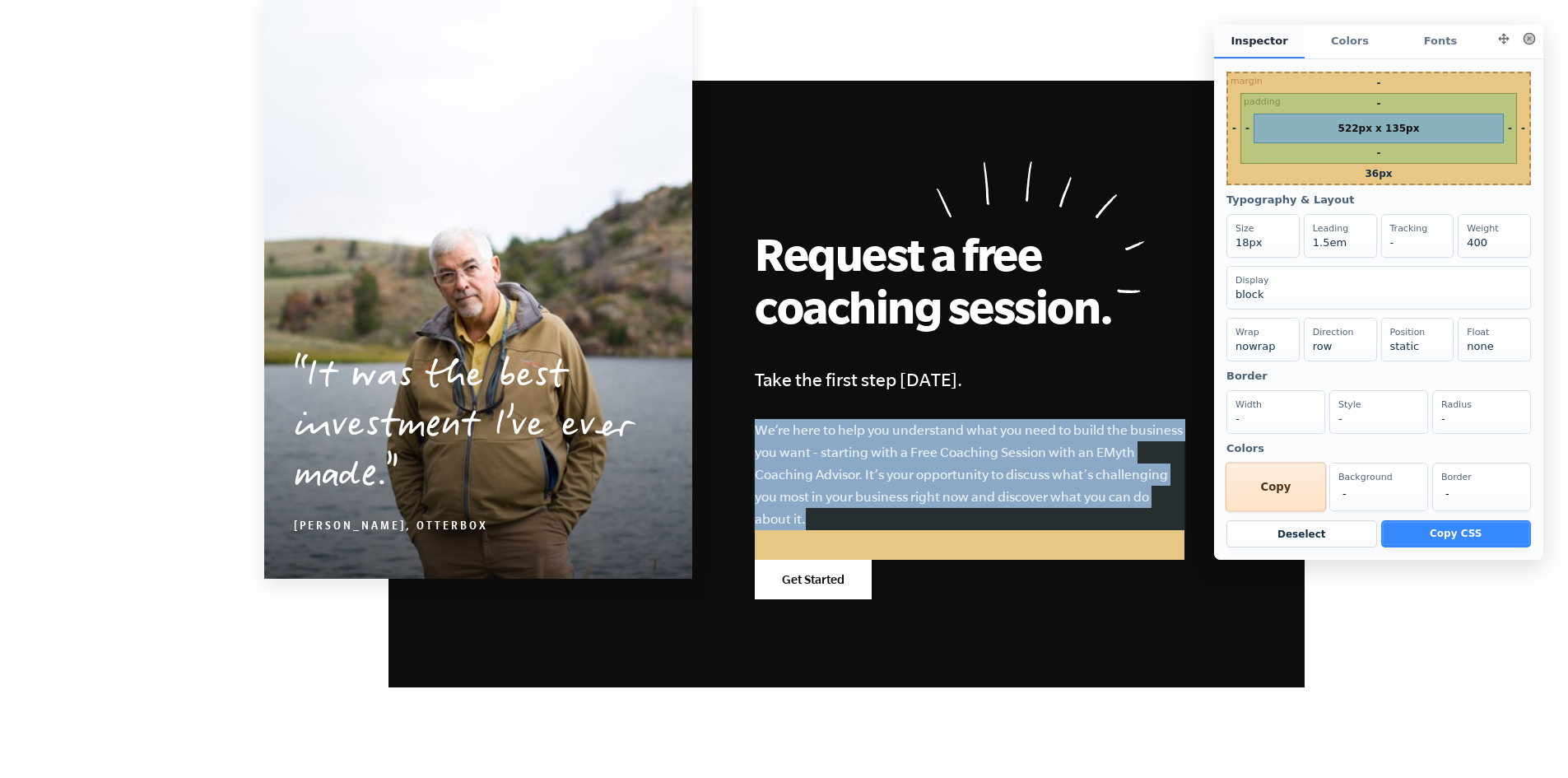
copy p "We’re here to help you understand what you need to build the business you want …"
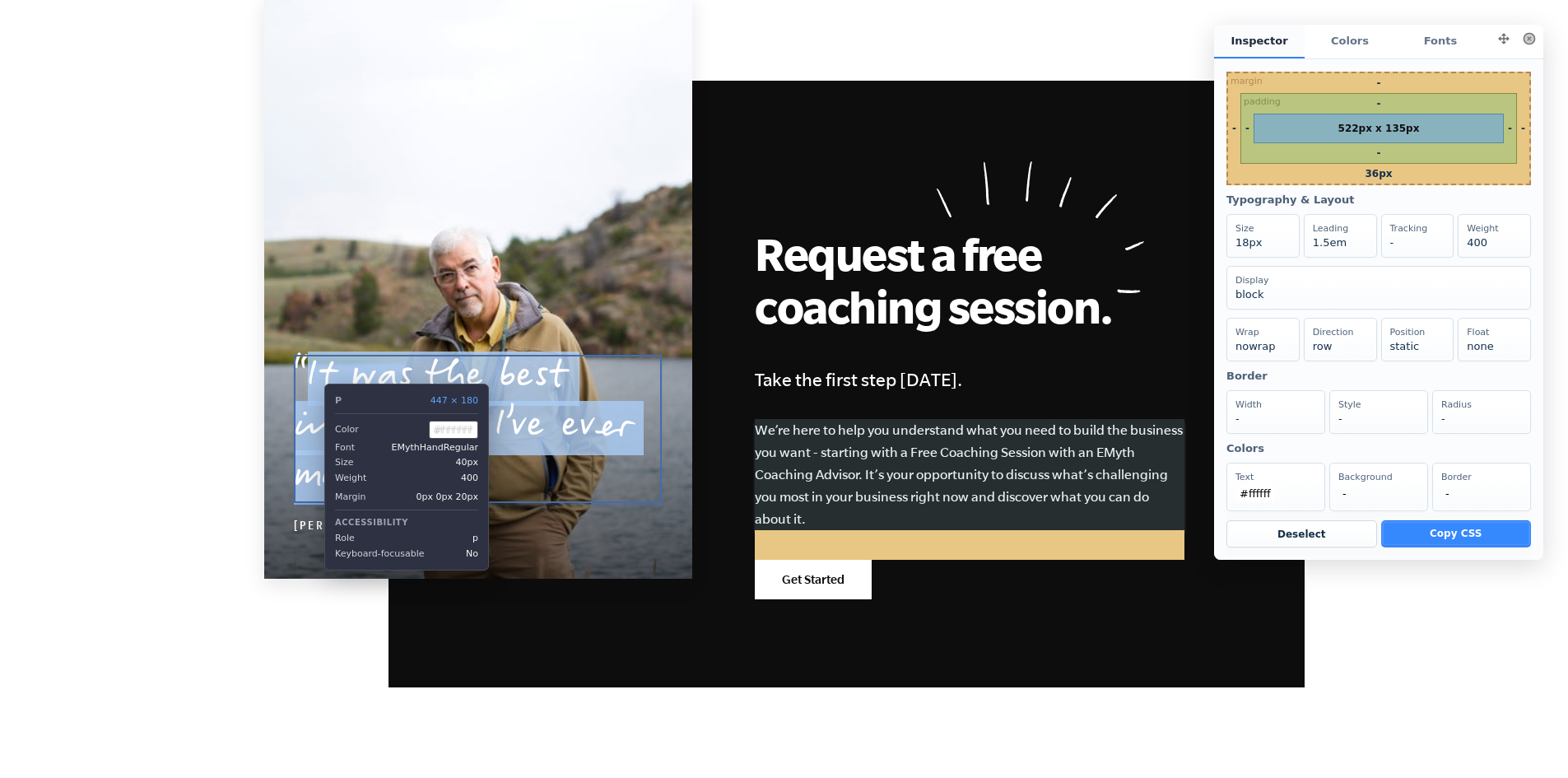
drag, startPoint x: 425, startPoint y: 478, endPoint x: 312, endPoint y: 372, distance: 154.9
click at [312, 372] on p "It was the best investment I’ve ever made." at bounding box center [478, 428] width 368 height 148
copy p "It was the best investment I’ve ever made."
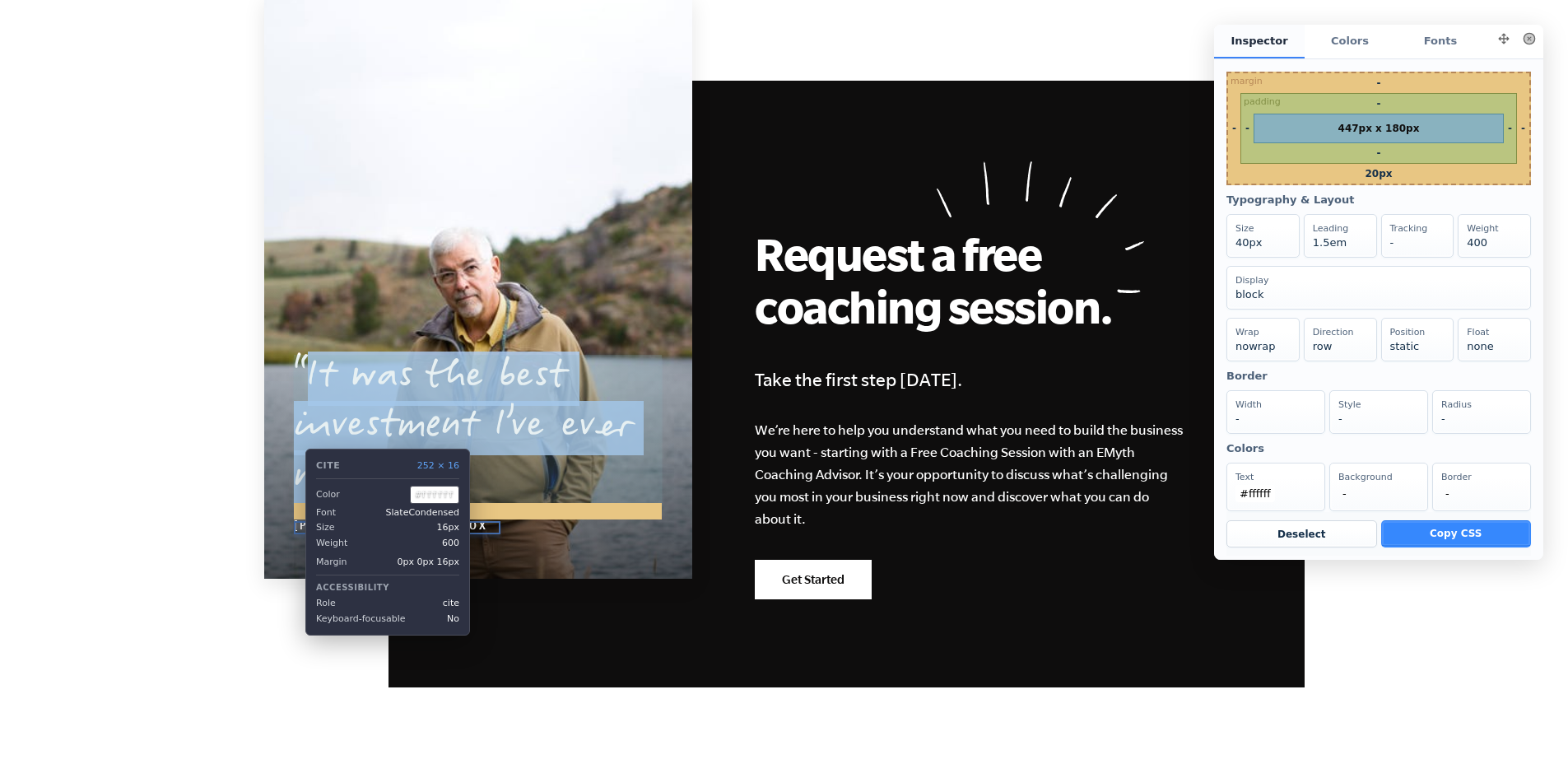
drag, startPoint x: 504, startPoint y: 534, endPoint x: 292, endPoint y: 535, distance: 212.0
click at [292, 535] on blockquote "It was the best investment I’ve ever made. Curt Richardson, OtterBox" at bounding box center [479, 444] width 428 height 242
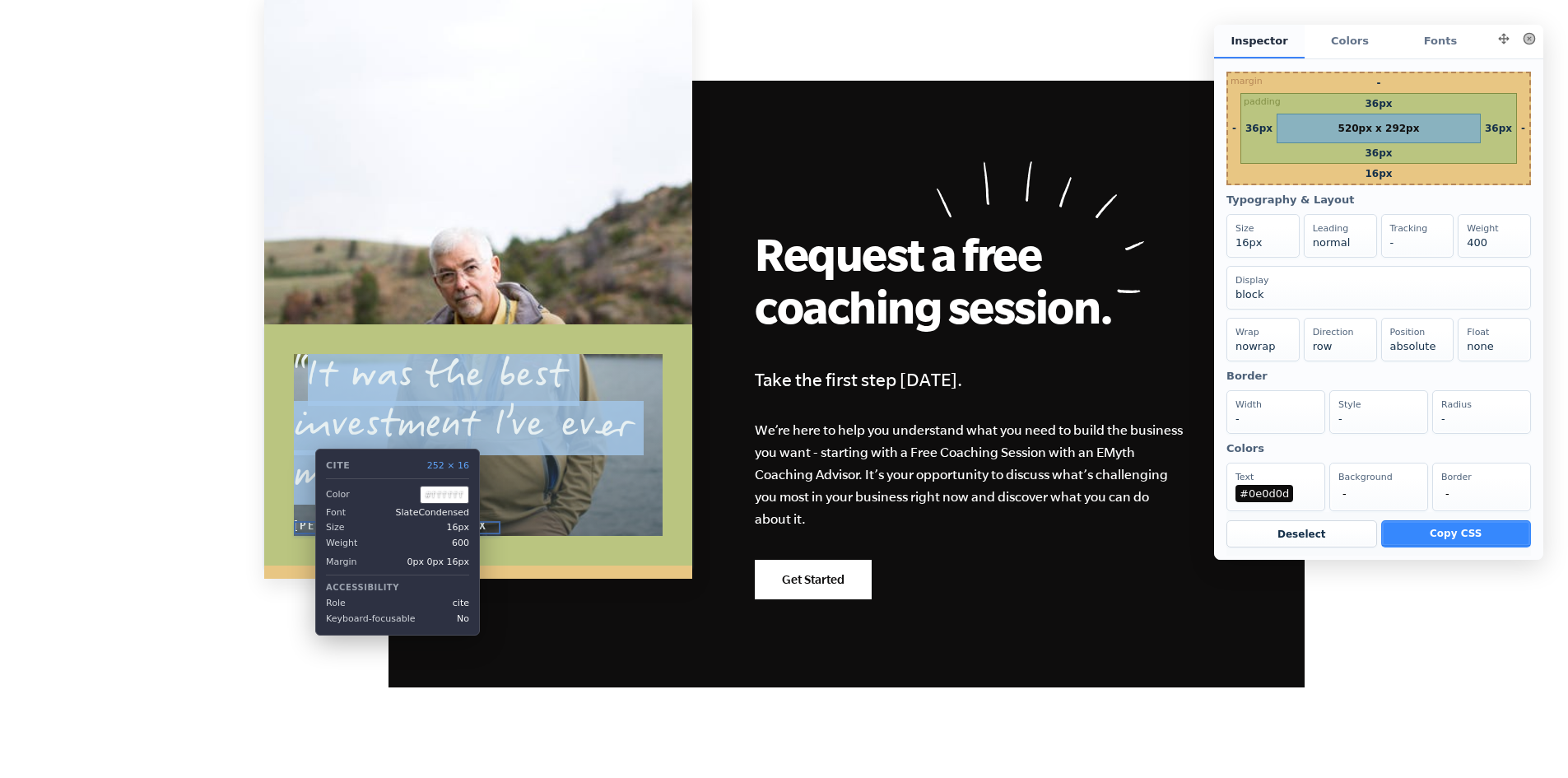
copy cite "Curt Richardson, OtterBox"
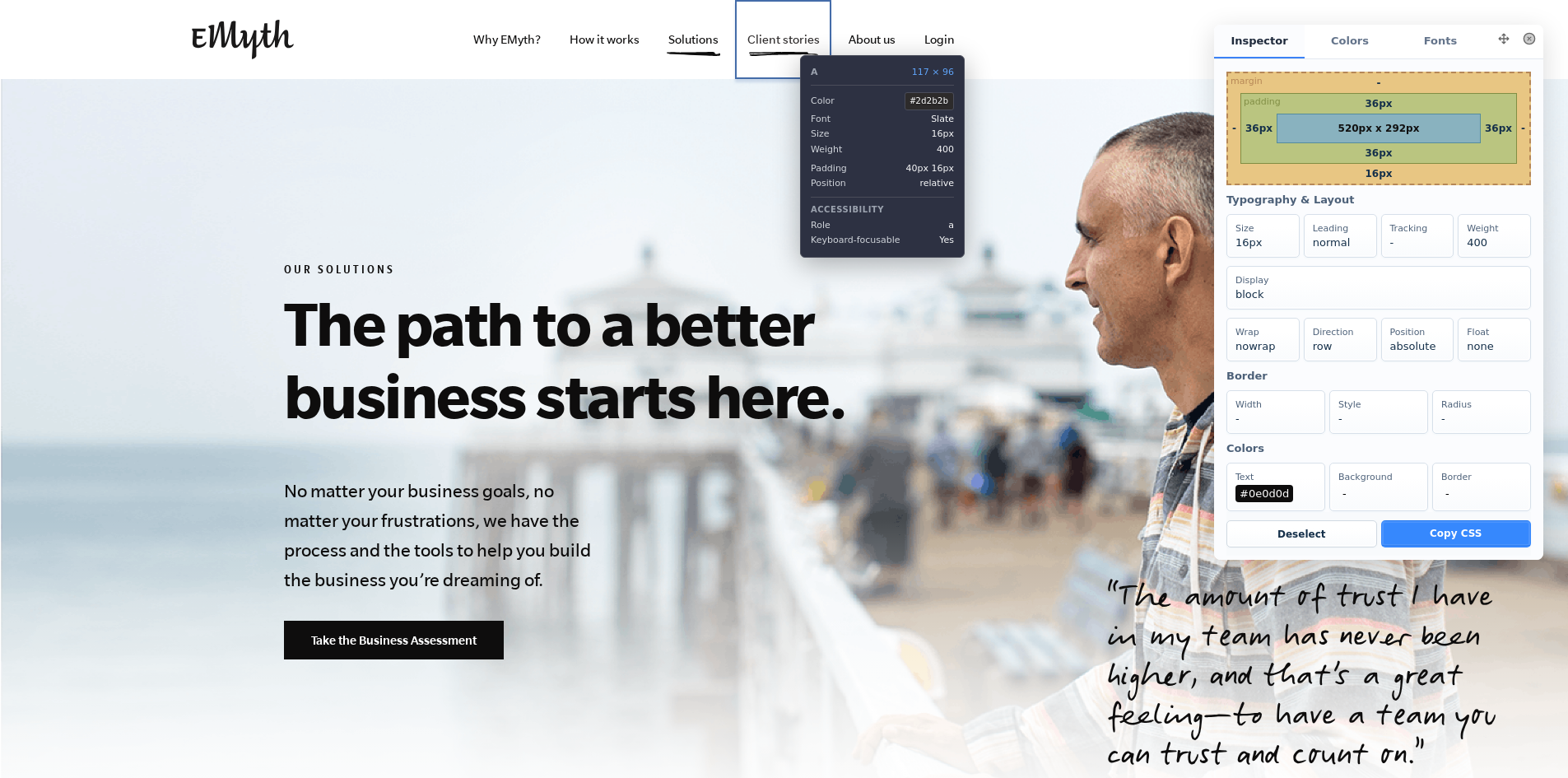
click at [788, 43] on link "Client stories" at bounding box center [784, 39] width 99 height 79
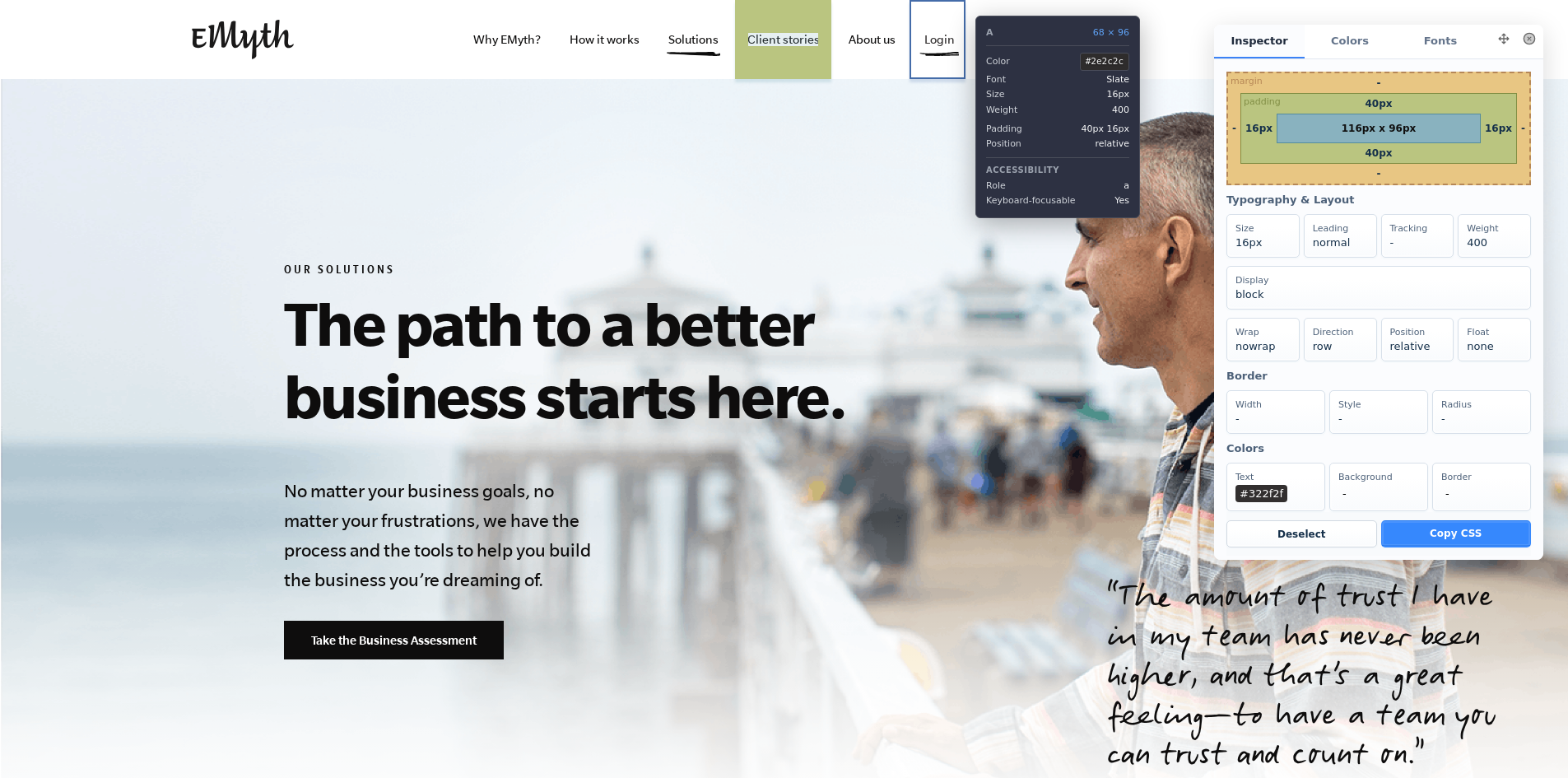
click at [963, 4] on link "Login" at bounding box center [940, 39] width 57 height 79
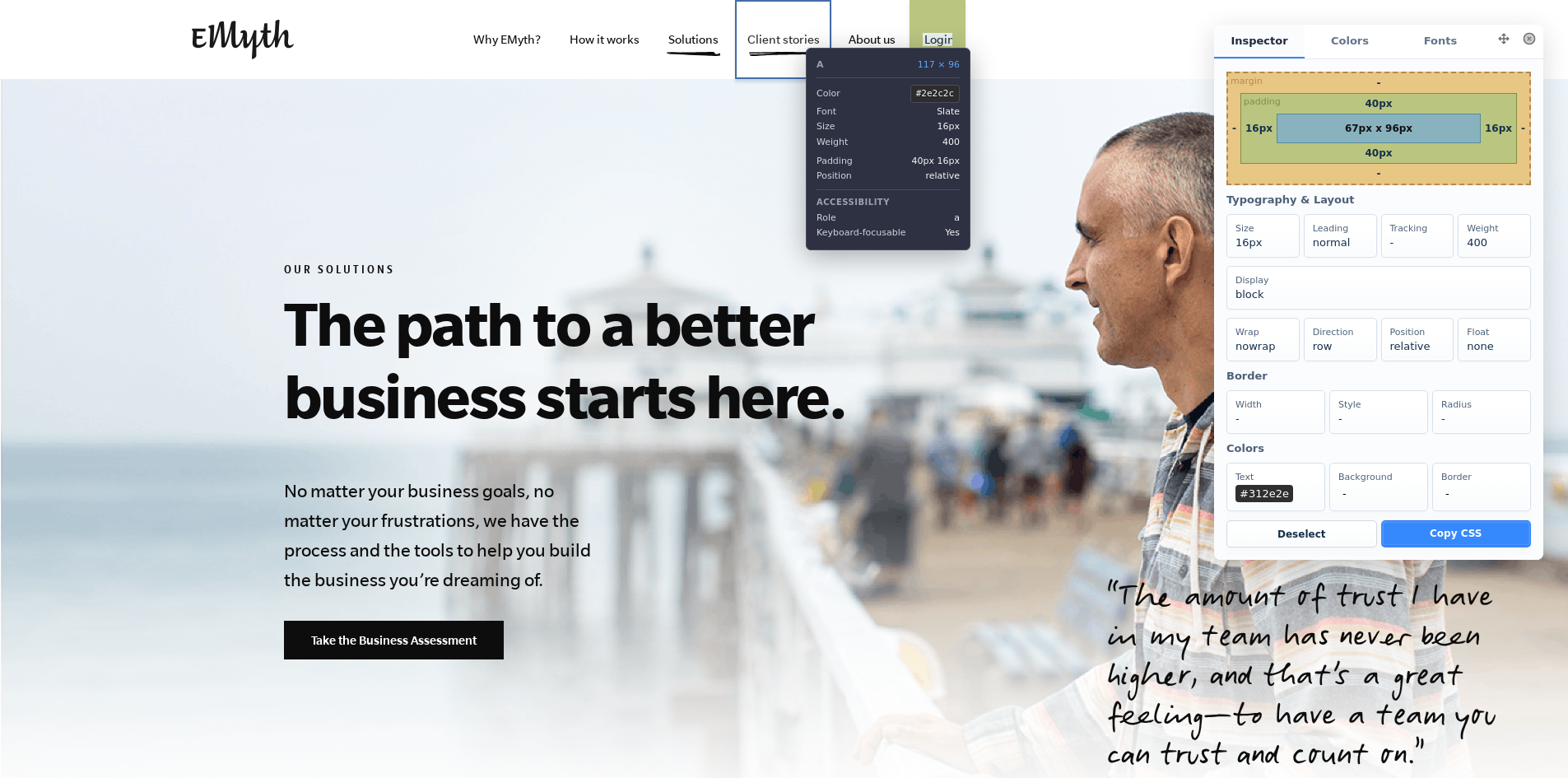
click at [794, 36] on link "Client stories" at bounding box center [784, 39] width 99 height 79
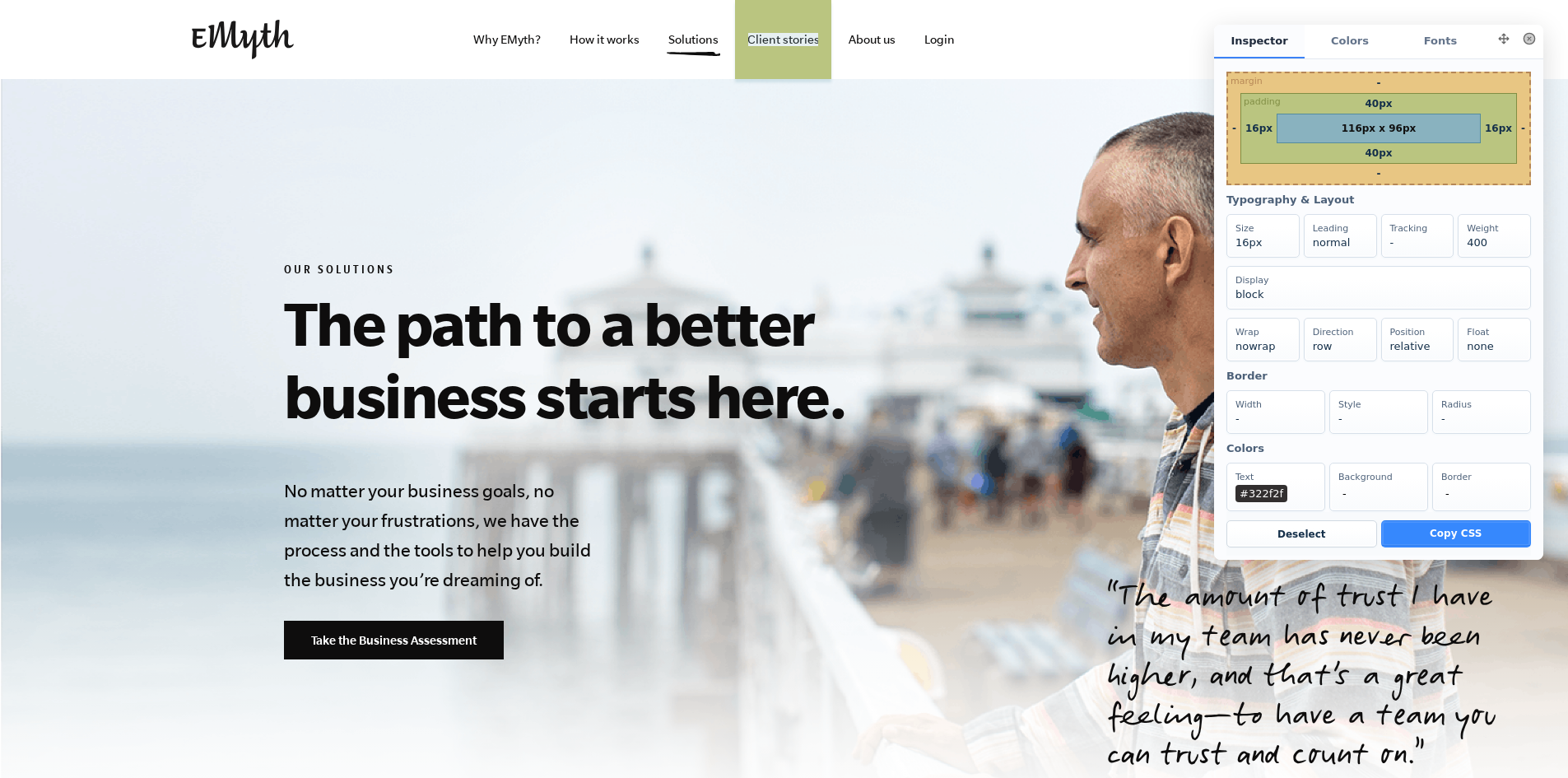
click at [1518, 44] on button at bounding box center [1529, 38] width 23 height 23
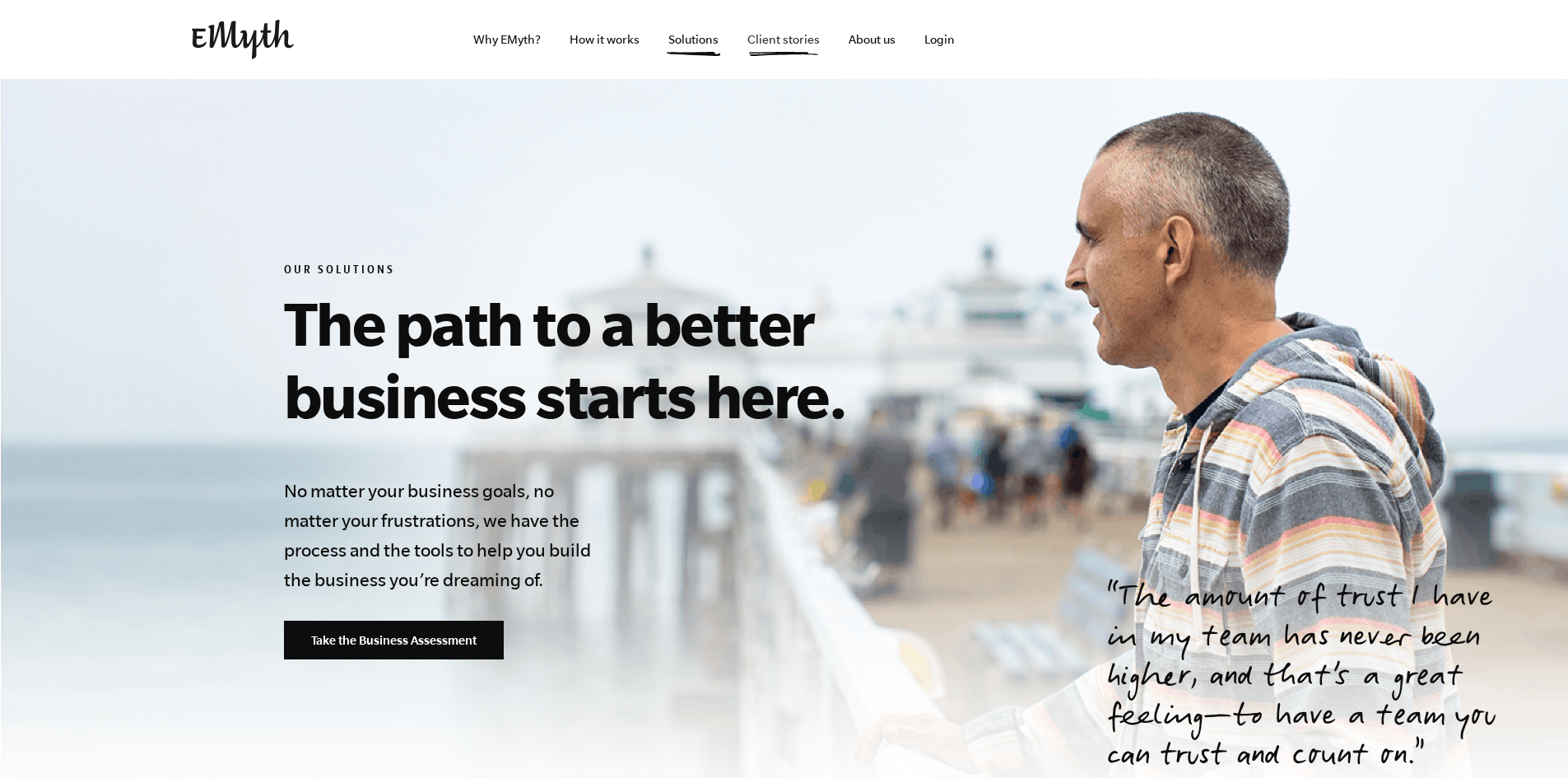
click at [750, 46] on link "Client stories" at bounding box center [784, 39] width 99 height 79
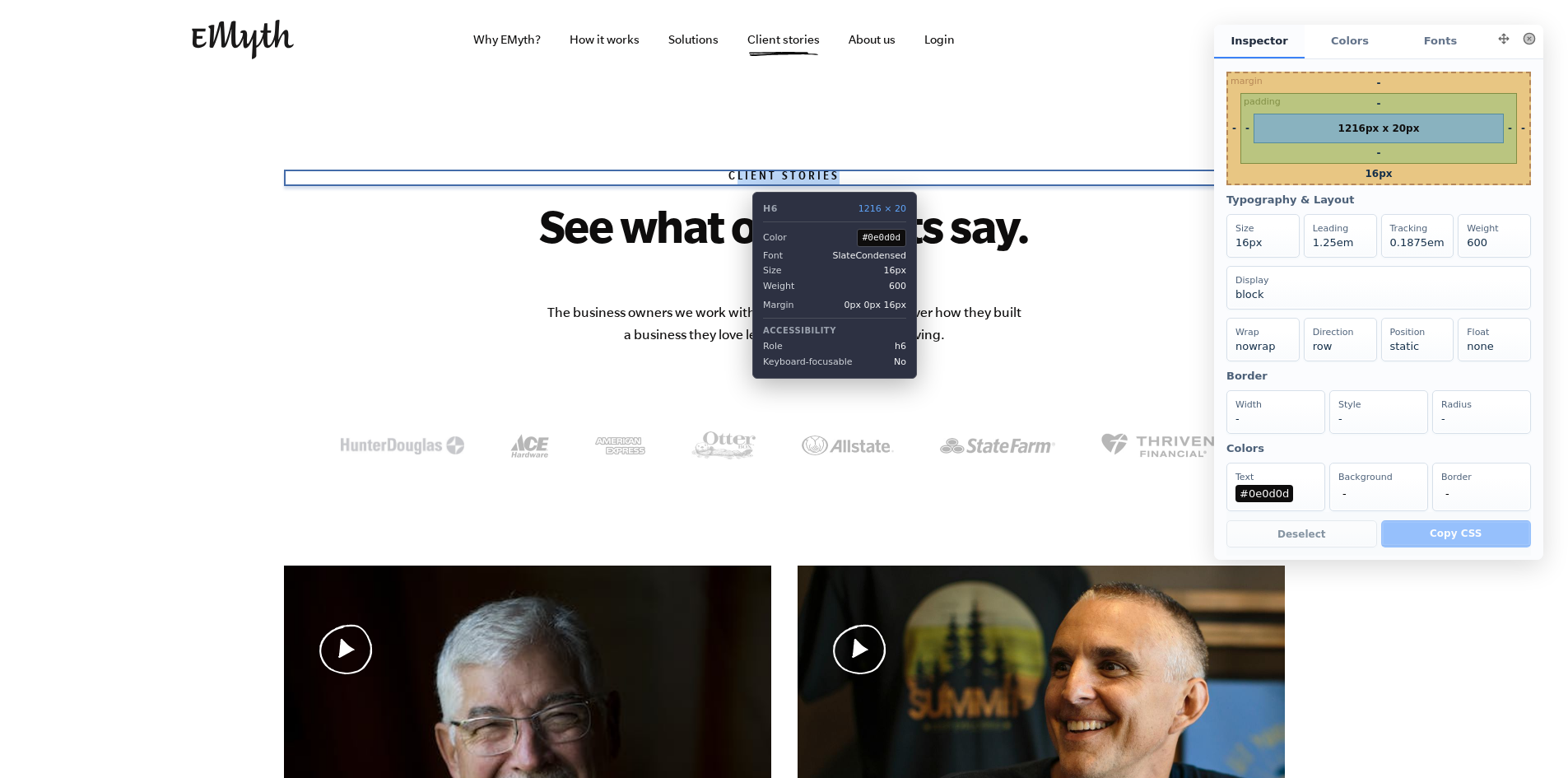
drag, startPoint x: 855, startPoint y: 182, endPoint x: 741, endPoint y: 179, distance: 114.0
click at [741, 179] on h6 "Client Stories" at bounding box center [784, 178] width 1001 height 16
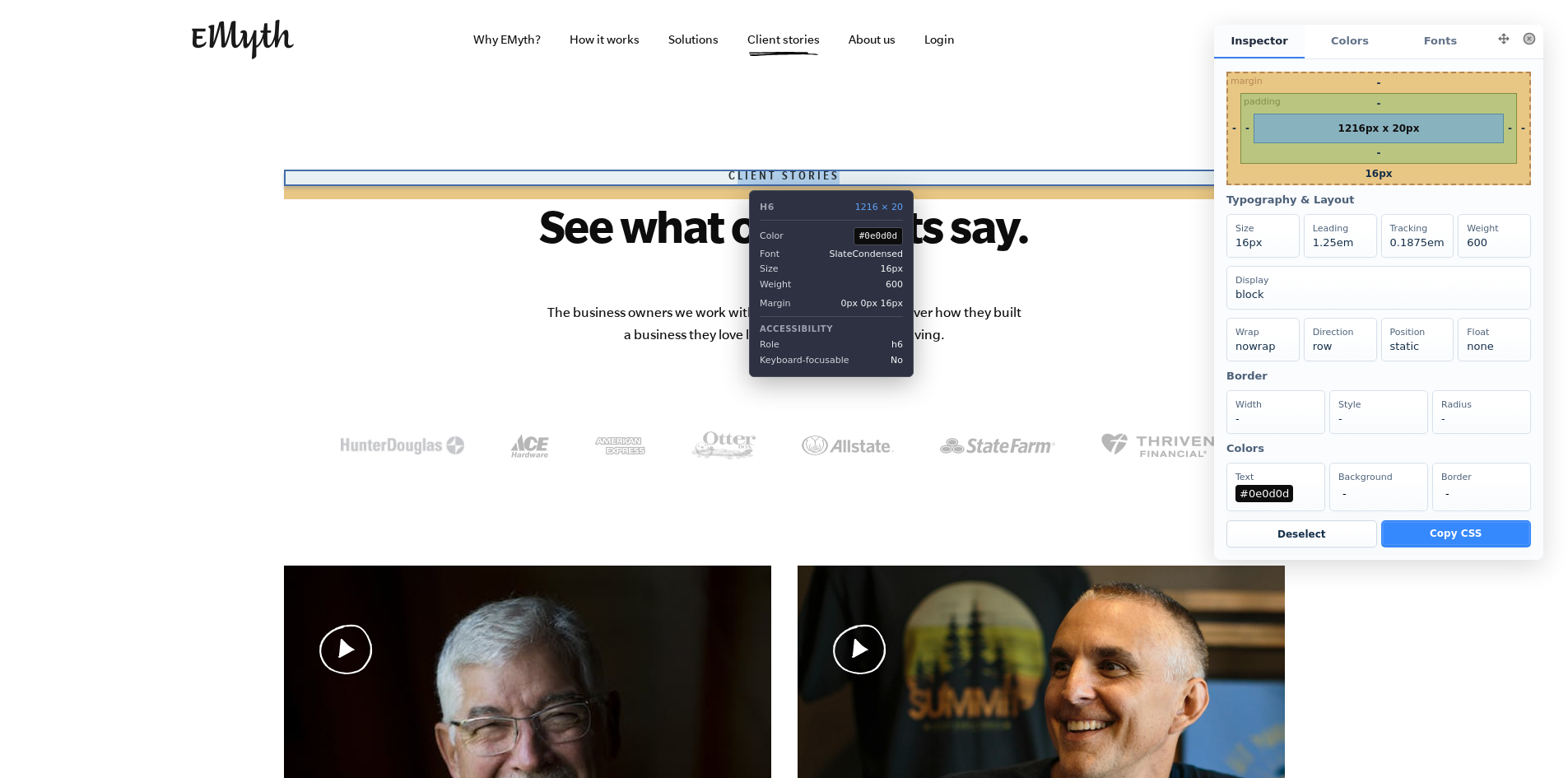
click at [737, 178] on h6 "Client Stories" at bounding box center [784, 178] width 1001 height 16
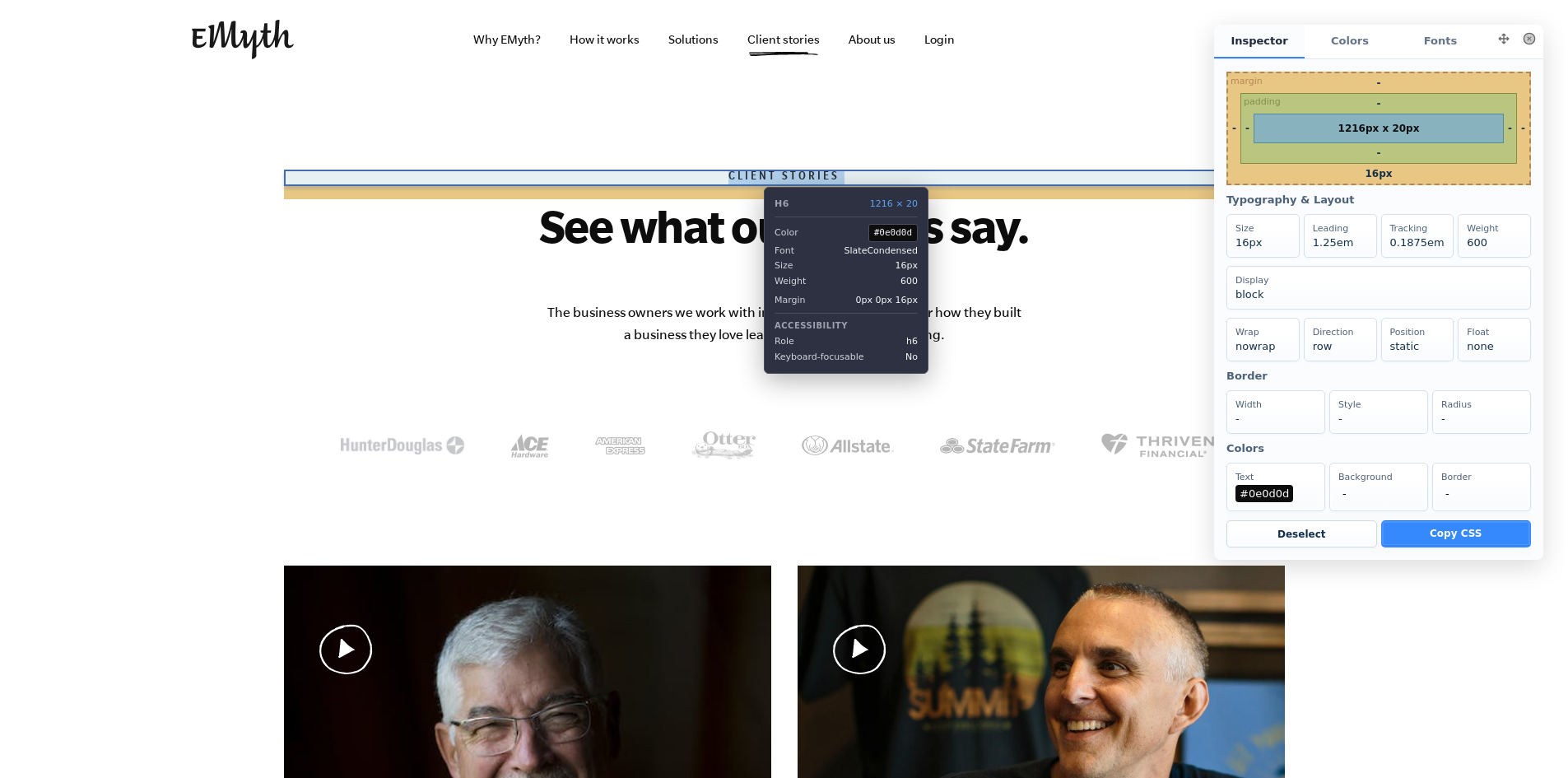
click at [752, 175] on h6 "Client Stories" at bounding box center [784, 178] width 1001 height 16
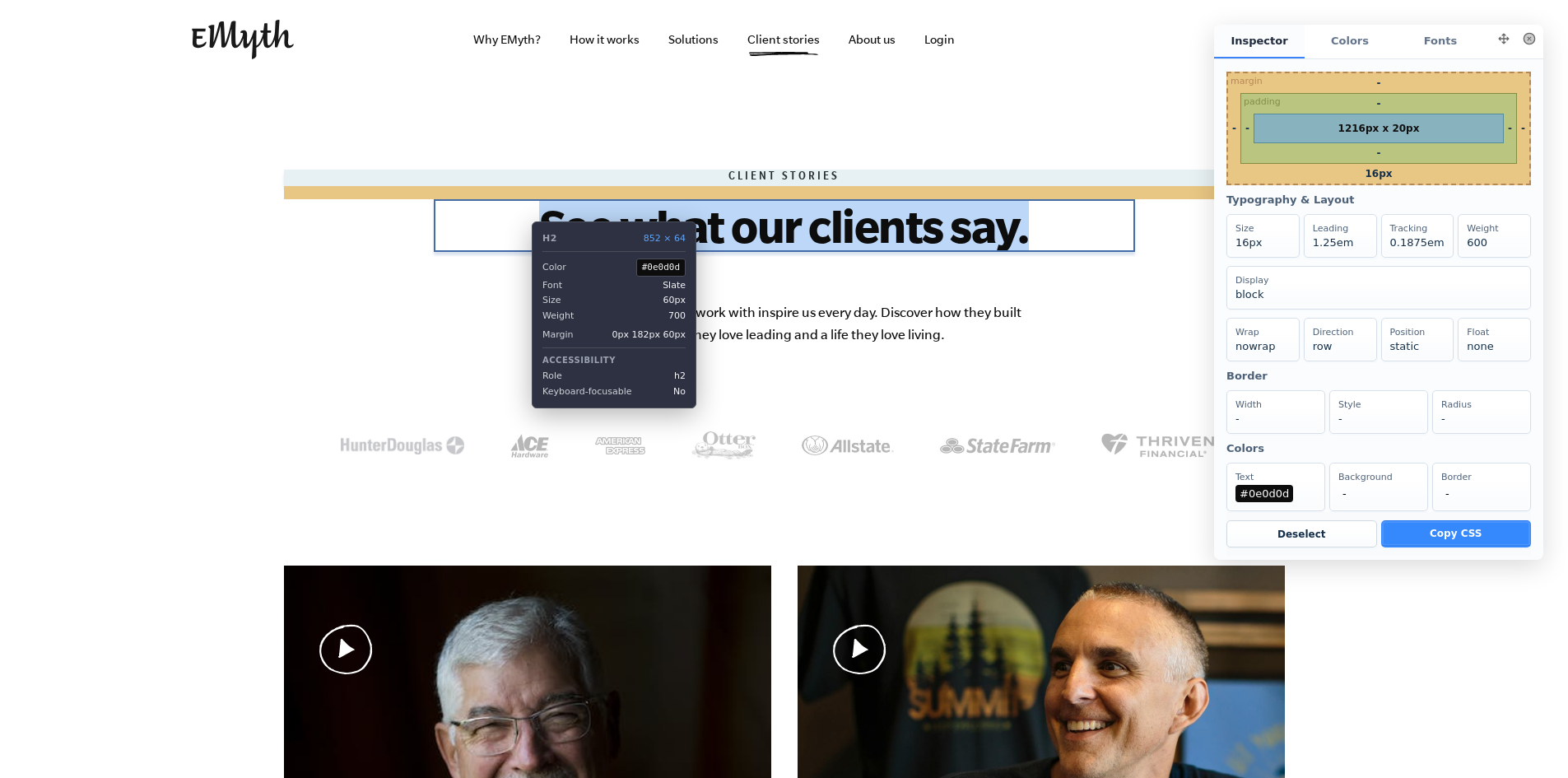
drag, startPoint x: 1039, startPoint y: 230, endPoint x: 520, endPoint y: 209, distance: 519.4
click at [520, 209] on h2 "See what our clients say." at bounding box center [784, 226] width 701 height 53
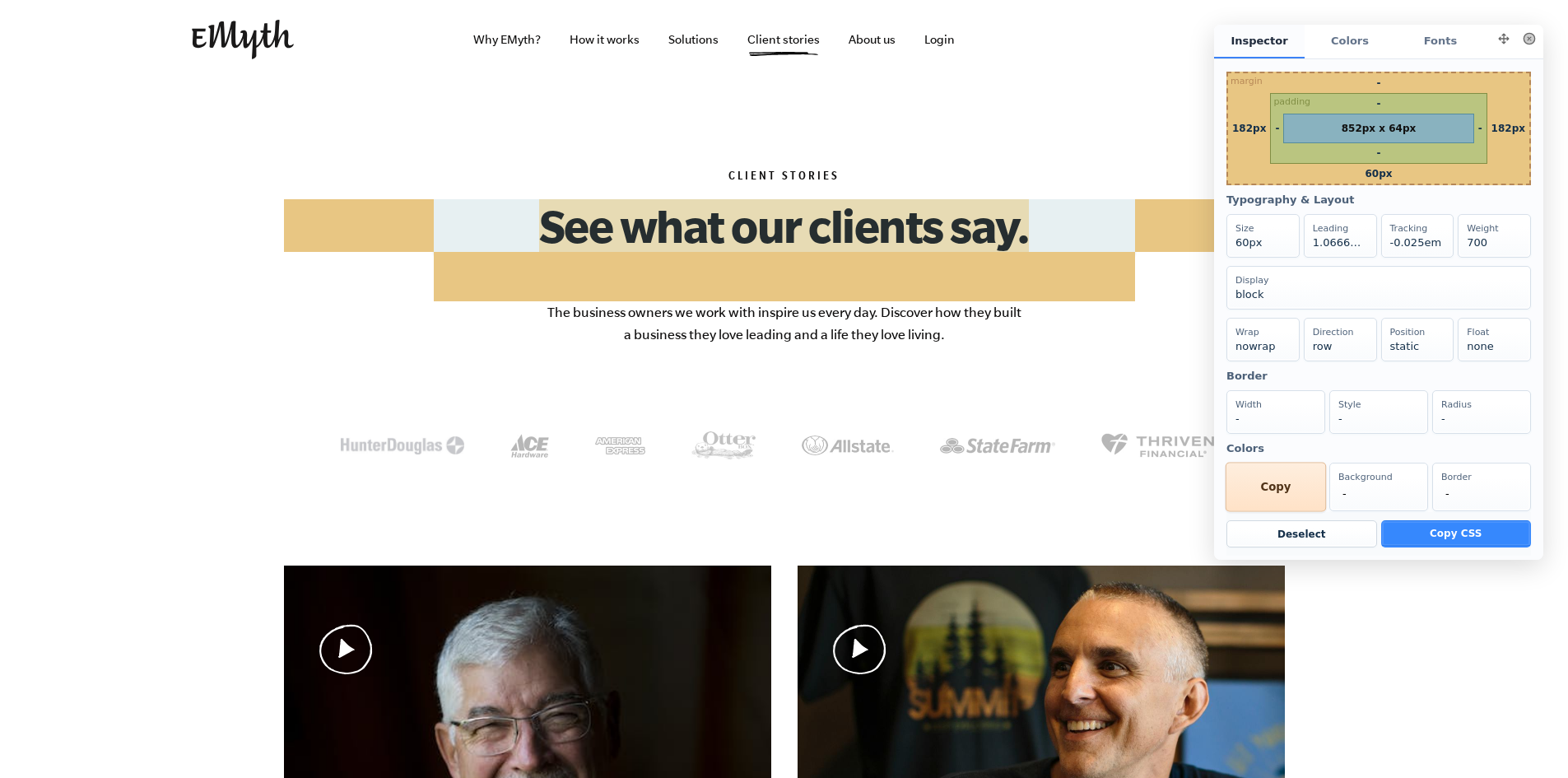
click at [1272, 512] on div "Text #0e0d0d Copy" at bounding box center [1276, 487] width 101 height 49
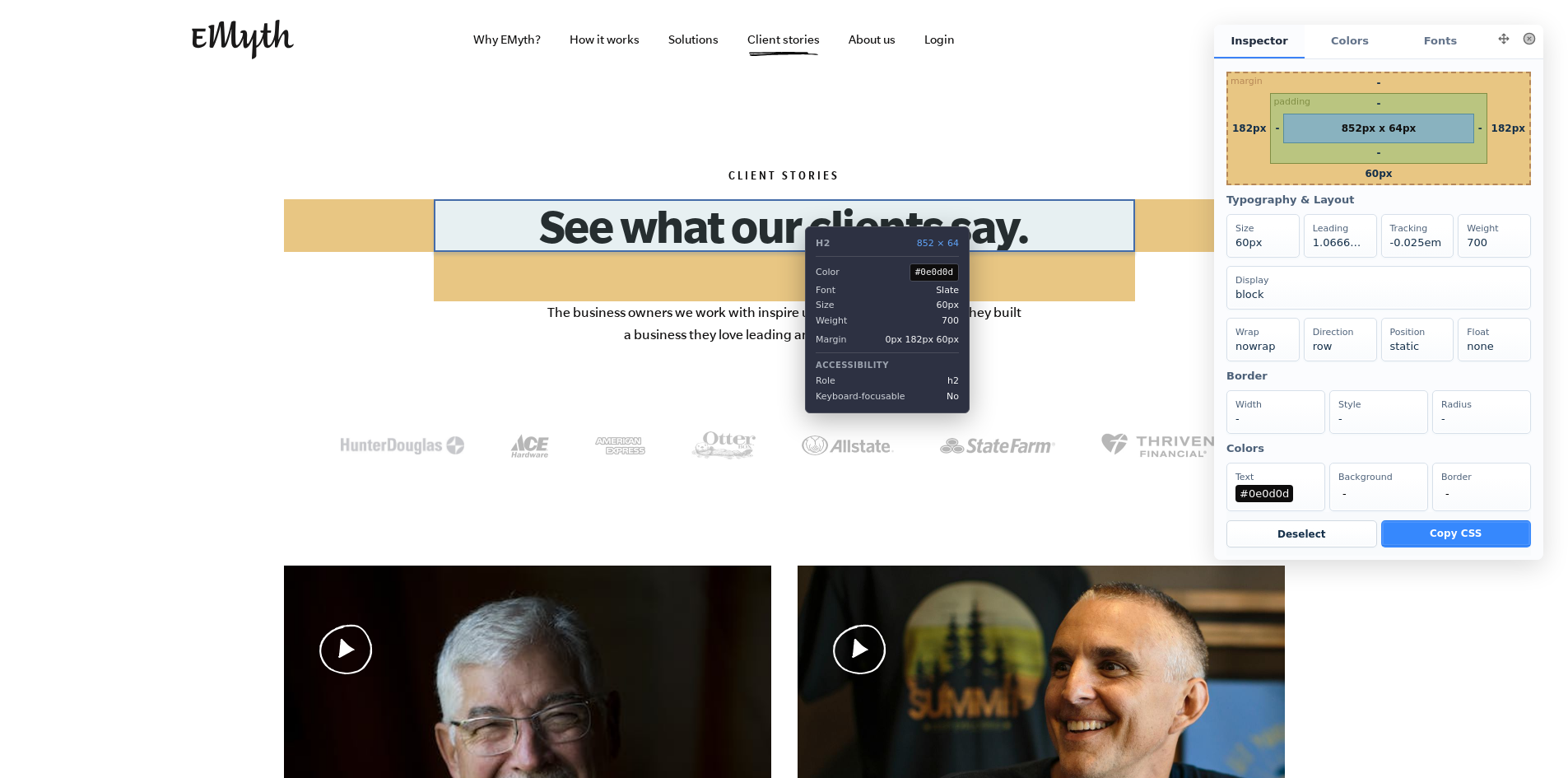
click at [793, 214] on h2 "See what our clients say." at bounding box center [784, 226] width 701 height 53
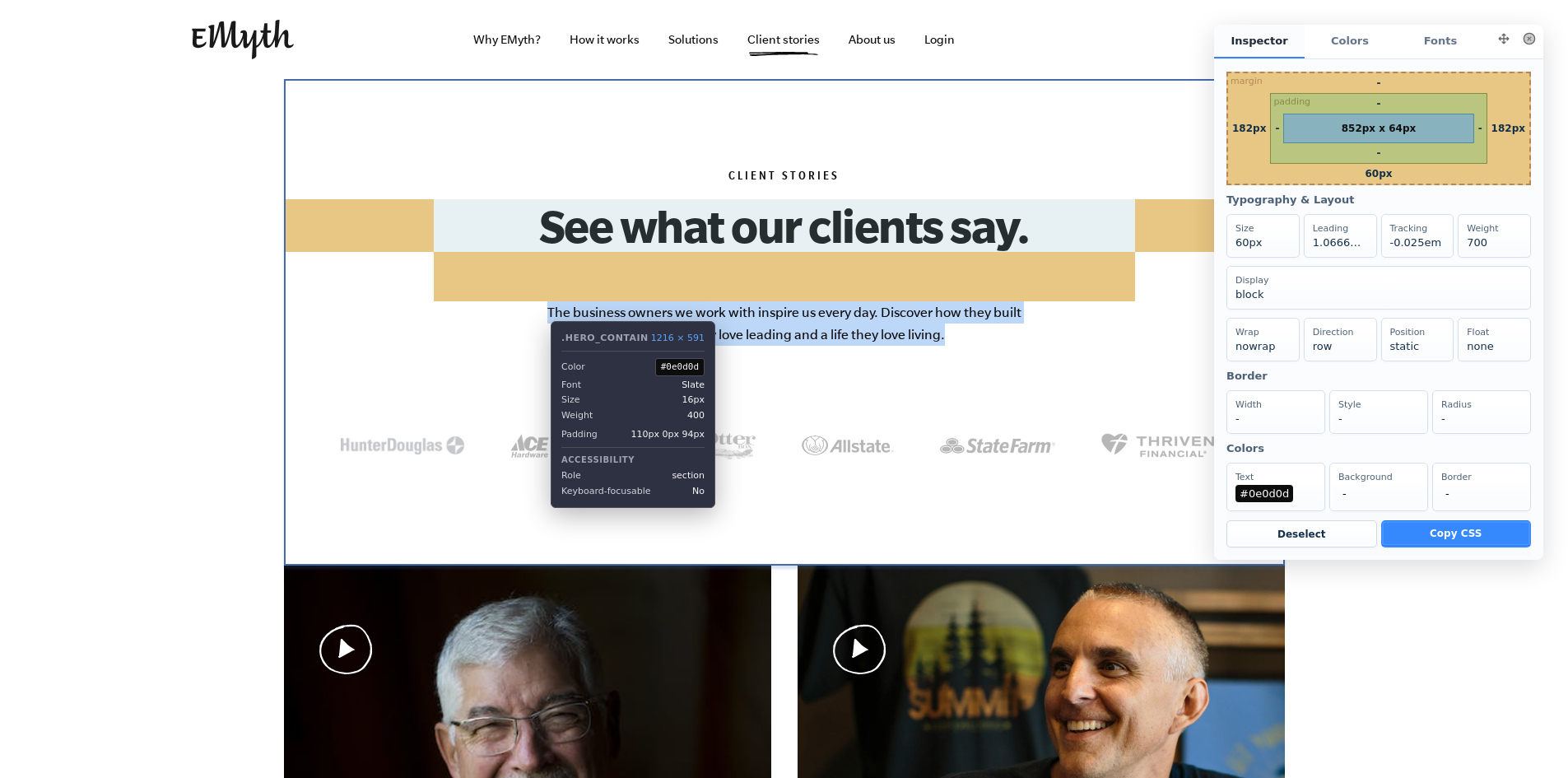
drag, startPoint x: 949, startPoint y: 340, endPoint x: 539, endPoint y: 310, distance: 411.1
click at [539, 310] on section "Client Stories See what our clients say. The business owners we work with inspi…" at bounding box center [784, 322] width 1001 height 487
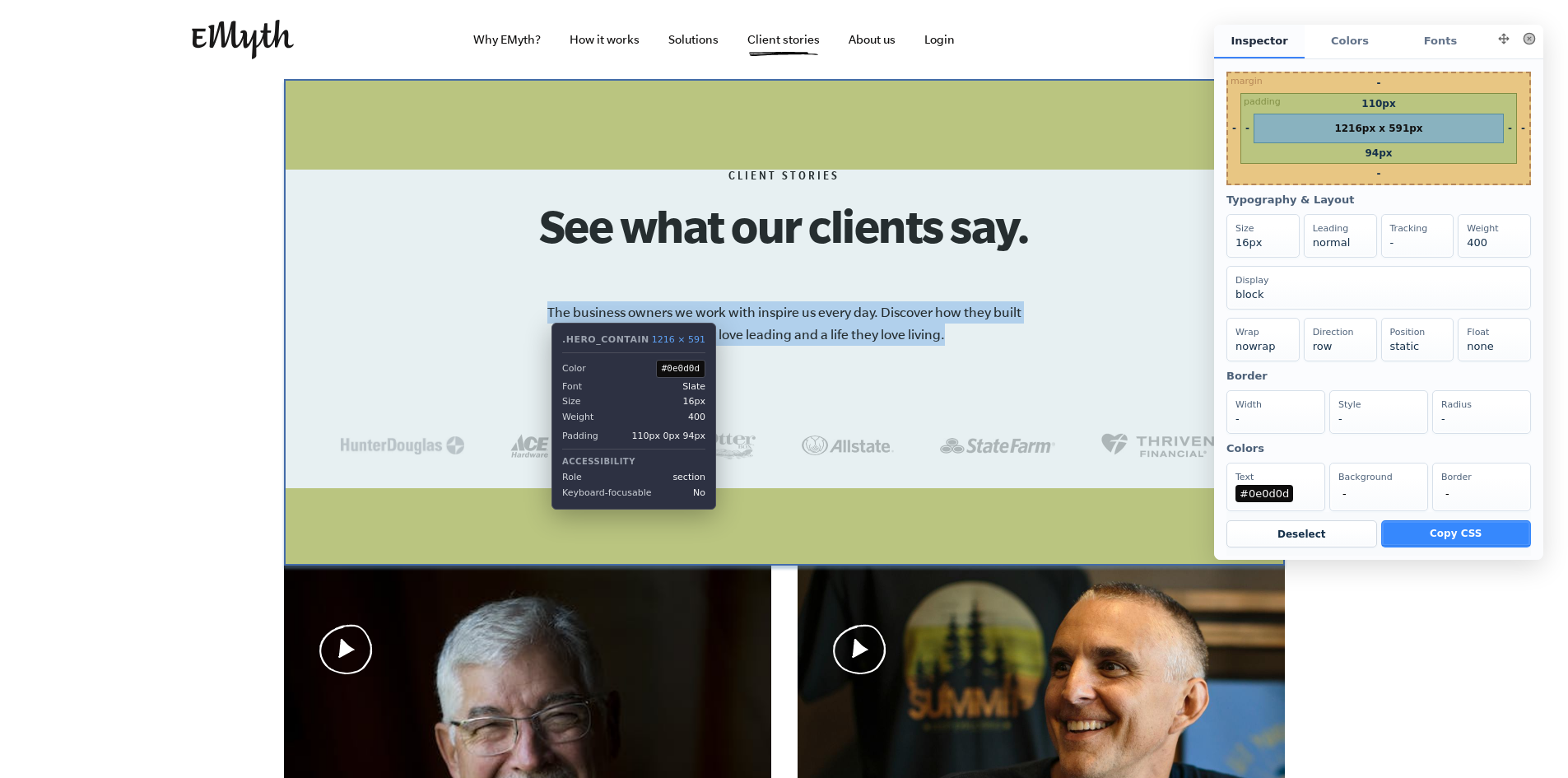
copy p "The business owners we work with inspire us every day. Discover how they built …"
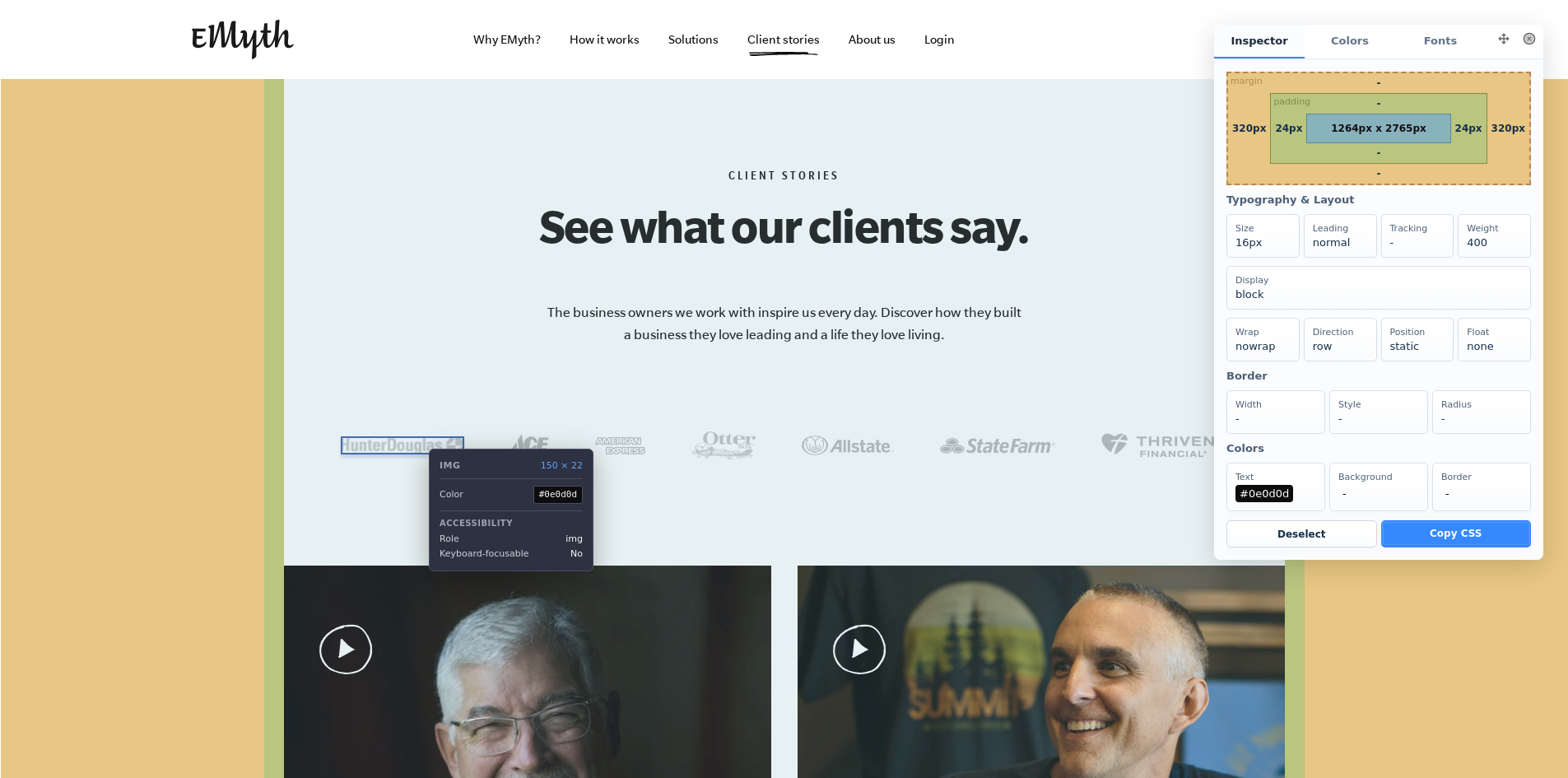
click at [416, 449] on img at bounding box center [402, 446] width 124 height 18
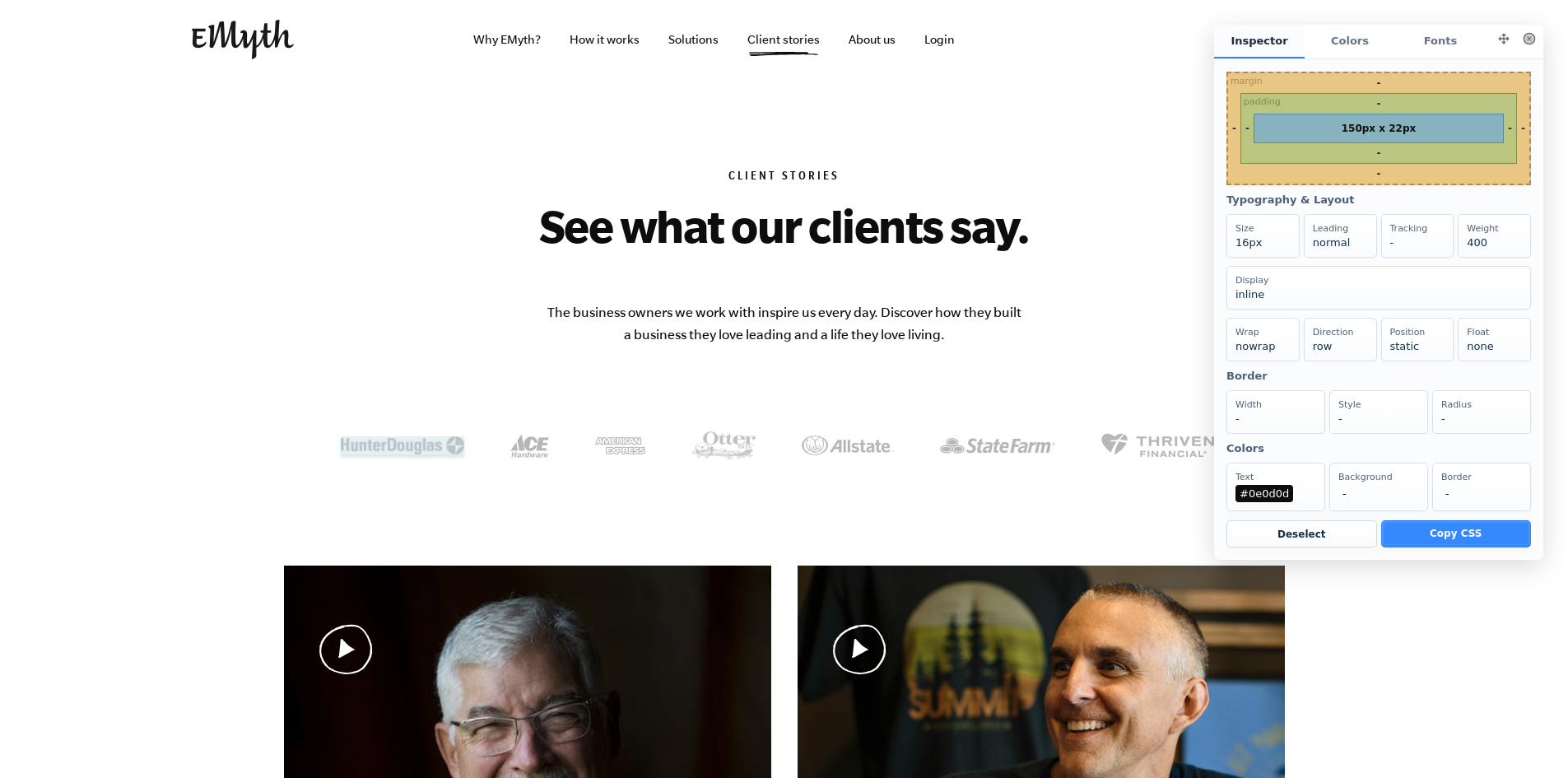
click at [1520, 39] on button at bounding box center [1529, 38] width 23 height 23
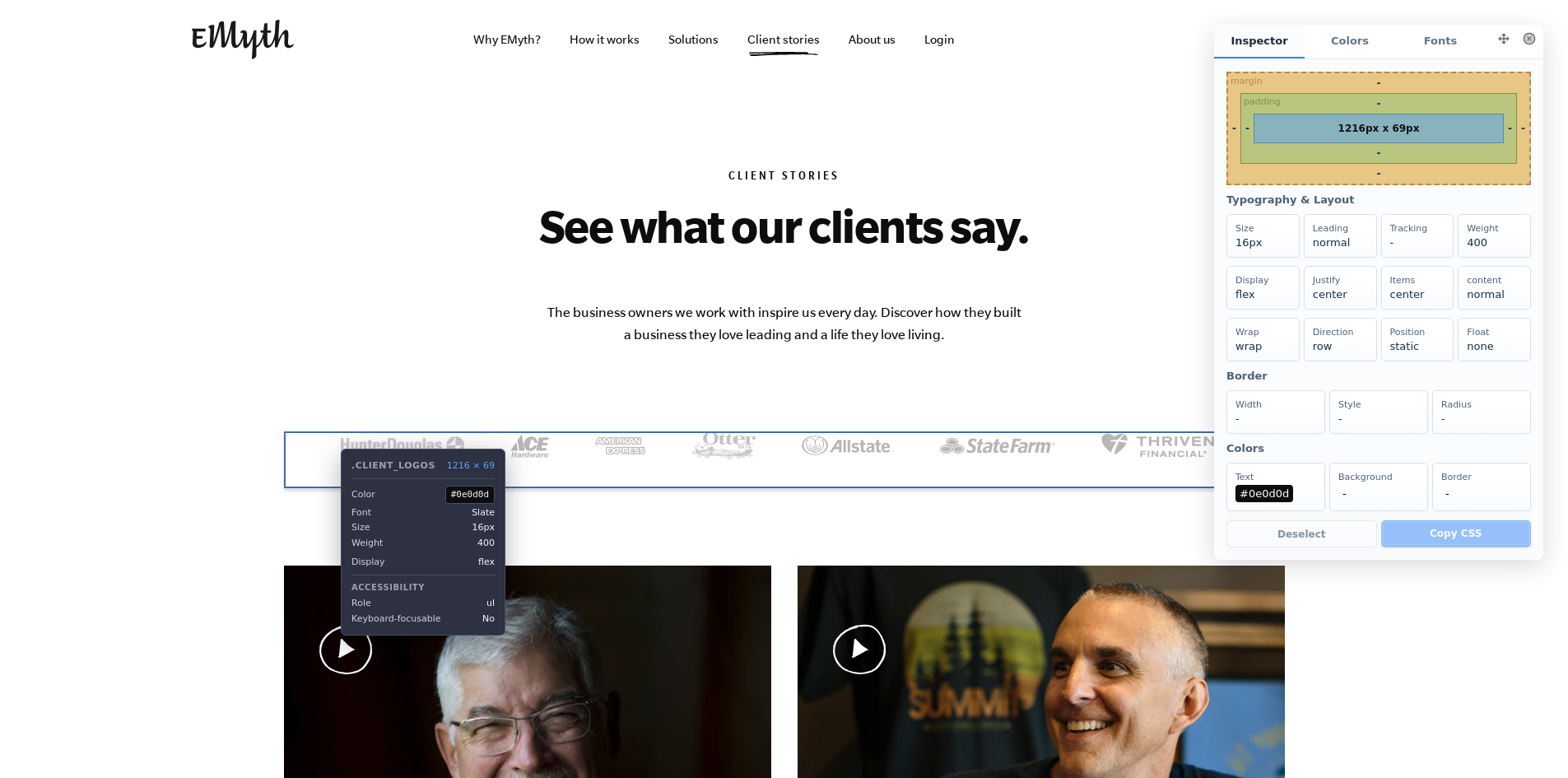
click at [329, 482] on ul at bounding box center [784, 459] width 1001 height 57
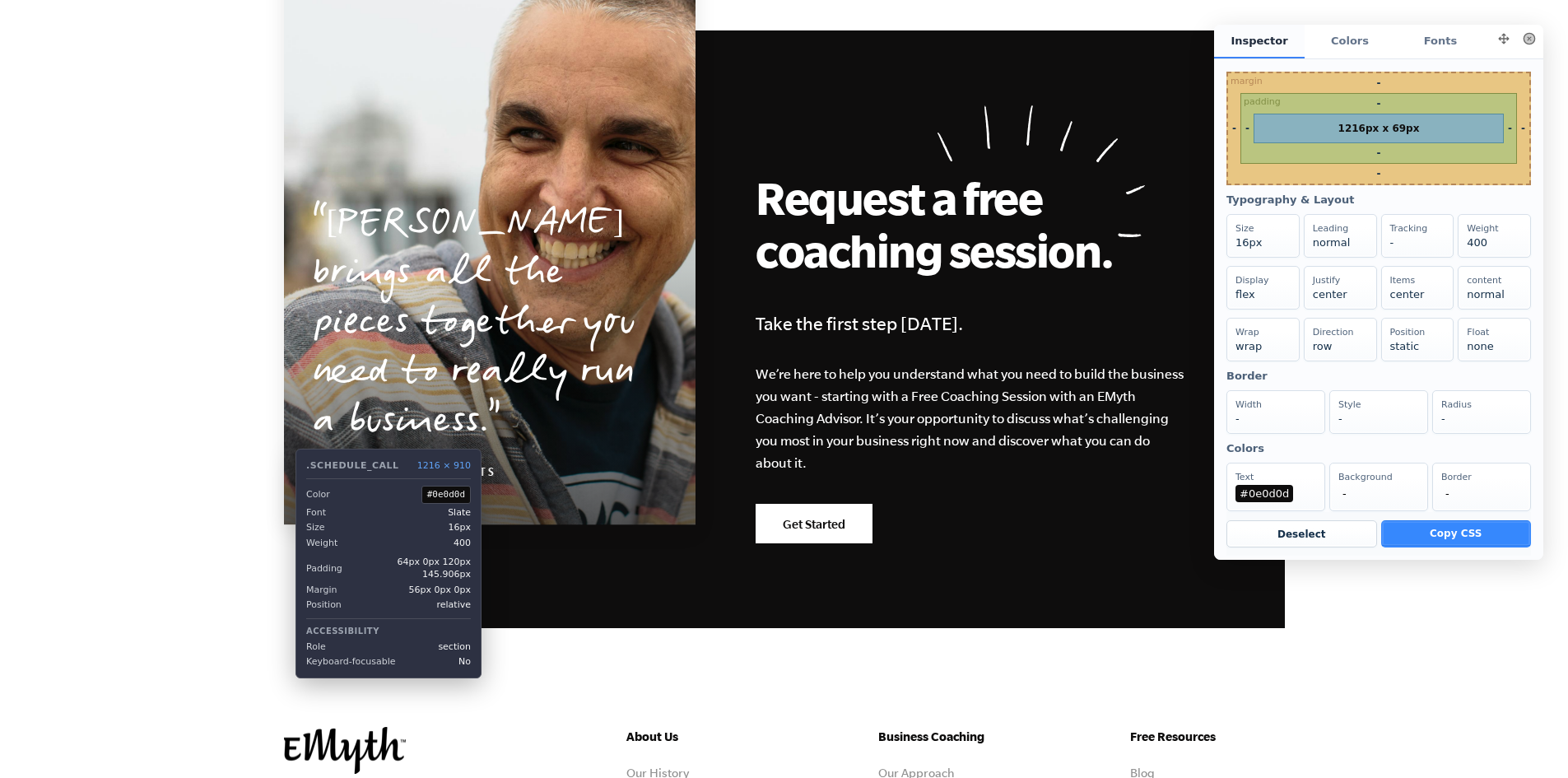
scroll to position [1399, 0]
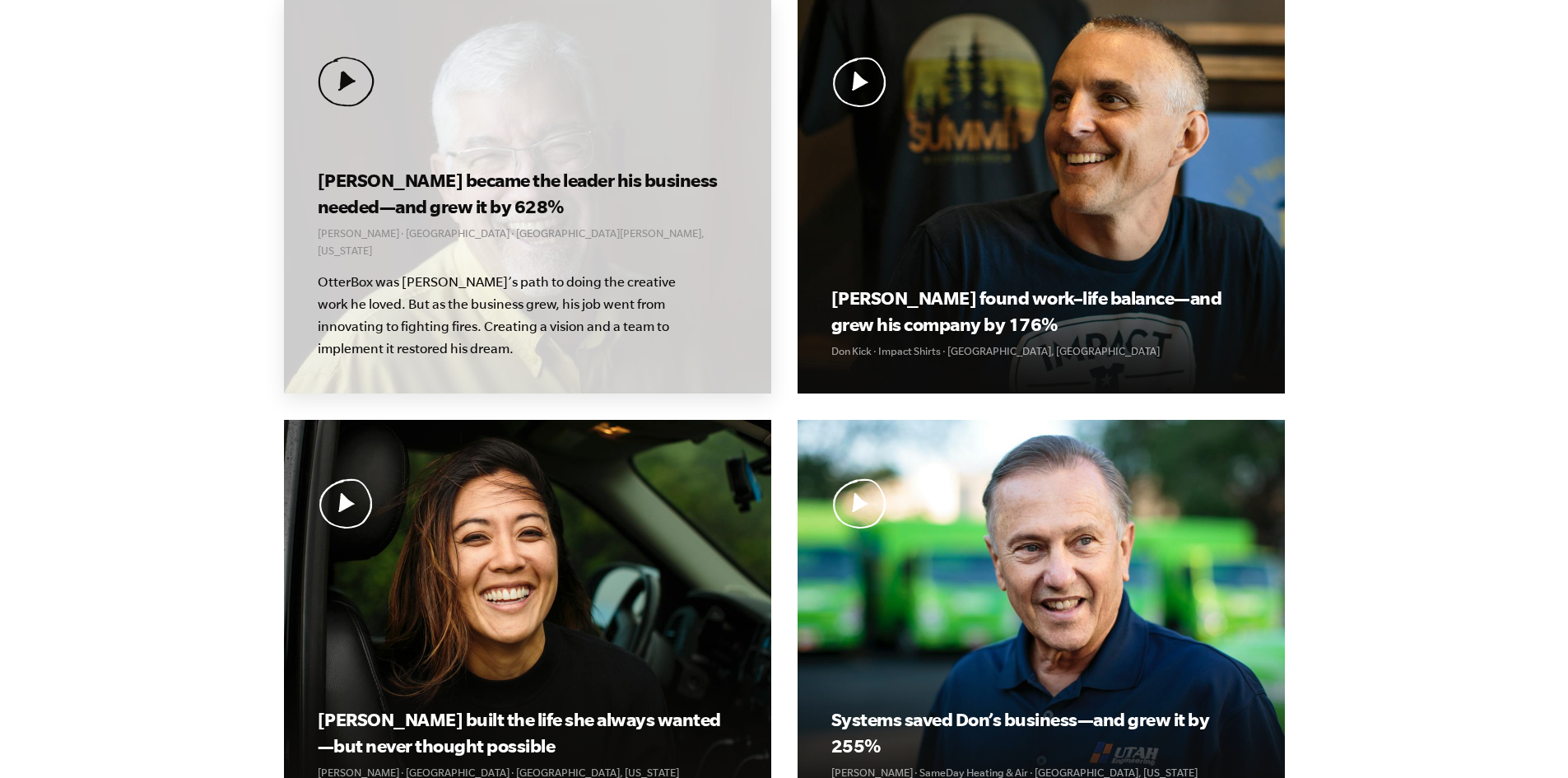
scroll to position [577, 0]
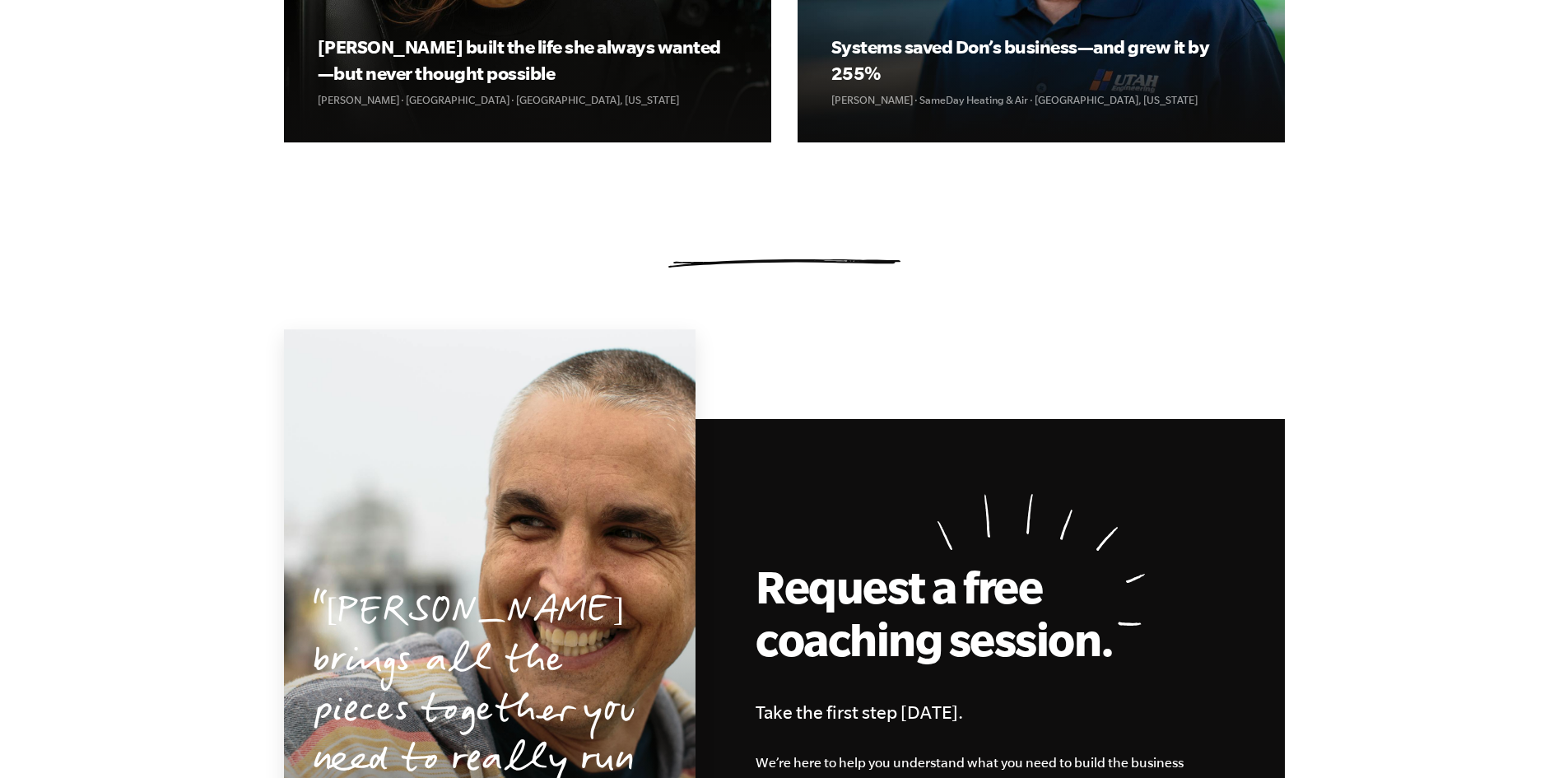
scroll to position [746, 0]
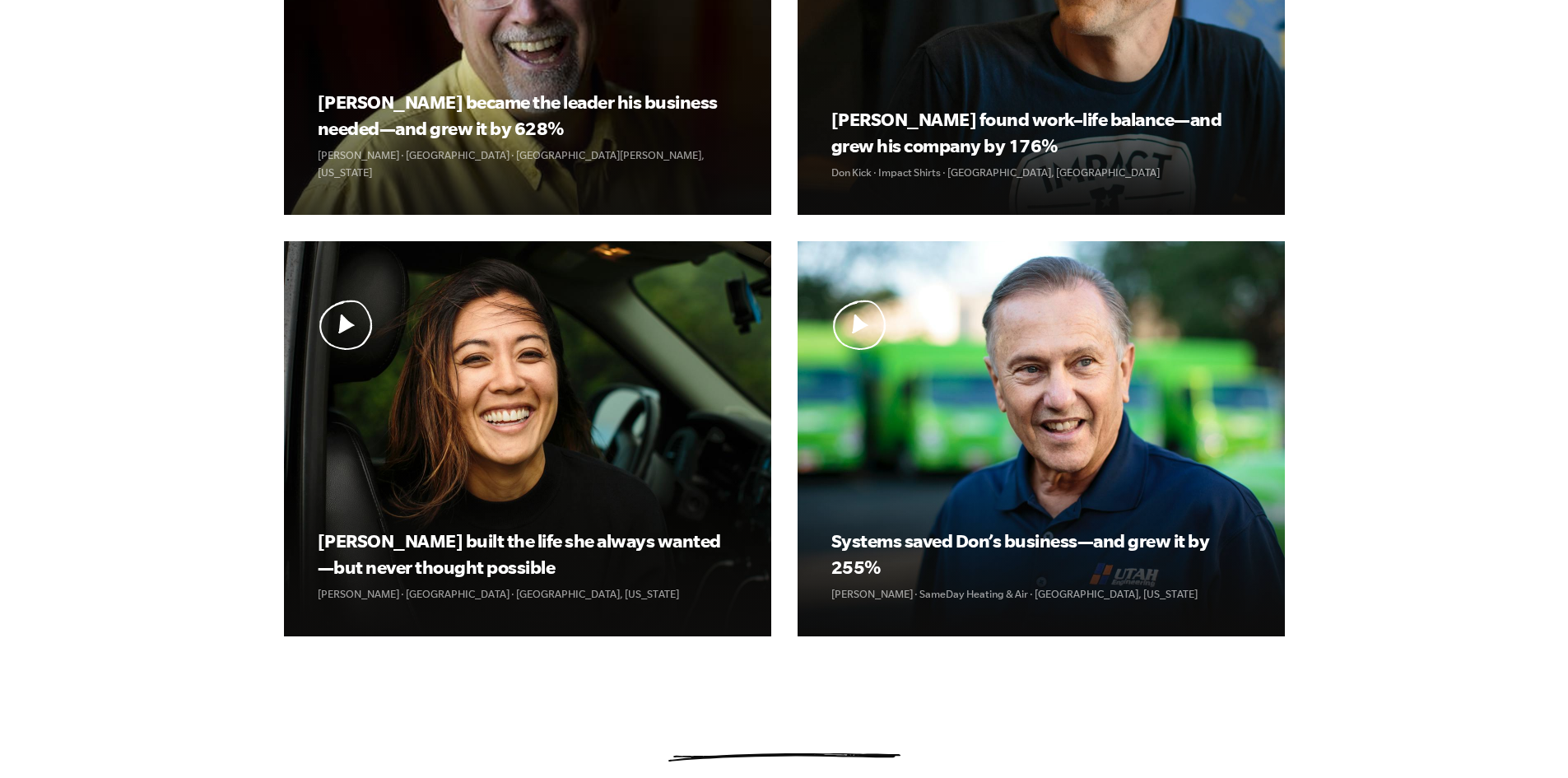
click at [1211, 697] on section "[PERSON_NAME] became the leader his business needed—and grew it by 628% [PERSON…" at bounding box center [784, 290] width 1001 height 942
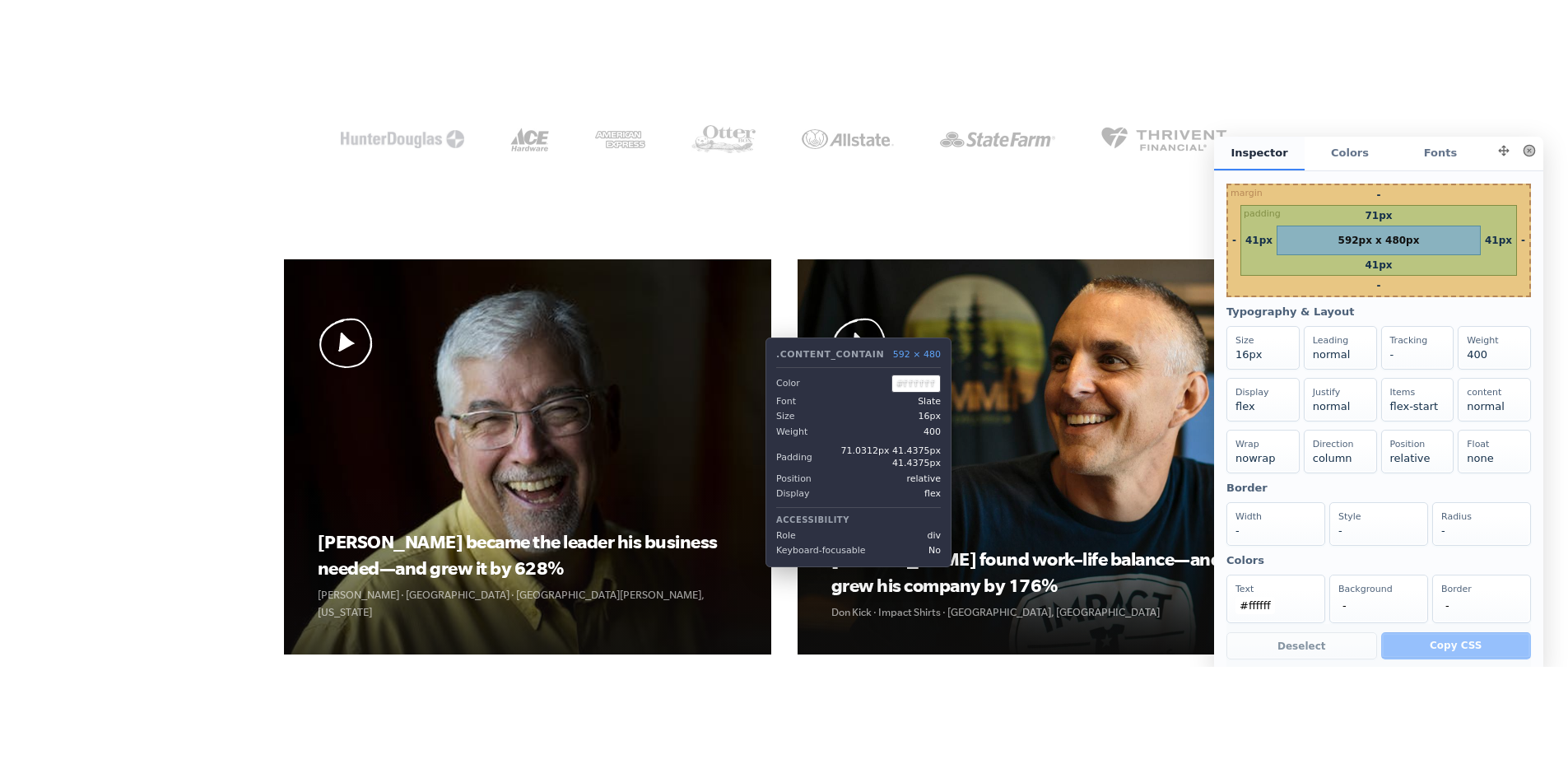
scroll to position [416, 0]
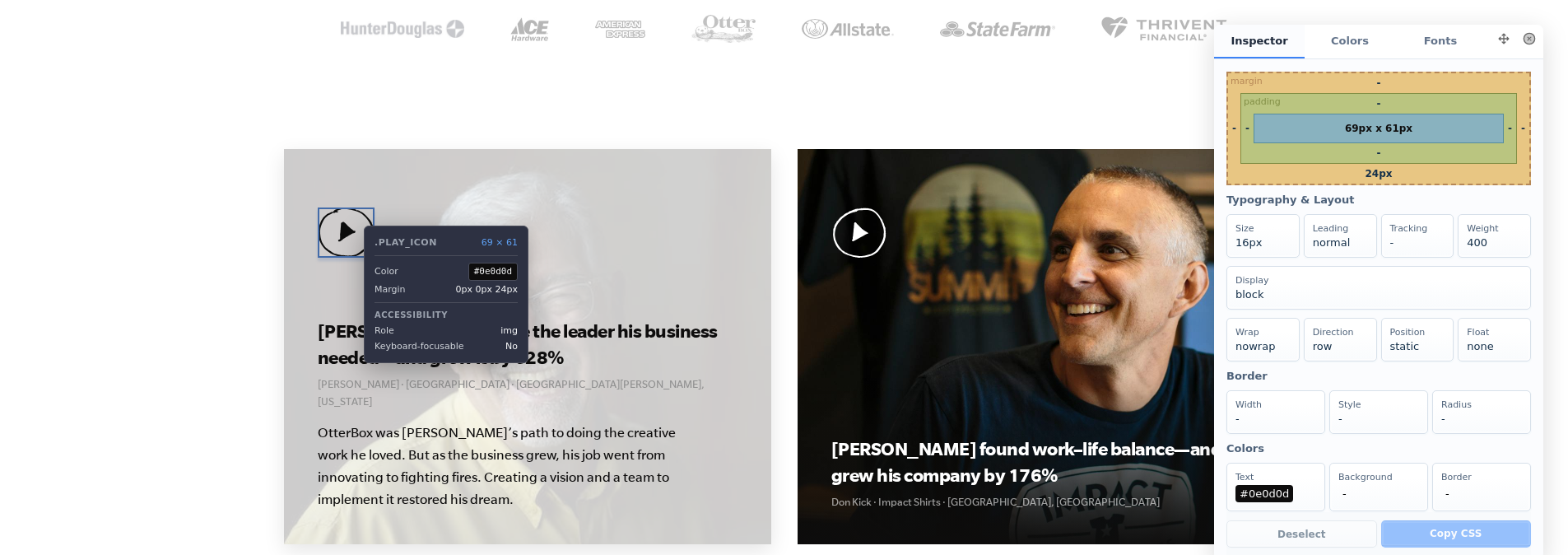
click at [351, 225] on img at bounding box center [346, 233] width 57 height 50
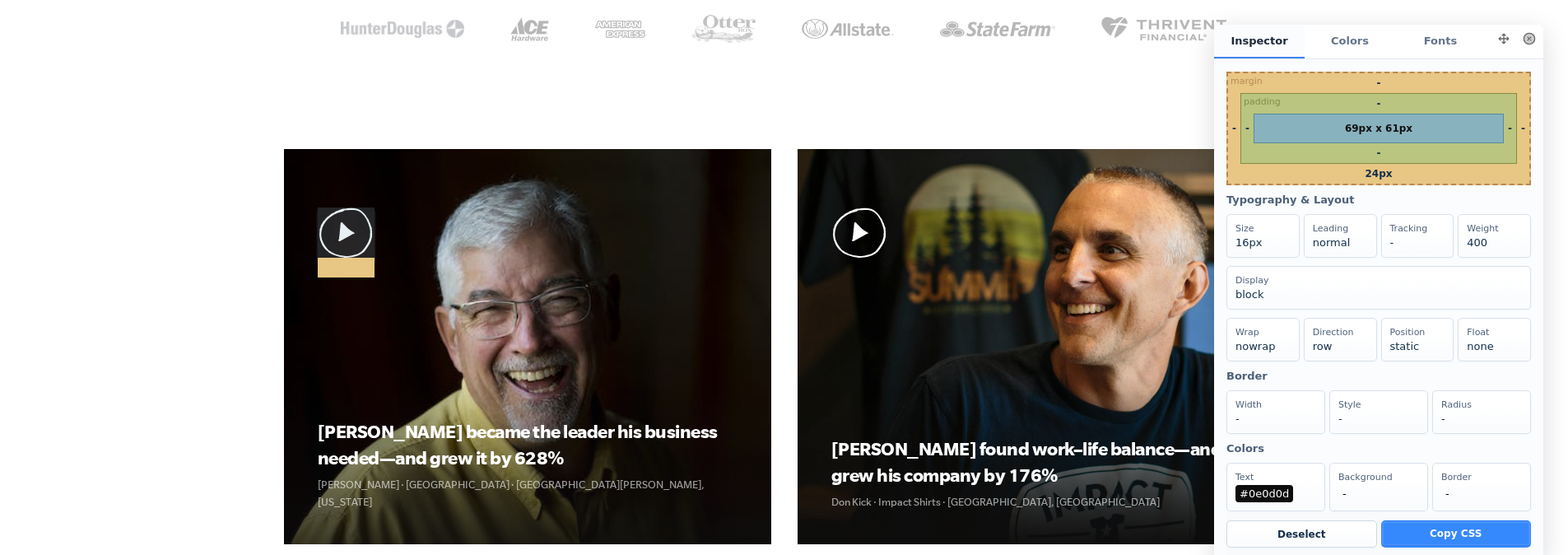
click at [1524, 37] on button at bounding box center [1529, 38] width 23 height 23
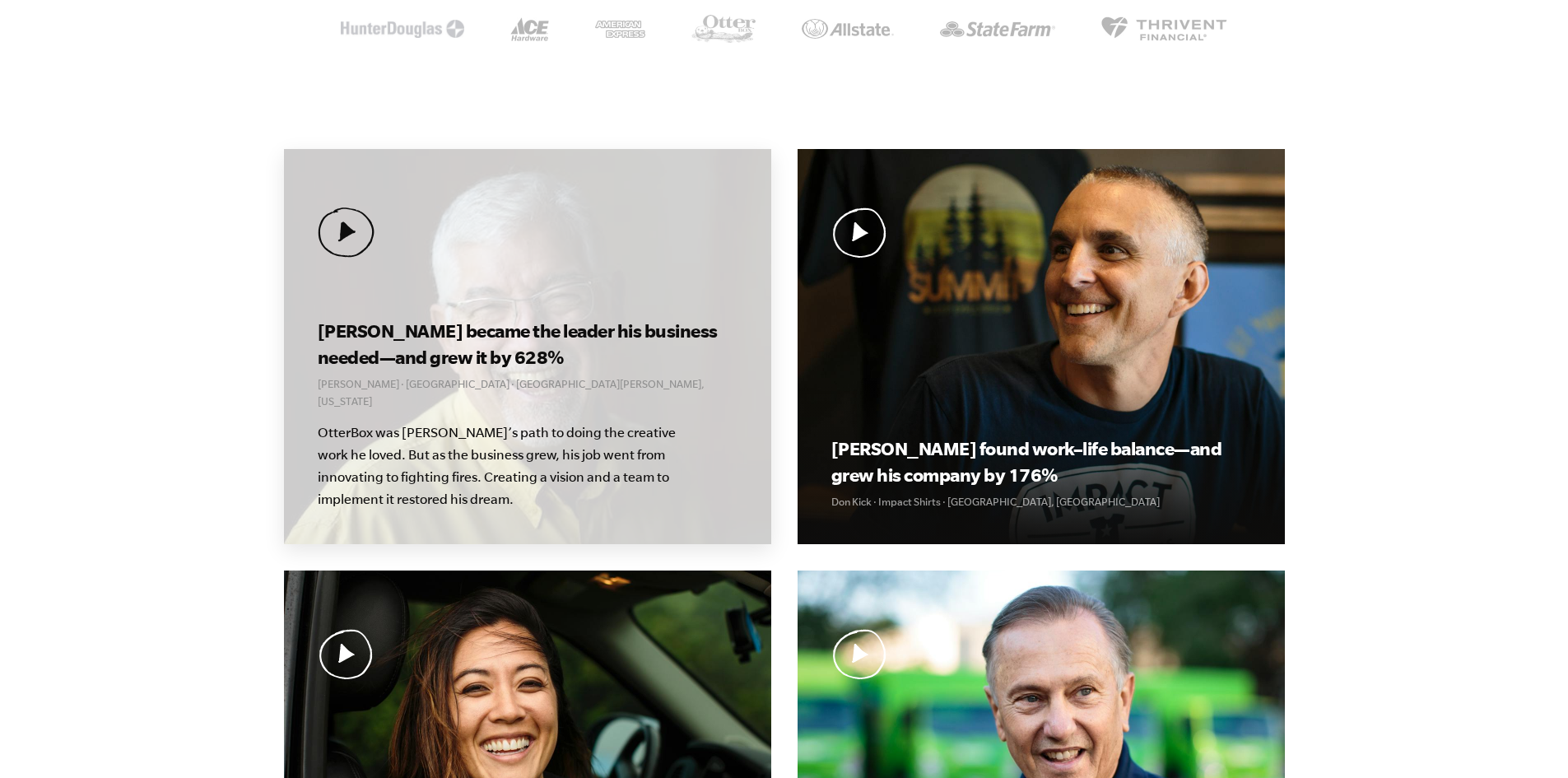
click at [338, 211] on img at bounding box center [346, 232] width 57 height 50
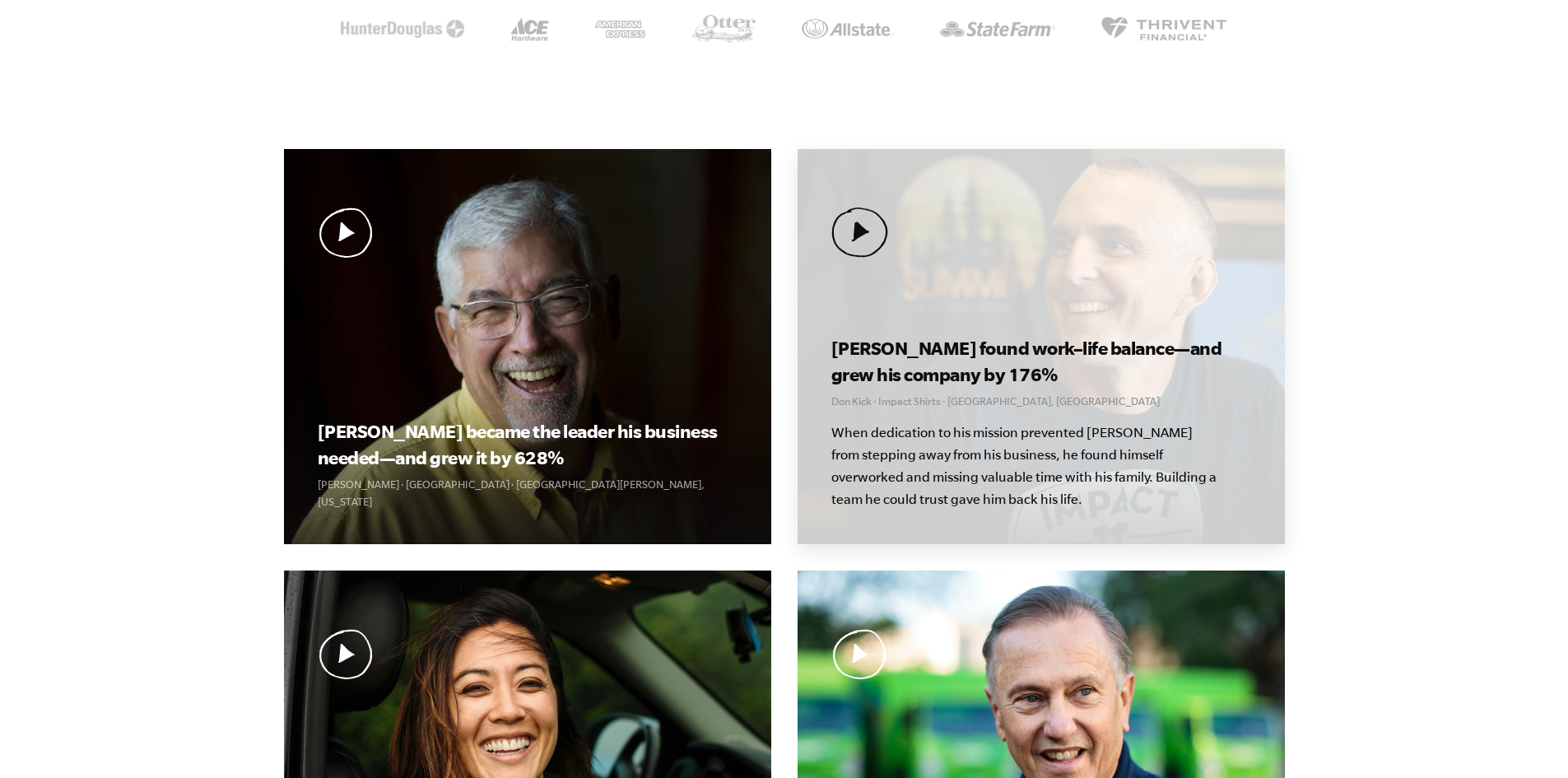
click at [853, 225] on img at bounding box center [860, 232] width 57 height 50
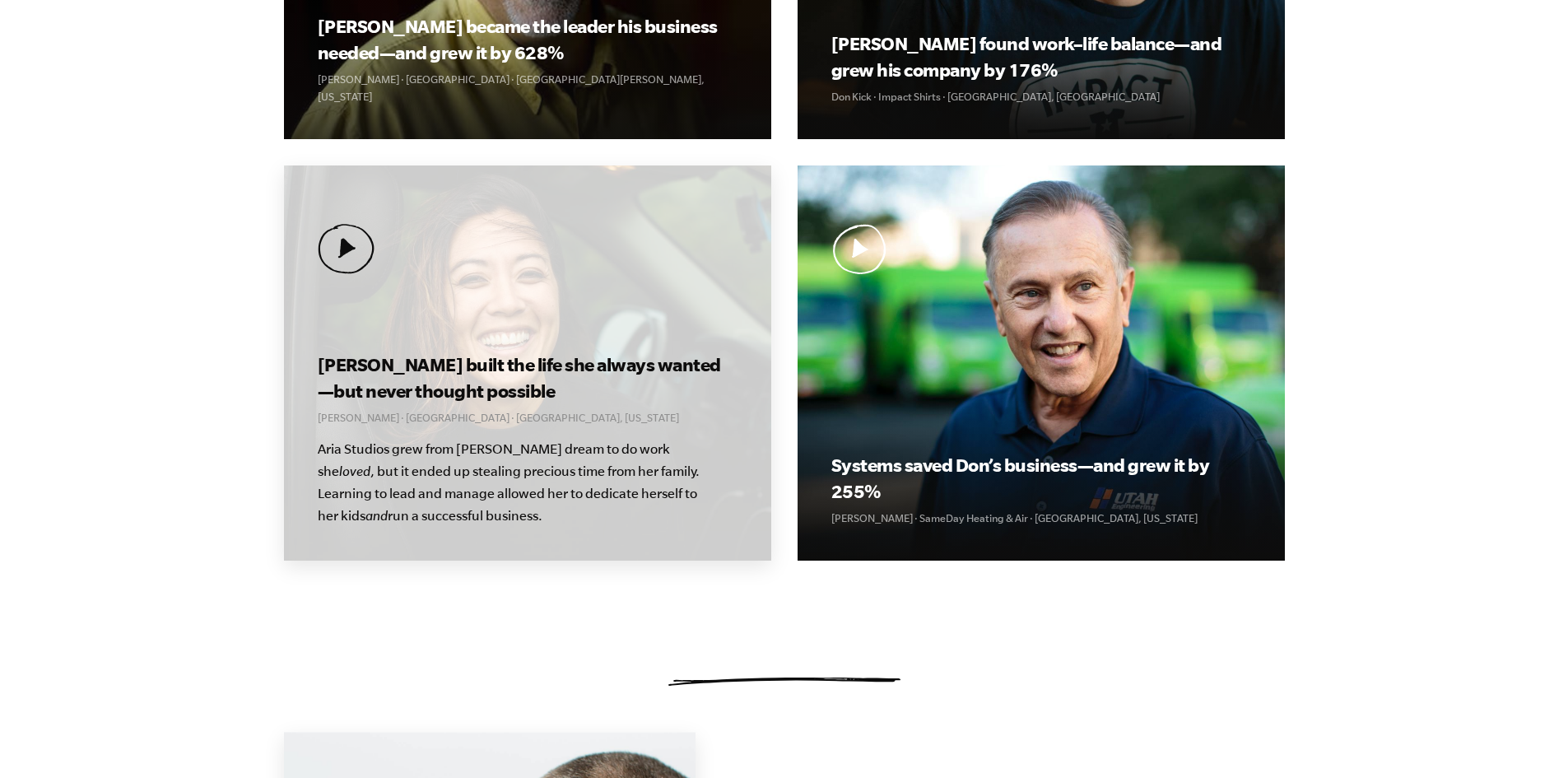
scroll to position [823, 0]
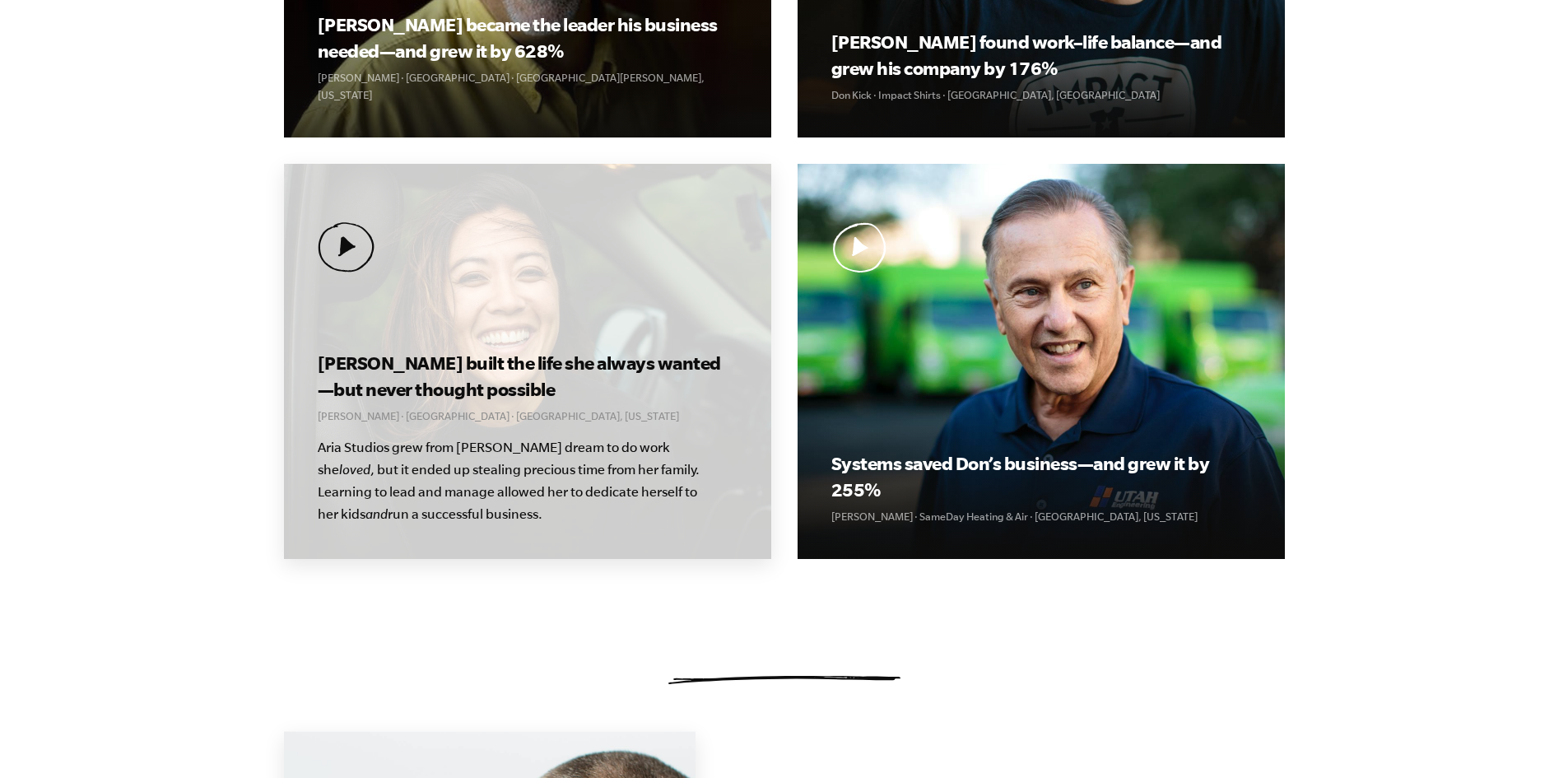
click at [352, 248] on img at bounding box center [346, 247] width 57 height 50
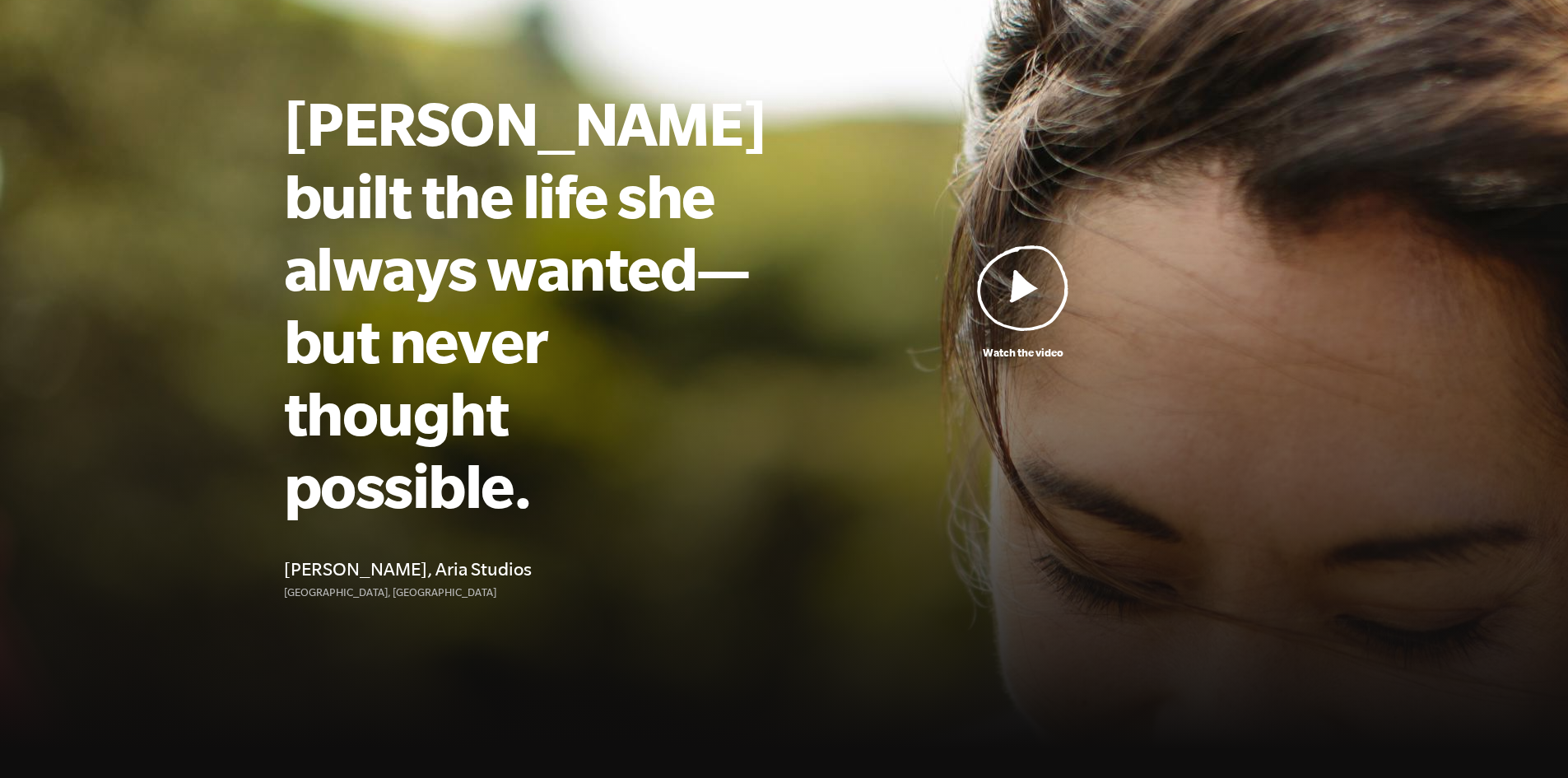
scroll to position [247, 0]
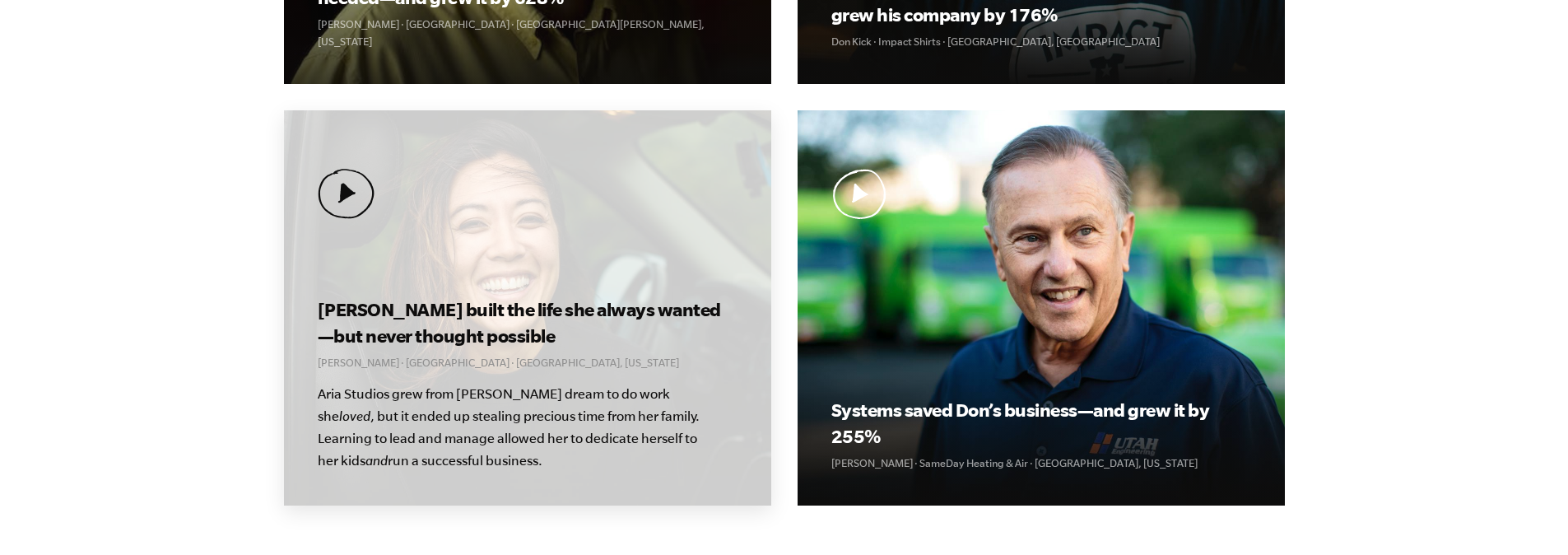
scroll to position [906, 0]
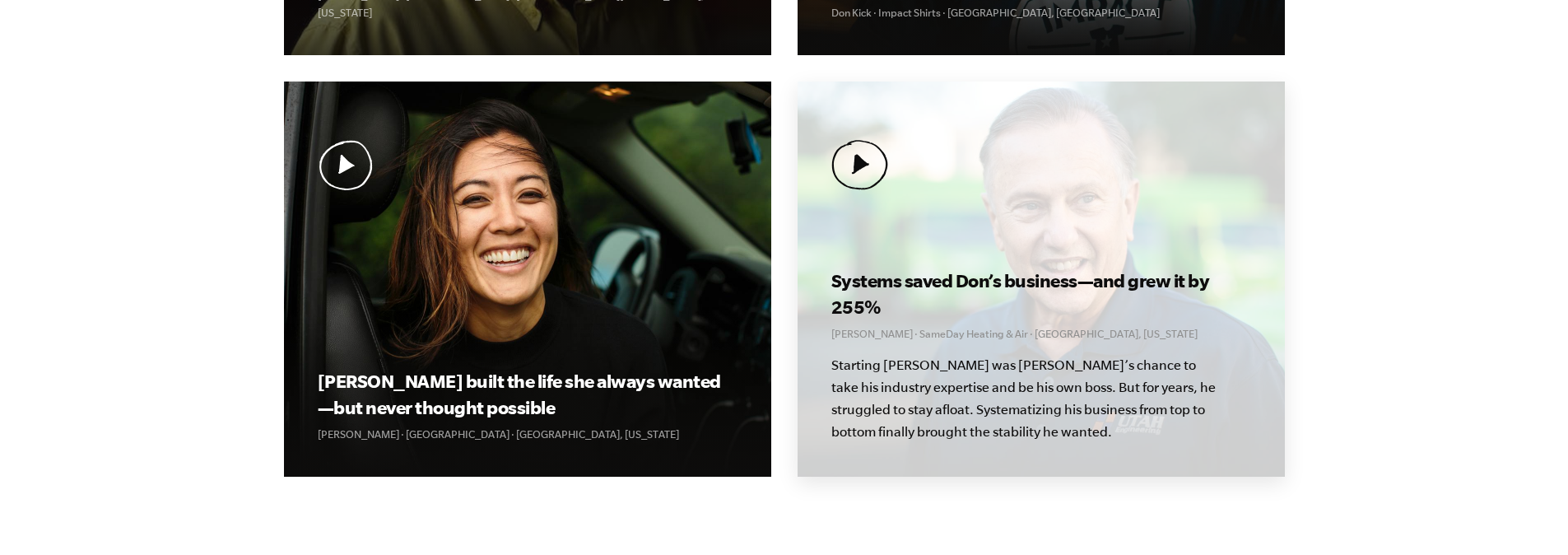
click at [862, 169] on img at bounding box center [860, 165] width 57 height 50
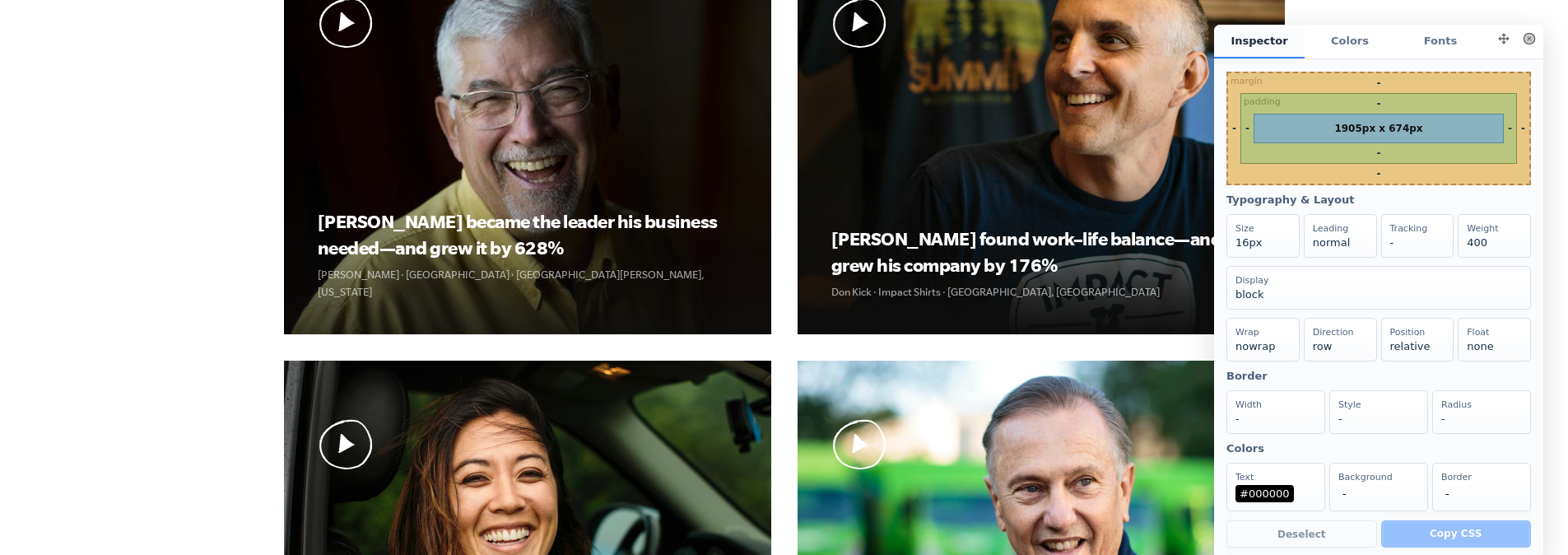
click at [1530, 50] on button at bounding box center [1529, 38] width 23 height 23
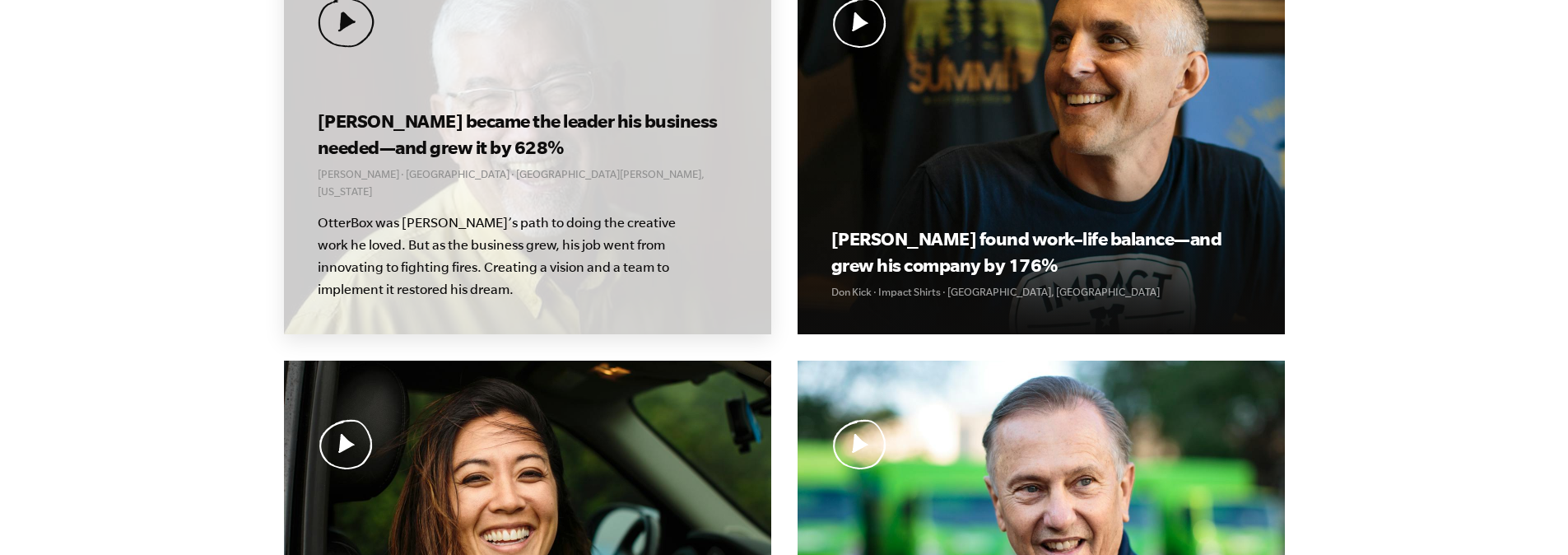
click at [346, 17] on img at bounding box center [346, 22] width 57 height 50
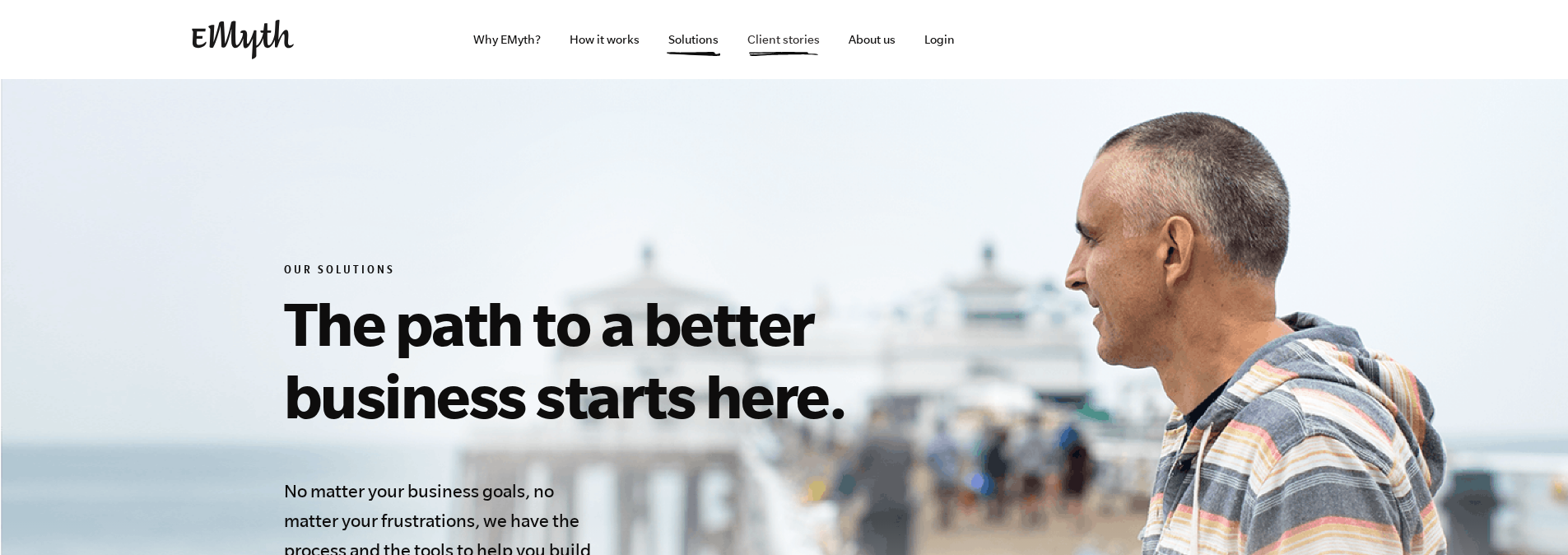
click at [793, 48] on link "Client stories" at bounding box center [784, 39] width 99 height 79
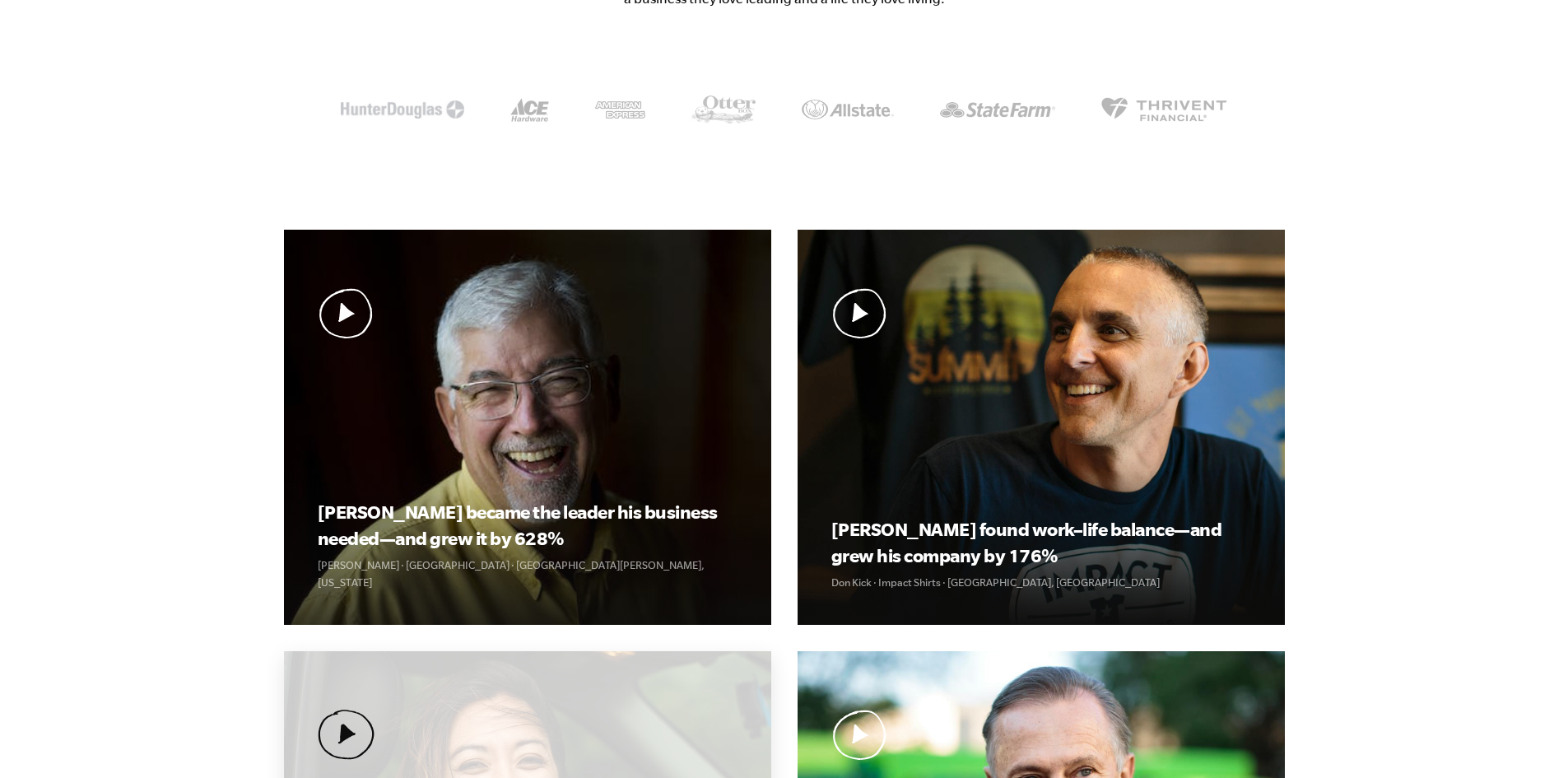
scroll to position [494, 0]
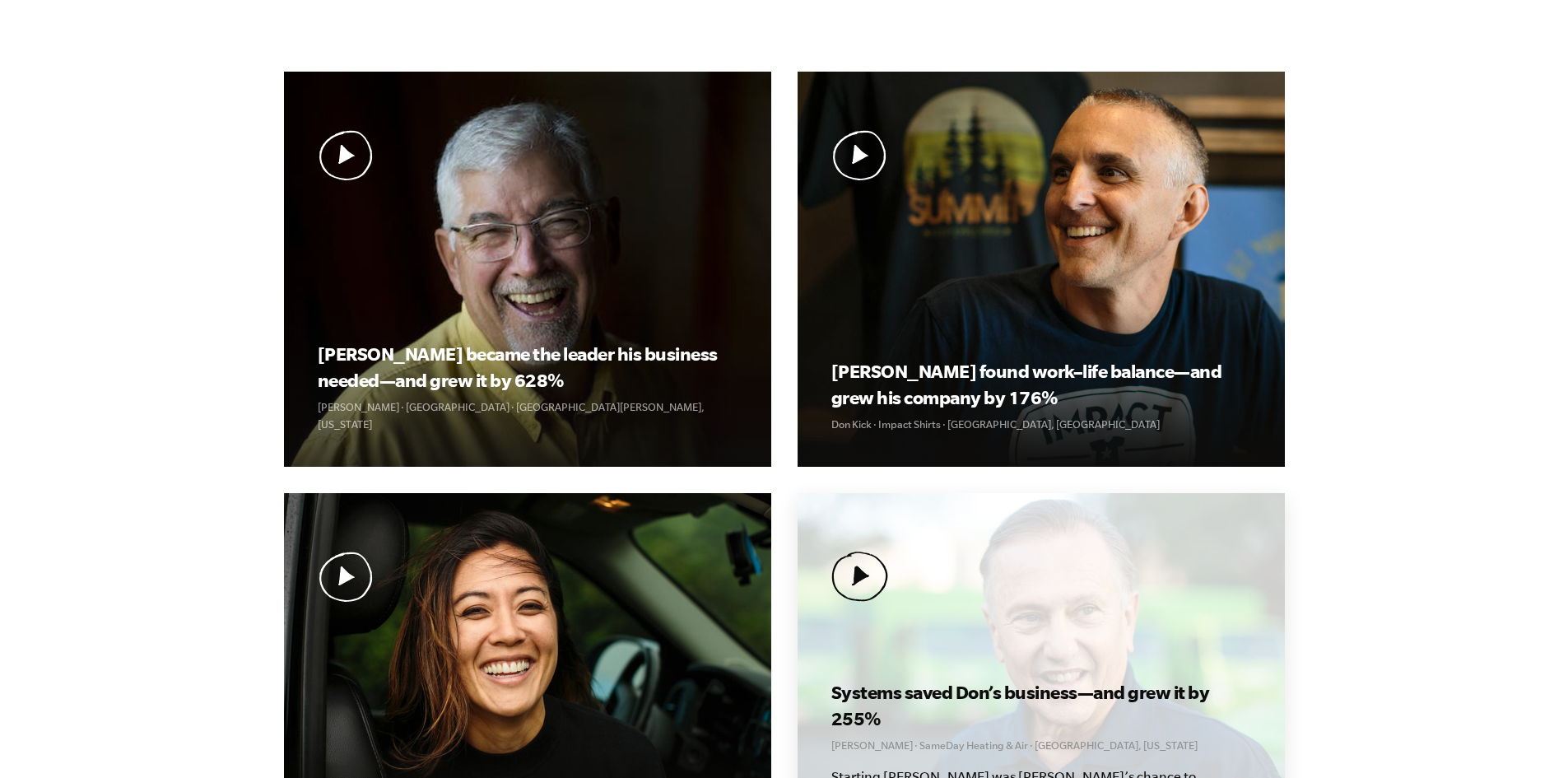
drag, startPoint x: 821, startPoint y: 330, endPoint x: 846, endPoint y: 530, distance: 201.6
click at [846, 530] on div "Systems saved Don’s business—and grew it by 255% Don Weaver · SameDay Heating &…" at bounding box center [1042, 691] width 487 height 395
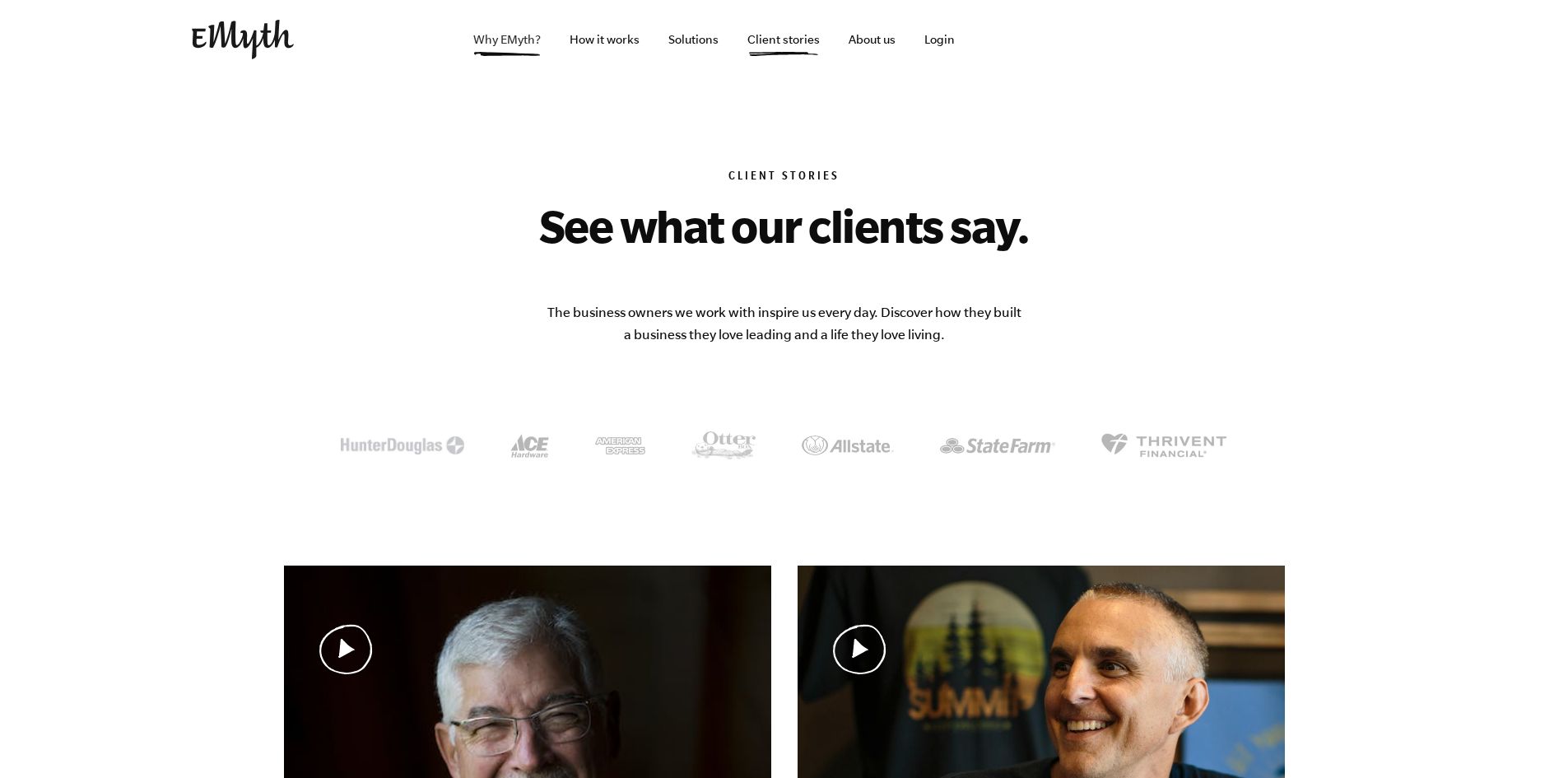
click at [515, 38] on link "Why EMyth?" at bounding box center [507, 39] width 94 height 79
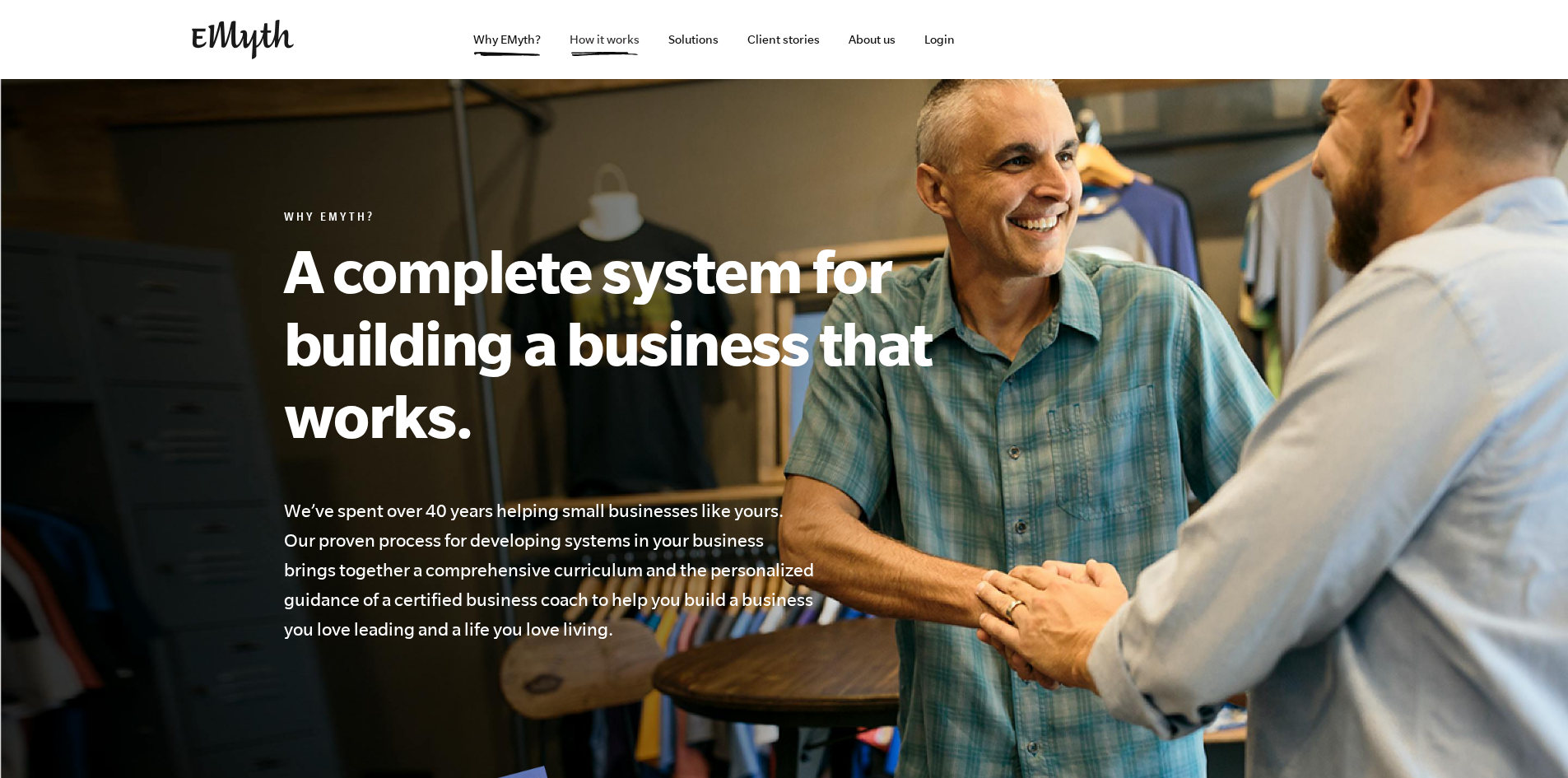
click at [618, 49] on link "How it works" at bounding box center [604, 39] width 96 height 79
